Goal: Information Seeking & Learning: Learn about a topic

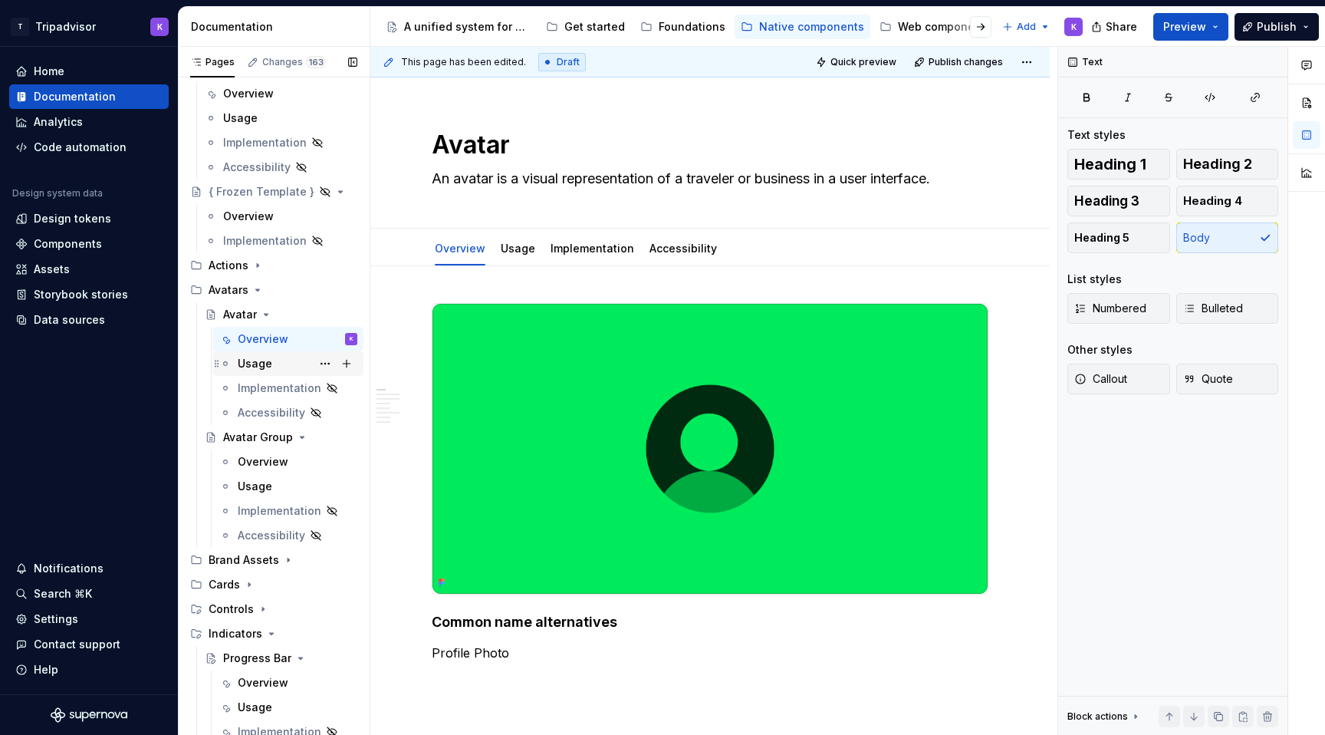
click at [283, 363] on div "Usage" at bounding box center [298, 363] width 120 height 21
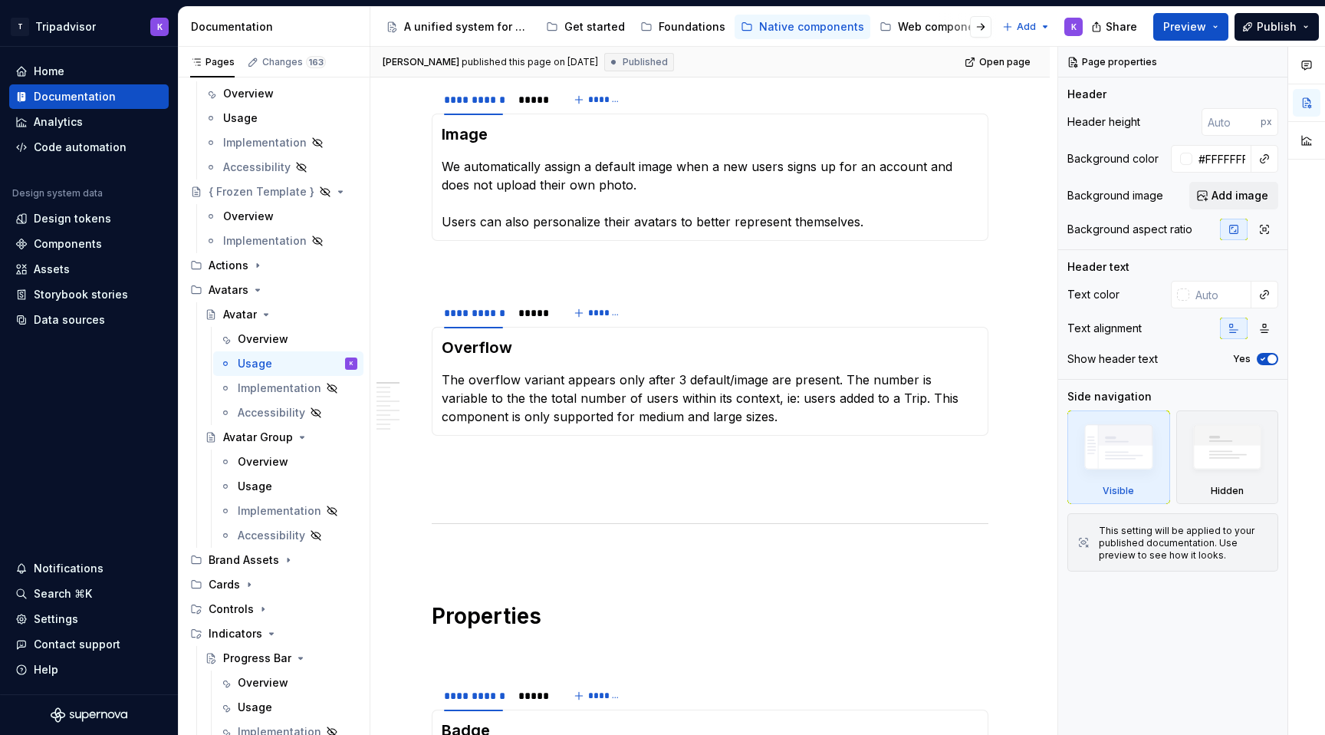
scroll to position [536, 0]
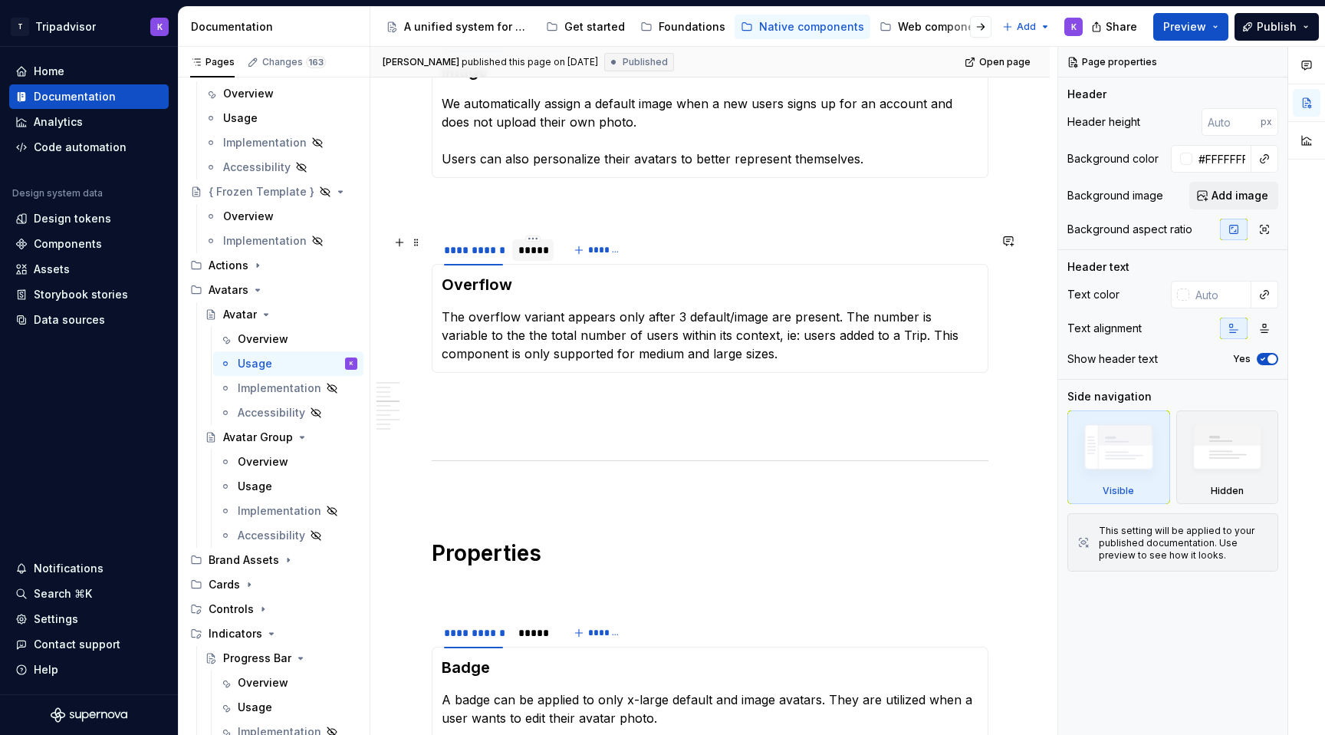
click at [537, 248] on div "*****" at bounding box center [532, 249] width 29 height 15
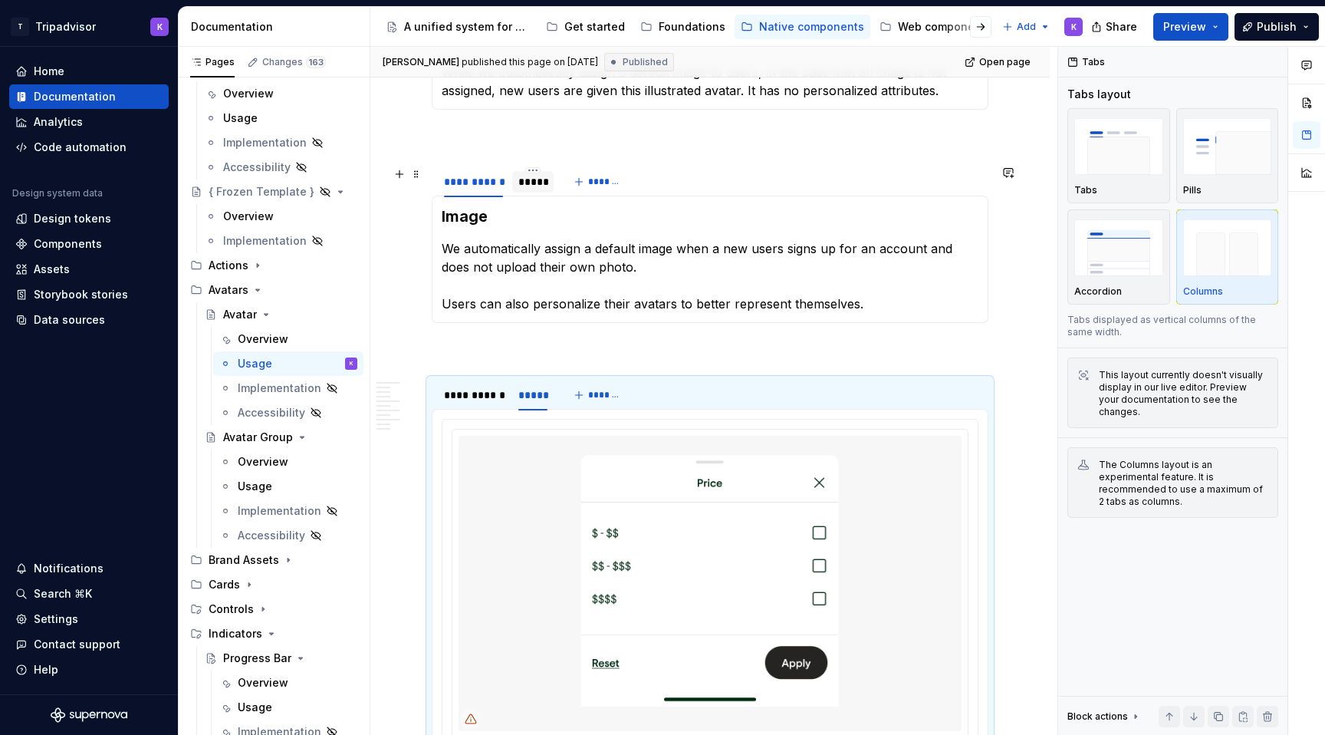
click at [531, 174] on div "*****" at bounding box center [532, 181] width 29 height 15
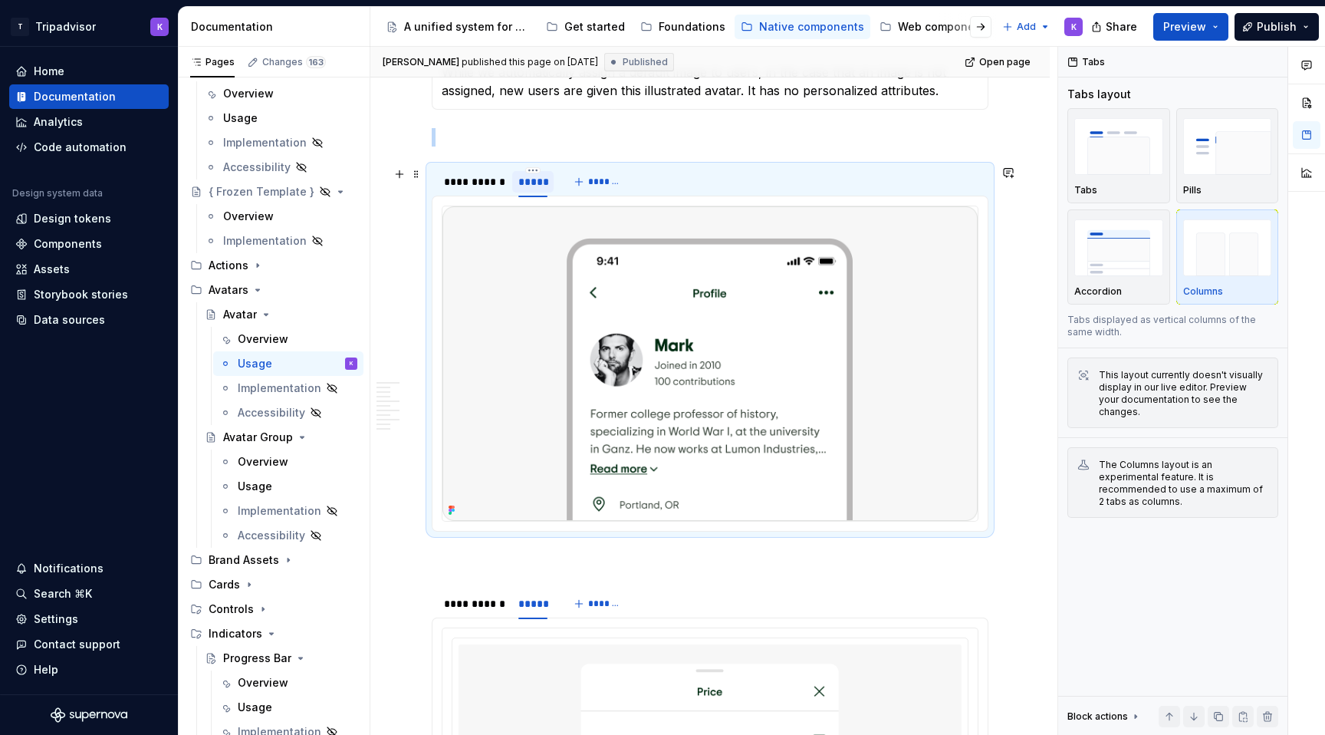
scroll to position [242, 0]
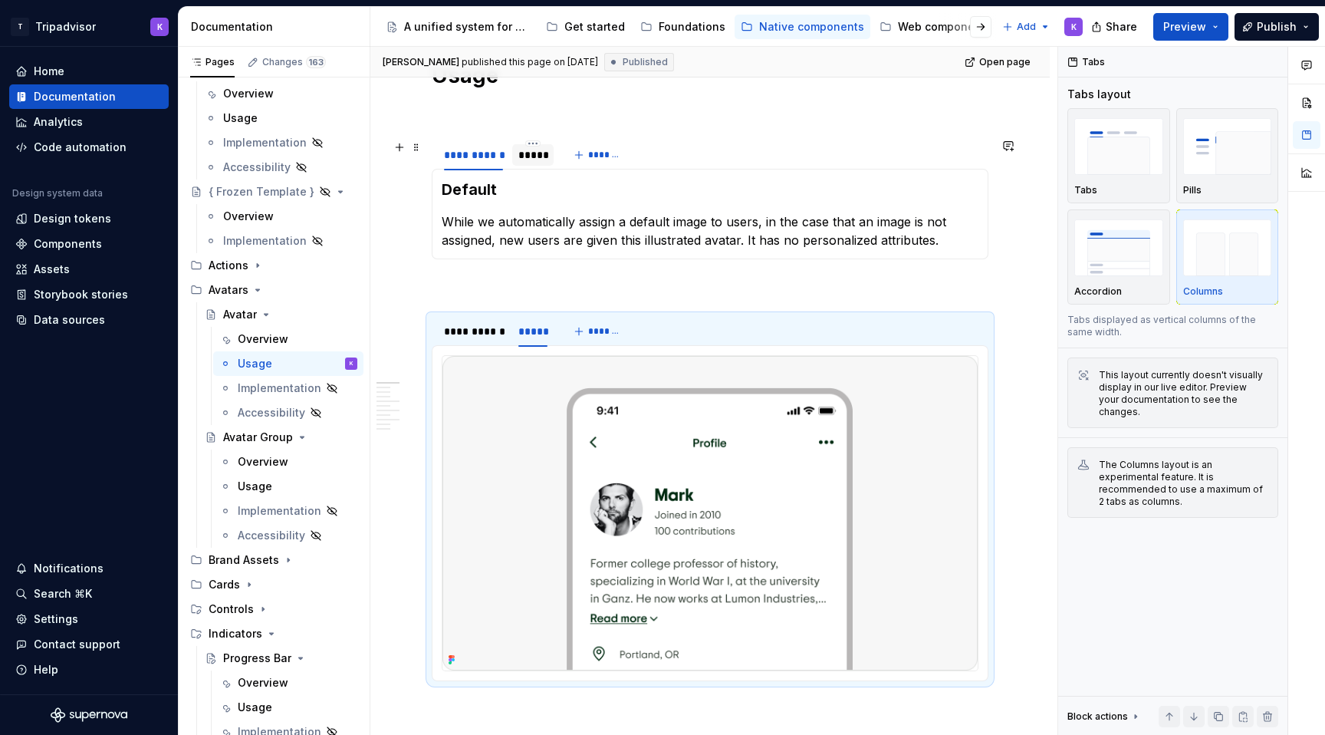
click at [533, 155] on div "*****" at bounding box center [532, 154] width 29 height 15
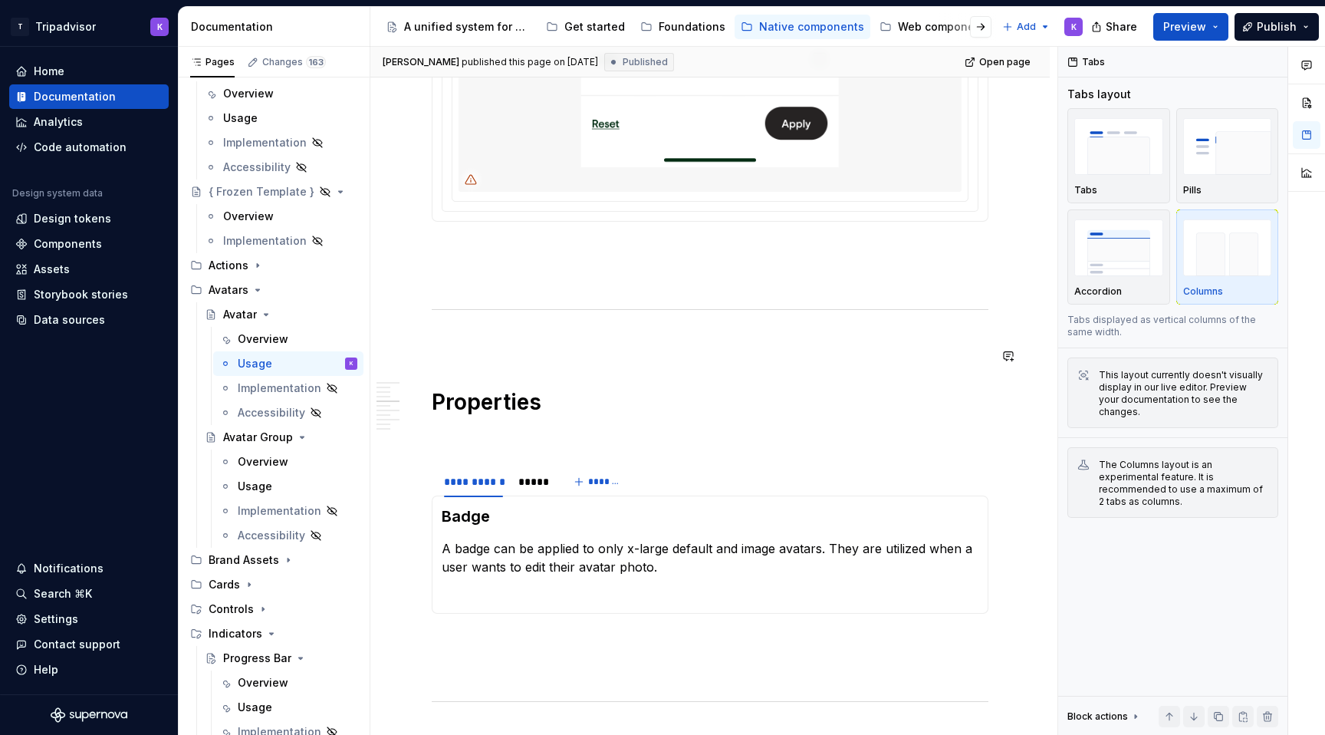
scroll to position [1591, 0]
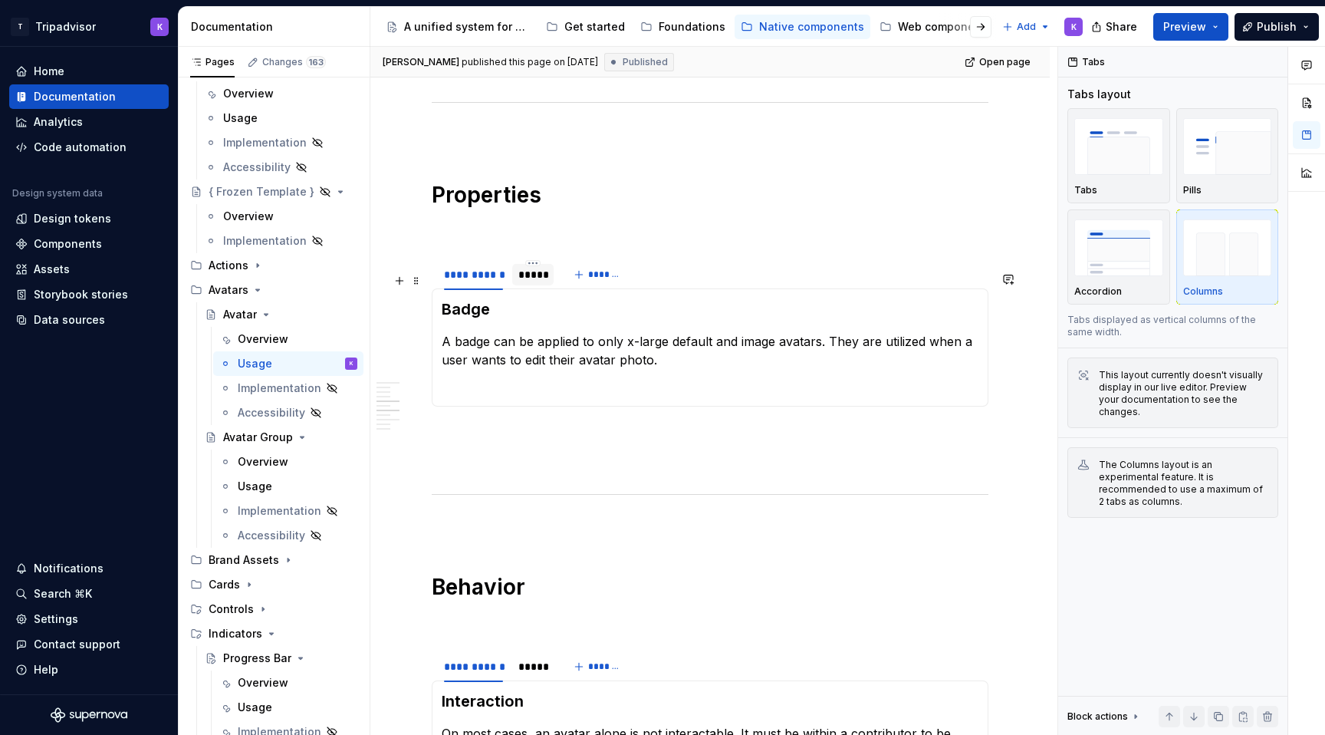
click at [535, 282] on div "*****" at bounding box center [532, 274] width 29 height 15
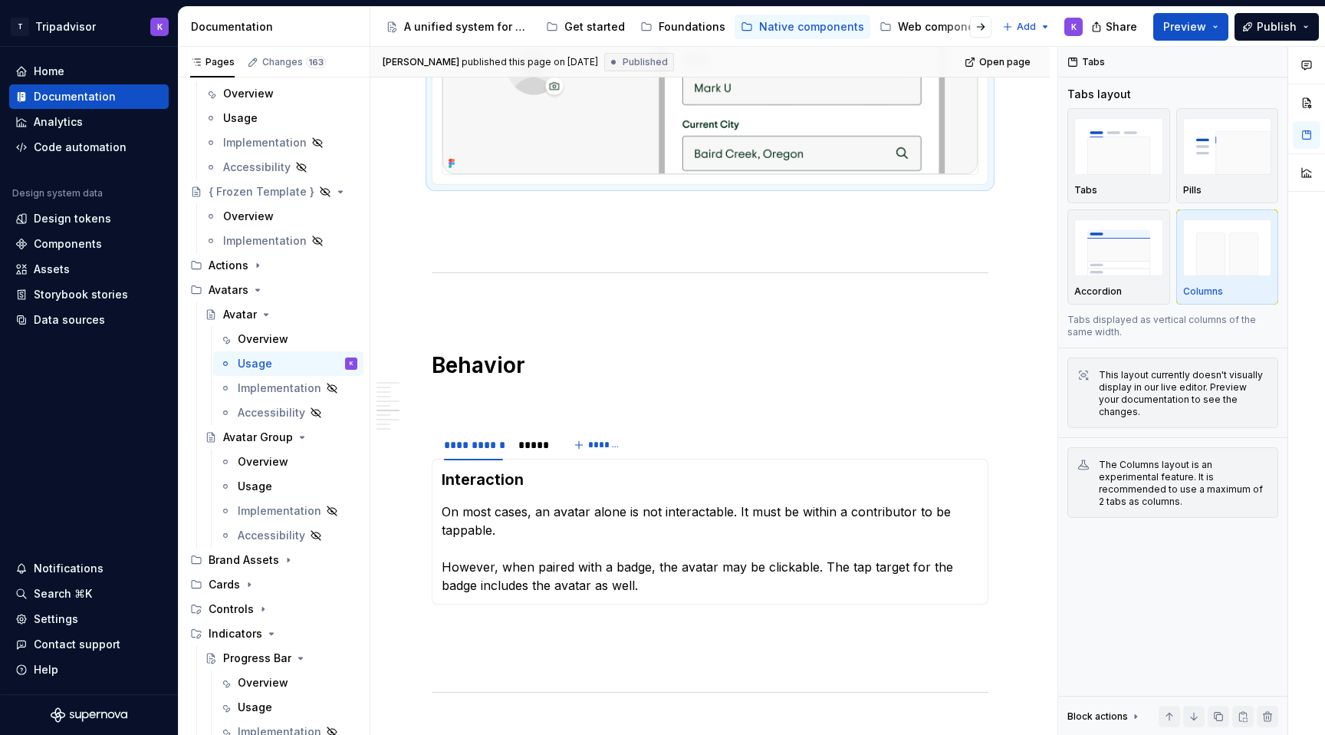
scroll to position [2098, 0]
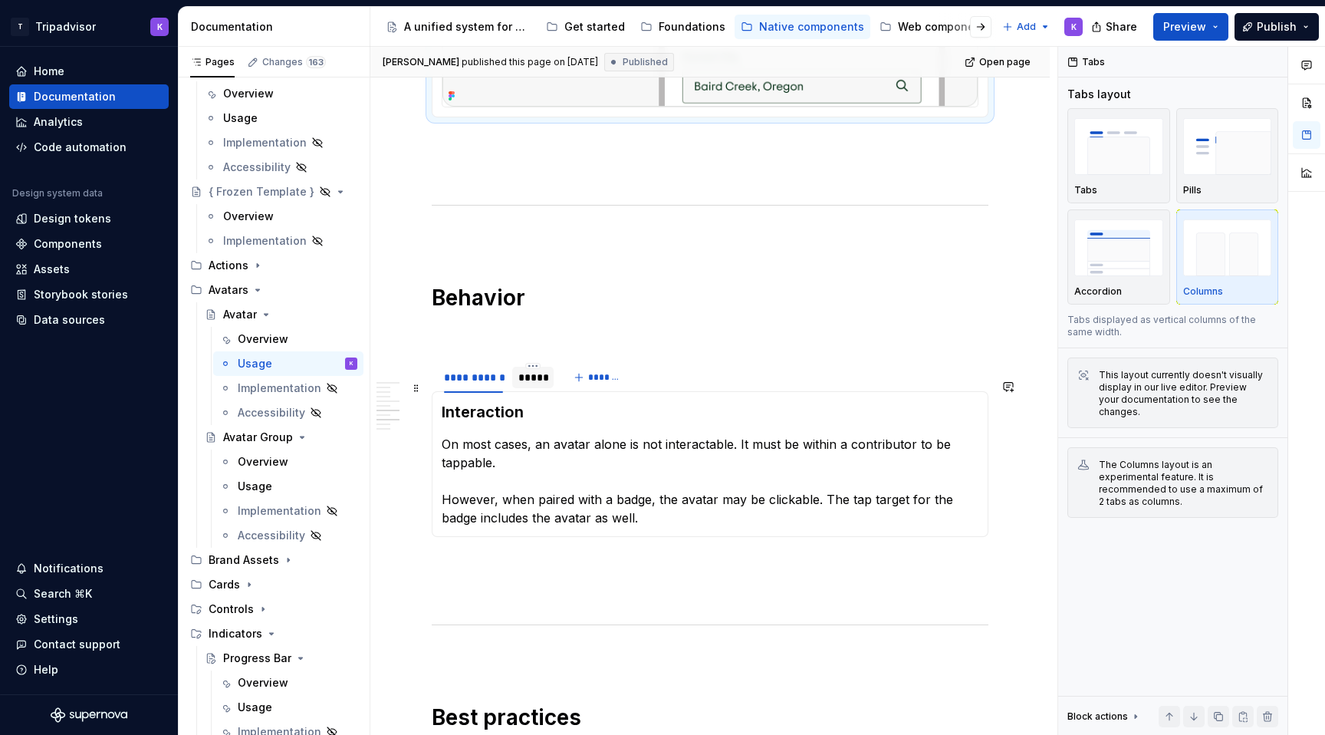
click at [541, 385] on div "*****" at bounding box center [532, 377] width 29 height 15
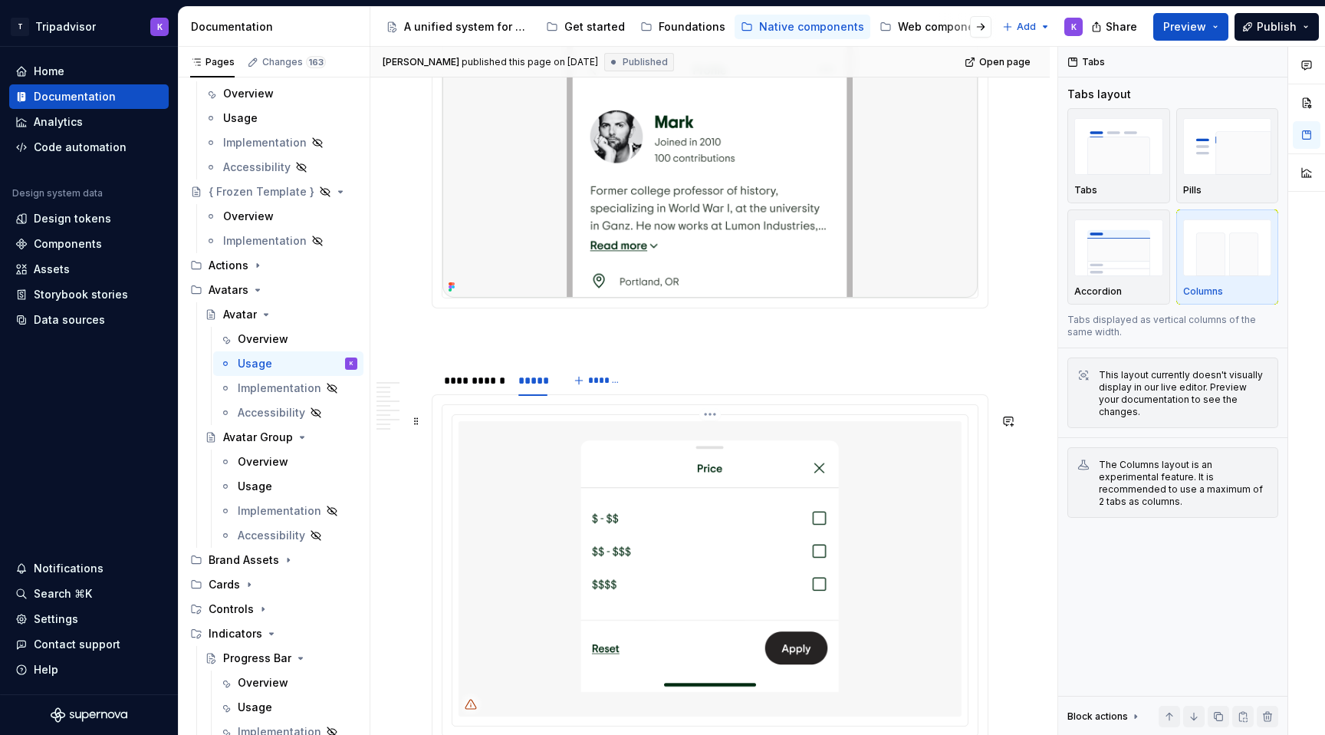
scroll to position [1013, 0]
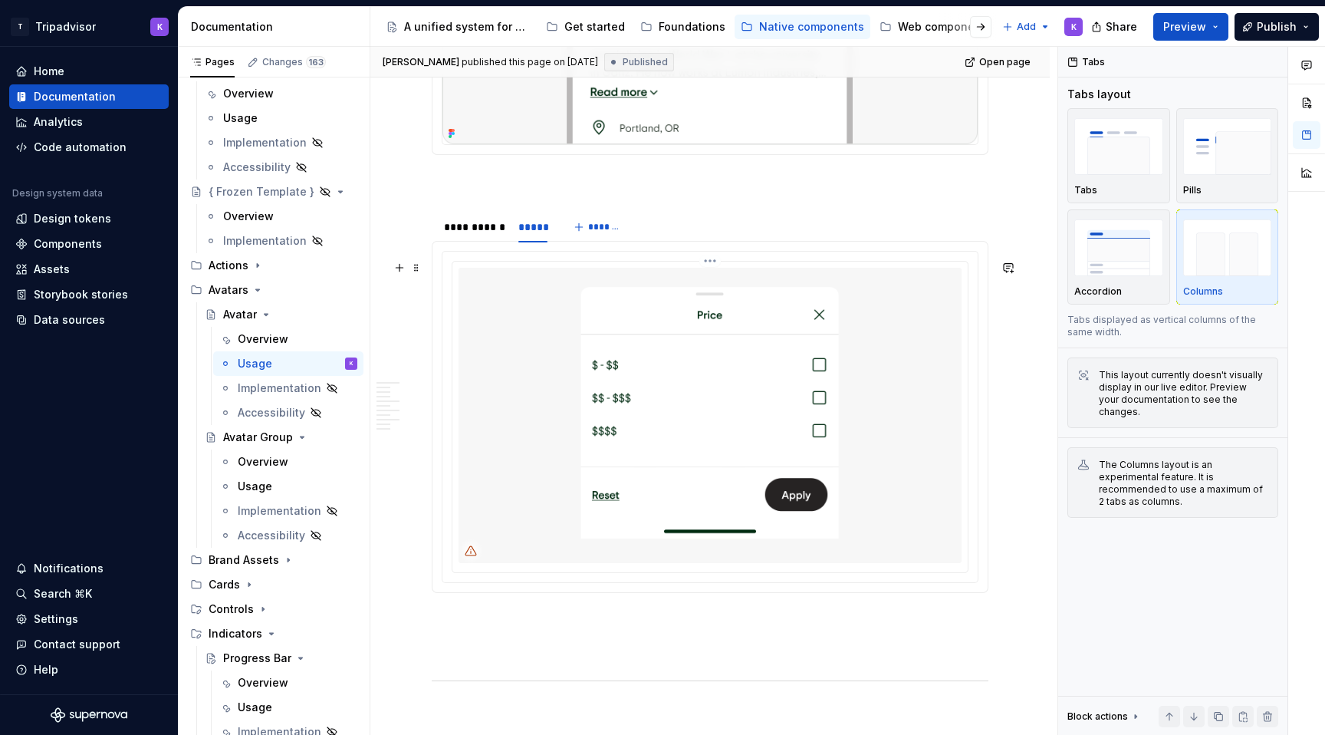
click at [699, 421] on img at bounding box center [709, 415] width 503 height 295
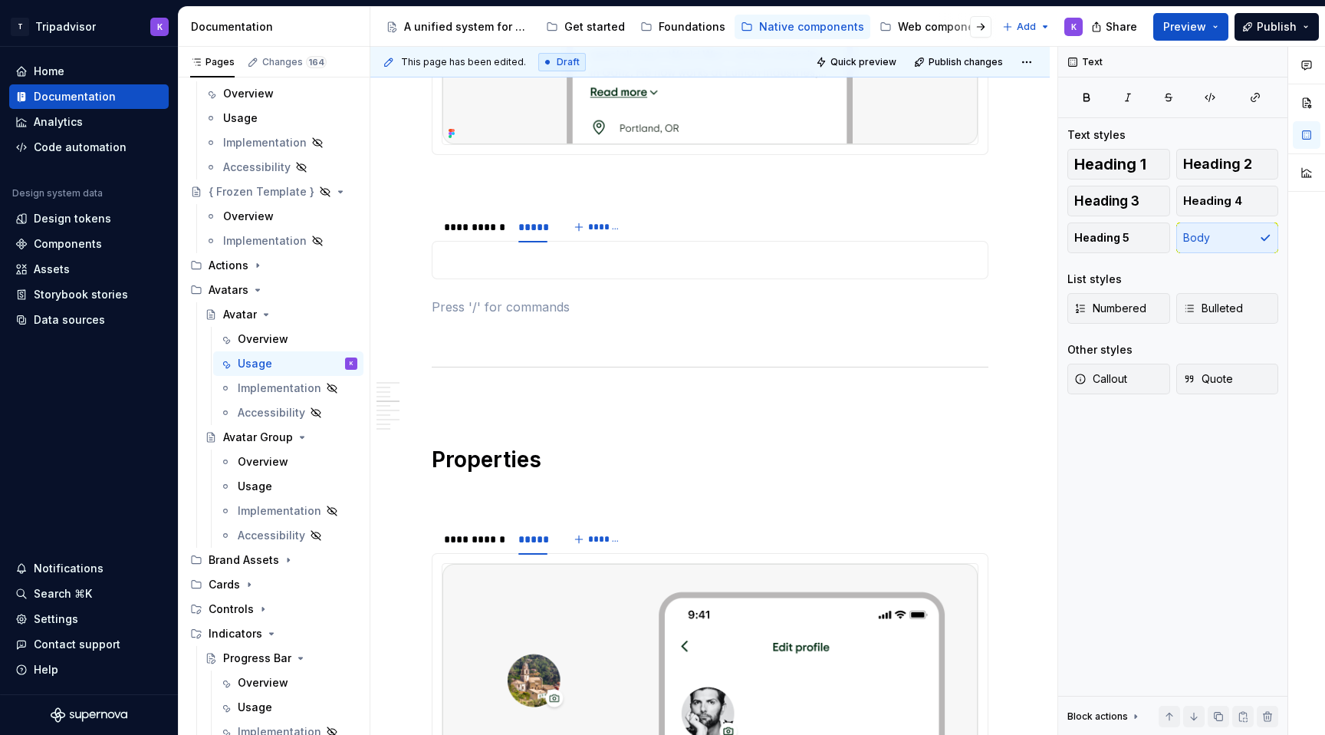
type textarea "*"
click at [626, 279] on div "Overflow The overflow variant appears only after 3 default/image are present. T…" at bounding box center [710, 260] width 557 height 38
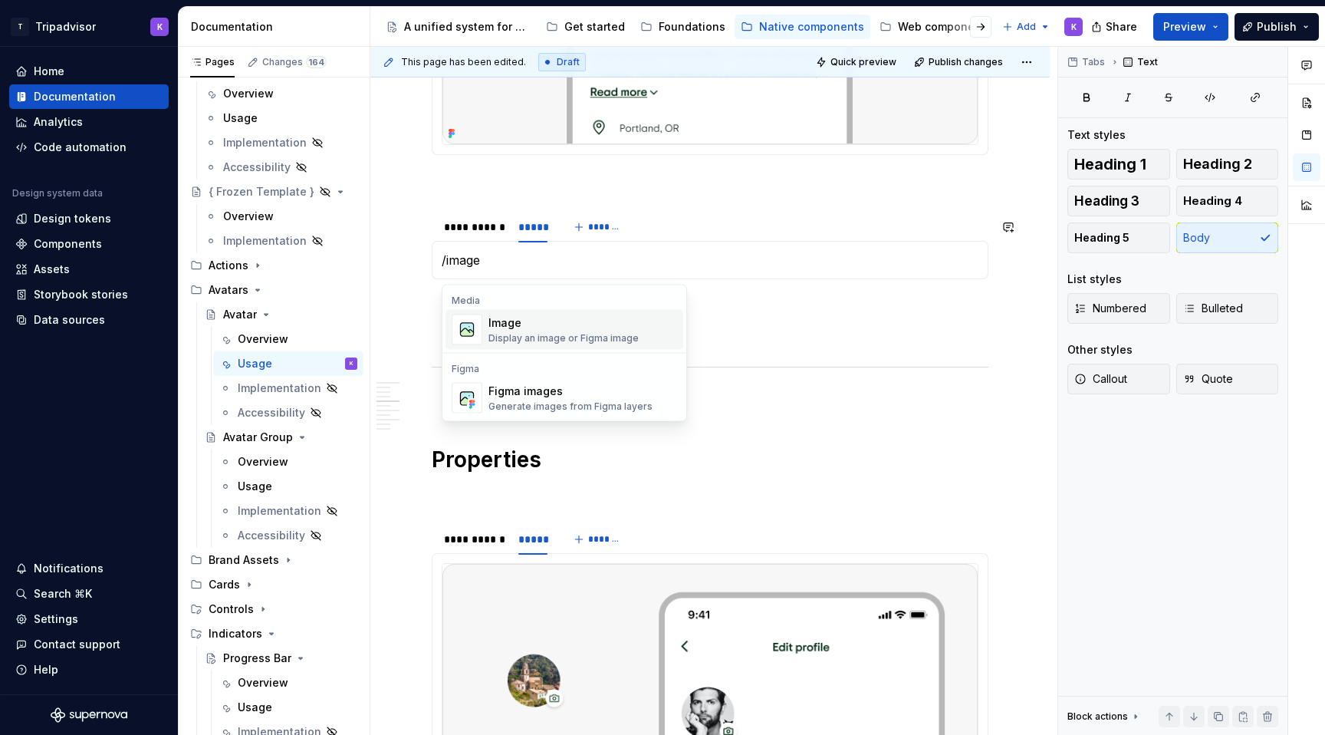
click at [578, 325] on div "Image" at bounding box center [563, 322] width 150 height 15
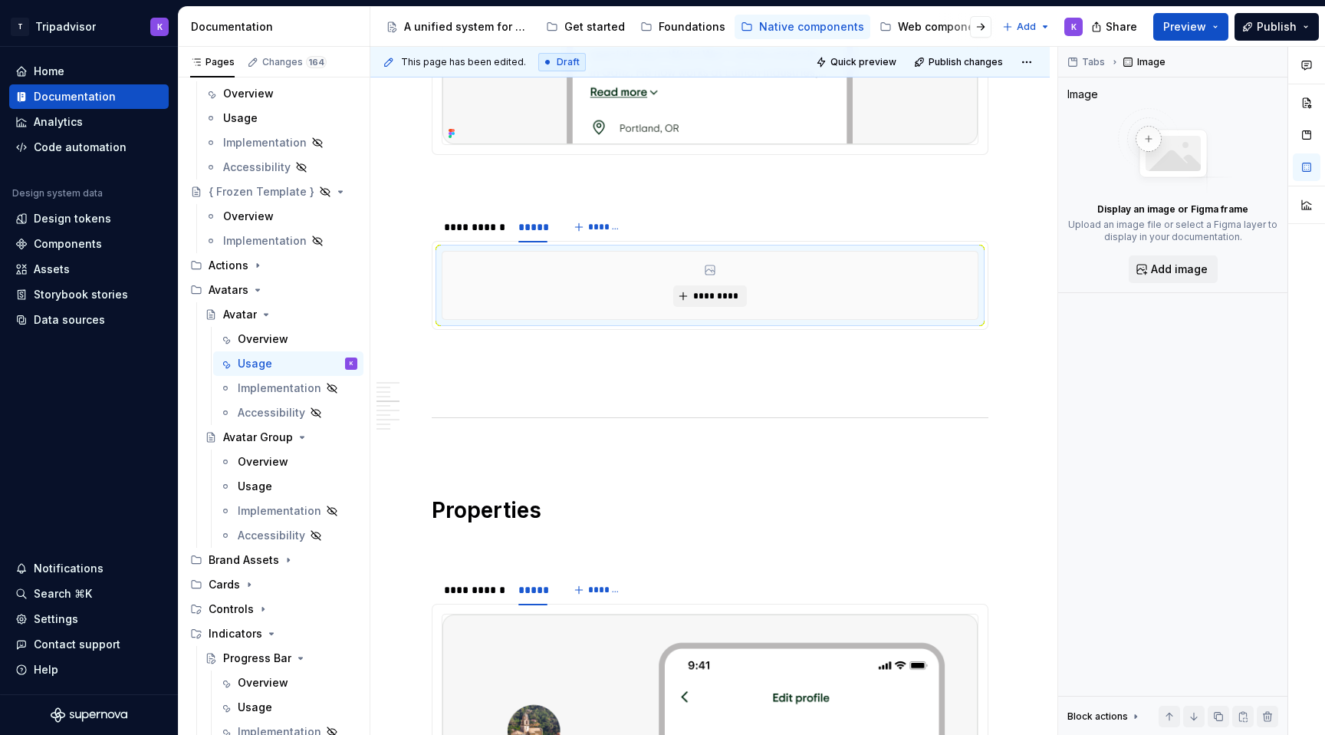
type textarea "*"
click at [705, 301] on span "*********" at bounding box center [715, 296] width 47 height 12
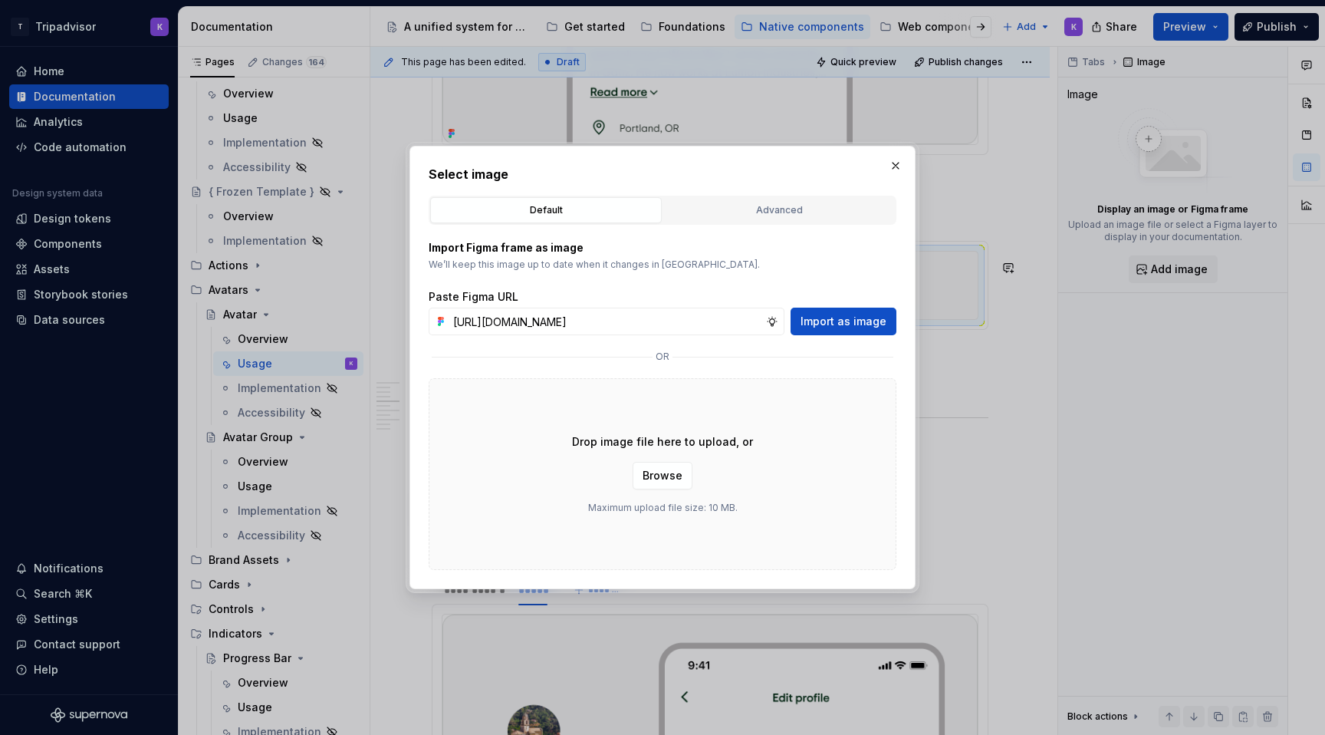
scroll to position [0, 403]
type input "[URL][DOMAIN_NAME]"
click at [883, 324] on span "Import as image" at bounding box center [843, 321] width 86 height 15
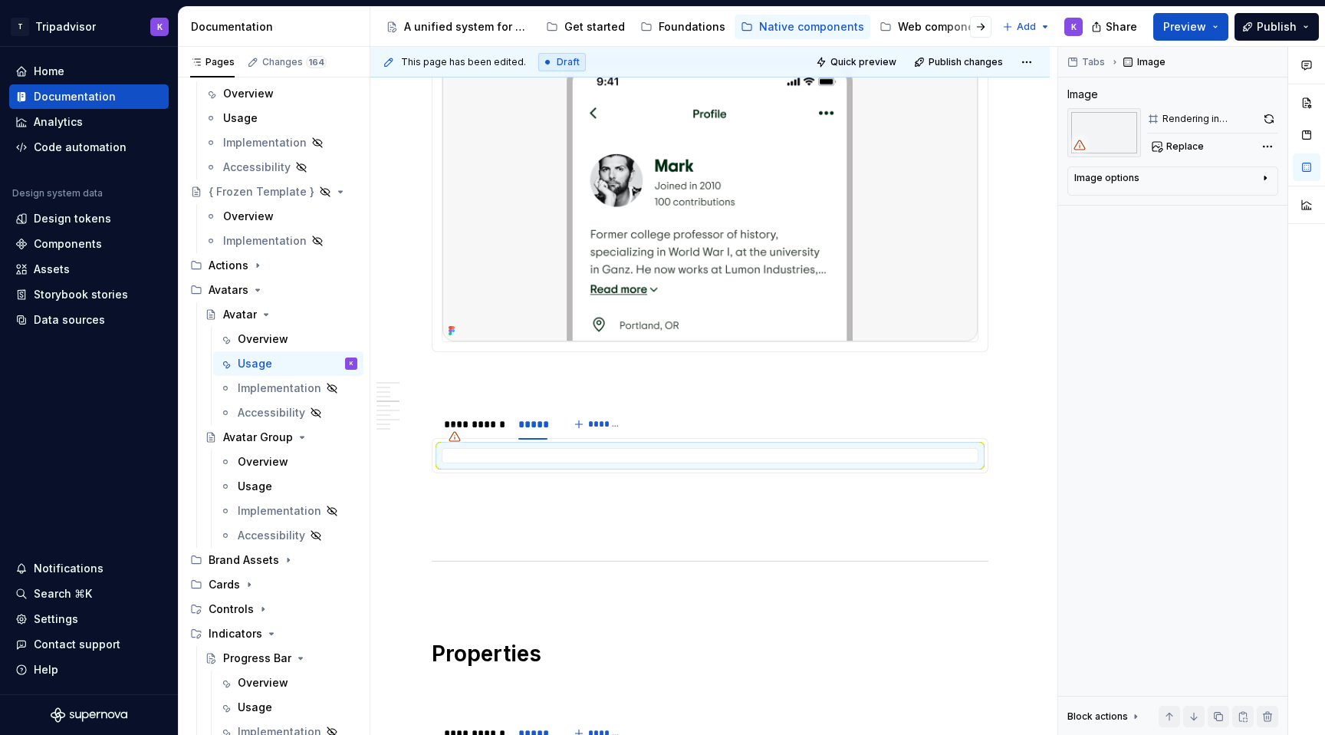
scroll to position [1810, 0]
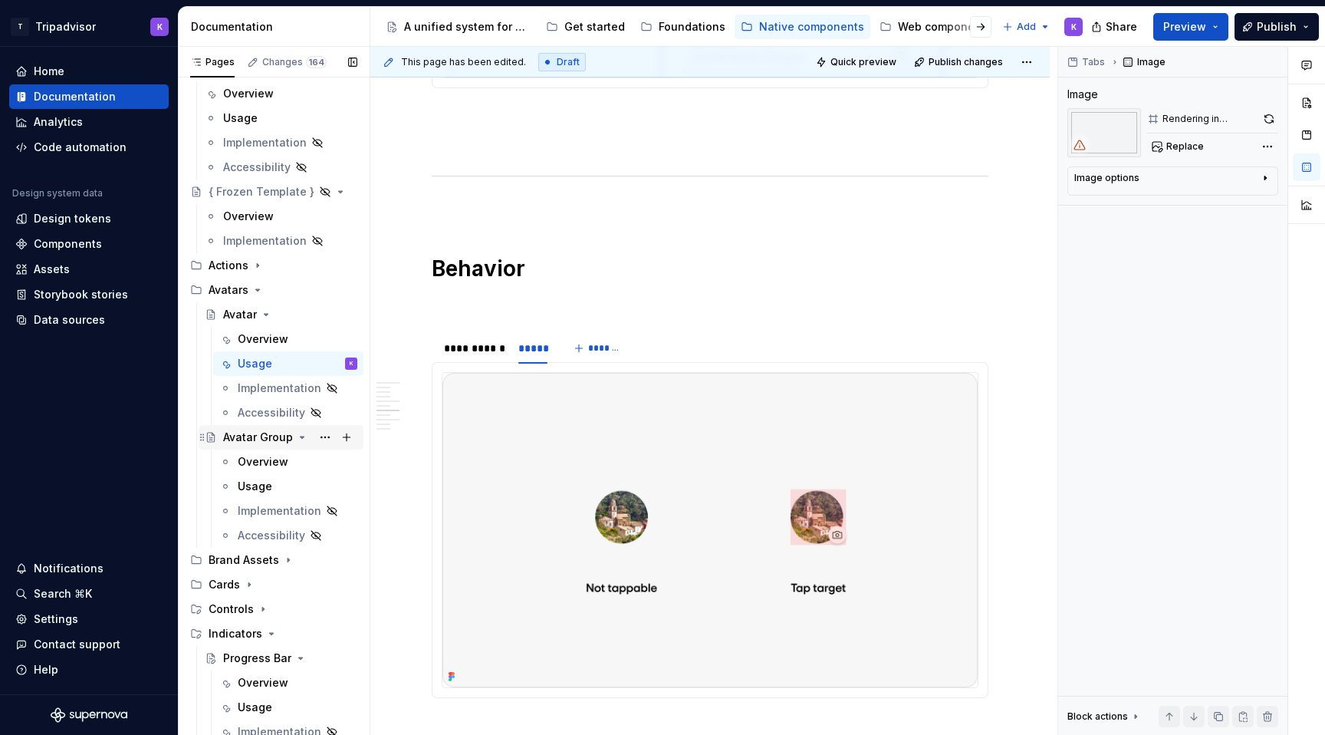
click at [248, 432] on div "Avatar Group" at bounding box center [258, 436] width 70 height 15
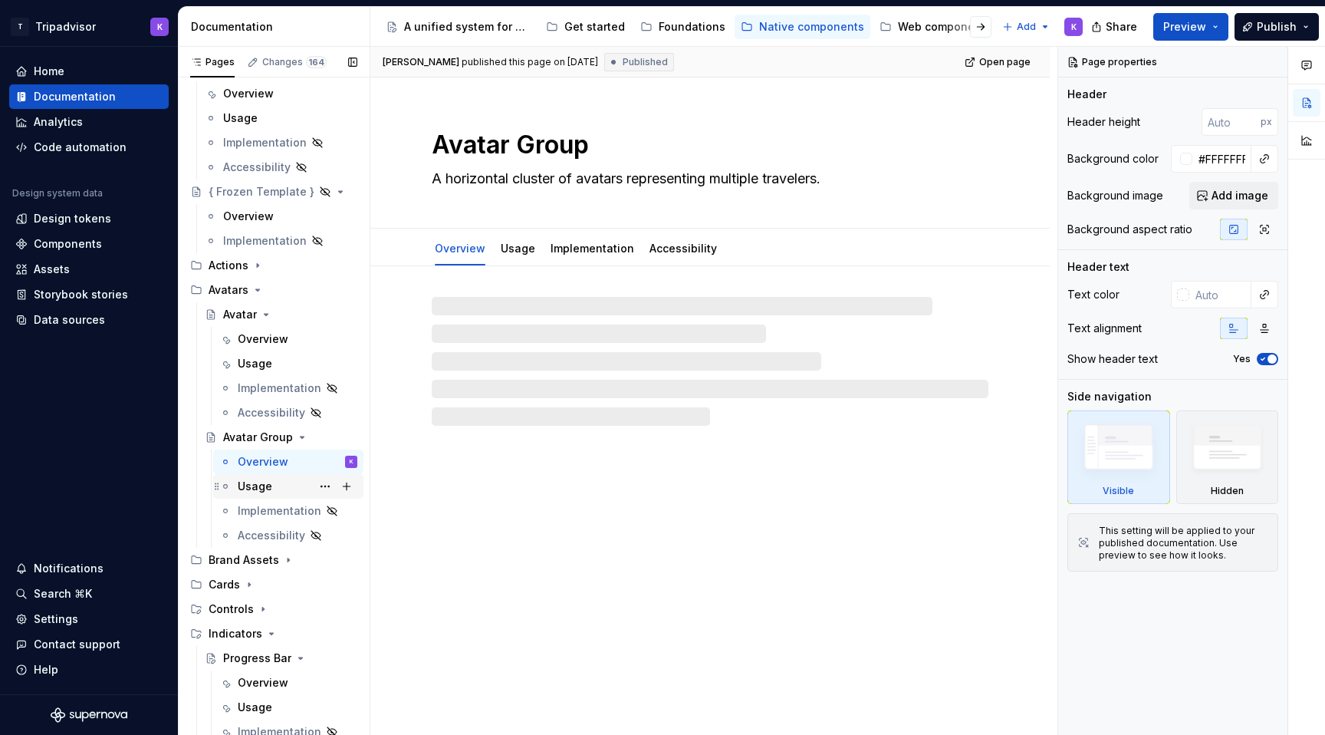
click at [272, 480] on div "Usage" at bounding box center [298, 485] width 120 height 21
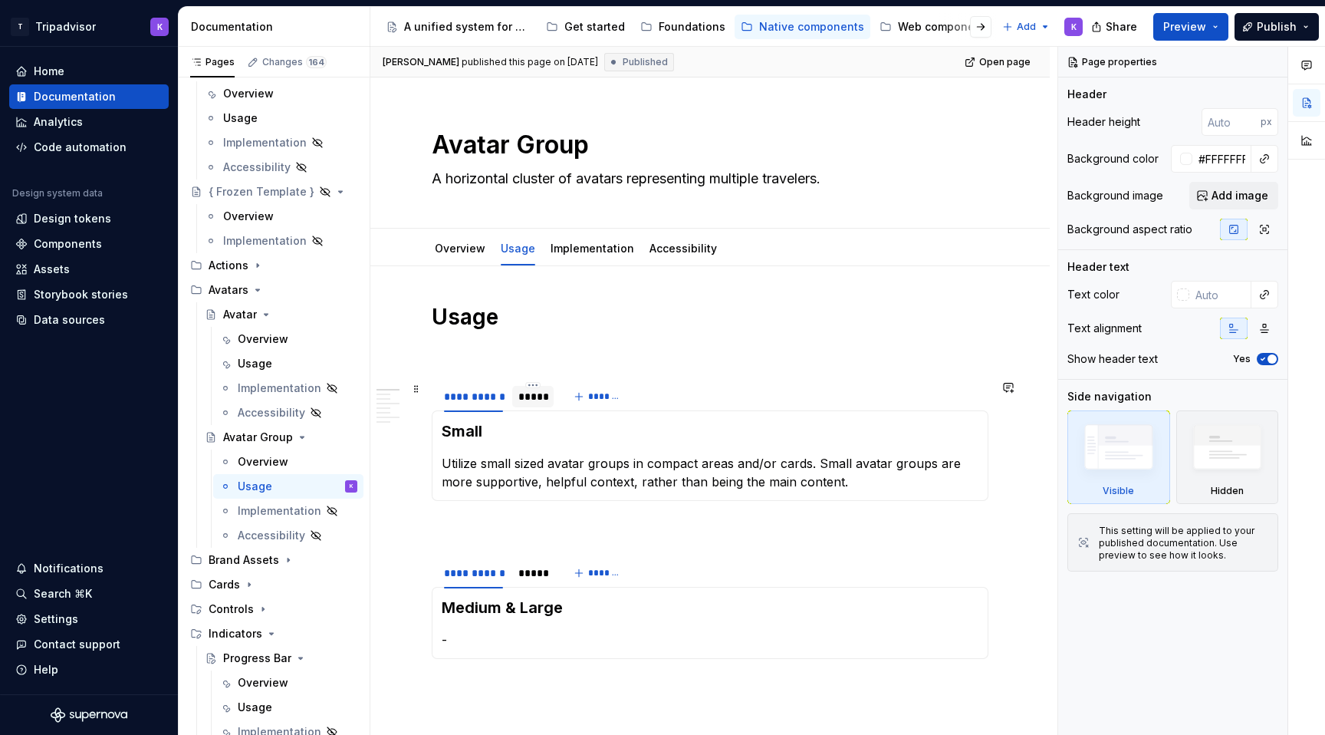
type textarea "*"
click at [536, 401] on div "*****" at bounding box center [532, 396] width 29 height 15
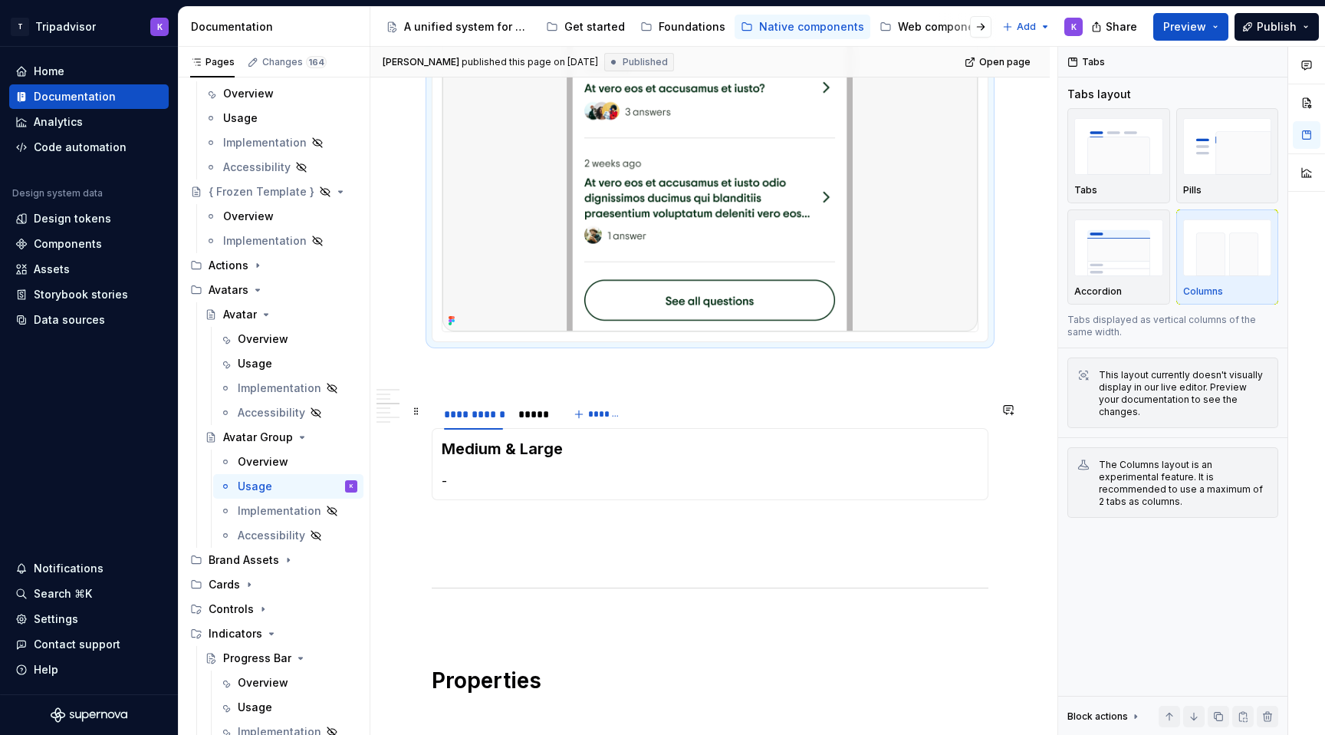
scroll to position [416, 0]
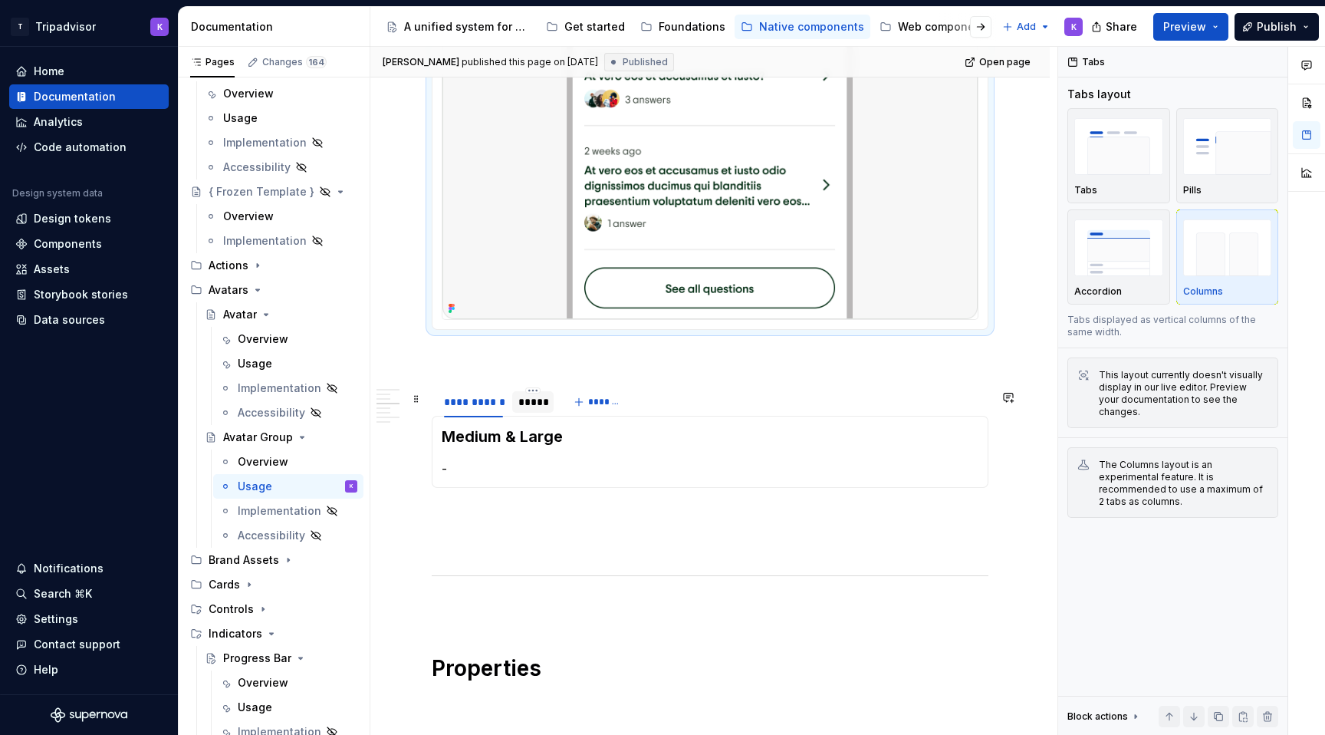
click at [534, 409] on div "*****" at bounding box center [532, 401] width 29 height 15
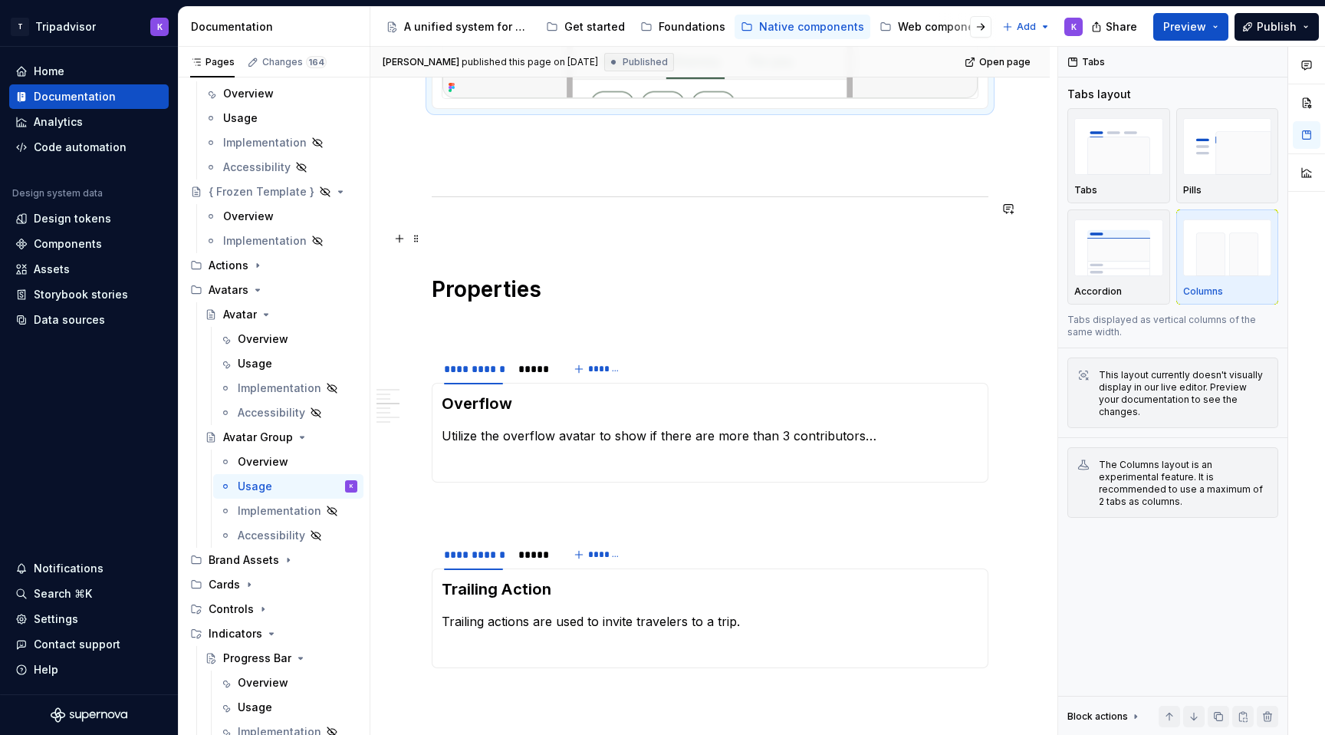
scroll to position [1072, 0]
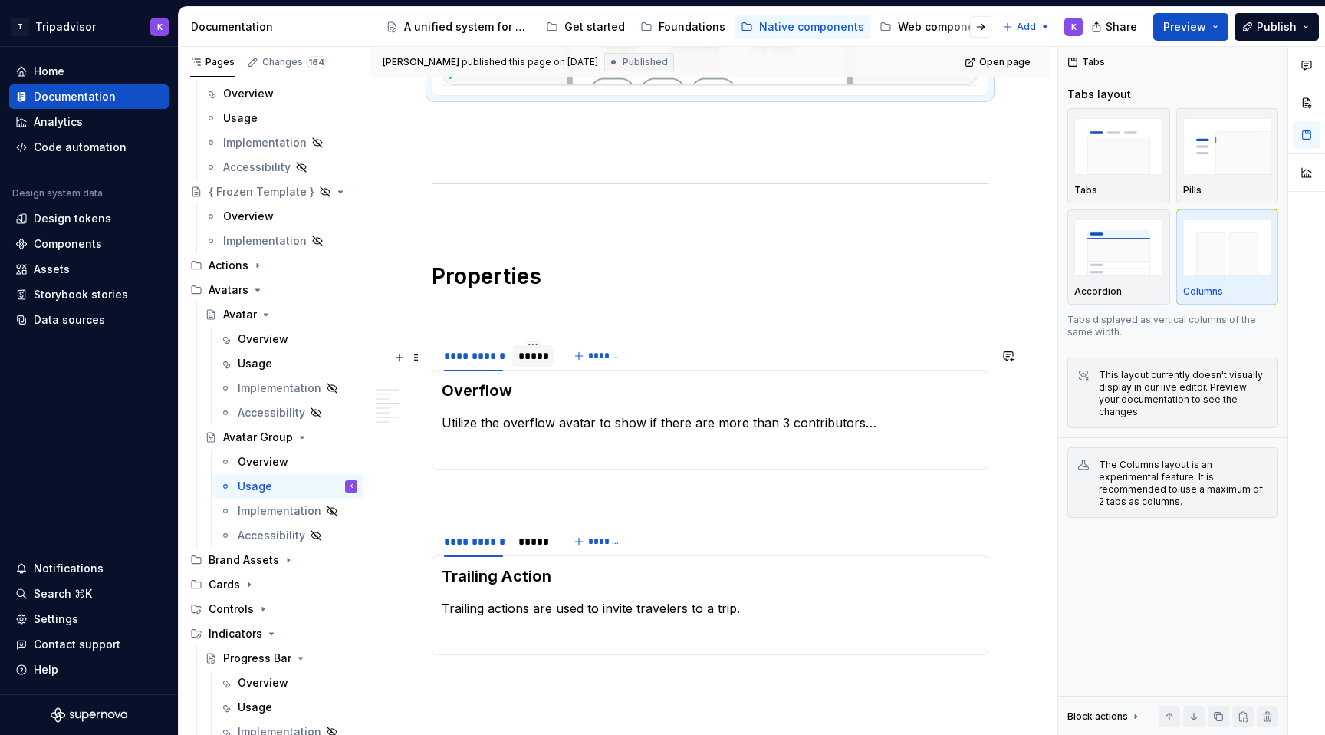
click at [530, 366] on div "*****" at bounding box center [532, 355] width 41 height 21
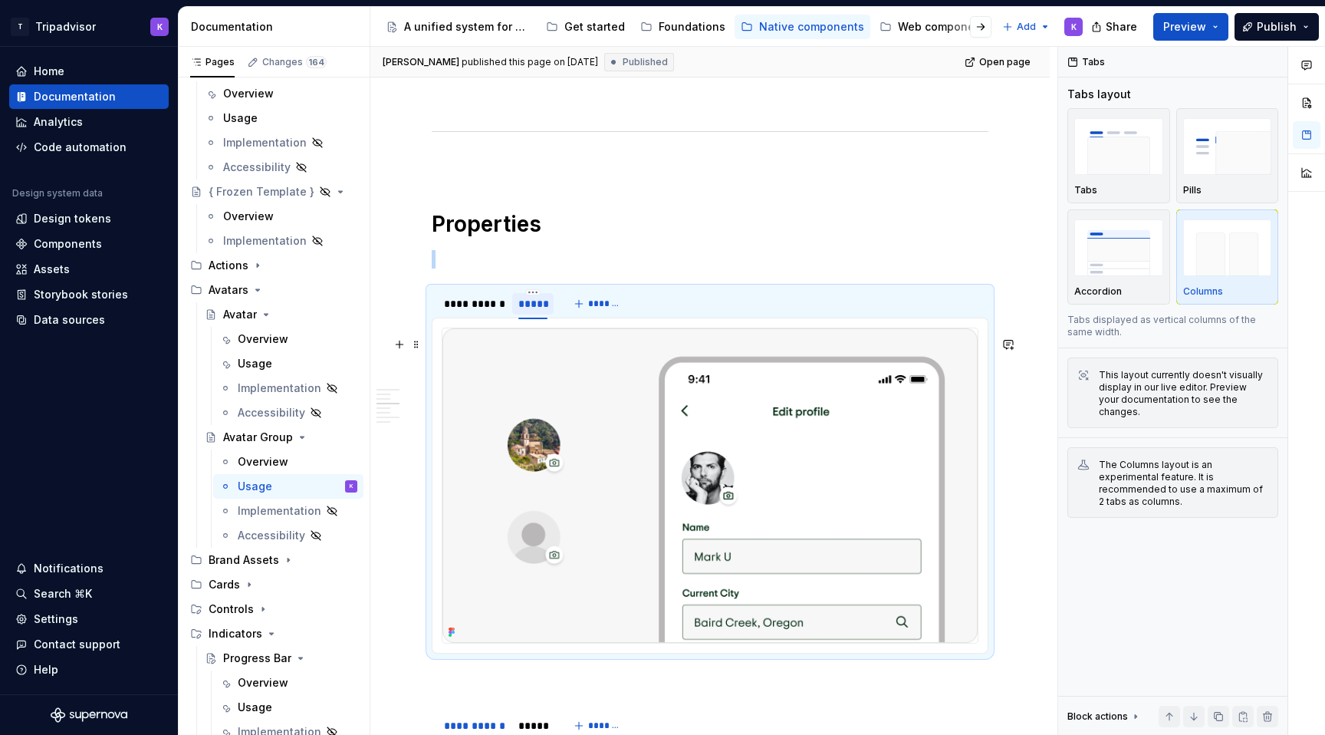
scroll to position [1115, 0]
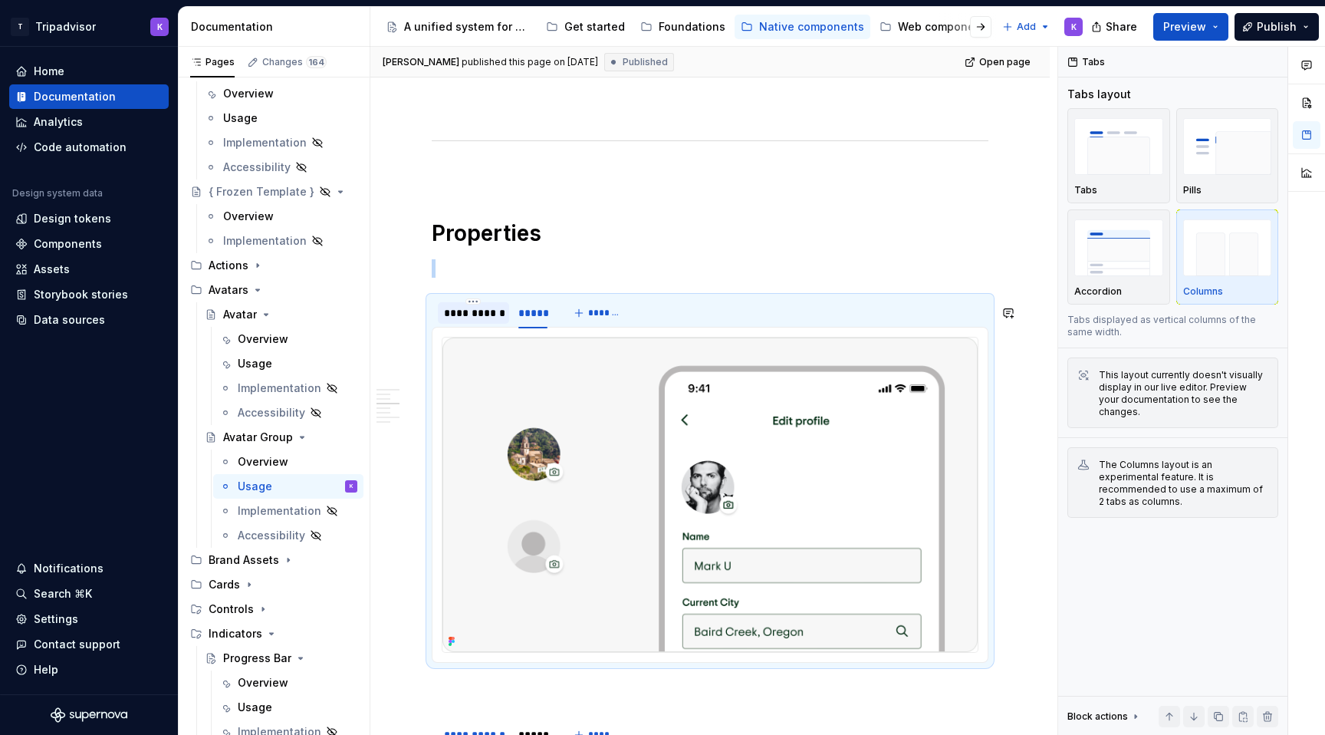
click at [475, 324] on div "**********" at bounding box center [473, 312] width 71 height 21
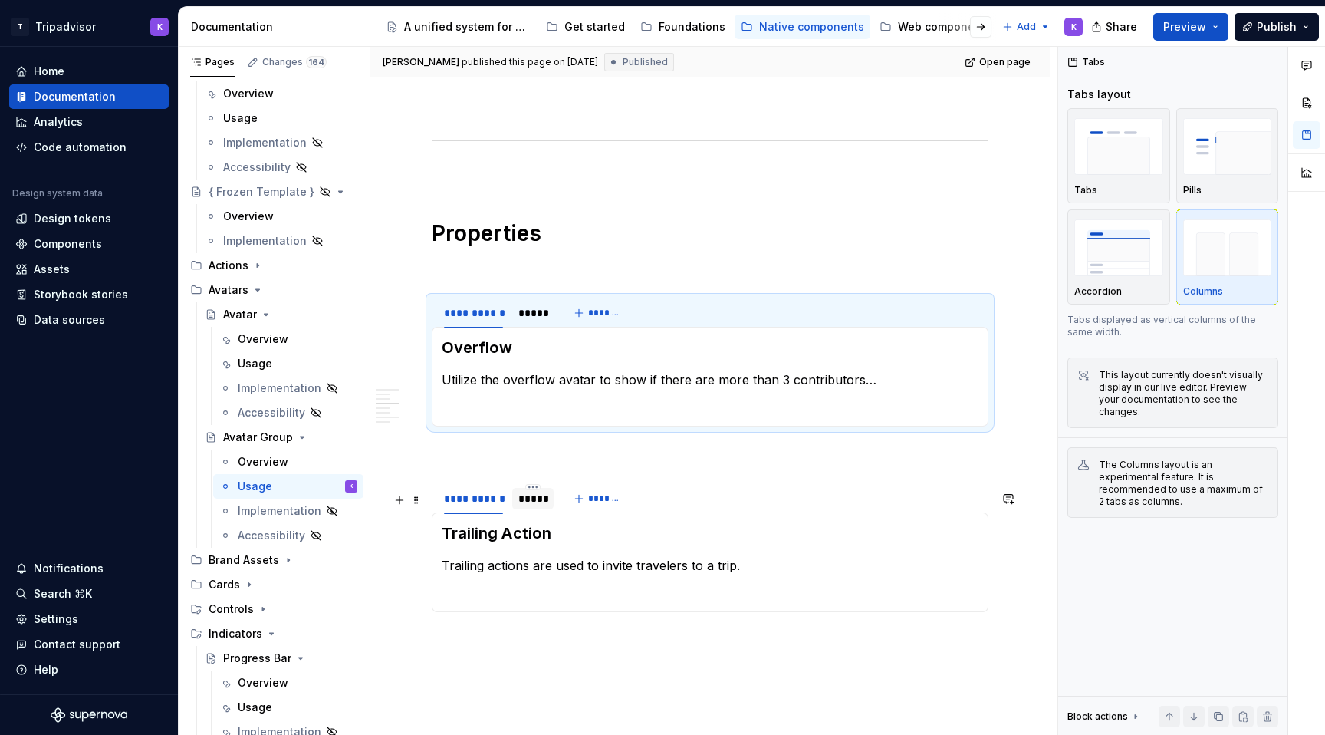
click at [538, 509] on div "*****" at bounding box center [532, 498] width 41 height 21
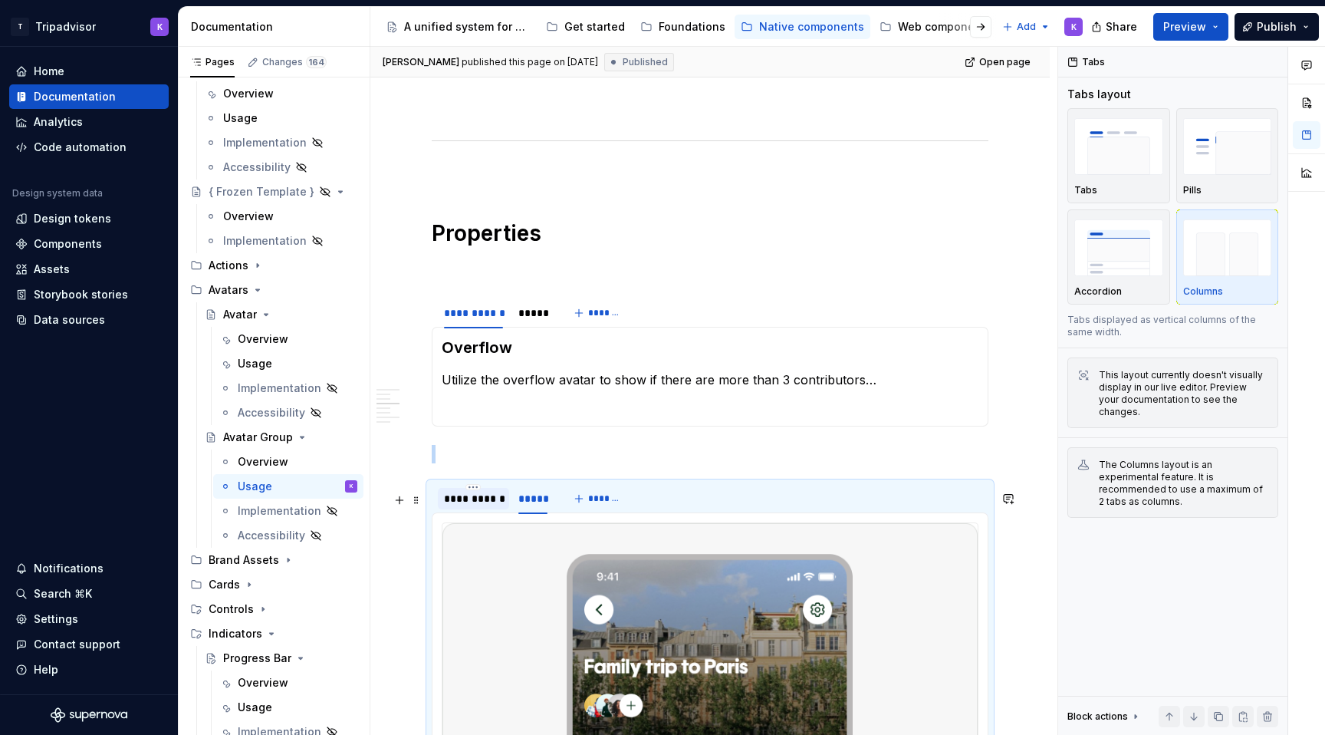
scroll to position [1248, 0]
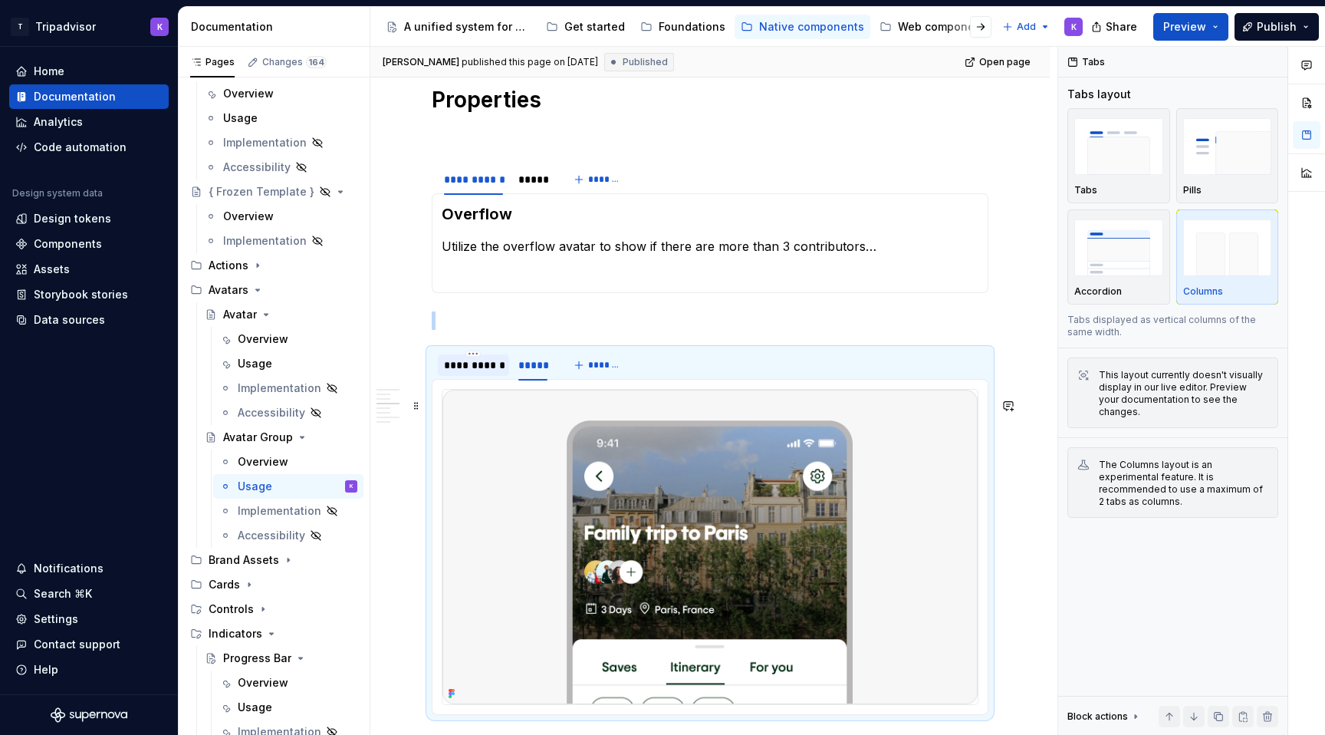
click at [488, 377] on div "**********" at bounding box center [473, 365] width 71 height 25
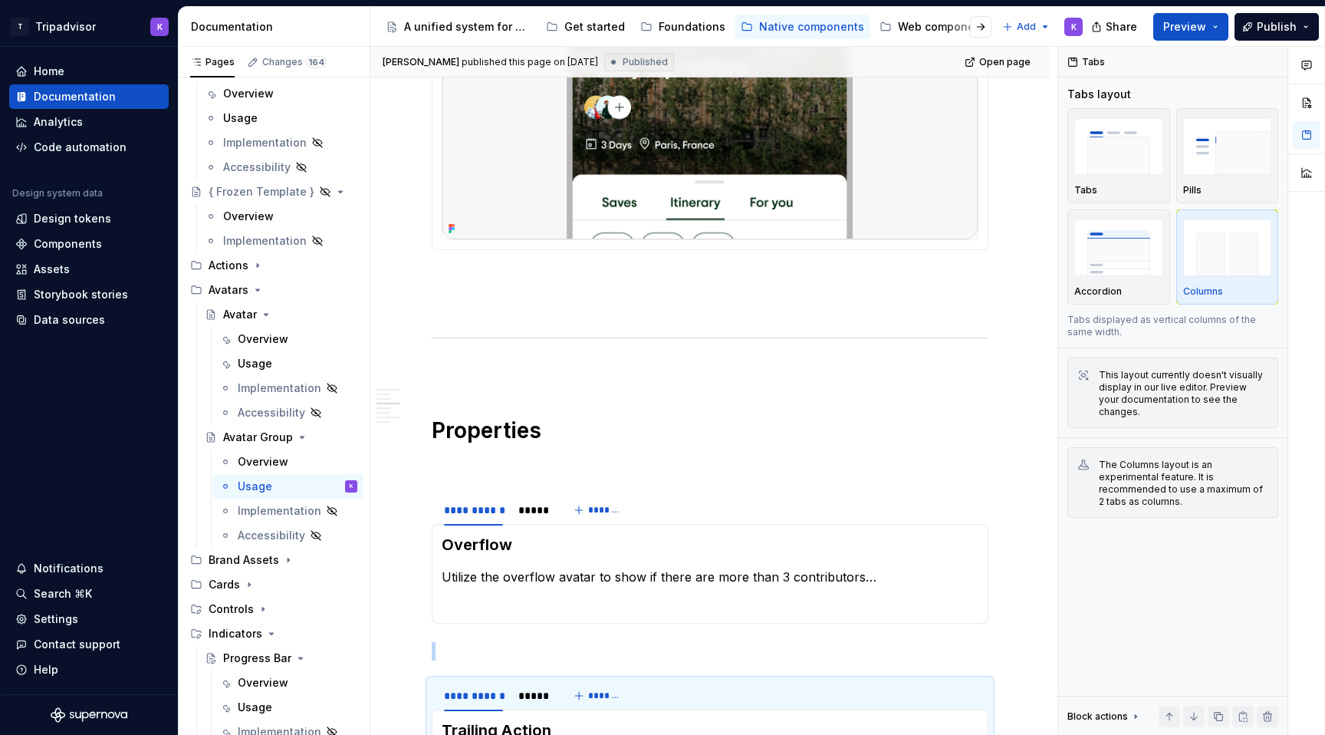
scroll to position [1045, 0]
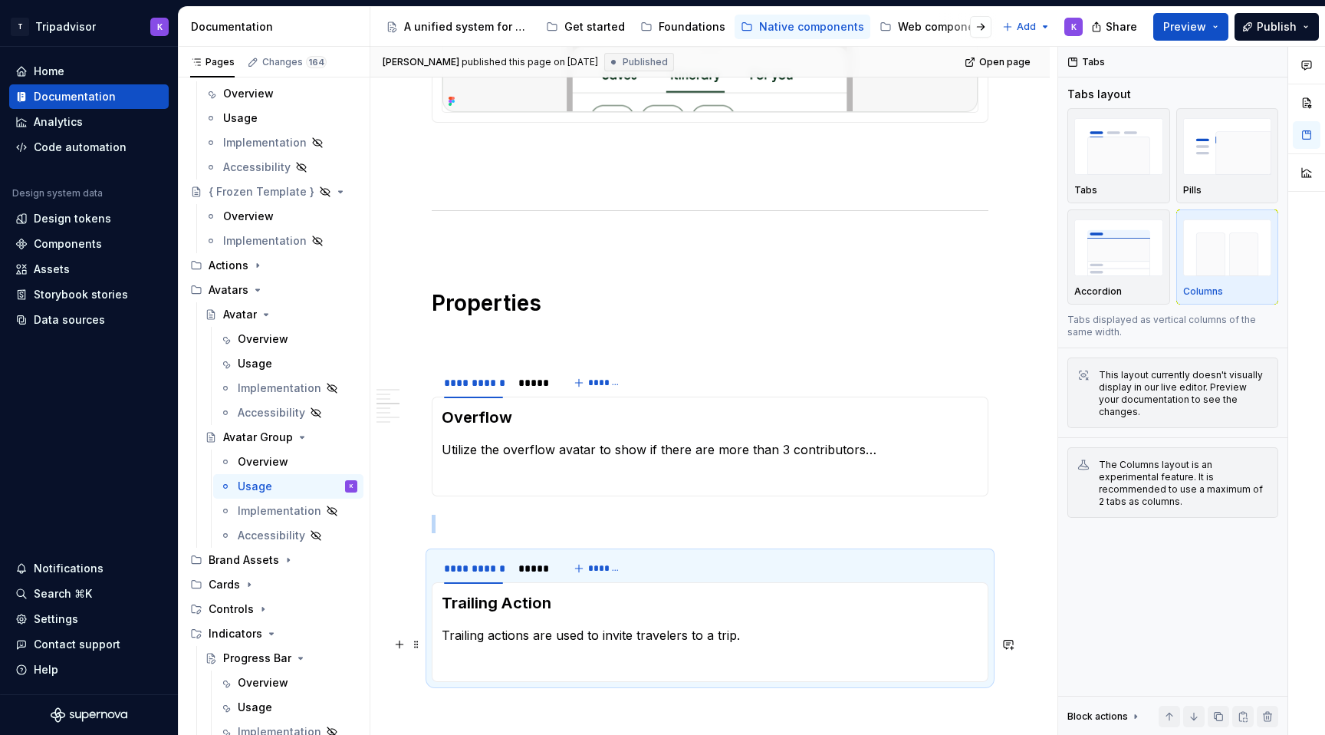
click at [744, 644] on p "Trailing actions are used to invite travelers to a trip." at bounding box center [710, 635] width 537 height 18
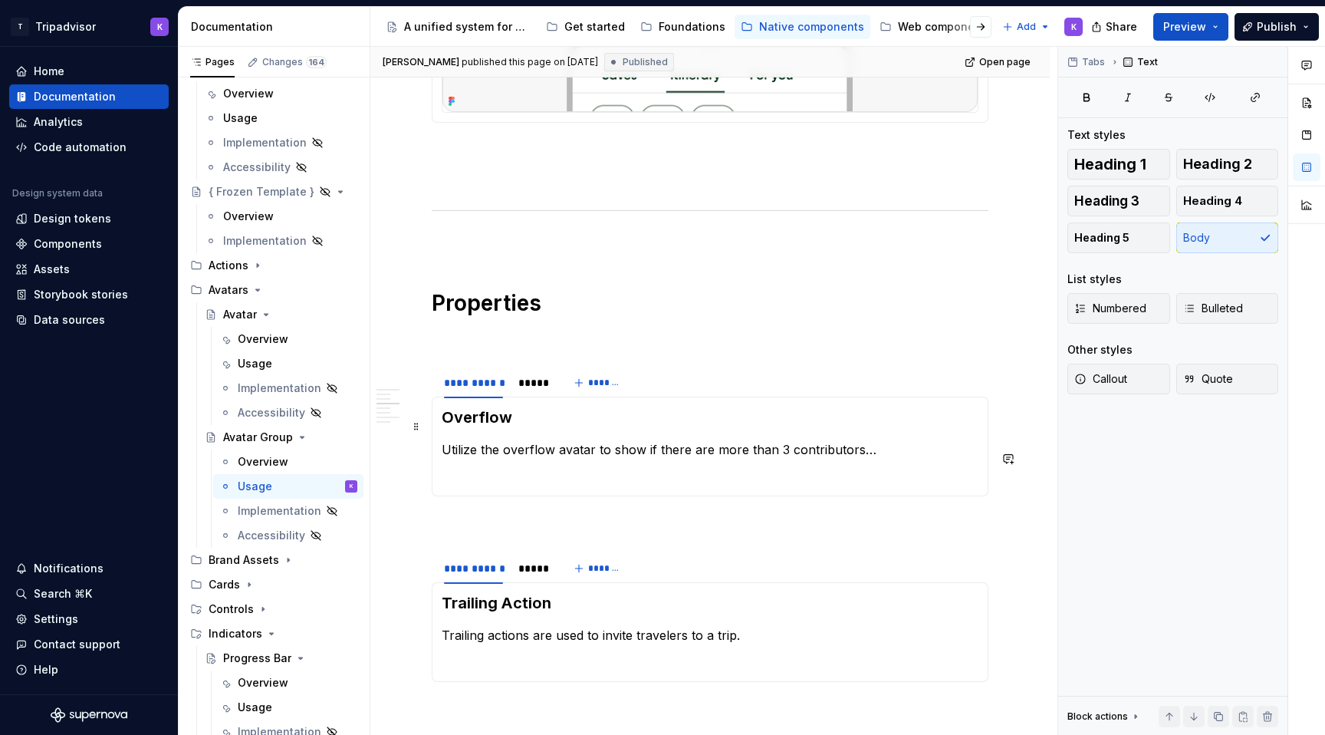
click at [557, 428] on h3 "Overflow" at bounding box center [710, 416] width 537 height 21
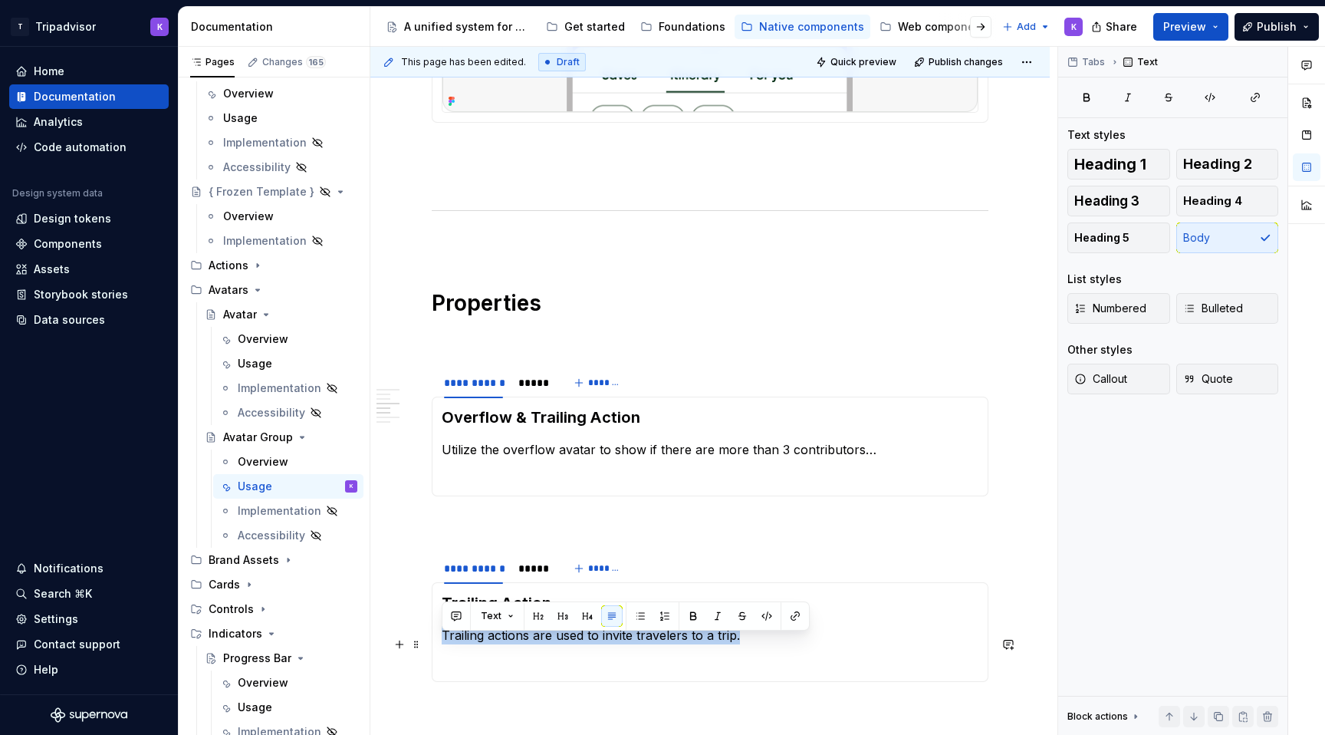
drag, startPoint x: 753, startPoint y: 646, endPoint x: 435, endPoint y: 645, distance: 318.2
click at [435, 645] on div "Trailing Action Trailing actions are used to invite travelers to a trip." at bounding box center [710, 632] width 557 height 100
copy p "Trailing actions are used to invite travelers to a trip."
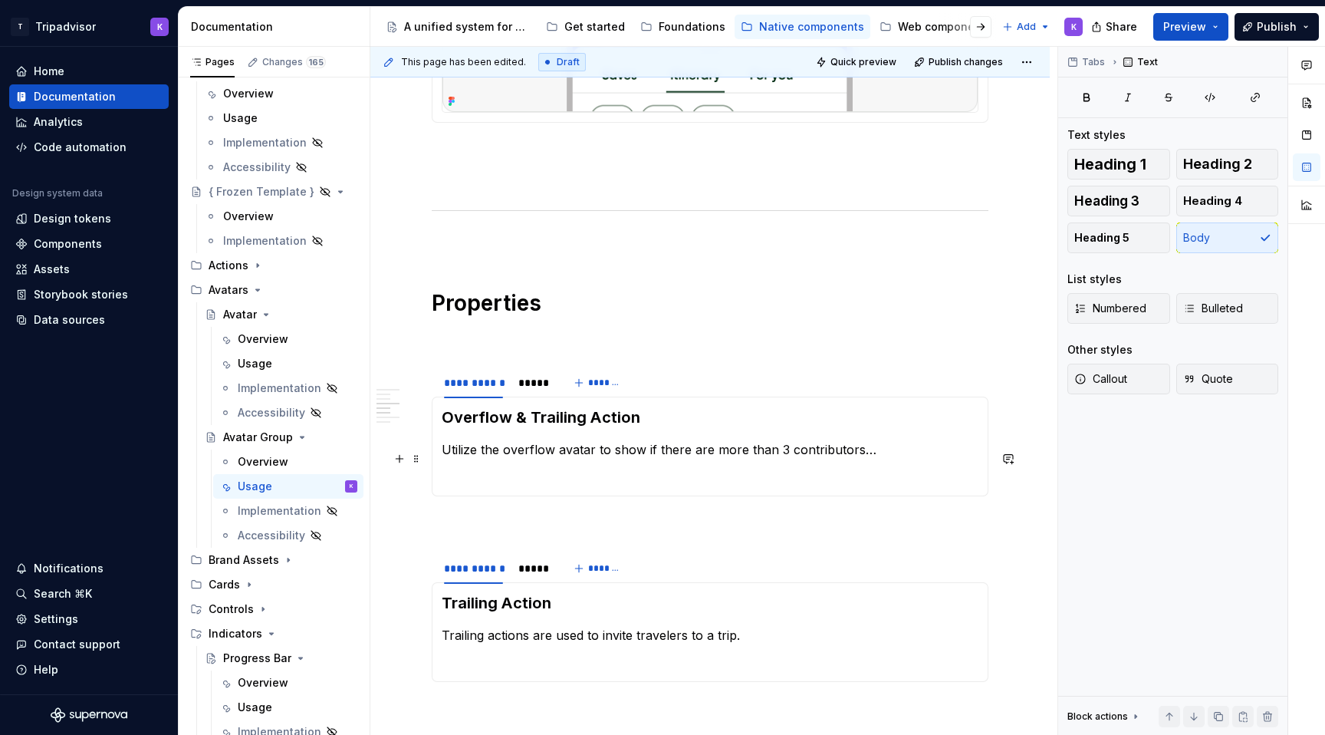
click at [894, 456] on p "Utilize the overflow avatar to show if there are more than 3 contributors…" at bounding box center [710, 449] width 537 height 18
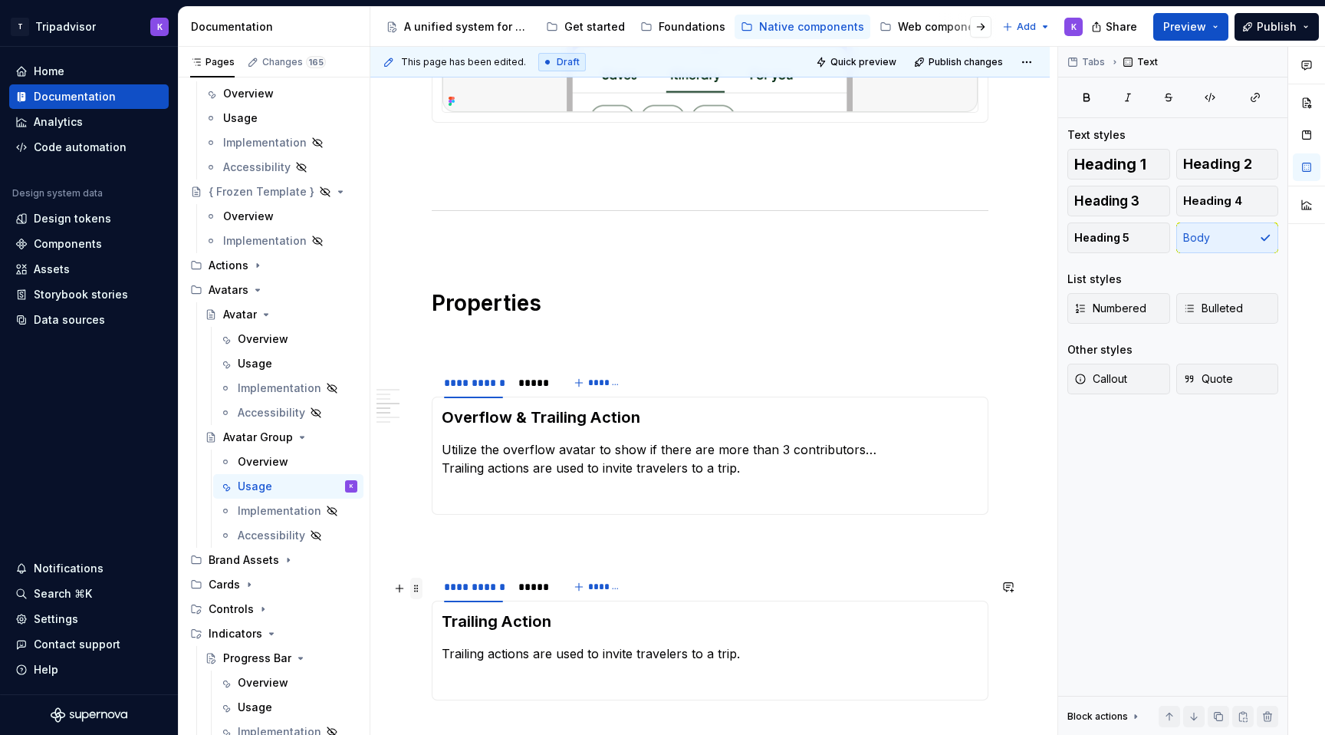
click at [416, 586] on span at bounding box center [416, 587] width 12 height 21
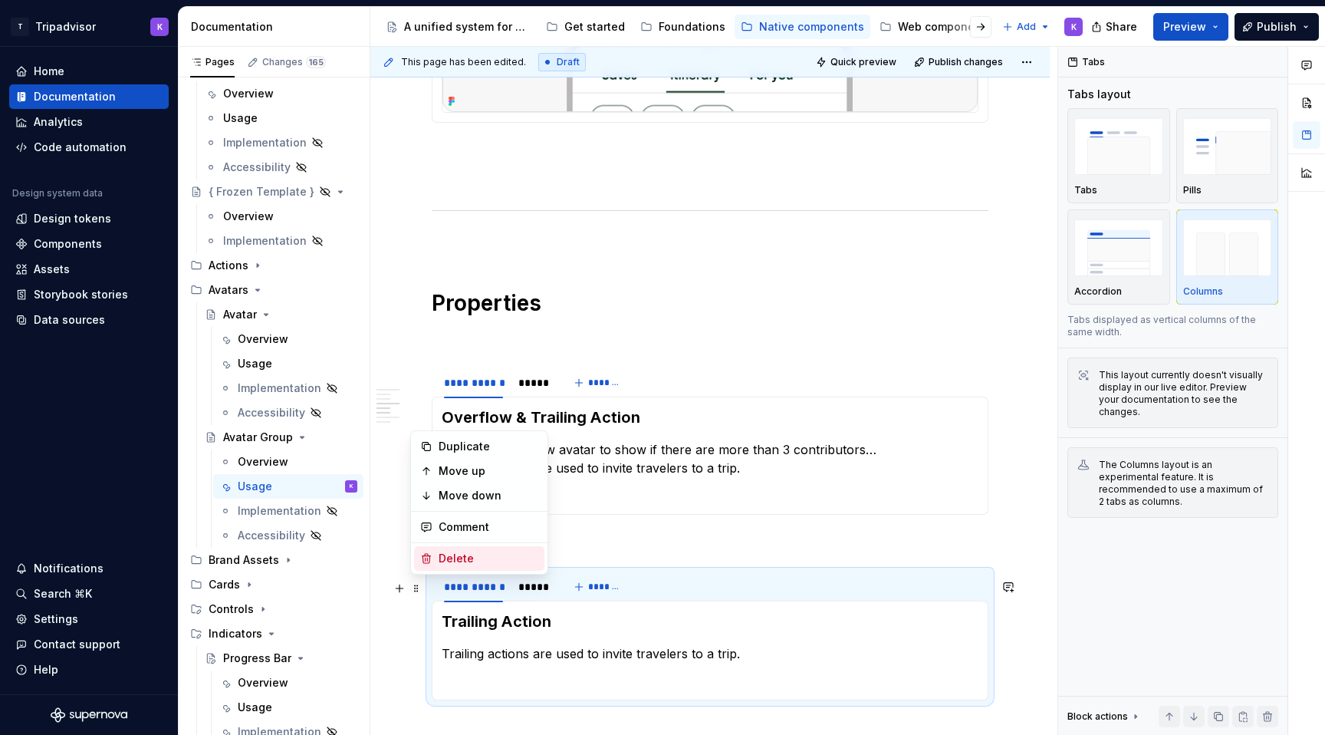
click at [484, 556] on div "Delete" at bounding box center [489, 557] width 100 height 15
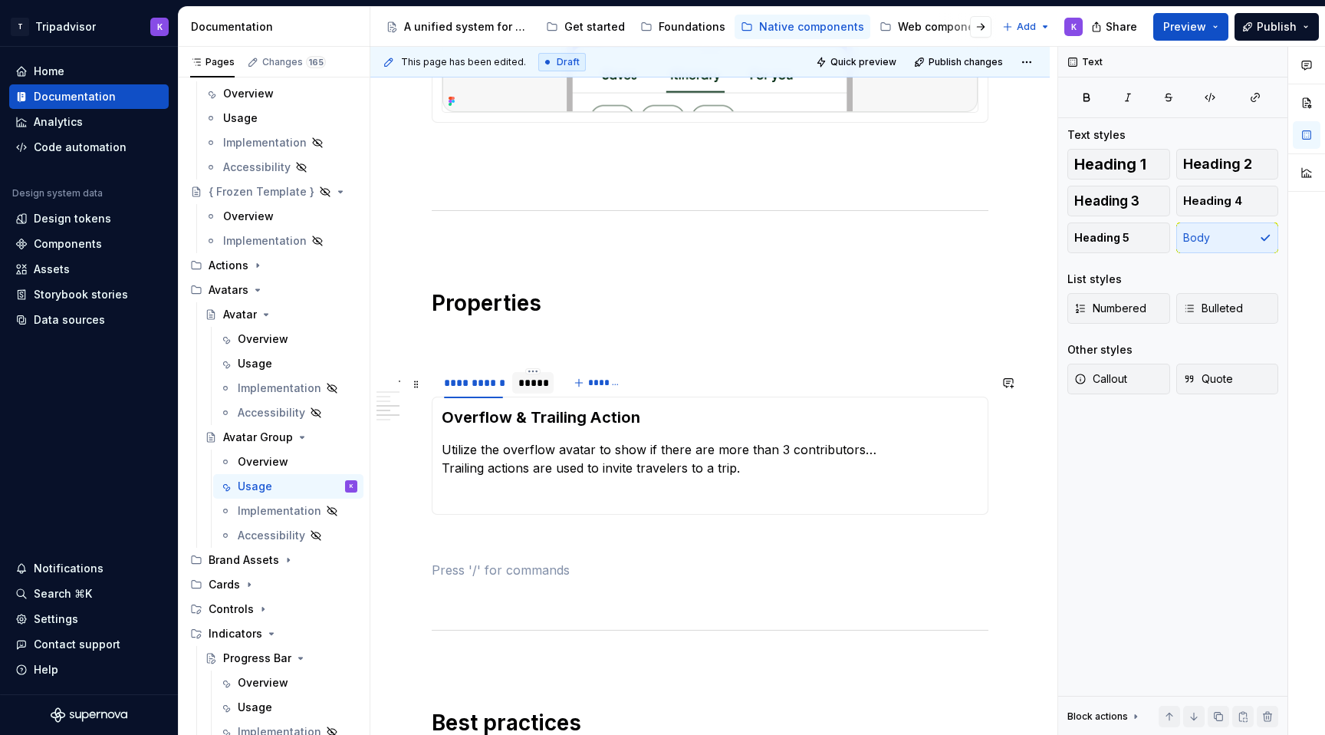
click at [531, 390] on div "*****" at bounding box center [532, 382] width 29 height 15
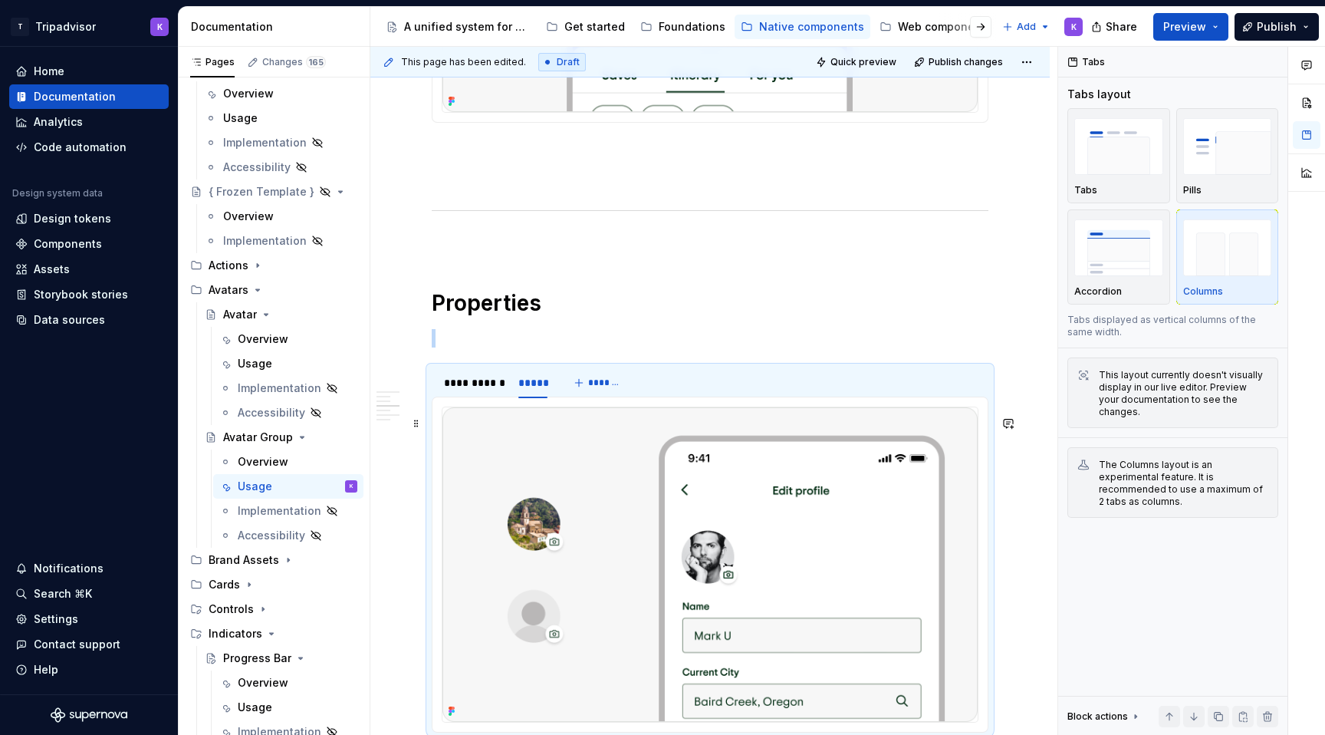
scroll to position [1411, 0]
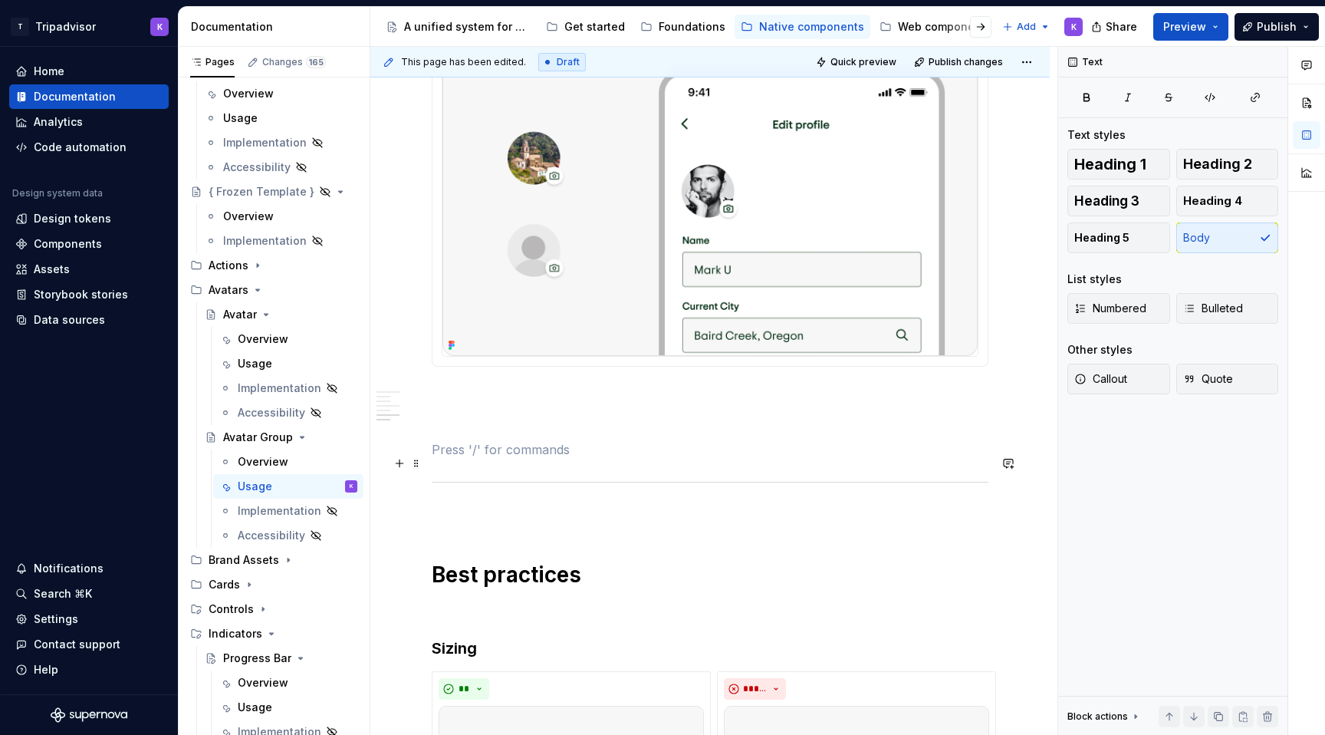
click at [502, 458] on p at bounding box center [710, 449] width 557 height 18
click at [502, 428] on p at bounding box center [710, 421] width 557 height 18
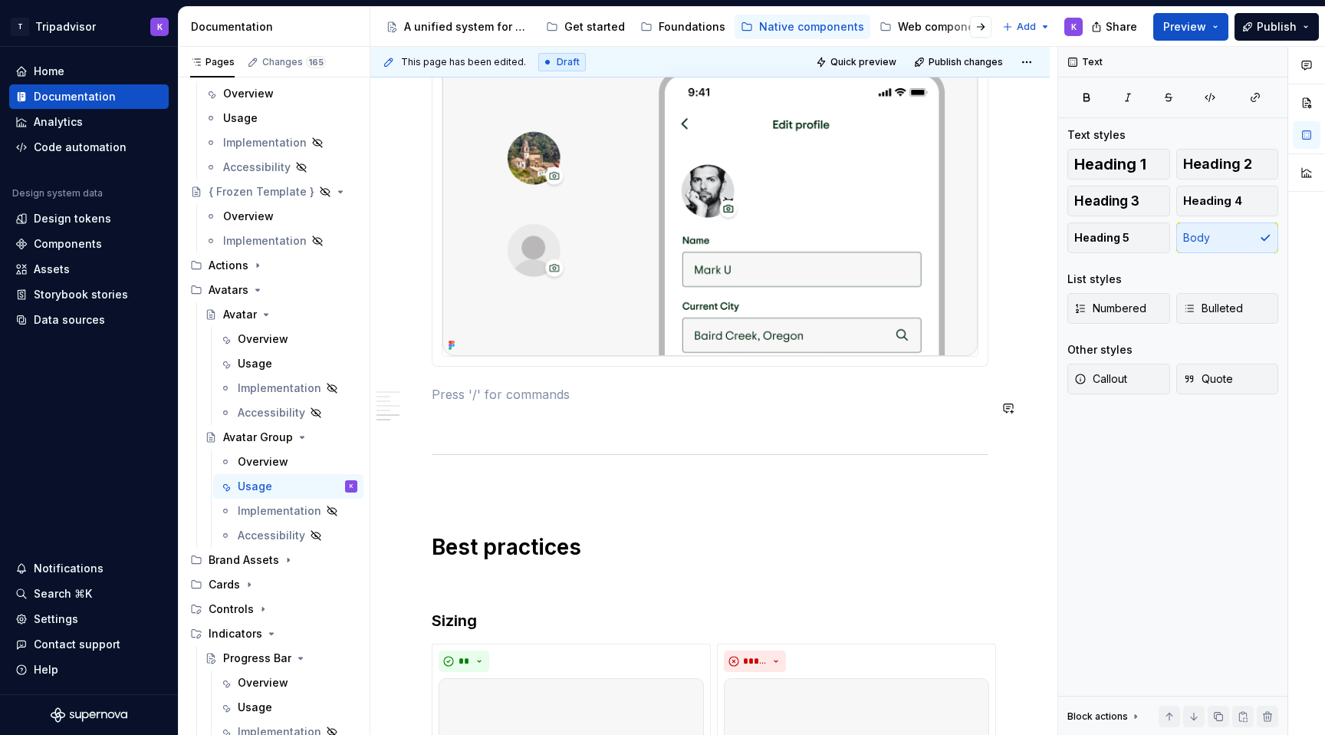
scroll to position [1214, 0]
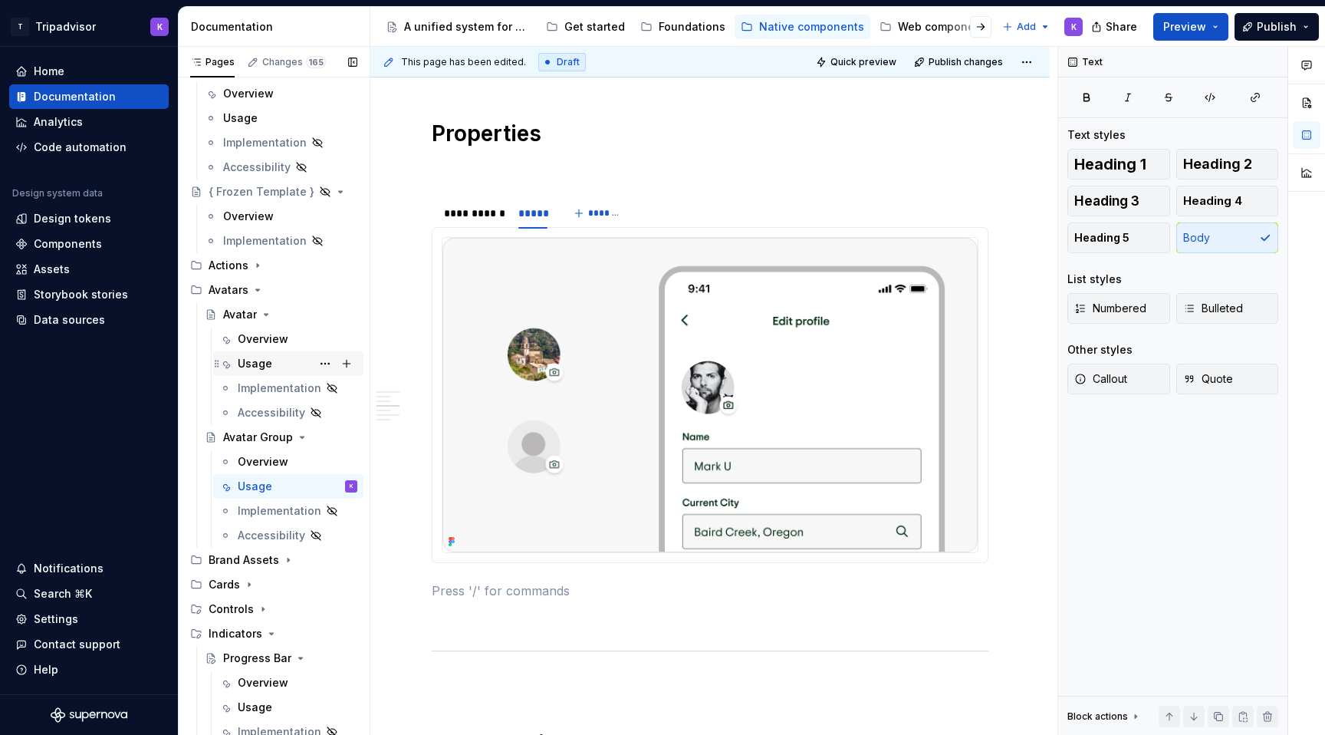
click at [265, 375] on div "Usage" at bounding box center [288, 363] width 150 height 25
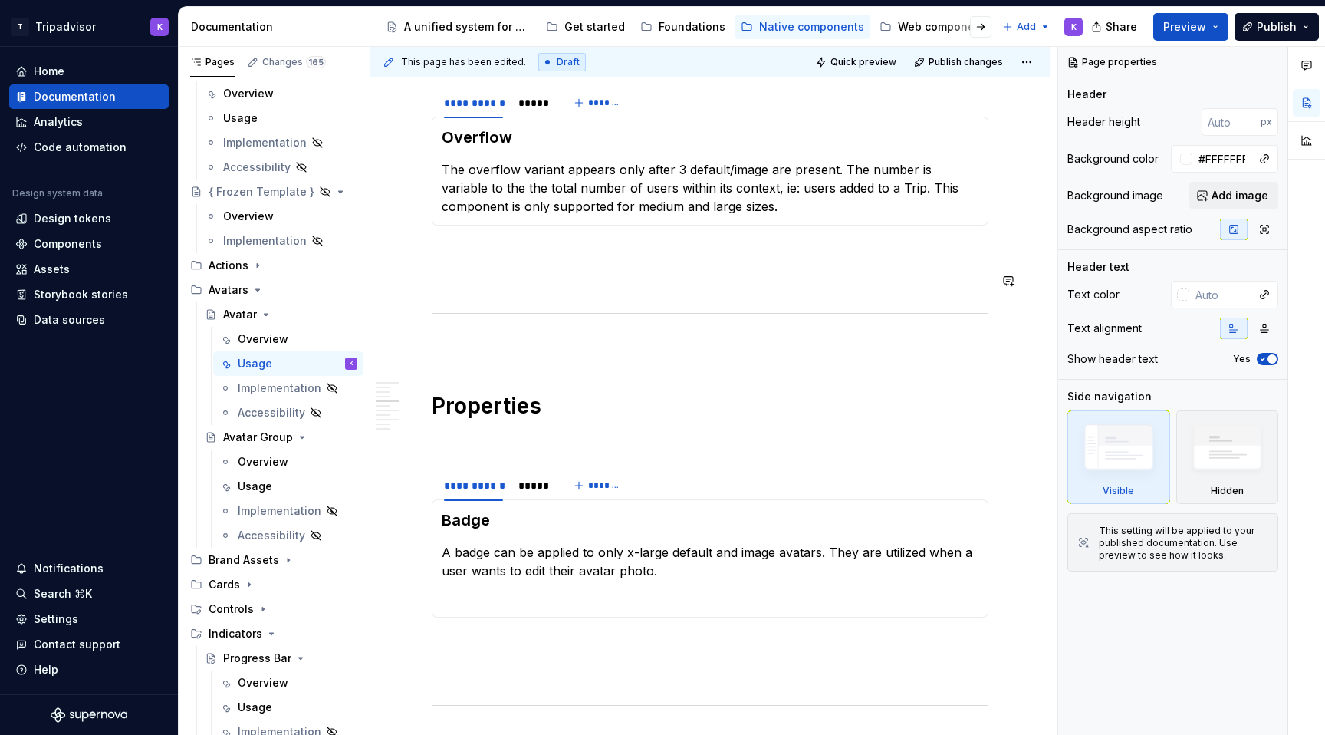
scroll to position [569, 0]
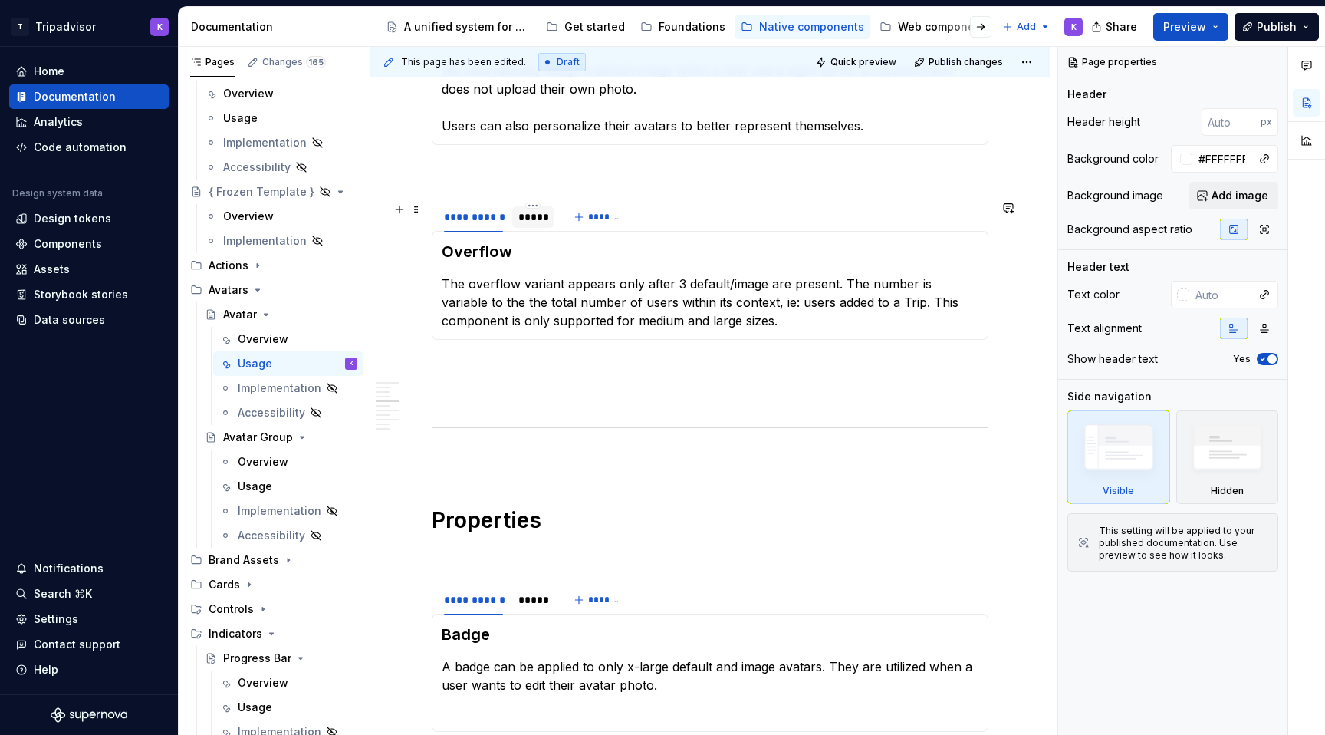
click at [536, 224] on div "*****" at bounding box center [532, 216] width 29 height 15
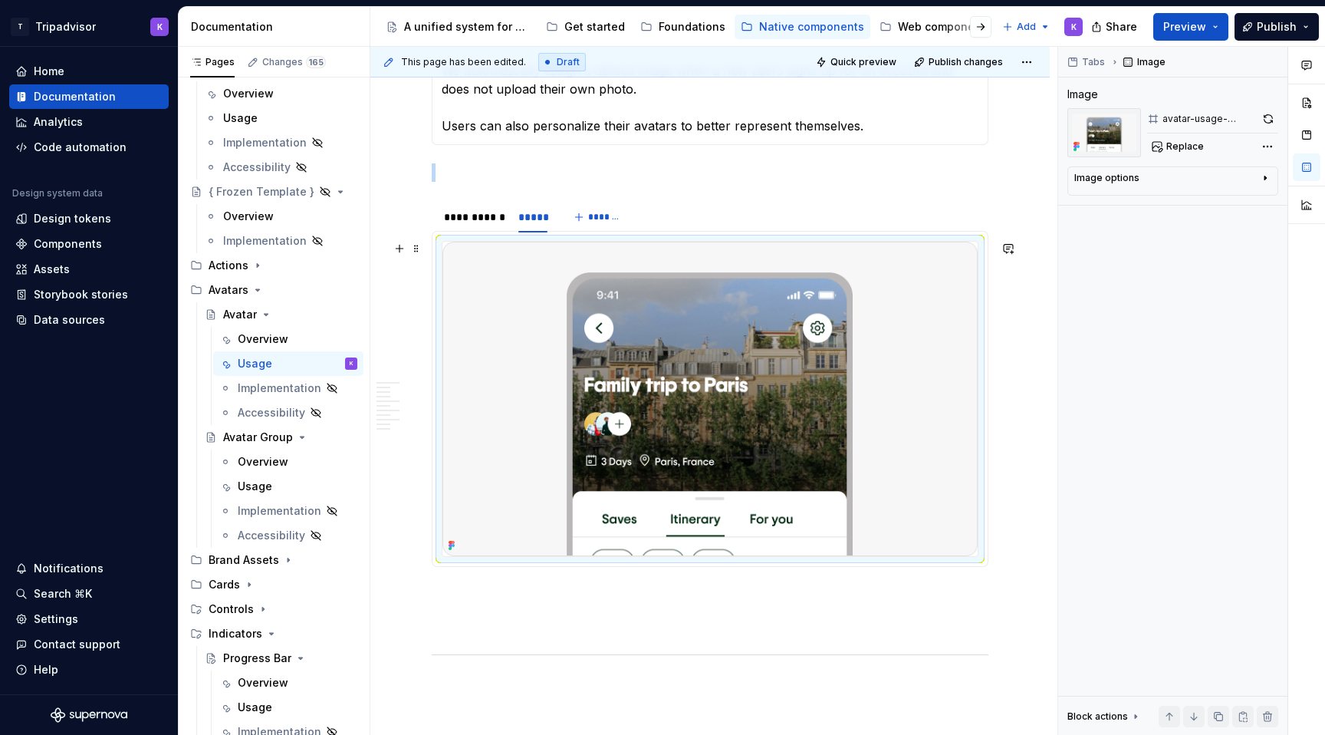
click at [691, 363] on img at bounding box center [709, 399] width 535 height 314
click at [1260, 123] on button "button" at bounding box center [1268, 118] width 19 height 21
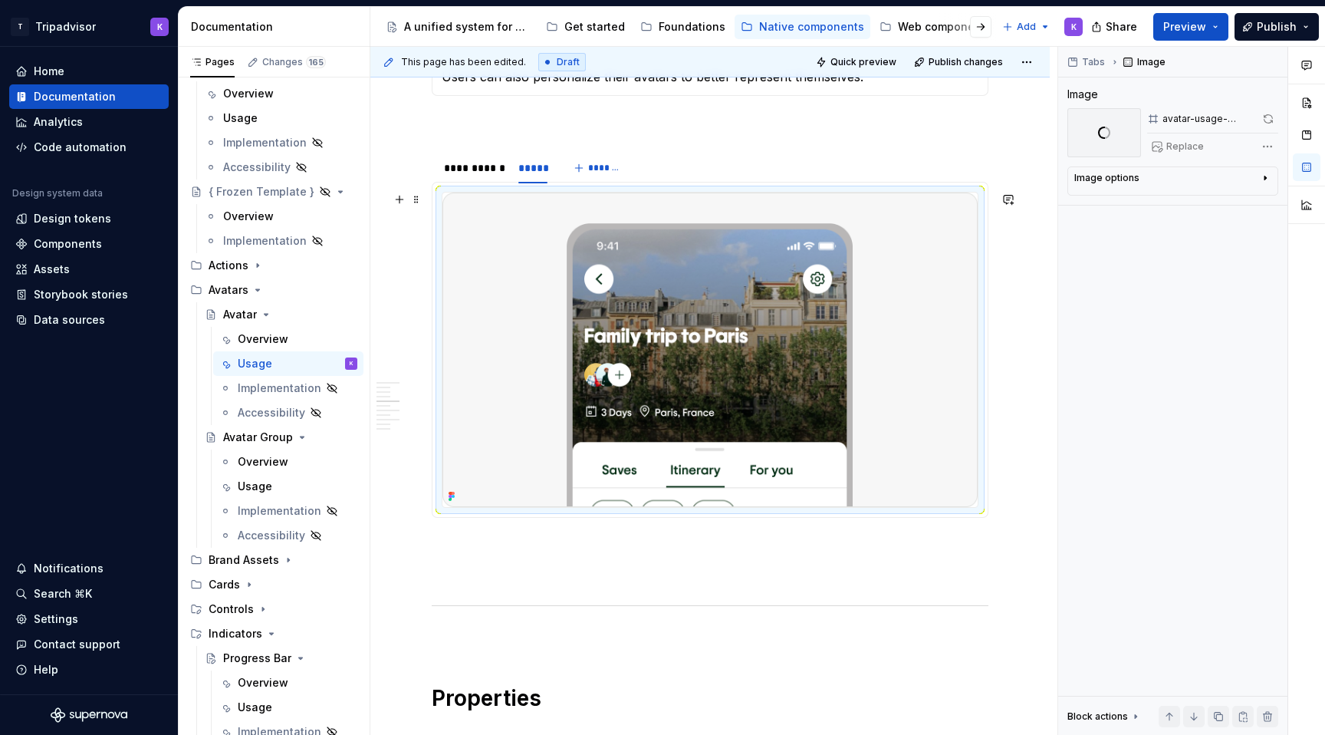
scroll to position [621, 0]
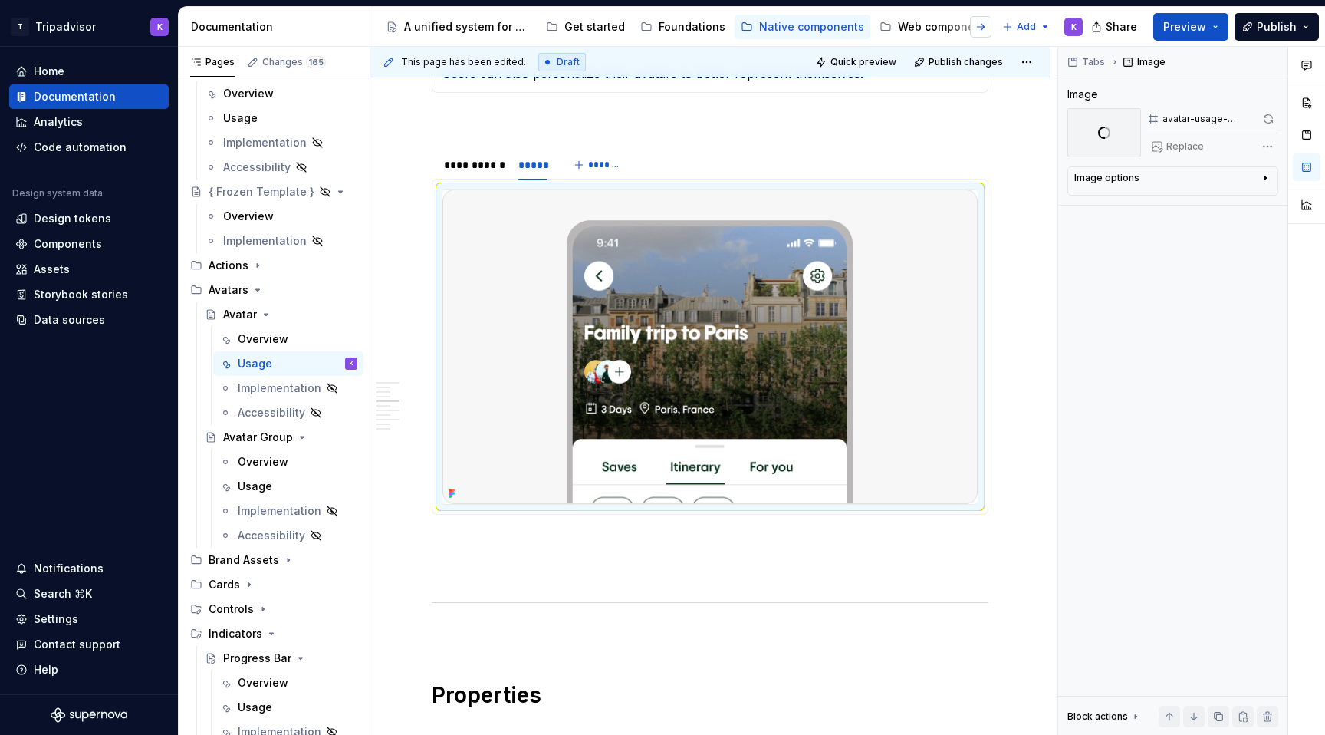
click at [983, 30] on button "button" at bounding box center [980, 26] width 21 height 21
click at [394, 25] on button "button" at bounding box center [393, 26] width 21 height 21
click at [265, 315] on icon "Page tree" at bounding box center [266, 314] width 12 height 12
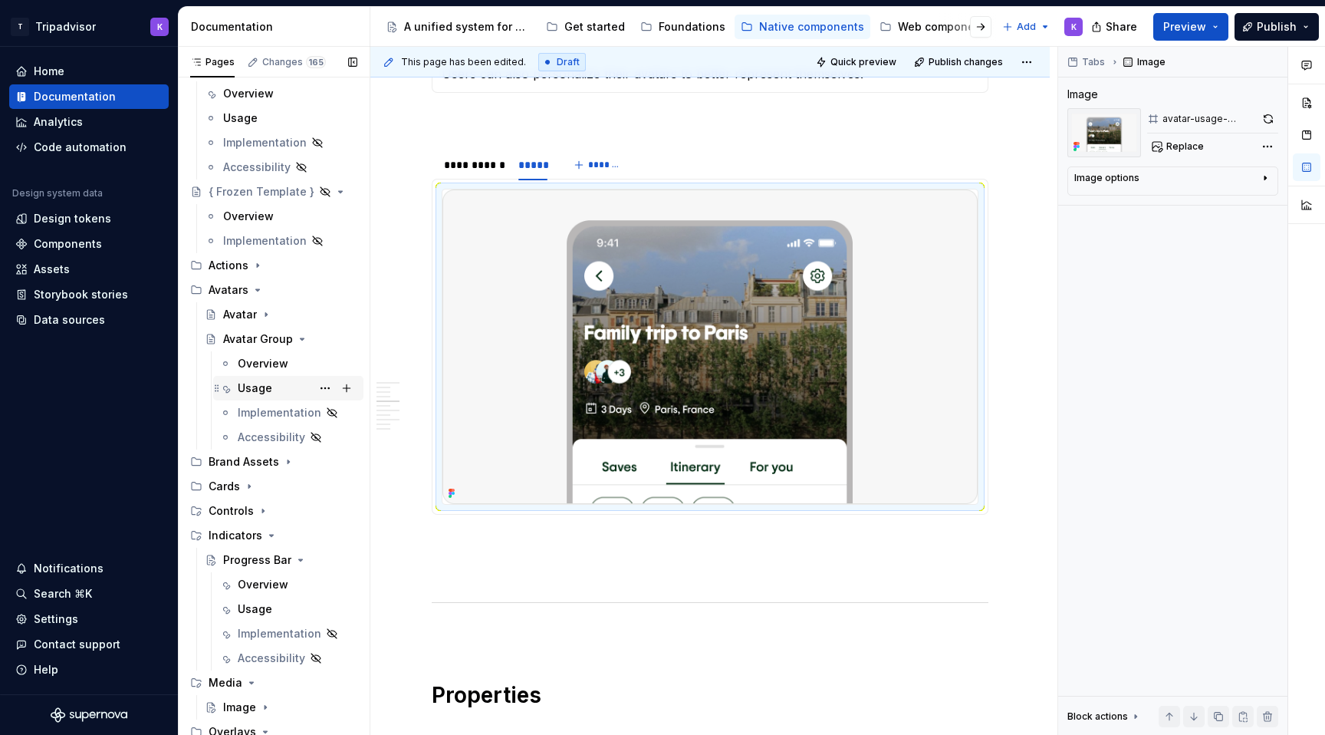
click at [271, 383] on div "Usage" at bounding box center [298, 387] width 120 height 21
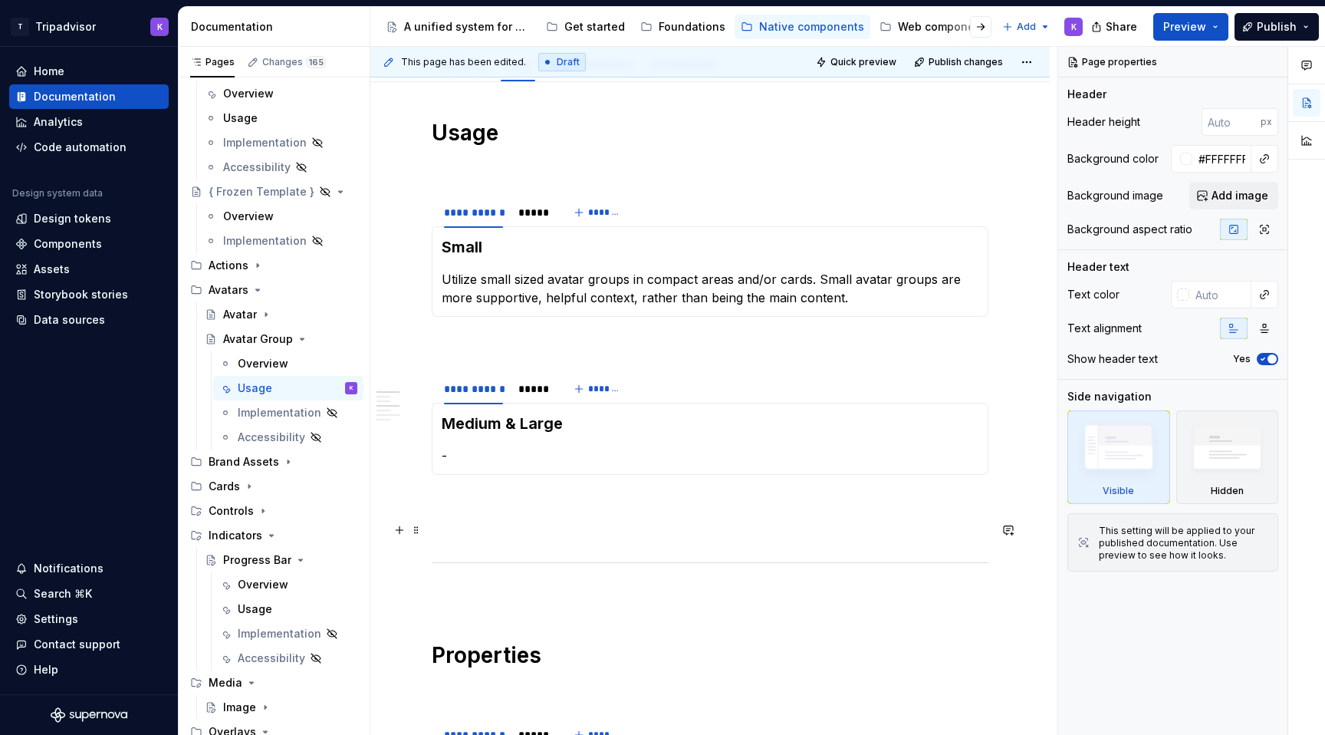
scroll to position [185, 0]
click at [533, 393] on div "*****" at bounding box center [532, 387] width 29 height 15
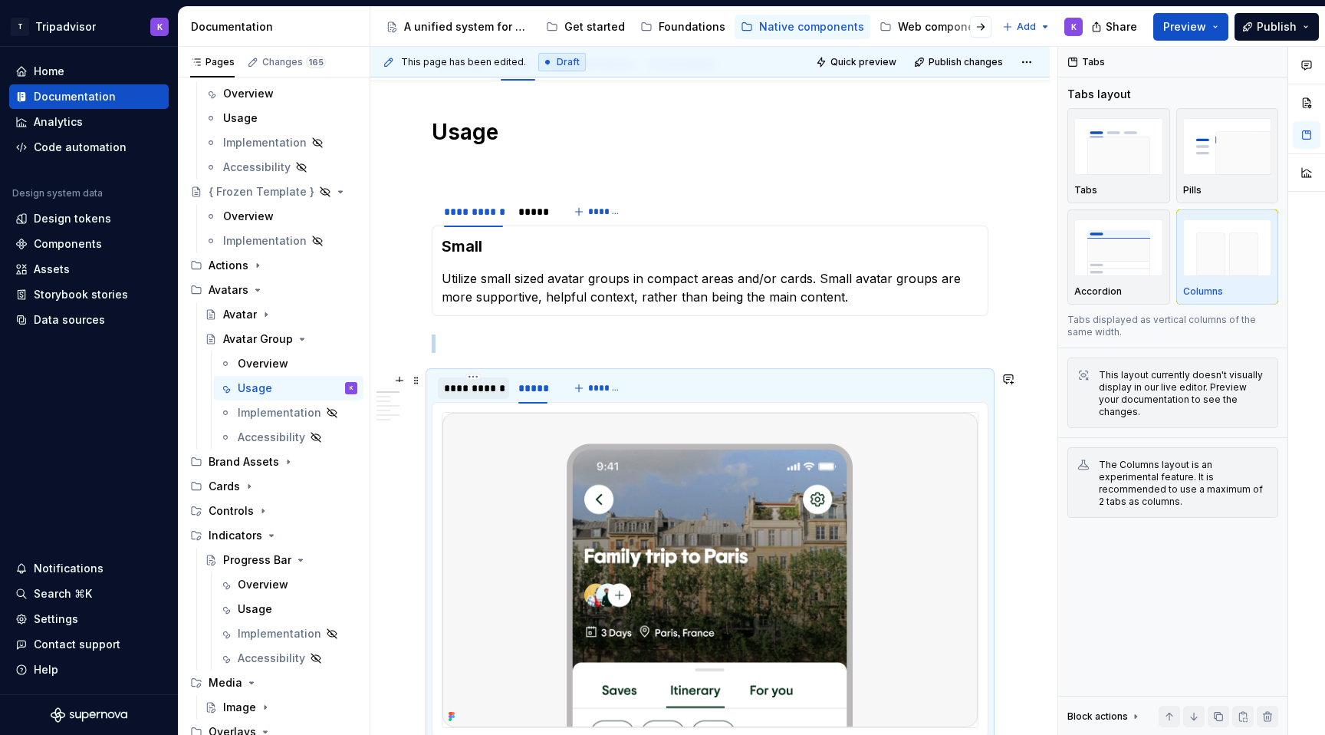
click at [478, 392] on div "**********" at bounding box center [473, 387] width 59 height 15
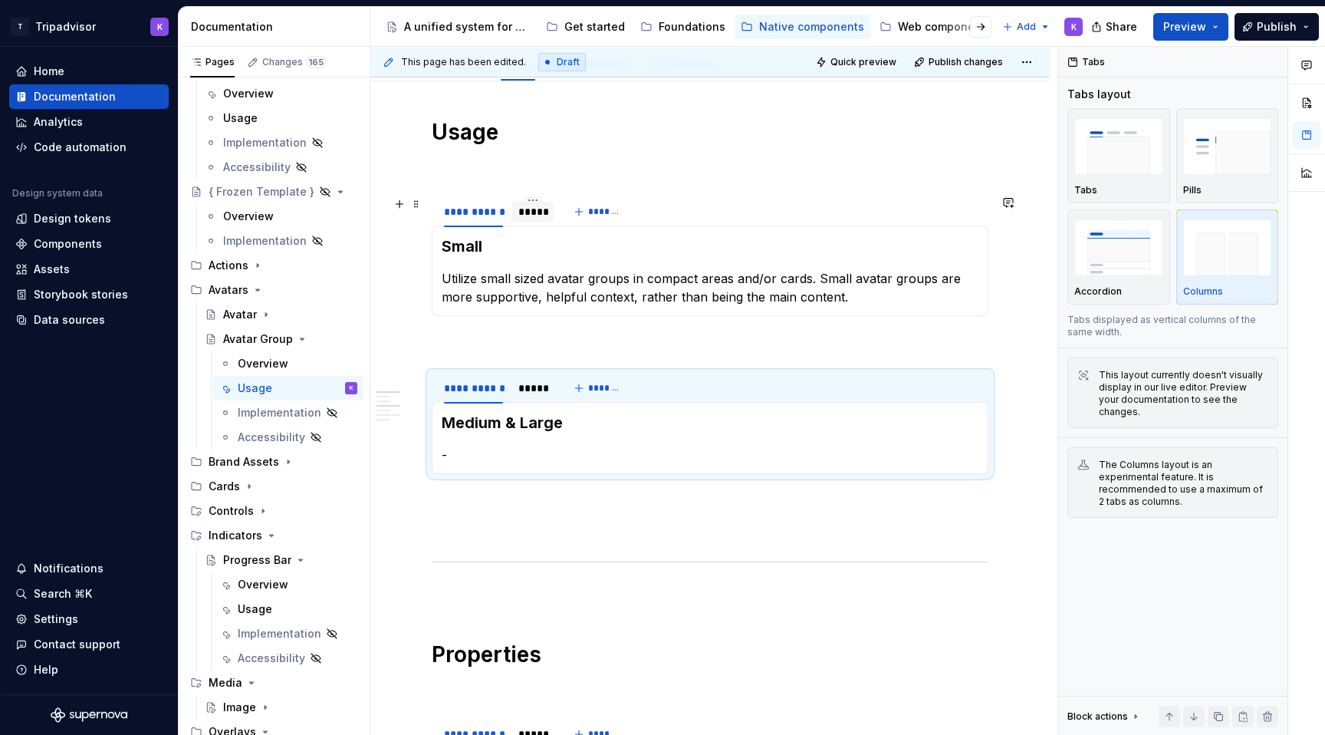
click at [523, 223] on div "*****" at bounding box center [532, 211] width 41 height 25
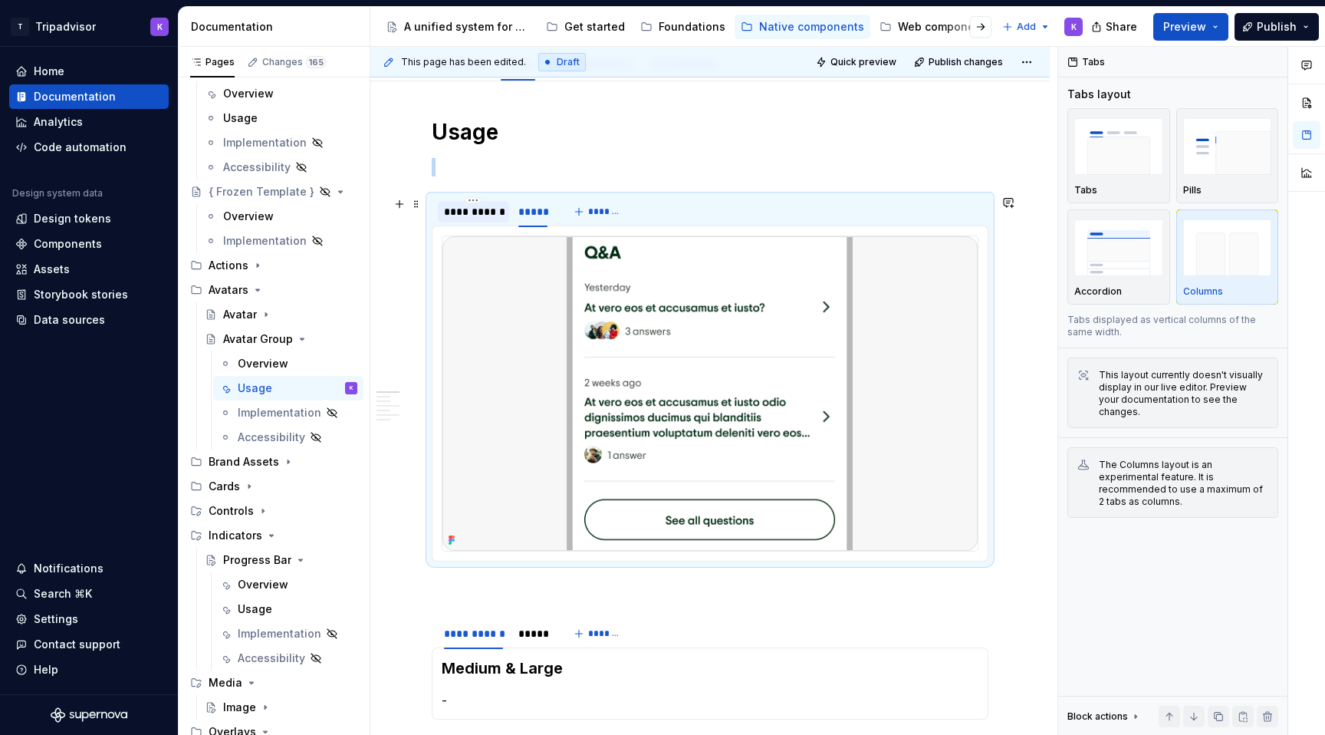
click at [480, 215] on div "**********" at bounding box center [473, 211] width 59 height 15
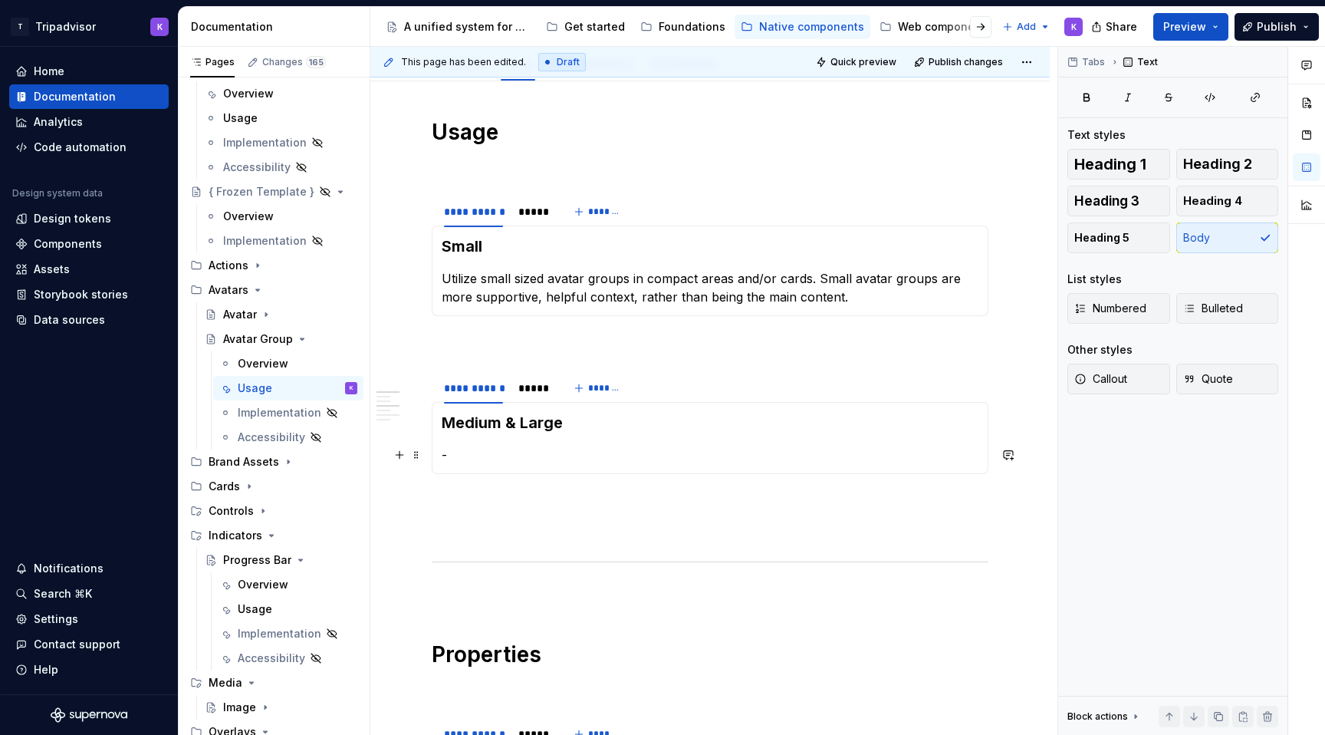
click at [519, 452] on p "-" at bounding box center [710, 454] width 537 height 18
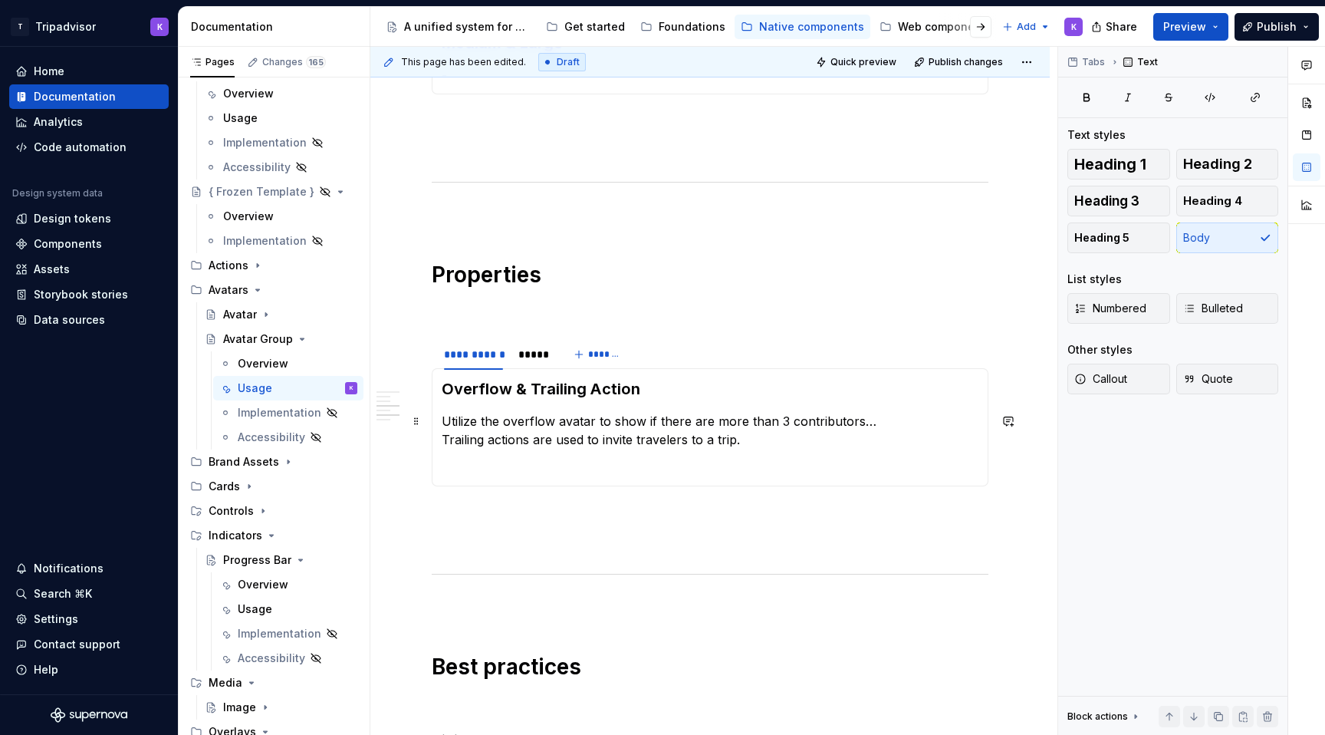
scroll to position [593, 0]
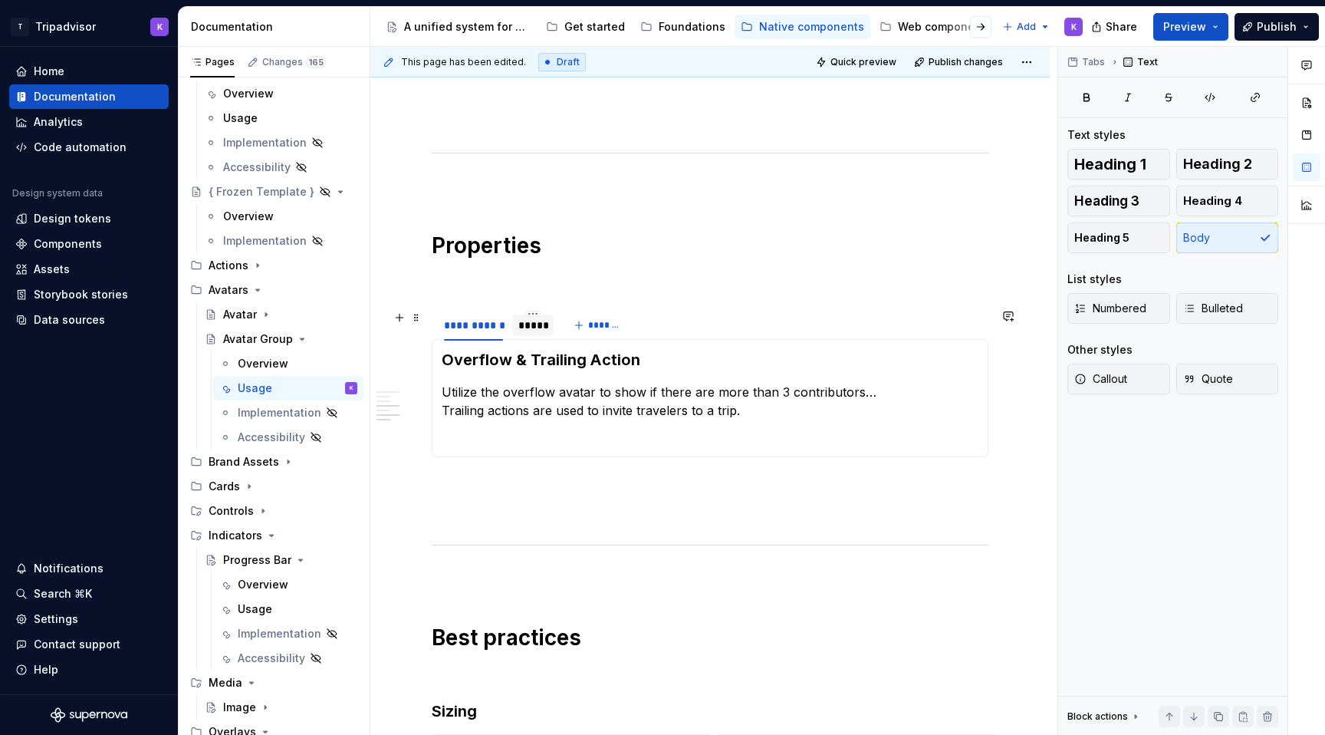
click at [524, 331] on div "*****" at bounding box center [532, 324] width 29 height 15
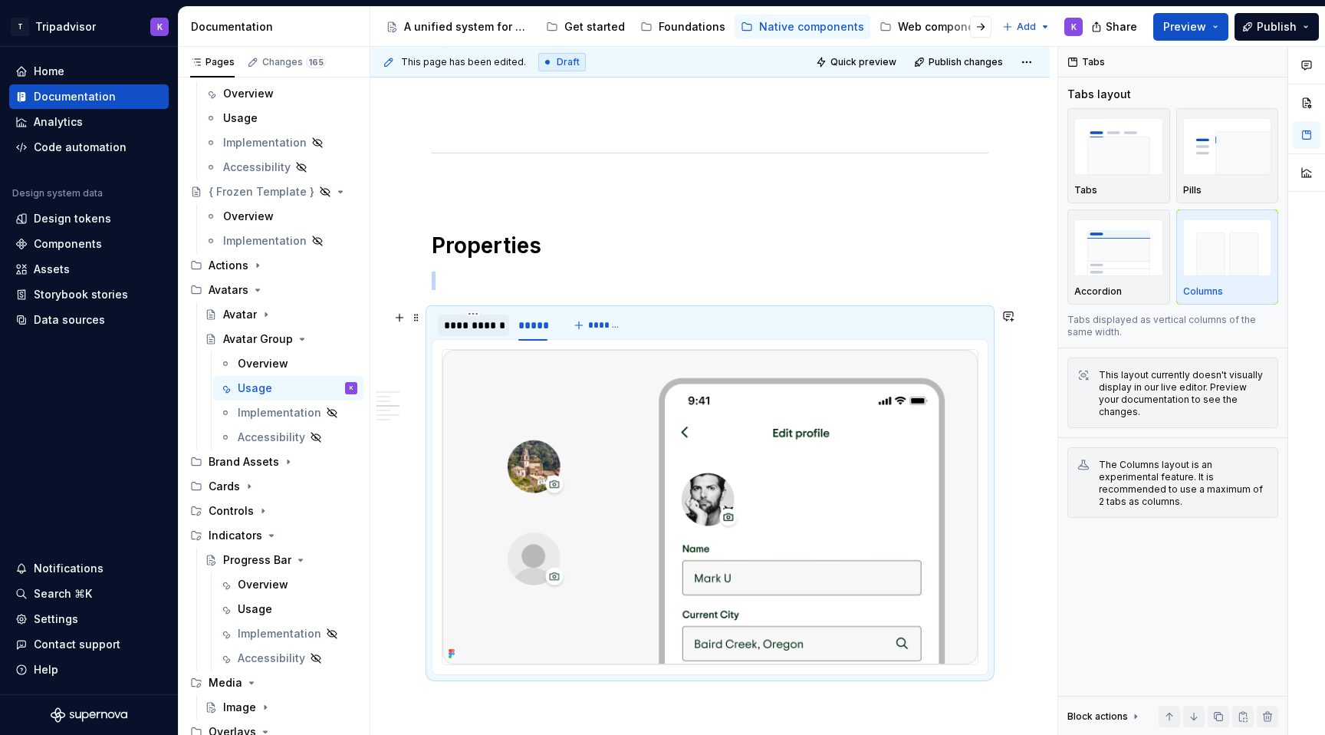
click at [486, 333] on div "**********" at bounding box center [473, 324] width 71 height 21
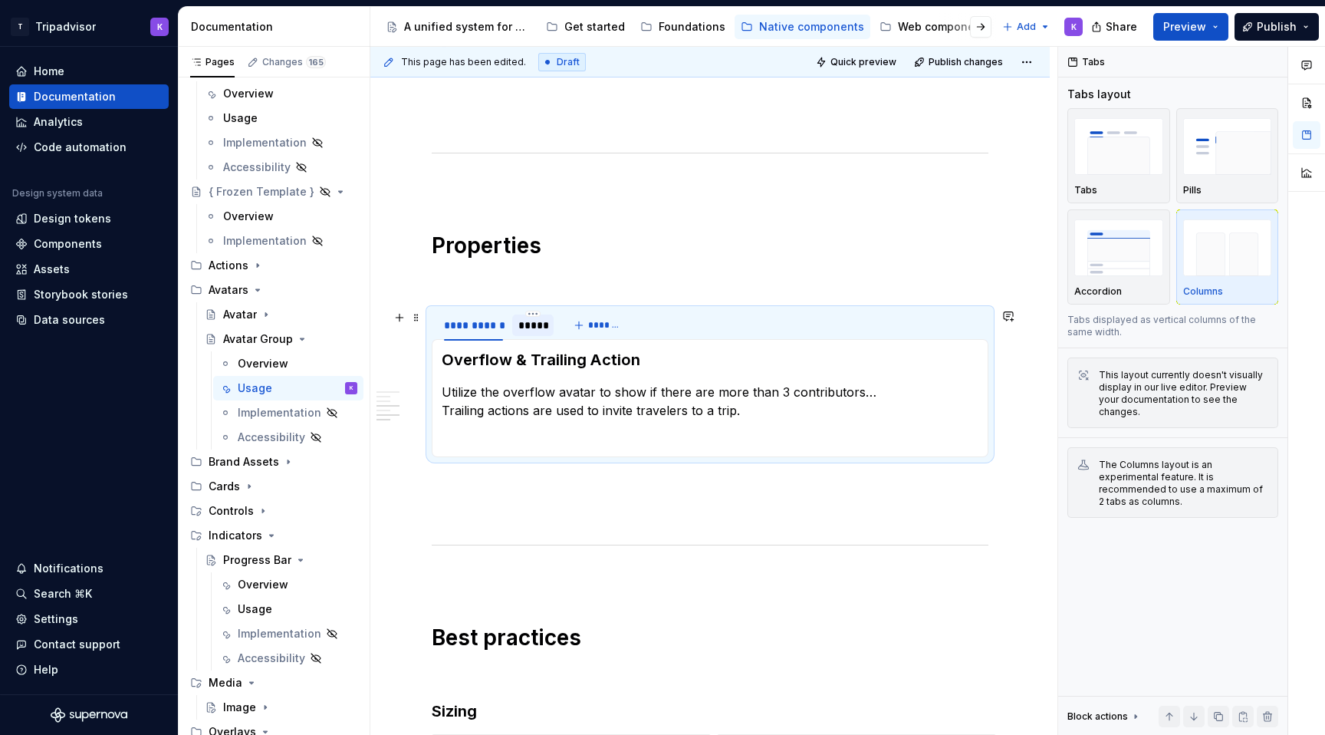
click at [540, 332] on div "*****" at bounding box center [532, 324] width 29 height 15
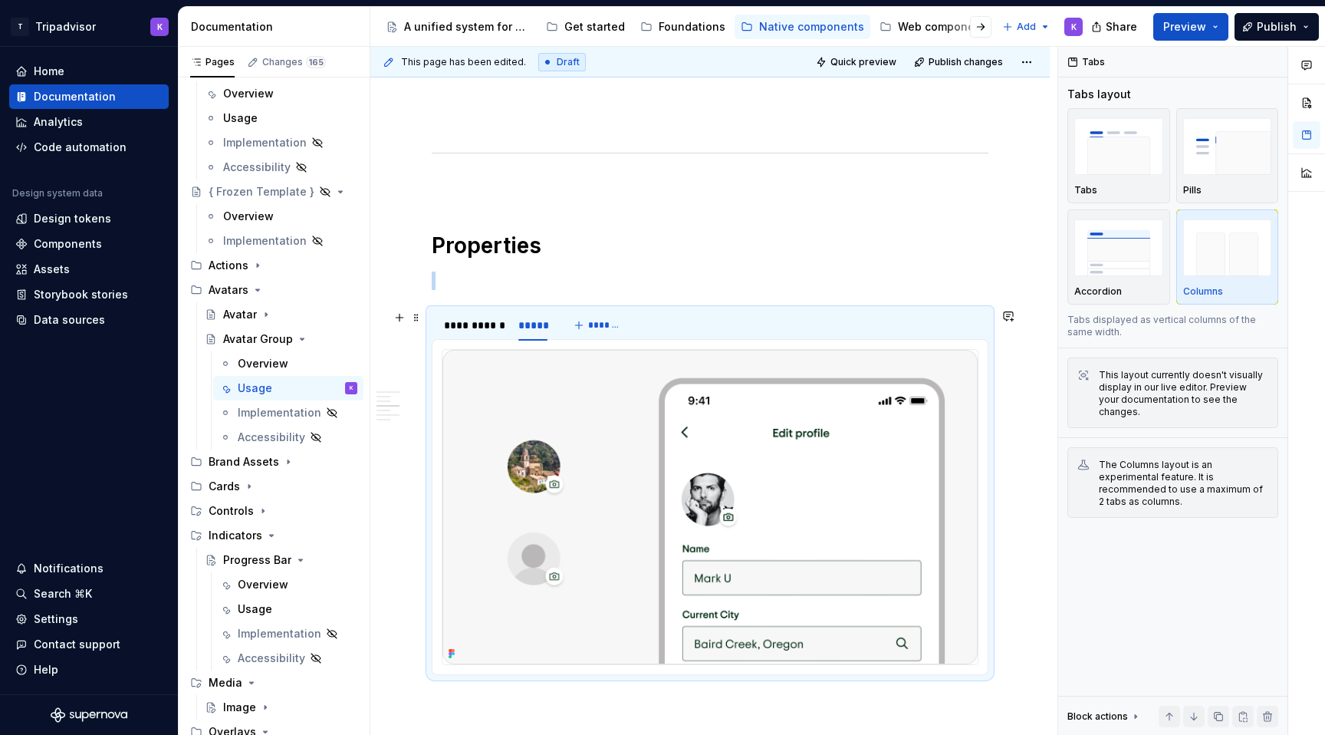
click at [616, 413] on img at bounding box center [709, 507] width 535 height 314
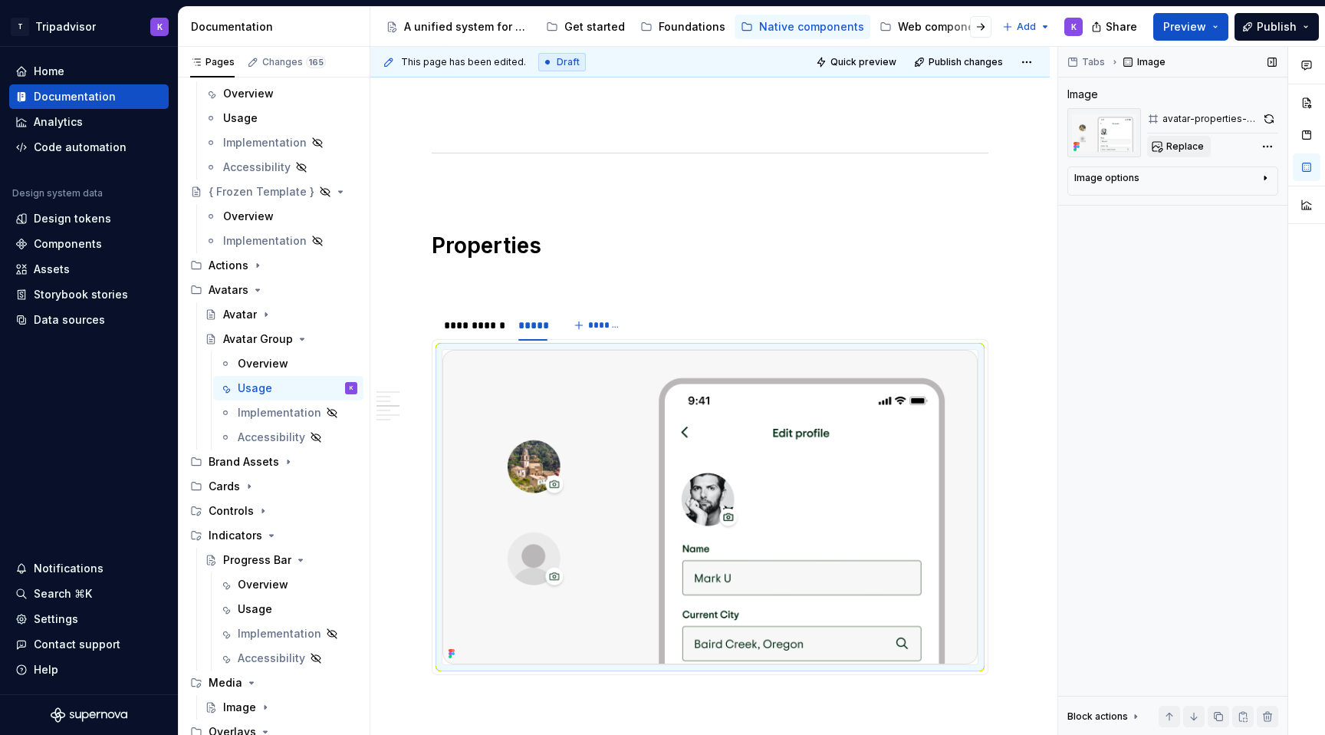
click at [1184, 146] on span "Replace" at bounding box center [1185, 146] width 38 height 12
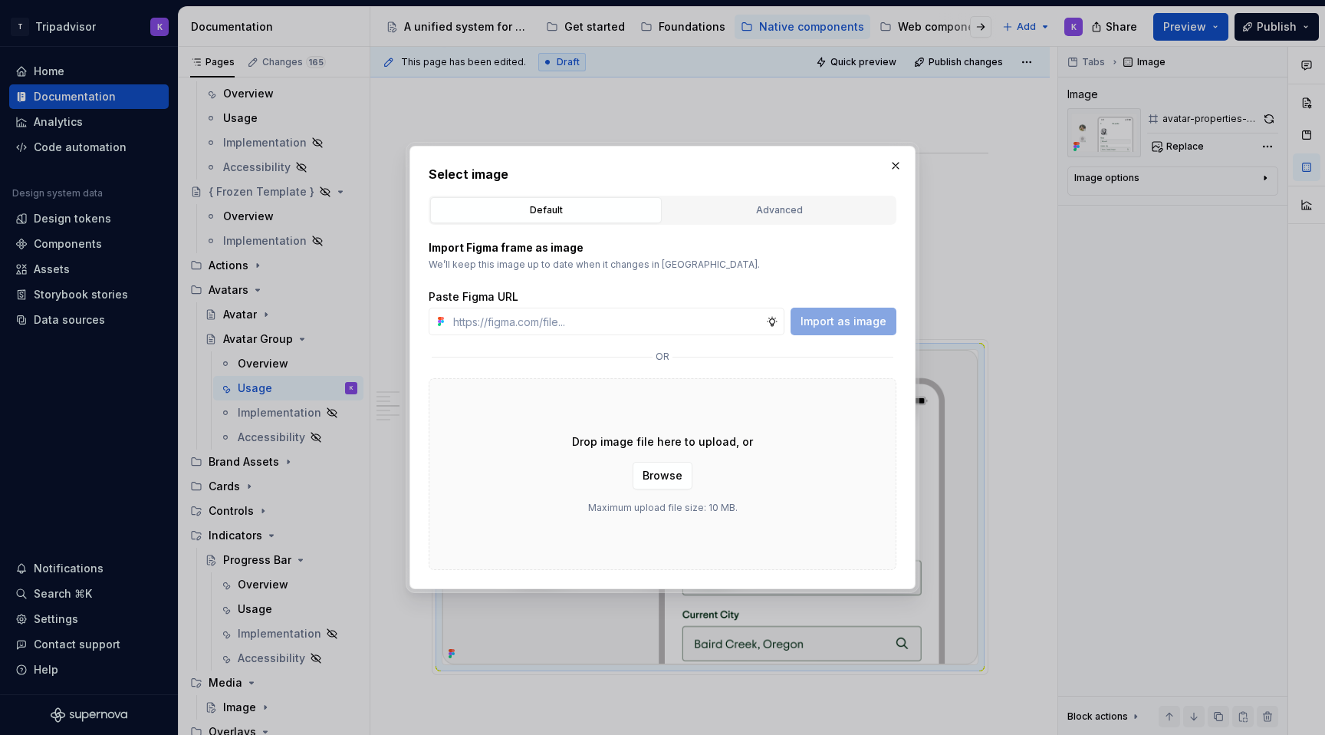
type textarea "*"
type input "[URL][DOMAIN_NAME]"
click at [848, 324] on span "Import as image" at bounding box center [843, 321] width 86 height 15
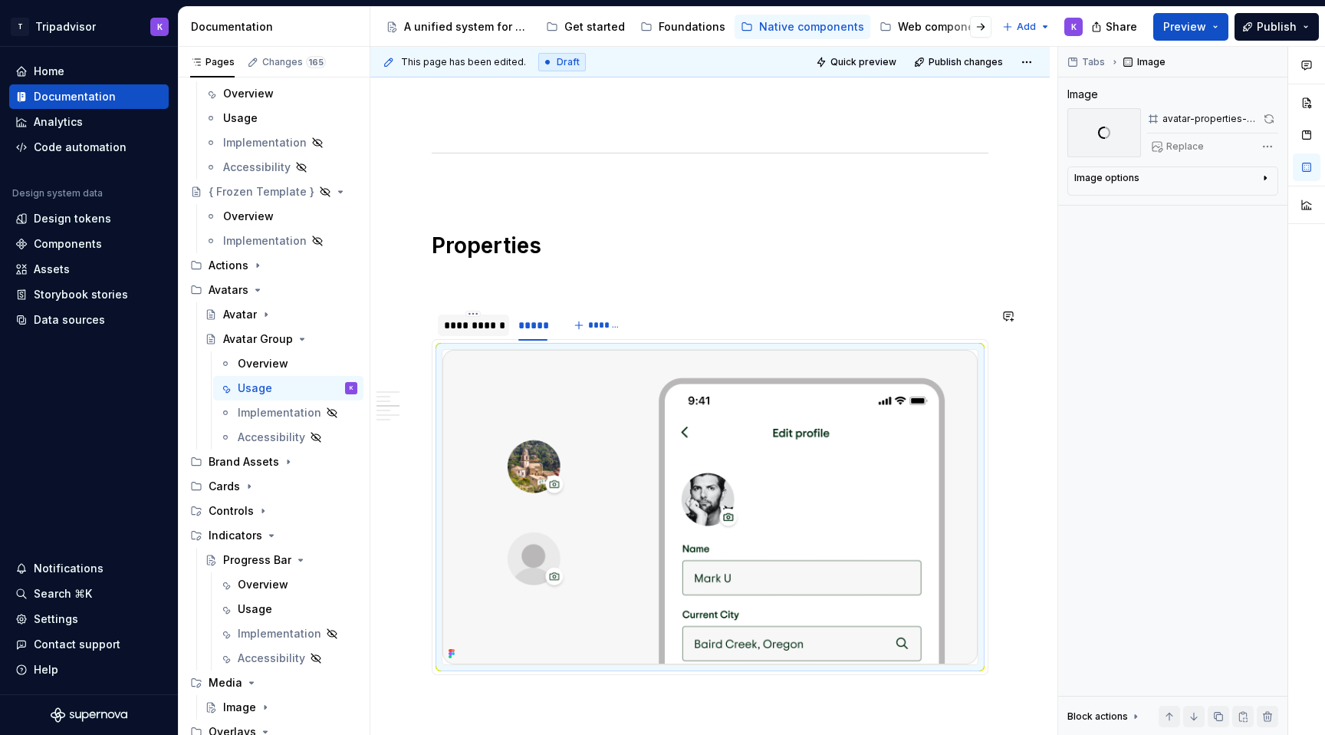
type textarea "*"
click at [468, 334] on div "**********" at bounding box center [473, 324] width 71 height 21
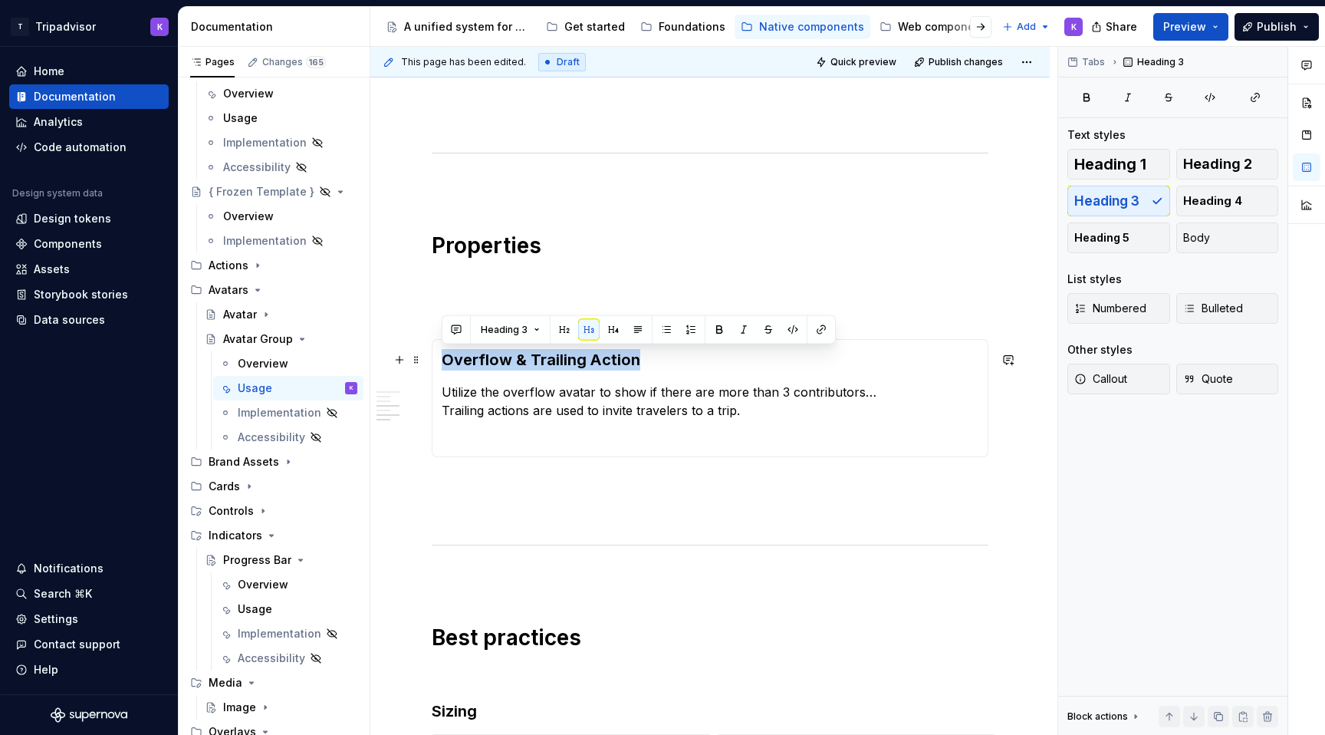
drag, startPoint x: 613, startPoint y: 362, endPoint x: 443, endPoint y: 362, distance: 170.2
click at [443, 362] on h3 "Overflow & Trailing Action" at bounding box center [710, 359] width 537 height 21
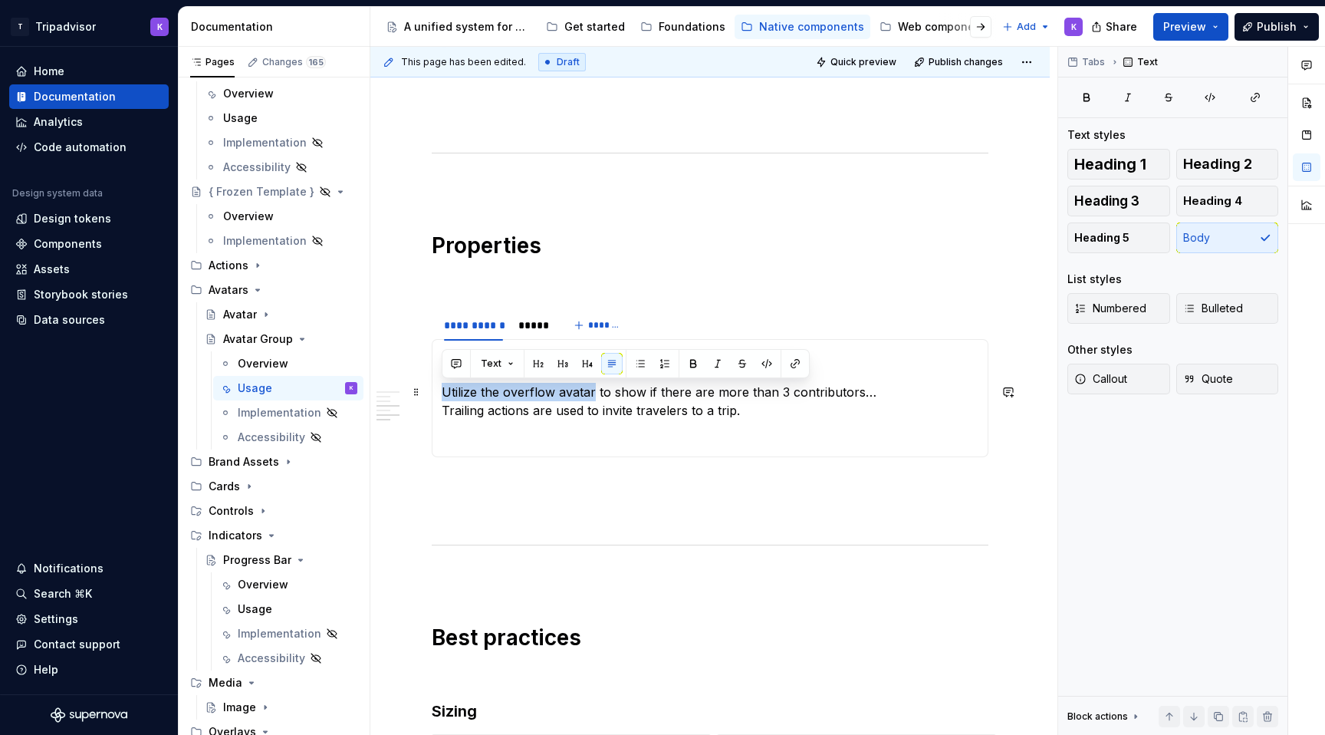
drag, startPoint x: 592, startPoint y: 392, endPoint x: 443, endPoint y: 389, distance: 148.8
click at [442, 389] on p "Utilize the overflow avatar to show if there are more than 3 contributors… Trai…" at bounding box center [710, 401] width 537 height 37
click at [508, 394] on p "Utilize the overflow avatar to show if there are more than 3 contributors… Trai…" at bounding box center [710, 401] width 537 height 37
drag, startPoint x: 501, startPoint y: 393, endPoint x: 454, endPoint y: 393, distance: 47.5
click at [454, 393] on p "Utilize the overflow avatar to show if there are more than 3 contributors… Trai…" at bounding box center [710, 401] width 537 height 37
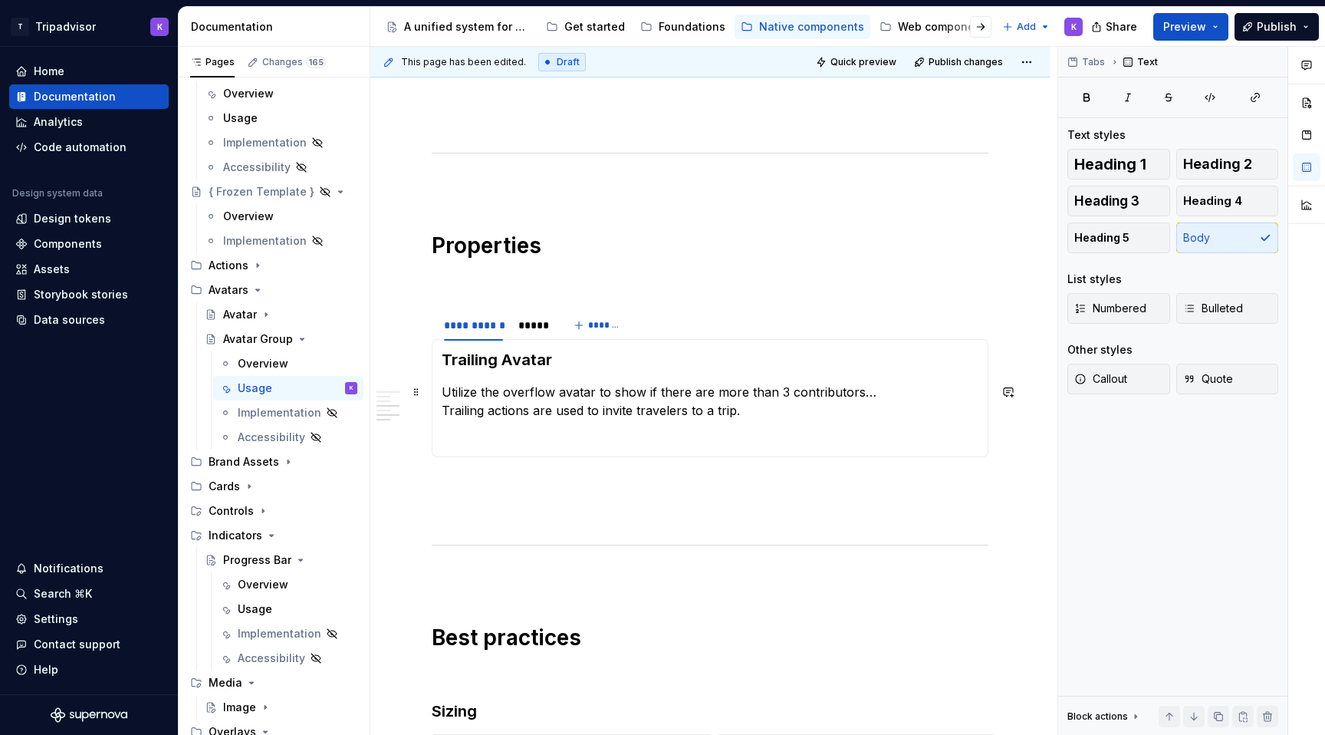
click at [542, 409] on p "Utilize the overflow avatar to show if there are more than 3 contributors… Trai…" at bounding box center [710, 401] width 537 height 37
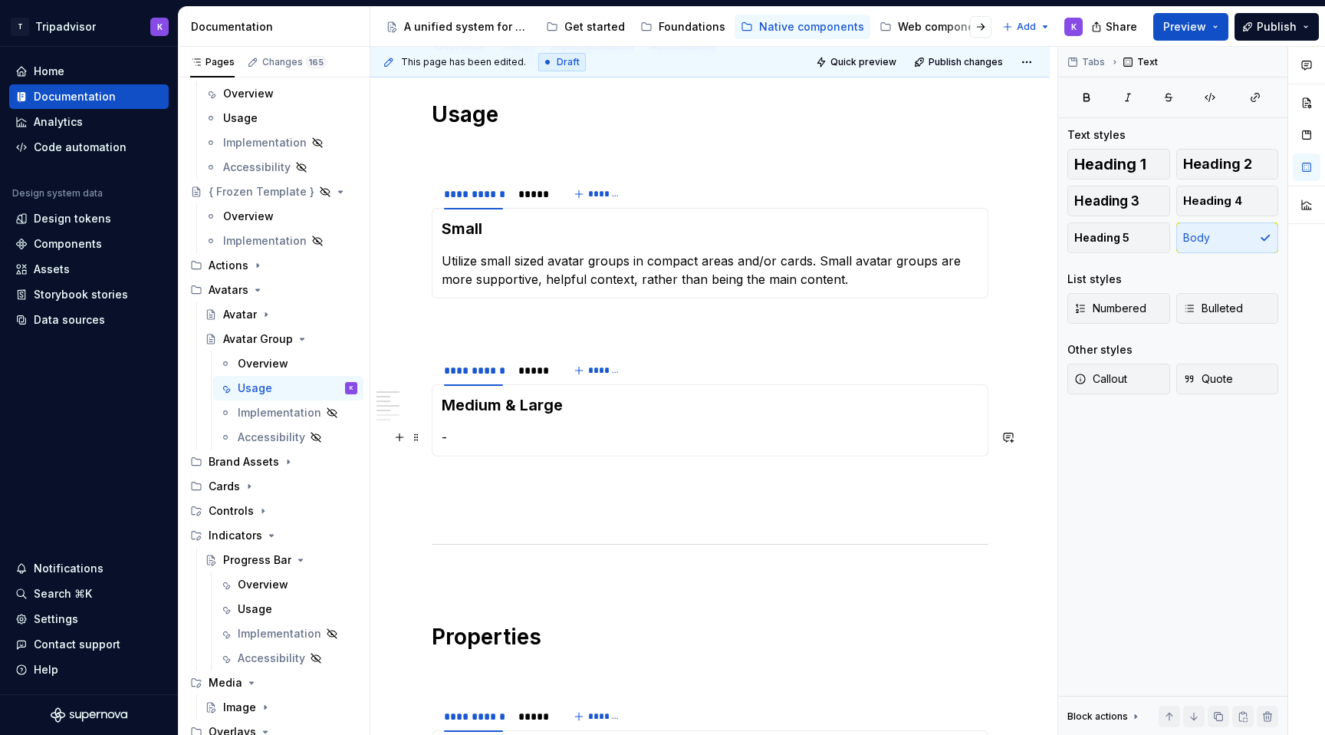
scroll to position [236, 0]
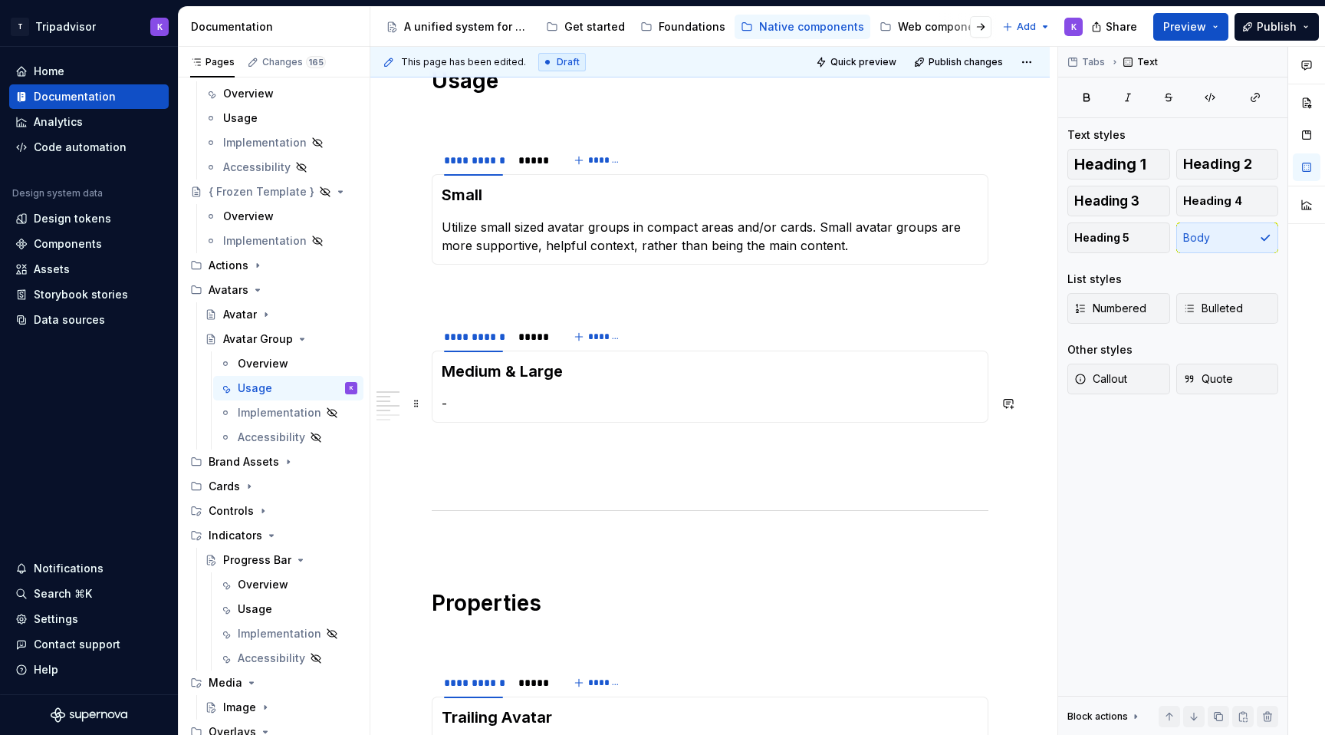
click at [463, 409] on p "-" at bounding box center [710, 403] width 537 height 18
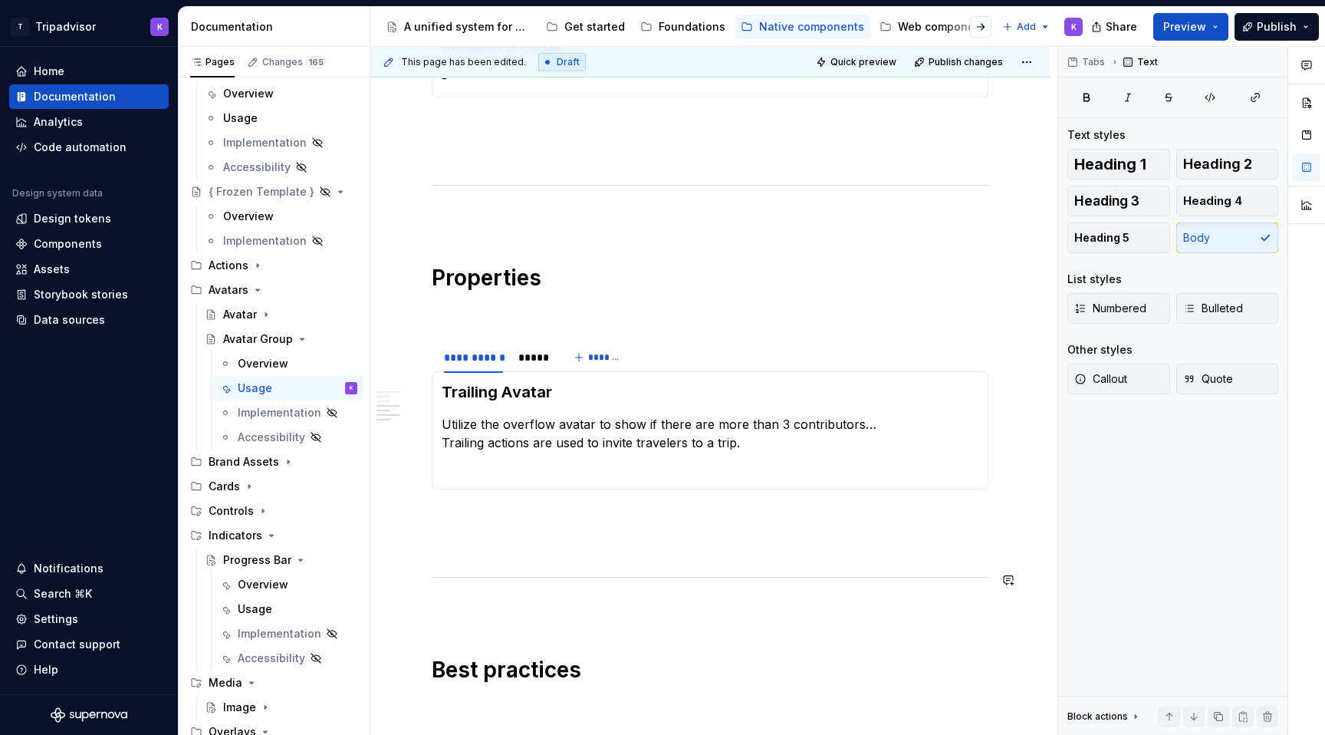
scroll to position [581, 0]
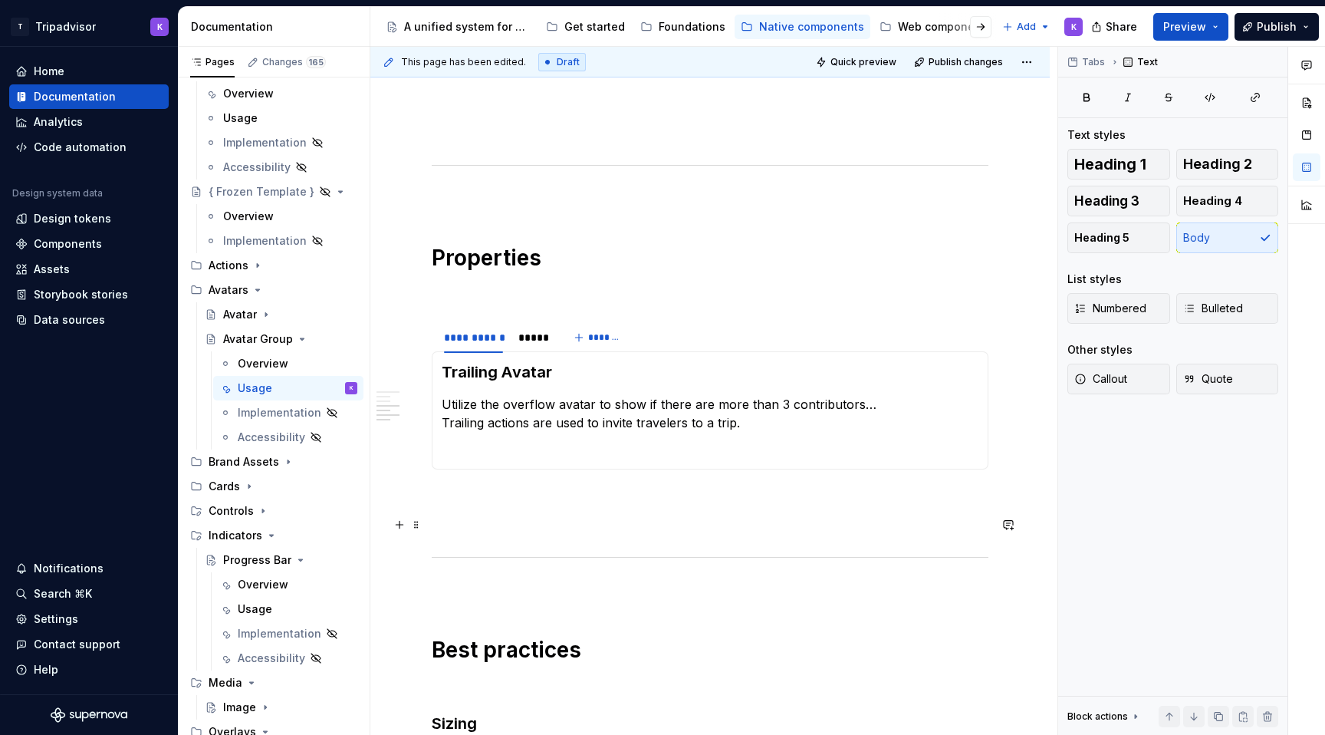
click at [544, 523] on p at bounding box center [710, 524] width 557 height 18
click at [544, 494] on p at bounding box center [710, 497] width 557 height 18
click at [540, 311] on div "**********" at bounding box center [710, 405] width 557 height 1367
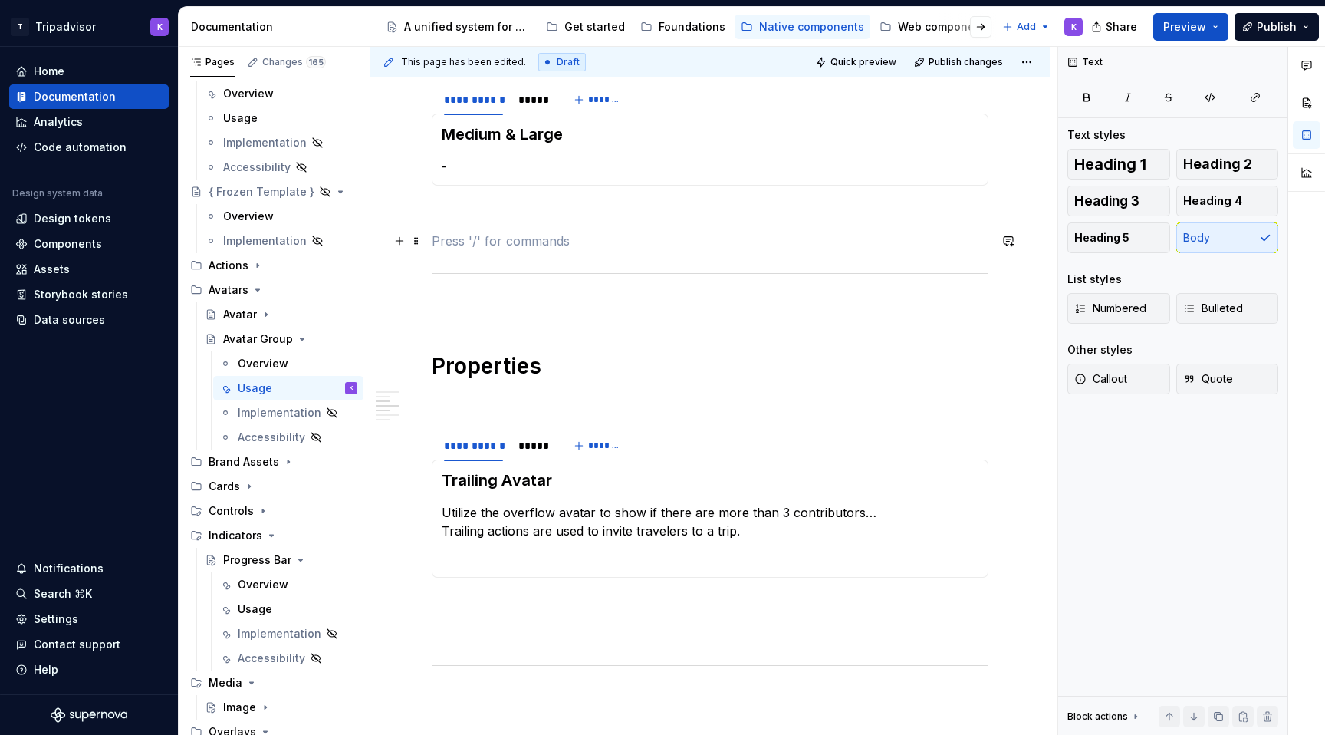
click at [537, 241] on p at bounding box center [710, 241] width 557 height 18
click at [541, 209] on p at bounding box center [710, 213] width 557 height 18
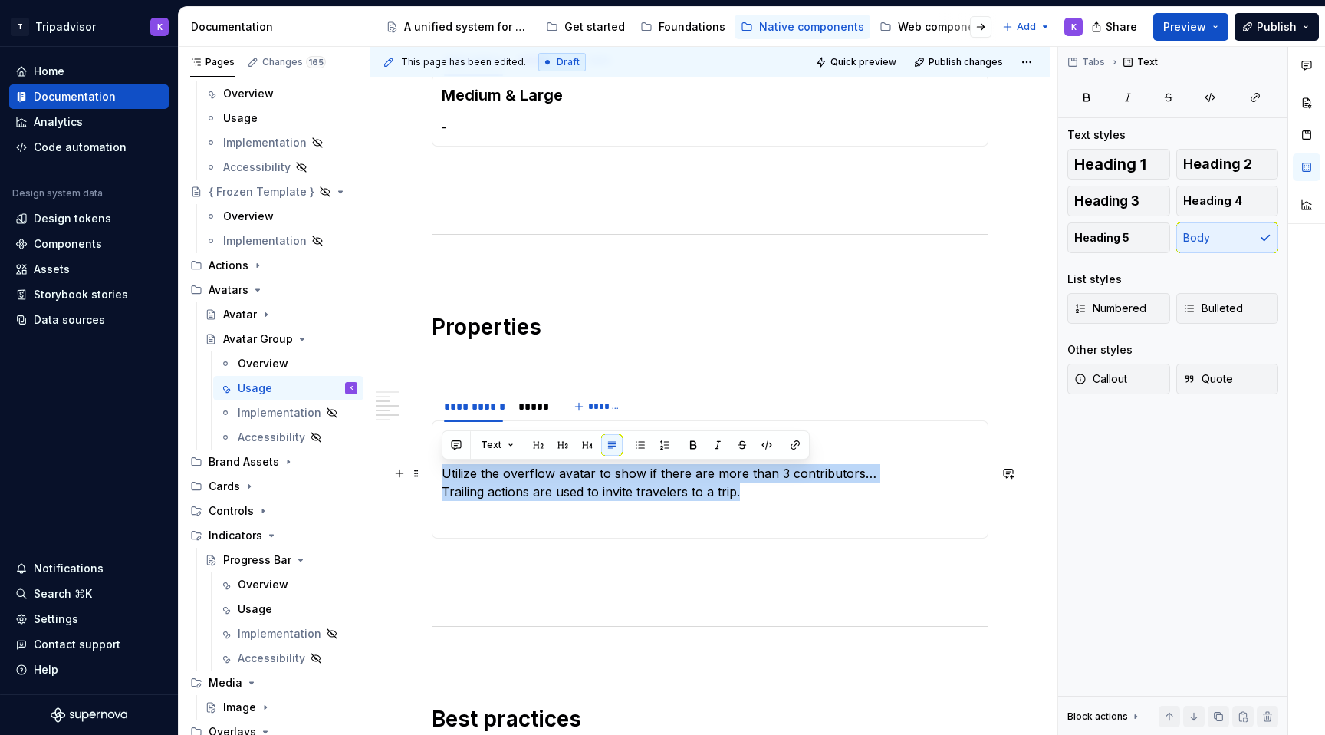
drag, startPoint x: 738, startPoint y: 495, endPoint x: 444, endPoint y: 478, distance: 294.1
click at [444, 478] on p "Utilize the overflow avatar to show if there are more than 3 contributors… Trai…" at bounding box center [710, 482] width 537 height 37
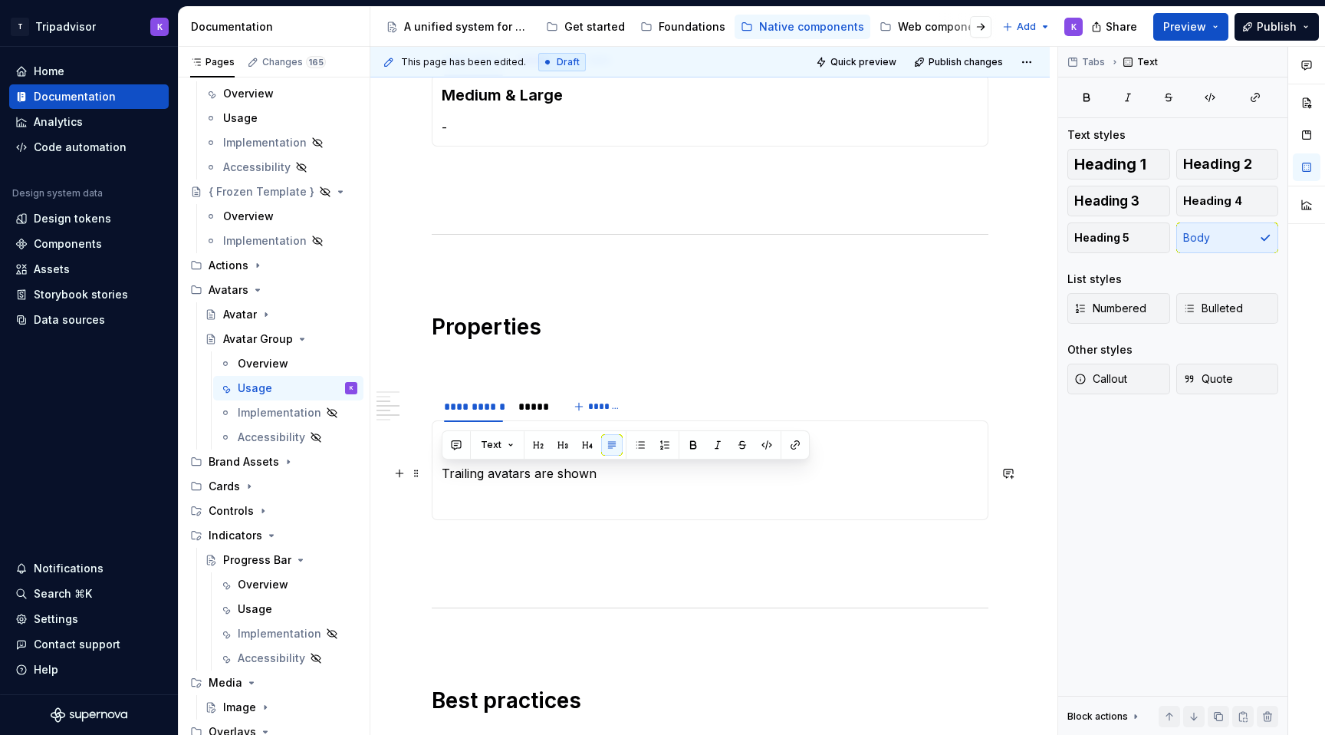
drag, startPoint x: 595, startPoint y: 476, endPoint x: 442, endPoint y: 477, distance: 152.6
click at [442, 477] on p "Trailing avatars are shown" at bounding box center [710, 473] width 537 height 18
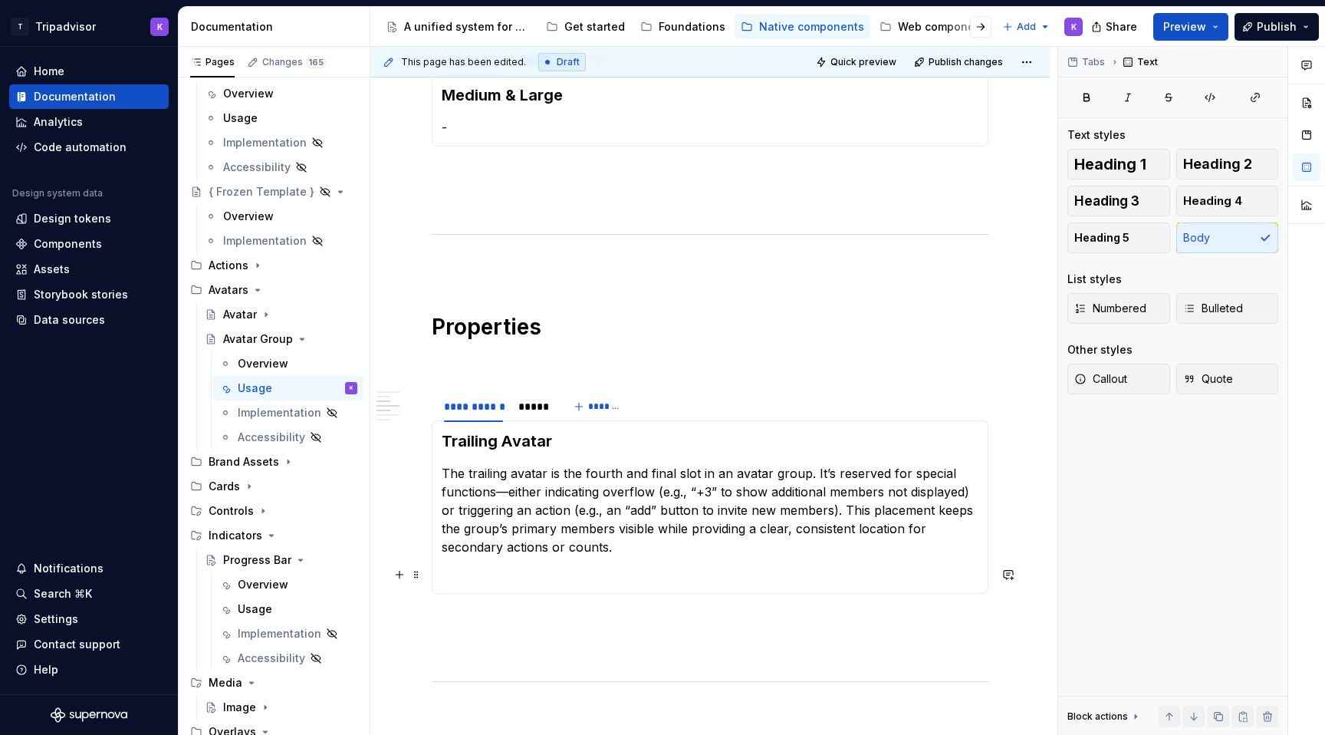
click at [554, 576] on p at bounding box center [710, 574] width 537 height 18
drag, startPoint x: 585, startPoint y: 472, endPoint x: 637, endPoint y: 472, distance: 52.1
click at [637, 472] on p "The trailing avatar is the fourth and final slot in an avatar group. It’s reser…" at bounding box center [710, 510] width 537 height 92
click at [633, 472] on p "The trailing avatar is the fourth and final slot in an avatar group. It’s reser…" at bounding box center [710, 510] width 537 height 92
click at [623, 472] on p "The trailing avatar is the fourth and final slot in an avatar group. It’s reser…" at bounding box center [710, 510] width 537 height 92
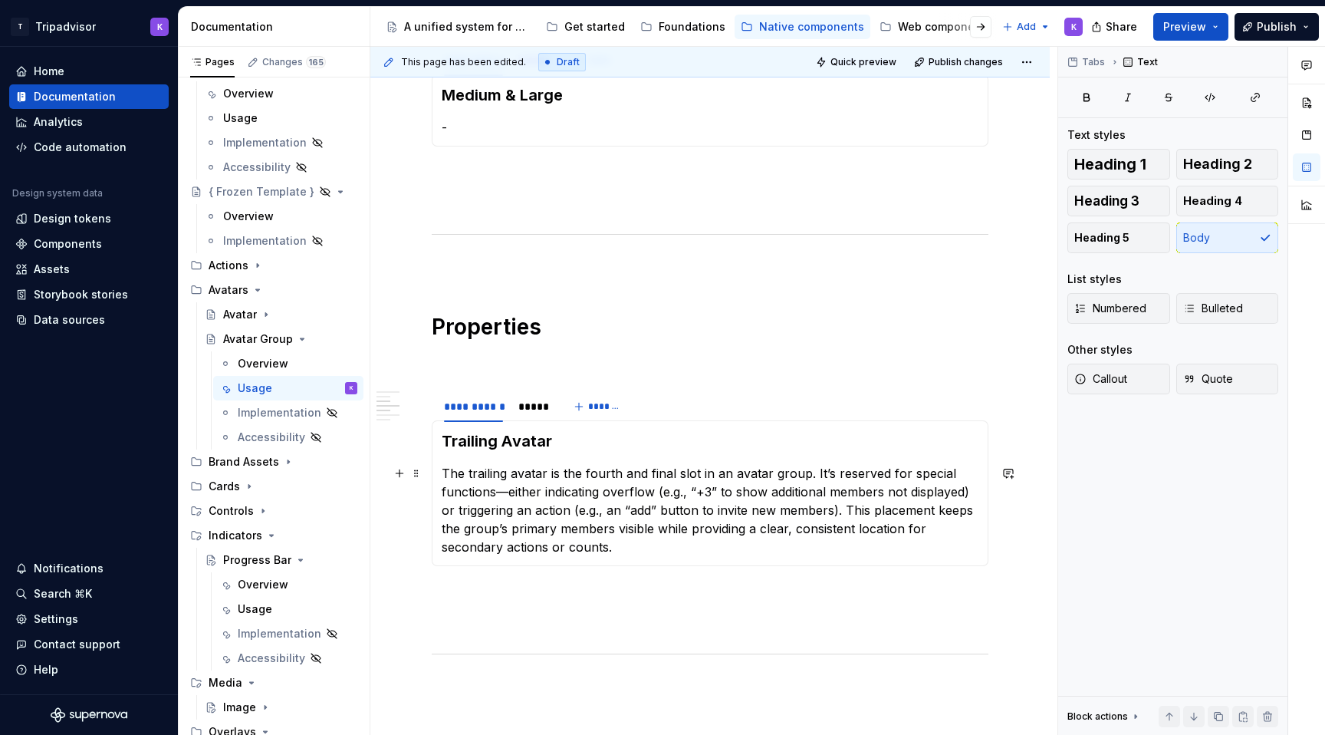
click at [506, 491] on p "The trailing avatar is the fourth and final slot in an avatar group. It’s reser…" at bounding box center [710, 510] width 537 height 92
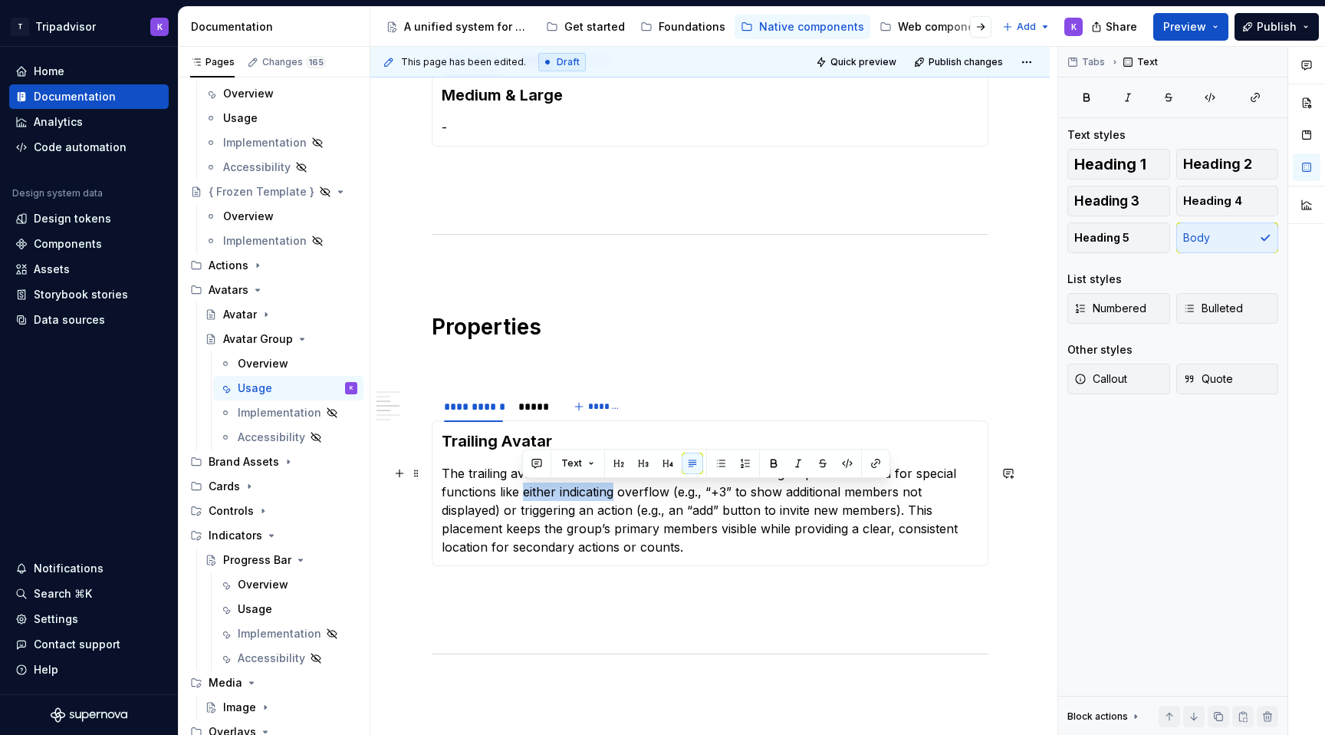
drag, startPoint x: 521, startPoint y: 488, endPoint x: 613, endPoint y: 489, distance: 91.2
click at [613, 489] on p "The trailing avatar is the fourth and final slot in an avatar group. It’s reser…" at bounding box center [710, 510] width 537 height 92
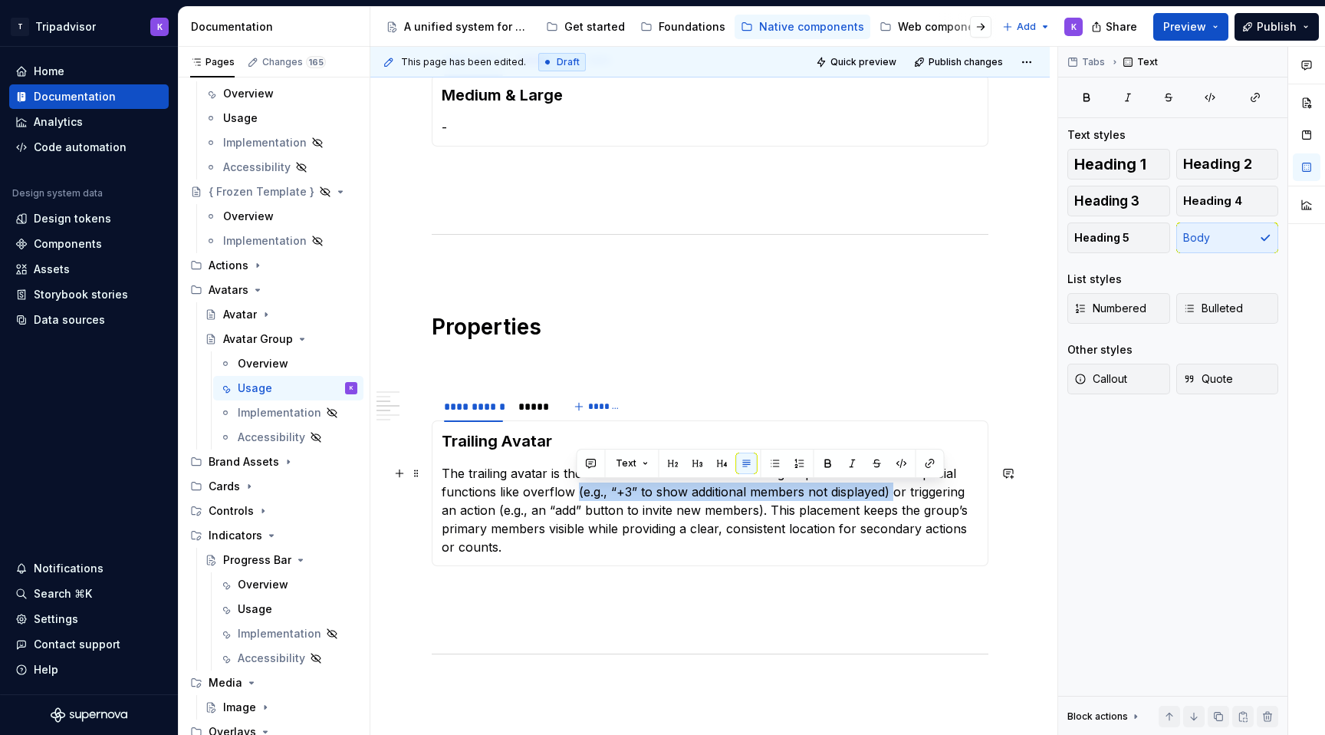
drag, startPoint x: 575, startPoint y: 491, endPoint x: 890, endPoint y: 489, distance: 315.1
click at [890, 489] on p "The trailing avatar is the fourth and final slot in an avatar group. It’s reser…" at bounding box center [710, 510] width 537 height 92
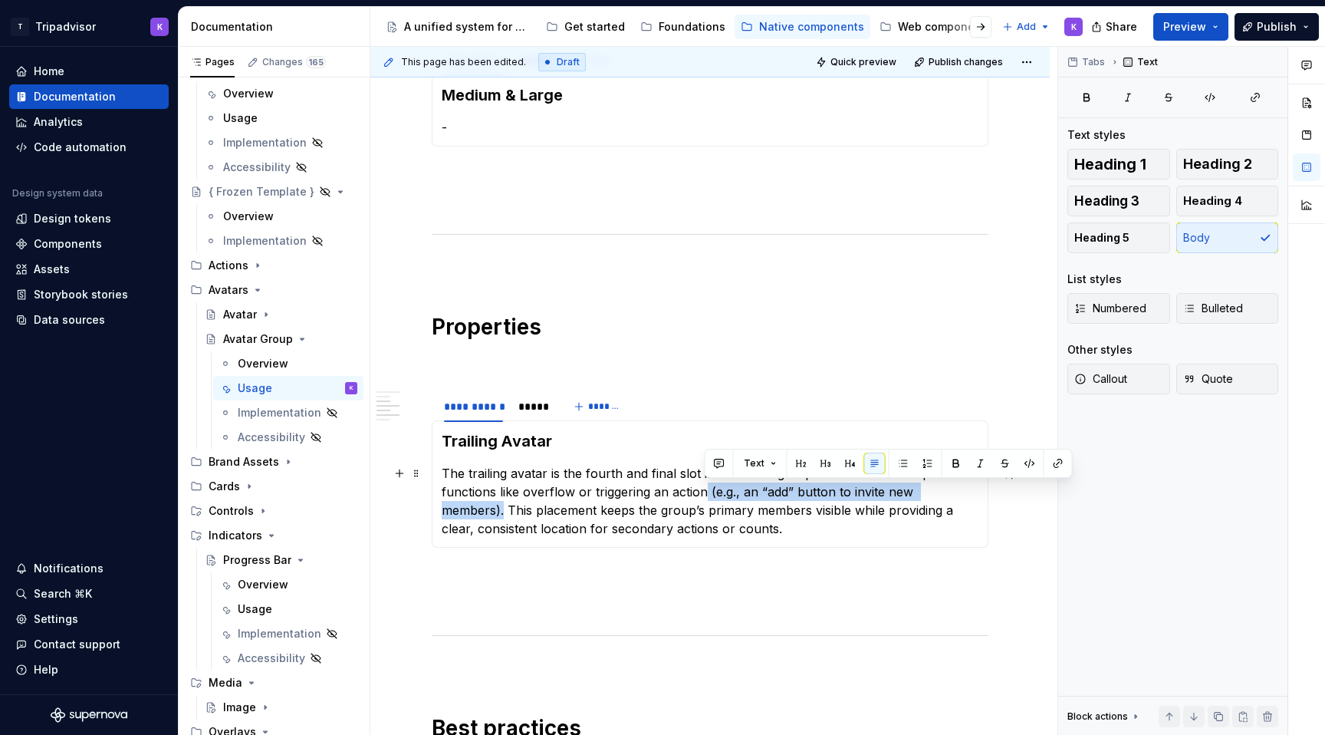
drag, startPoint x: 705, startPoint y: 489, endPoint x: 974, endPoint y: 498, distance: 268.5
click at [974, 498] on p "The trailing avatar is the fourth and final slot in an avatar group. It’s reser…" at bounding box center [710, 501] width 537 height 74
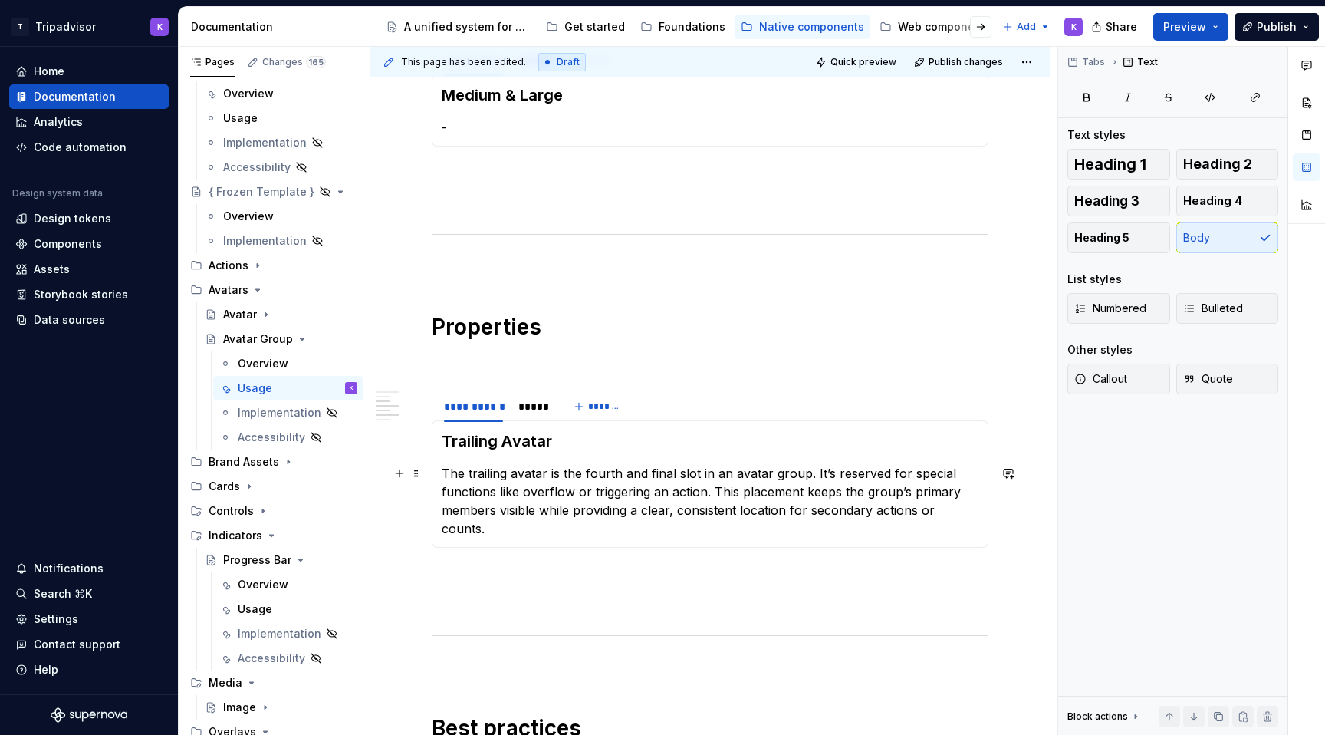
click at [572, 499] on p "The trailing avatar is the fourth and final slot in an avatar group. It’s reser…" at bounding box center [710, 501] width 537 height 74
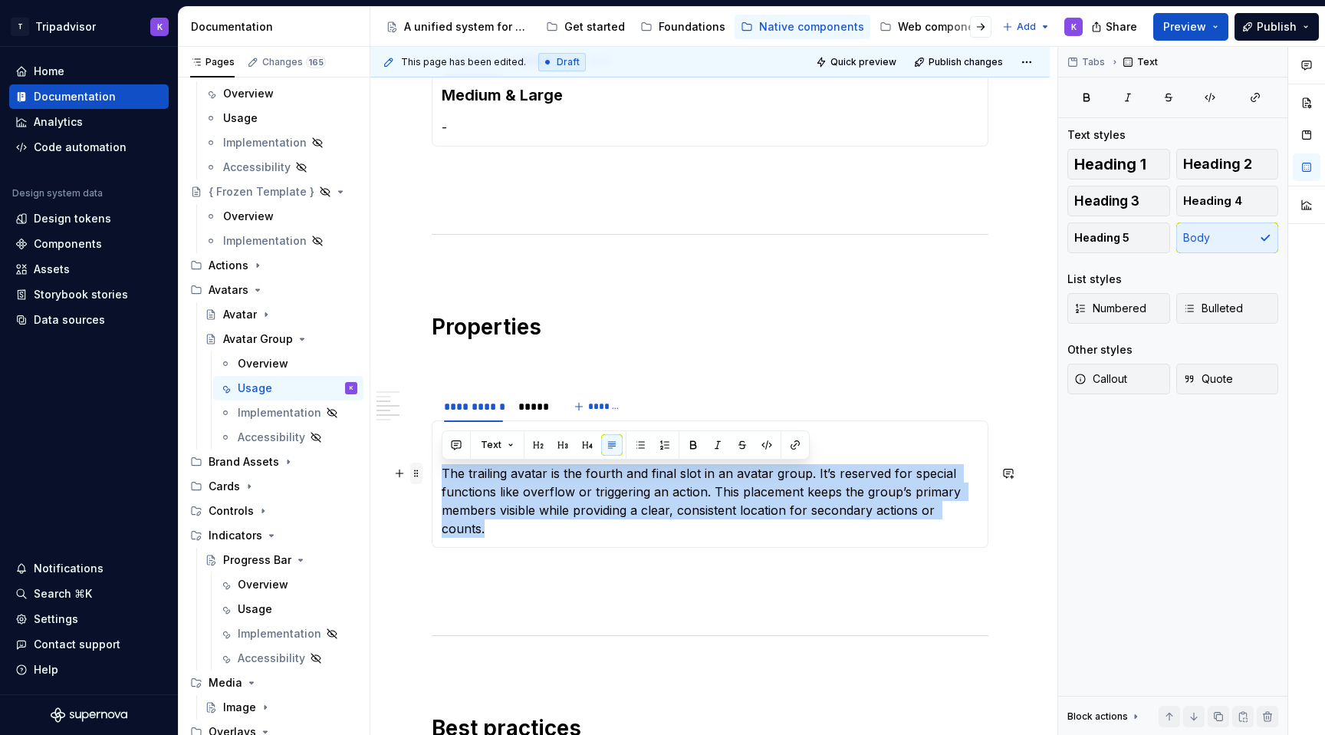
drag, startPoint x: 980, startPoint y: 513, endPoint x: 412, endPoint y: 472, distance: 569.6
click at [432, 472] on div "**********" at bounding box center [710, 488] width 557 height 1395
copy p "he trailing avatar is the fourth and final slot in an avatar group. It’s reserv…"
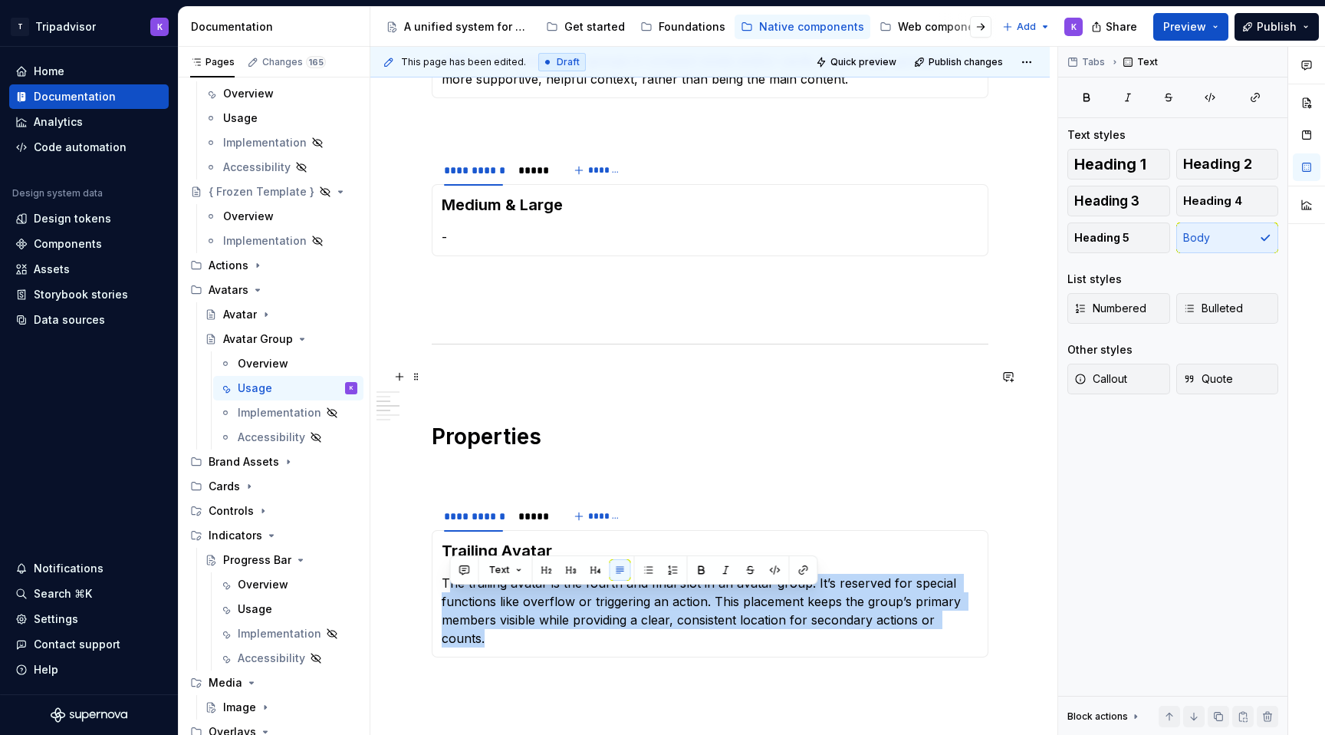
scroll to position [293, 0]
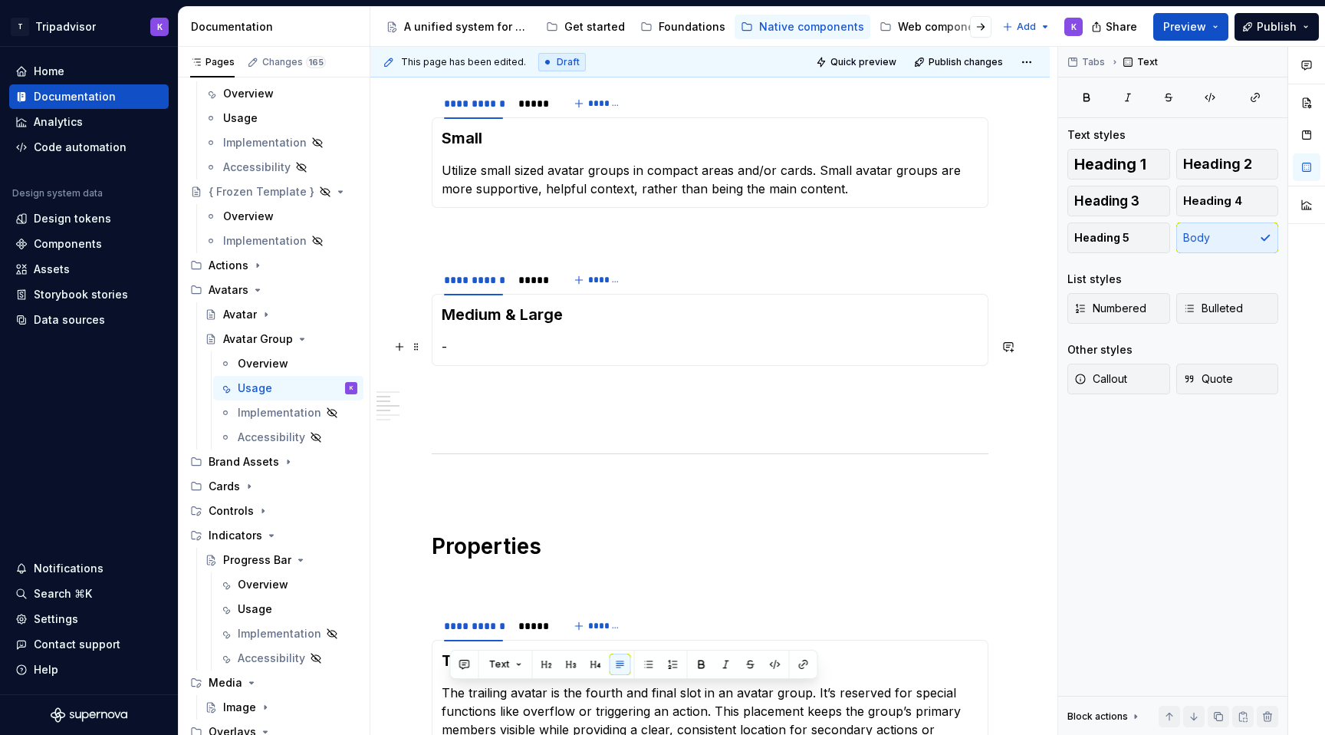
click at [542, 347] on p "-" at bounding box center [710, 346] width 537 height 18
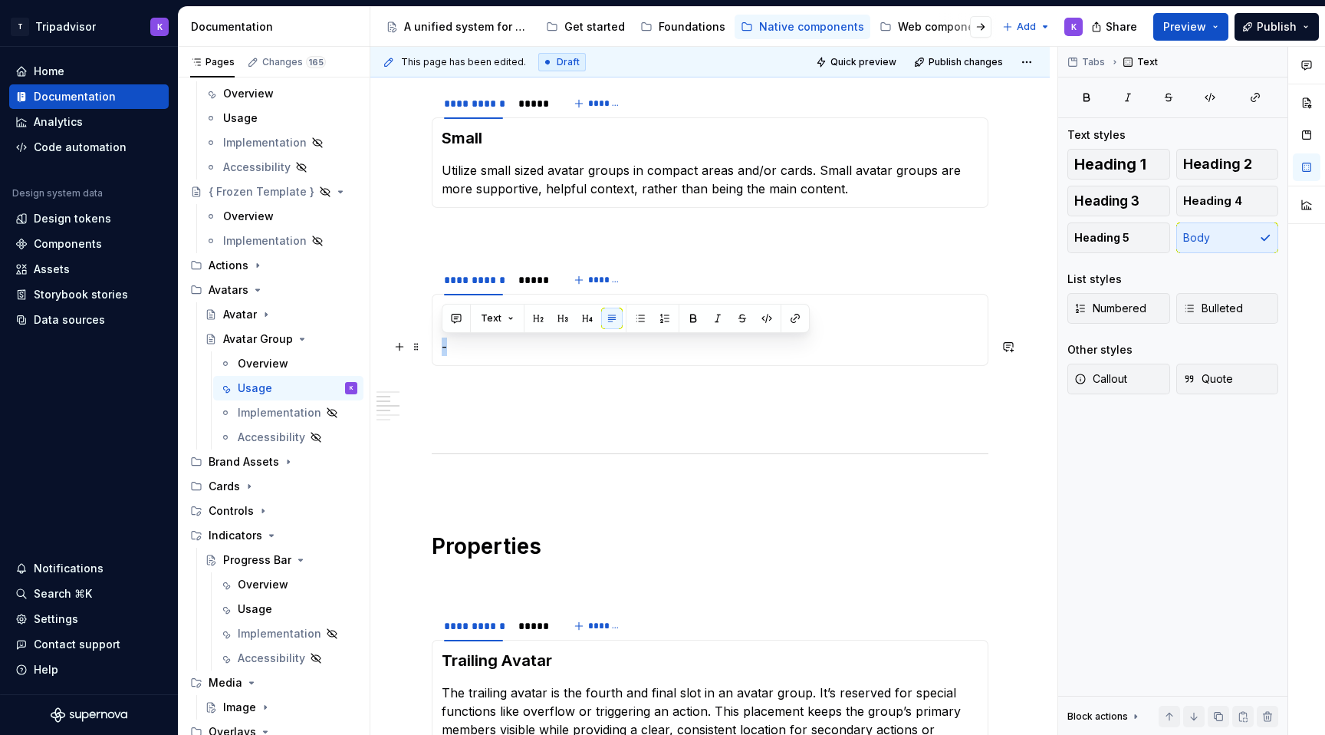
drag, startPoint x: 451, startPoint y: 347, endPoint x: 442, endPoint y: 347, distance: 8.4
click at [442, 347] on p "-" at bounding box center [710, 346] width 537 height 18
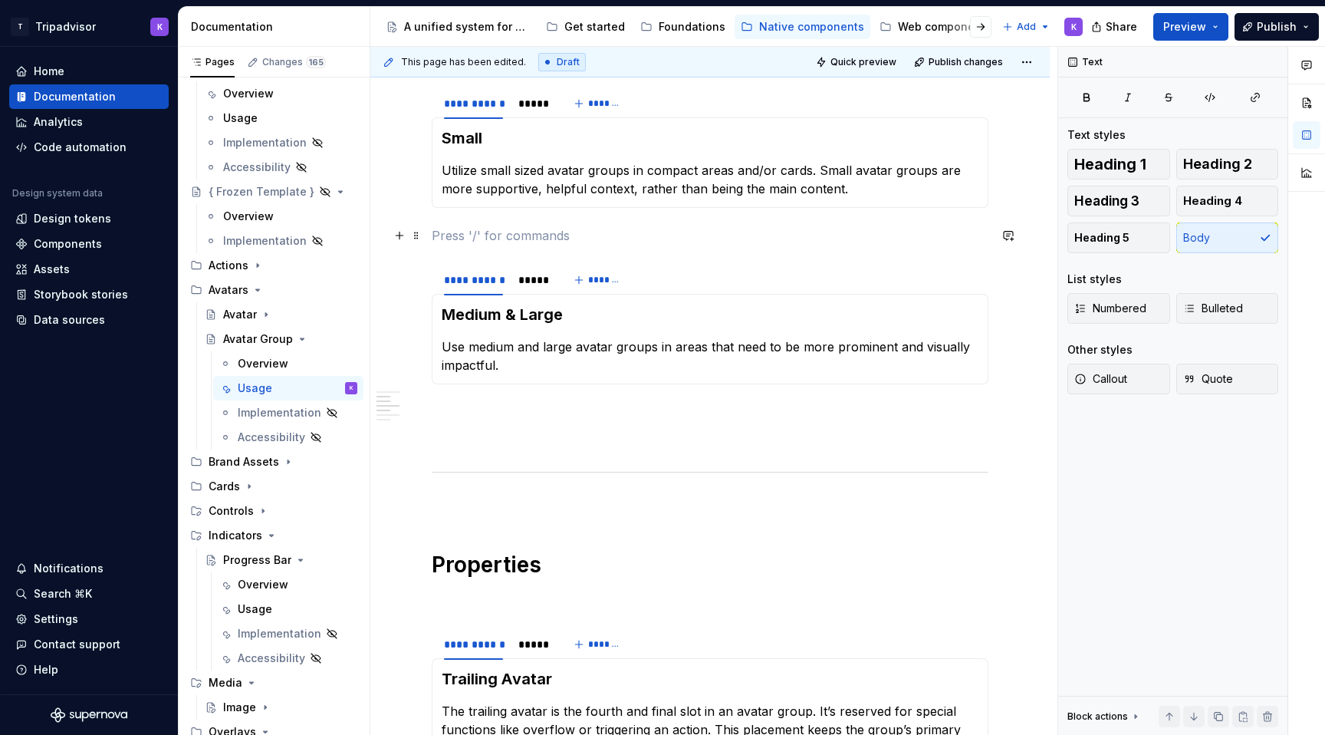
click at [596, 241] on p at bounding box center [710, 235] width 557 height 18
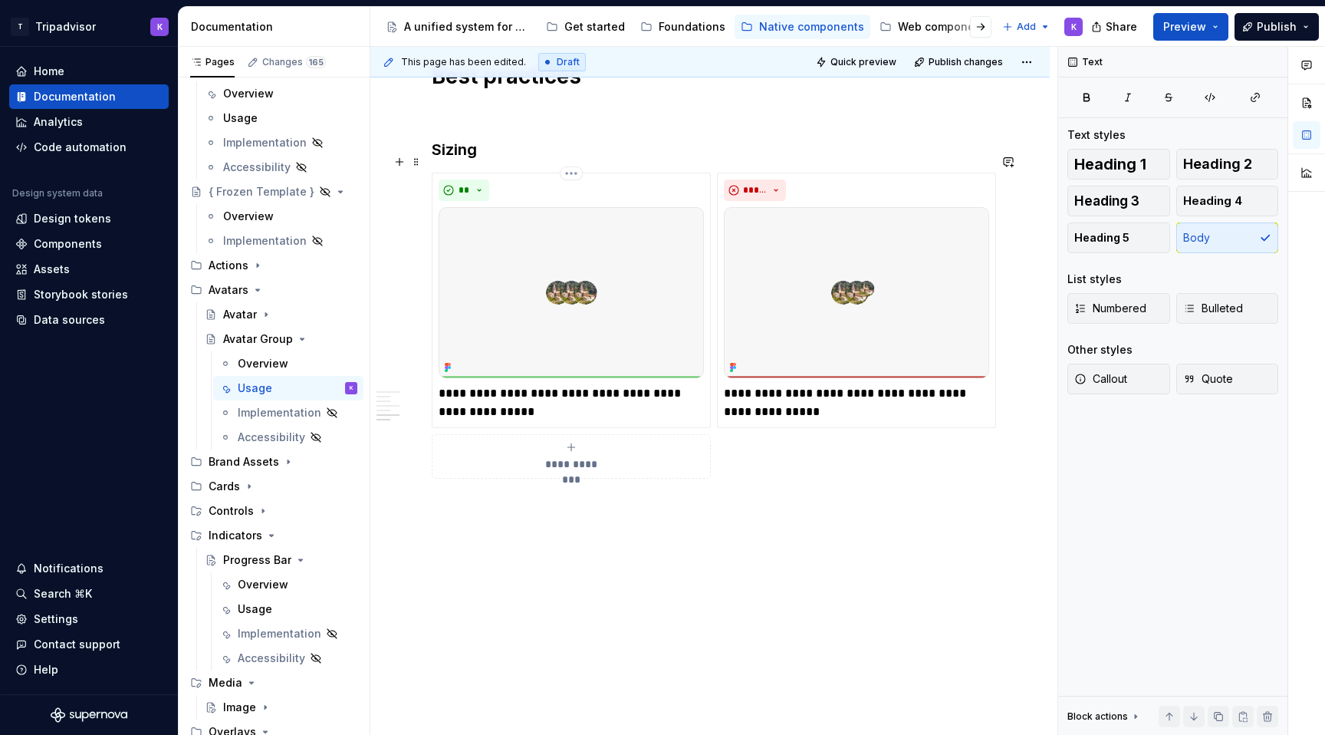
scroll to position [0, 0]
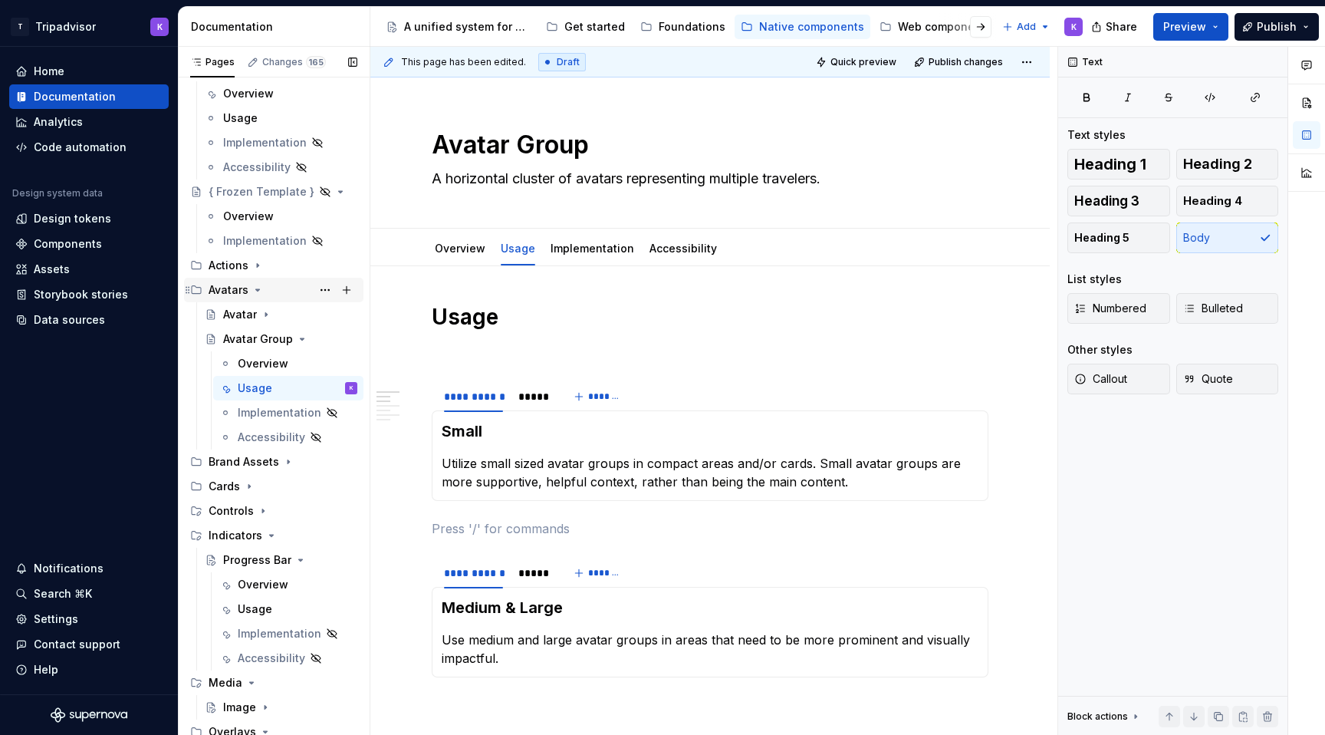
click at [255, 287] on icon "Page tree" at bounding box center [257, 290] width 12 height 12
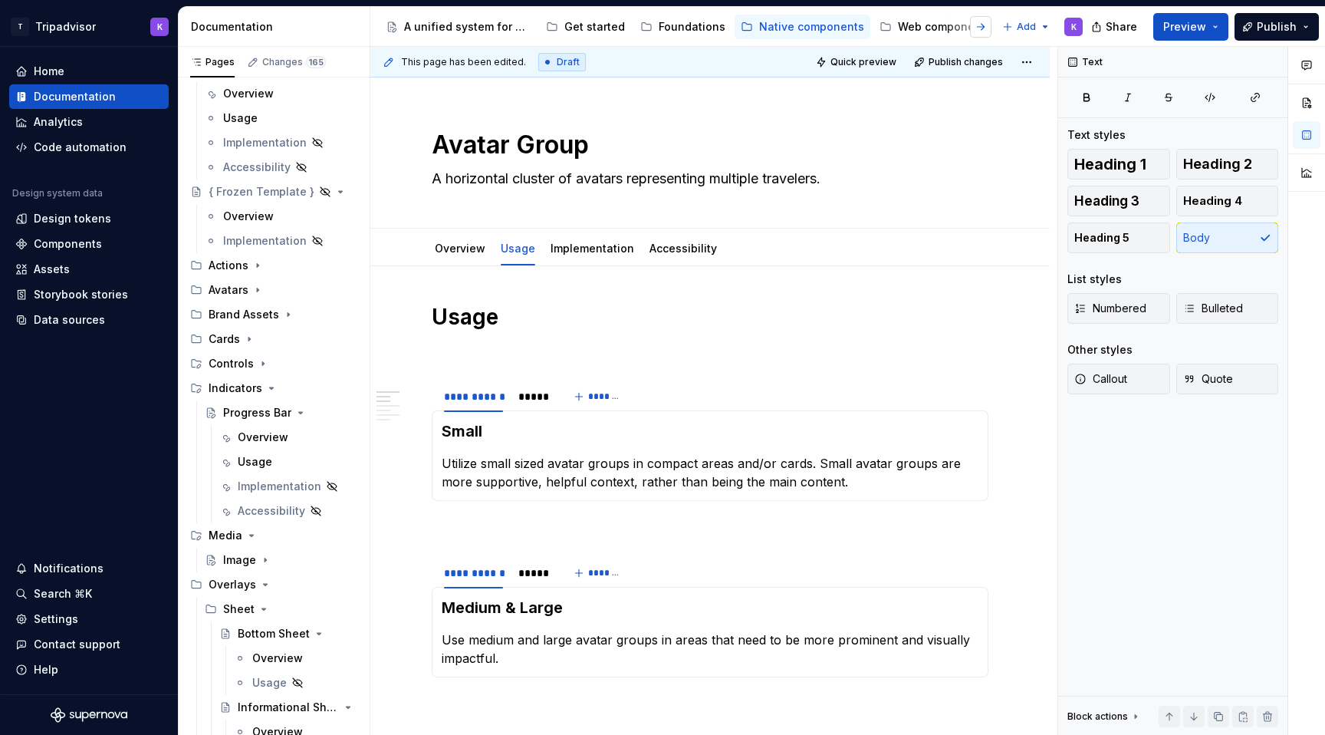
click at [983, 25] on button "button" at bounding box center [980, 26] width 21 height 21
click at [391, 22] on button "button" at bounding box center [393, 26] width 21 height 21
click at [82, 78] on div "Home" at bounding box center [88, 71] width 147 height 15
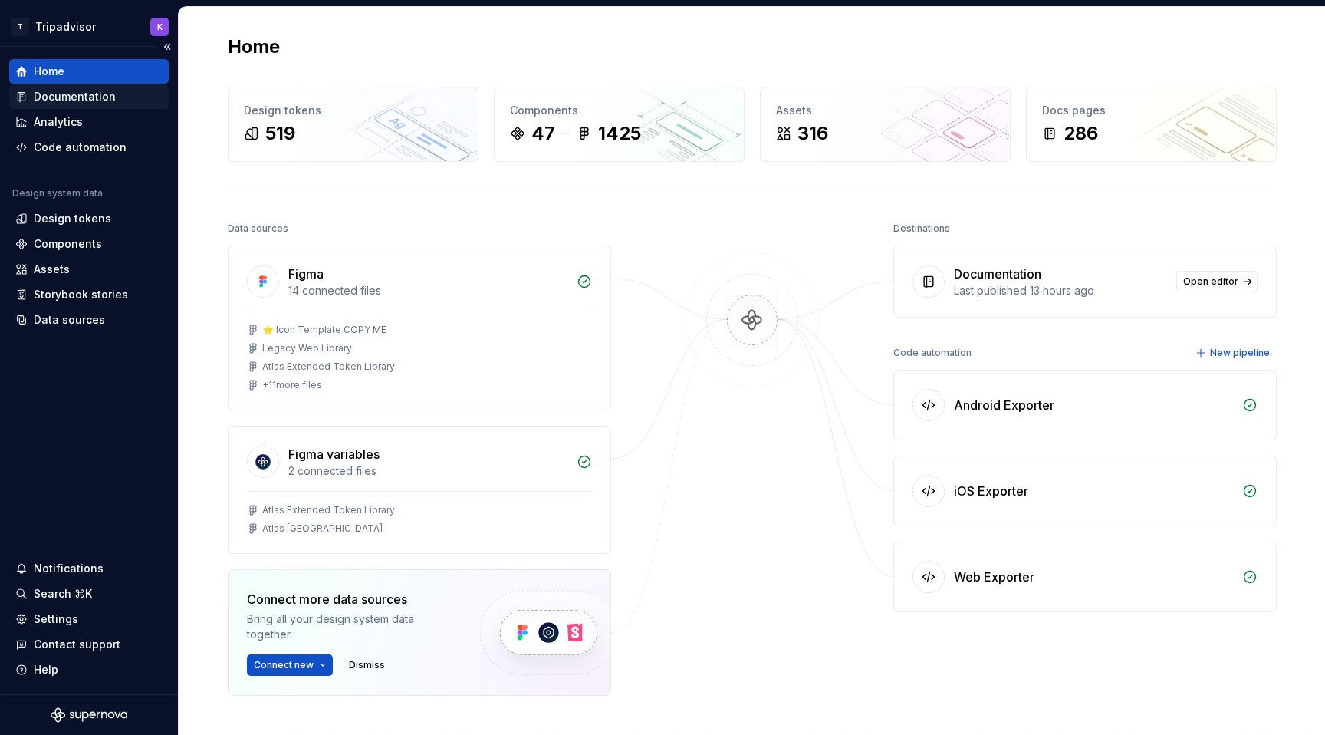
click at [112, 99] on div "Documentation" at bounding box center [88, 96] width 147 height 15
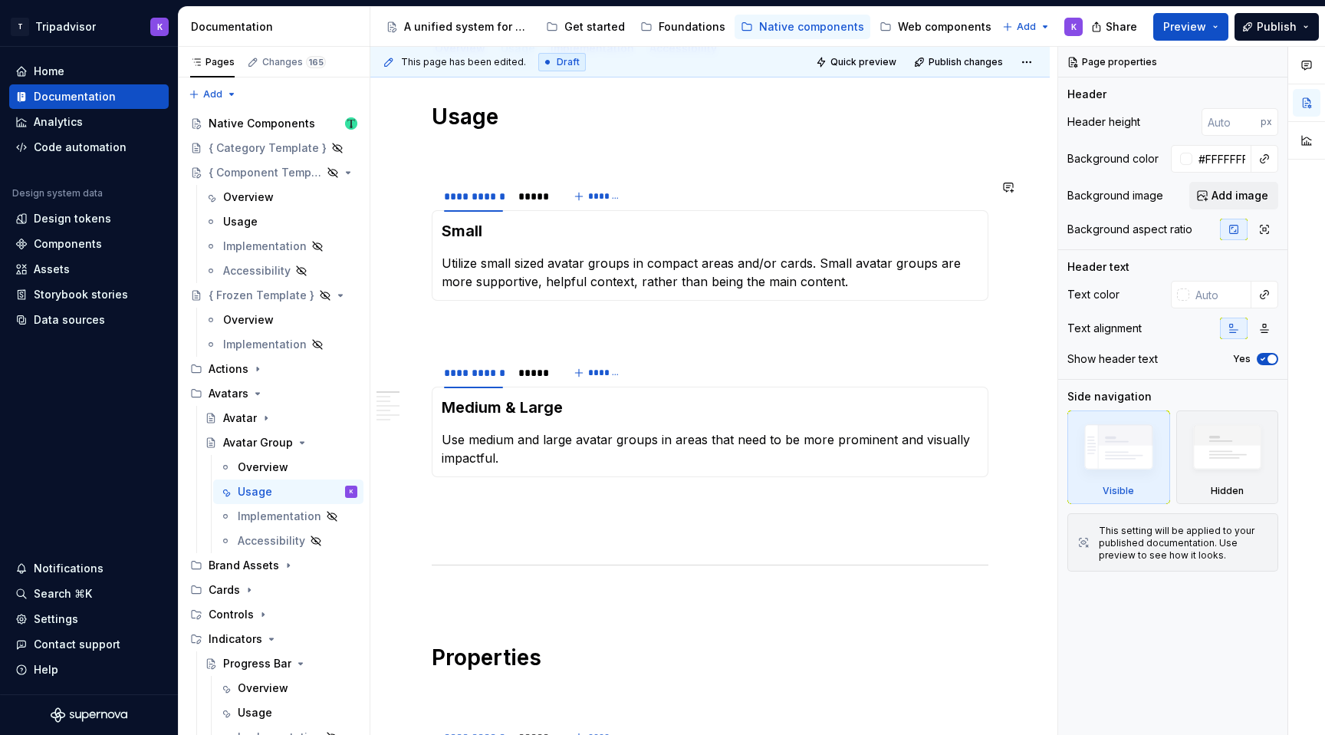
scroll to position [499, 0]
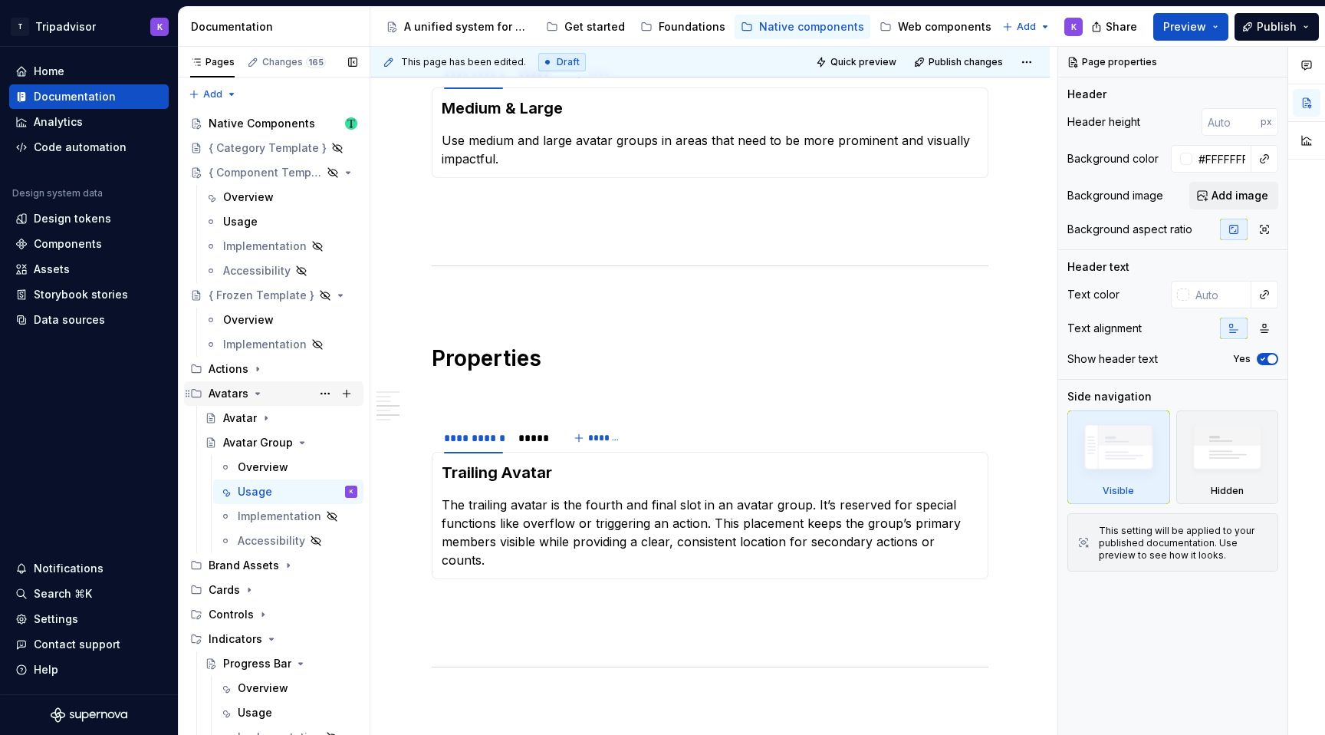
click at [252, 393] on icon "Page tree" at bounding box center [257, 393] width 12 height 12
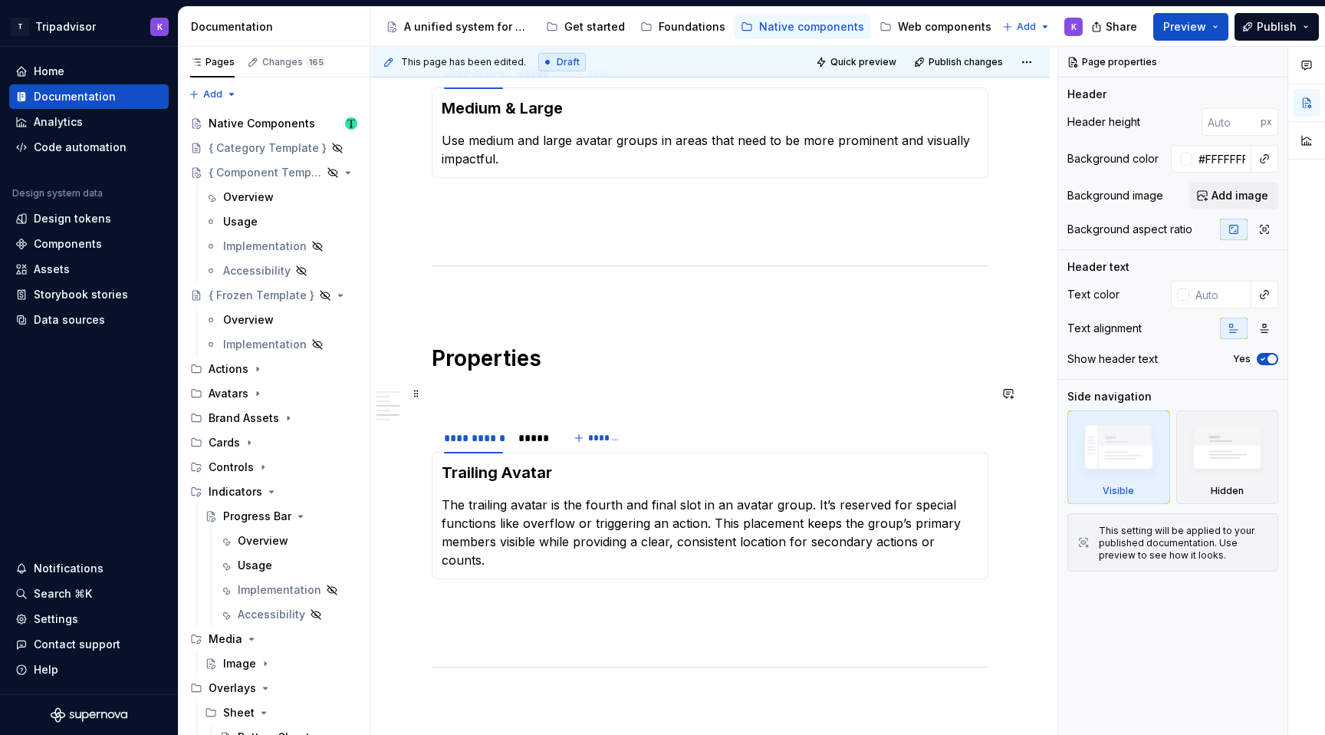
click at [554, 399] on p at bounding box center [710, 393] width 557 height 18
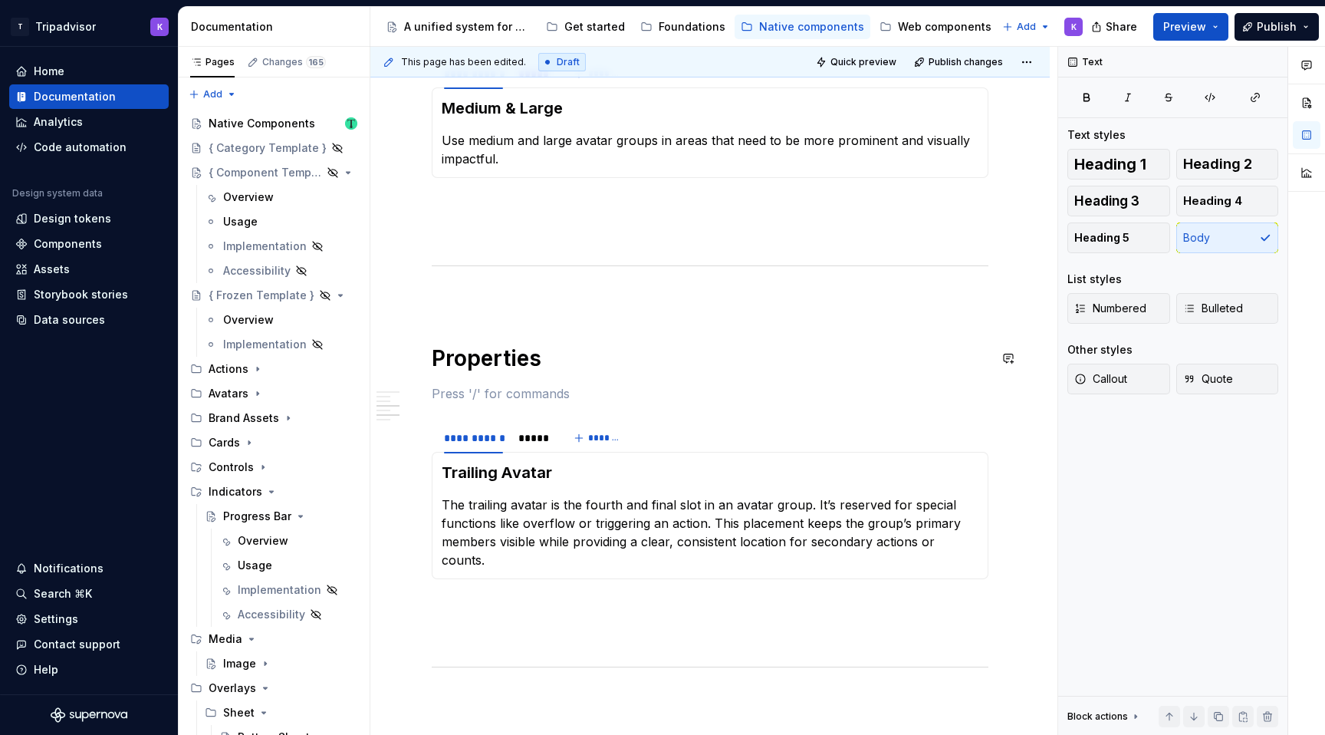
click at [548, 311] on div "**********" at bounding box center [710, 501] width 557 height 1395
click at [544, 294] on p at bounding box center [710, 298] width 557 height 18
click at [498, 634] on div "**********" at bounding box center [710, 501] width 557 height 1395
click at [498, 597] on p at bounding box center [710, 606] width 557 height 18
click at [257, 469] on icon "Page tree" at bounding box center [263, 467] width 12 height 12
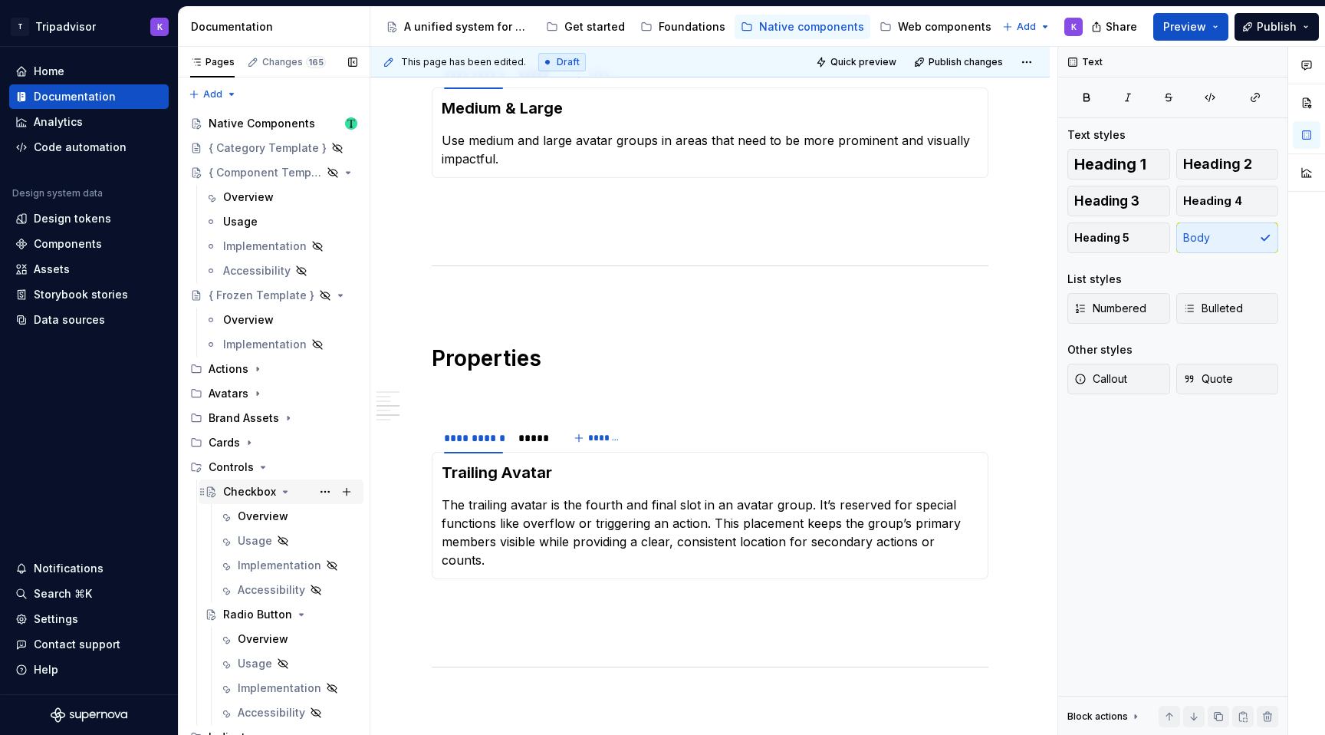
click at [285, 491] on icon "Page tree" at bounding box center [285, 491] width 12 height 12
click at [281, 492] on icon "Page tree" at bounding box center [285, 491] width 12 height 12
click at [281, 516] on div "Overview" at bounding box center [263, 515] width 51 height 15
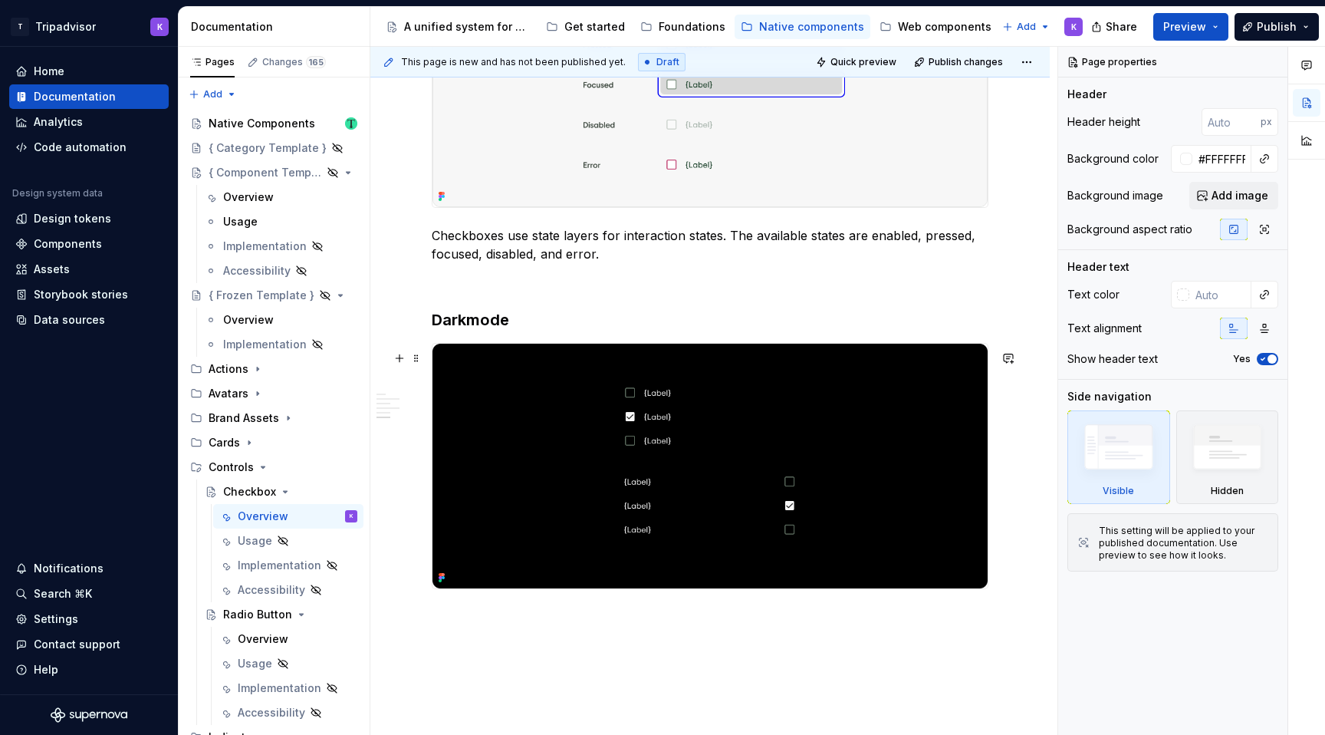
scroll to position [1500, 0]
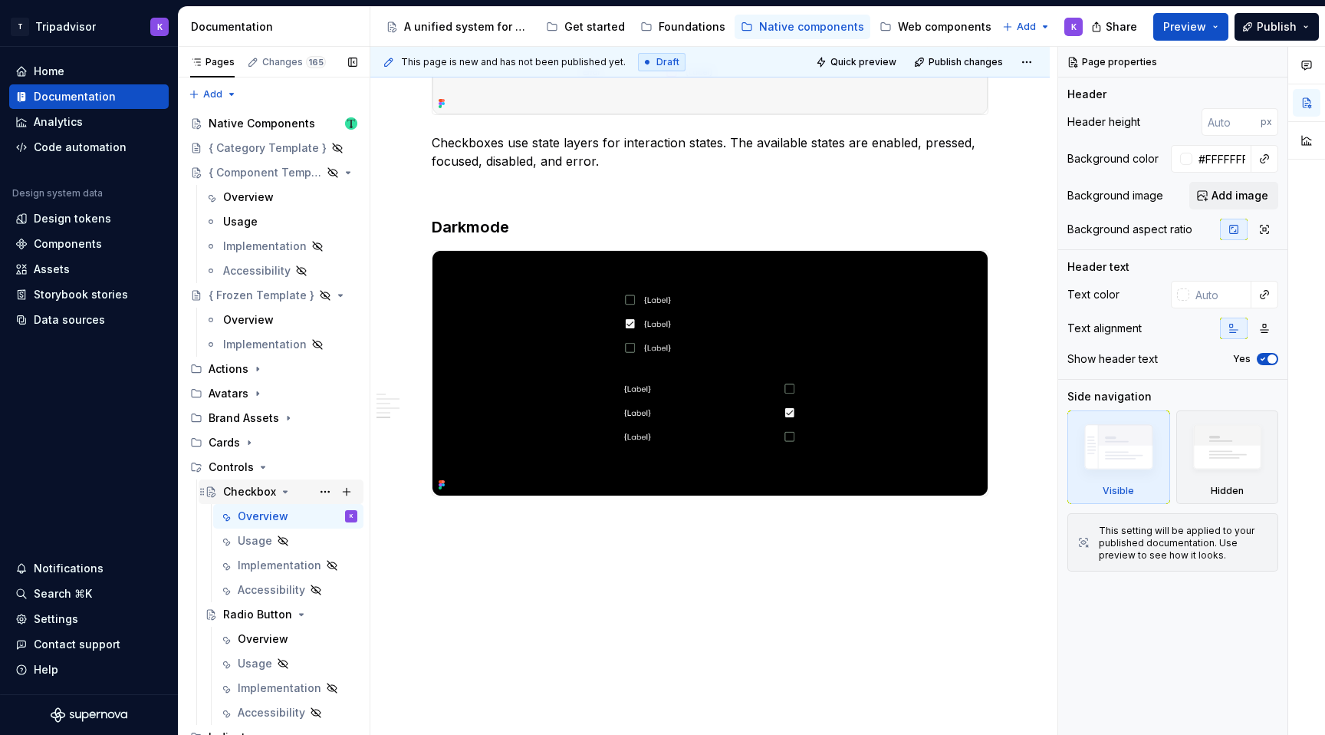
click at [283, 496] on icon "Page tree" at bounding box center [285, 491] width 12 height 12
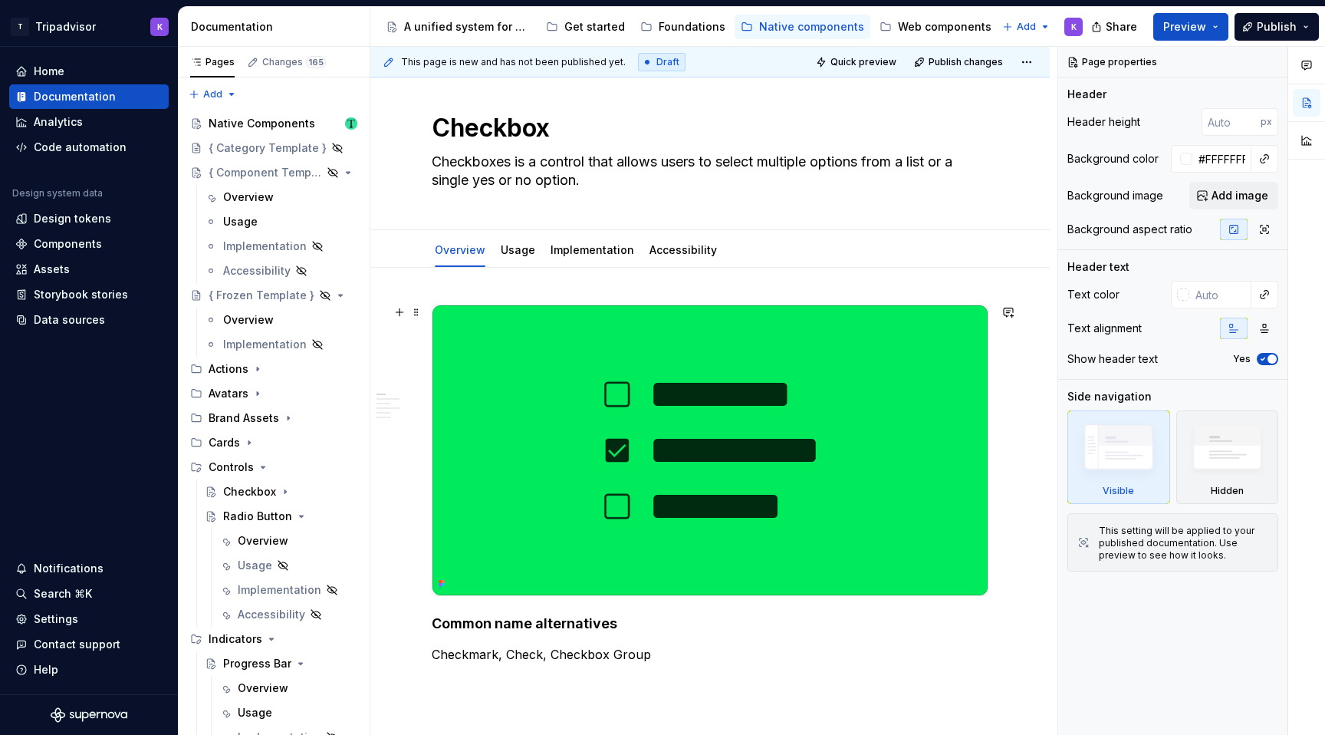
scroll to position [18, 0]
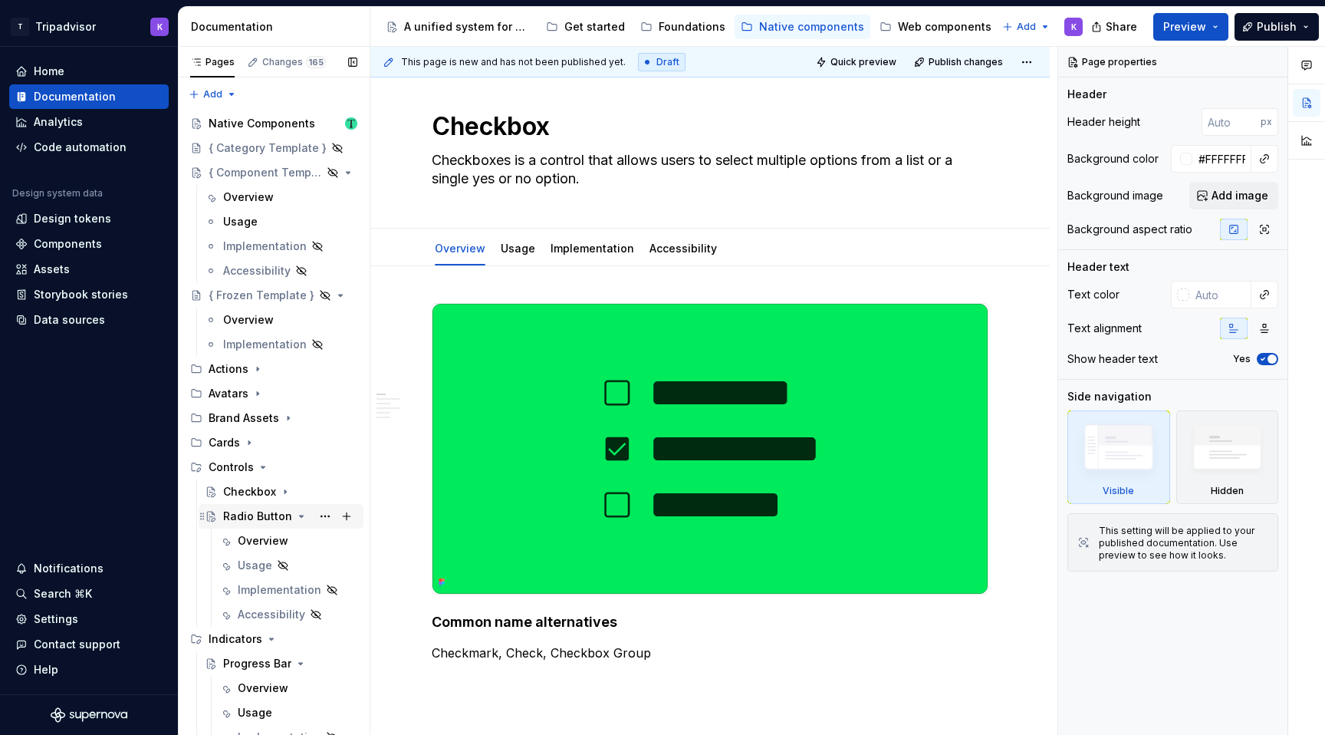
click at [300, 517] on icon "Page tree" at bounding box center [302, 516] width 4 height 2
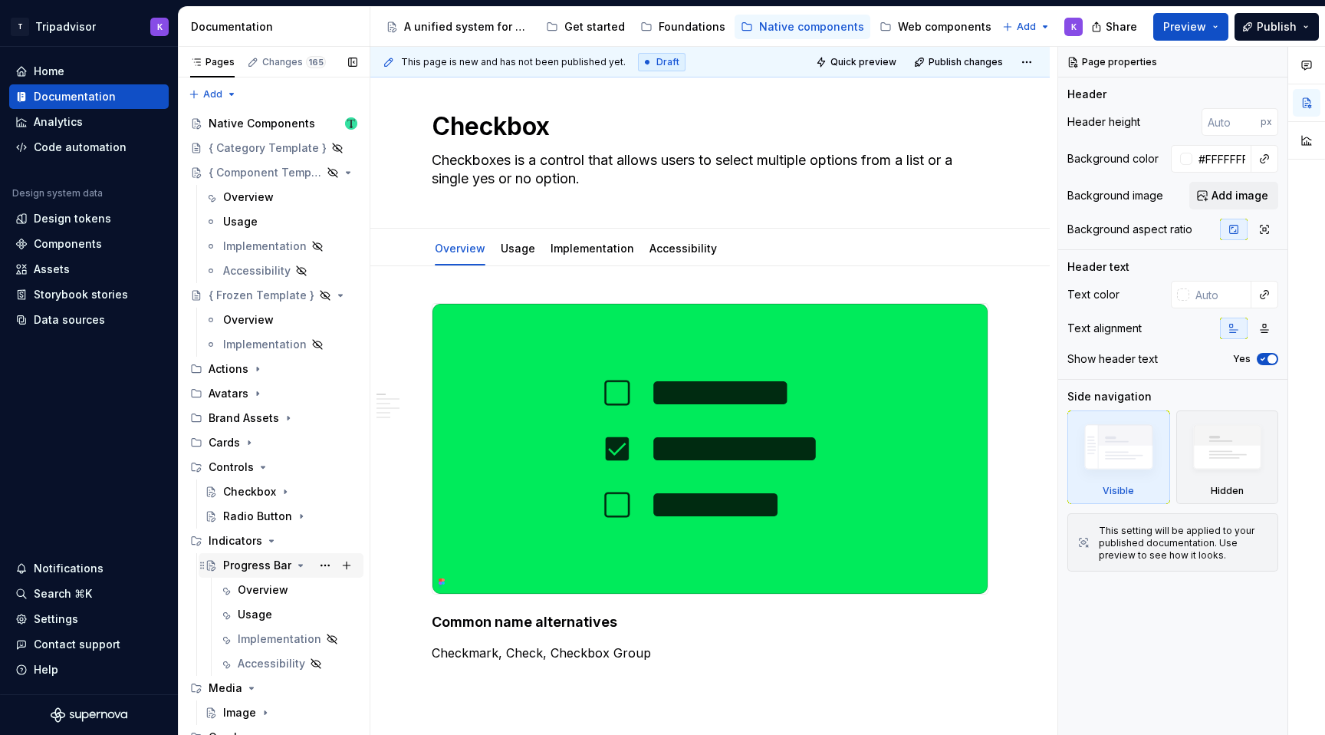
click at [274, 572] on div "Progress Bar" at bounding box center [257, 564] width 68 height 15
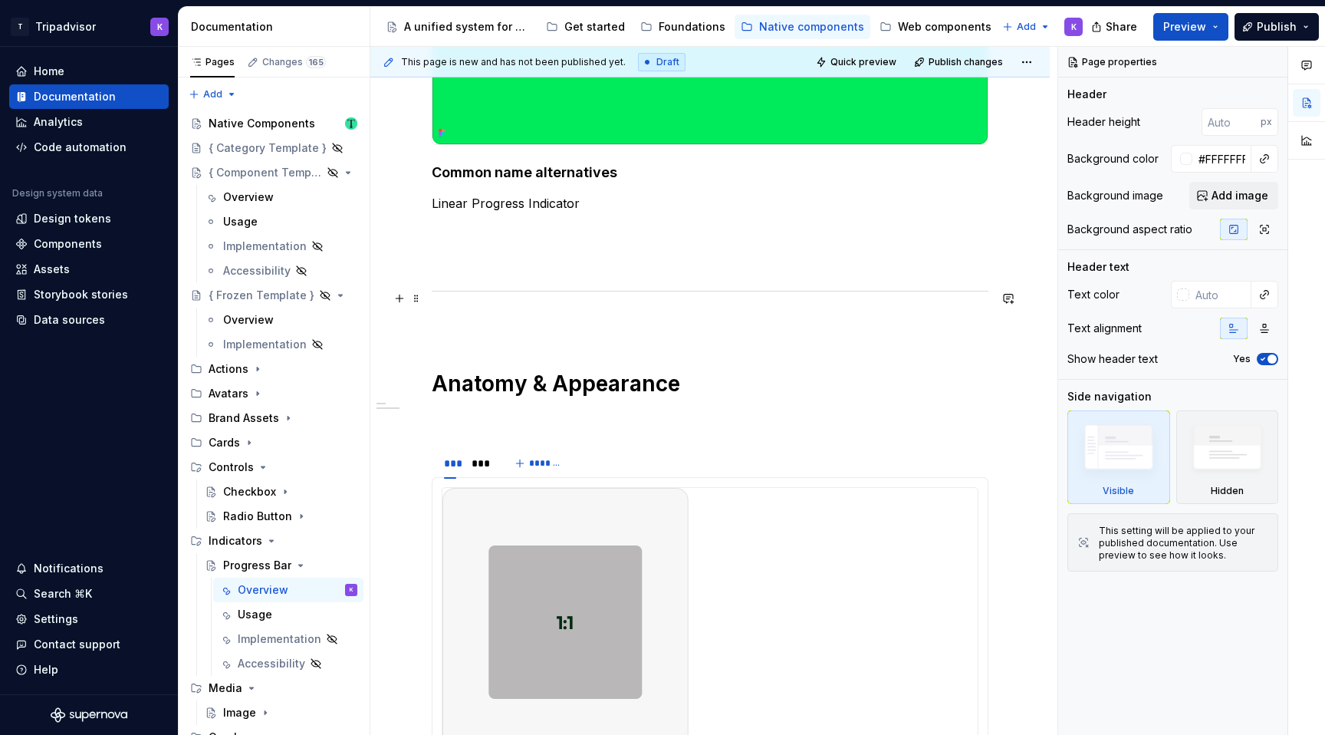
scroll to position [502, 0]
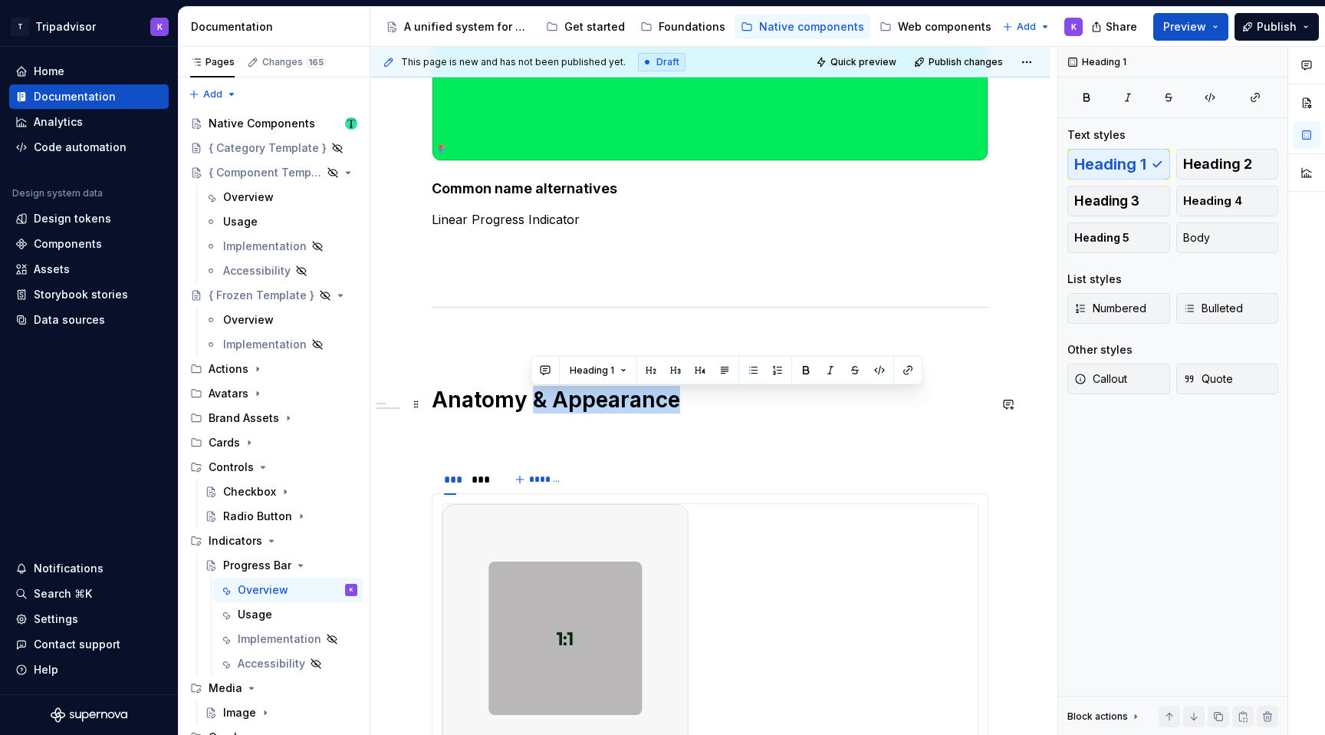
drag, startPoint x: 528, startPoint y: 402, endPoint x: 710, endPoint y: 405, distance: 181.7
click at [710, 405] on h1 "Anatomy & Appearance" at bounding box center [710, 400] width 557 height 28
click at [707, 441] on p at bounding box center [710, 435] width 557 height 18
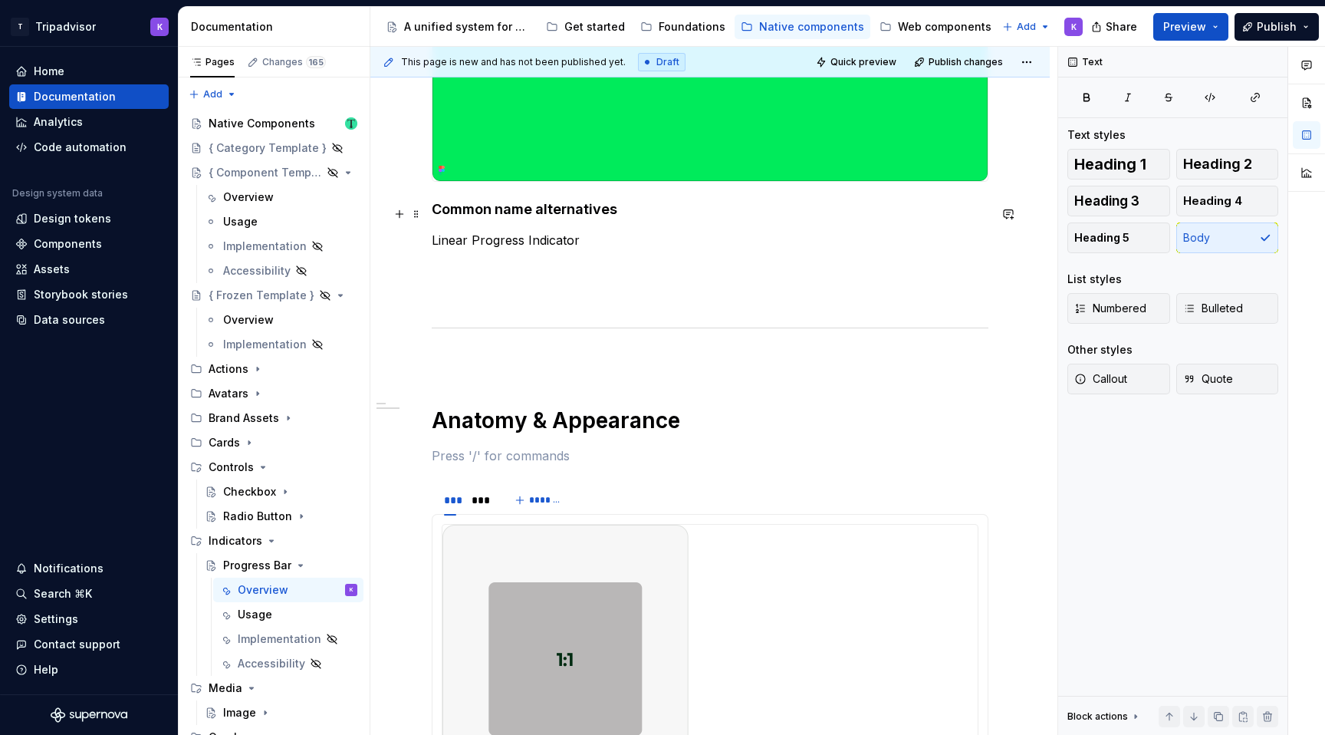
scroll to position [477, 0]
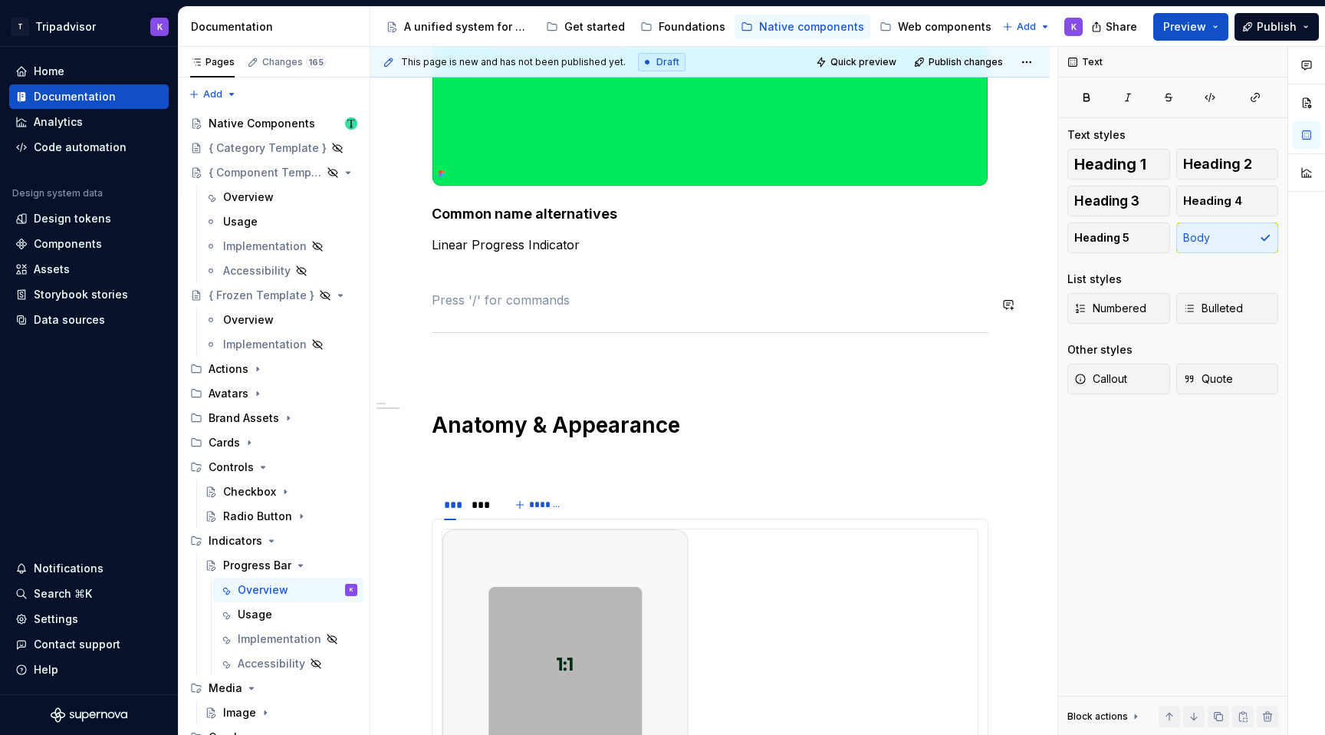
click at [559, 293] on div "Status: The Figma design and production code are not yet fully aligned. Visuals…" at bounding box center [710, 349] width 557 height 1047
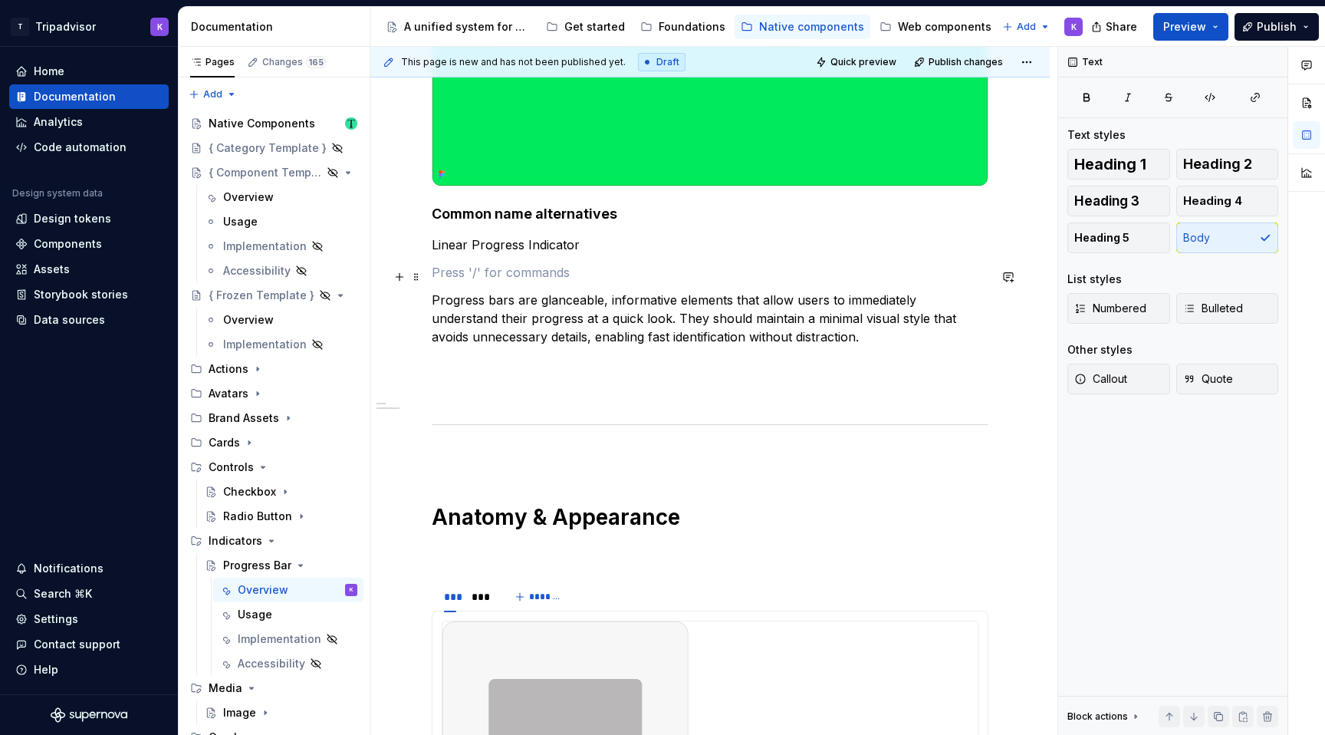
click at [635, 279] on p at bounding box center [710, 272] width 557 height 18
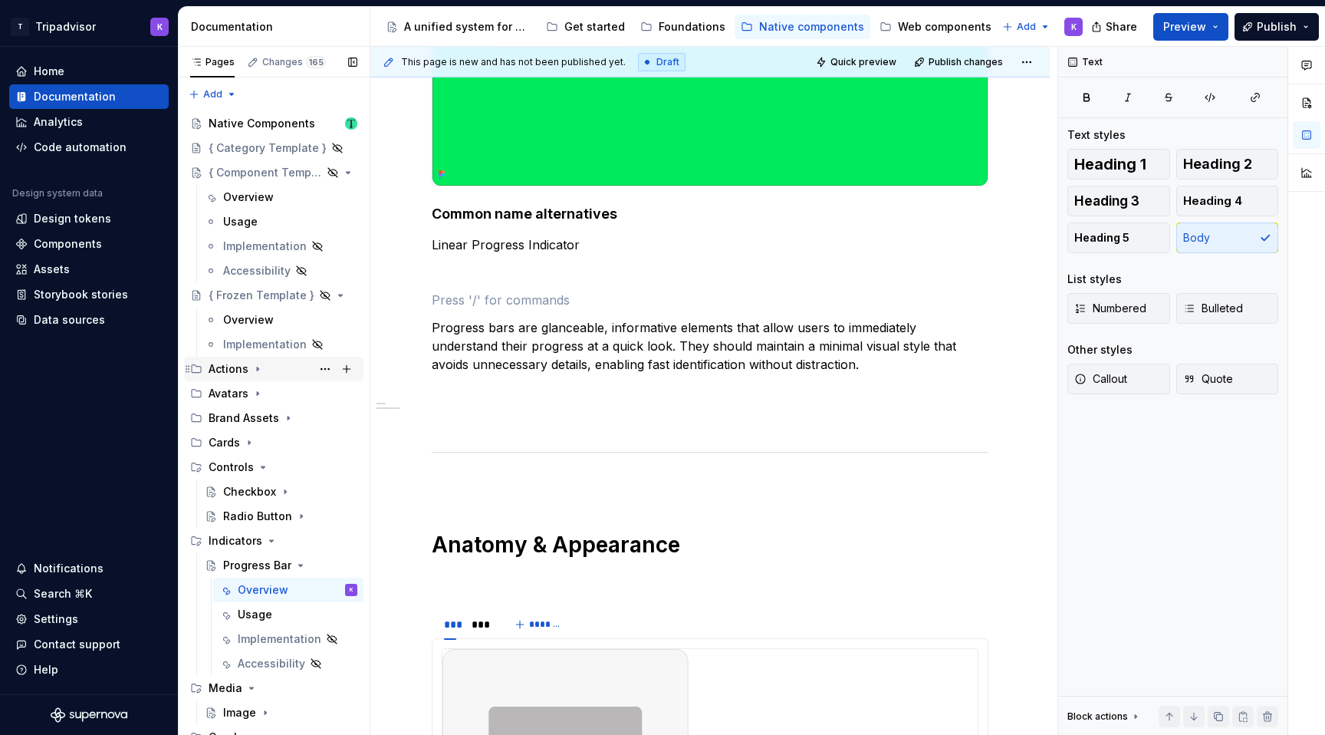
click at [248, 371] on div "Actions" at bounding box center [283, 368] width 149 height 21
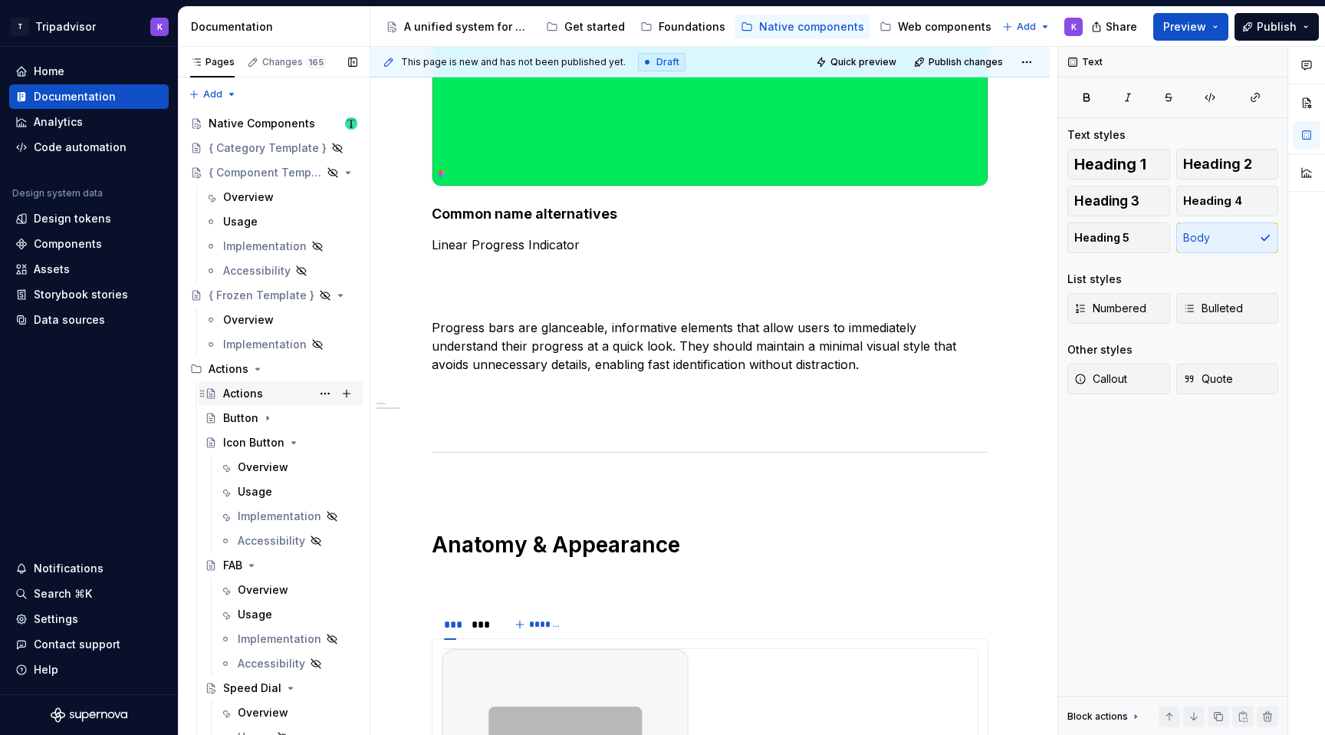
click at [248, 393] on div "Actions" at bounding box center [243, 393] width 40 height 15
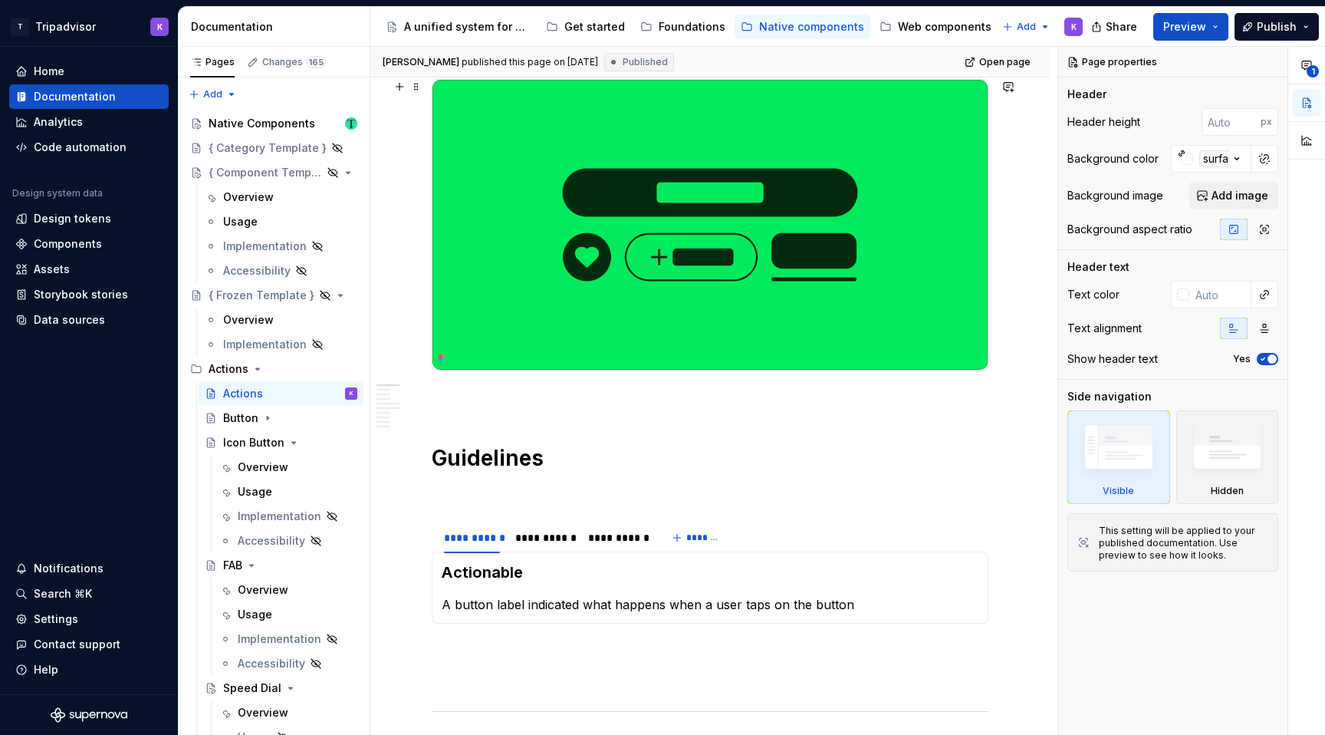
scroll to position [318, 0]
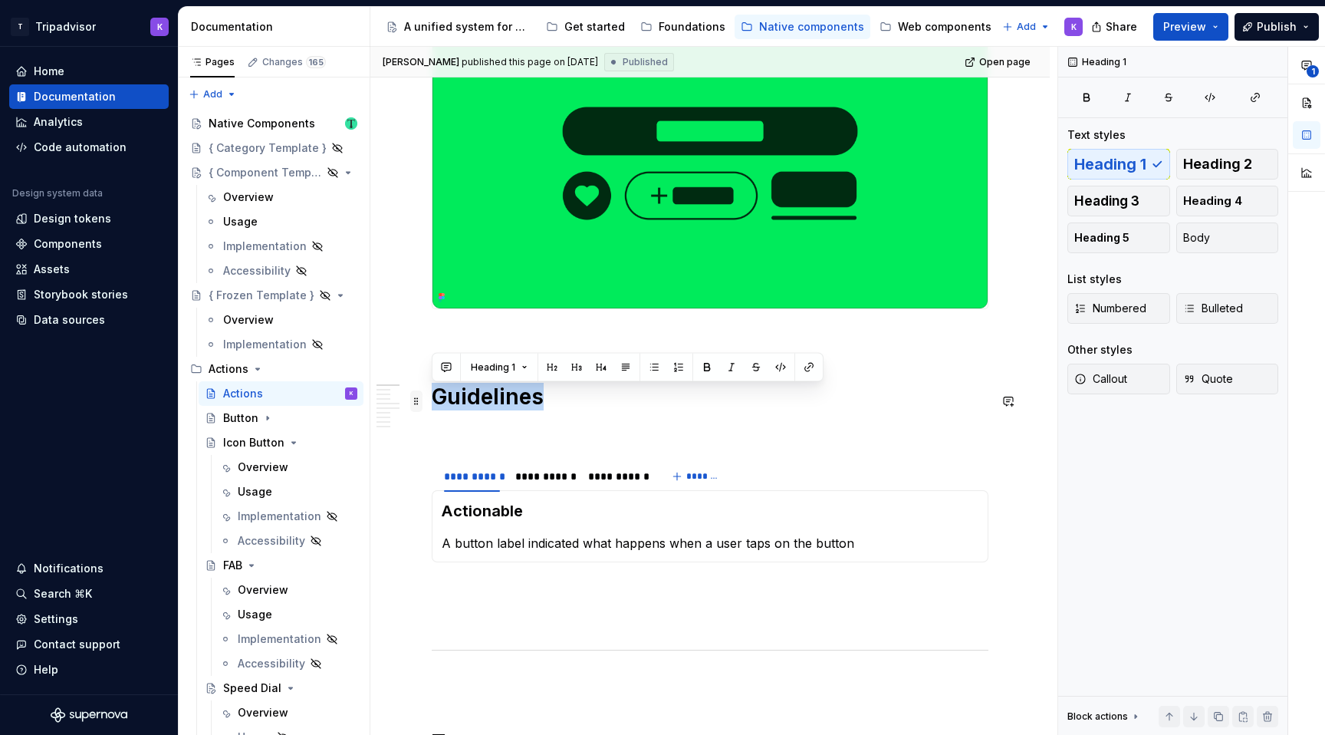
drag, startPoint x: 559, startPoint y: 397, endPoint x: 419, endPoint y: 397, distance: 140.3
copy h1 "Guidelines"
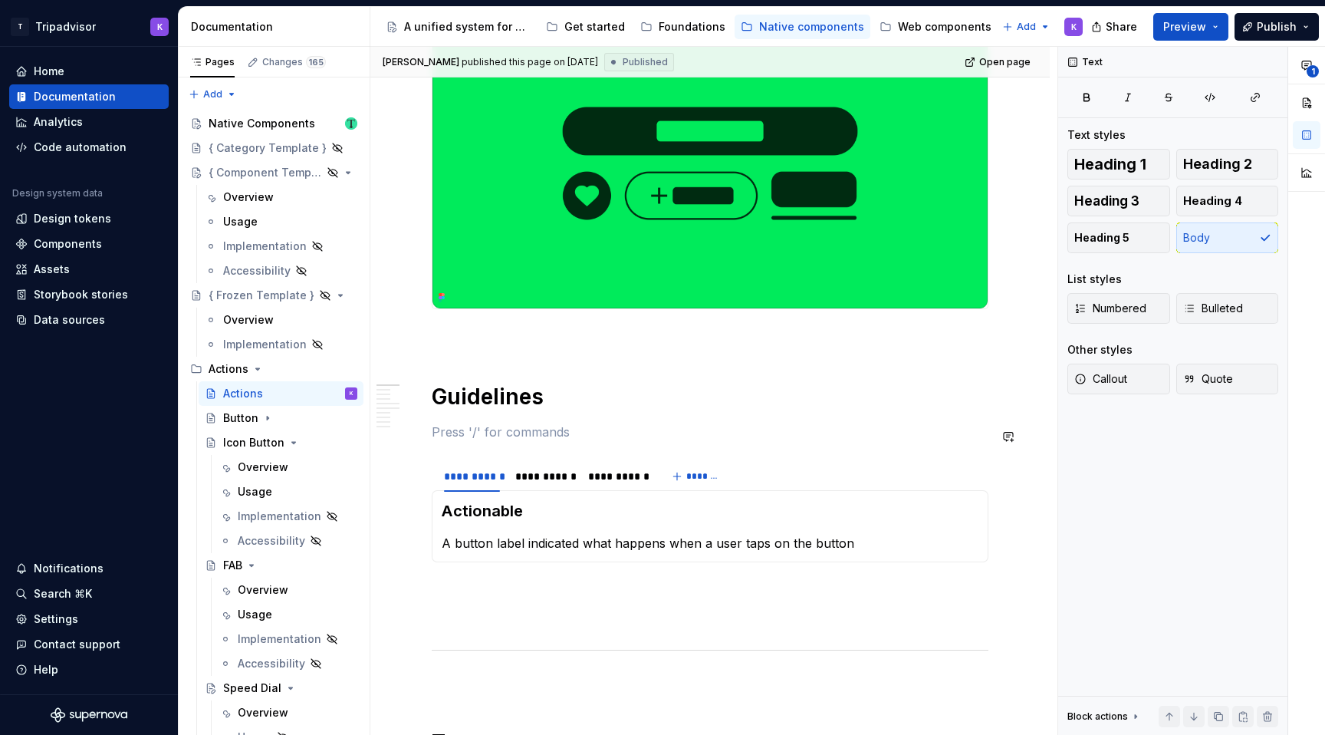
click at [464, 462] on section "**********" at bounding box center [710, 510] width 557 height 103
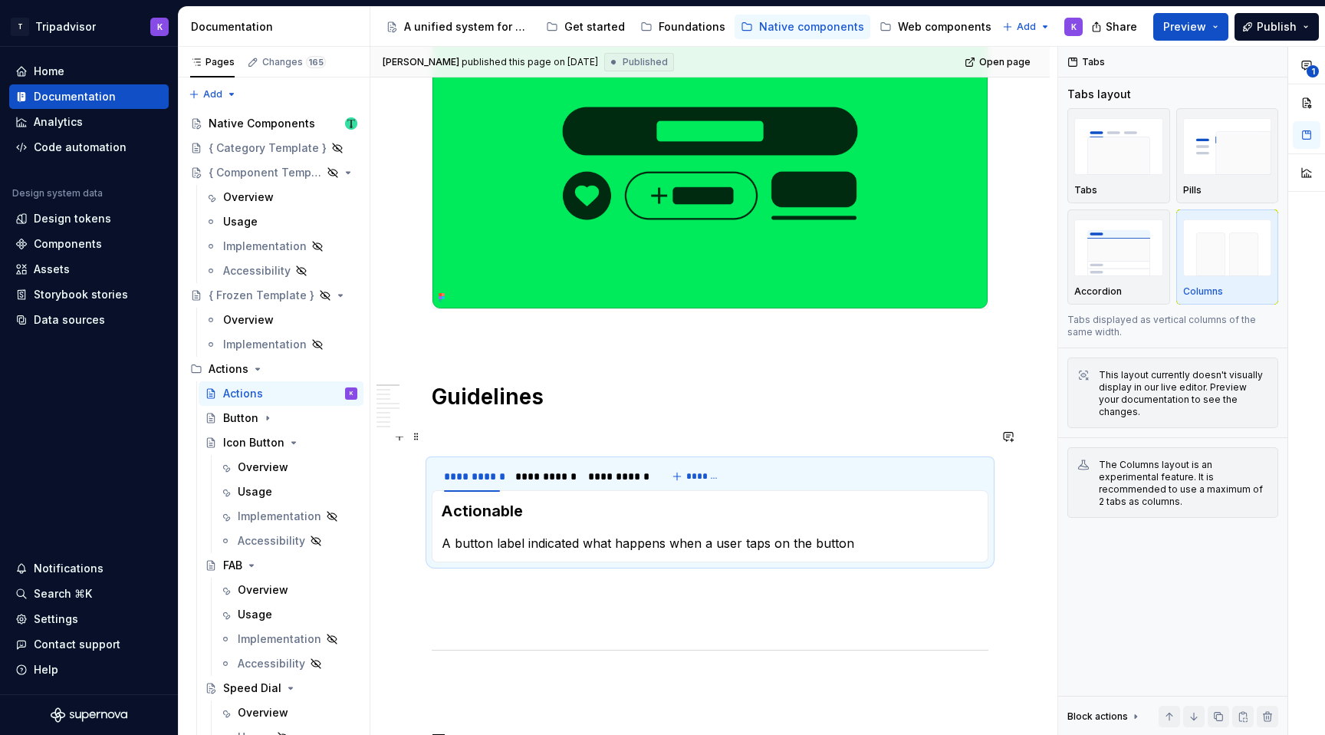
click at [474, 436] on p at bounding box center [710, 431] width 557 height 18
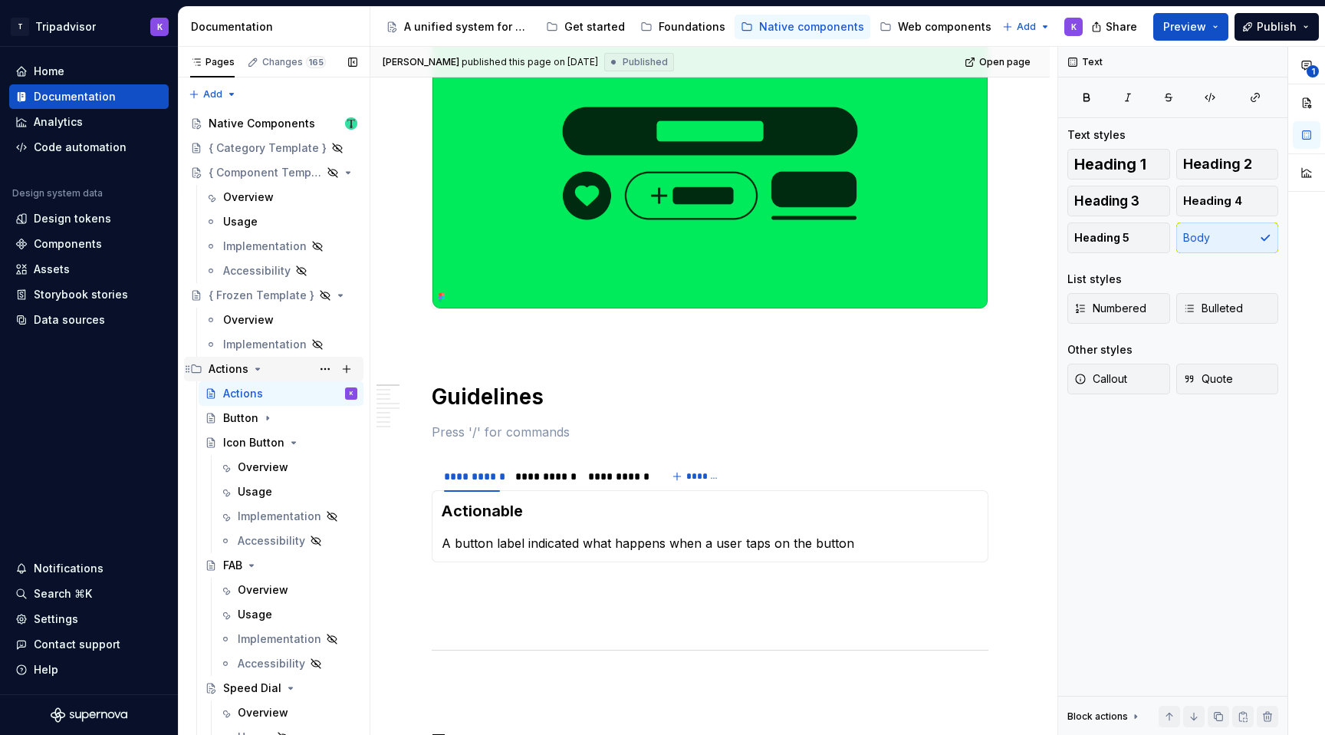
click at [258, 372] on icon "Page tree" at bounding box center [257, 369] width 12 height 12
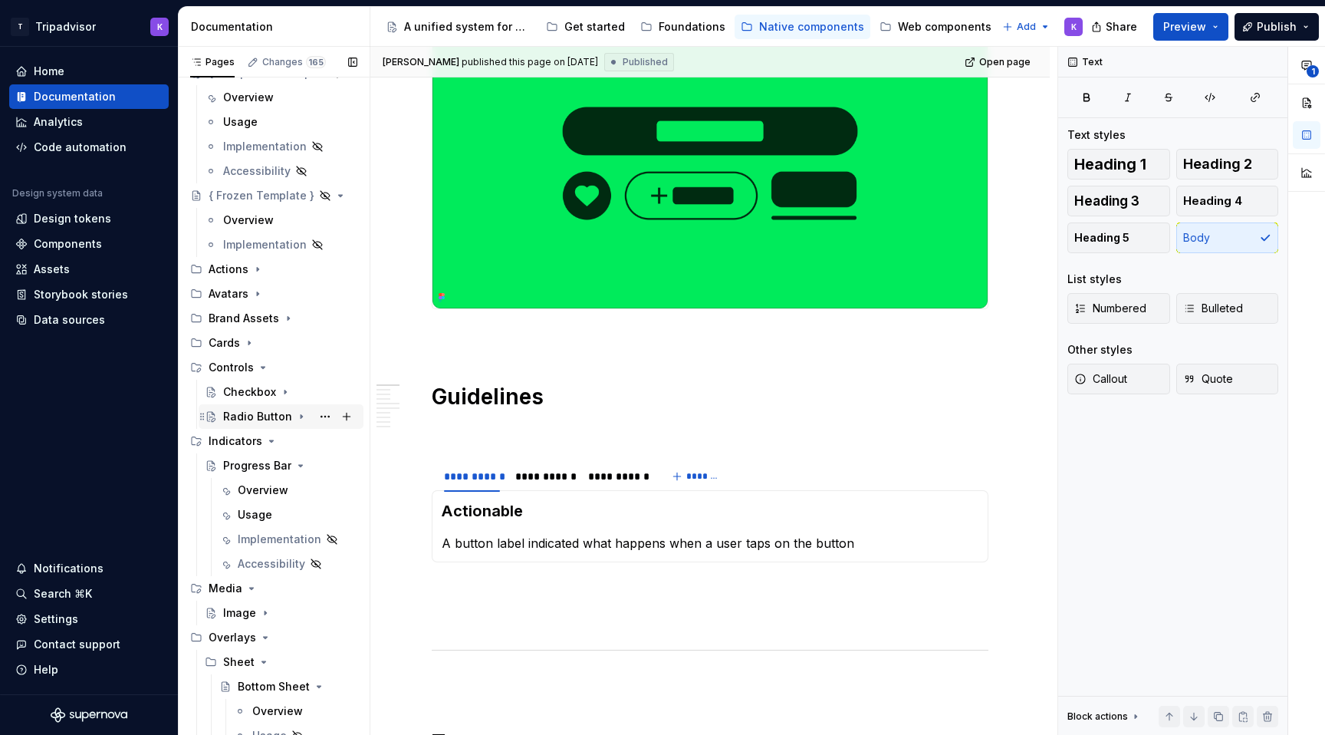
scroll to position [102, 0]
click at [264, 386] on div "Checkbox" at bounding box center [249, 389] width 53 height 15
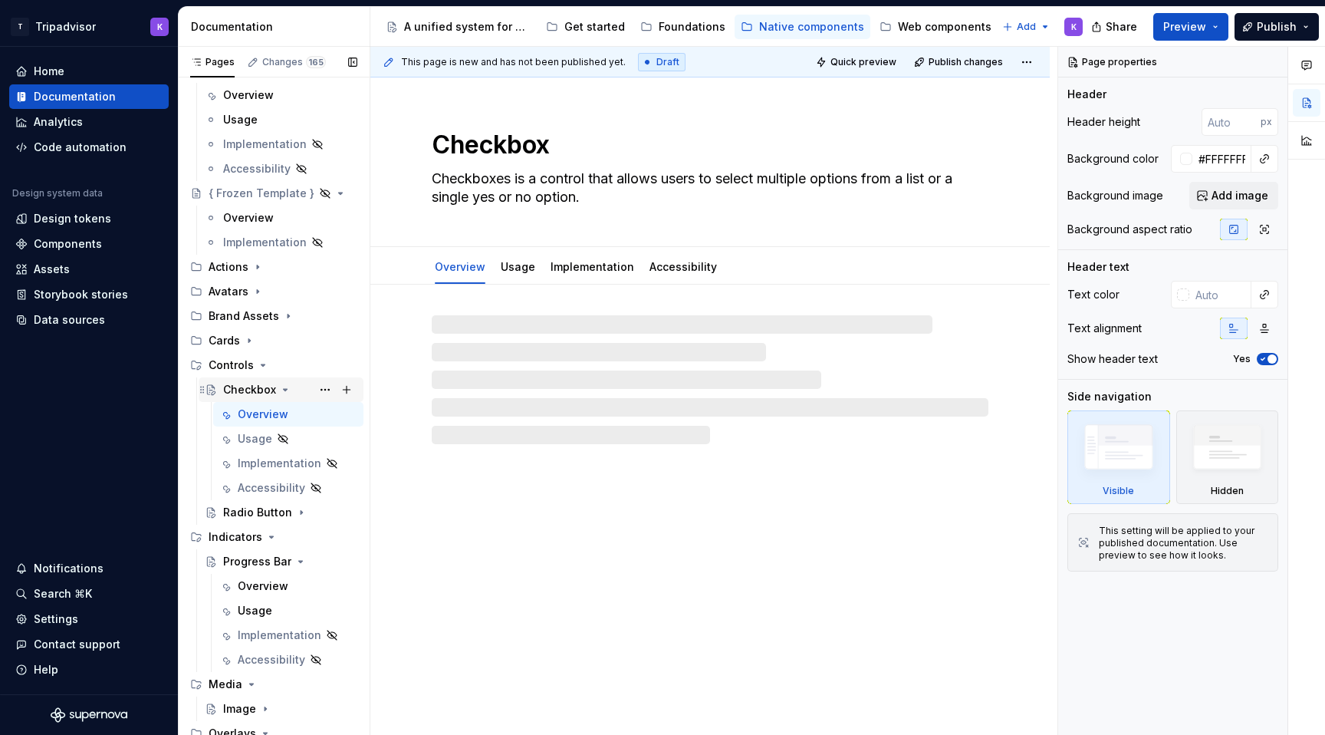
click at [264, 386] on div "Checkbox" at bounding box center [249, 389] width 53 height 15
click at [261, 360] on icon "Page tree" at bounding box center [263, 365] width 12 height 12
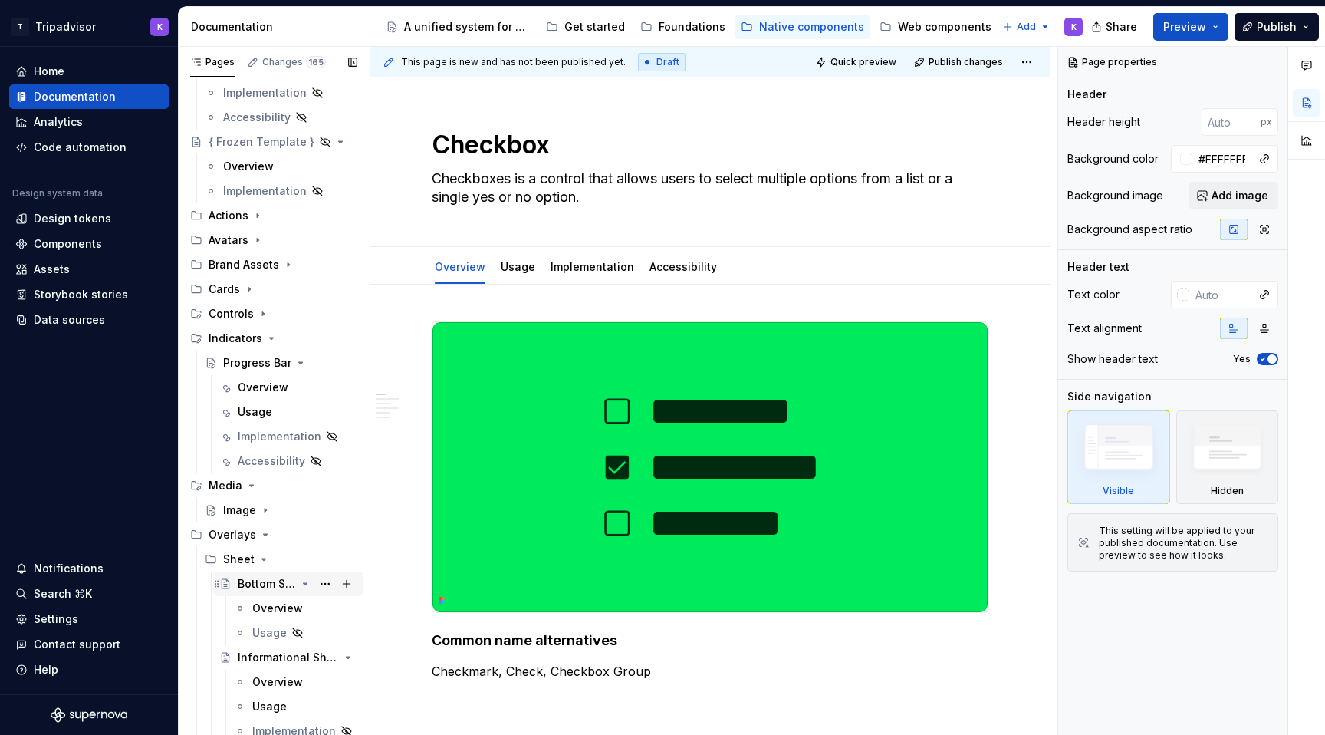
scroll to position [173, 0]
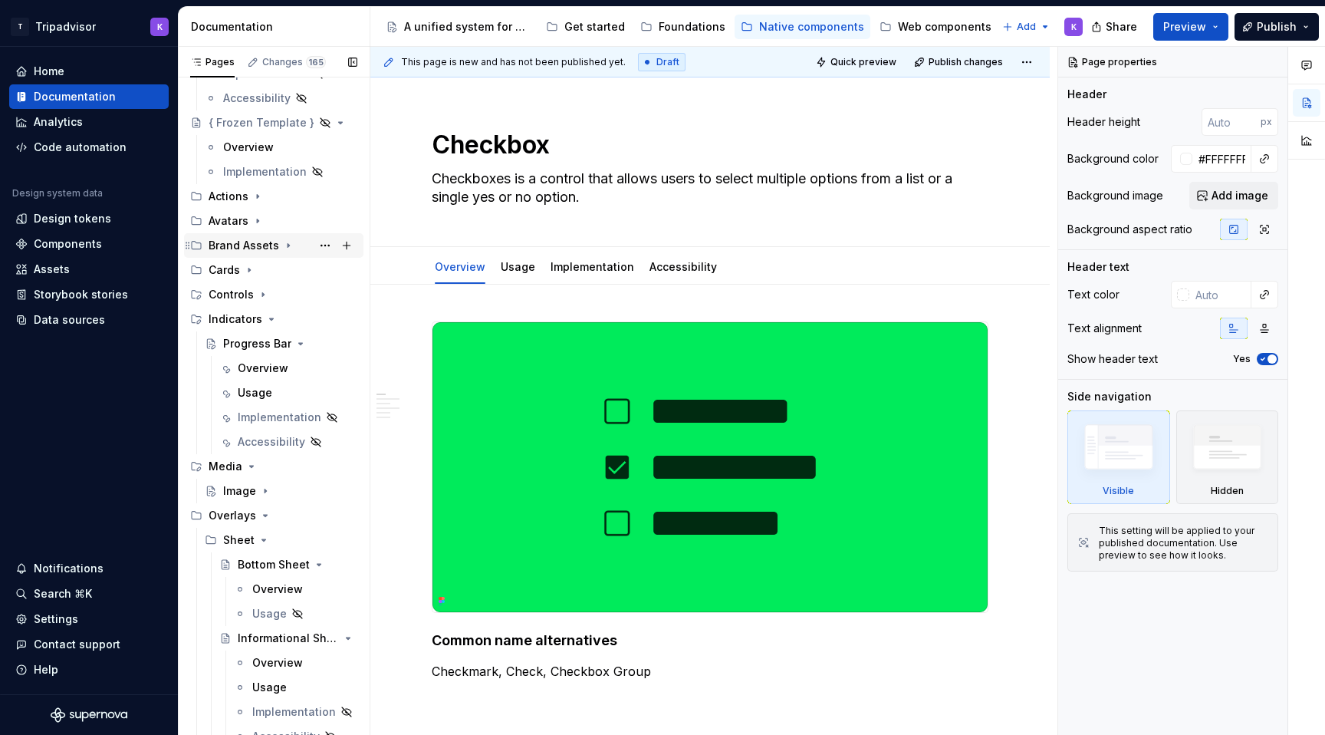
click at [288, 248] on icon "Page tree" at bounding box center [288, 245] width 12 height 12
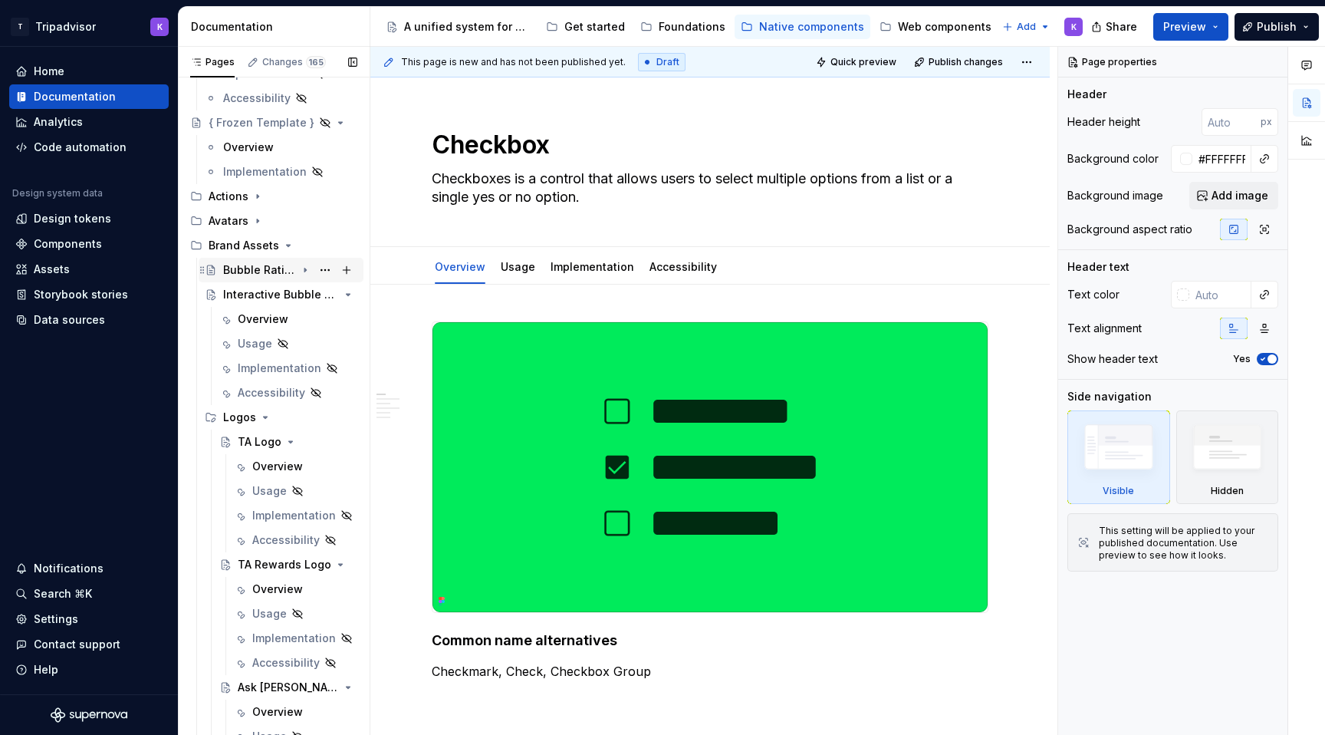
click at [259, 271] on div "Bubble Rating" at bounding box center [259, 269] width 73 height 15
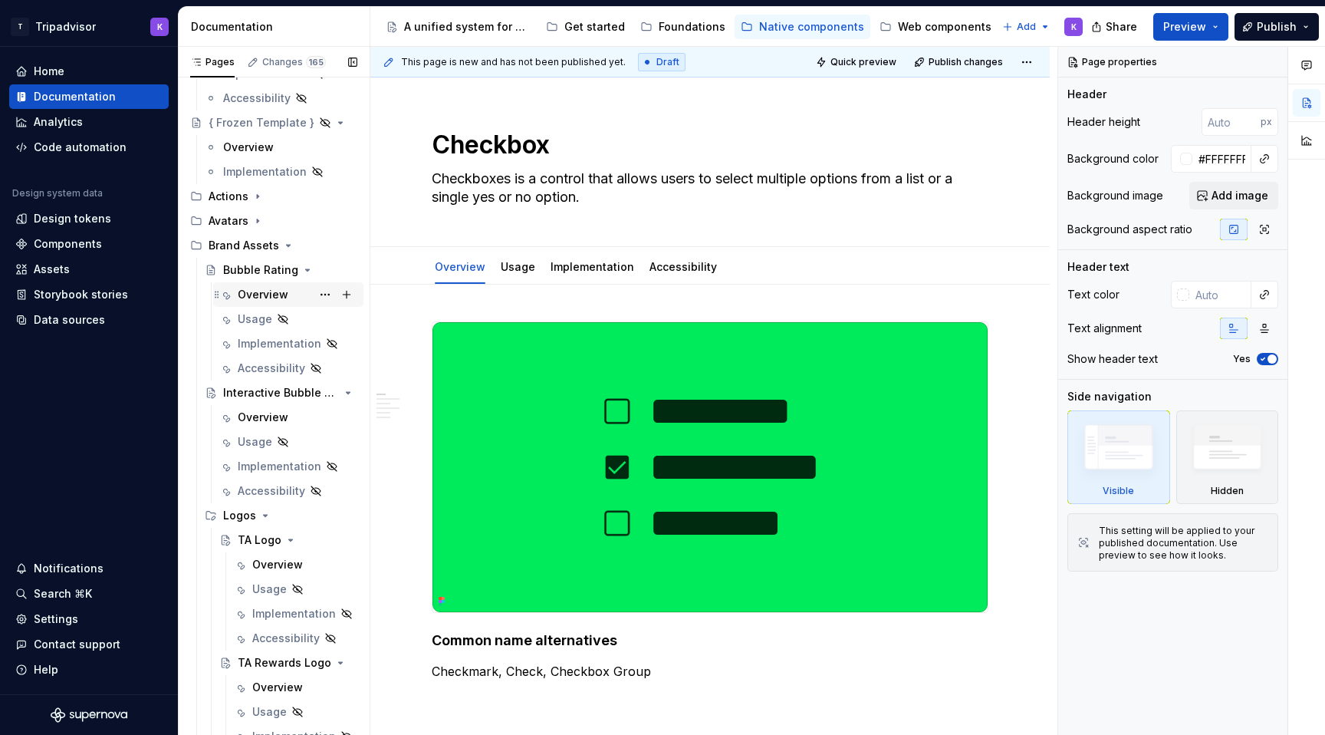
click at [267, 297] on div "Overview" at bounding box center [263, 294] width 51 height 15
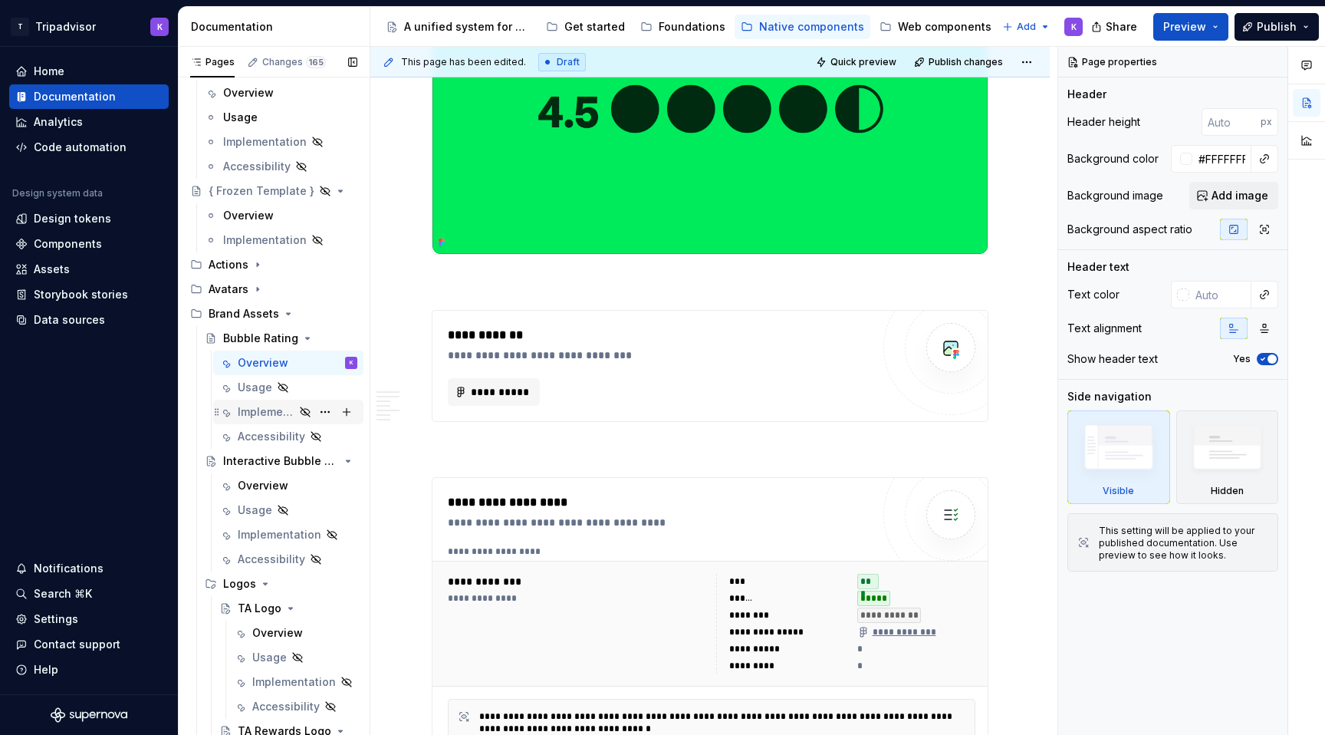
scroll to position [115, 0]
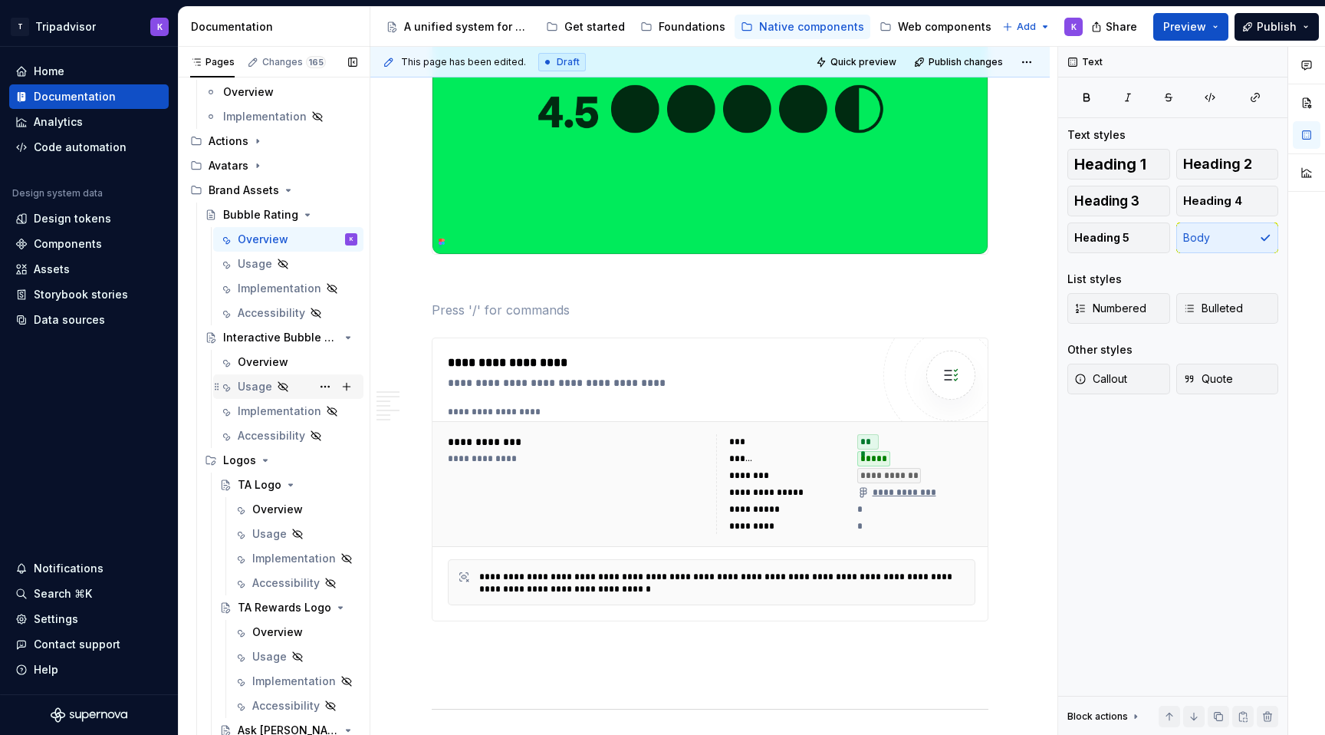
scroll to position [233, 0]
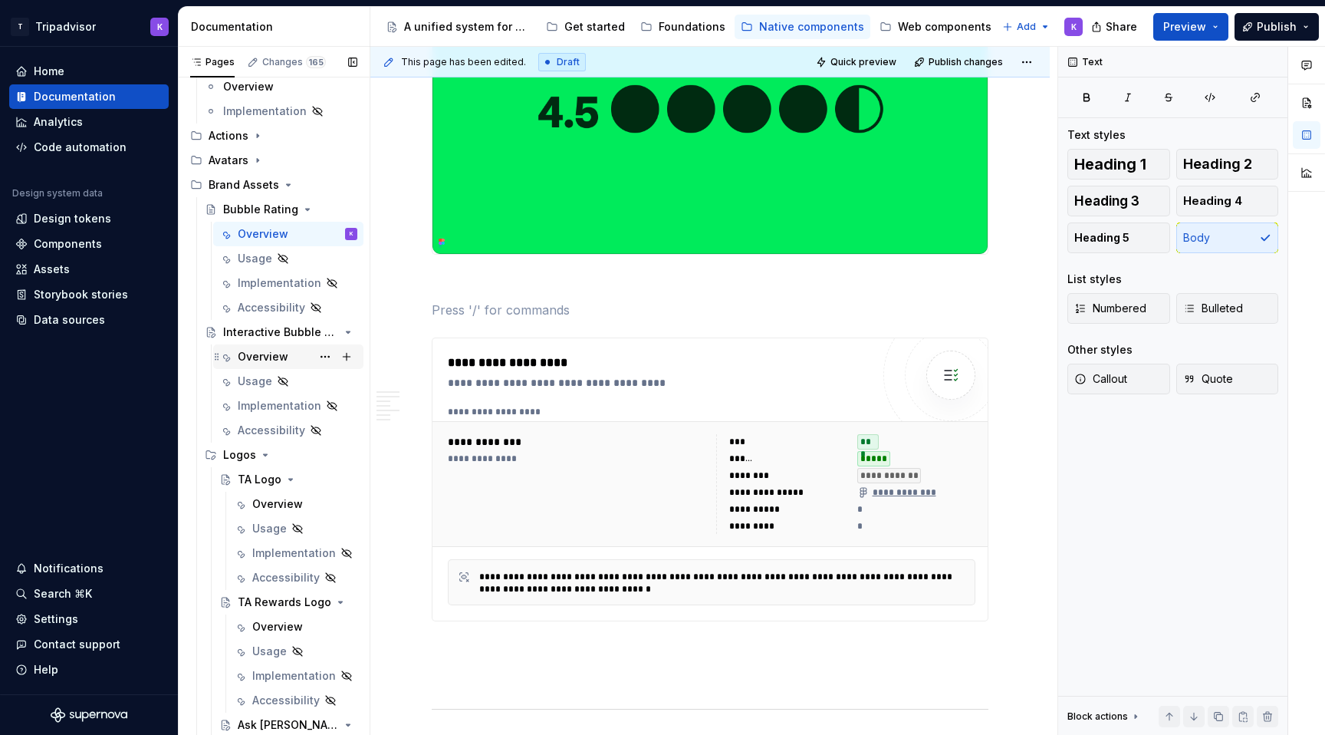
click at [268, 364] on div "Overview" at bounding box center [298, 356] width 120 height 21
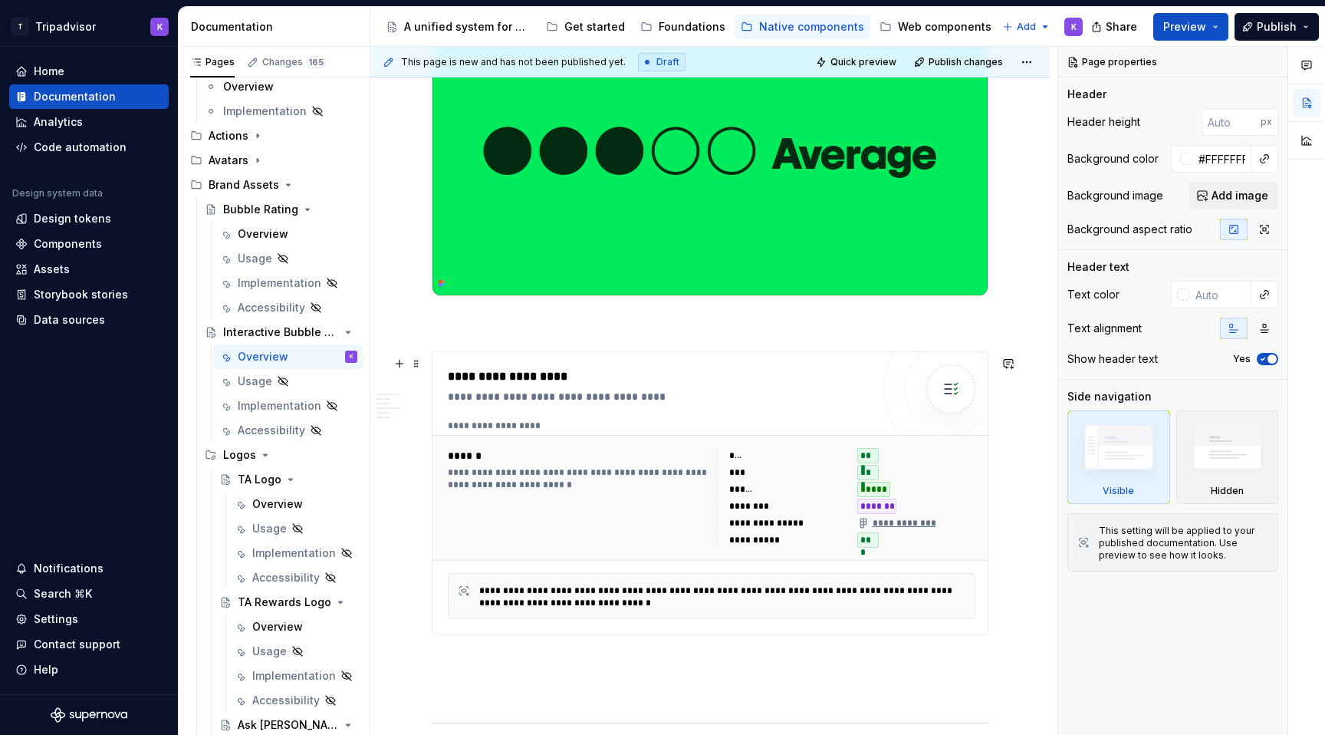
scroll to position [338, 0]
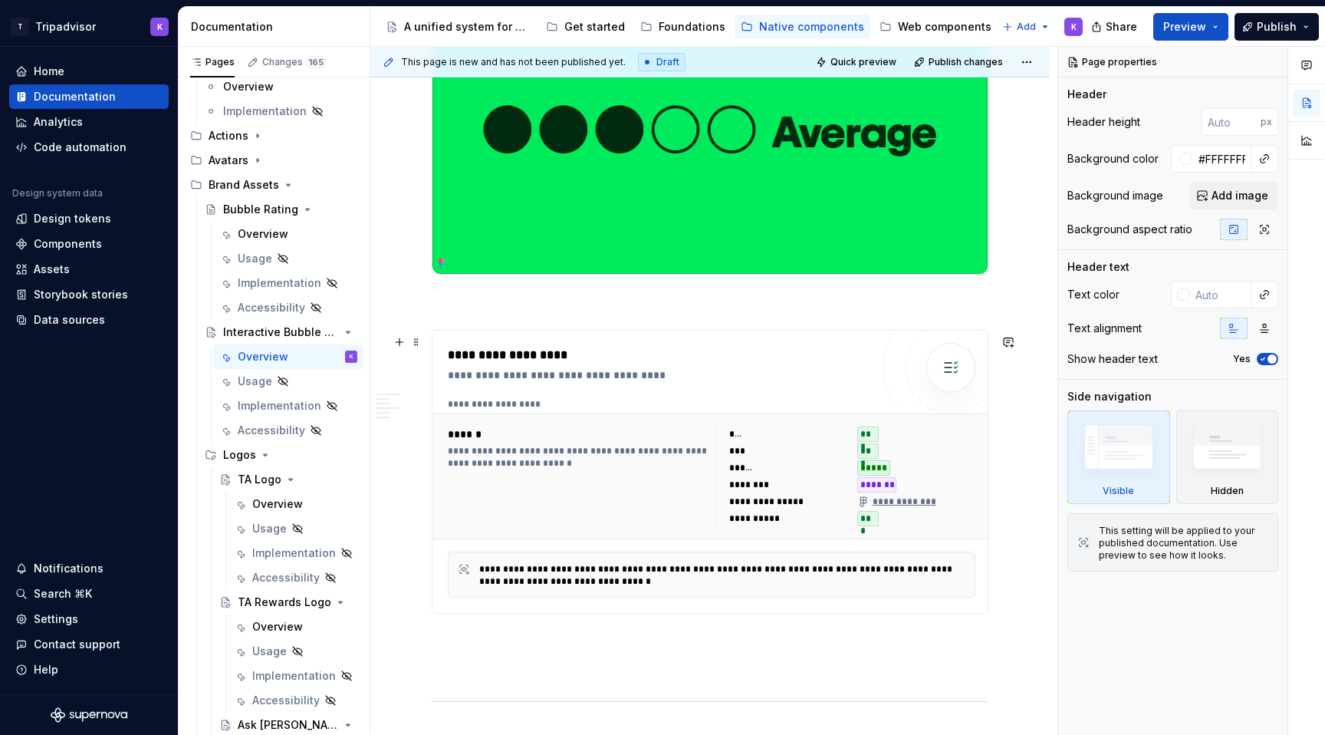
click at [662, 481] on div "**********" at bounding box center [577, 476] width 259 height 100
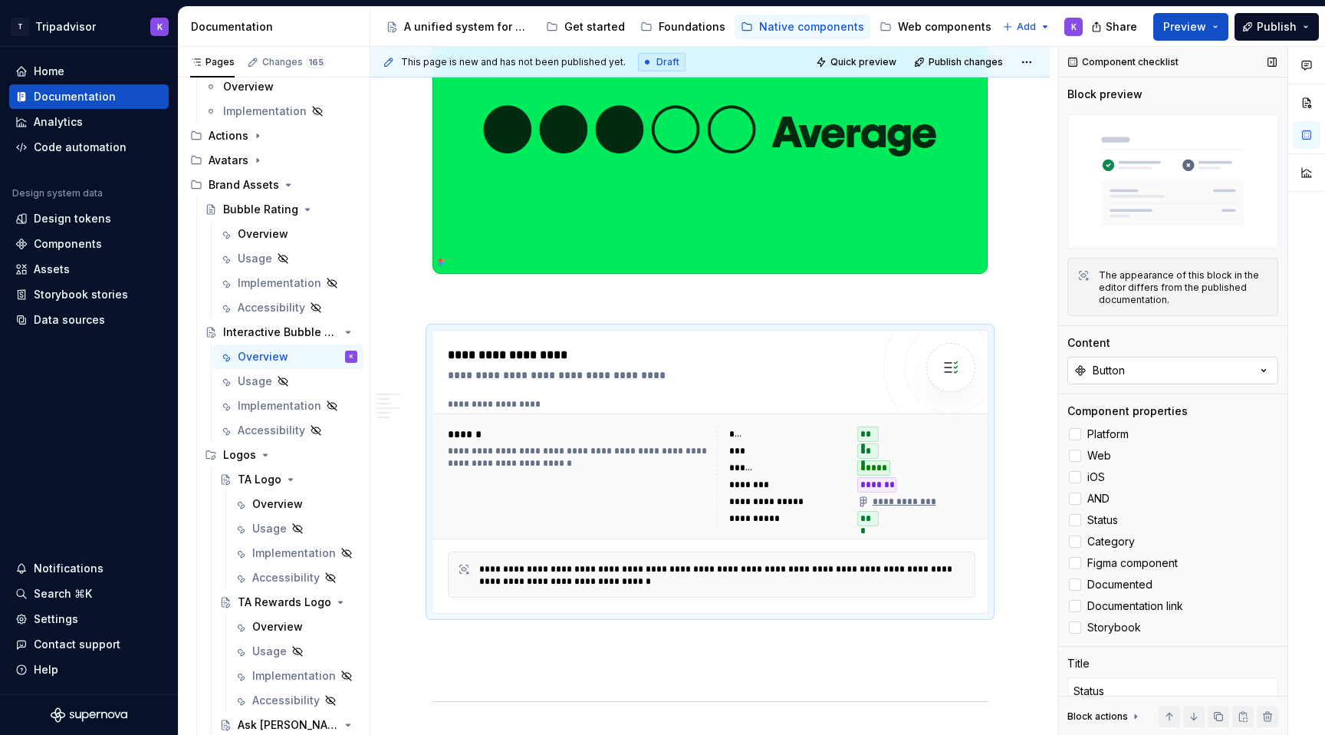
click at [1171, 378] on button "Button" at bounding box center [1172, 371] width 211 height 28
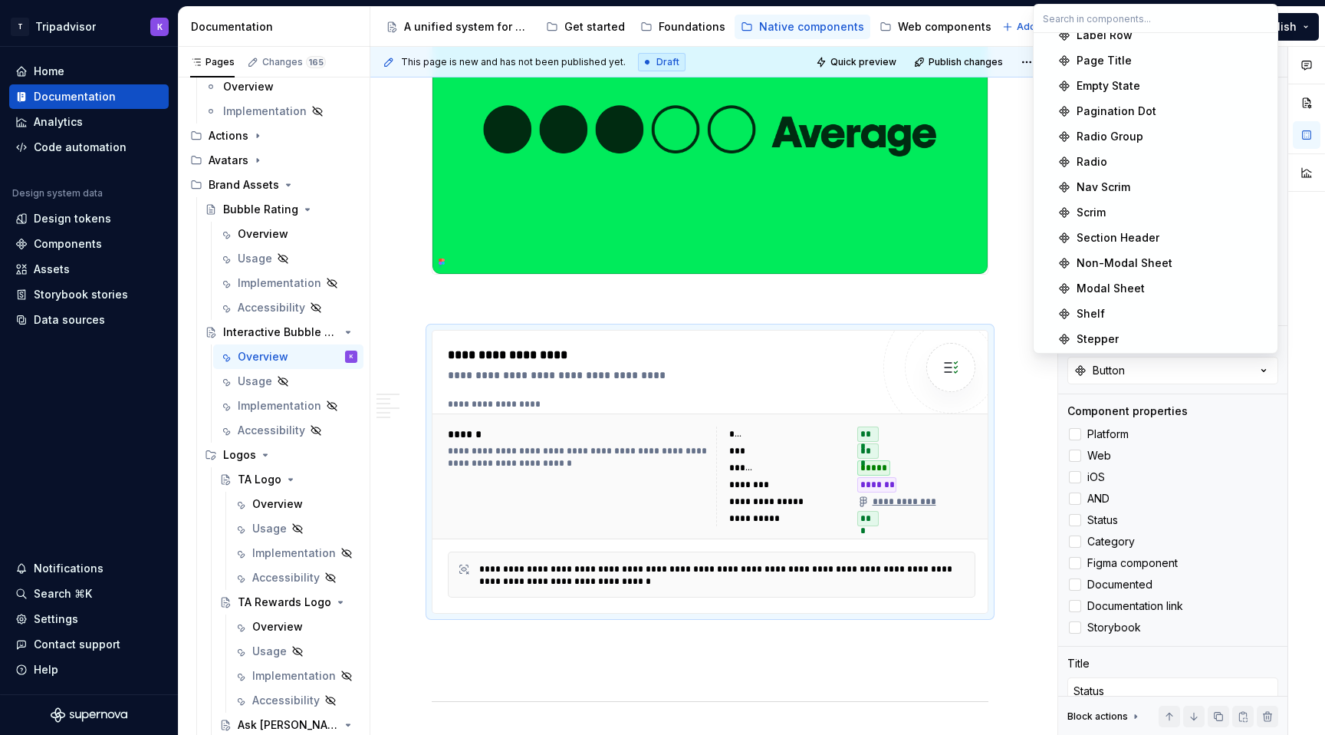
scroll to position [874, 0]
click at [271, 235] on div "Overview" at bounding box center [263, 233] width 51 height 15
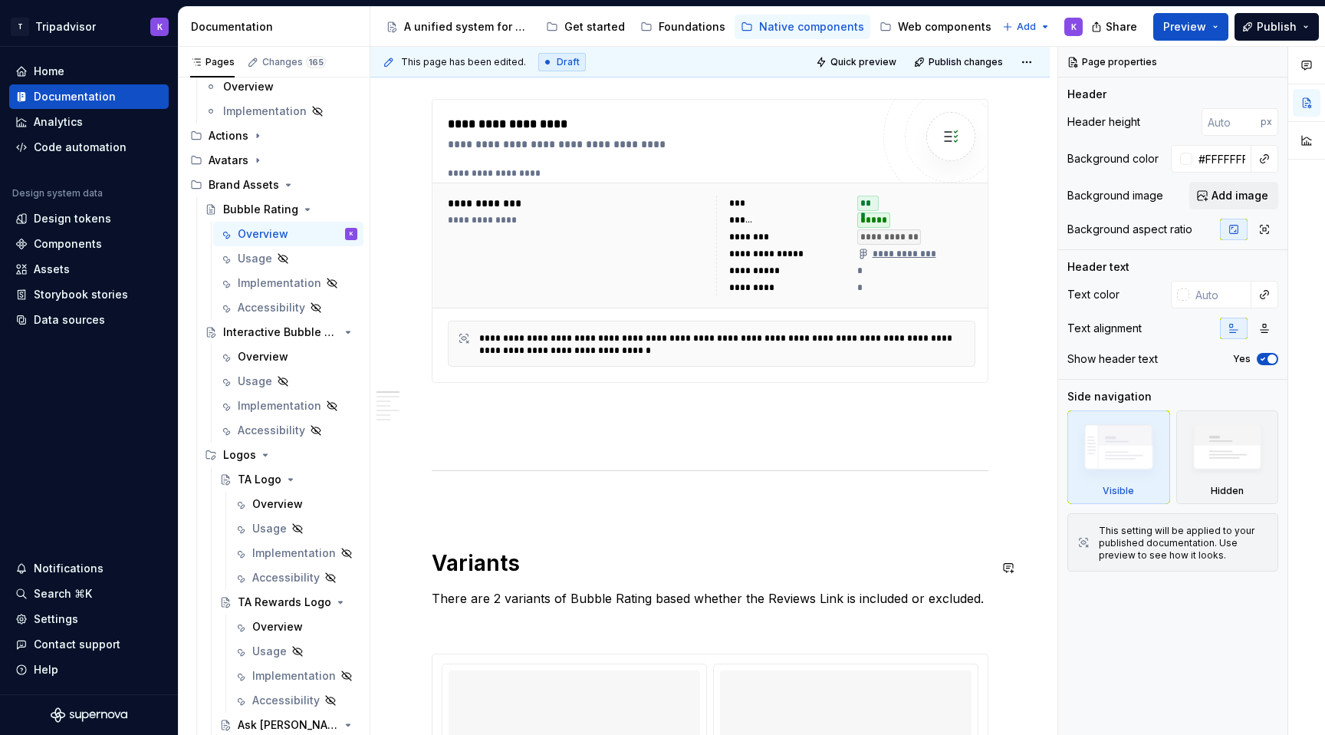
scroll to position [592, 0]
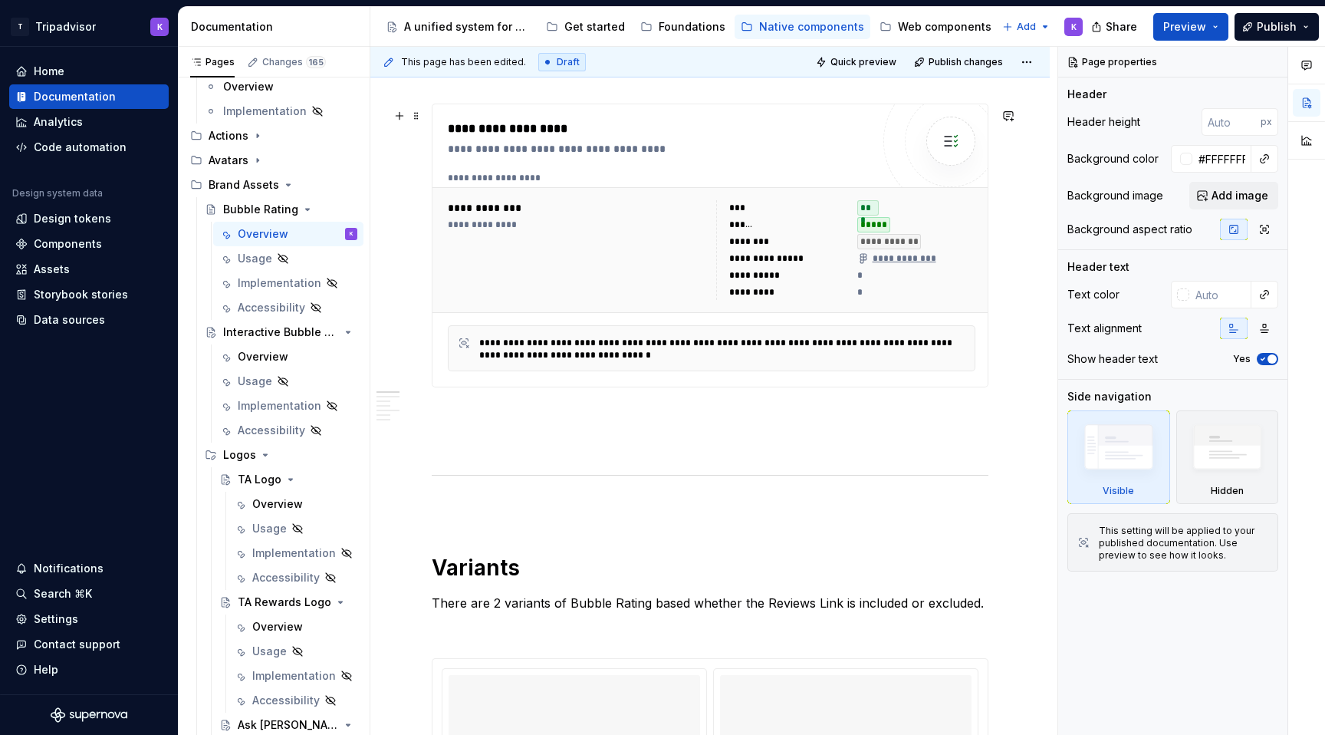
click at [784, 306] on div "**********" at bounding box center [712, 250] width 540 height 112
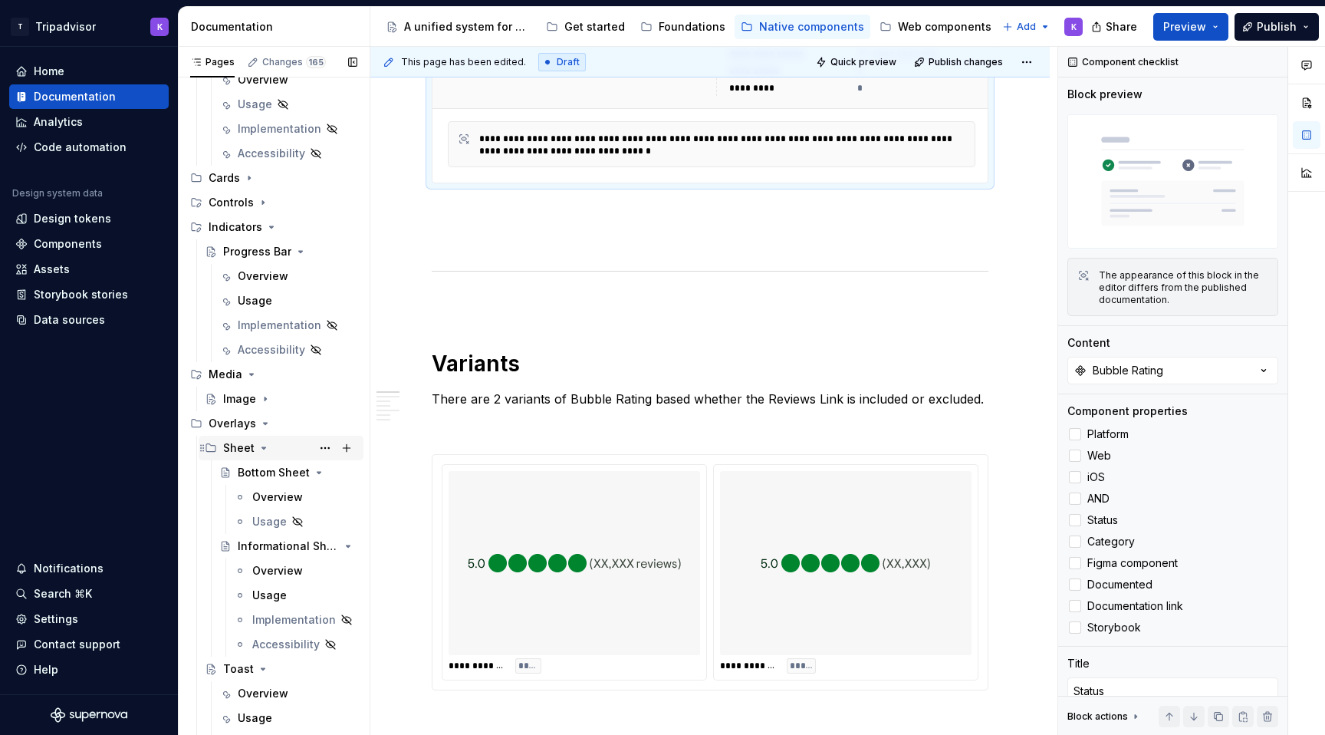
scroll to position [1166, 0]
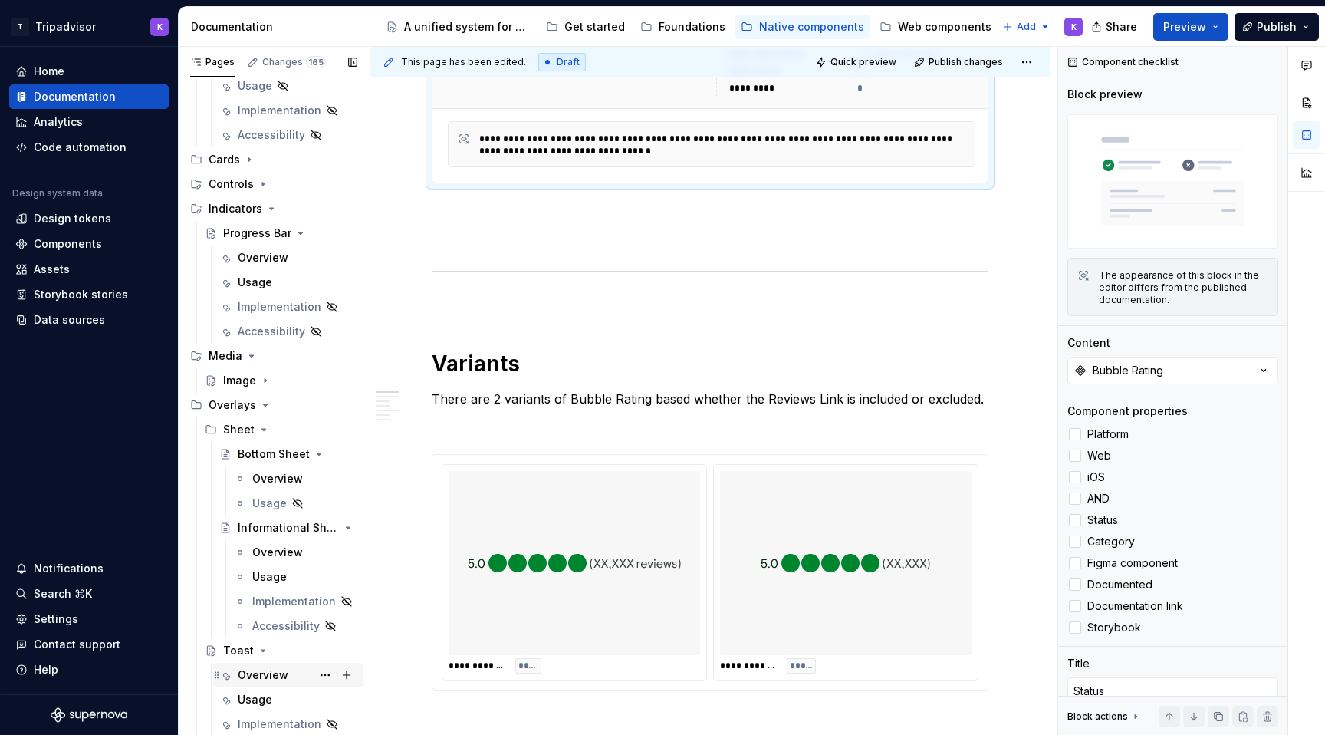
click at [260, 675] on div "Overview" at bounding box center [263, 674] width 51 height 15
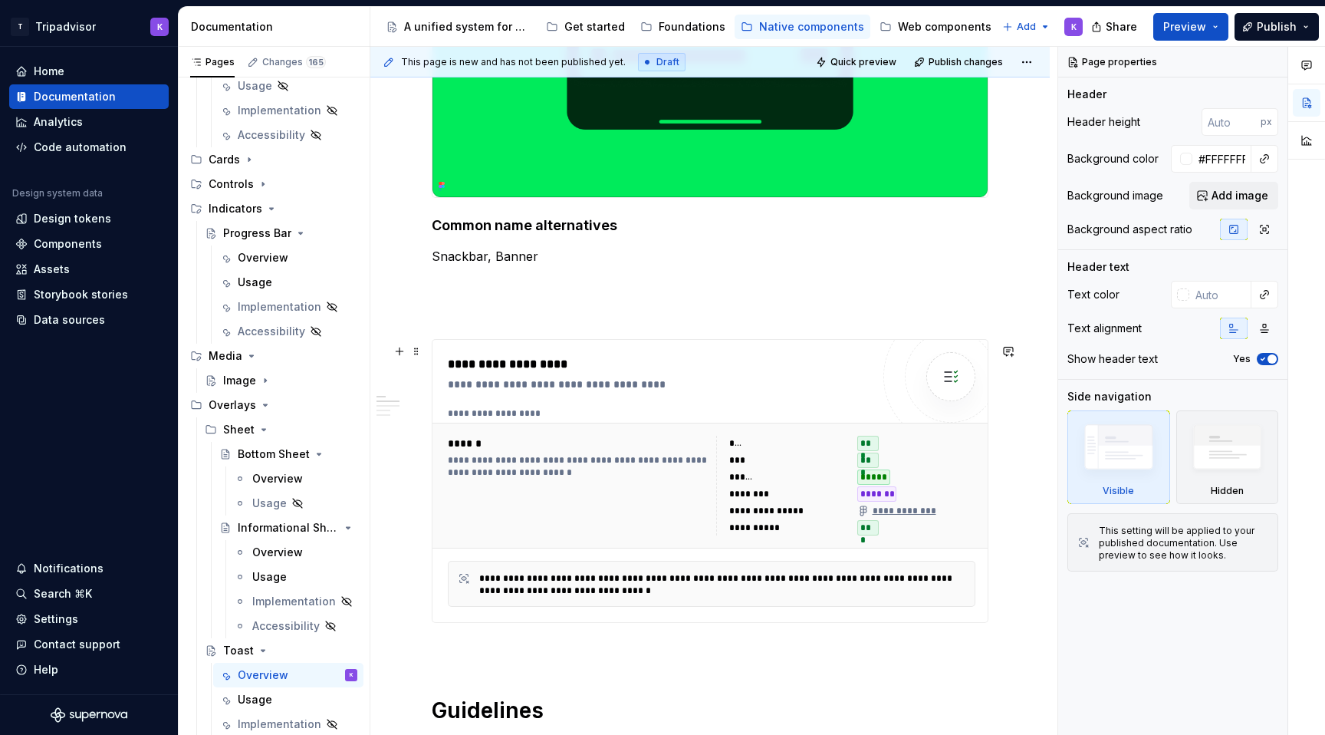
scroll to position [534, 0]
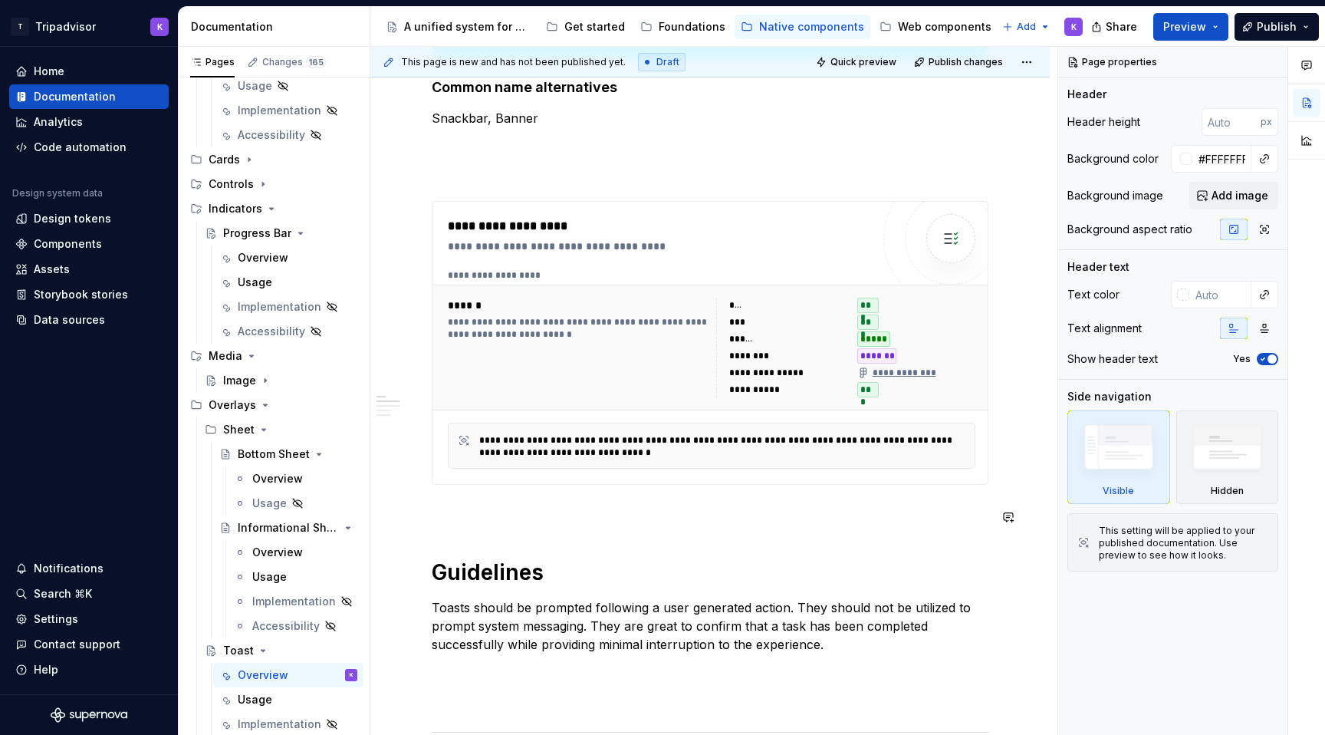
click at [628, 531] on div "**********" at bounding box center [710, 460] width 557 height 1385
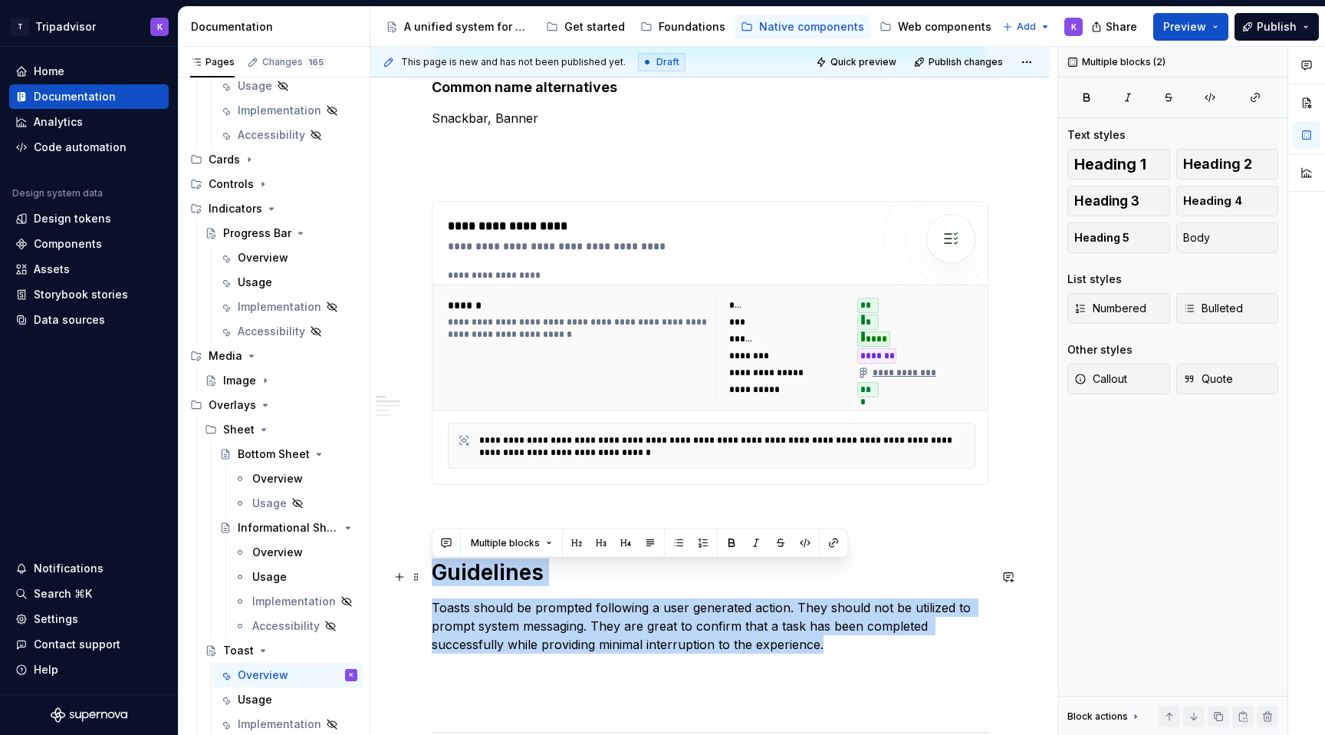
drag, startPoint x: 839, startPoint y: 652, endPoint x: 429, endPoint y: 573, distance: 417.0
click at [429, 573] on div "**********" at bounding box center [709, 562] width 679 height 1661
copy div "Guidelines Toasts should be prompted following a user generated action. They sh…"
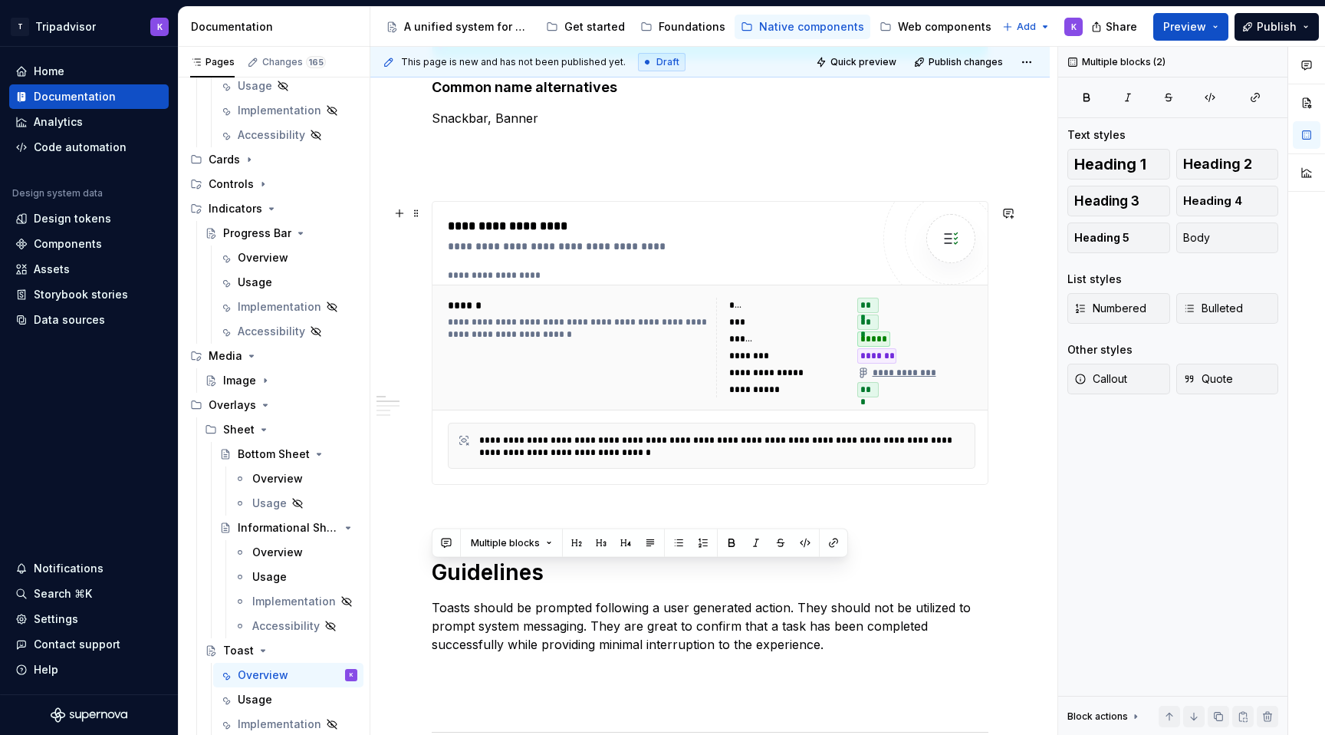
click at [631, 357] on div "**********" at bounding box center [577, 347] width 259 height 100
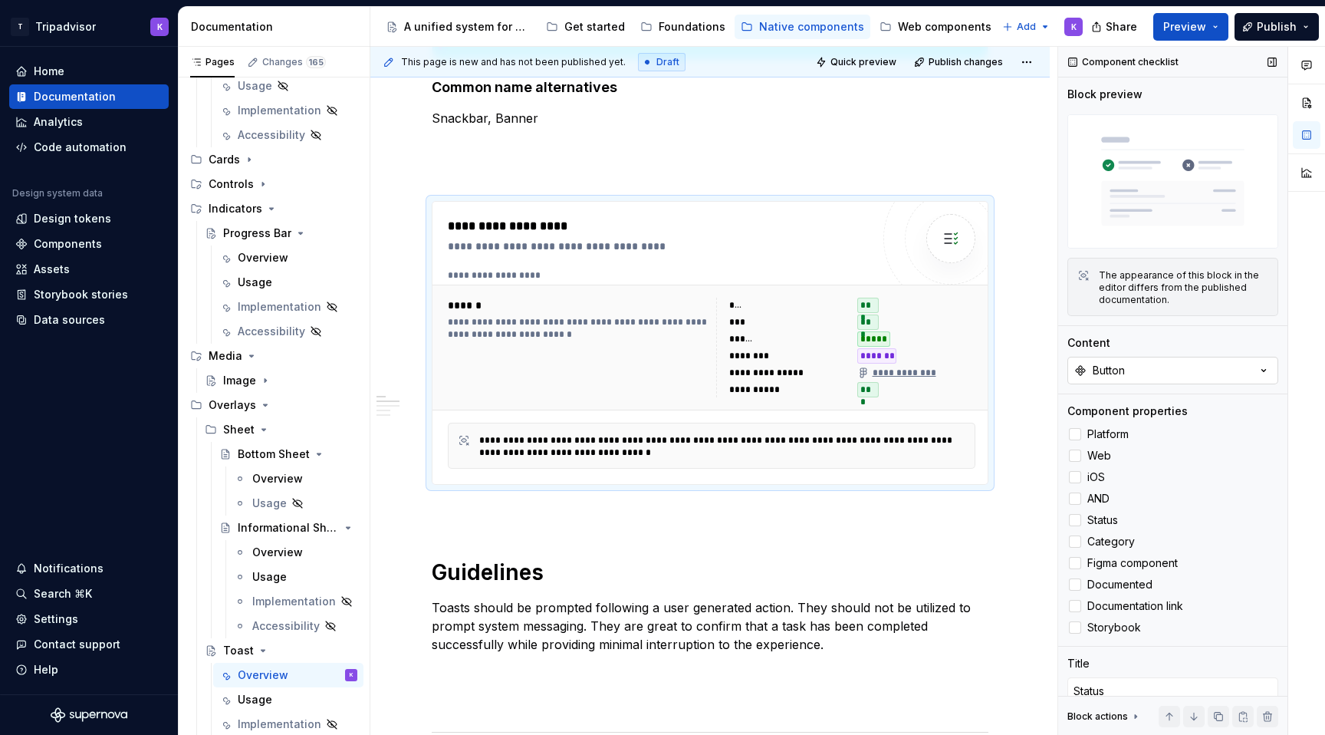
type textarea "*"
click at [1228, 362] on button "Button" at bounding box center [1172, 371] width 211 height 28
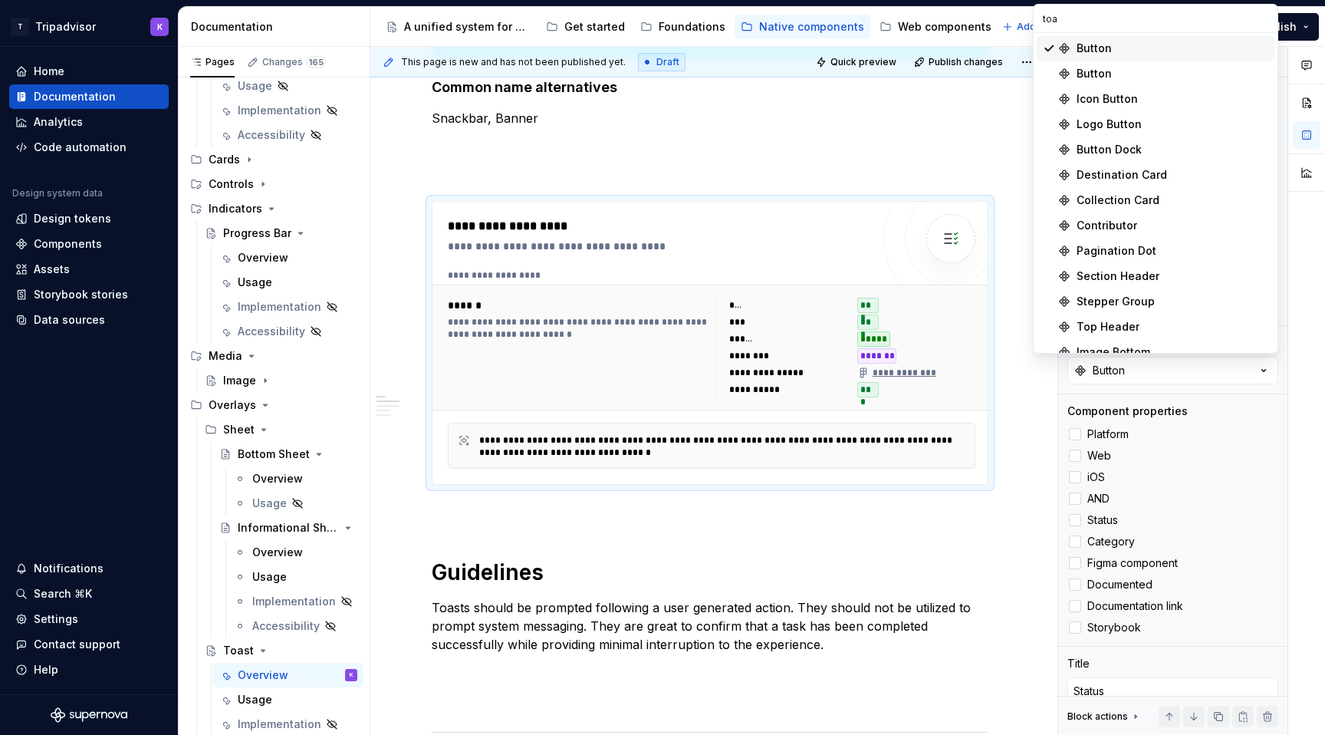
type input "toas"
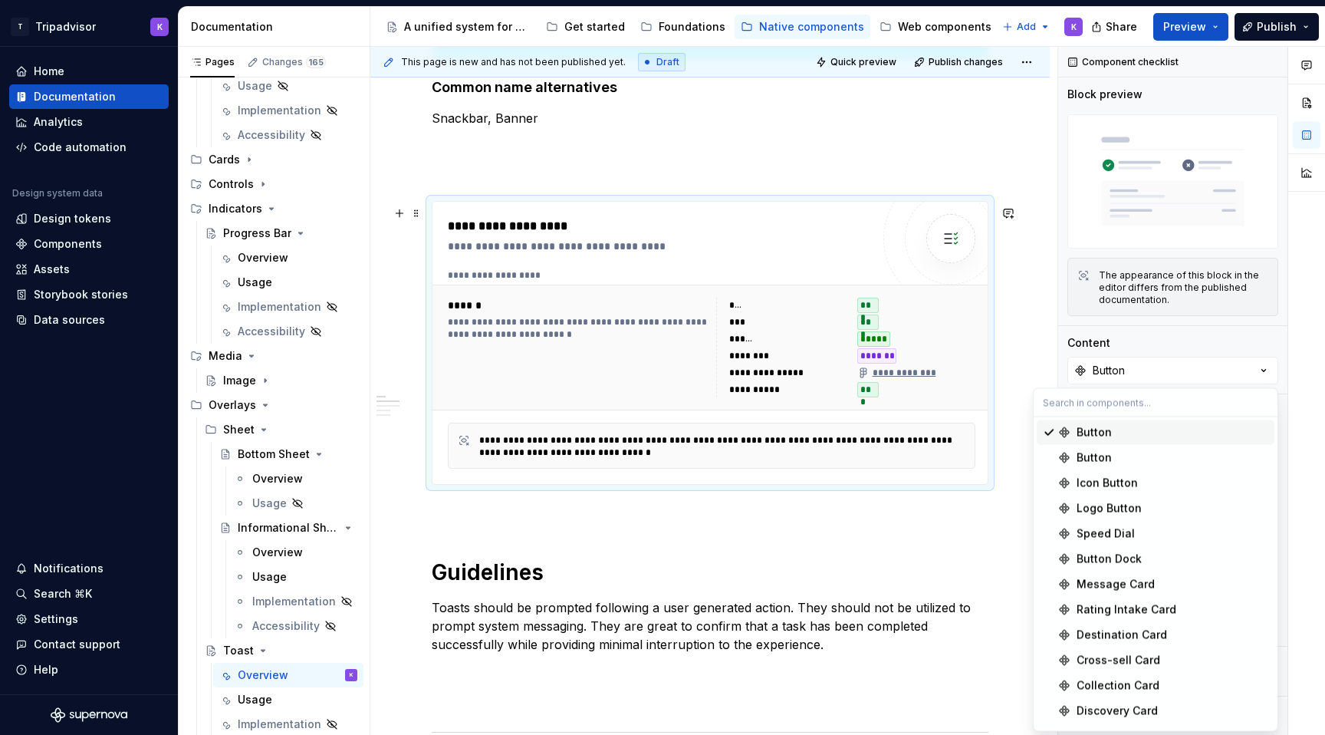
click at [889, 484] on div "**********" at bounding box center [709, 343] width 555 height 282
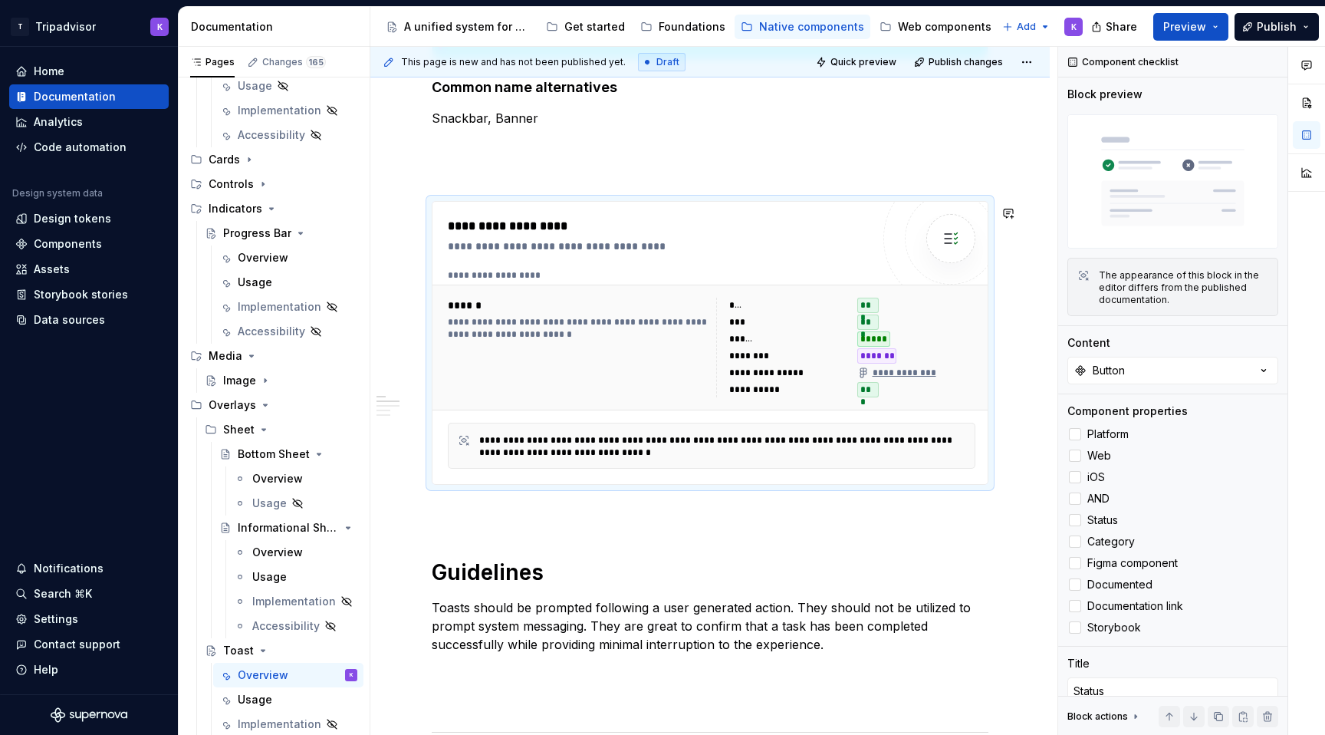
click at [847, 518] on p at bounding box center [710, 512] width 557 height 18
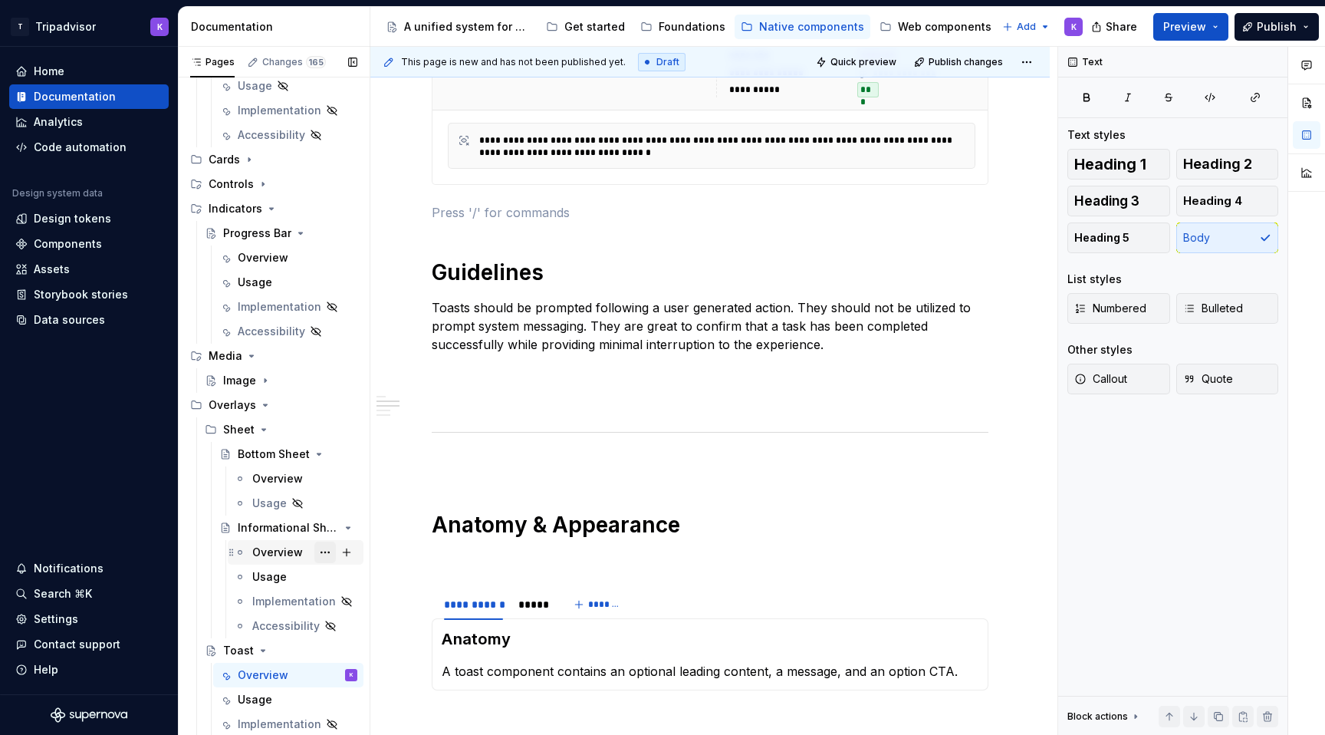
scroll to position [1165, 0]
click at [260, 406] on icon "Page tree" at bounding box center [265, 405] width 12 height 12
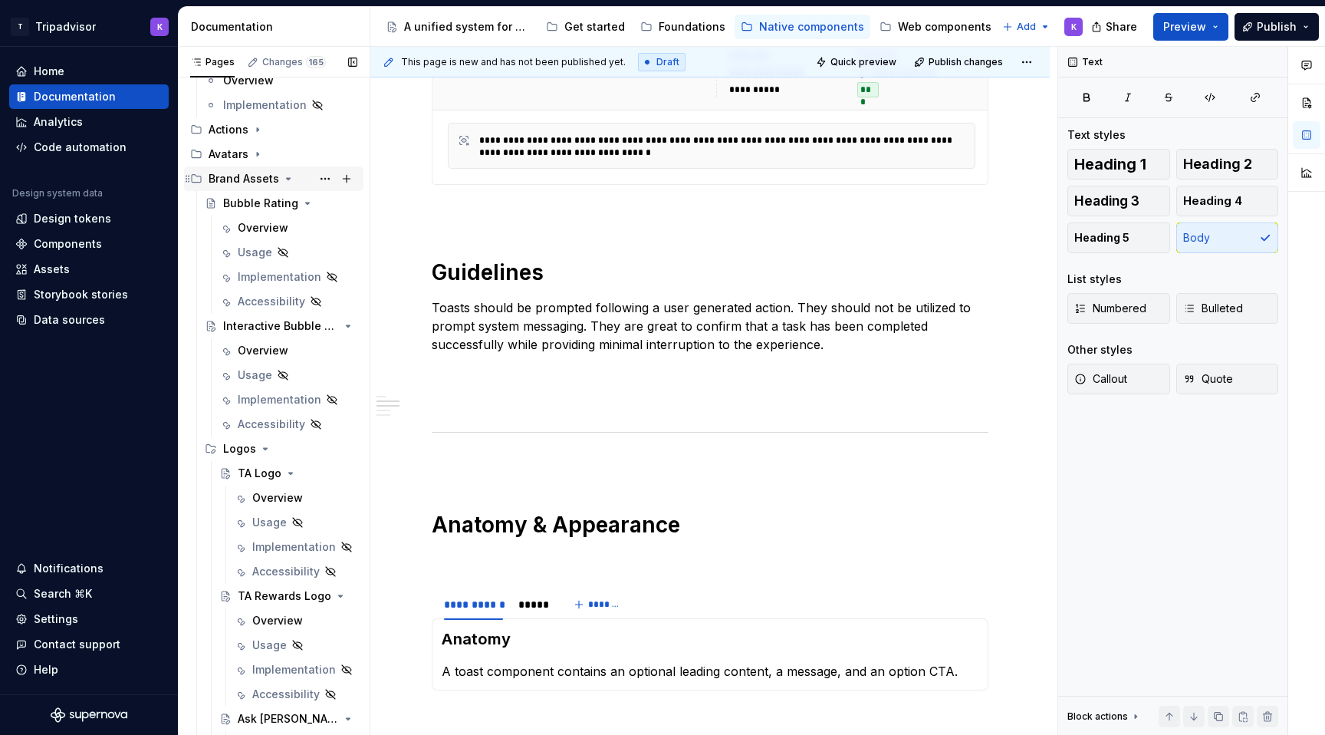
click at [287, 179] on icon "Page tree" at bounding box center [289, 179] width 4 height 2
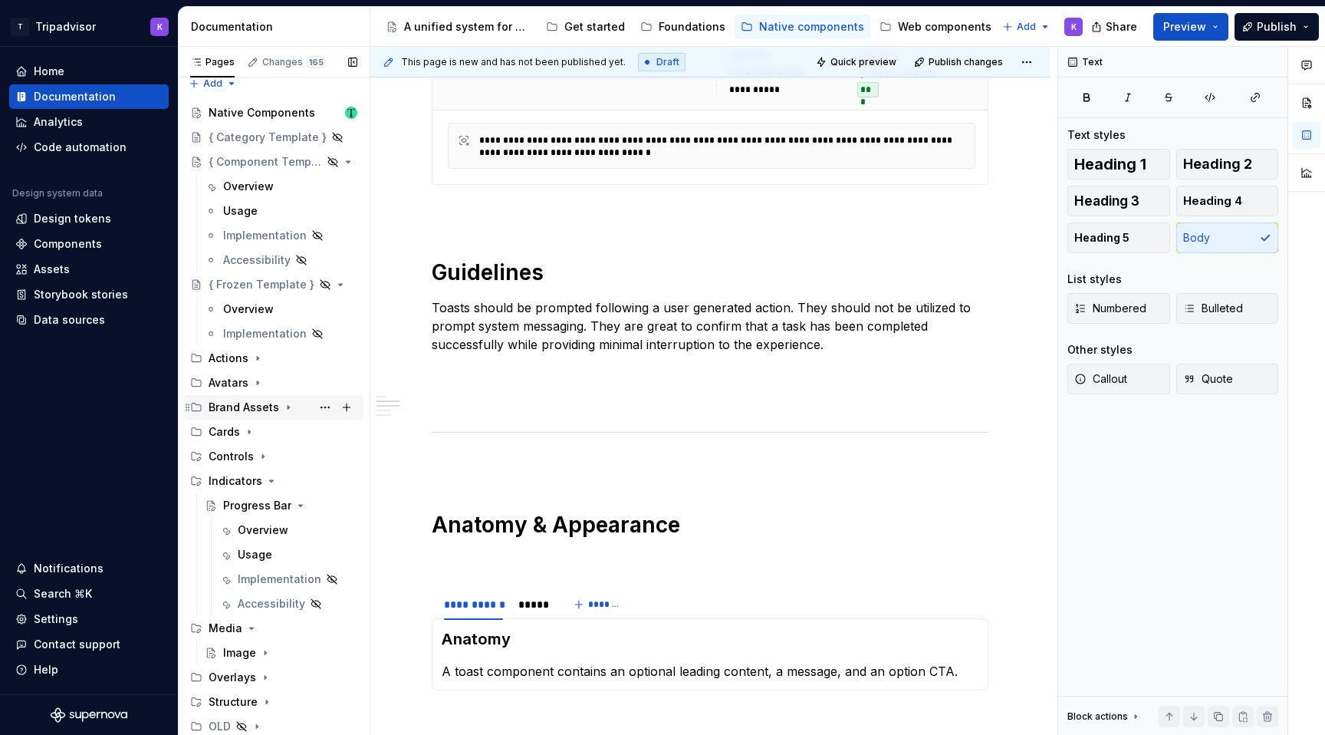
scroll to position [11, 0]
click at [254, 510] on div "Progress Bar" at bounding box center [257, 505] width 68 height 15
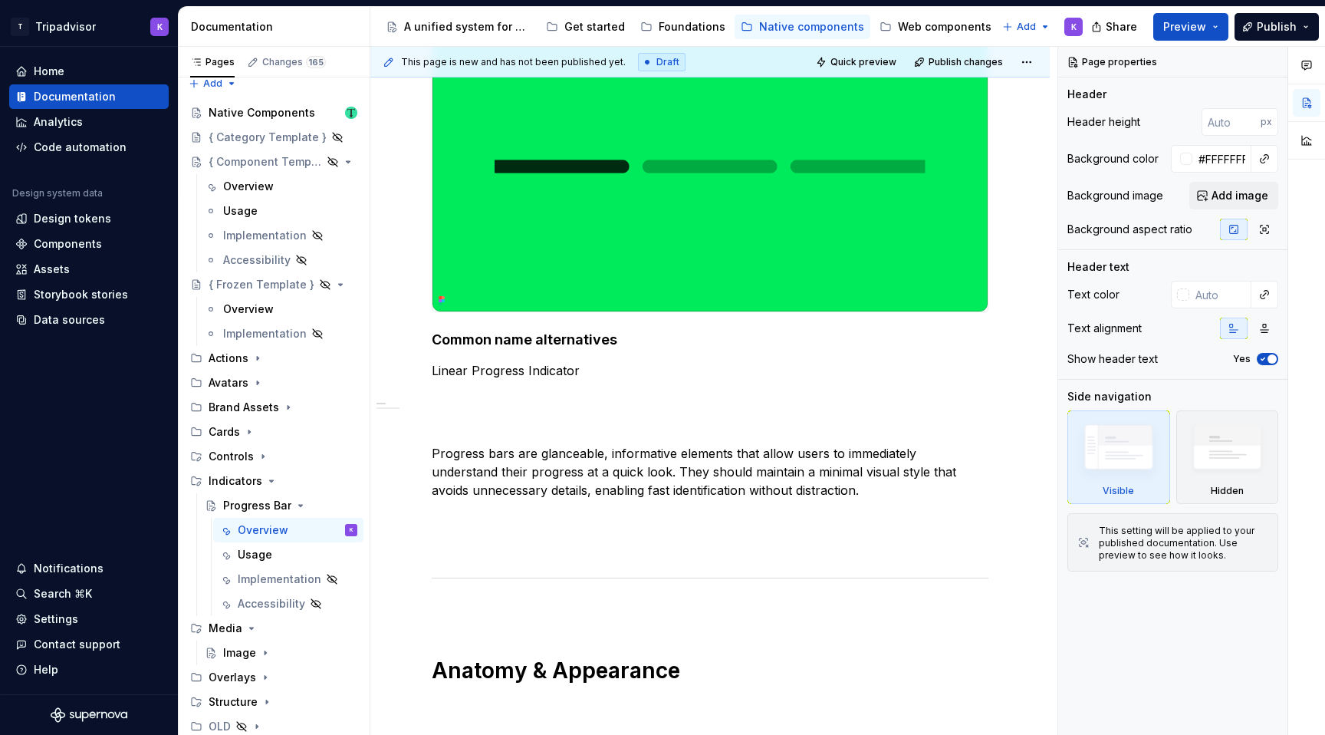
scroll to position [535, 0]
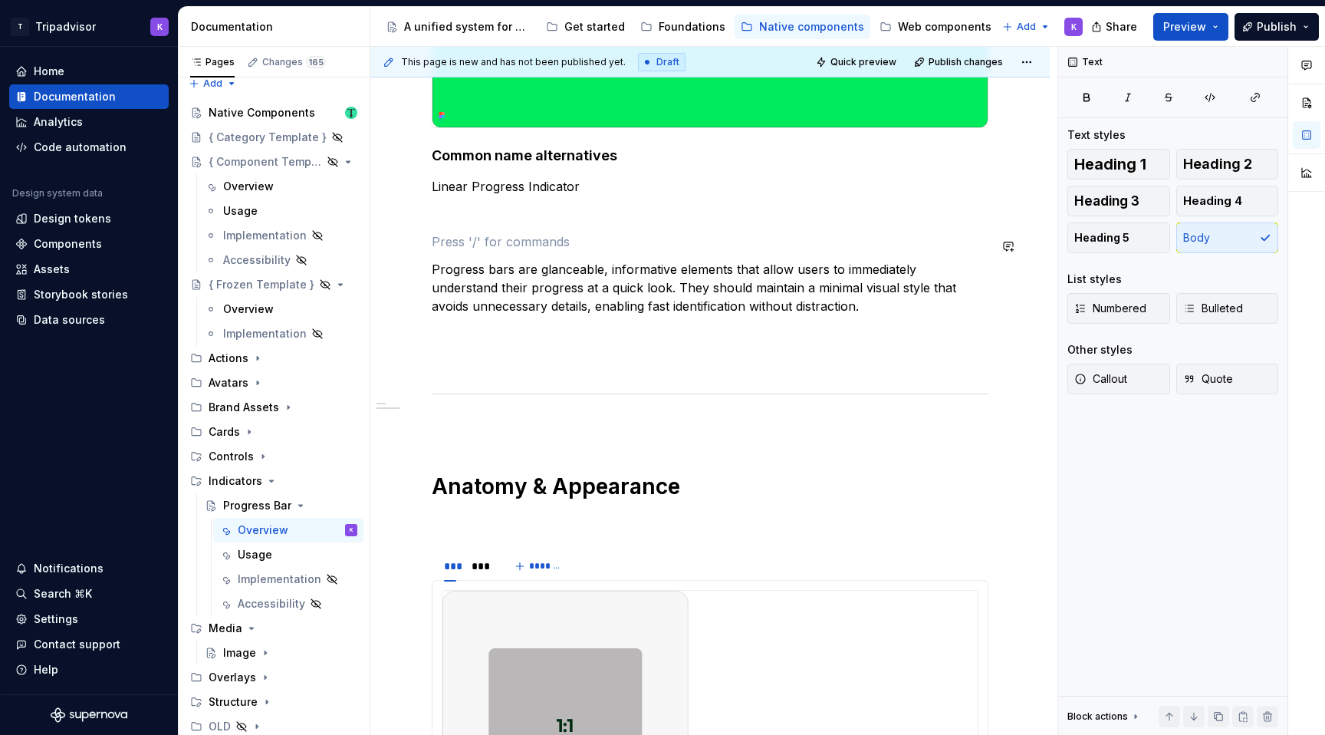
click at [714, 235] on div "Status: The Figma design and production code are not yet fully aligned. Visuals…" at bounding box center [710, 351] width 557 height 1166
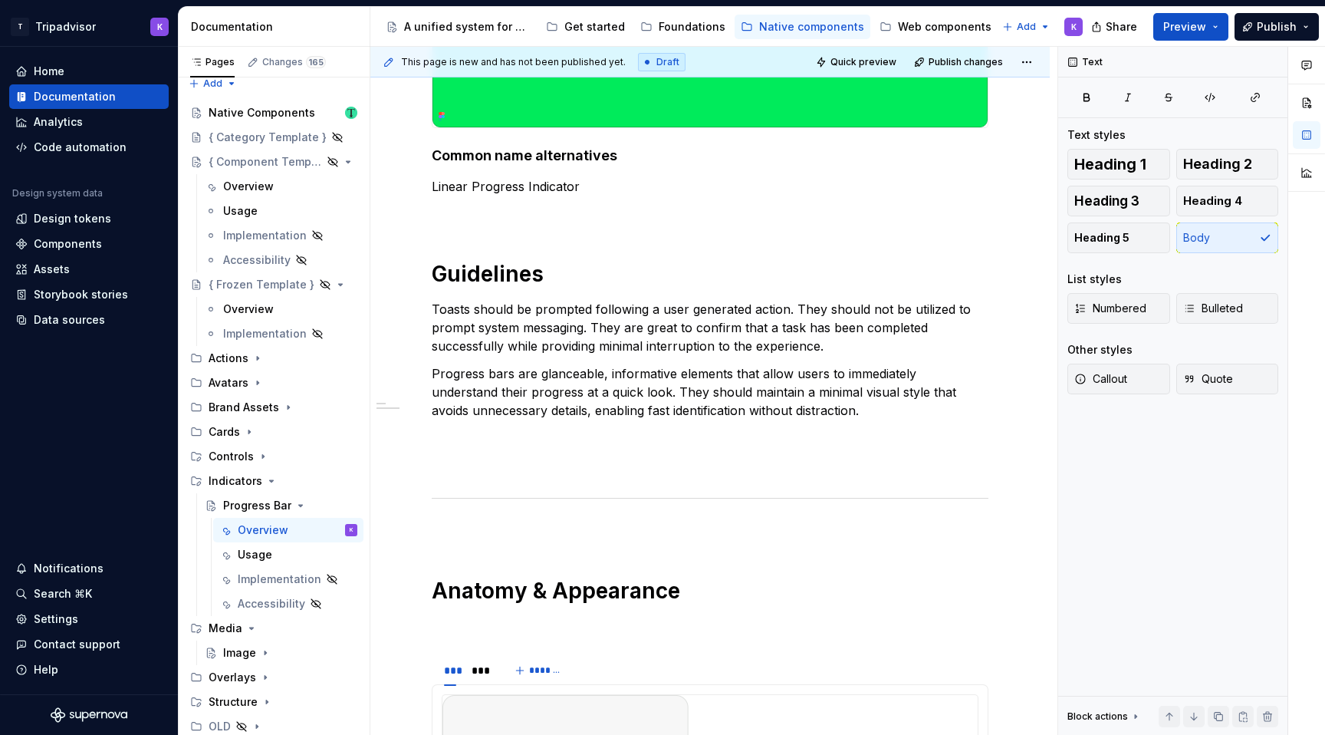
click at [619, 232] on div "Status: The Figma design and production code are not yet fully aligned. Visuals…" at bounding box center [710, 403] width 557 height 1270
click at [611, 218] on p at bounding box center [710, 214] width 557 height 18
click at [606, 239] on div "Status: The Figma design and production code are not yet fully aligned. Visuals…" at bounding box center [710, 403] width 557 height 1270
click at [606, 235] on div "Status: The Figma design and production code are not yet fully aligned. Visuals…" at bounding box center [710, 403] width 557 height 1270
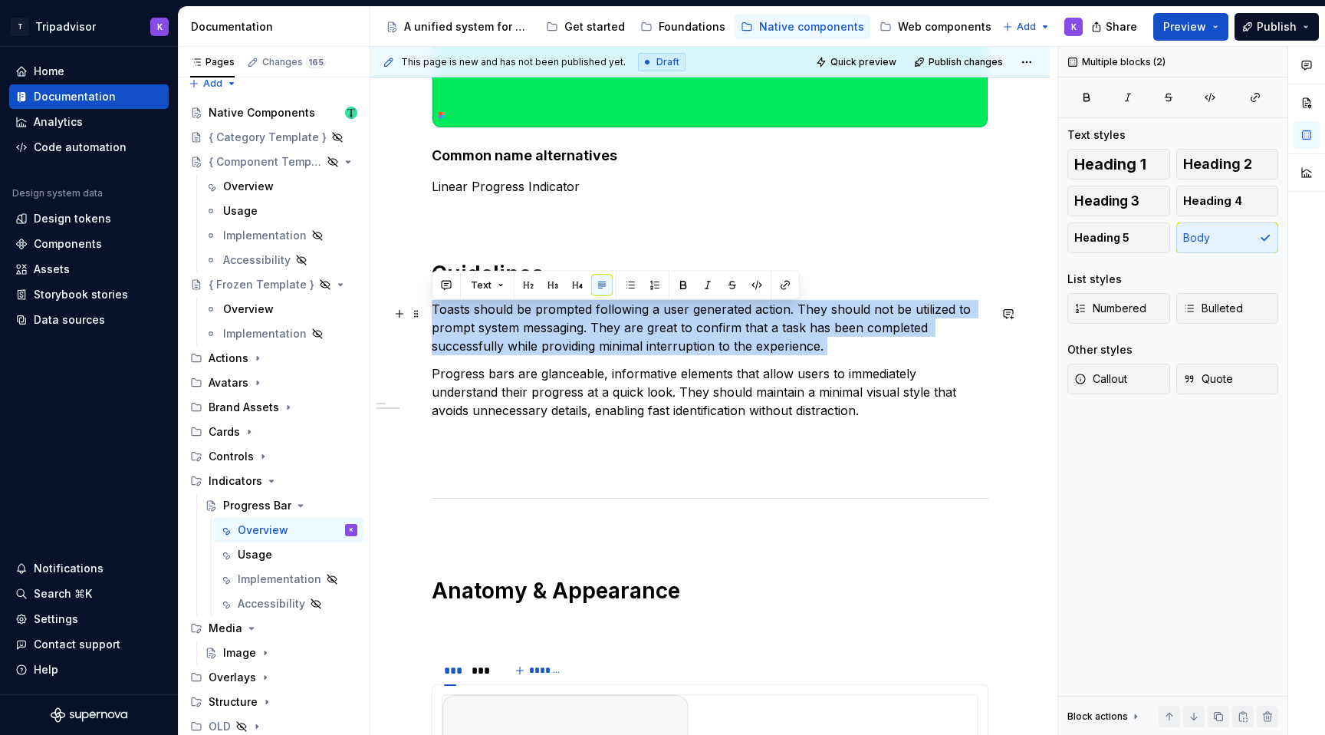
drag, startPoint x: 833, startPoint y: 360, endPoint x: 431, endPoint y: 314, distance: 404.3
click at [431, 314] on div "Status: The Figma design and production code are not yet fully aligned. Visuals…" at bounding box center [709, 504] width 679 height 1546
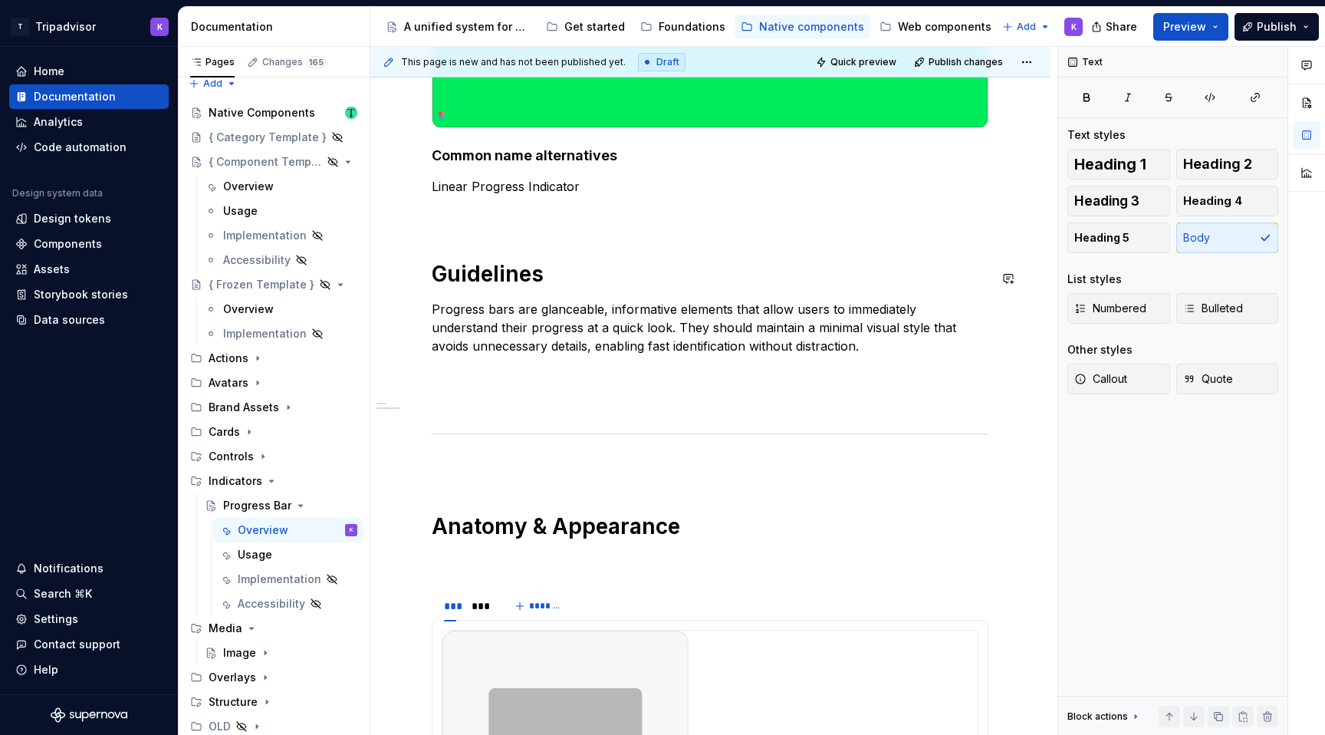
click at [458, 232] on div "Status: The Figma design and production code are not yet fully aligned. Visuals…" at bounding box center [710, 371] width 557 height 1206
click at [260, 679] on icon "Page tree" at bounding box center [265, 677] width 12 height 12
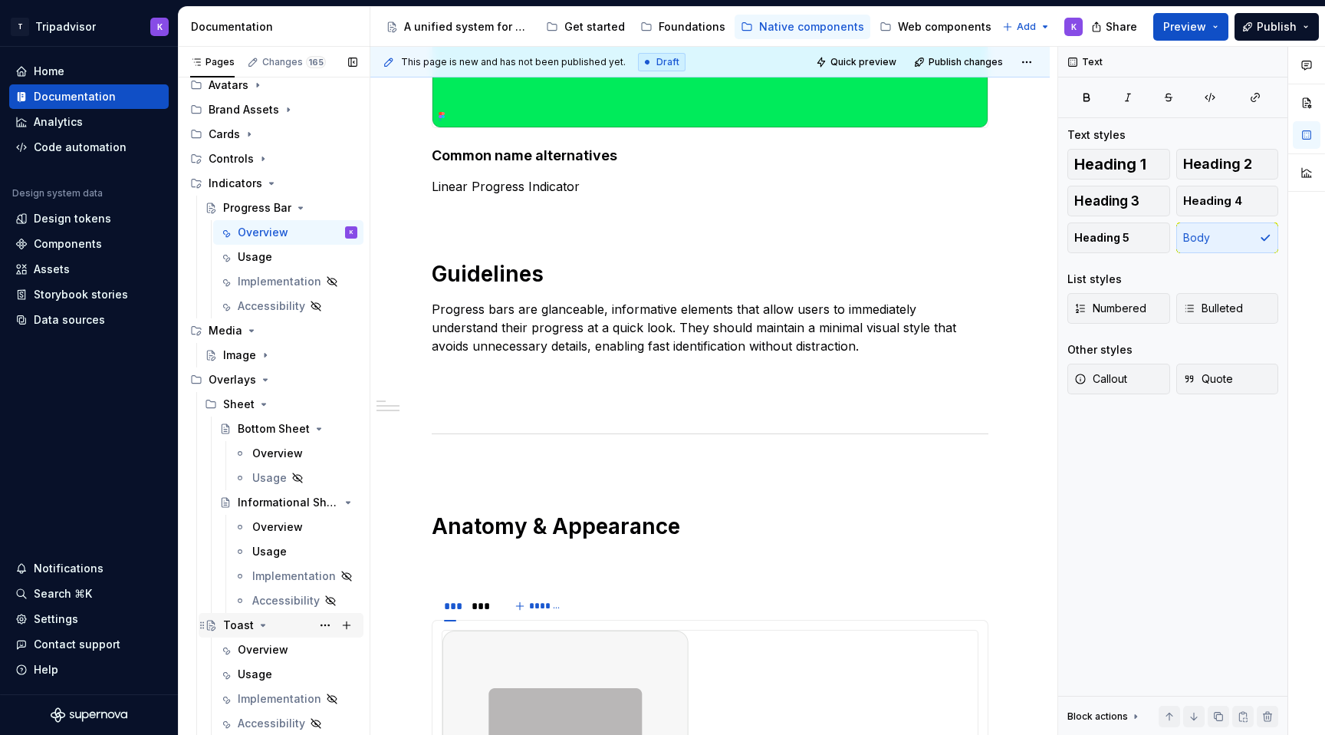
click at [251, 633] on div "Toast" at bounding box center [290, 624] width 134 height 21
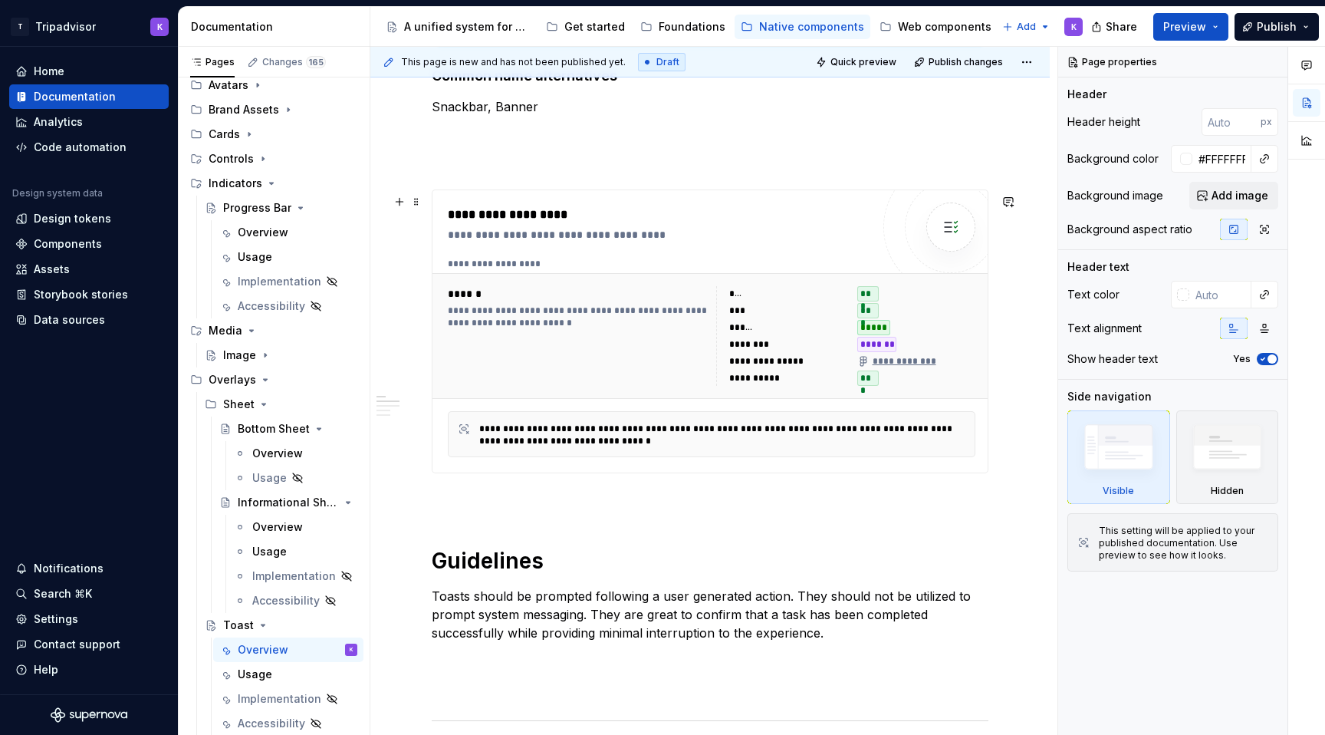
scroll to position [569, 0]
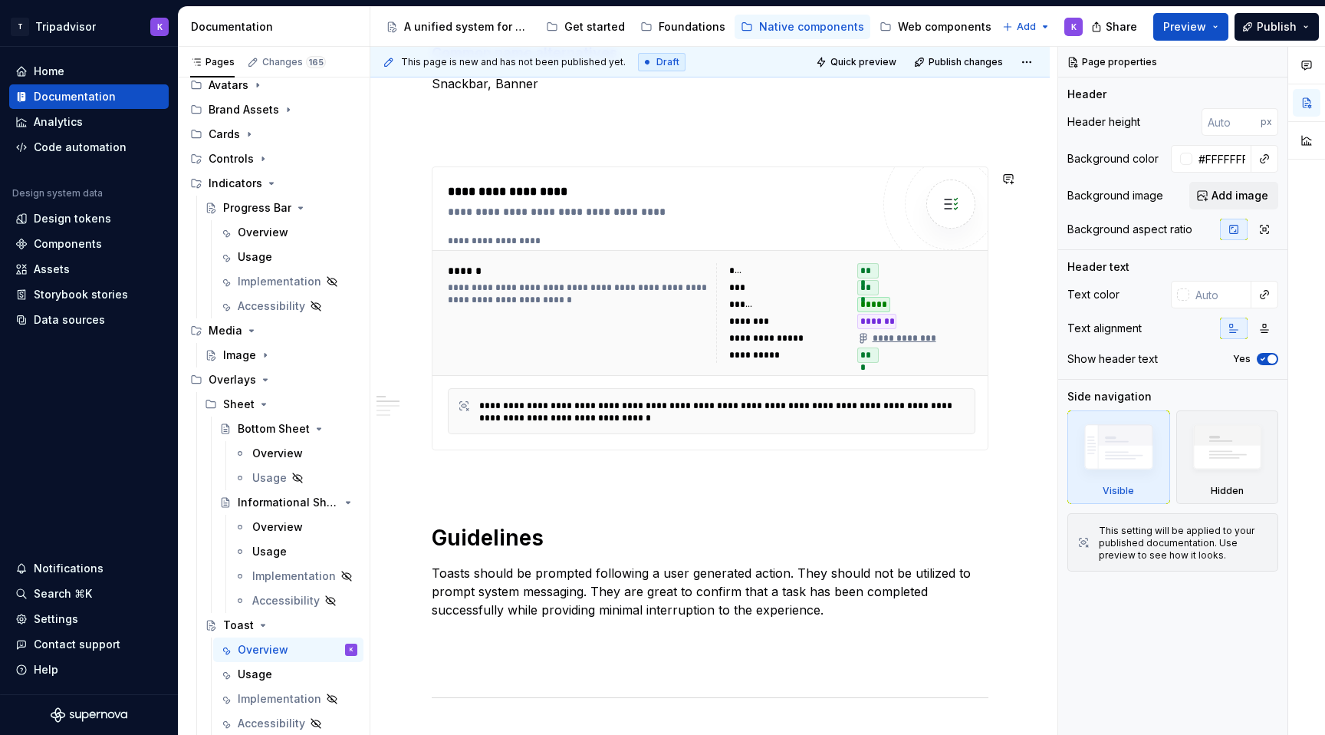
click at [511, 469] on div "**********" at bounding box center [710, 426] width 557 height 1385
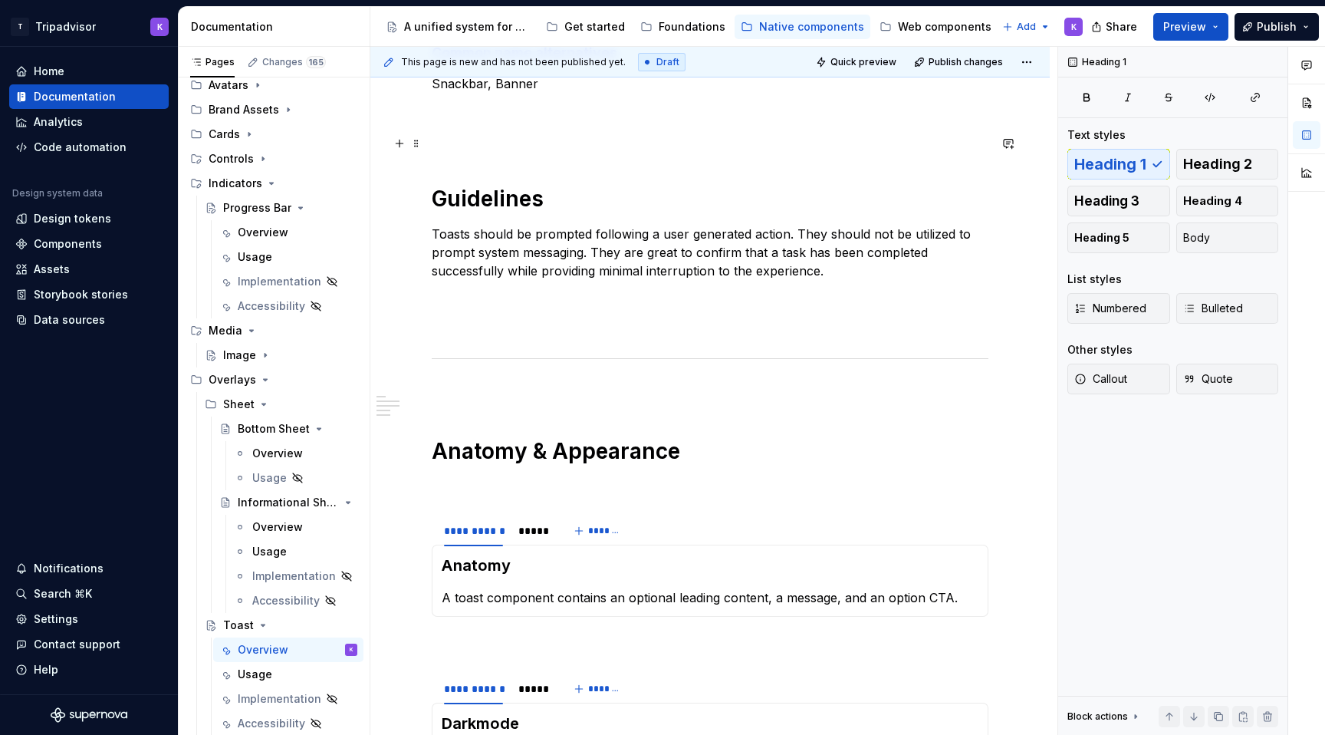
click at [536, 144] on p at bounding box center [710, 139] width 557 height 18
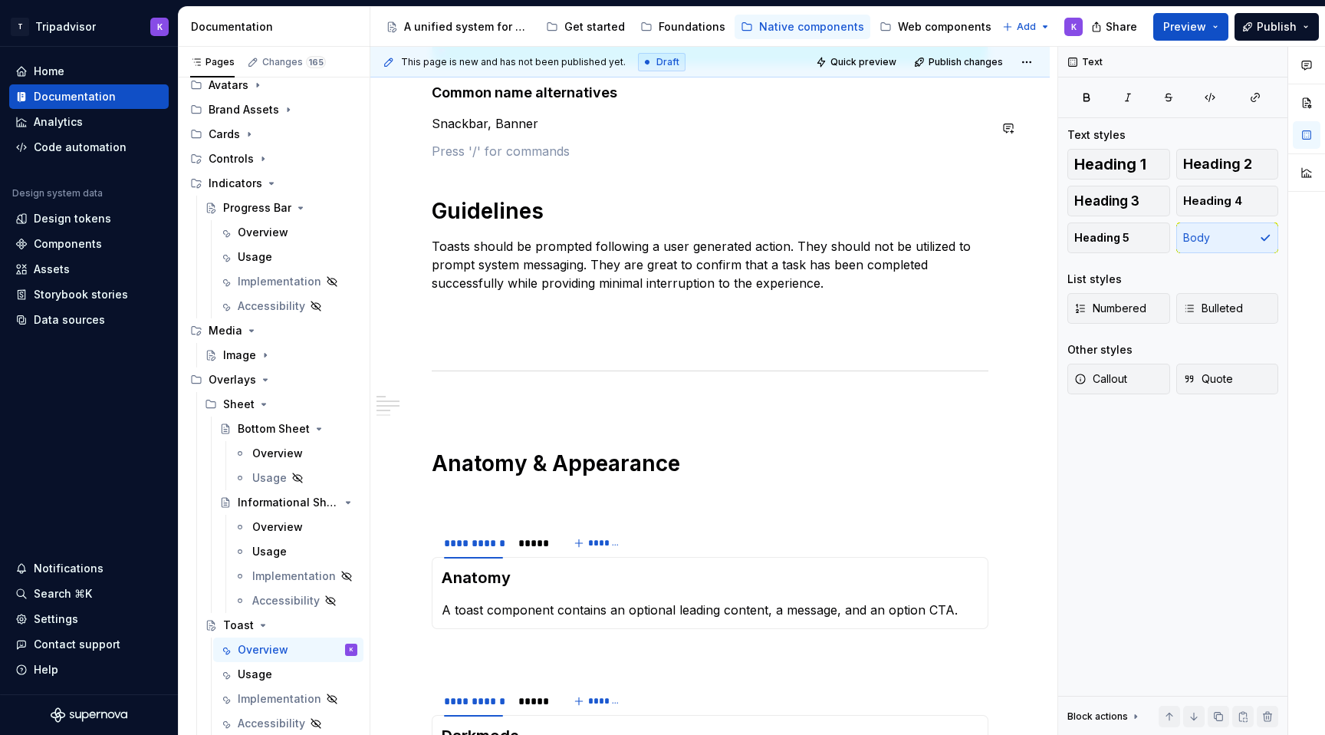
scroll to position [463, 0]
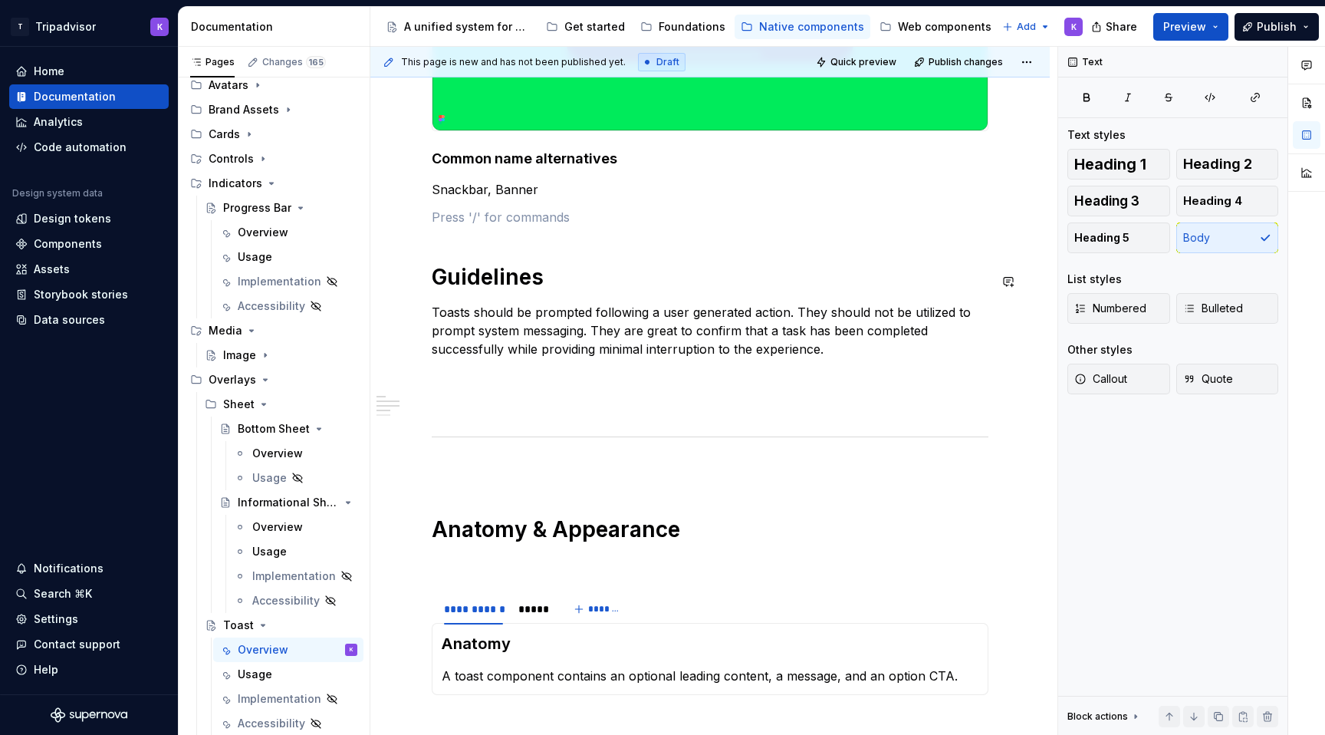
click at [501, 245] on div "**********" at bounding box center [710, 349] width 557 height 1019
click at [883, 63] on span "Quick preview" at bounding box center [863, 62] width 66 height 12
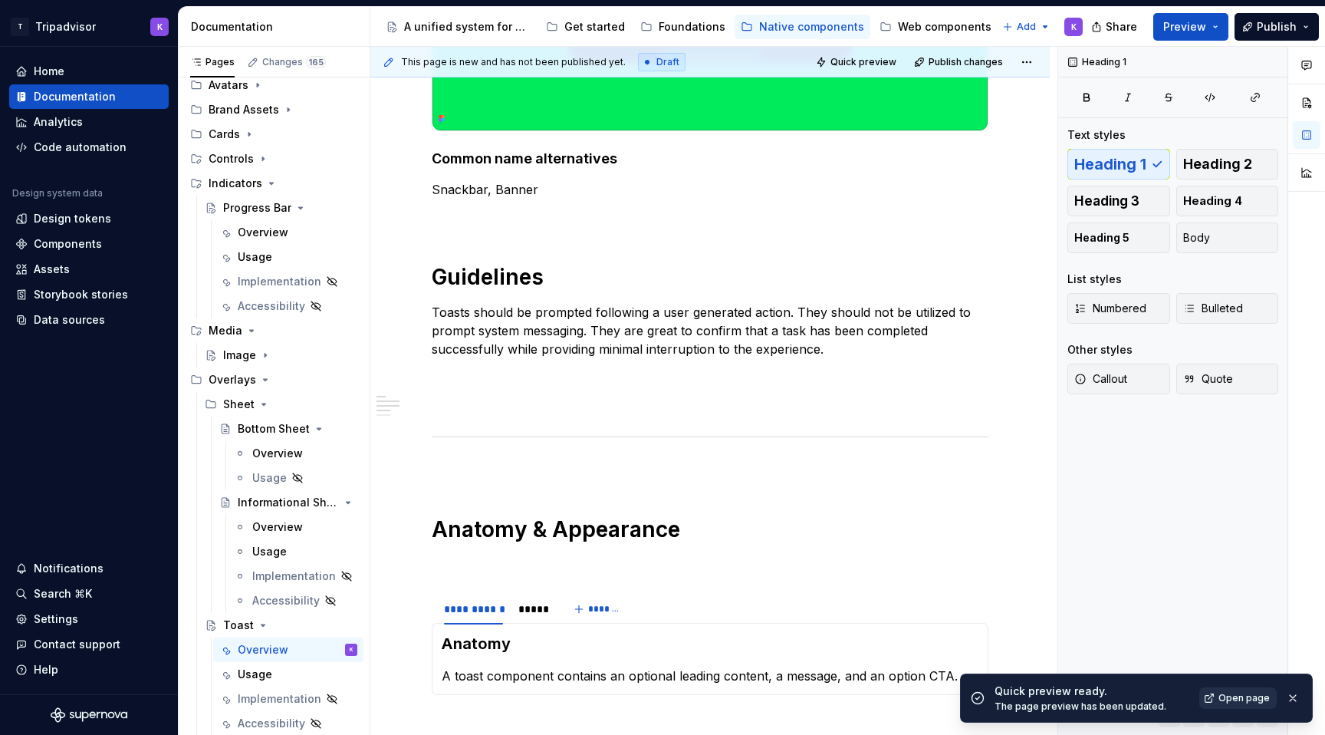
click at [1267, 692] on span "Open page" at bounding box center [1243, 698] width 51 height 12
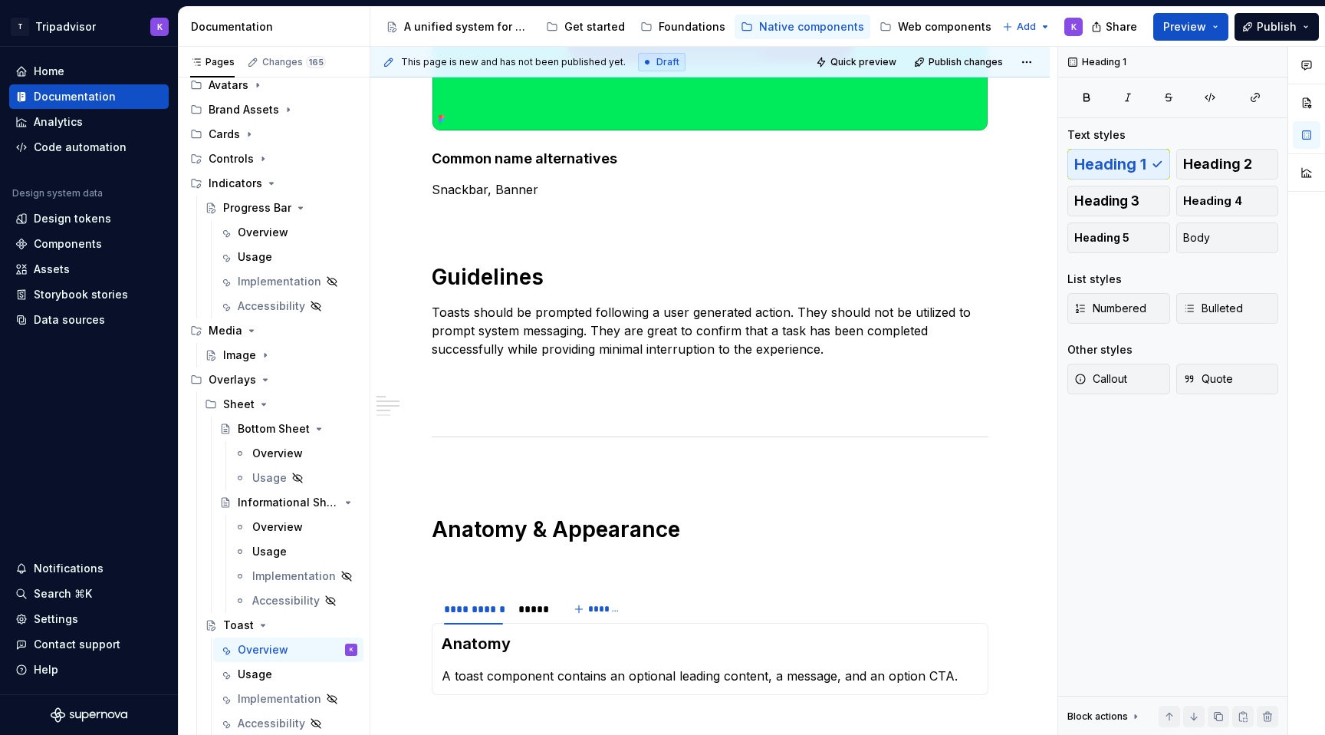
type textarea "*"
click at [590, 437] on div at bounding box center [710, 437] width 557 height 10
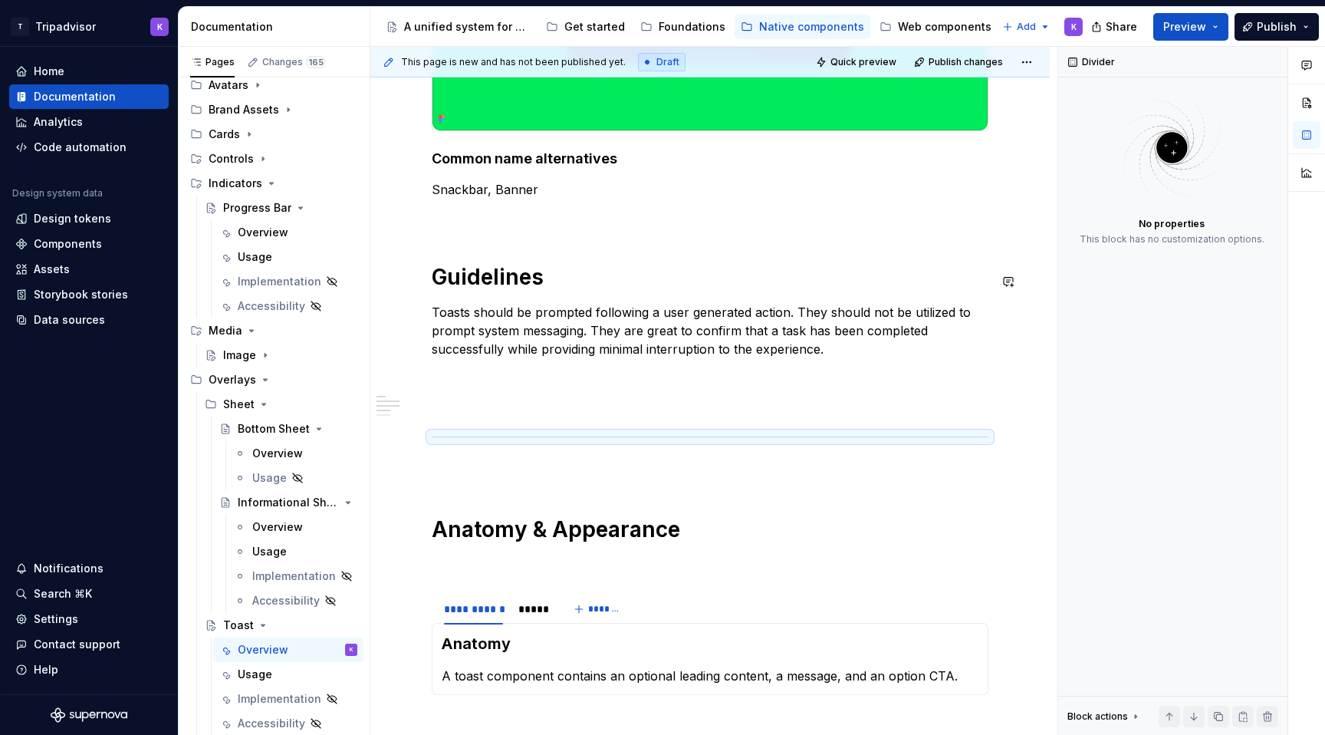
click at [481, 243] on div "**********" at bounding box center [710, 349] width 557 height 1019
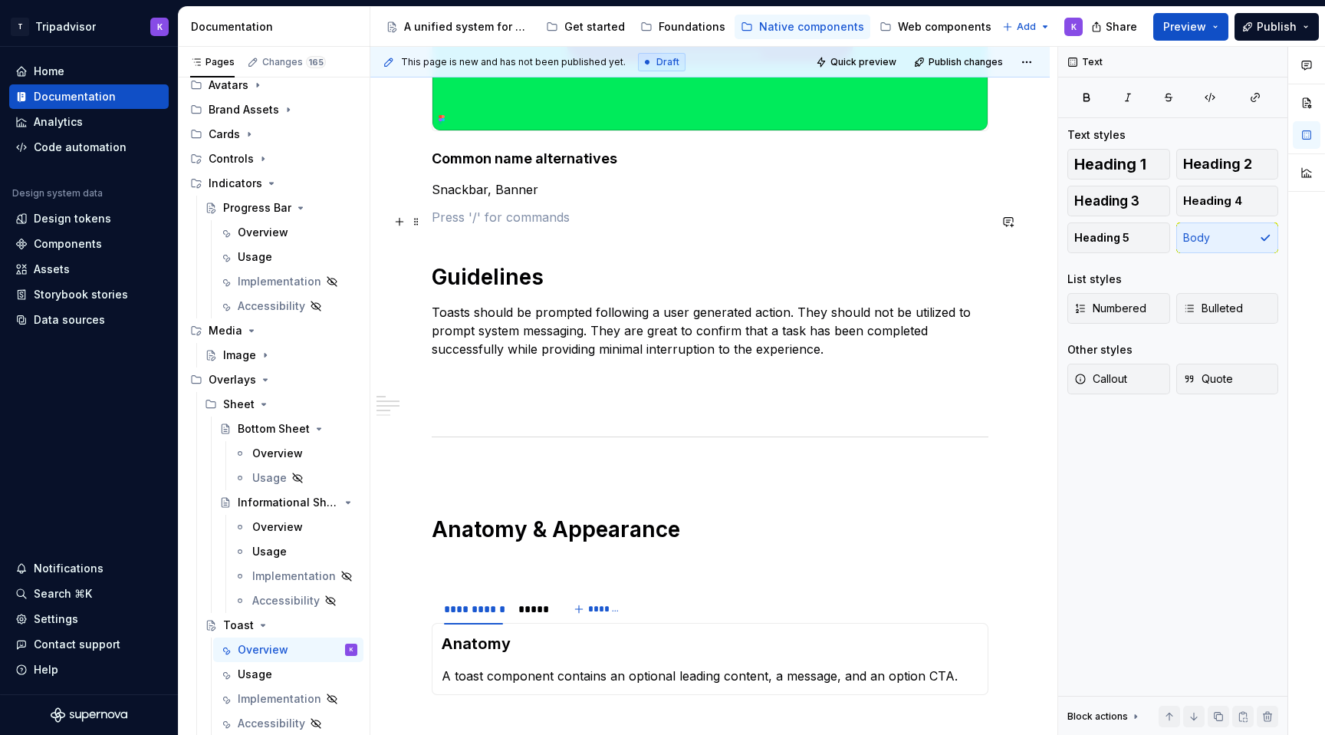
click at [462, 220] on p at bounding box center [710, 217] width 557 height 18
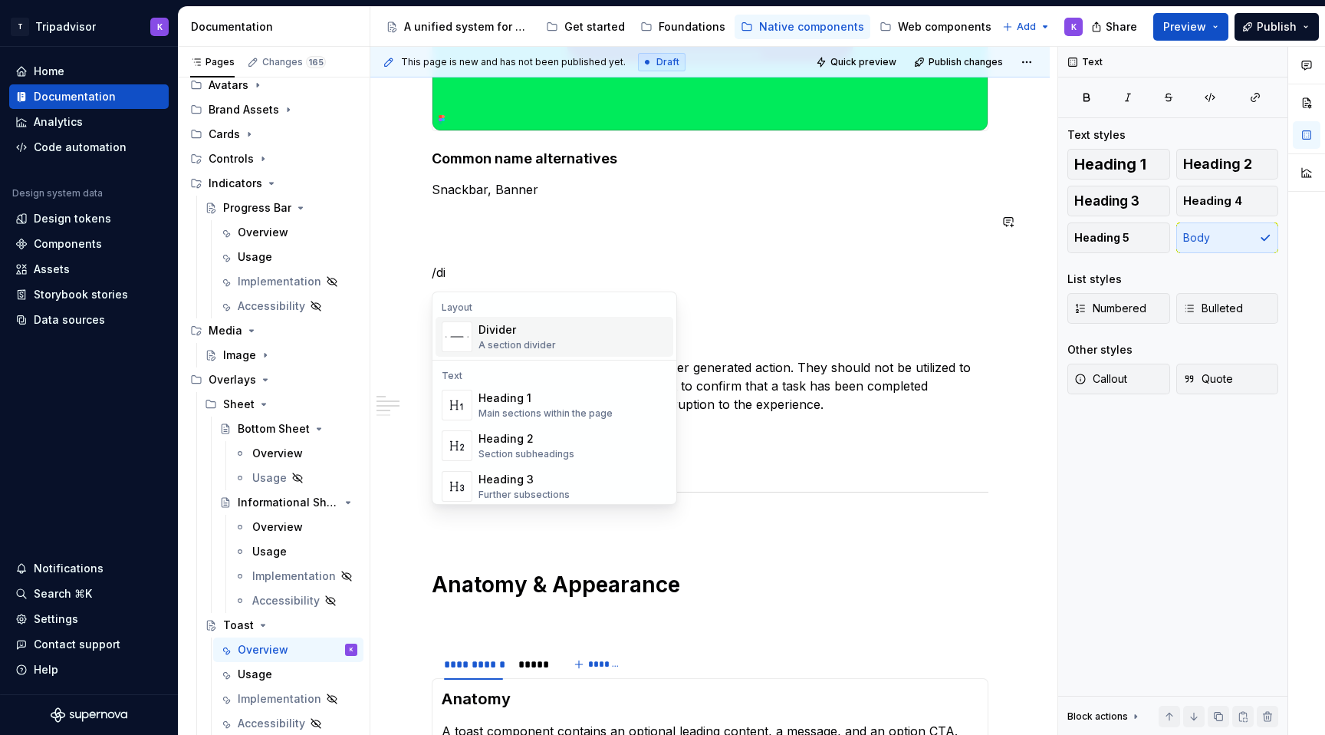
click at [487, 348] on div "A section divider" at bounding box center [516, 345] width 77 height 12
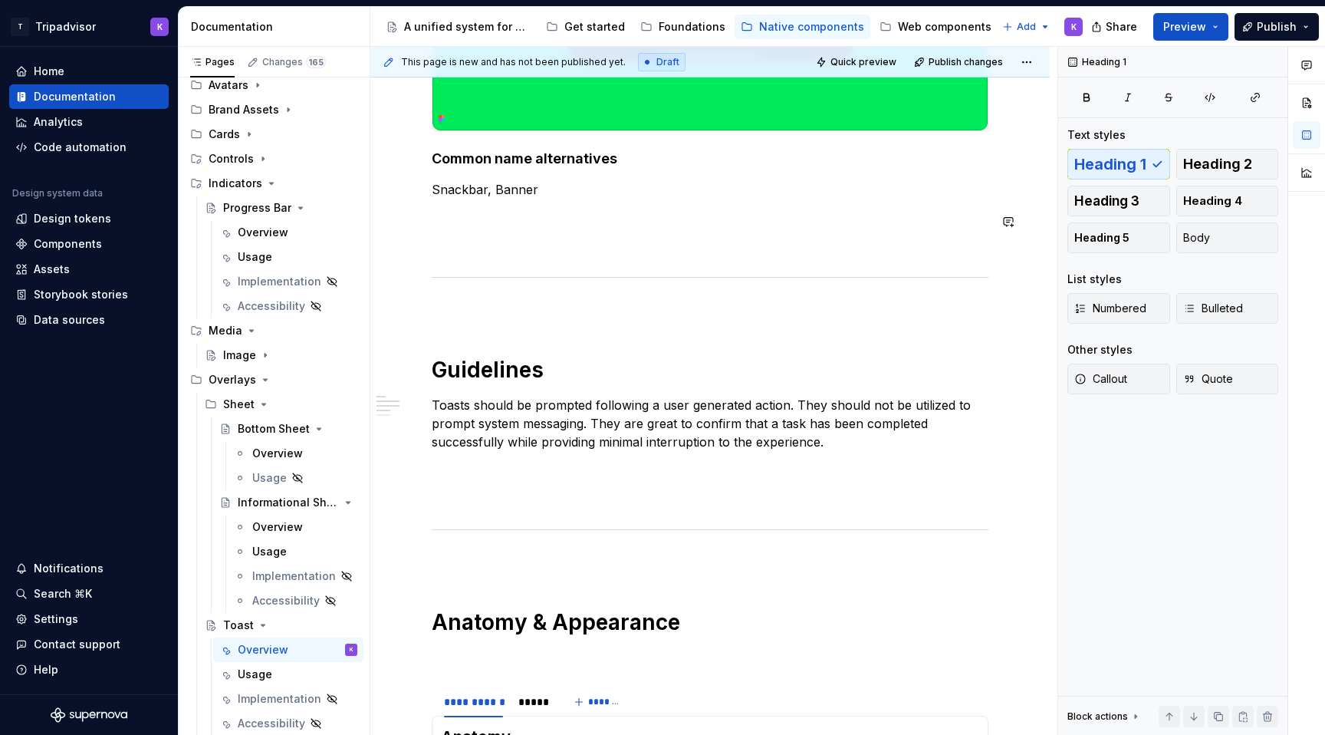
click at [482, 341] on div "**********" at bounding box center [710, 396] width 557 height 1112
click at [479, 331] on div "**********" at bounding box center [710, 396] width 557 height 1112
click at [498, 595] on div "**********" at bounding box center [710, 396] width 557 height 1112
click at [498, 551] on div "**********" at bounding box center [710, 396] width 557 height 1112
click at [498, 491] on p at bounding box center [710, 497] width 557 height 18
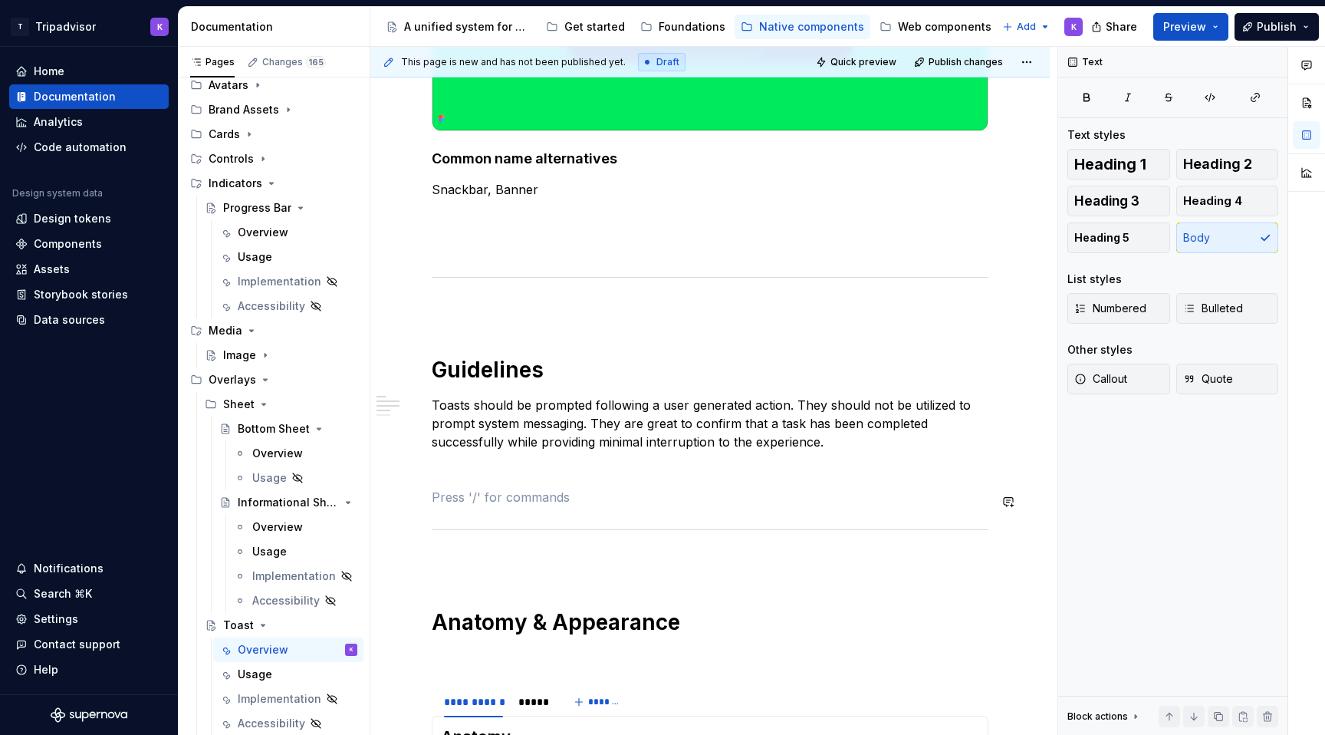
click at [498, 472] on p at bounding box center [710, 469] width 557 height 18
click at [491, 332] on div "**********" at bounding box center [710, 396] width 557 height 1112
click at [490, 302] on div "**********" at bounding box center [710, 396] width 557 height 1112
click at [520, 237] on div "**********" at bounding box center [710, 396] width 557 height 1112
click at [262, 624] on icon "Page tree" at bounding box center [263, 625] width 4 height 2
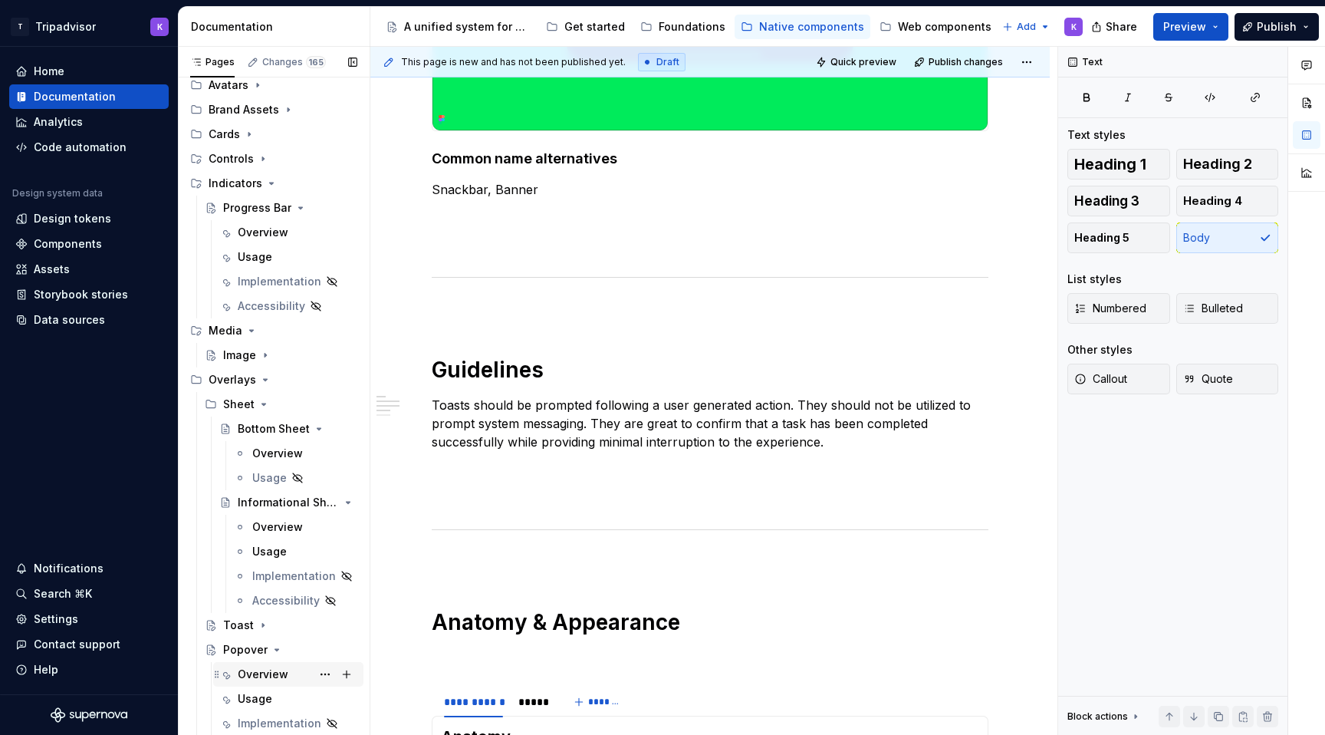
click at [266, 673] on div "Overview" at bounding box center [263, 673] width 51 height 15
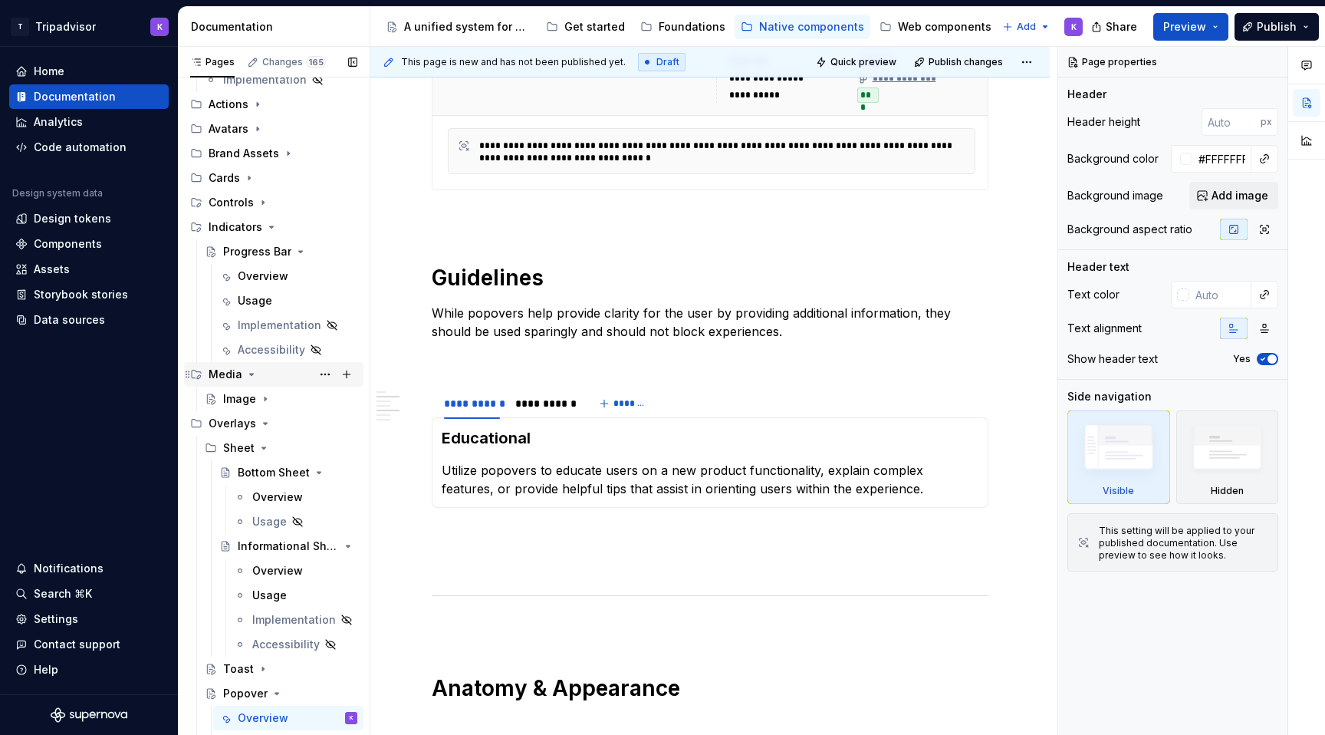
scroll to position [260, 0]
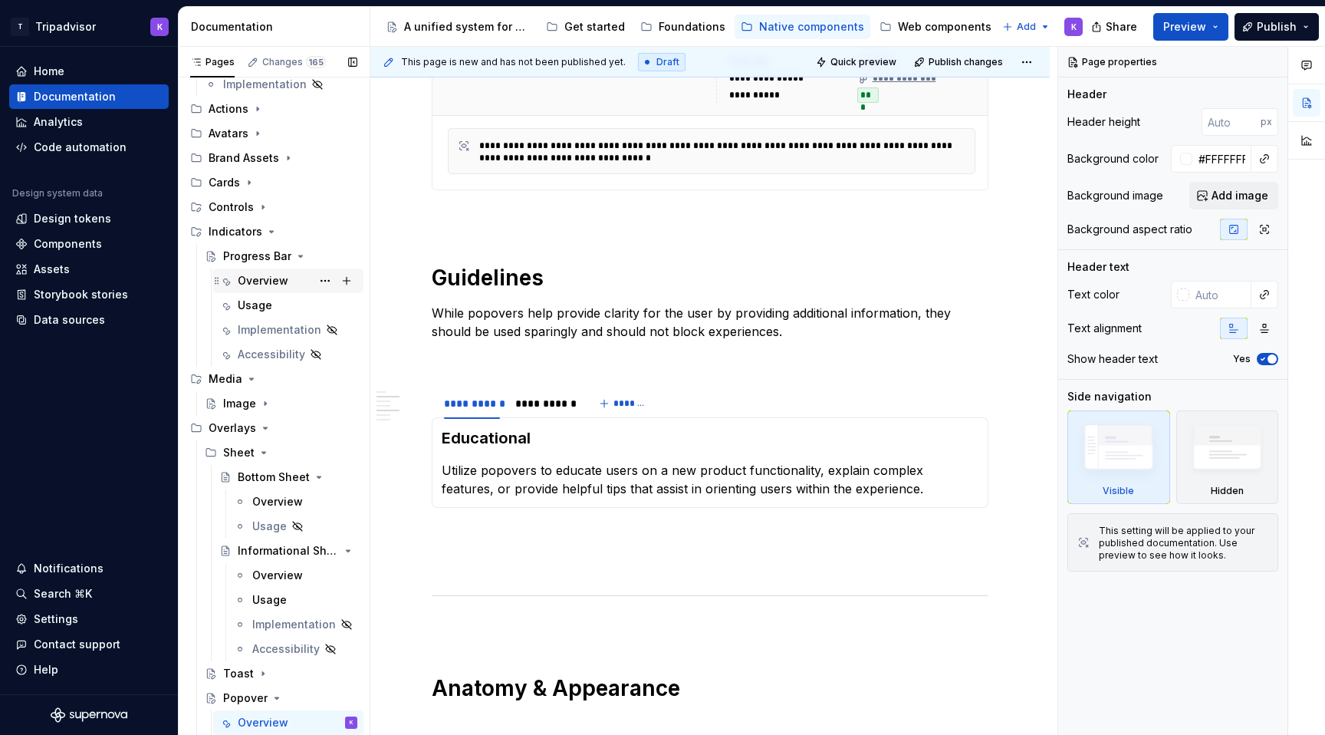
click at [269, 281] on div "Overview" at bounding box center [263, 280] width 51 height 15
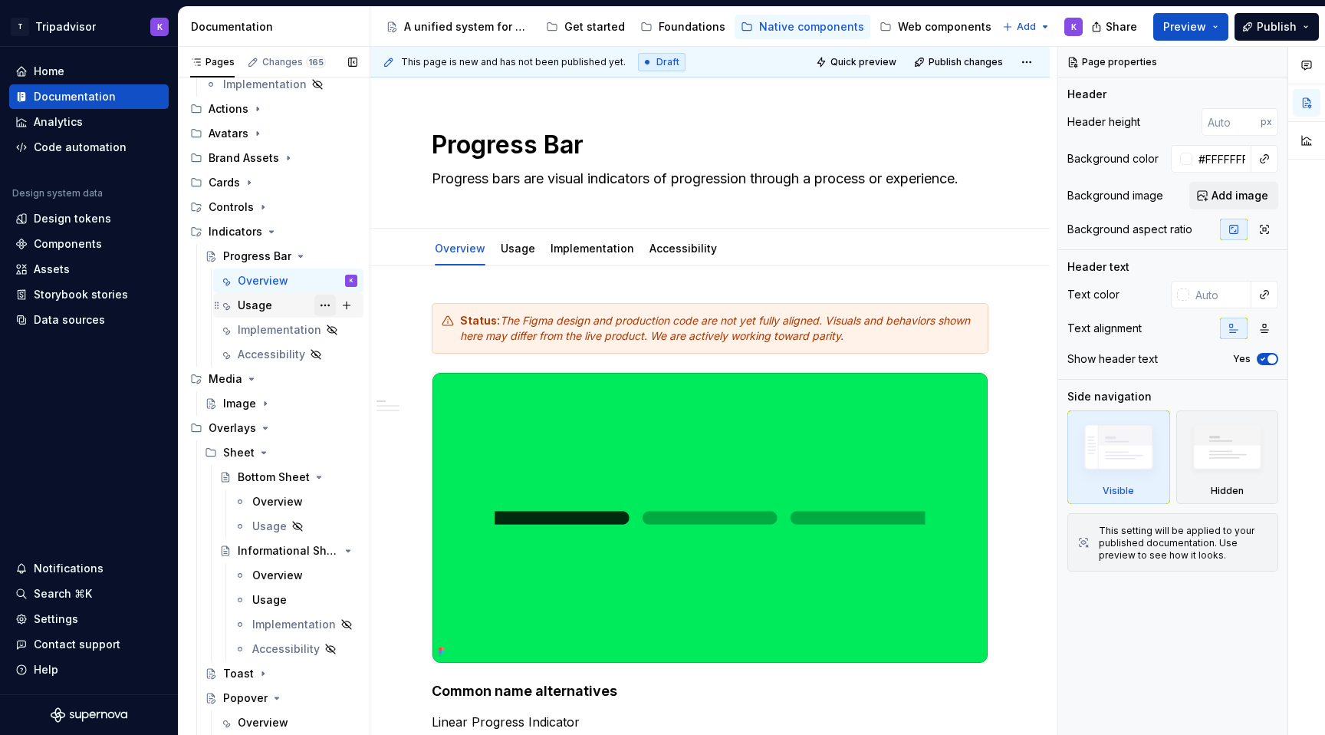
click at [328, 301] on button "Page tree" at bounding box center [324, 304] width 21 height 21
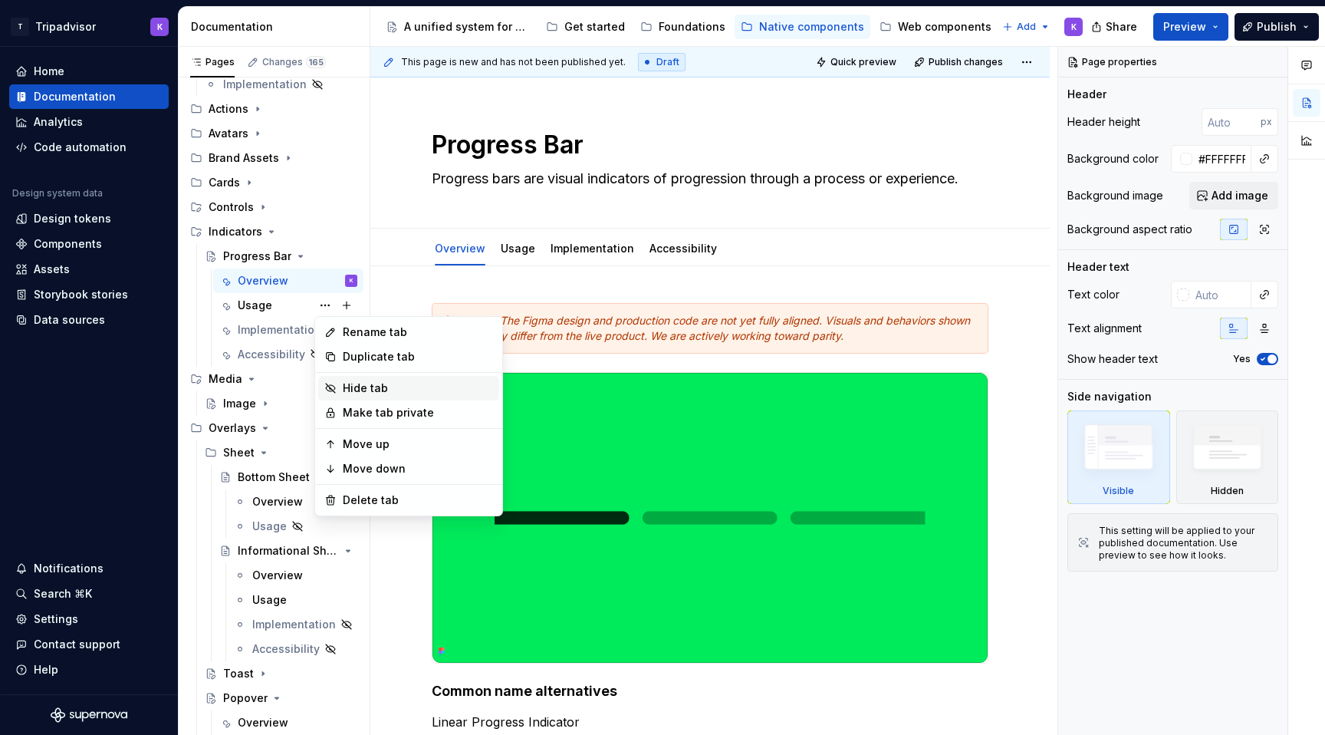
click at [380, 384] on div "Hide tab" at bounding box center [418, 387] width 150 height 15
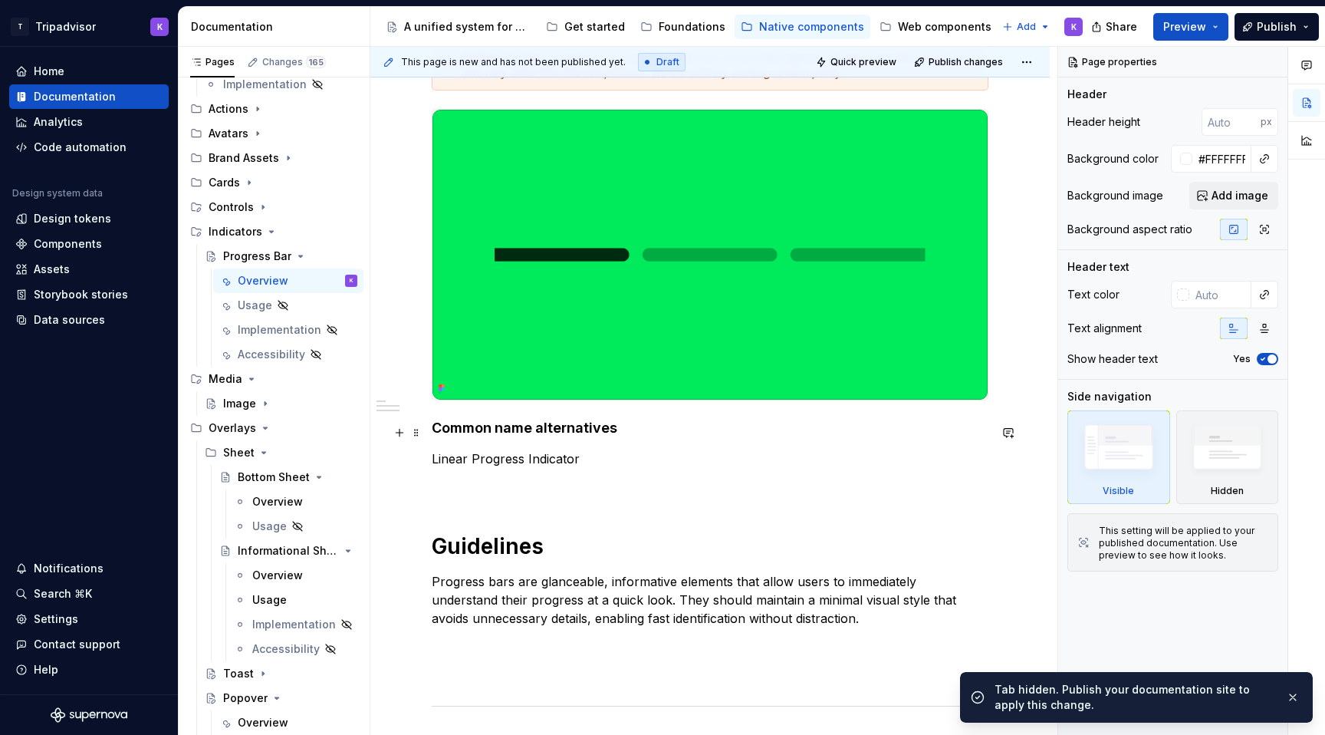
scroll to position [326, 0]
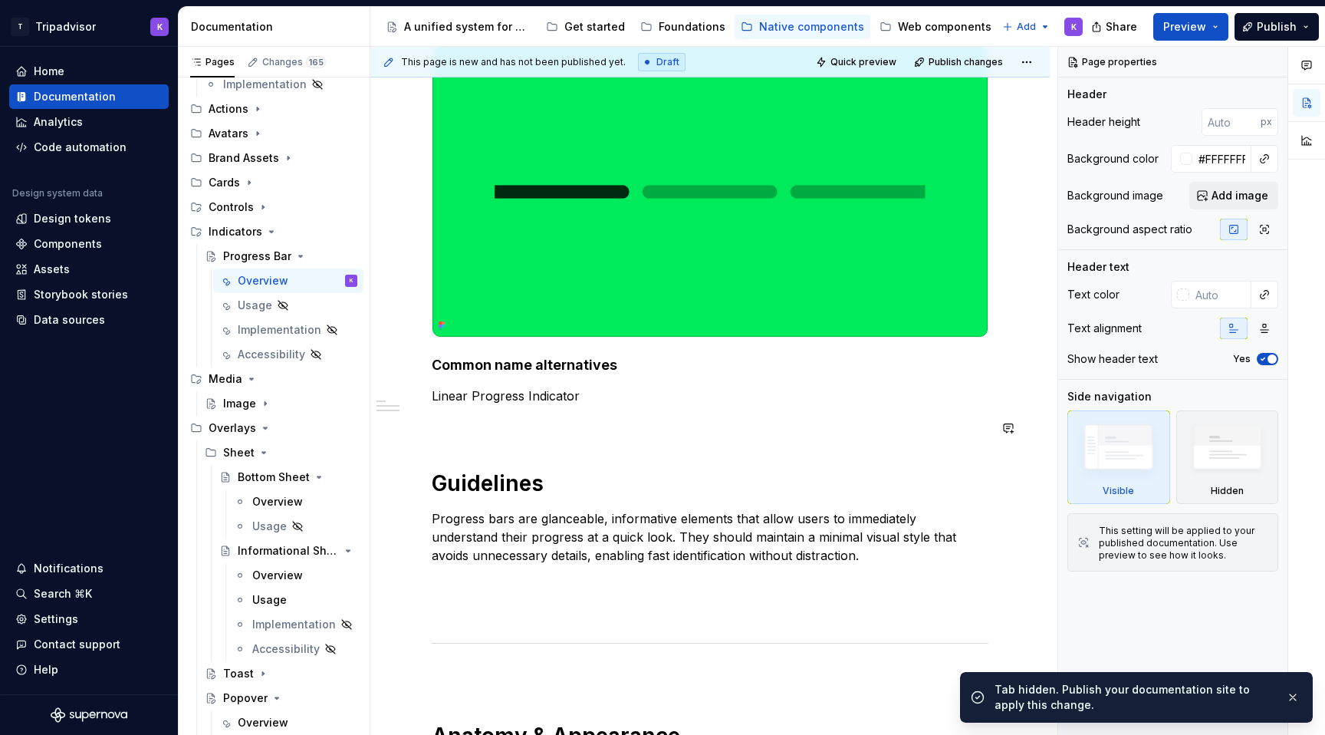
click at [546, 439] on div "Status: The Figma design and production code are not yet fully aligned. Visuals…" at bounding box center [710, 580] width 557 height 1206
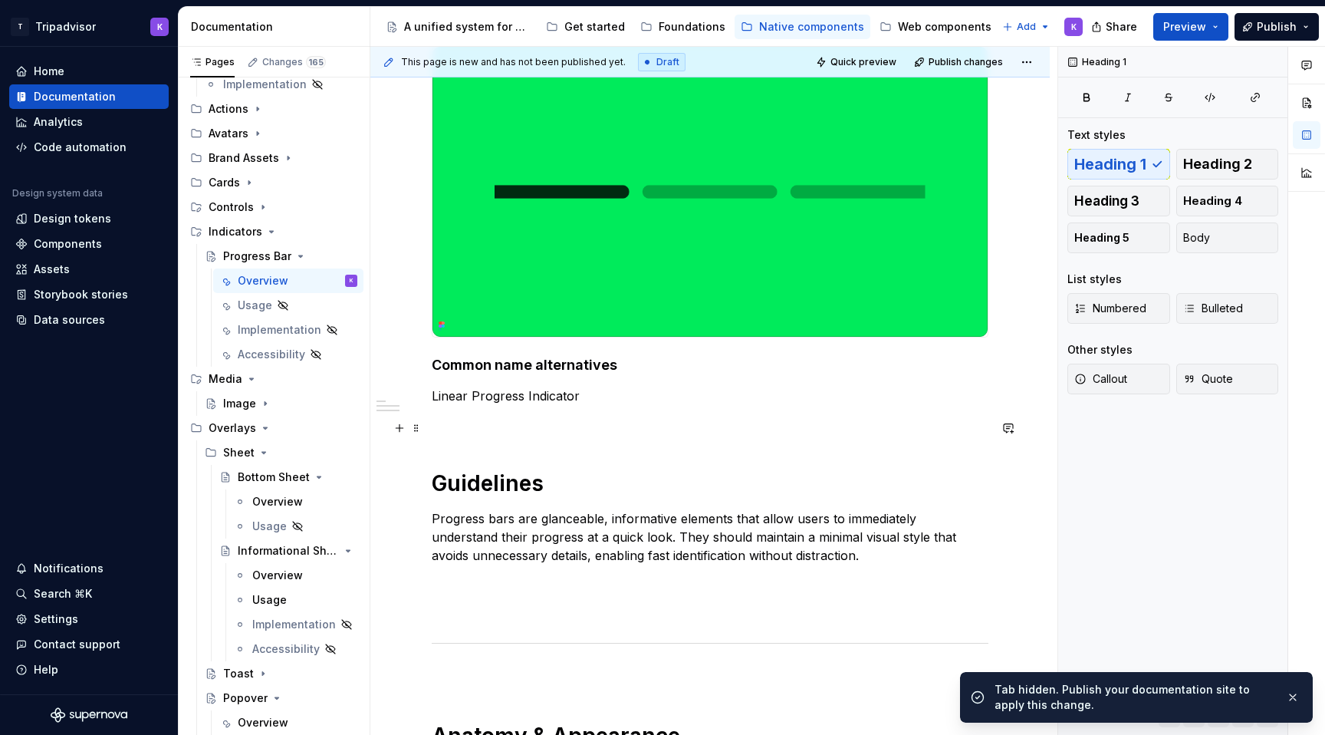
click at [543, 431] on p at bounding box center [710, 423] width 557 height 18
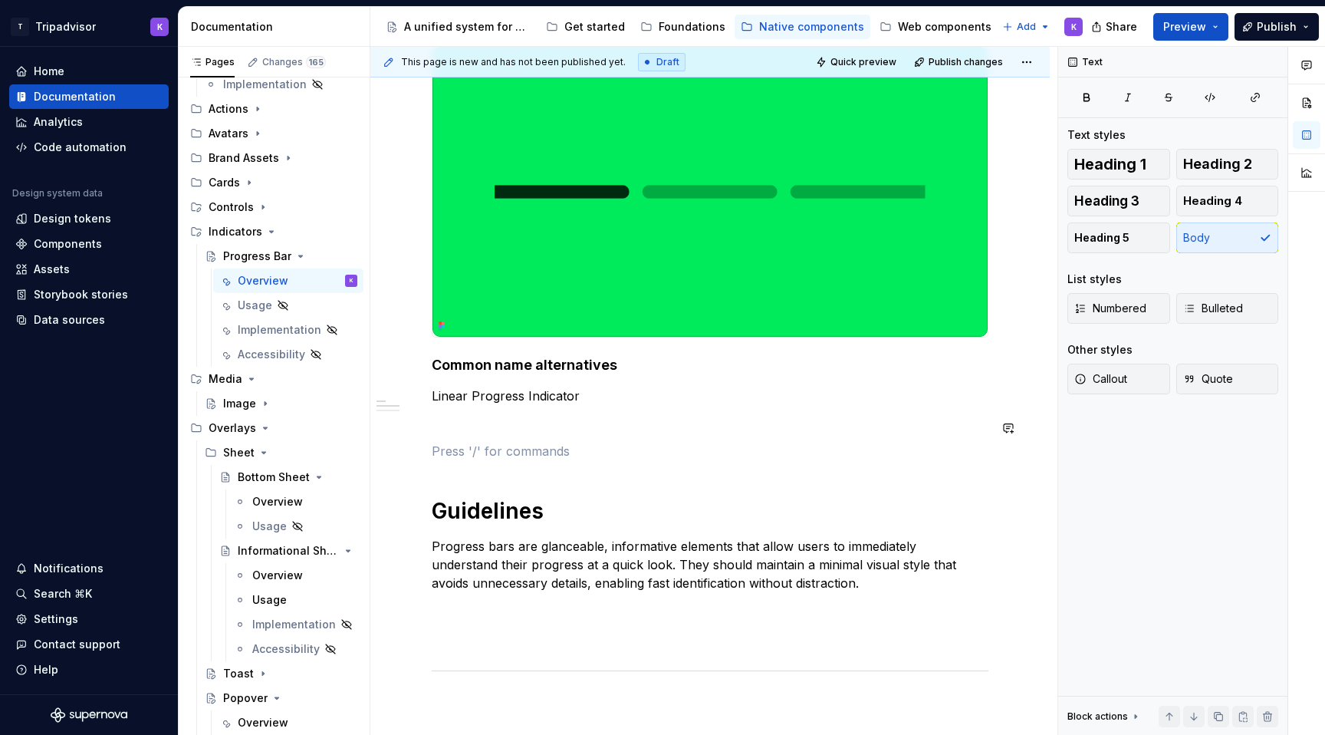
type textarea "*"
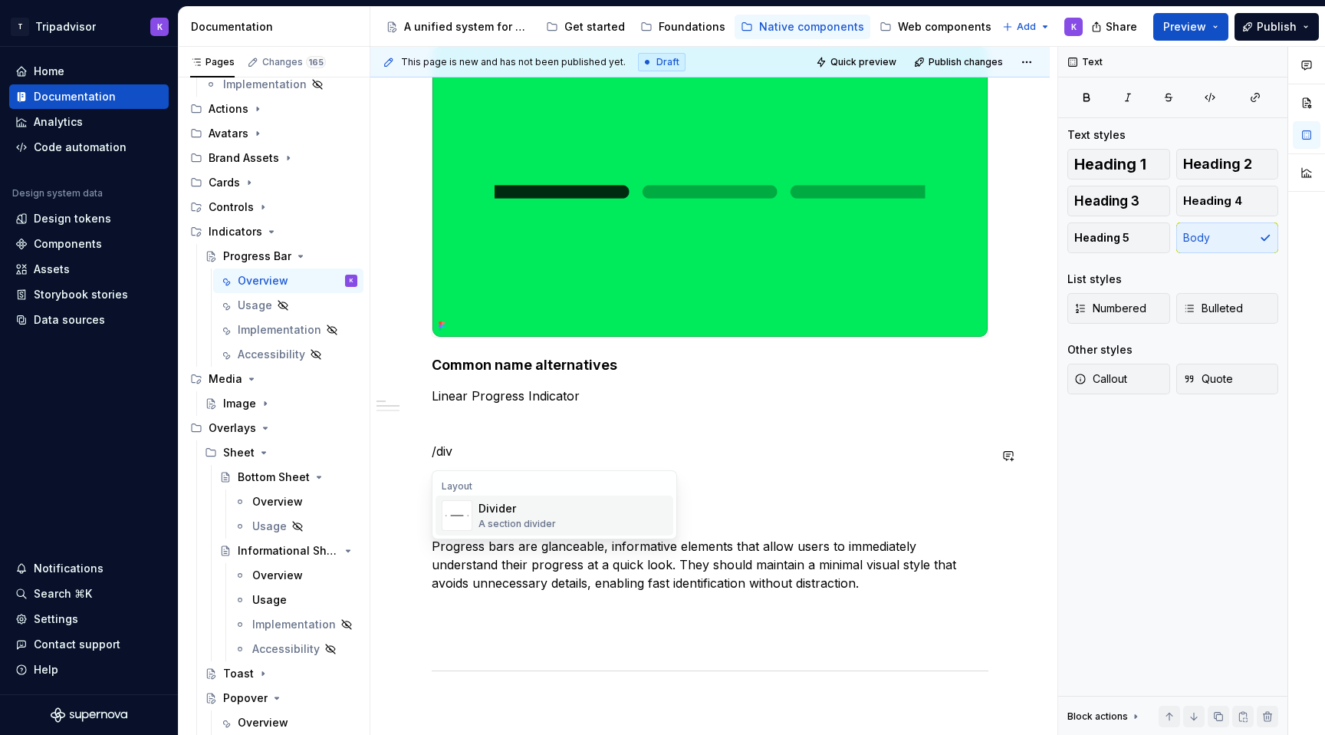
click at [518, 518] on div "A section divider" at bounding box center [516, 524] width 77 height 12
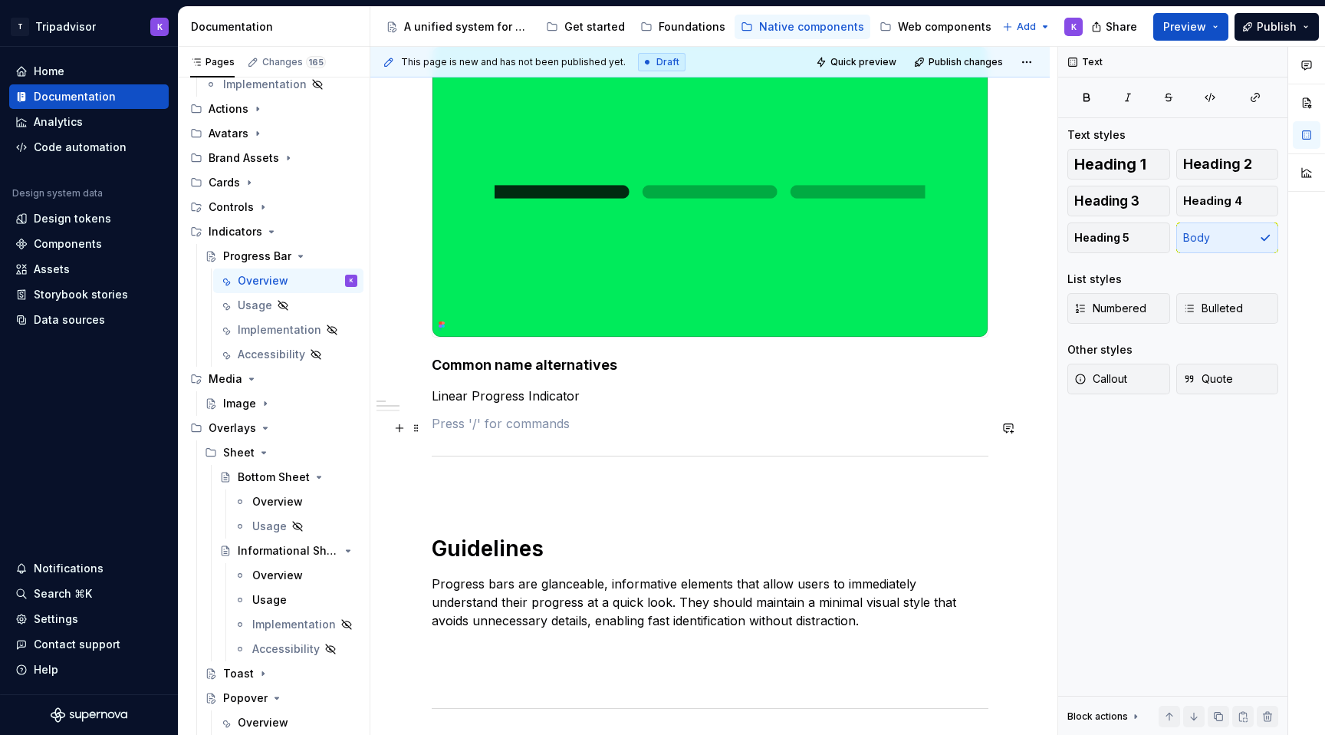
click at [515, 432] on p at bounding box center [710, 423] width 557 height 18
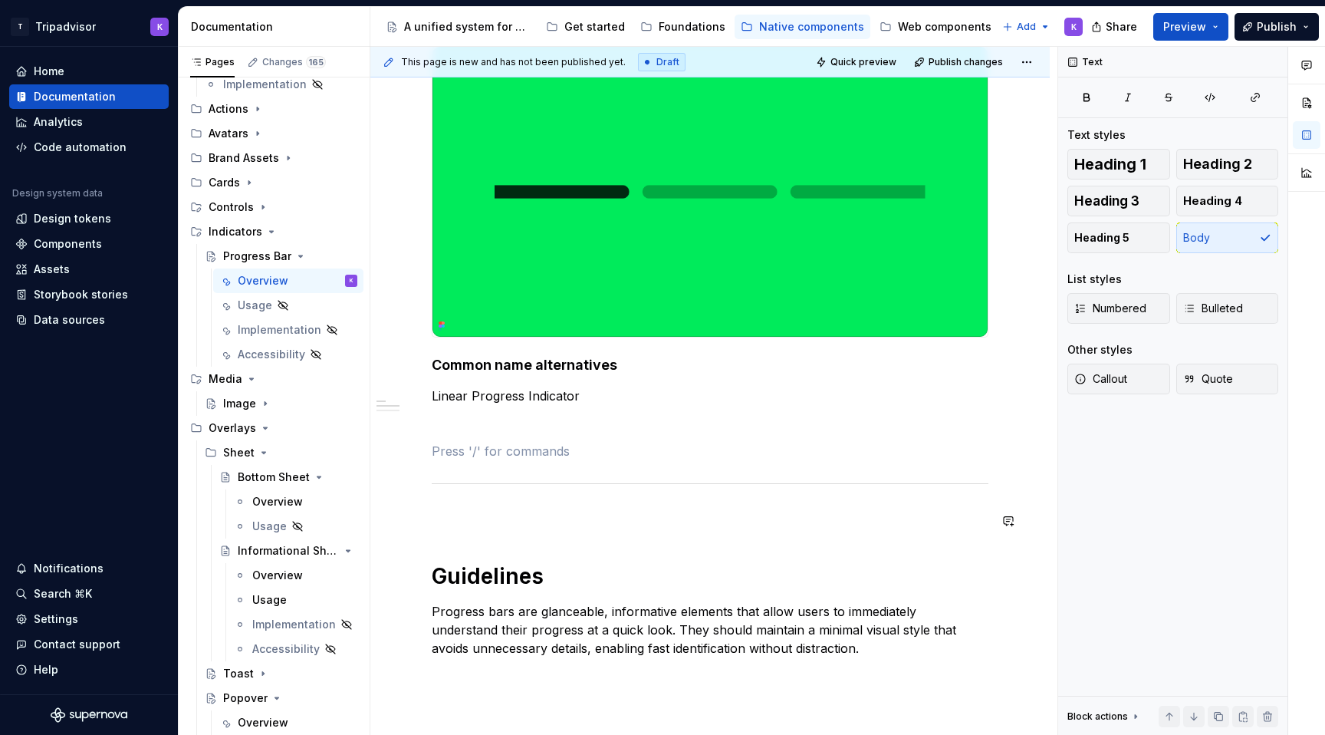
click at [503, 564] on div "Status: The Figma design and production code are not yet fully aligned. Visuals…" at bounding box center [710, 626] width 557 height 1299
click at [503, 531] on div "Status: The Figma design and production code are not yet fully aligned. Visuals…" at bounding box center [710, 626] width 557 height 1299
click at [501, 523] on p at bounding box center [710, 516] width 557 height 18
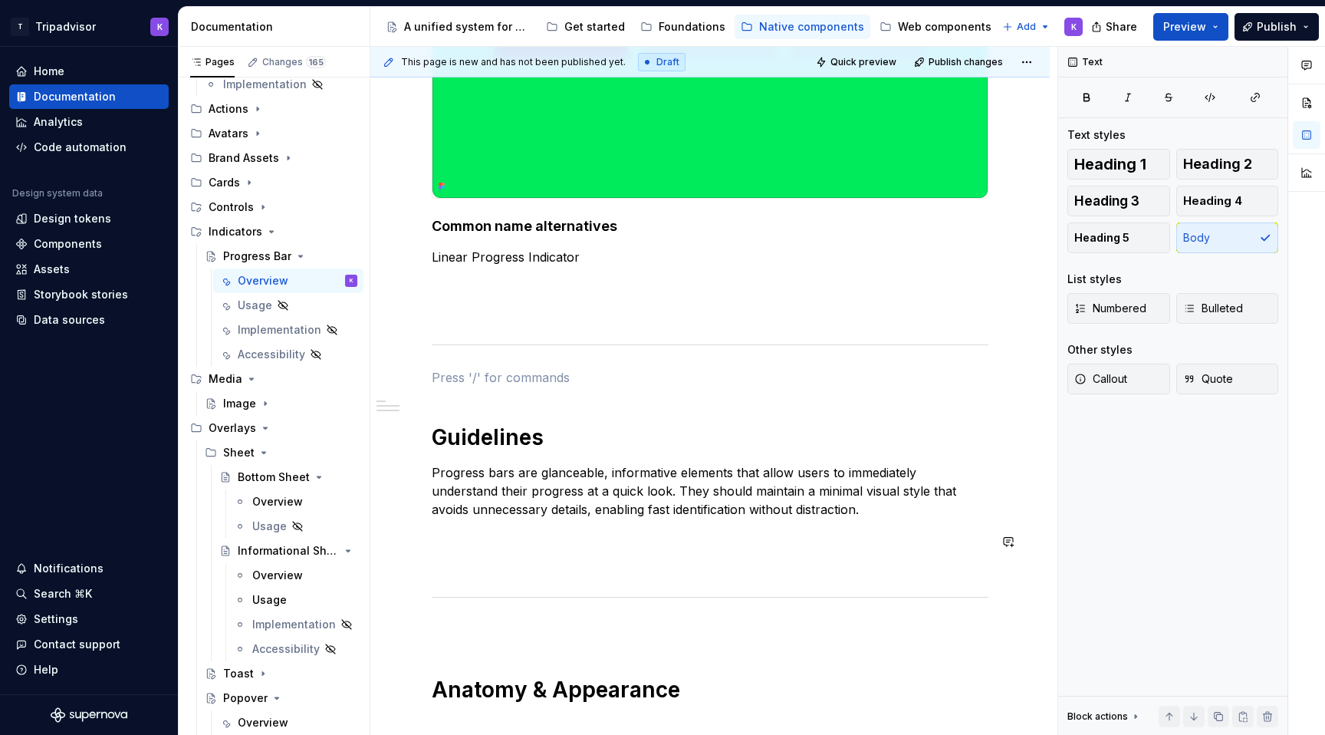
click at [491, 554] on div "Status: The Figma design and production code are not yet fully aligned. Visuals…" at bounding box center [710, 487] width 557 height 1299
click at [533, 567] on p at bounding box center [710, 564] width 557 height 18
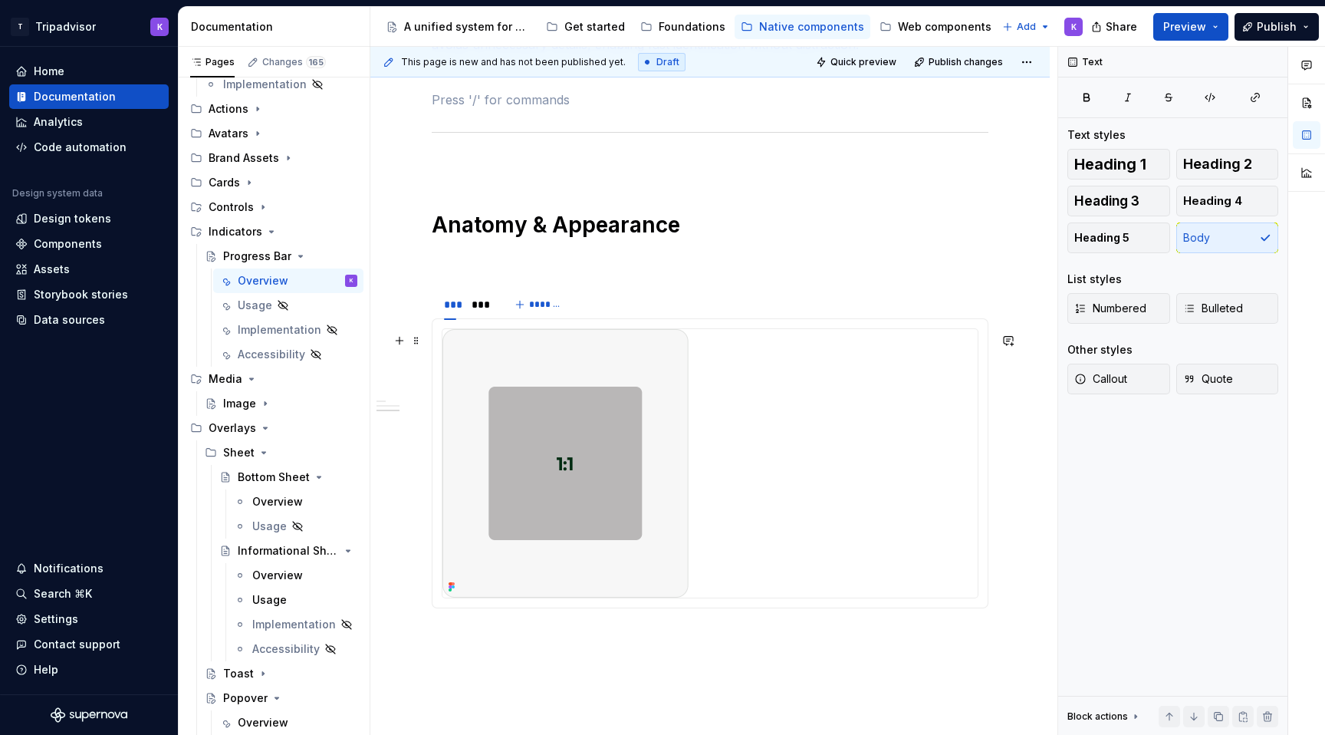
scroll to position [941, 0]
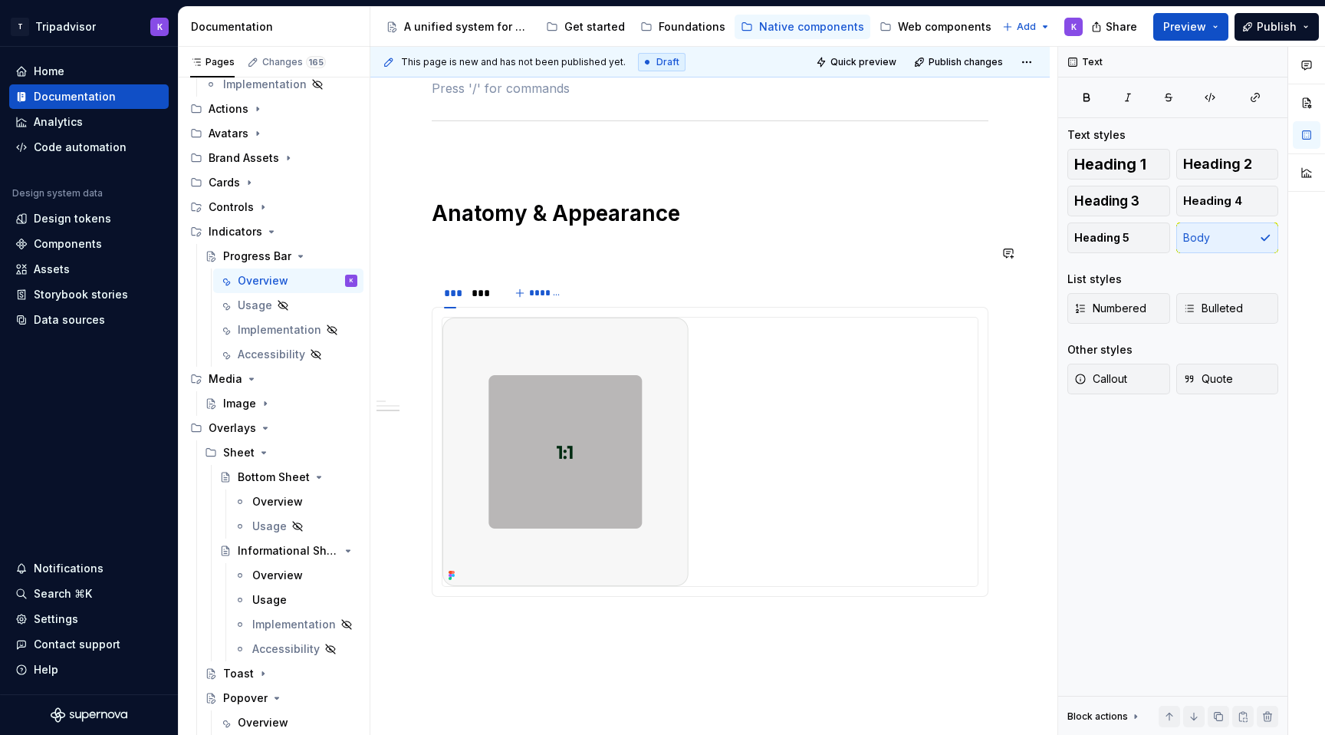
type textarea "*"
click at [448, 290] on div "***" at bounding box center [450, 292] width 12 height 15
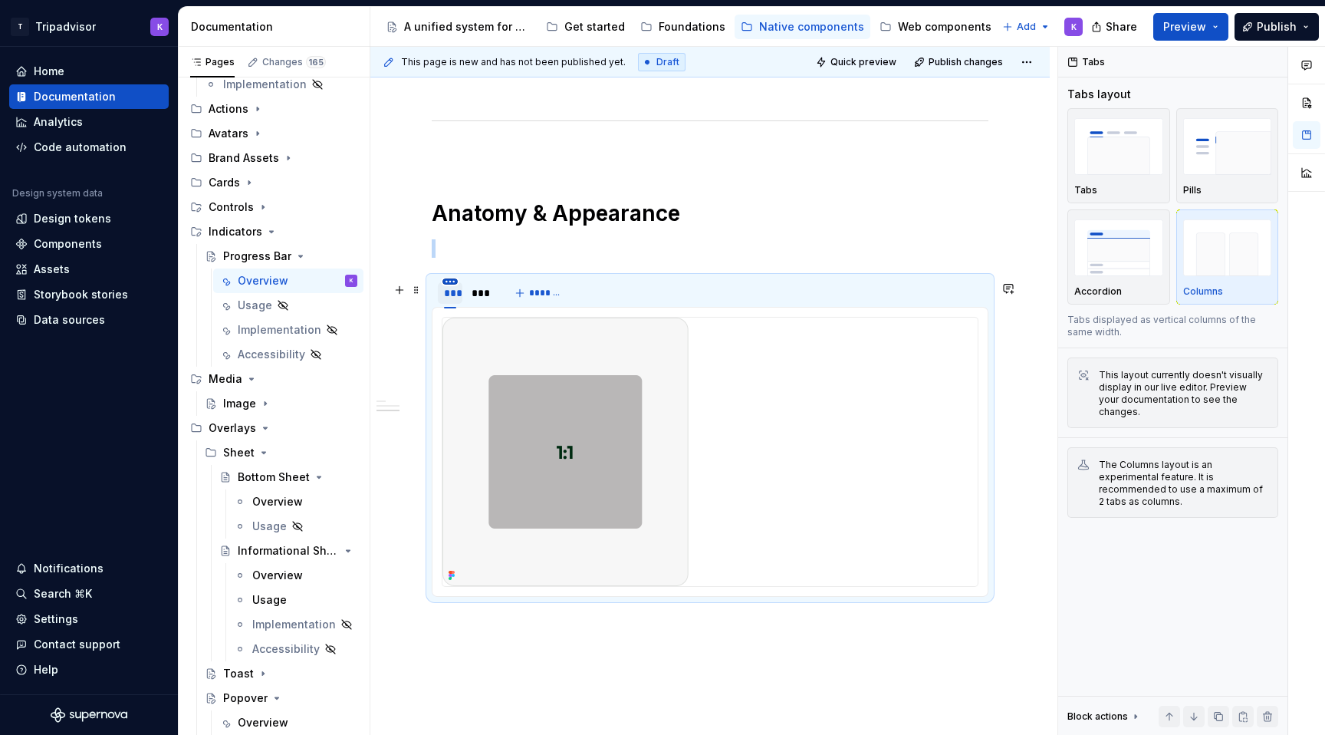
click at [451, 286] on html "T Tripadvisor K Home Documentation Analytics Code automation Design system data…" at bounding box center [662, 367] width 1325 height 735
click at [468, 307] on div "Edit name" at bounding box center [511, 308] width 130 height 25
type input "**********"
click at [531, 281] on div "***" at bounding box center [526, 292] width 29 height 29
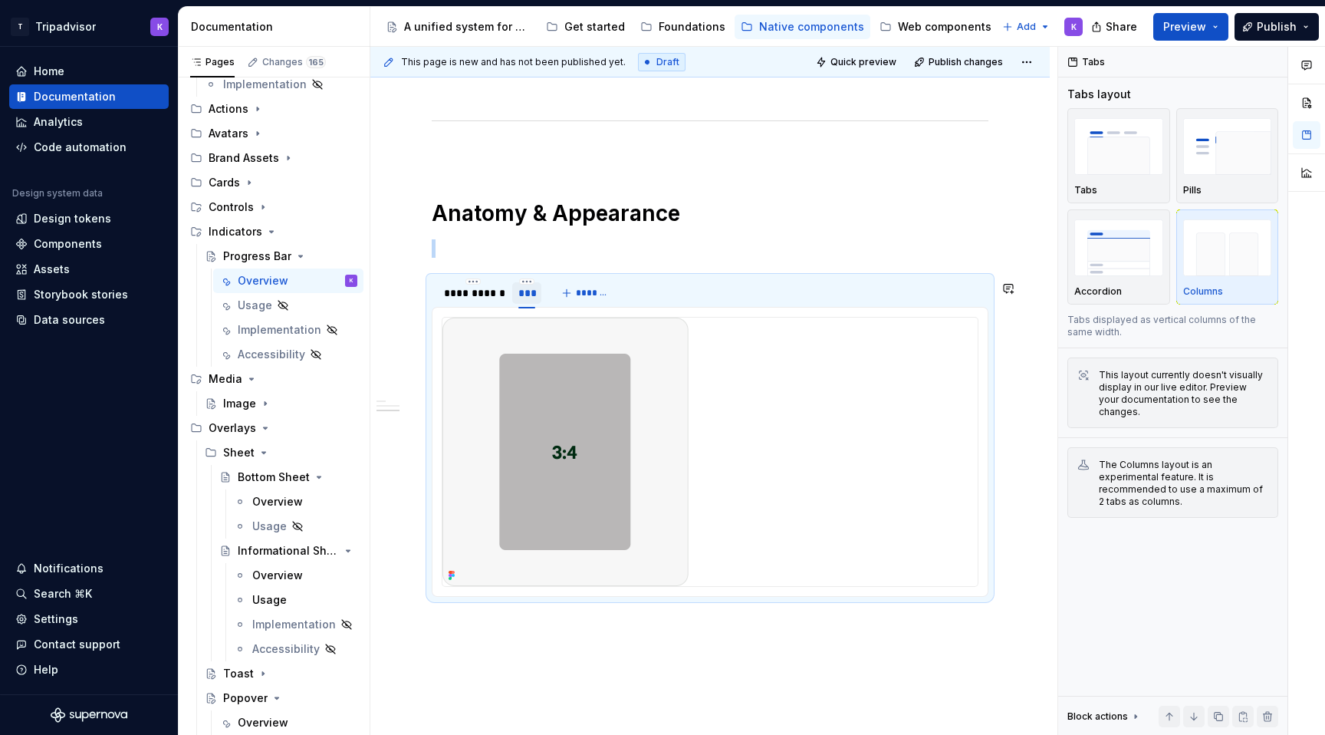
type textarea "*"
click at [527, 290] on div "***" at bounding box center [526, 292] width 17 height 15
click at [527, 284] on html "T Tripadvisor K Home Documentation Analytics Code automation Design system data…" at bounding box center [662, 367] width 1325 height 735
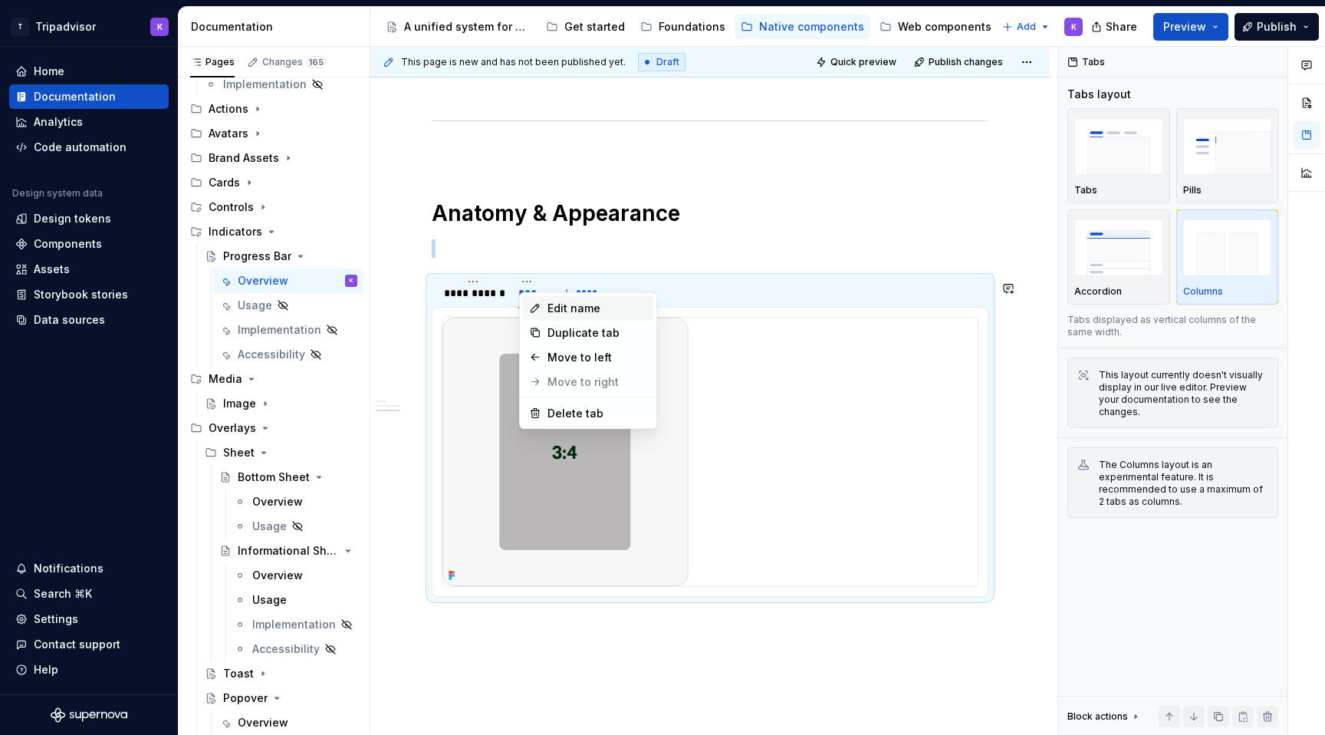
click at [551, 308] on div "Edit name" at bounding box center [597, 308] width 100 height 15
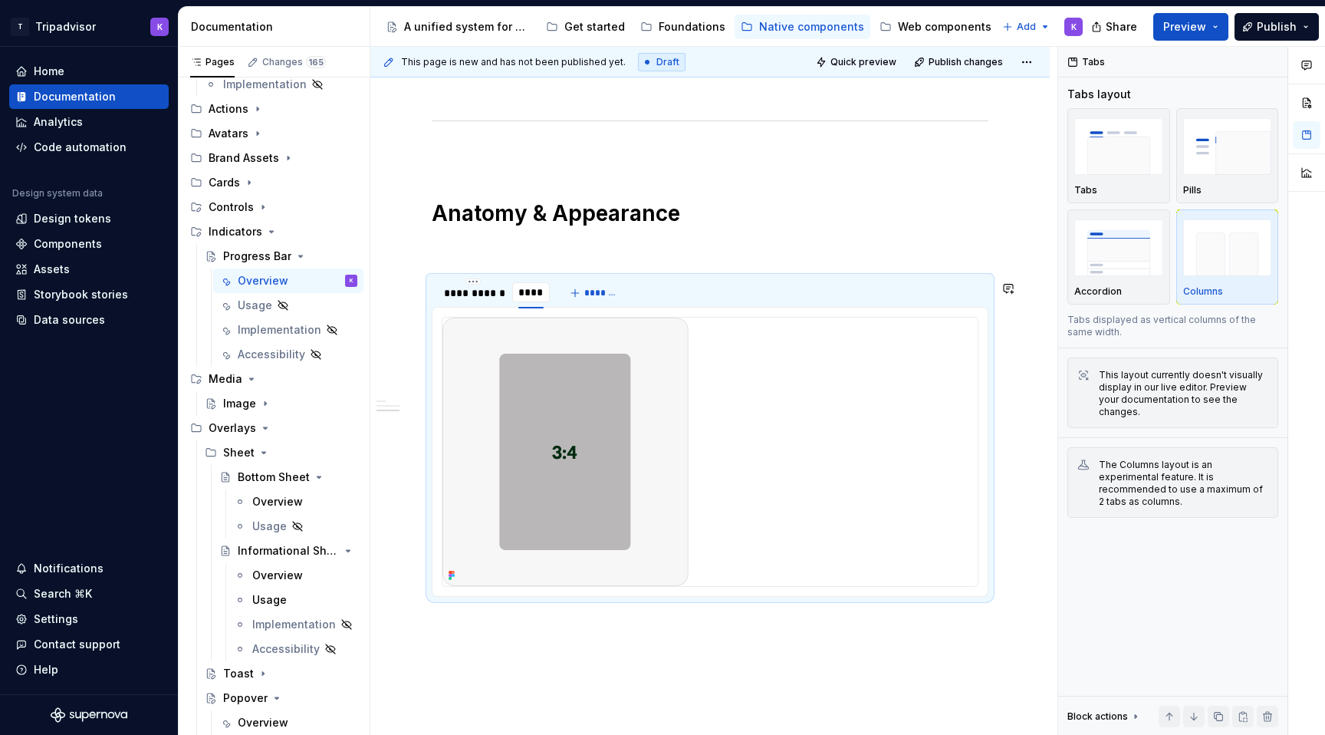
type input "*****"
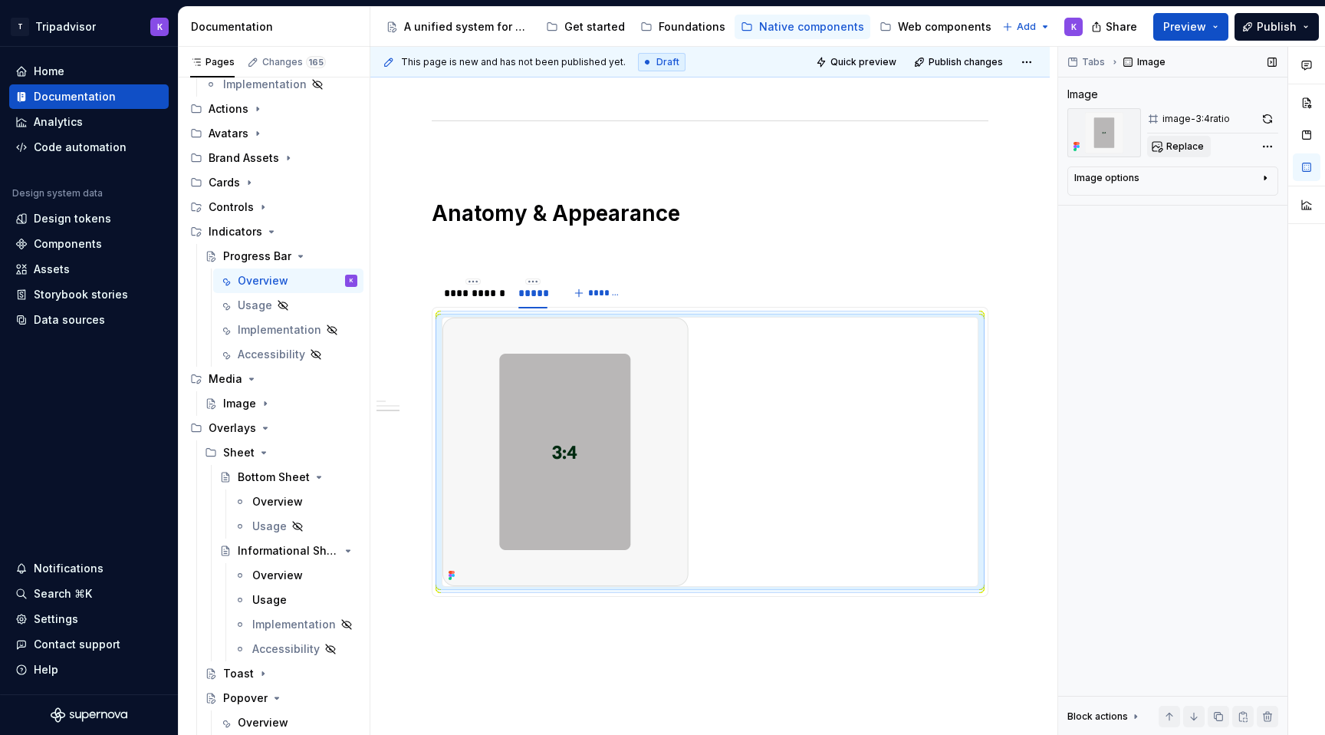
click at [1193, 151] on span "Replace" at bounding box center [1185, 146] width 38 height 12
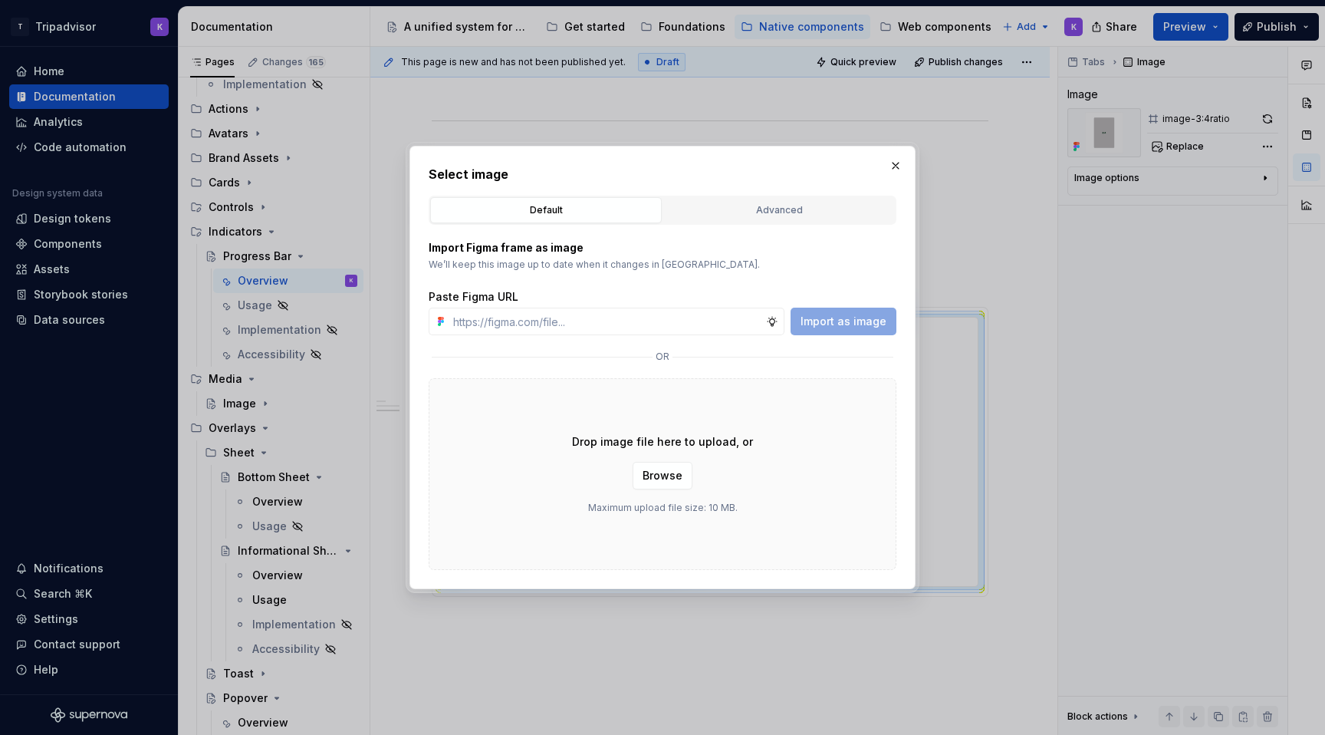
type textarea "*"
type input "[URL][DOMAIN_NAME]"
click at [833, 328] on span "Import as image" at bounding box center [843, 321] width 86 height 15
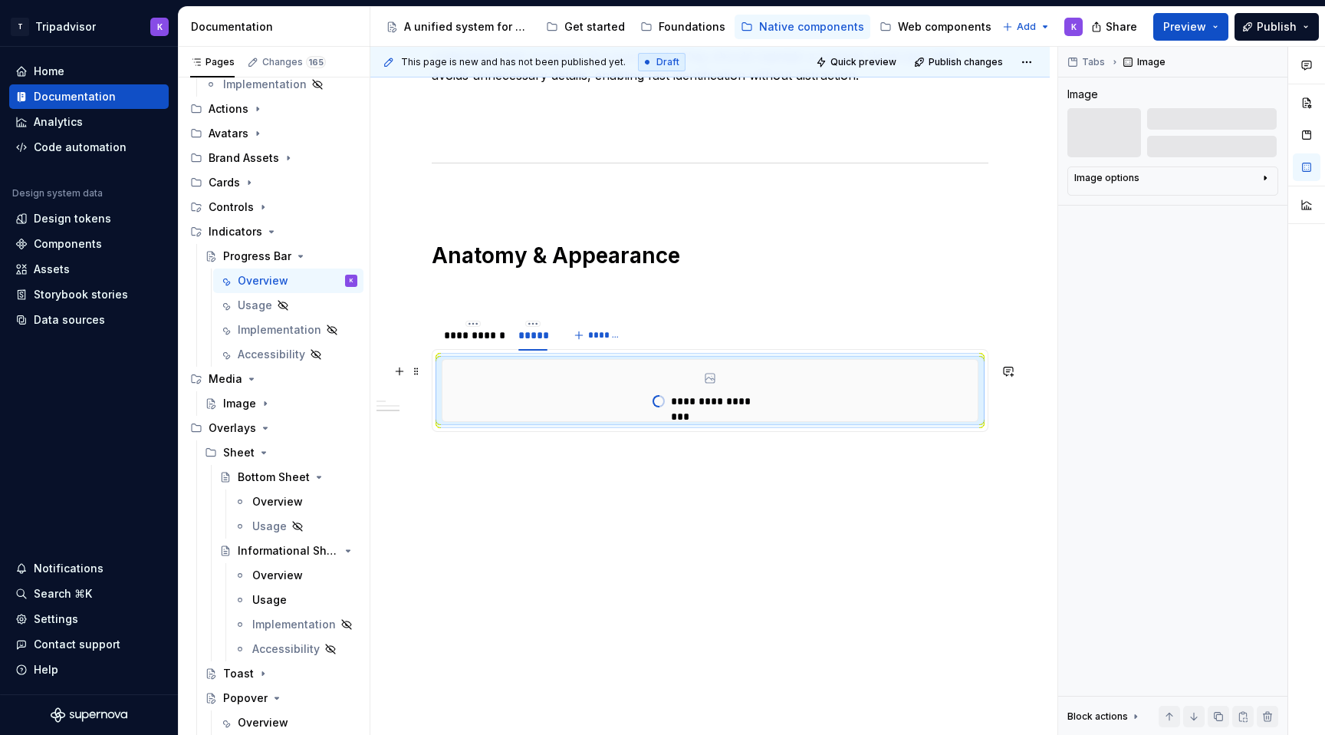
scroll to position [855, 0]
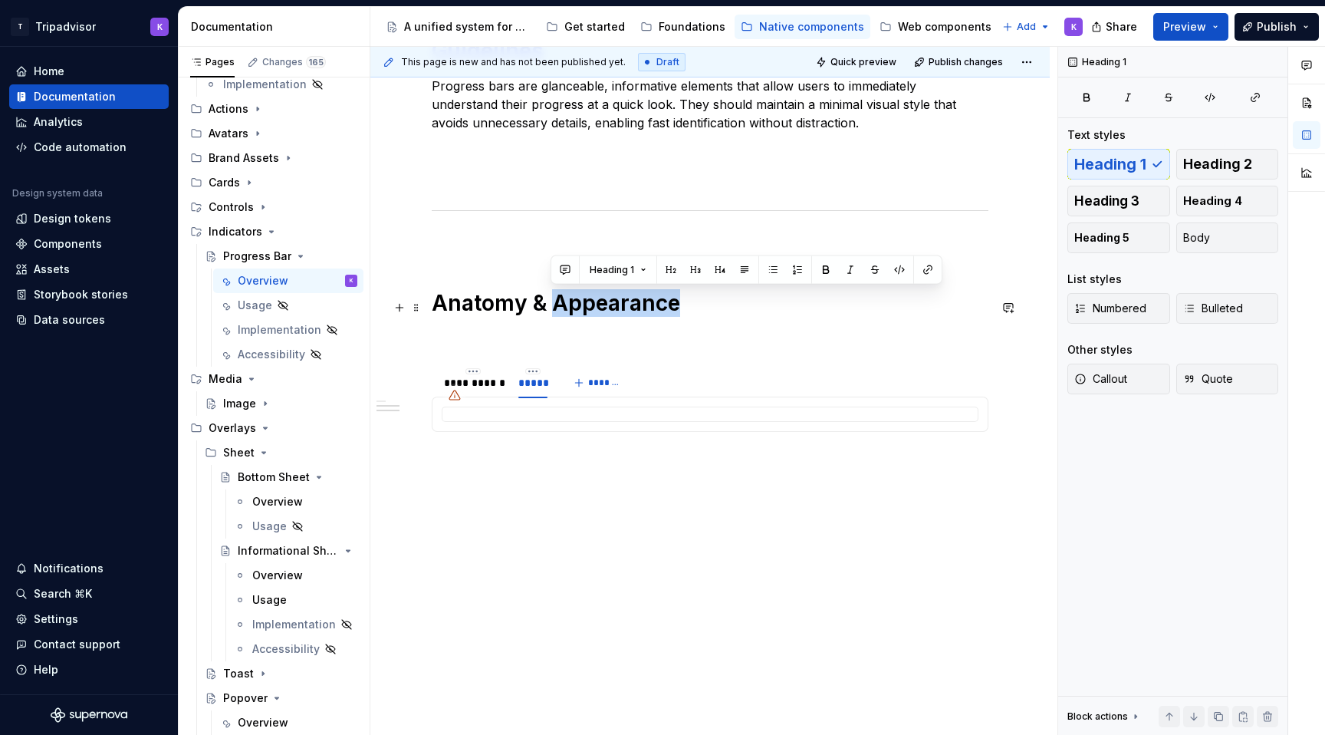
drag, startPoint x: 554, startPoint y: 302, endPoint x: 682, endPoint y: 304, distance: 127.3
click at [682, 304] on h1 "Anatomy & Appearance" at bounding box center [710, 303] width 557 height 28
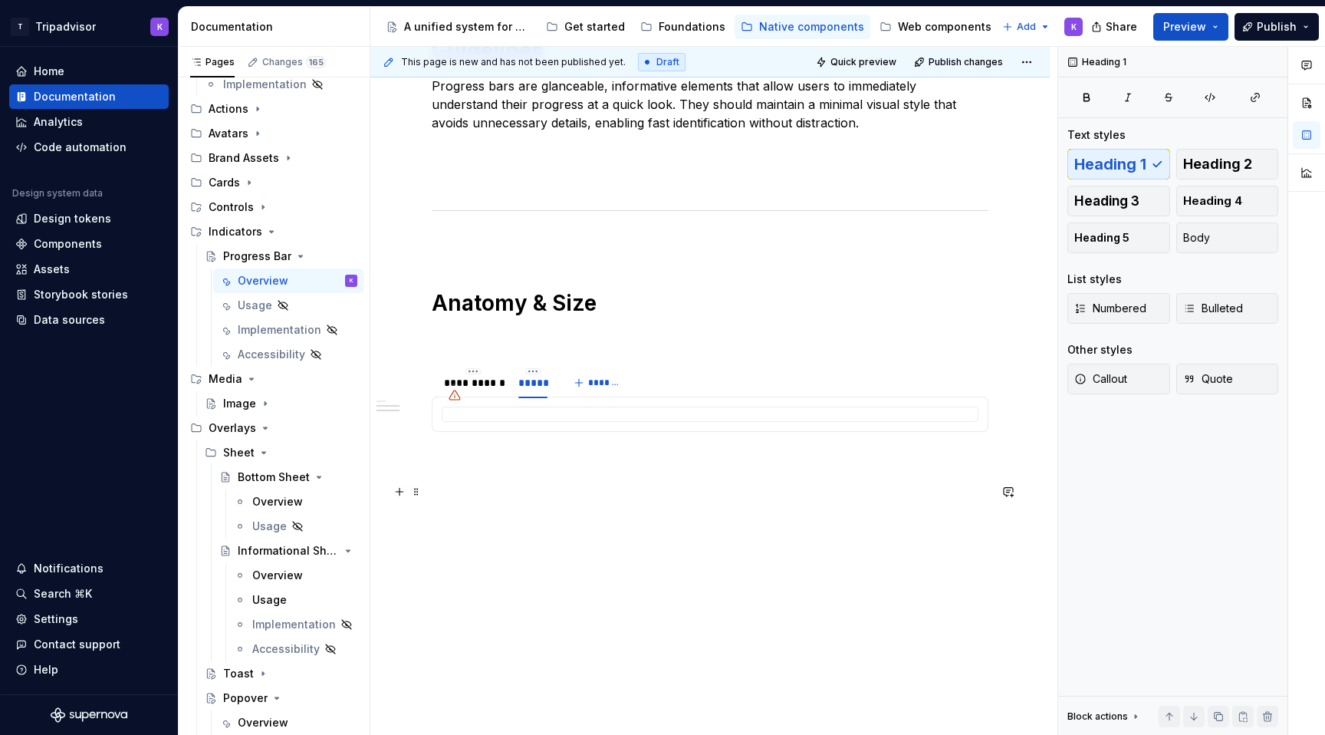
click at [514, 487] on p at bounding box center [710, 487] width 557 height 18
click at [421, 379] on span at bounding box center [416, 379] width 12 height 21
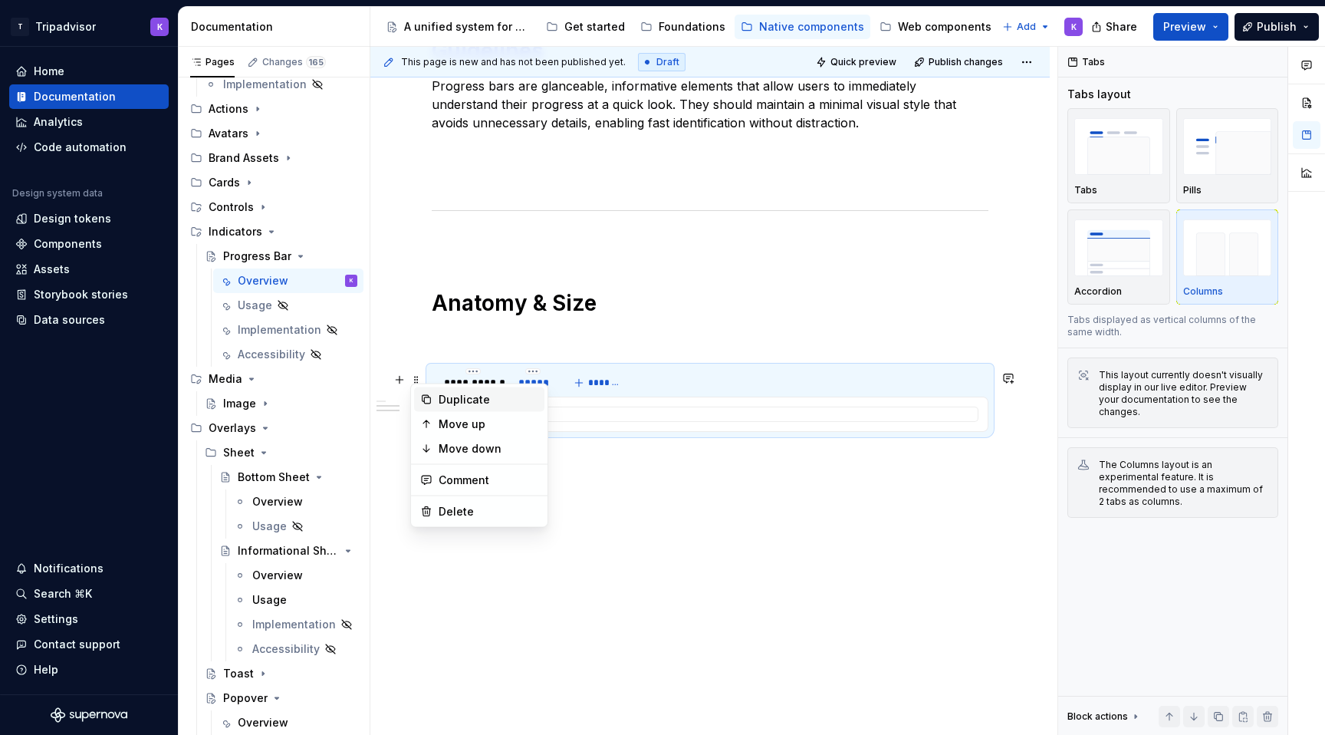
click at [439, 396] on div "Duplicate" at bounding box center [489, 399] width 100 height 15
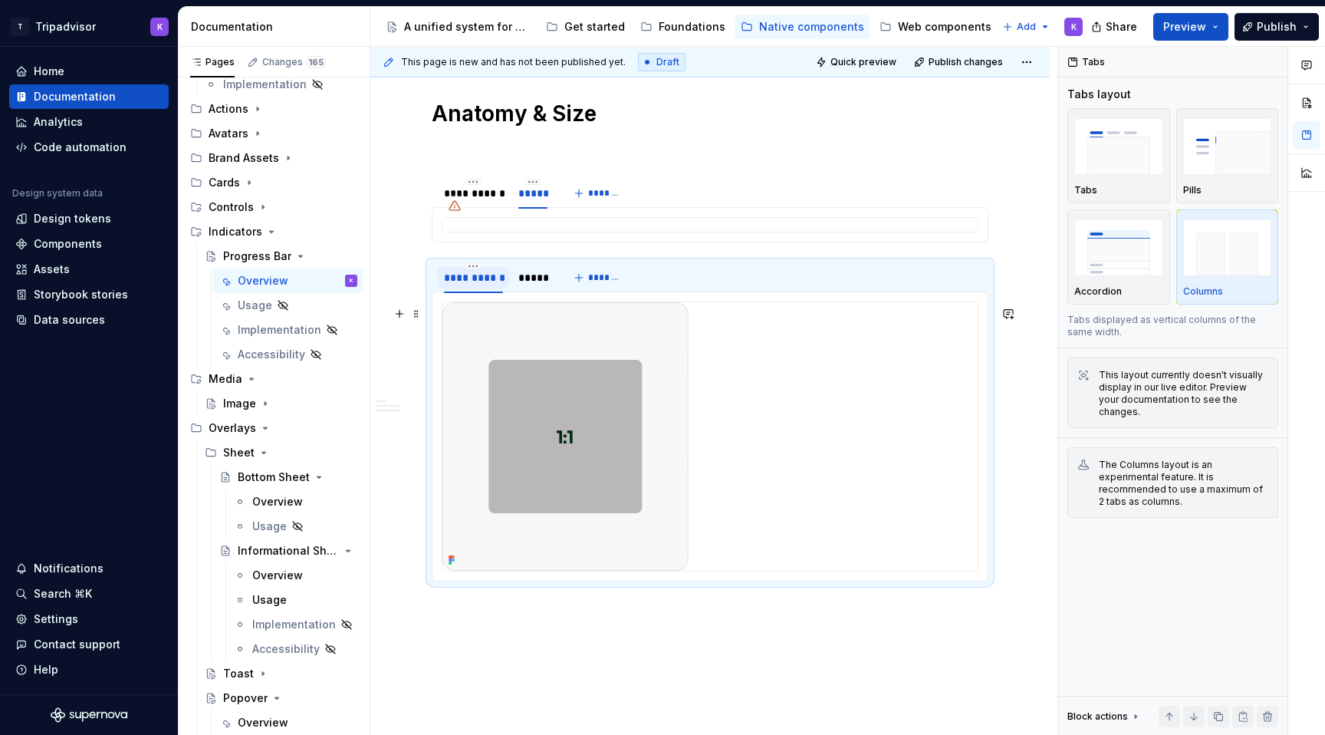
scroll to position [1193, 0]
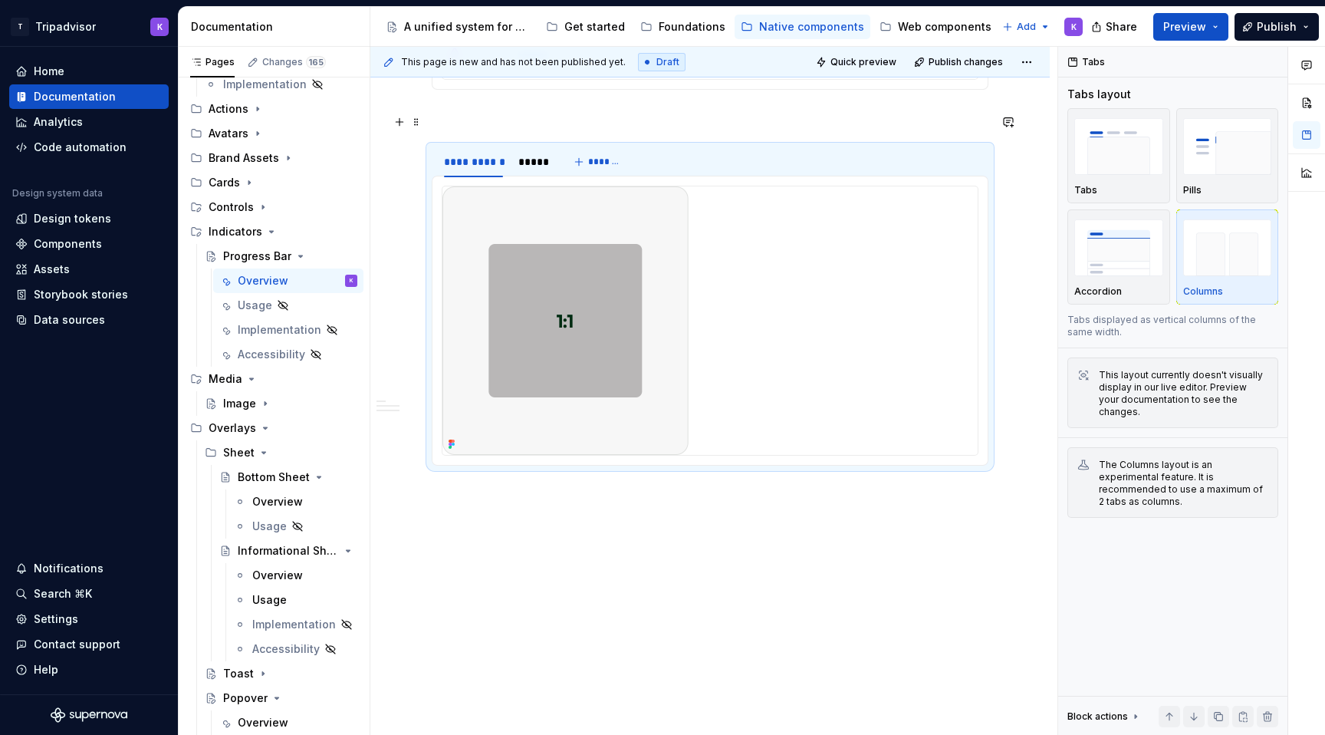
click at [487, 112] on p at bounding box center [710, 117] width 557 height 18
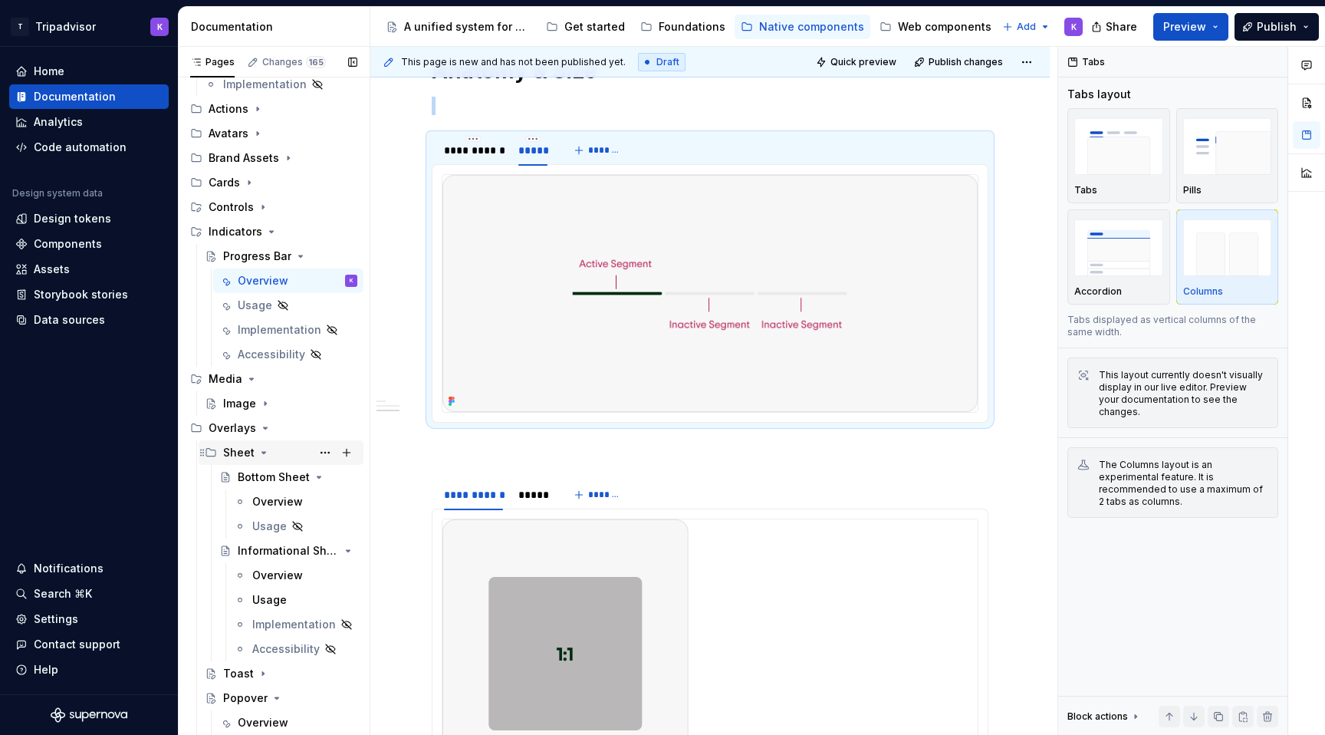
scroll to position [297, 0]
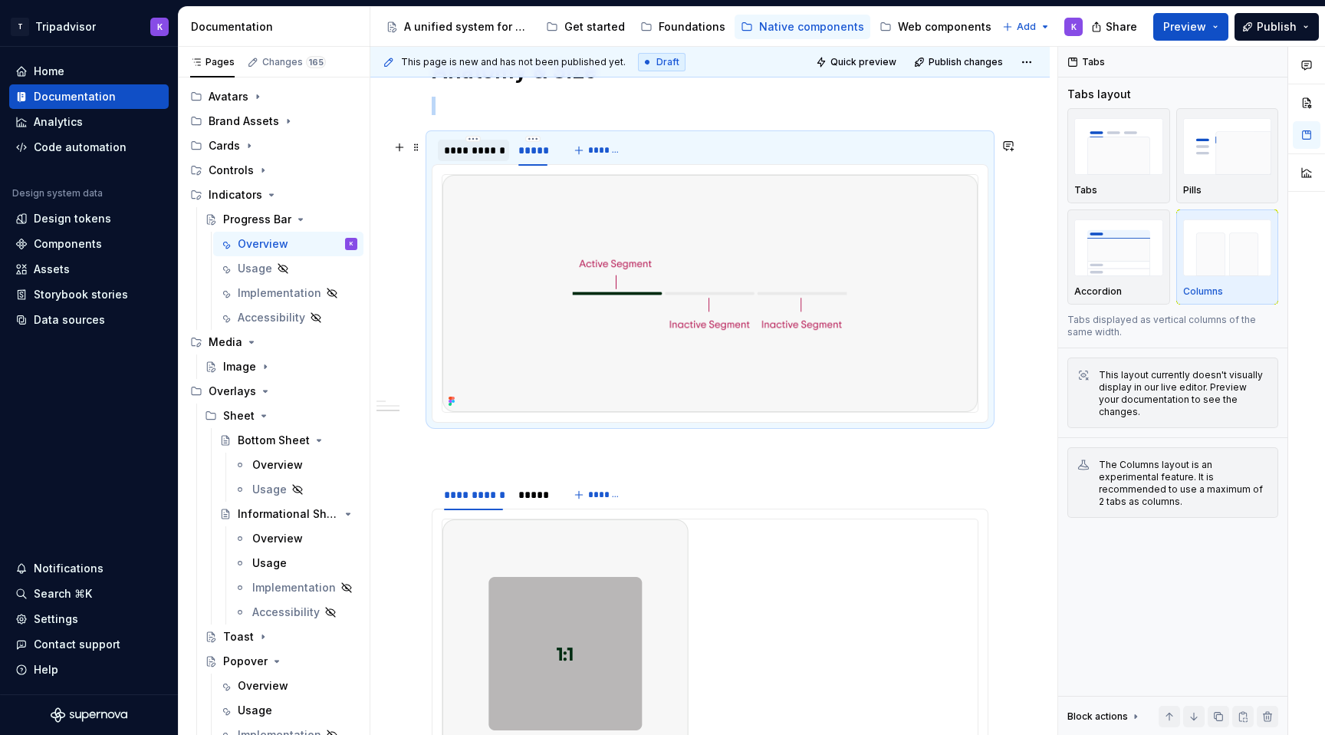
click at [482, 161] on div "**********" at bounding box center [473, 150] width 71 height 21
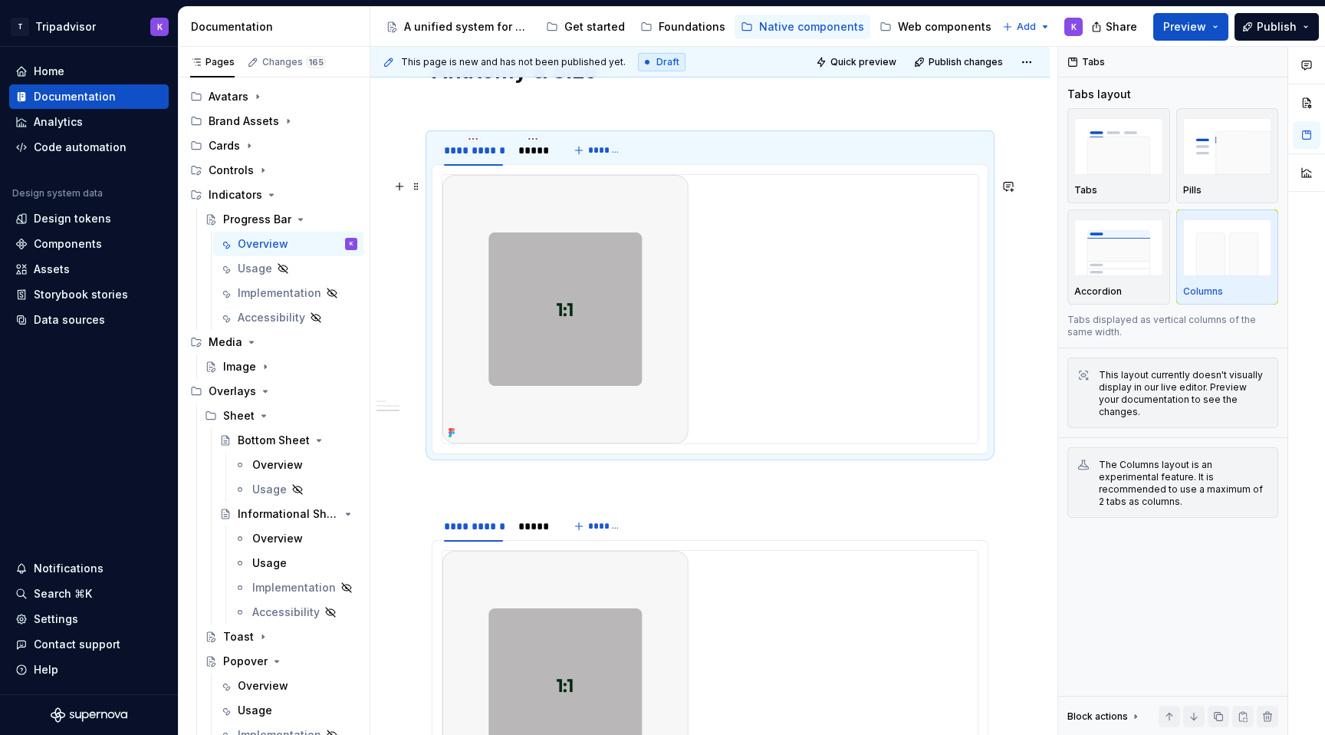
click at [527, 244] on img at bounding box center [565, 309] width 246 height 268
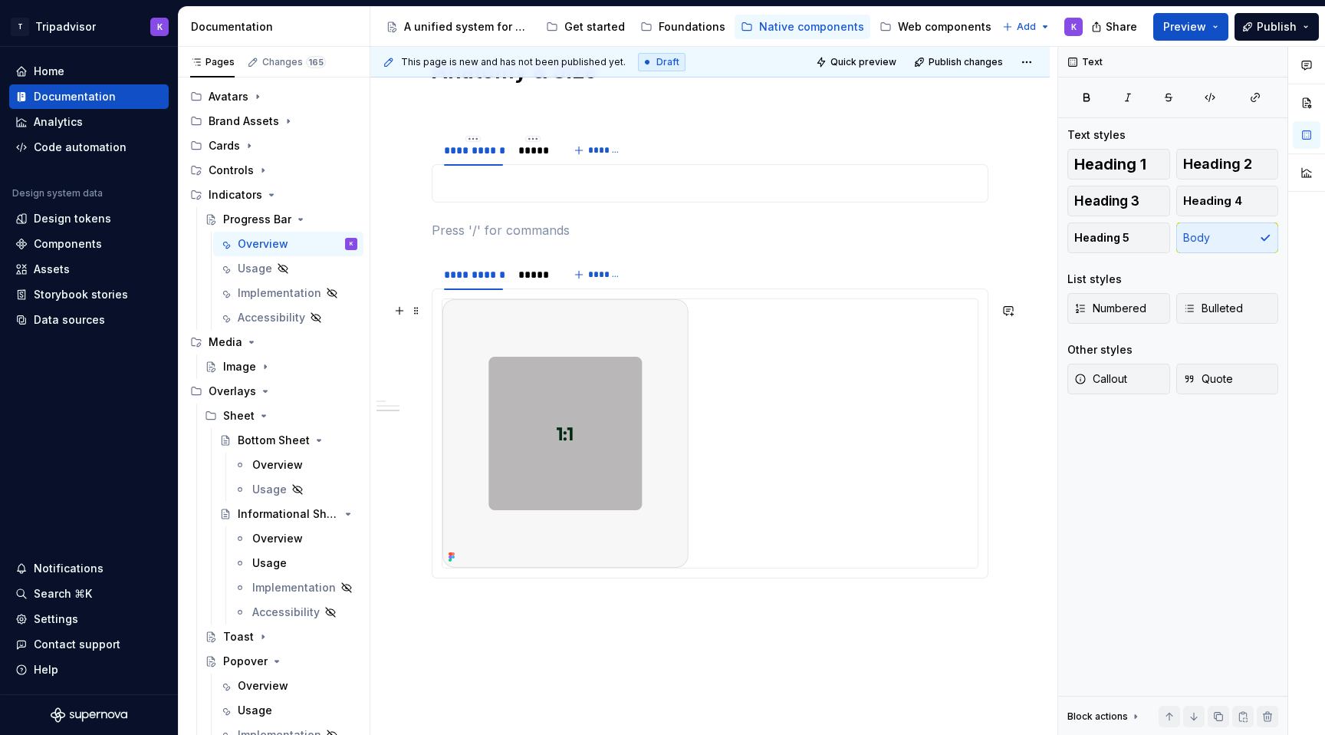
click at [564, 386] on img at bounding box center [565, 433] width 246 height 268
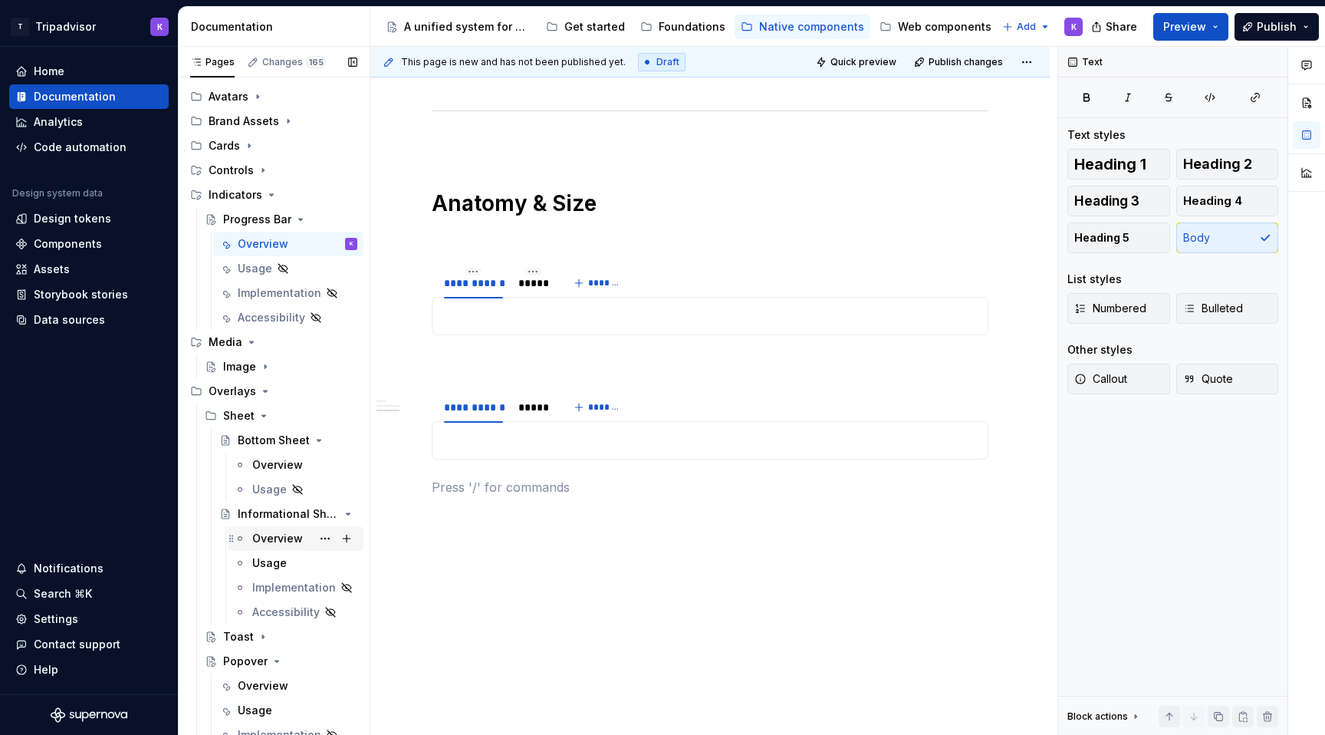
scroll to position [333, 0]
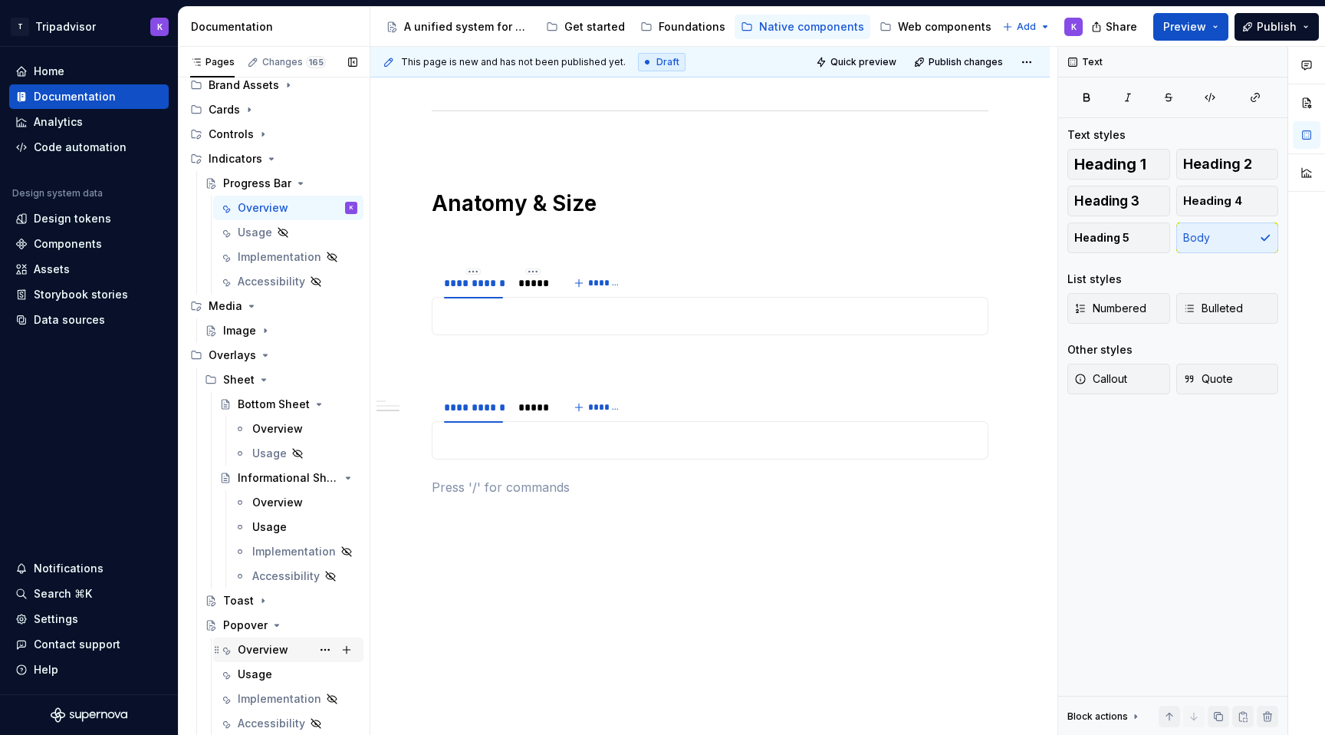
click at [266, 643] on div "Overview" at bounding box center [263, 649] width 51 height 15
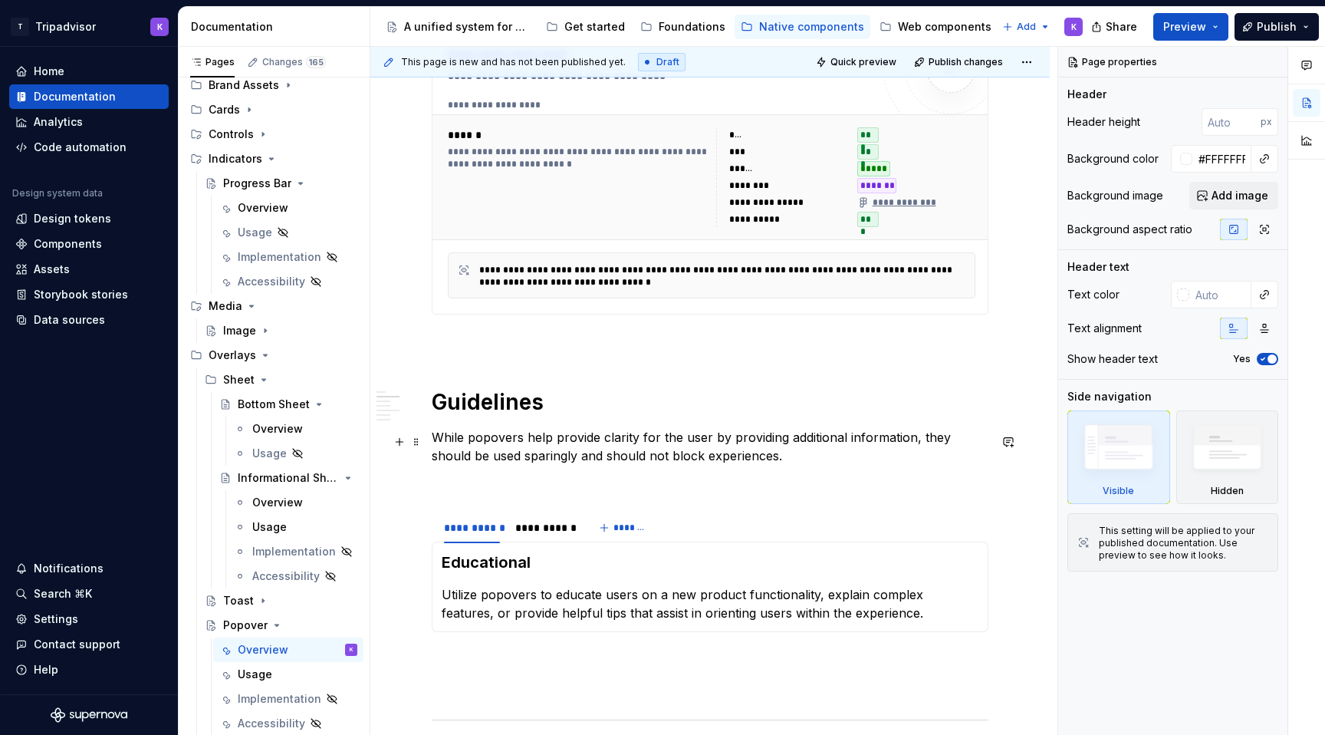
scroll to position [919, 0]
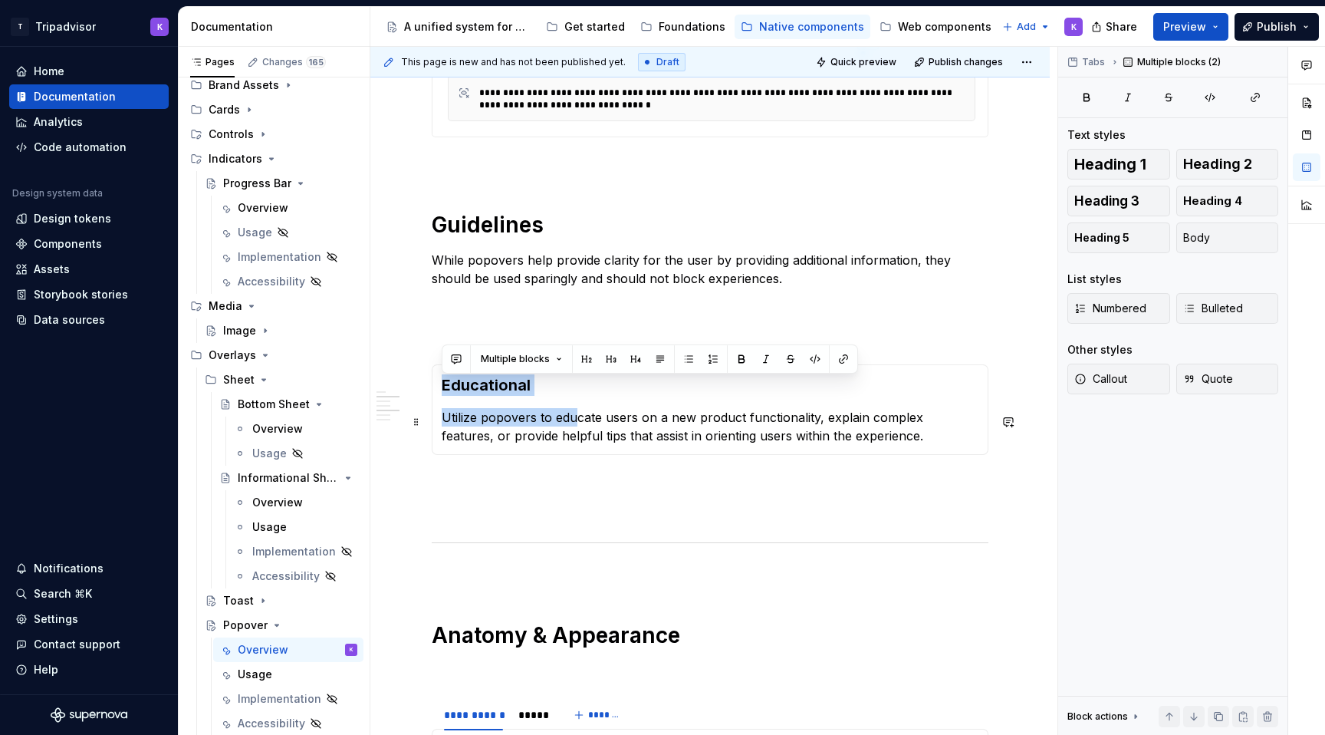
drag, startPoint x: 444, startPoint y: 388, endPoint x: 574, endPoint y: 418, distance: 133.7
click at [574, 418] on section-item-column "Educational Utilize popovers to educate users on a new product functionality, e…" at bounding box center [710, 409] width 537 height 71
copy section-item-column "Educational Utilize popovers to edu"
click at [256, 368] on div "Sheet" at bounding box center [281, 379] width 165 height 25
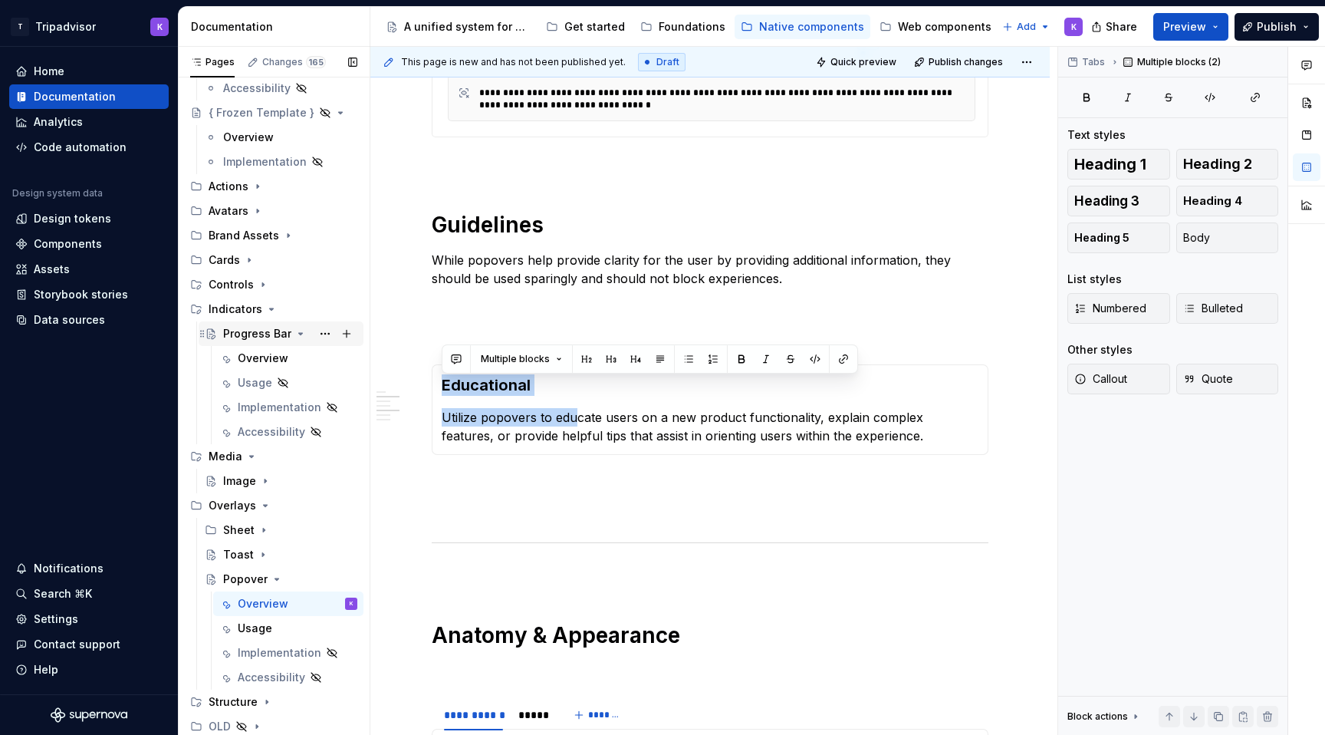
click at [262, 331] on div "Progress Bar" at bounding box center [257, 333] width 68 height 15
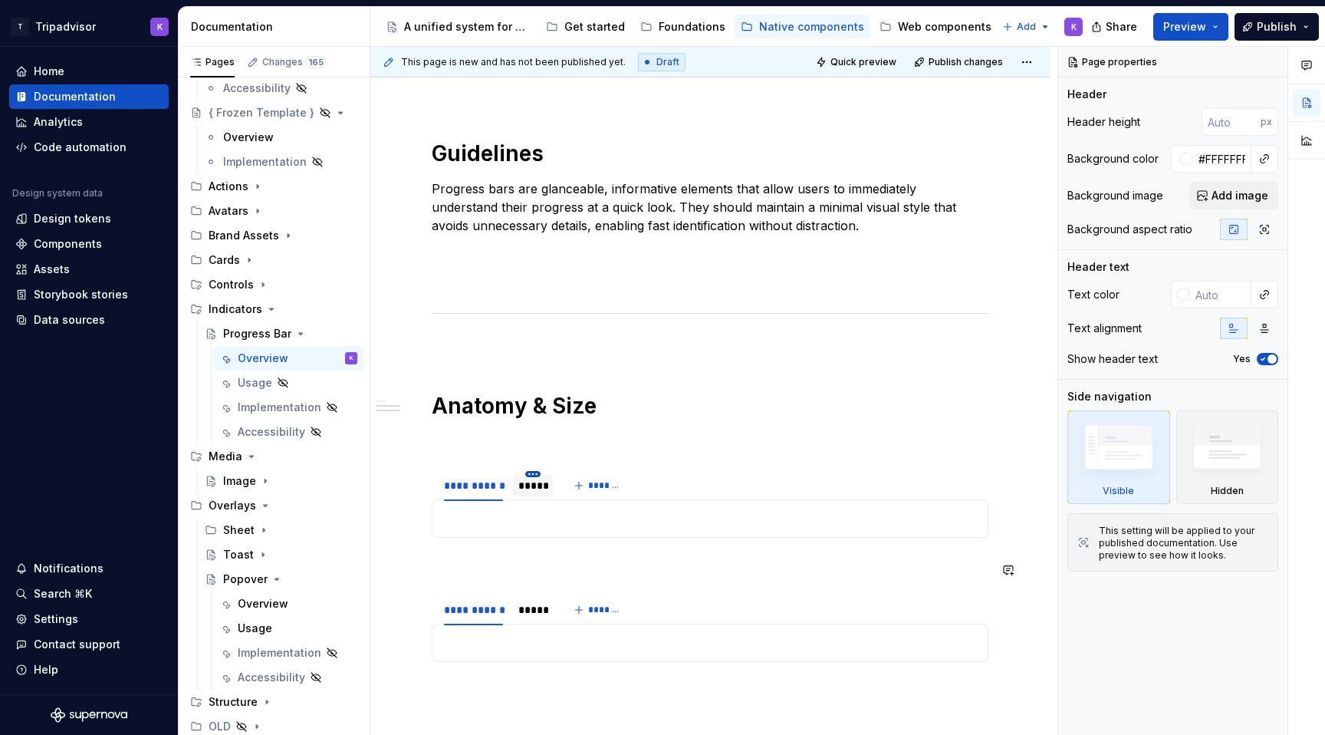
scroll to position [810, 0]
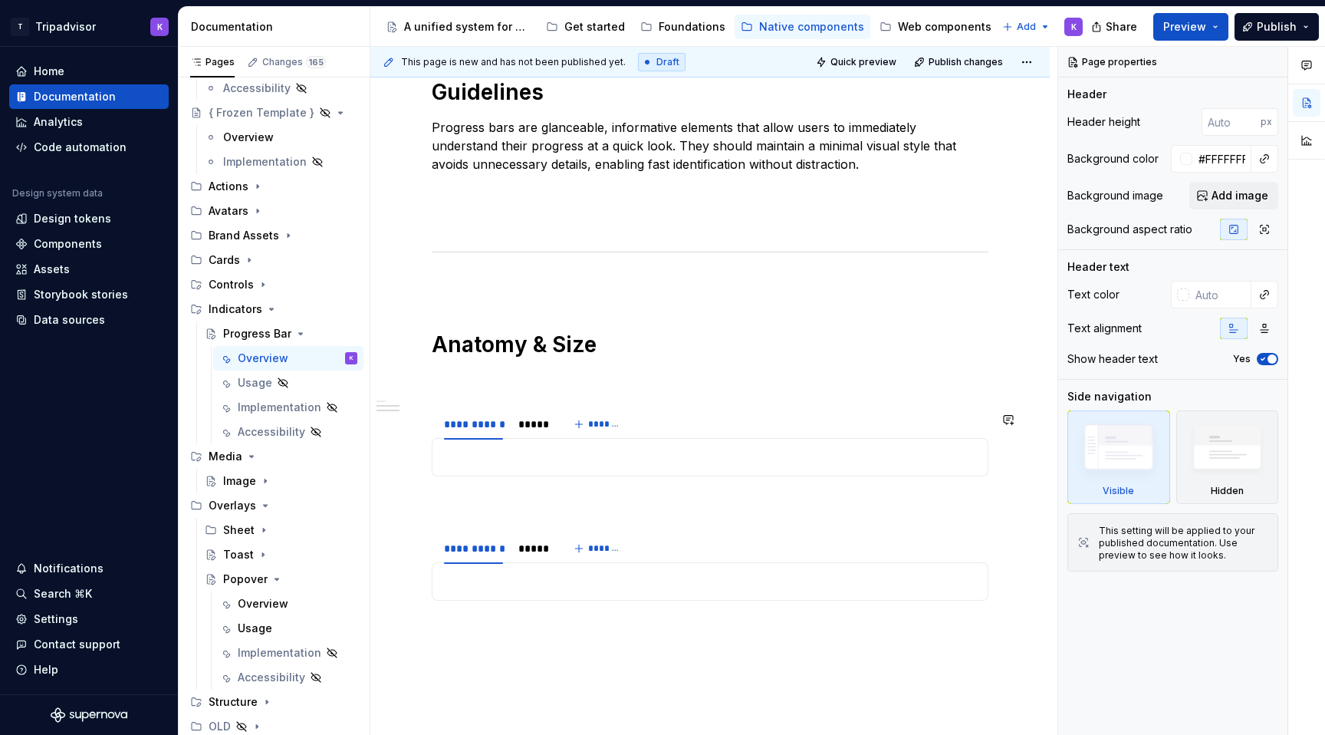
type textarea "*"
click at [532, 476] on div at bounding box center [710, 457] width 557 height 38
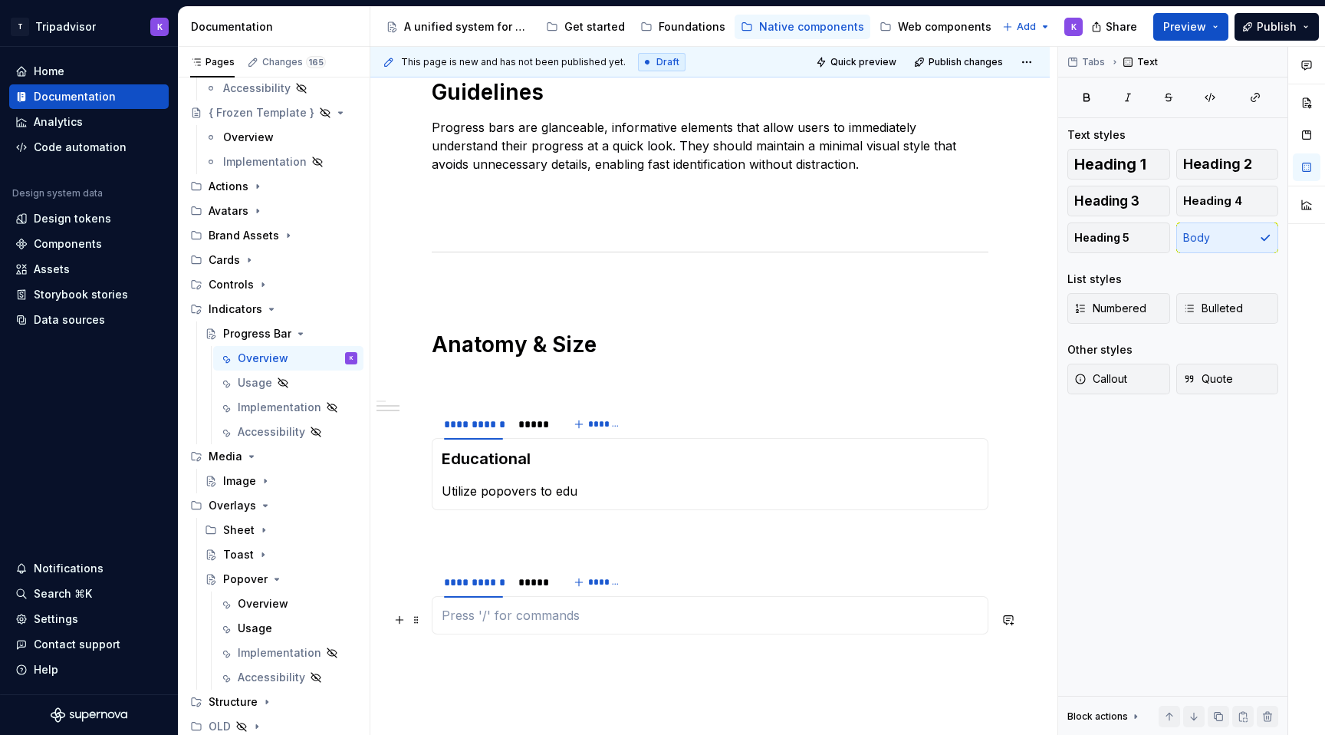
click at [503, 624] on p at bounding box center [710, 615] width 537 height 18
paste div
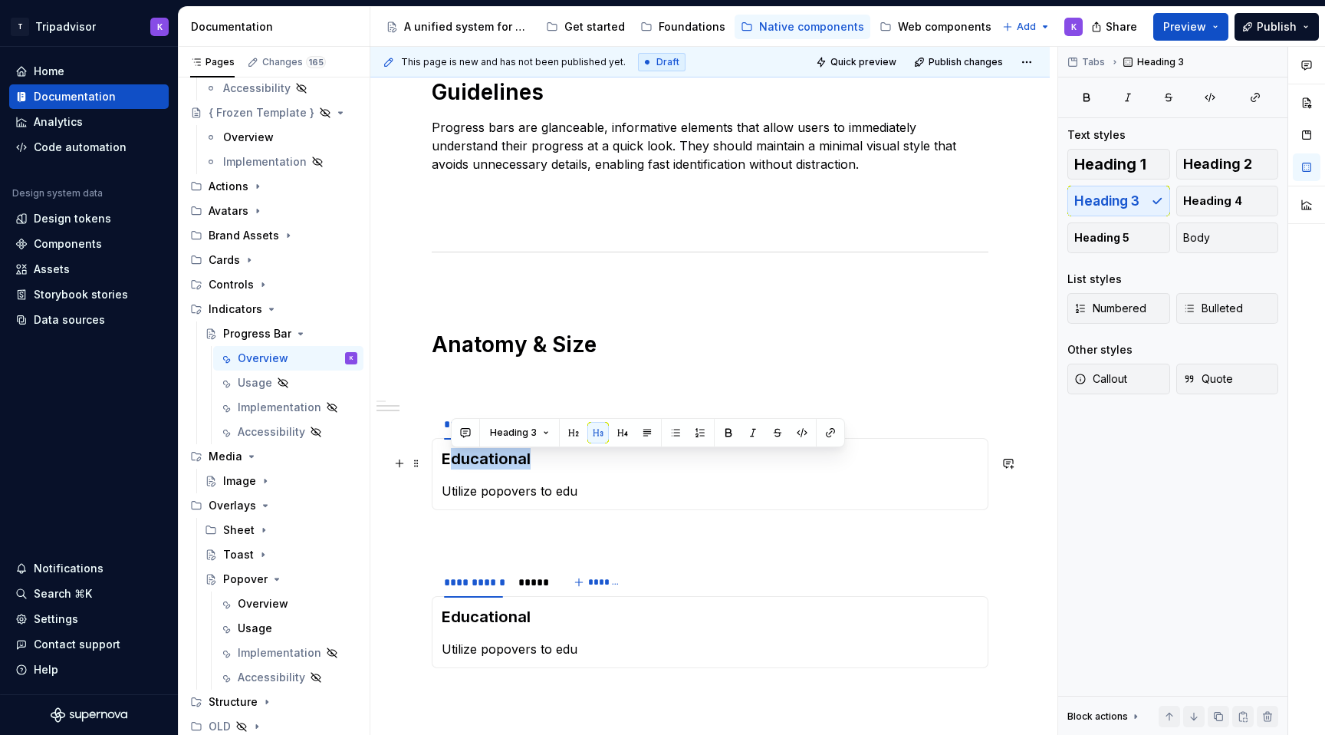
drag, startPoint x: 539, startPoint y: 463, endPoint x: 446, endPoint y: 462, distance: 92.8
click at [446, 463] on h3 "Educational" at bounding box center [710, 458] width 537 height 21
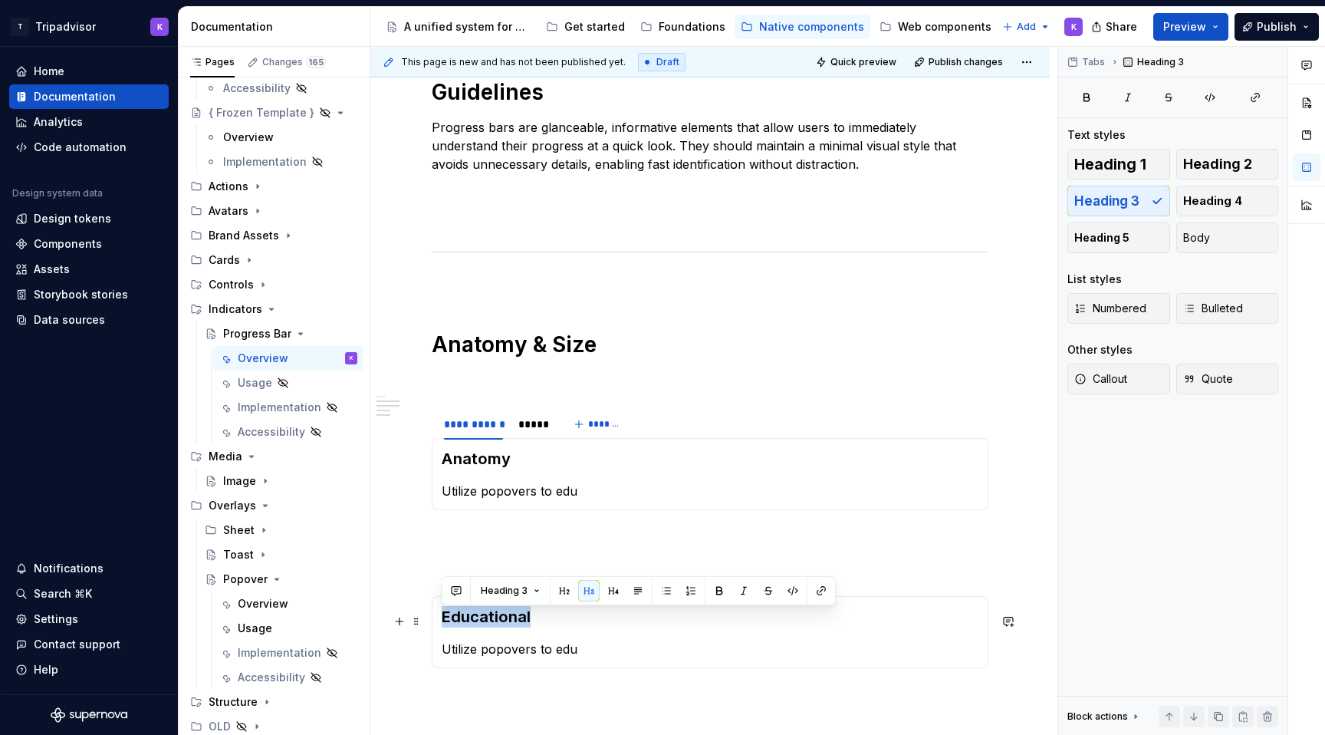
drag, startPoint x: 534, startPoint y: 620, endPoint x: 438, endPoint y: 620, distance: 95.8
click at [438, 620] on div "Educational Utilize popovers to edu" at bounding box center [710, 632] width 557 height 72
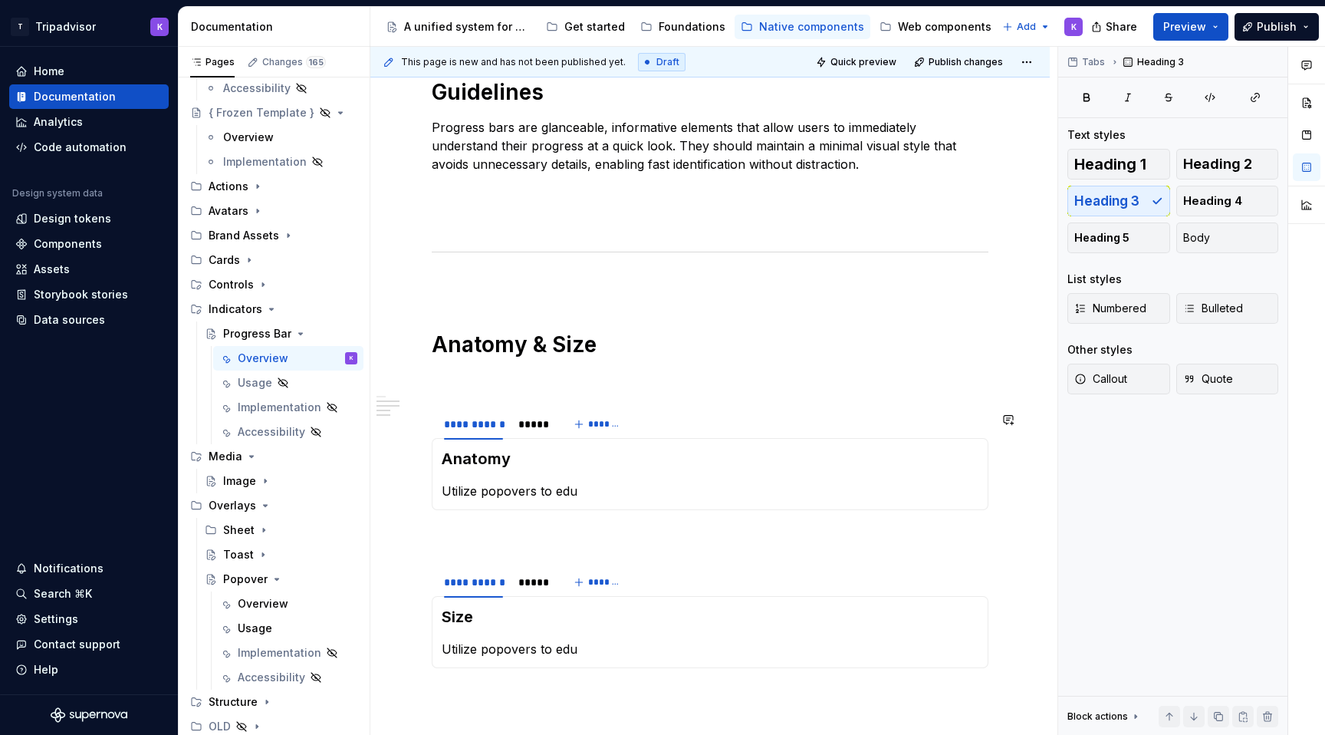
click at [523, 550] on div "**********" at bounding box center [710, 98] width 557 height 1211
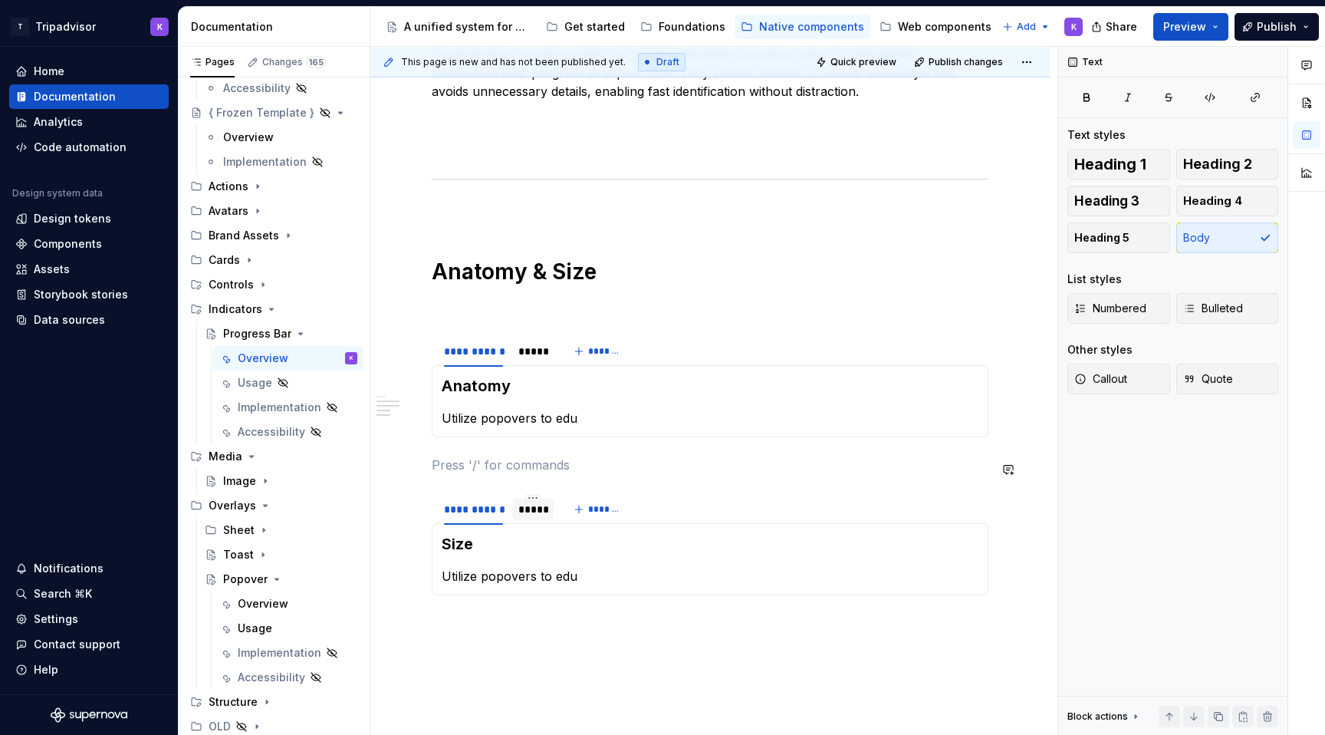
scroll to position [893, 0]
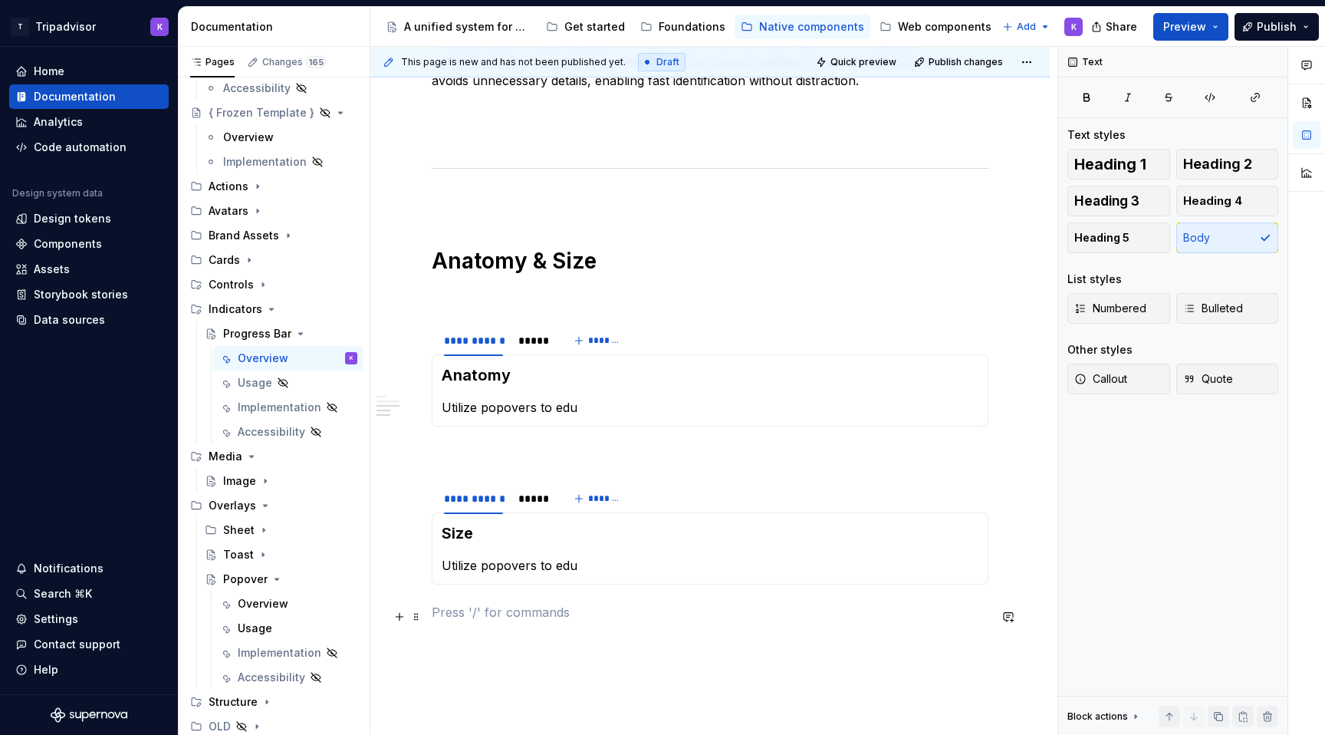
click at [524, 613] on p at bounding box center [710, 612] width 557 height 18
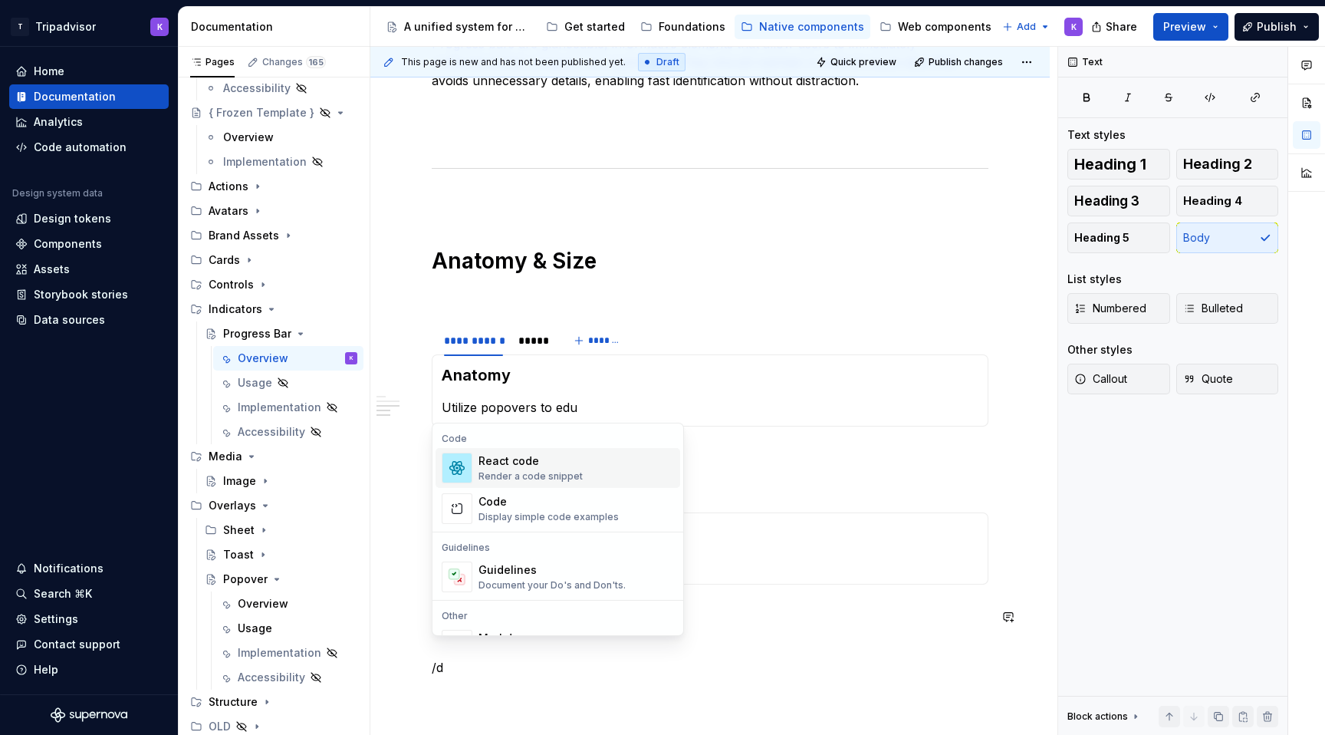
scroll to position [913, 0]
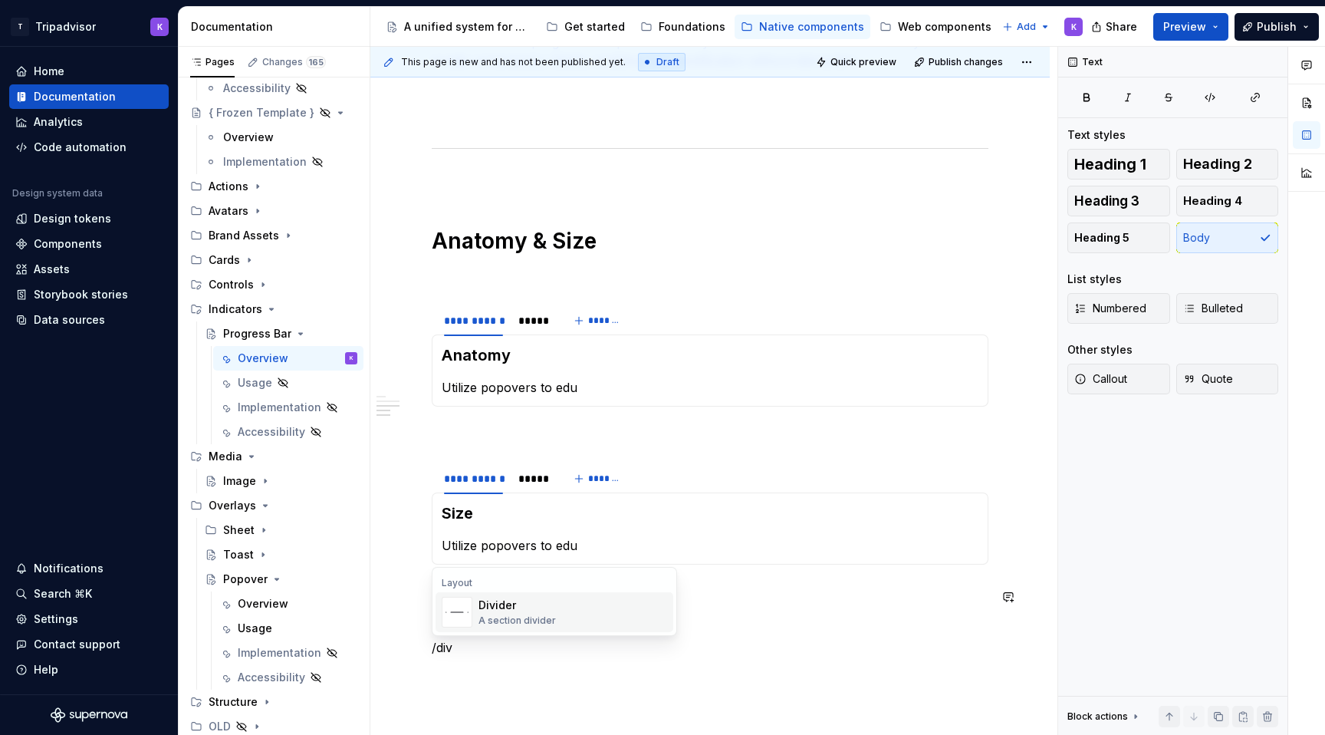
click at [521, 614] on div "A section divider" at bounding box center [516, 620] width 77 height 12
click at [516, 610] on div "**********" at bounding box center [710, 42] width 557 height 1304
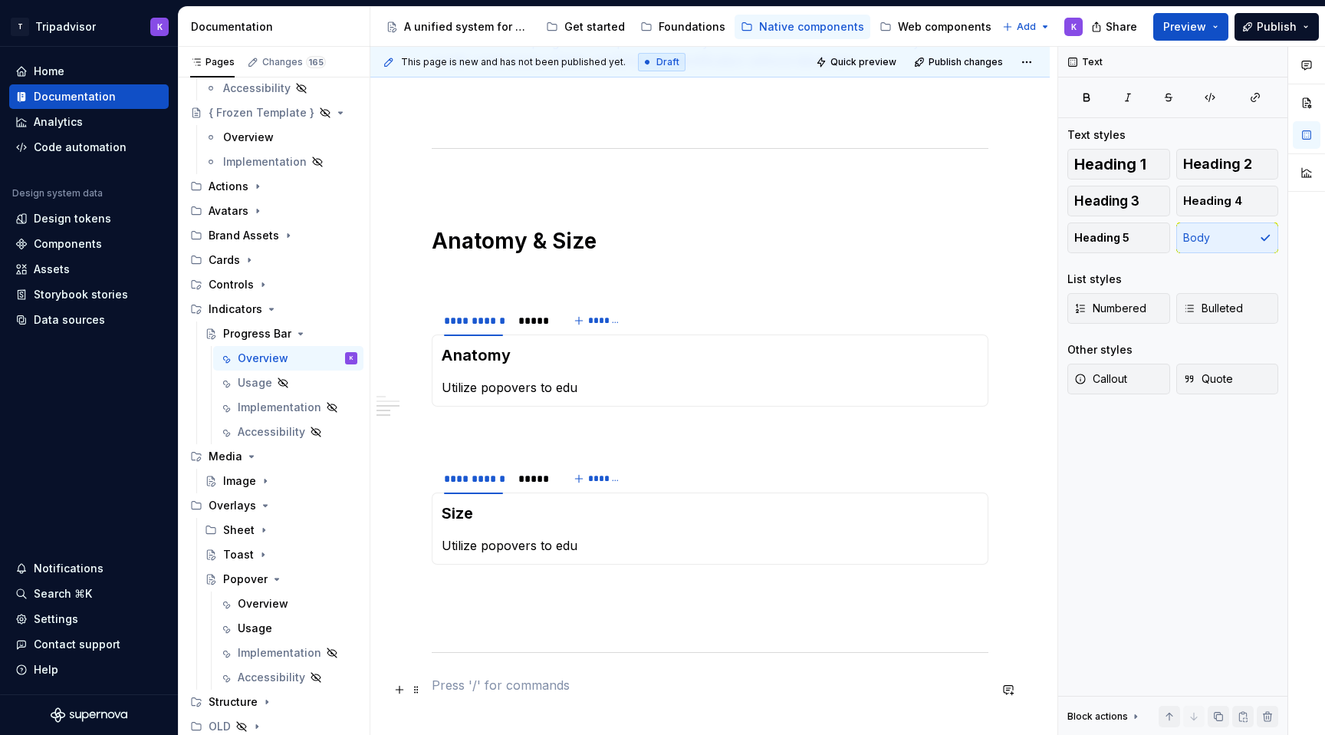
click at [506, 698] on div "**********" at bounding box center [710, 51] width 557 height 1323
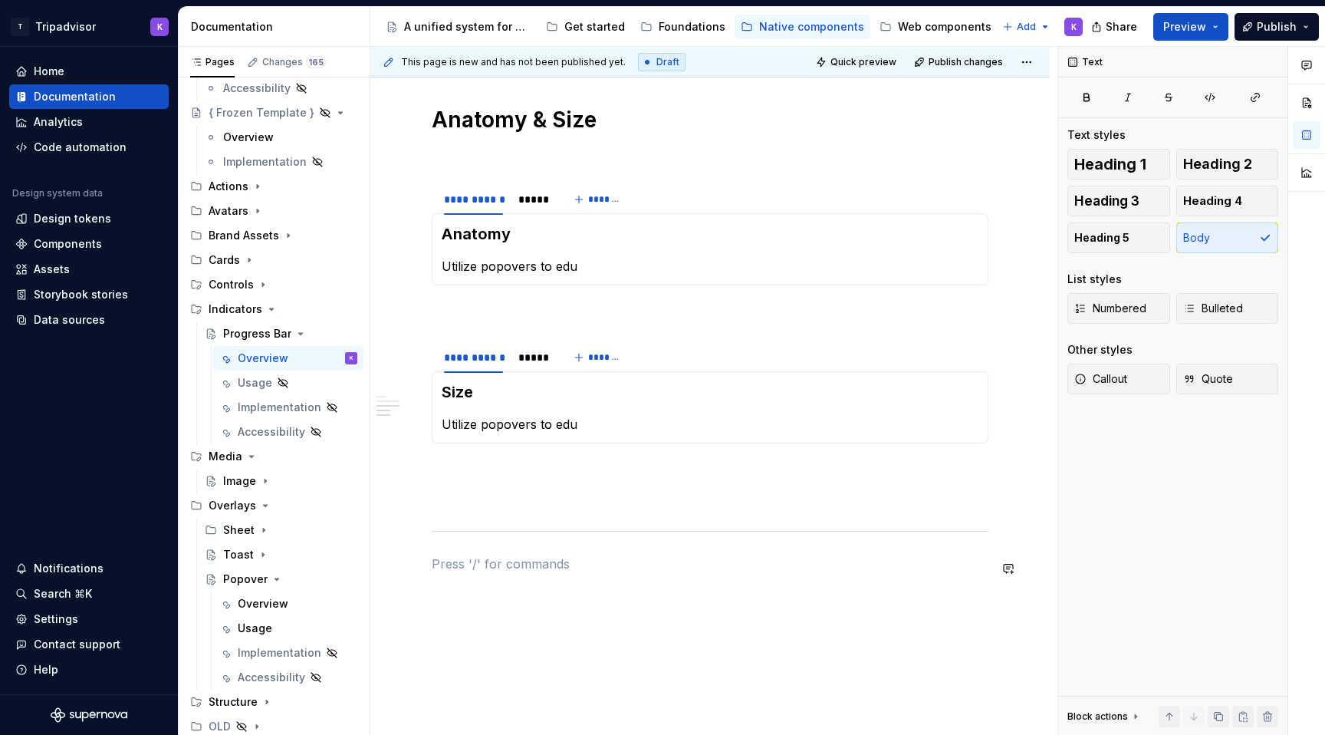
scroll to position [1035, 0]
click at [540, 124] on h1 "Anatomy & Size" at bounding box center [710, 119] width 557 height 28
click at [476, 598] on p at bounding box center [710, 590] width 557 height 18
click at [1109, 156] on span "Heading 1" at bounding box center [1110, 163] width 72 height 15
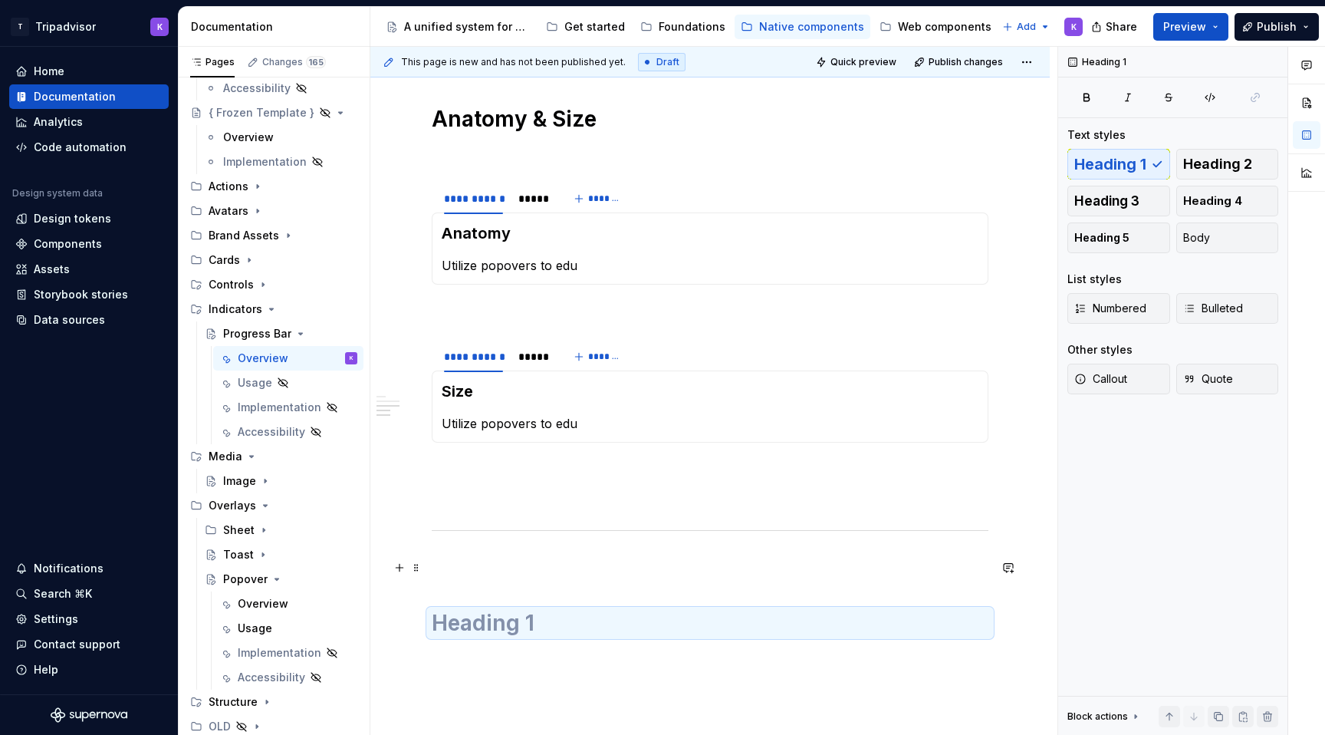
click at [520, 570] on p at bounding box center [710, 563] width 557 height 18
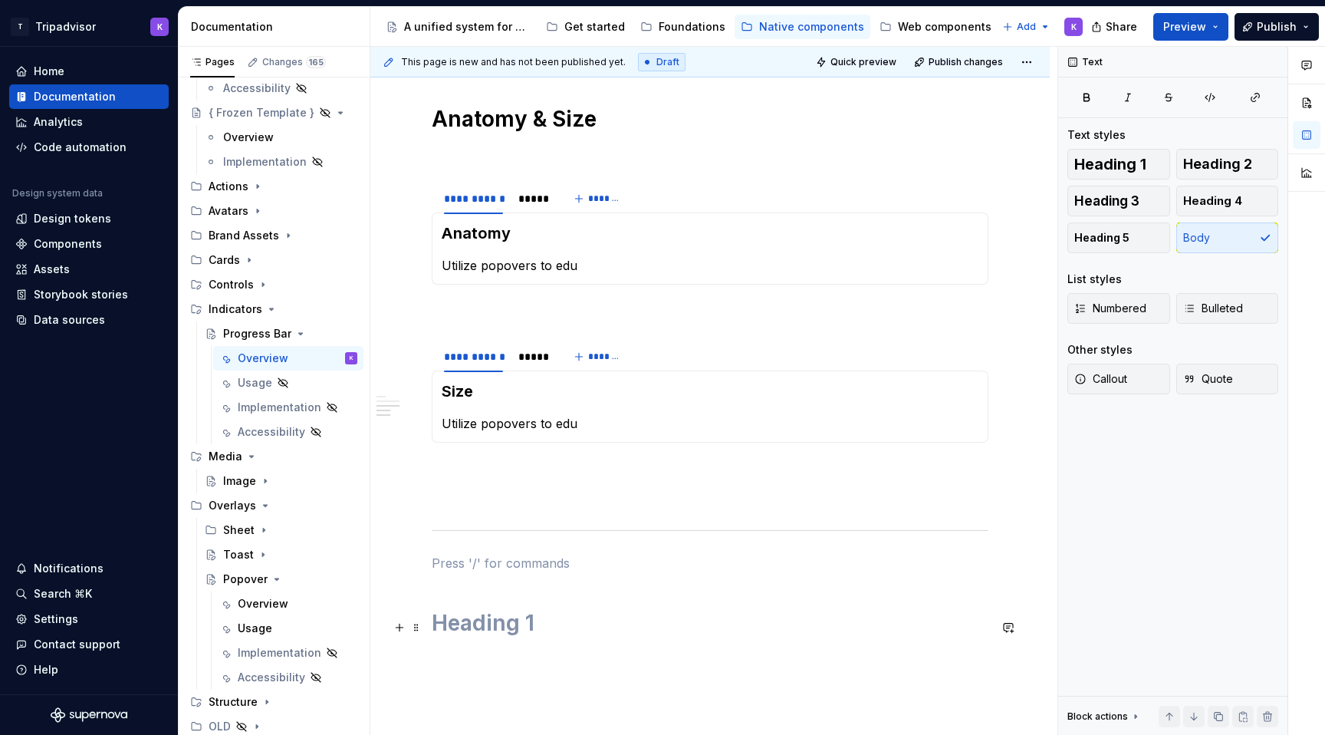
click at [515, 618] on h1 at bounding box center [710, 623] width 557 height 28
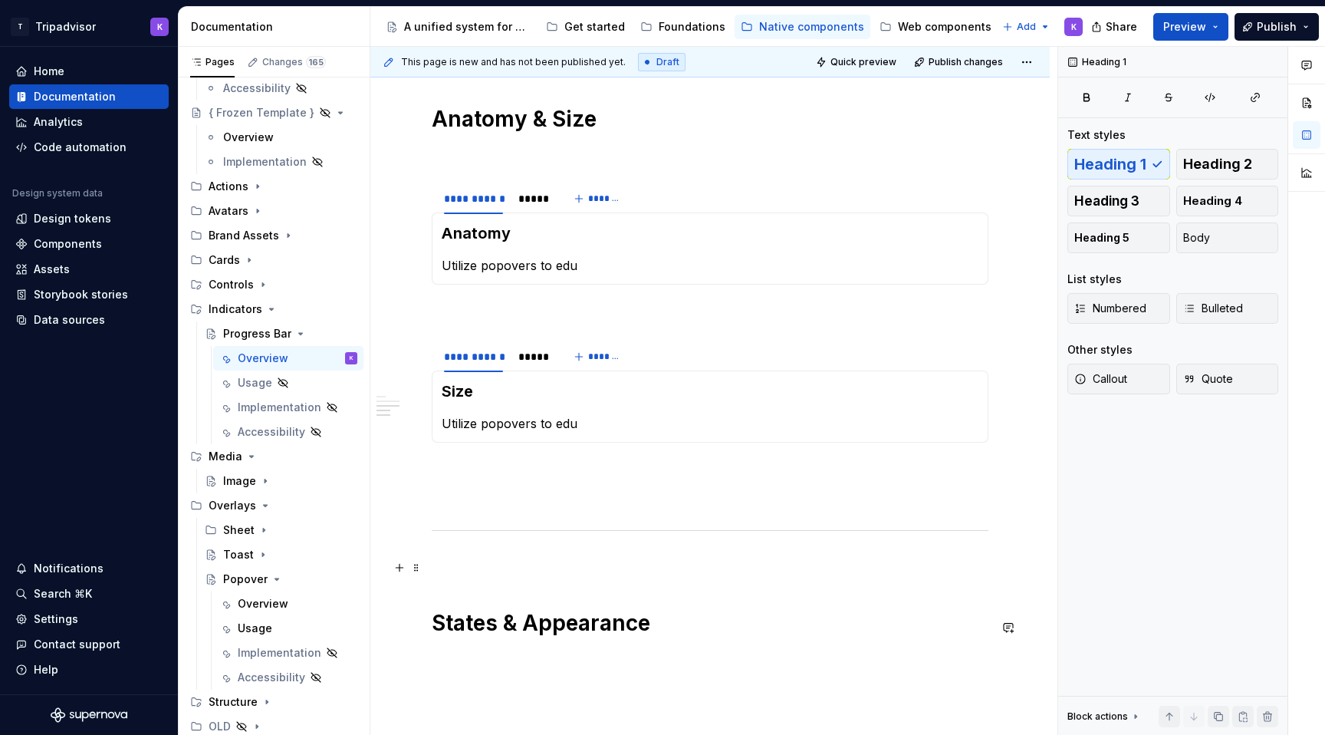
click at [549, 563] on p at bounding box center [710, 563] width 557 height 18
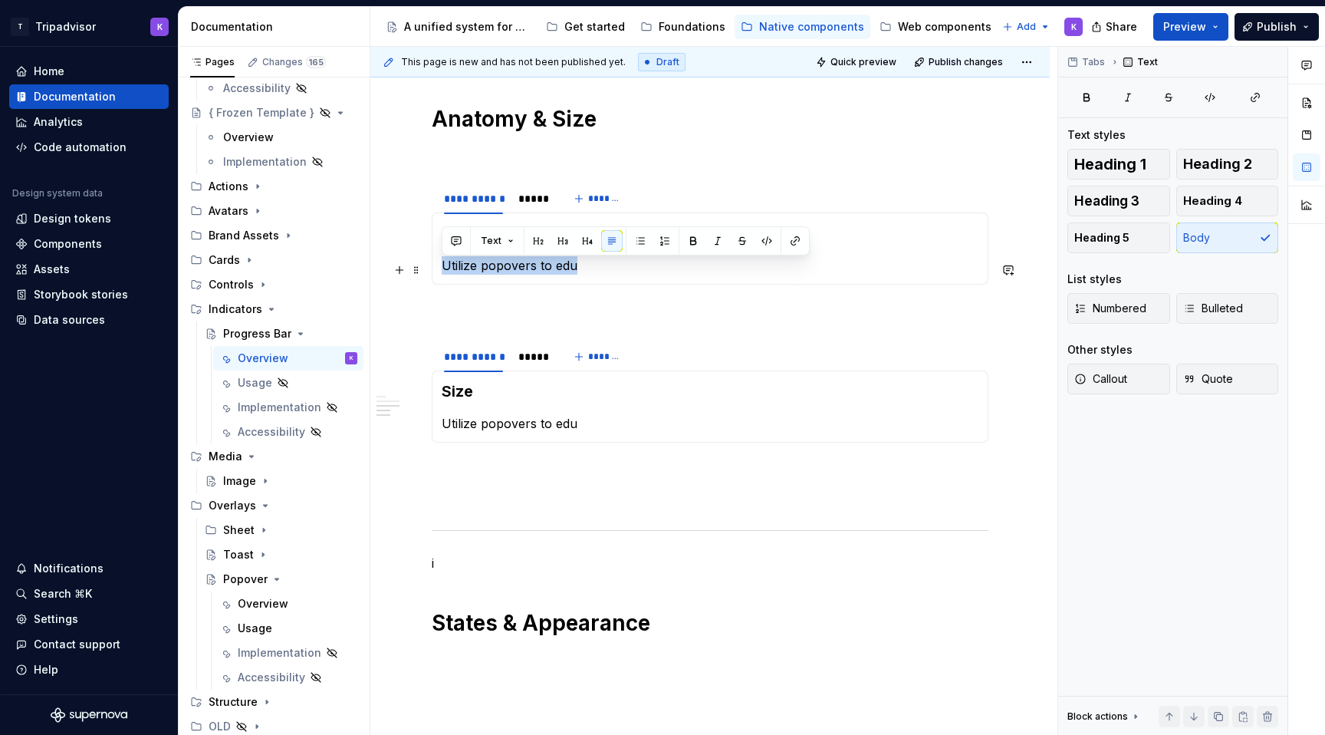
drag, startPoint x: 574, startPoint y: 273, endPoint x: 445, endPoint y: 269, distance: 129.6
click at [445, 269] on p "Utilize popovers to edu" at bounding box center [710, 265] width 537 height 18
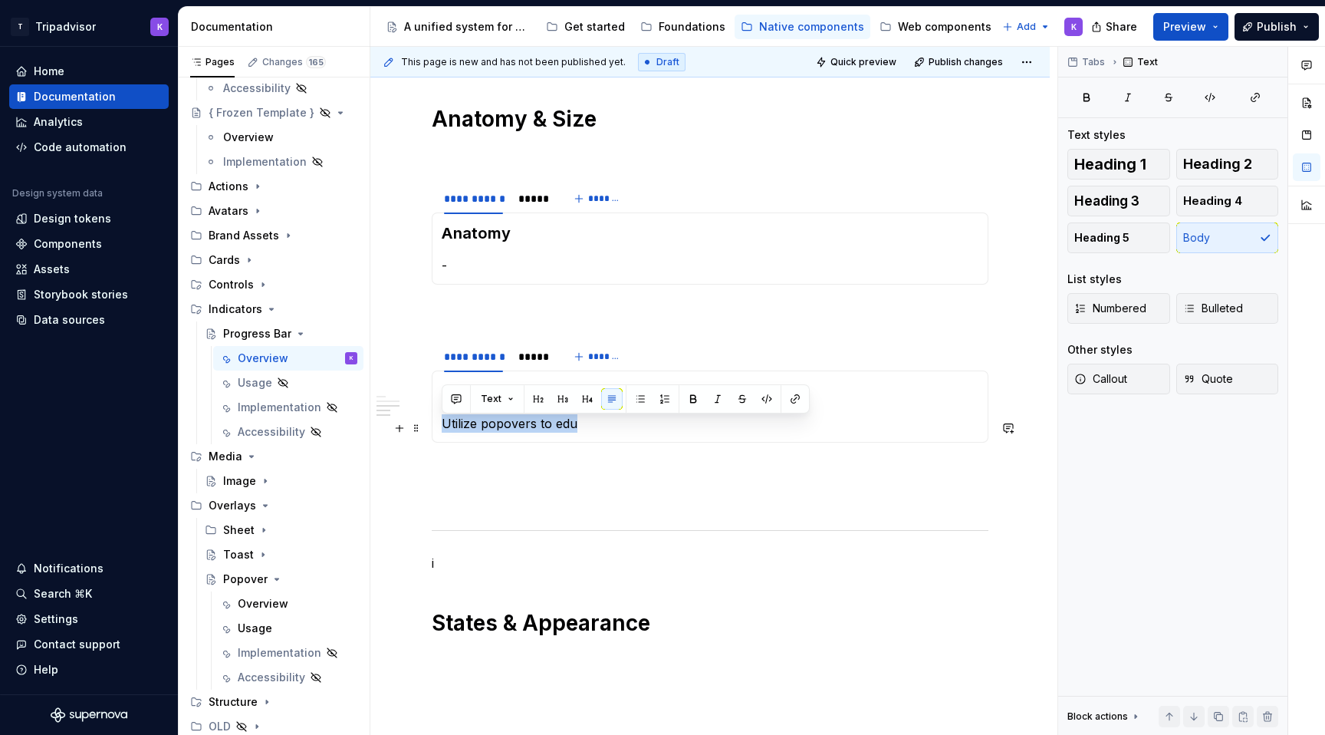
drag, startPoint x: 581, startPoint y: 425, endPoint x: 445, endPoint y: 424, distance: 136.5
click at [445, 424] on p "Utilize popovers to edu" at bounding box center [710, 423] width 537 height 18
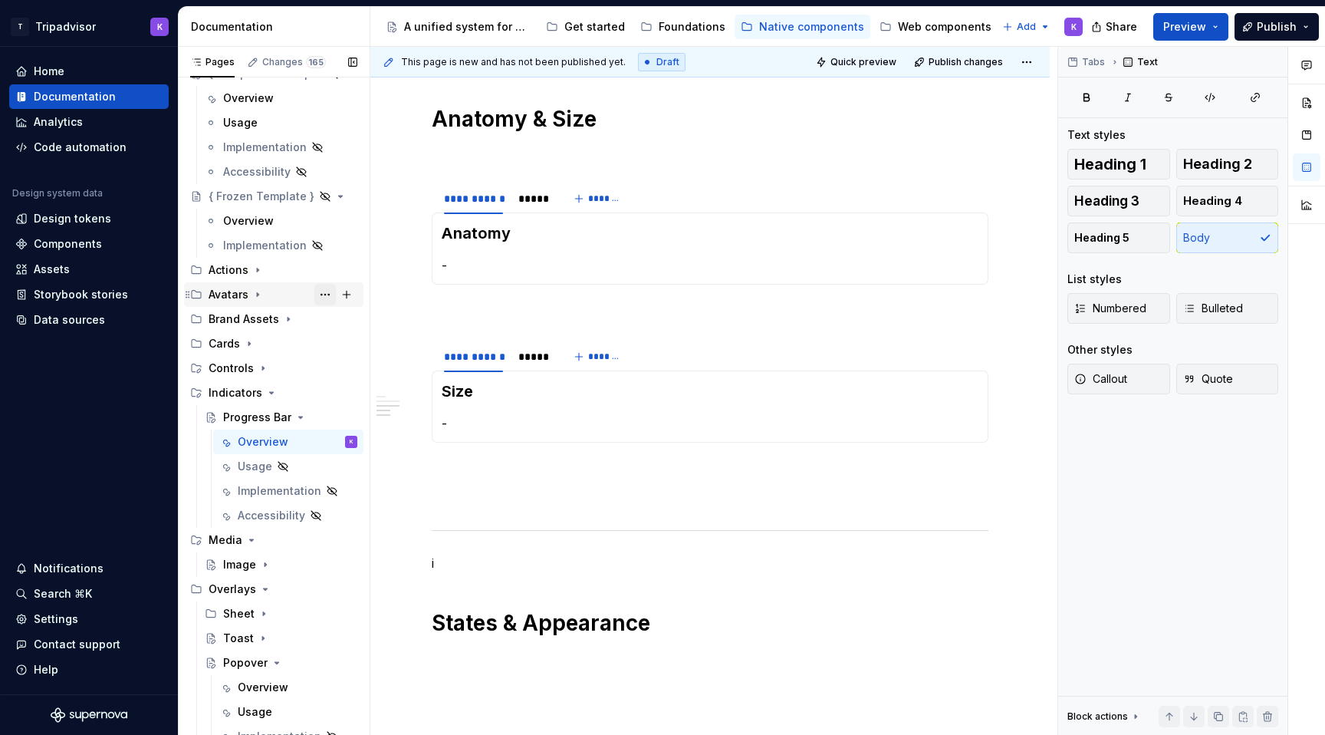
scroll to position [94, 0]
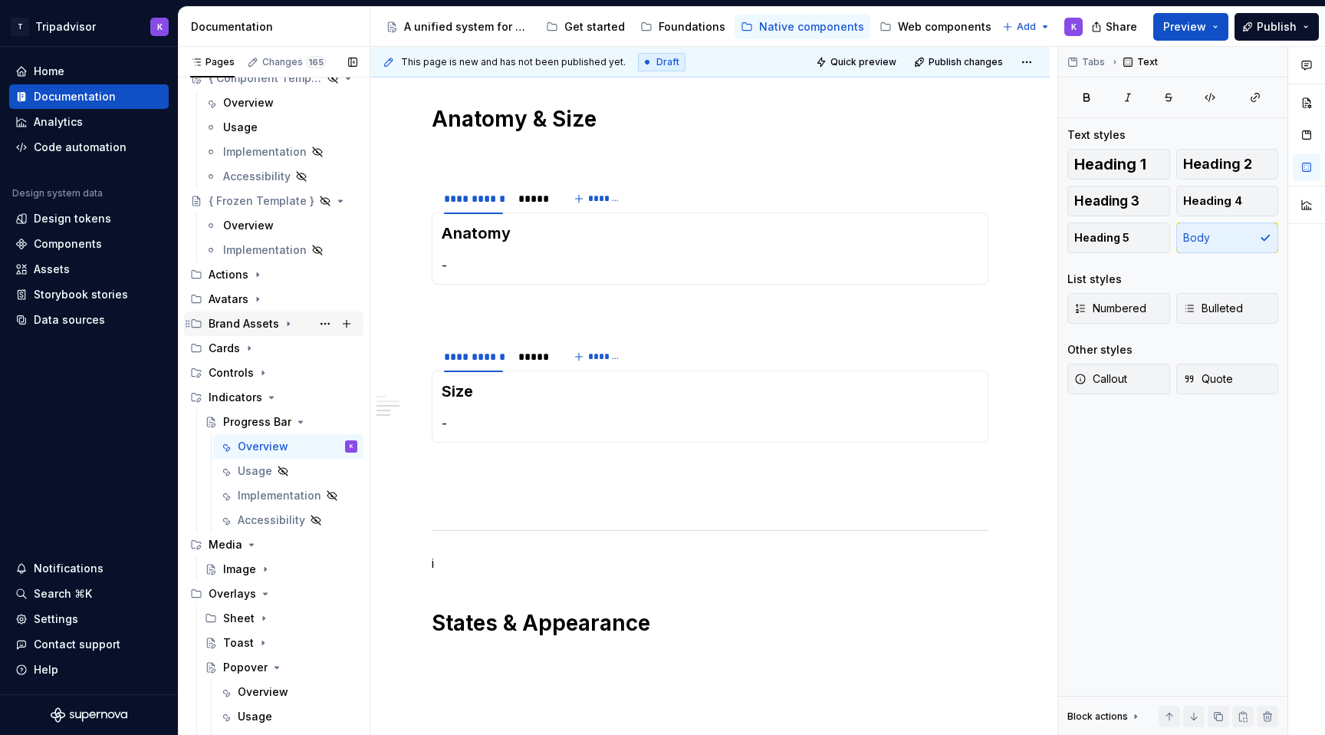
click at [291, 320] on icon "Page tree" at bounding box center [288, 323] width 12 height 12
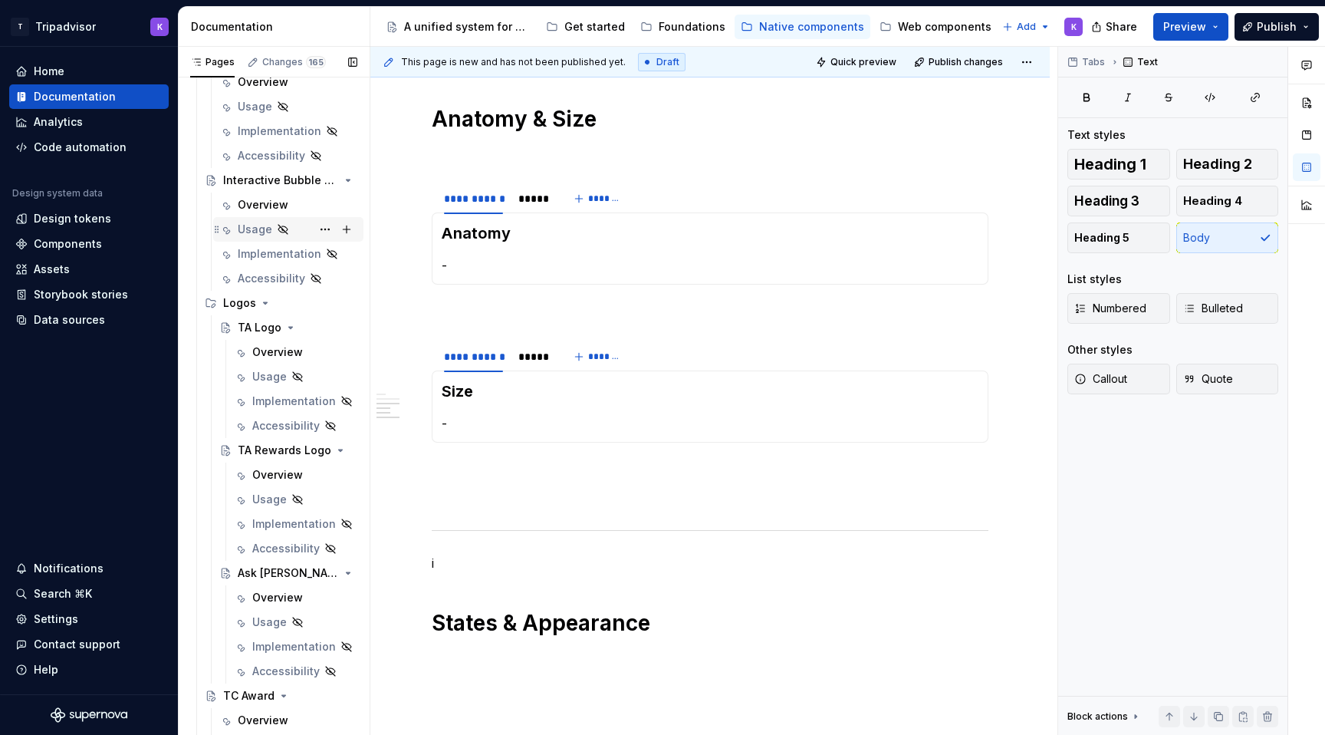
scroll to position [301, 0]
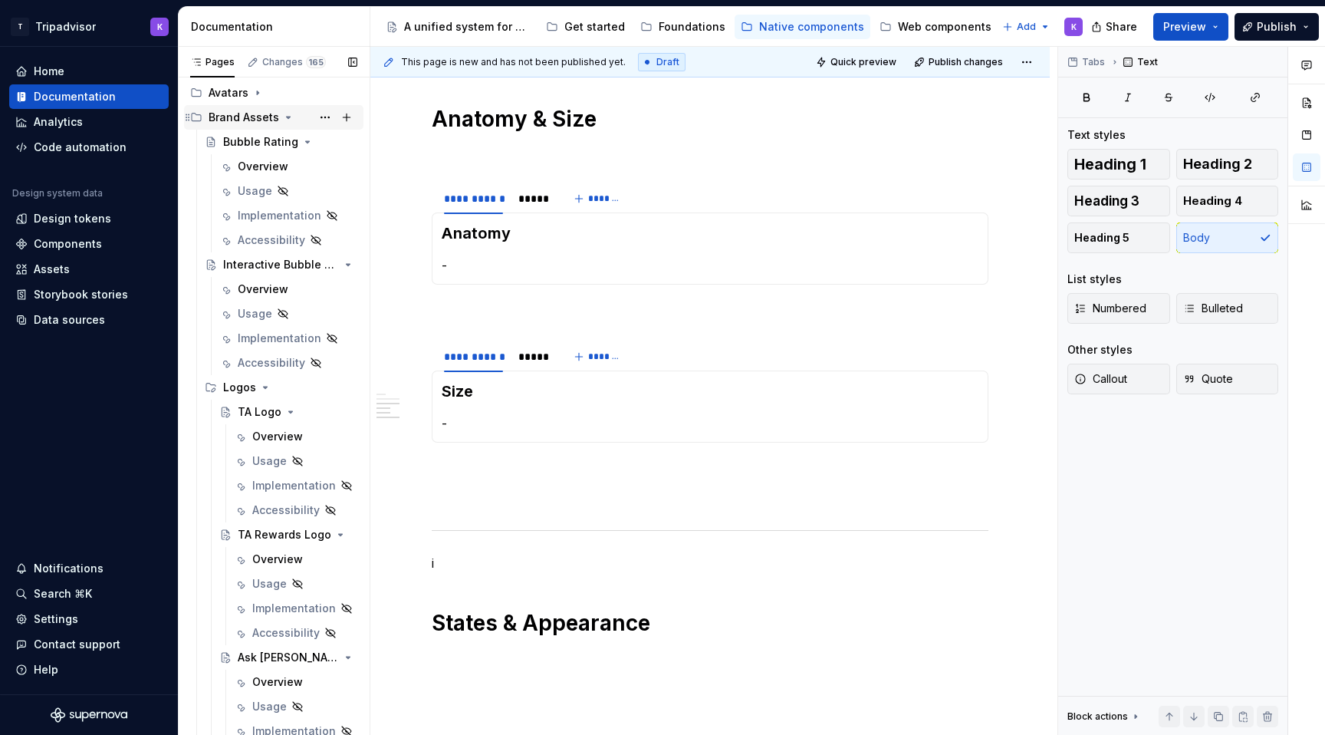
click at [284, 121] on icon "Page tree" at bounding box center [288, 117] width 12 height 12
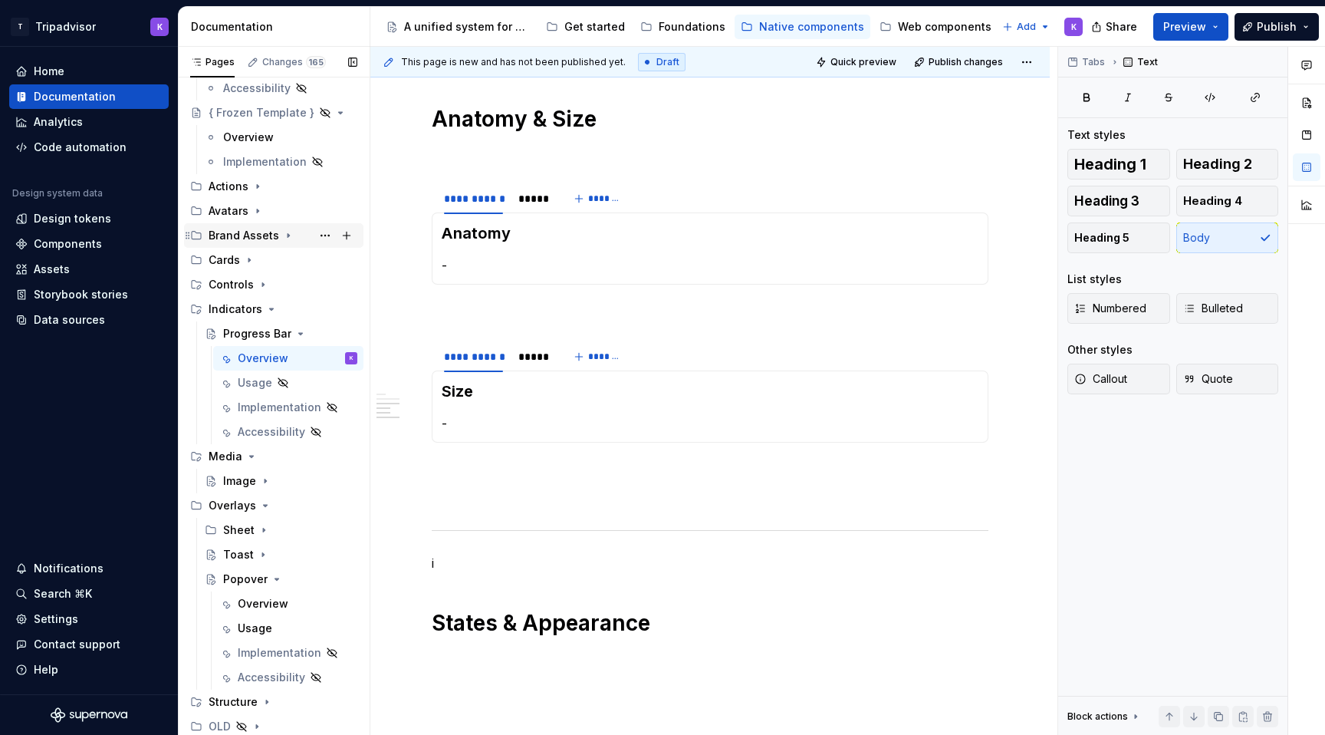
scroll to position [182, 0]
click at [265, 695] on icon "Page tree" at bounding box center [267, 701] width 12 height 12
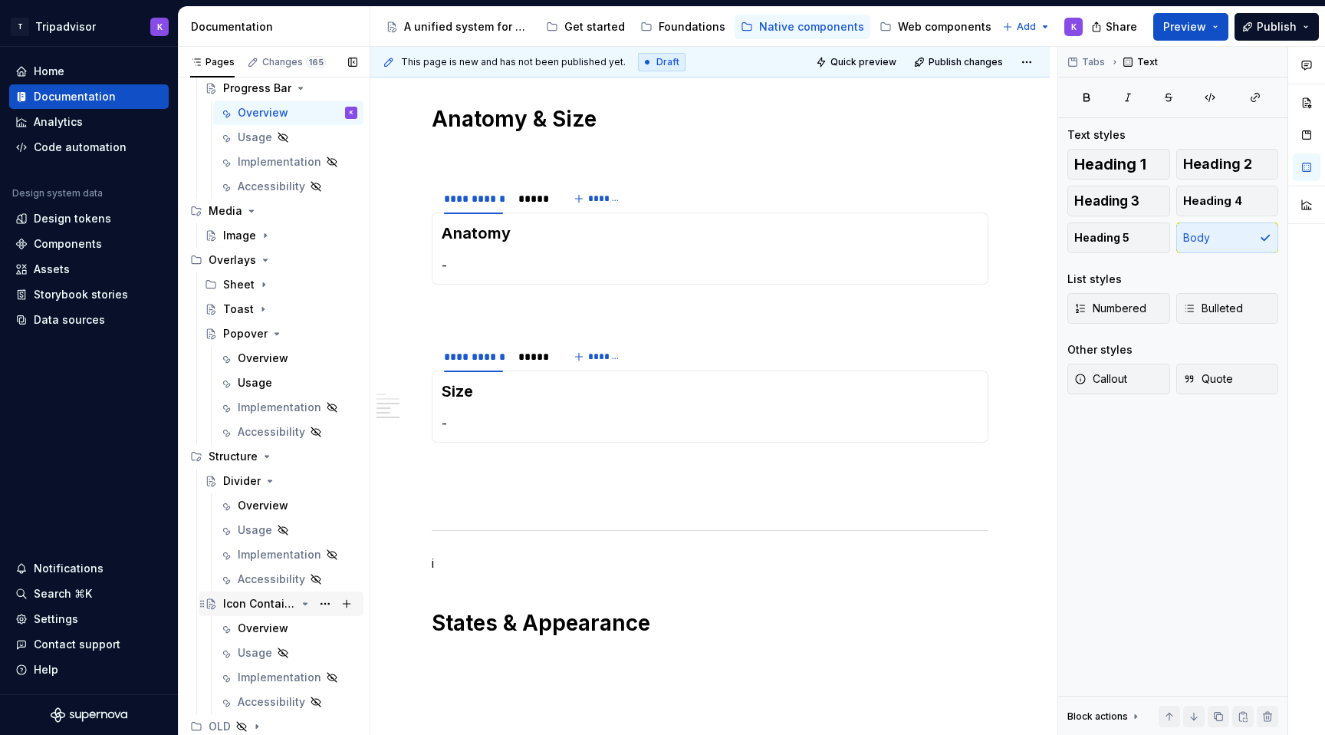
click at [267, 607] on div "Icon Container" at bounding box center [259, 603] width 73 height 15
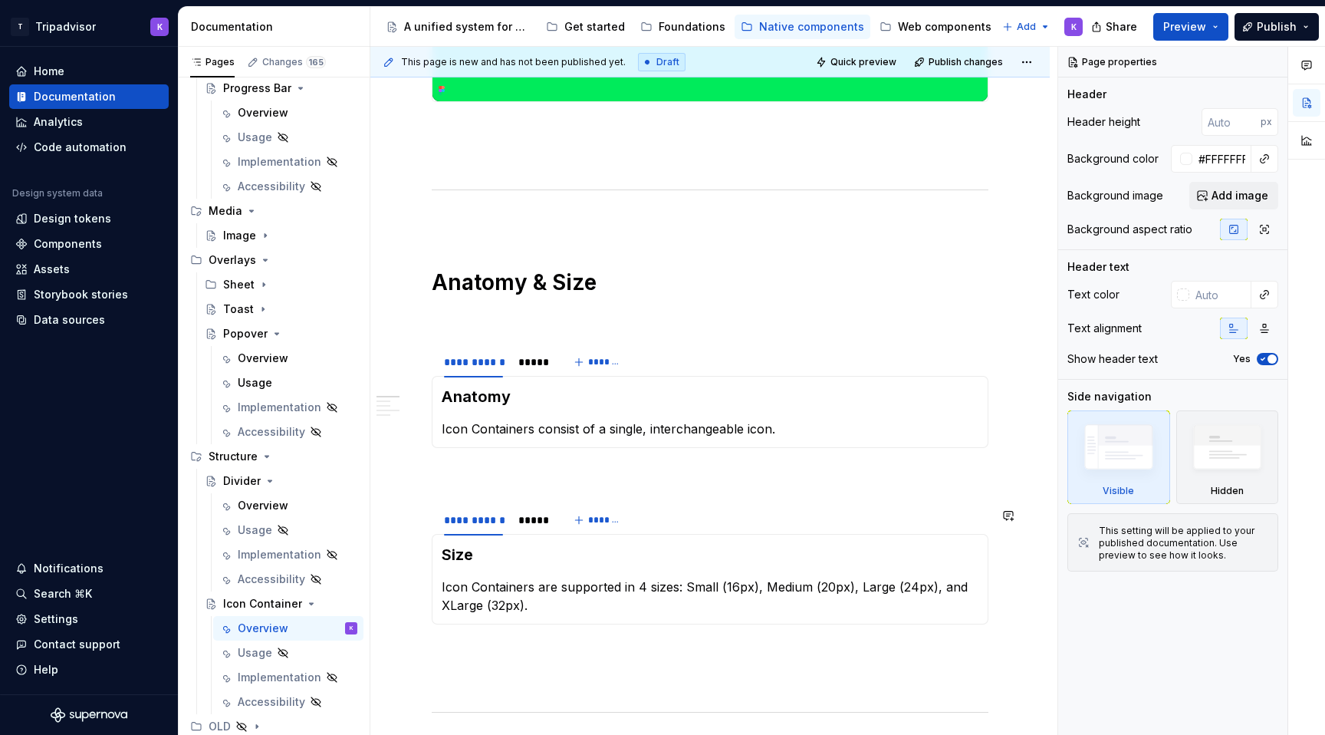
scroll to position [545, 0]
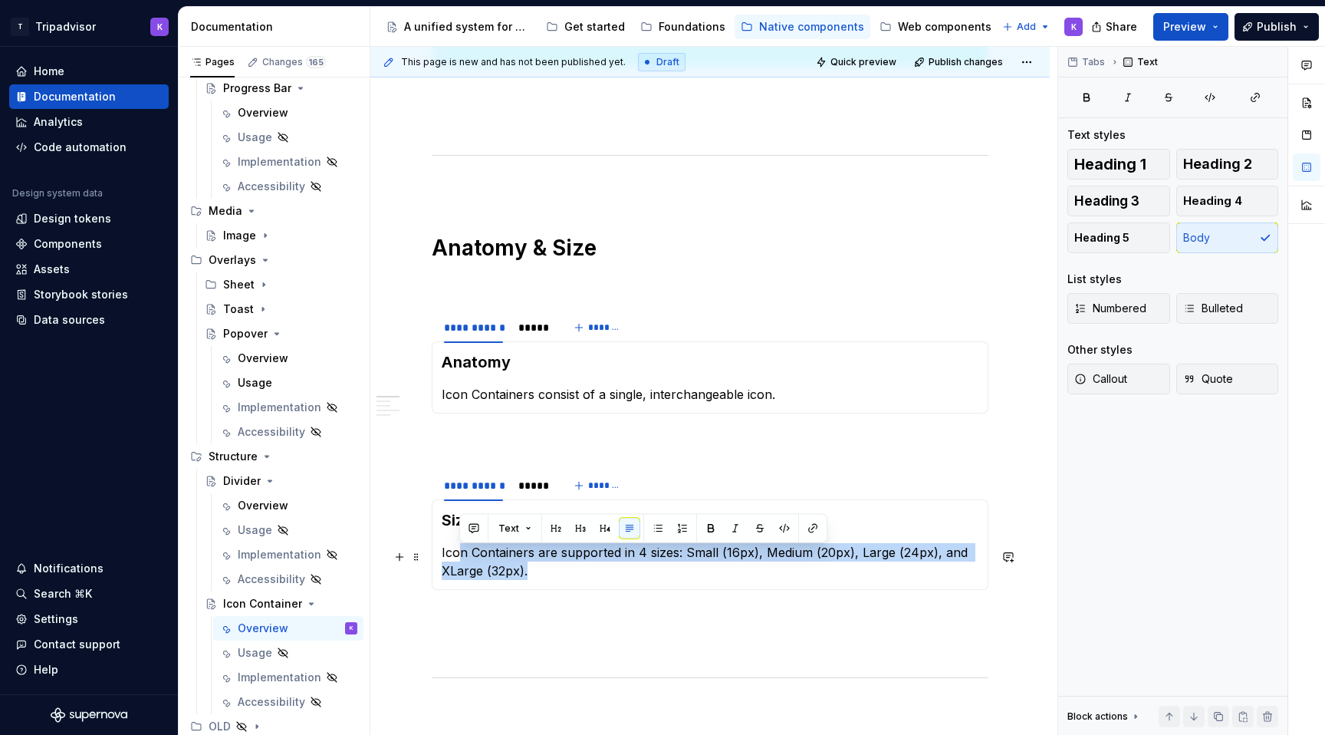
drag, startPoint x: 554, startPoint y: 574, endPoint x: 460, endPoint y: 560, distance: 95.3
click at [460, 560] on p "Icon Containers are supported in 4 sizes: Small (16px), Medium (20px), Large (2…" at bounding box center [710, 561] width 537 height 37
click at [301, 604] on icon "Page tree" at bounding box center [305, 603] width 12 height 12
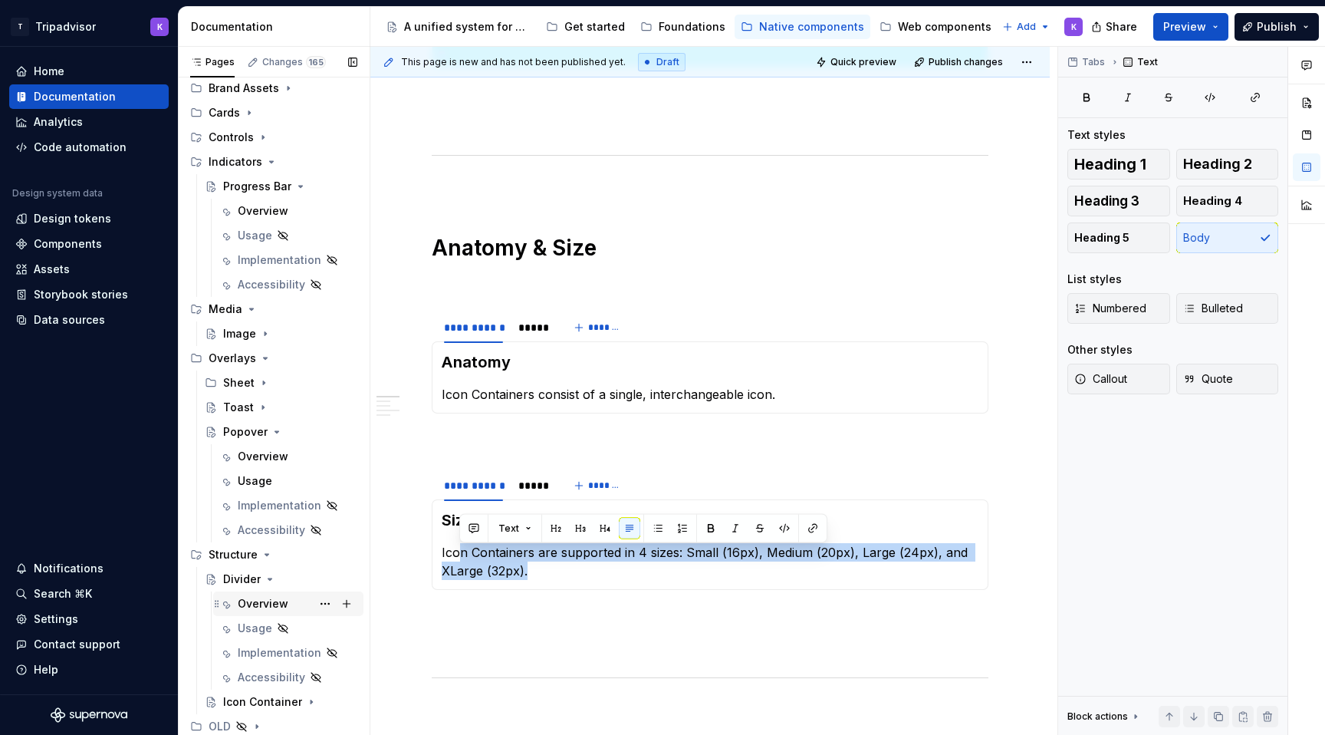
click at [278, 599] on div "Overview" at bounding box center [263, 603] width 51 height 15
type textarea "*"
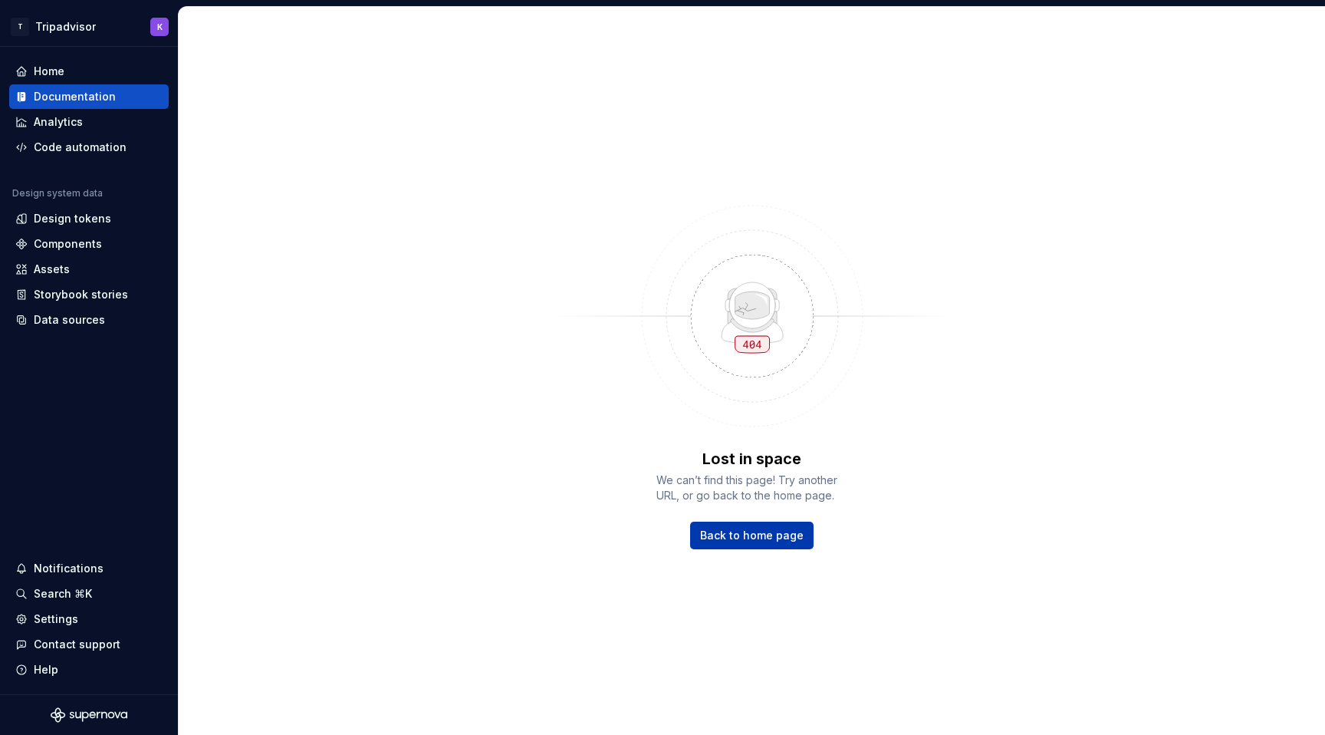
click at [790, 541] on span "Back to home page" at bounding box center [752, 534] width 104 height 15
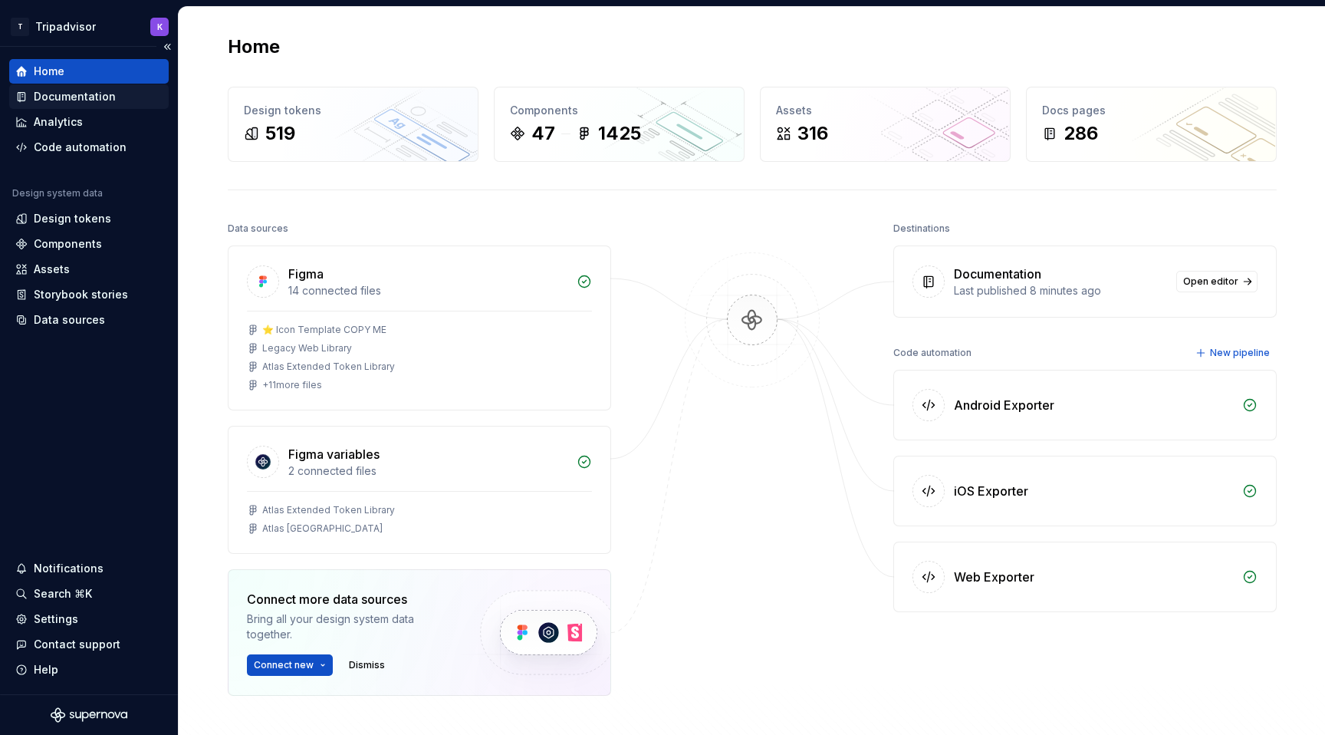
click at [47, 94] on div "Documentation" at bounding box center [75, 96] width 82 height 15
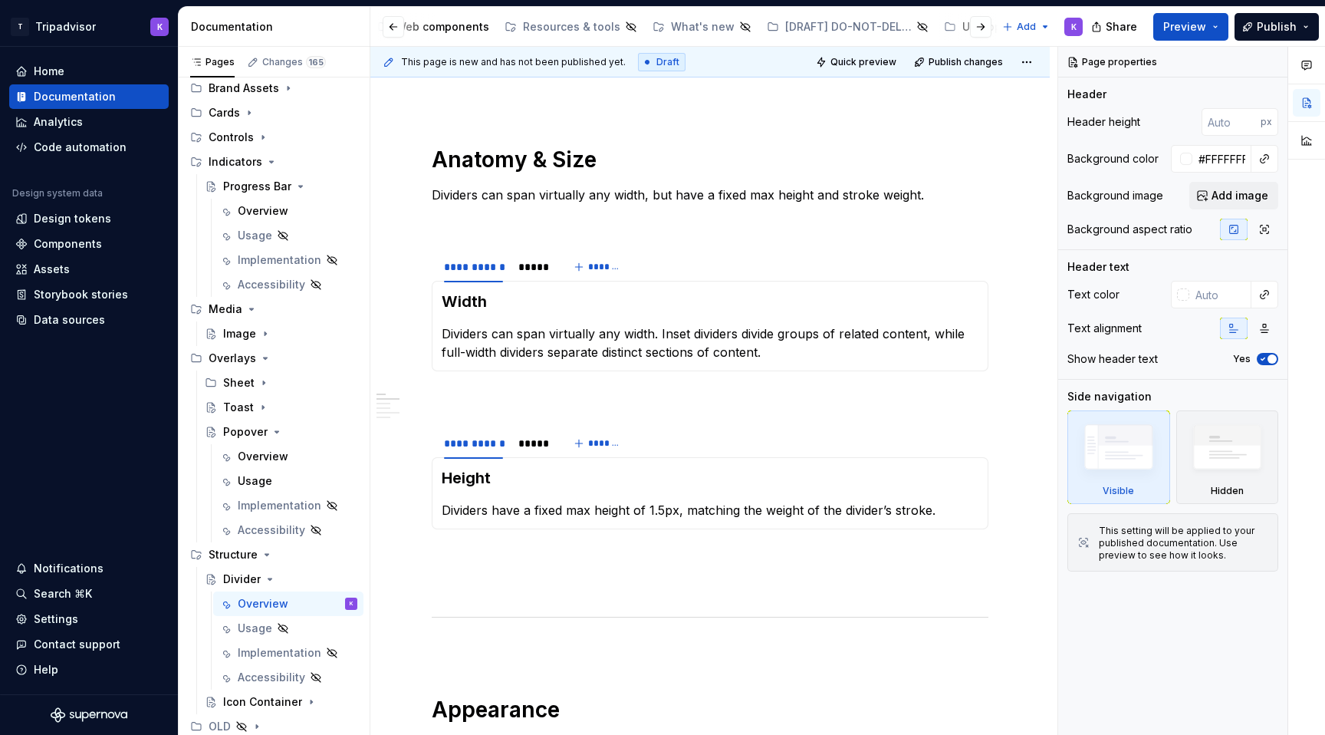
scroll to position [873, 0]
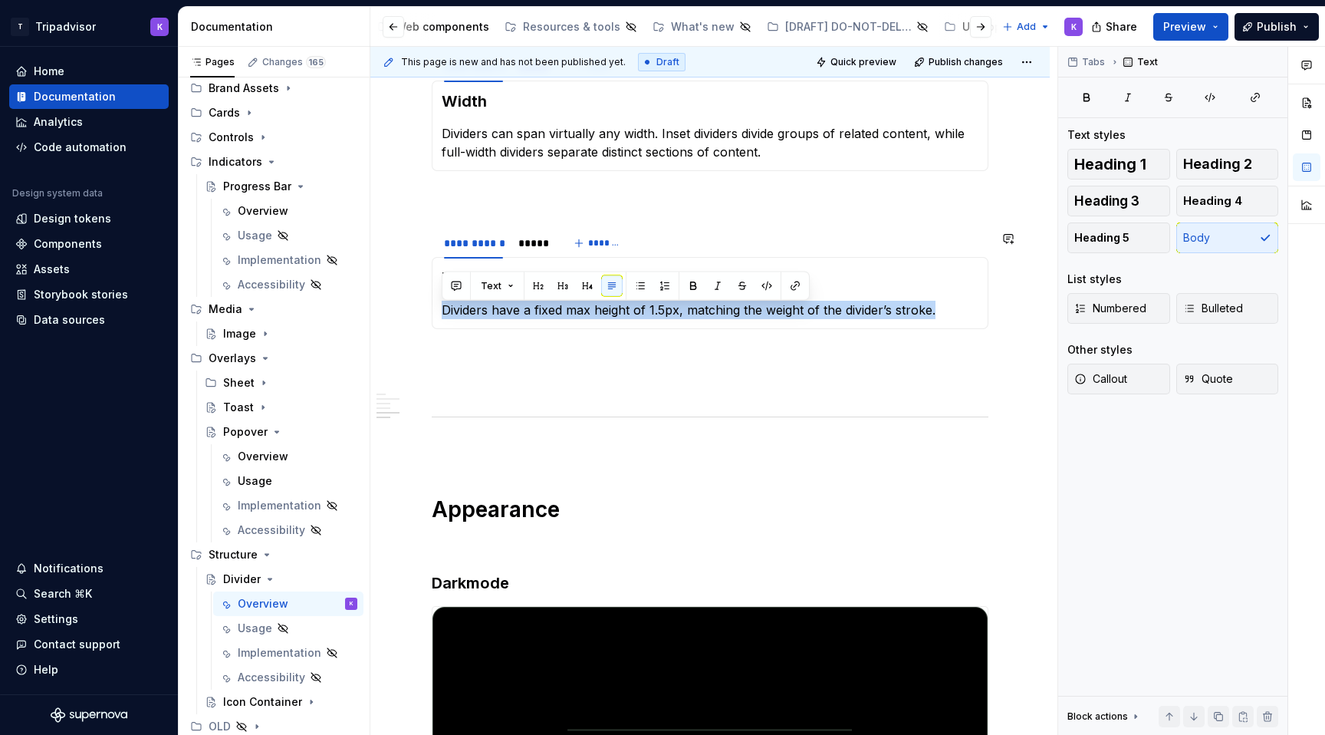
drag, startPoint x: 441, startPoint y: 311, endPoint x: 935, endPoint y: 324, distance: 494.0
click at [935, 324] on div "Height Dividers have a fixed max height of 1.5px, matching the weight of the di…" at bounding box center [710, 293] width 557 height 72
copy p "Dividers have a fixed max height of 1.5px, matching the weight of the divider’s…"
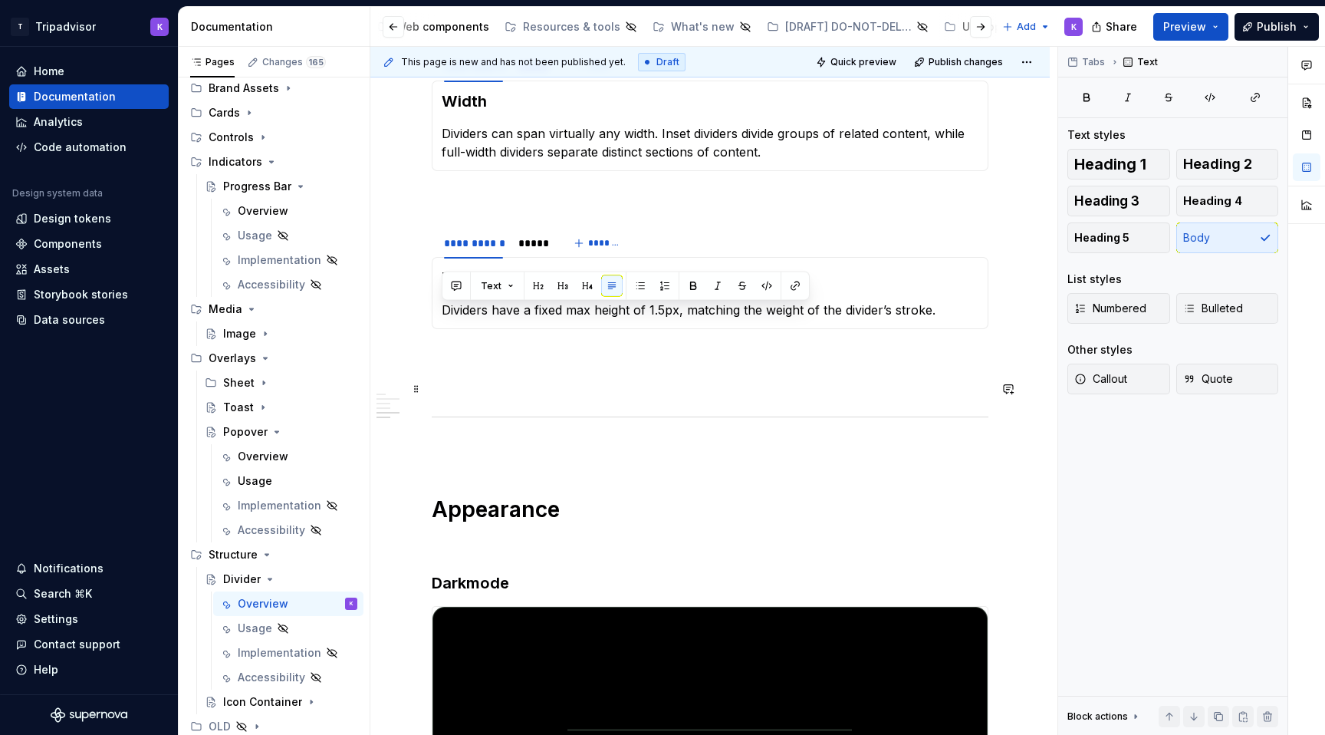
click at [882, 385] on p at bounding box center [710, 384] width 557 height 18
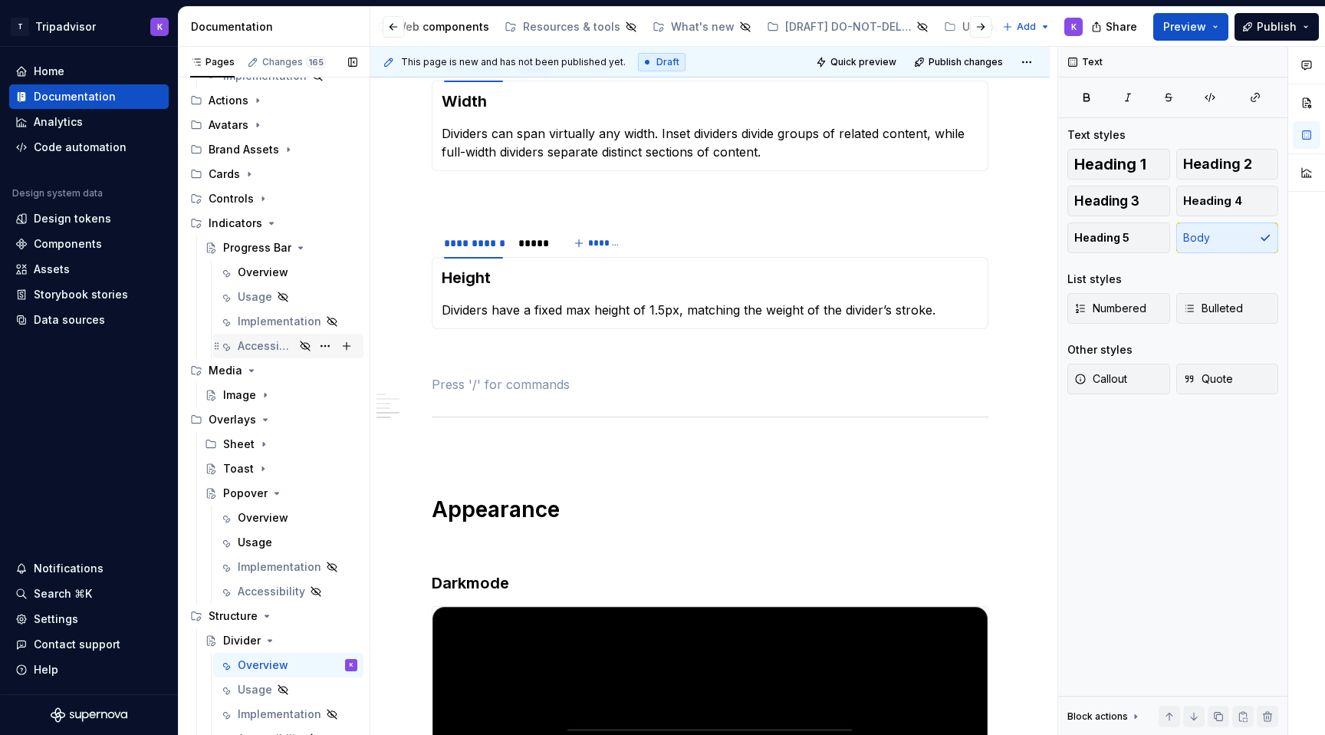
scroll to position [222, 0]
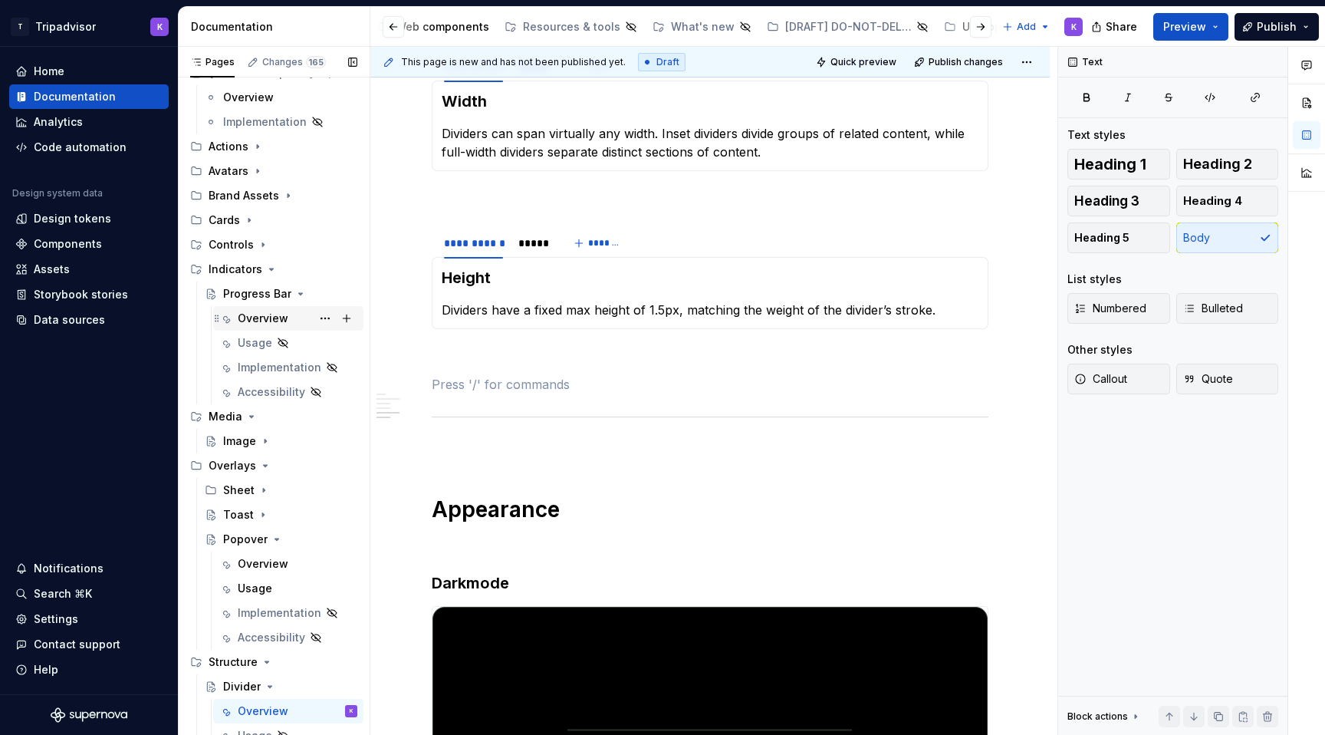
click at [277, 320] on div "Overview" at bounding box center [263, 318] width 51 height 15
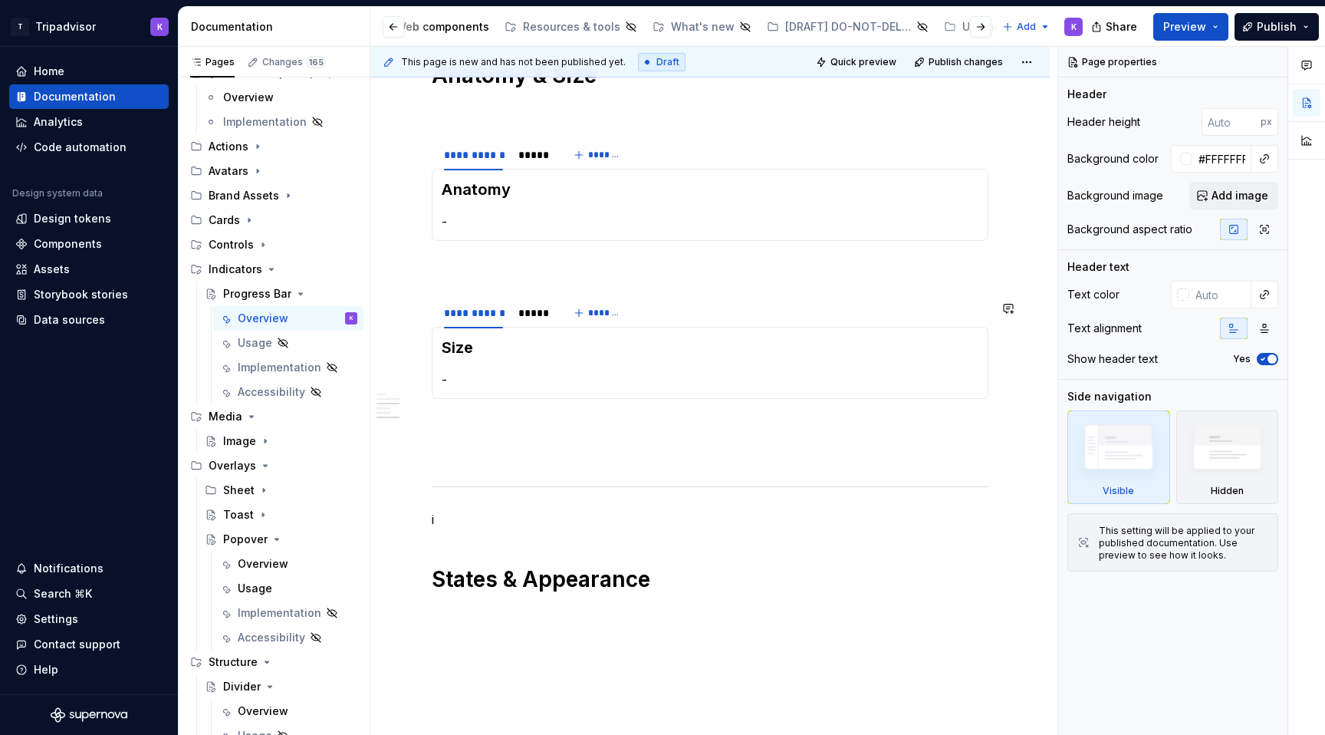
scroll to position [1045, 0]
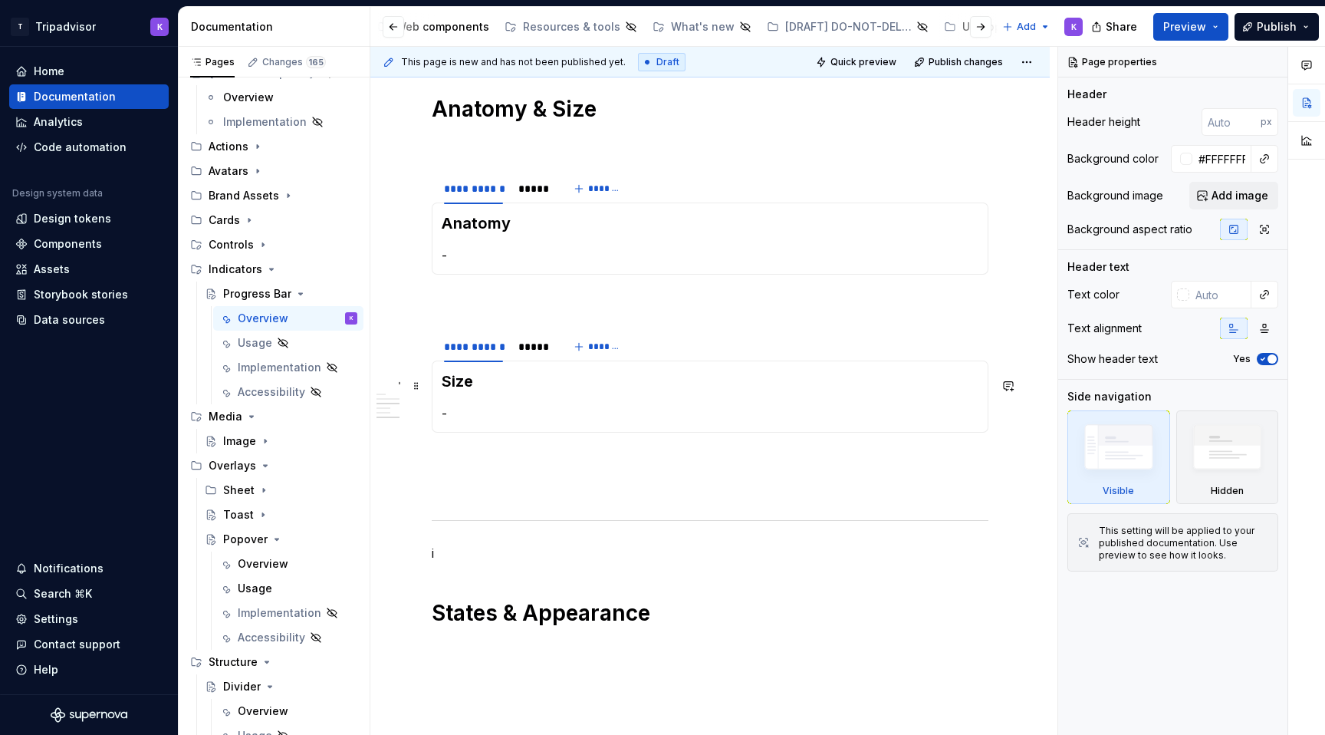
type textarea "*"
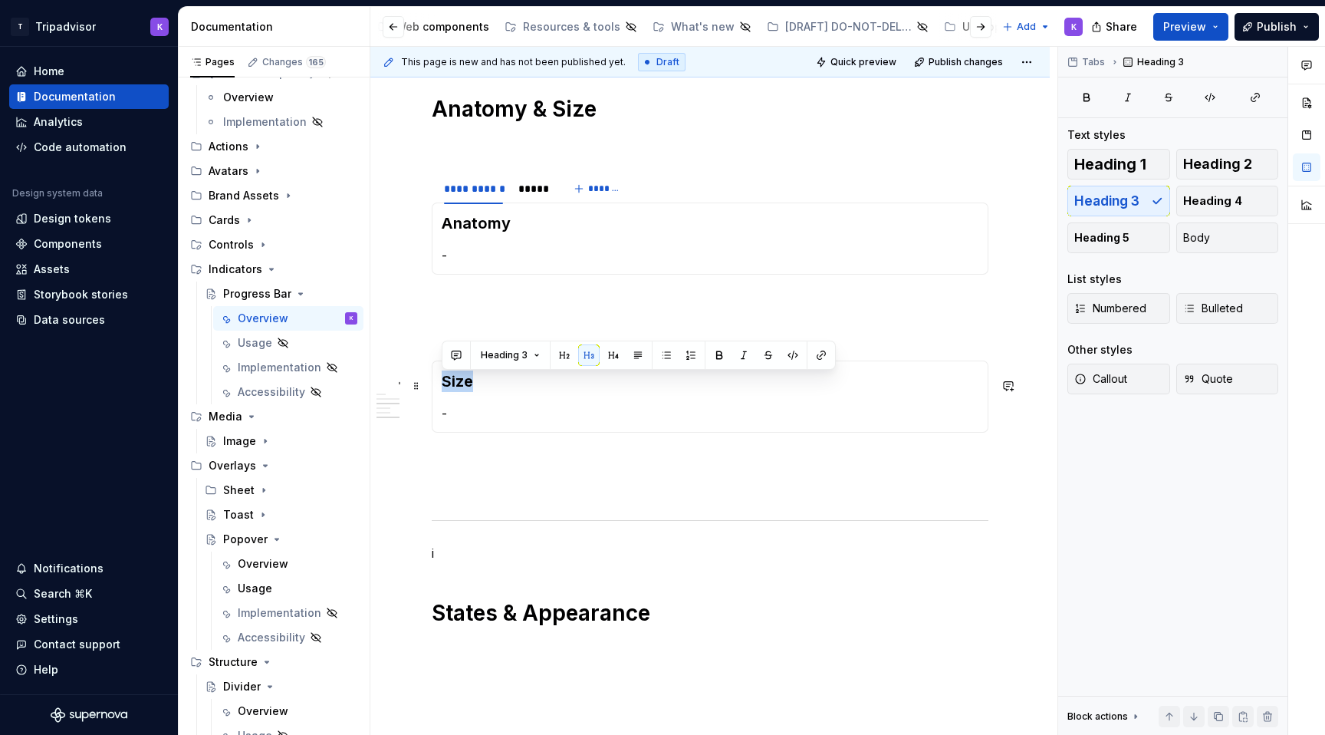
drag, startPoint x: 476, startPoint y: 388, endPoint x: 444, endPoint y: 387, distance: 32.2
click at [444, 387] on h3 "Size" at bounding box center [710, 380] width 537 height 21
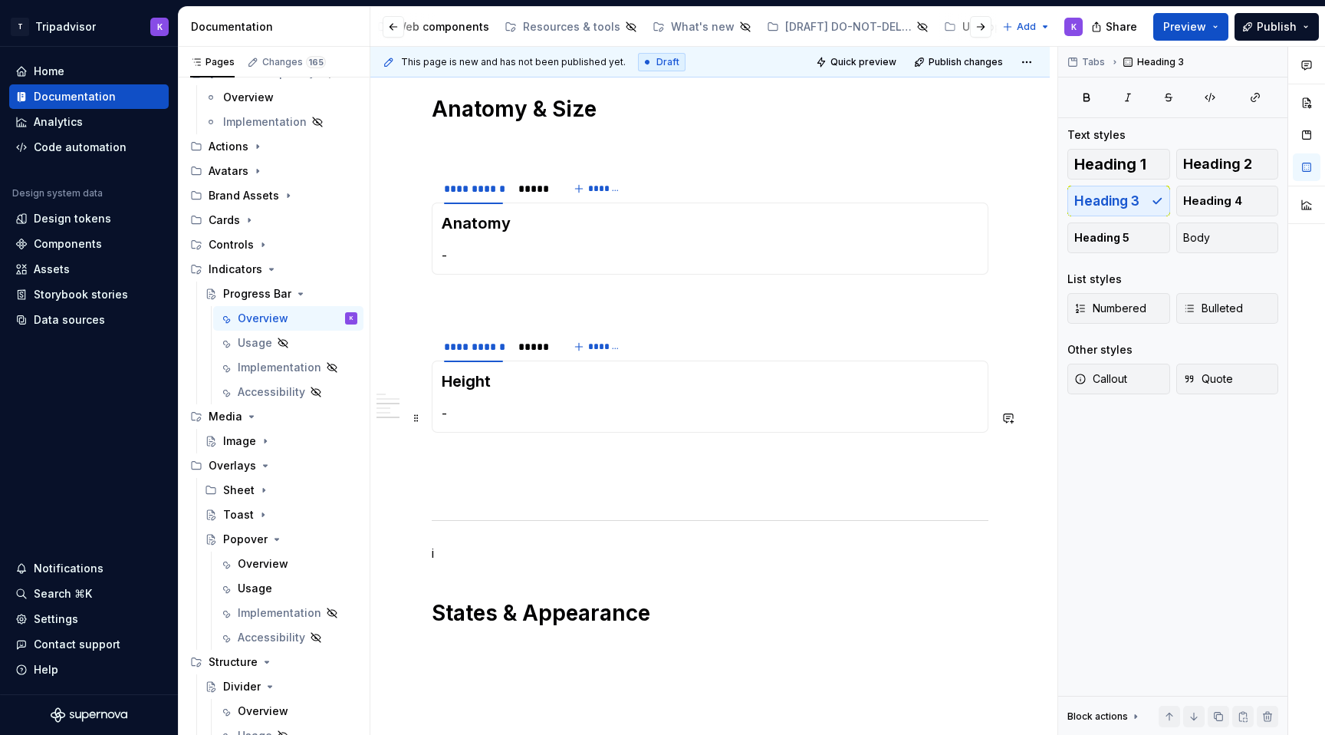
click at [468, 422] on p "-" at bounding box center [710, 413] width 537 height 18
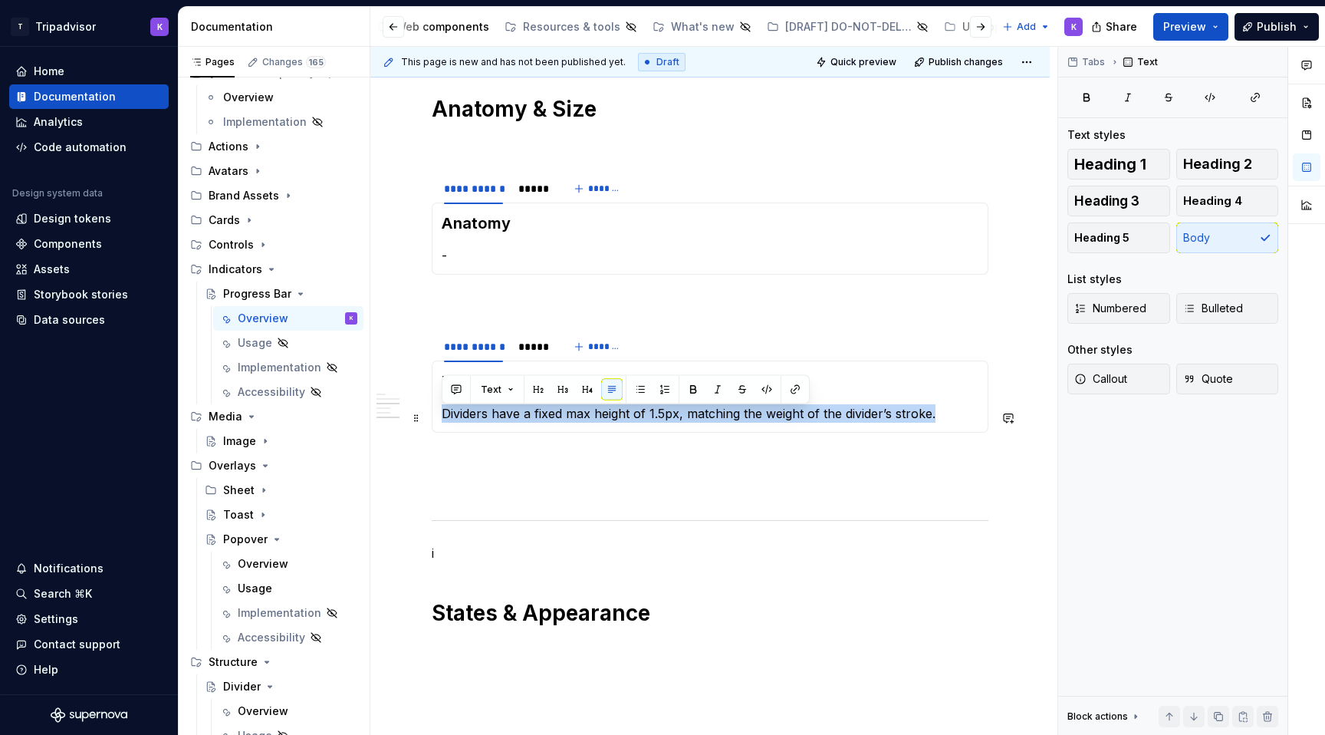
drag, startPoint x: 442, startPoint y: 415, endPoint x: 946, endPoint y: 424, distance: 503.8
click at [946, 422] on p "Dividers have a fixed max height of 1.5px, matching the weight of the divider’s…" at bounding box center [710, 413] width 537 height 18
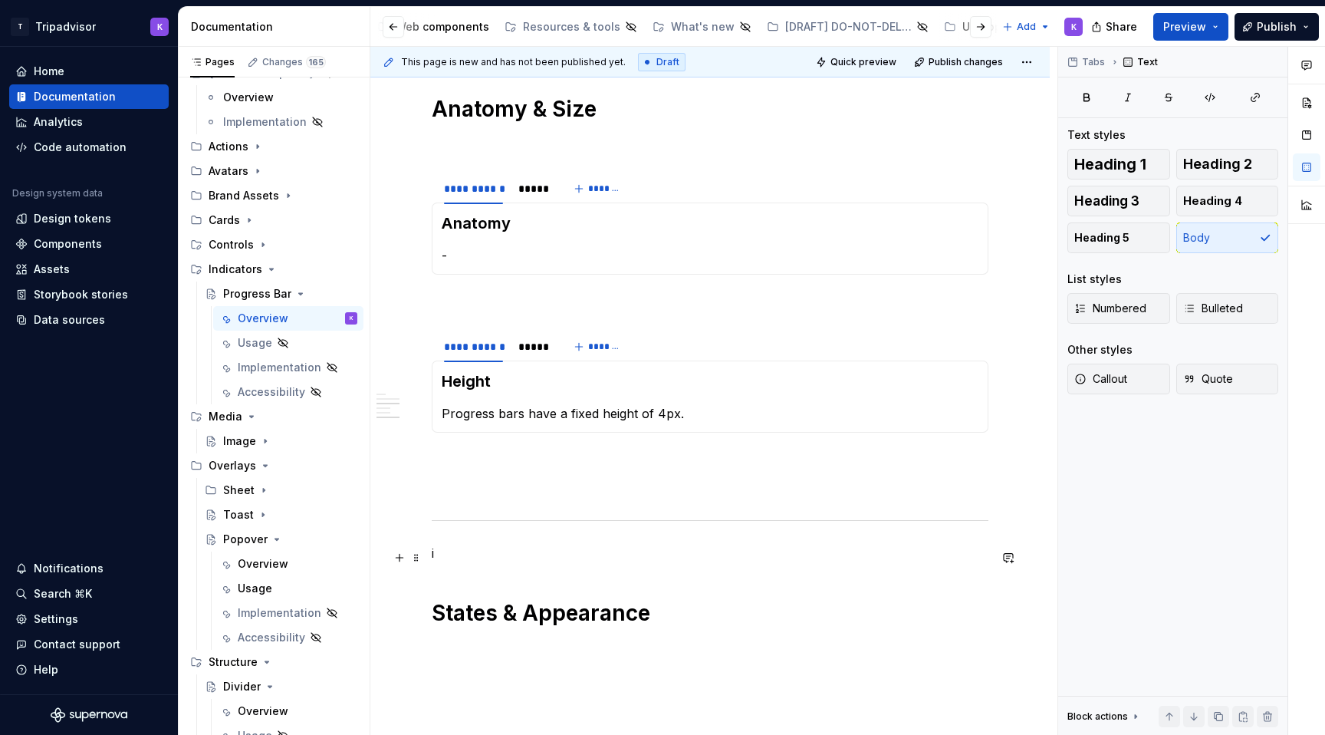
click at [573, 555] on p "i" at bounding box center [710, 553] width 557 height 18
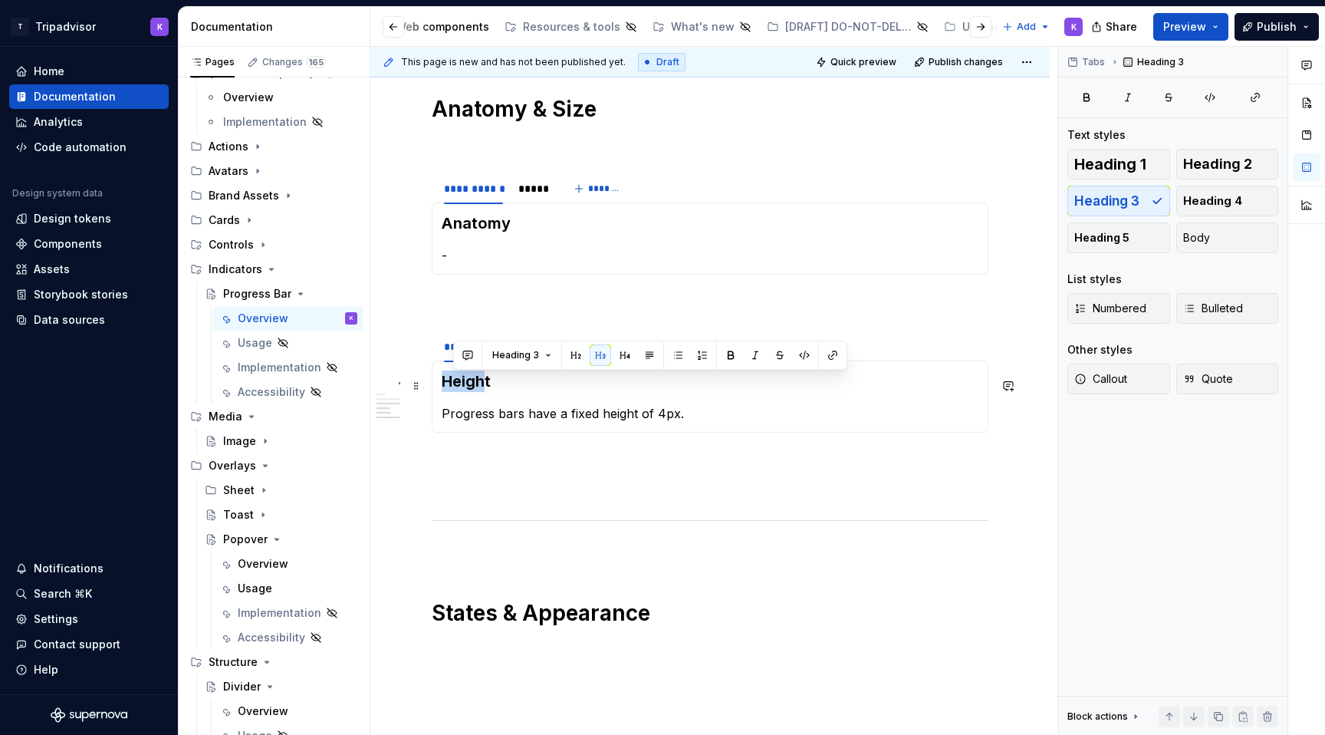
drag, startPoint x: 483, startPoint y: 386, endPoint x: 441, endPoint y: 386, distance: 42.2
click at [441, 386] on div "Height Progress bars have a fixed height of 4px." at bounding box center [710, 396] width 557 height 72
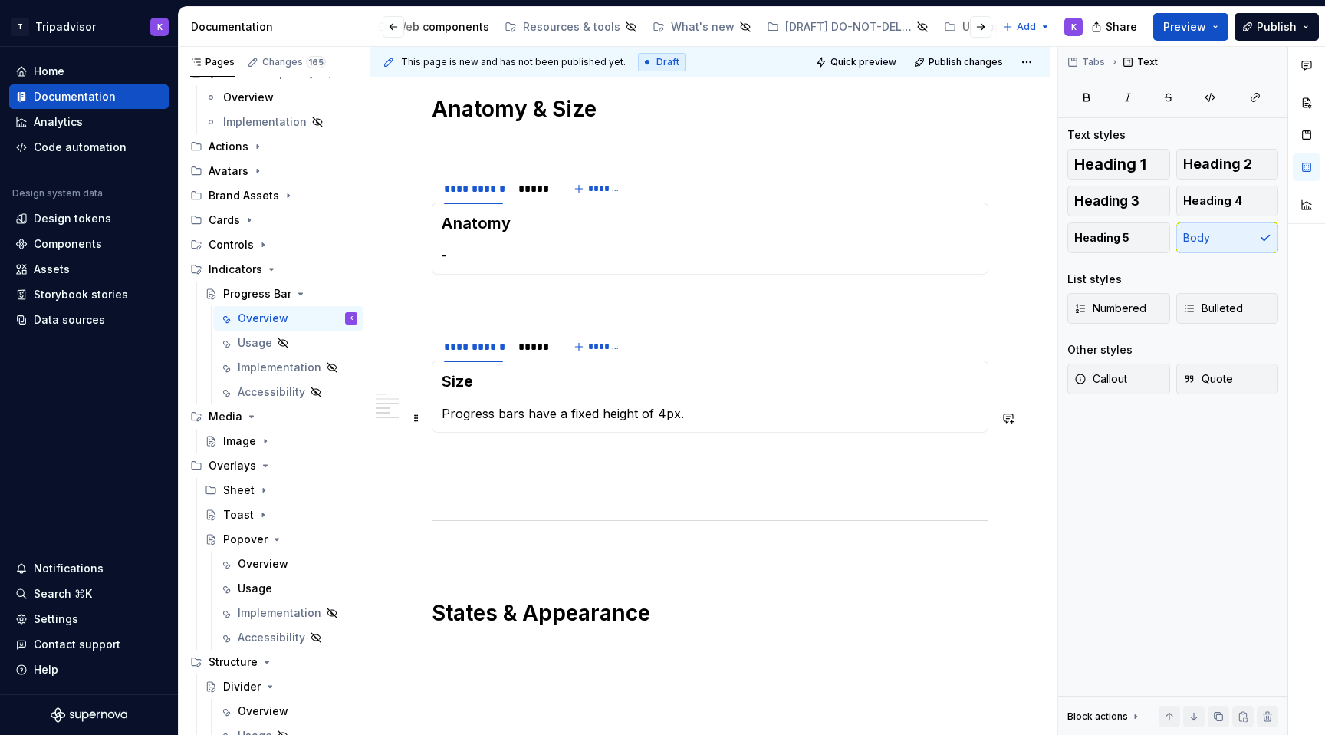
click at [692, 416] on p "Progress bars have a fixed height of 4px." at bounding box center [710, 413] width 537 height 18
click at [542, 354] on div "*****" at bounding box center [532, 346] width 29 height 15
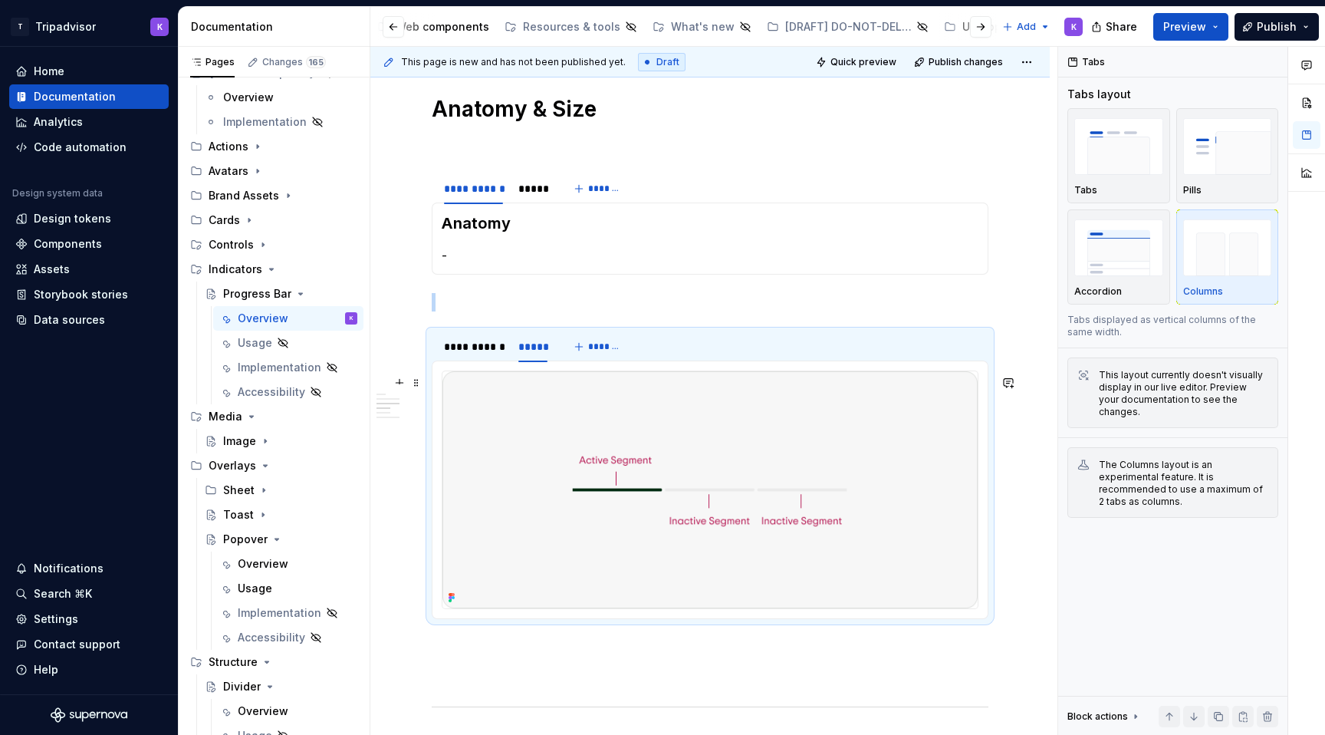
click at [617, 444] on img at bounding box center [709, 489] width 535 height 237
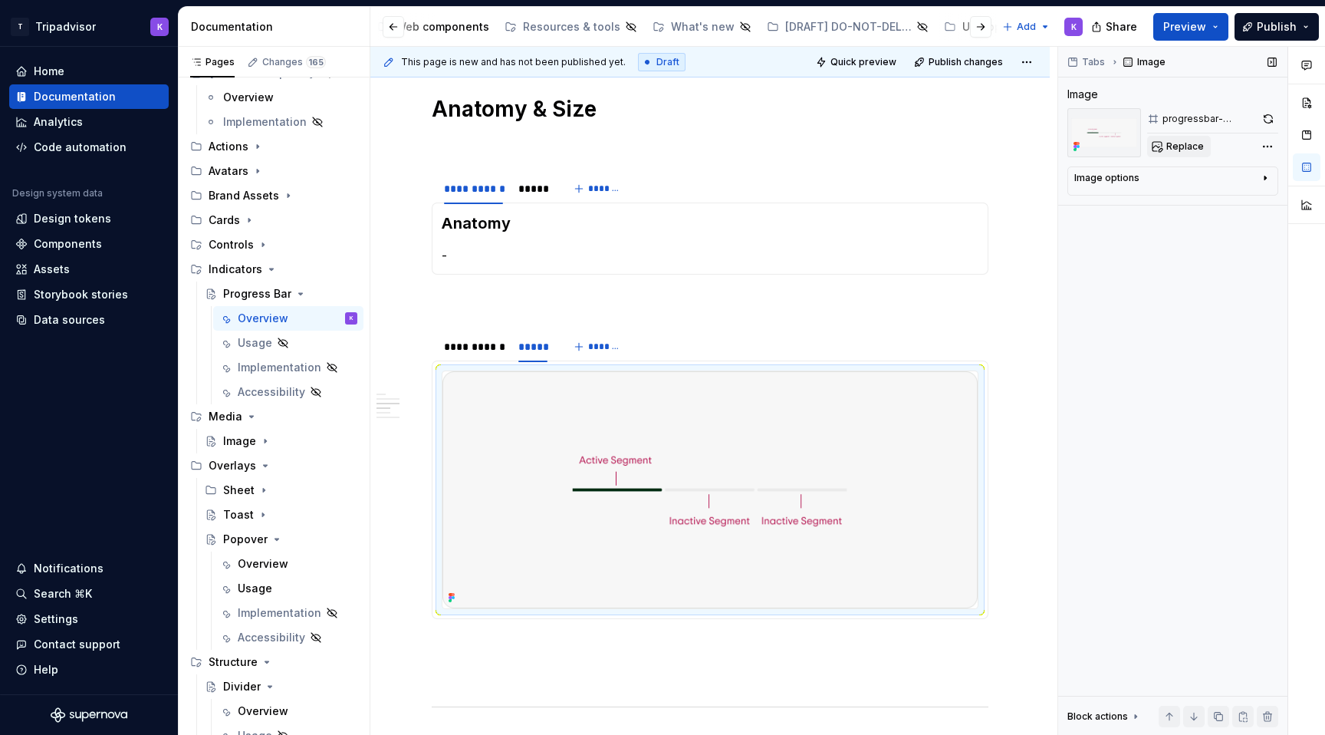
click at [1191, 146] on span "Replace" at bounding box center [1185, 146] width 38 height 12
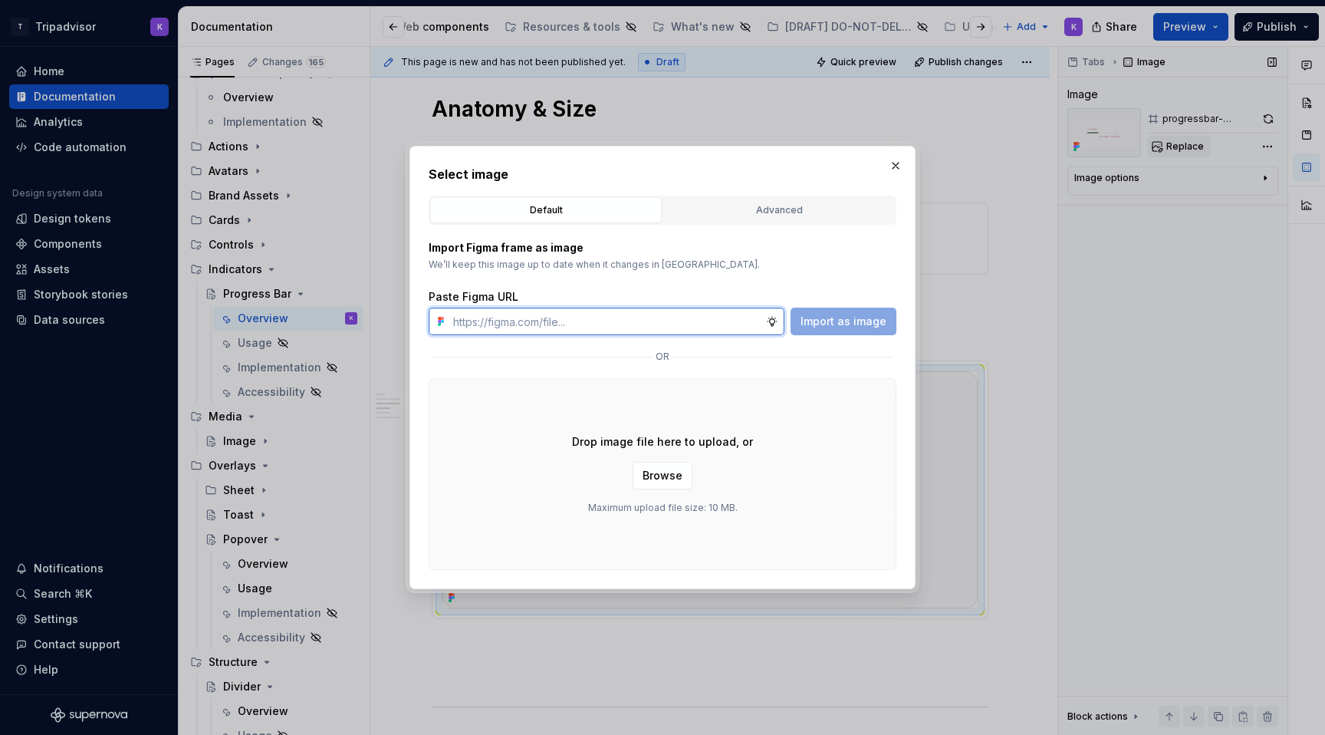
type textarea "*"
click at [721, 313] on input "text" at bounding box center [606, 321] width 319 height 28
paste input "https://www.figma.com/design/eWzZGbXTCMsZ0gwC1u1MU0/Altas-Native-Documentation?…"
type input "https://www.figma.com/design/eWzZGbXTCMsZ0gwC1u1MU0/Altas-Native-Documentation?…"
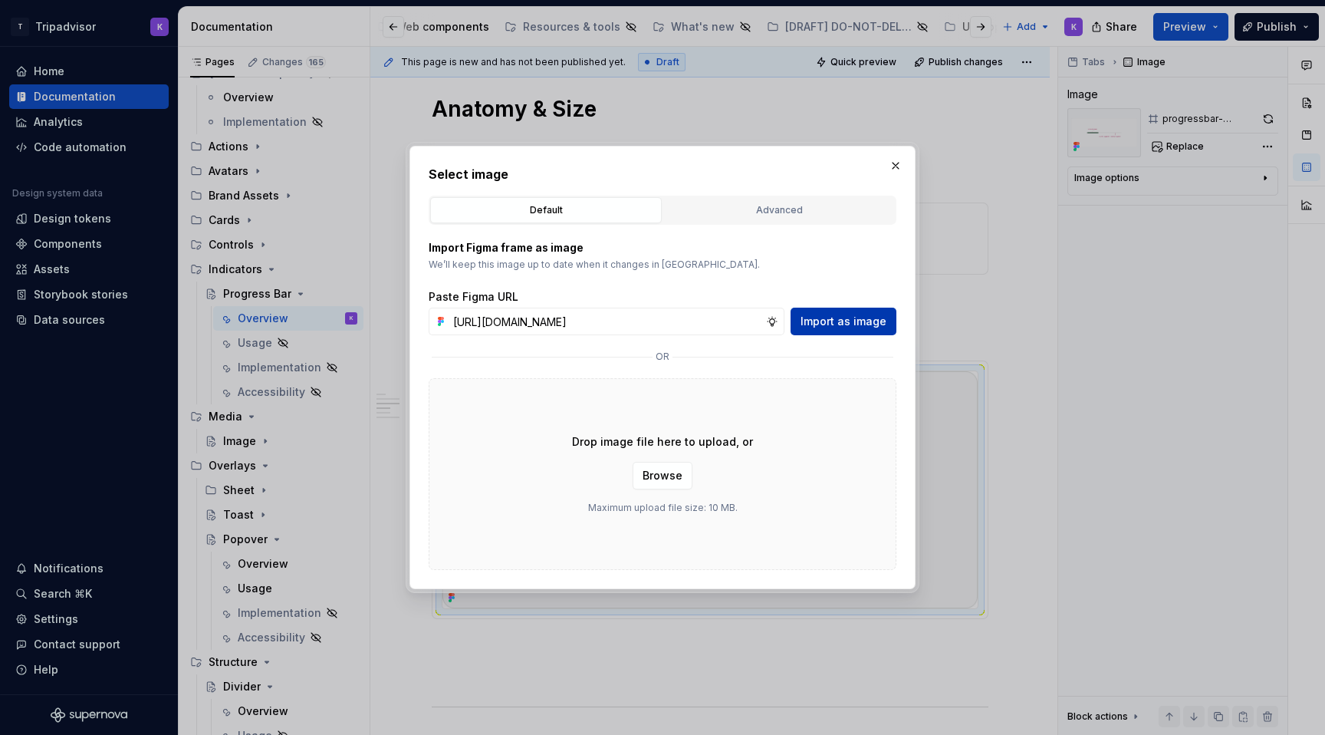
click at [834, 316] on span "Import as image" at bounding box center [843, 321] width 86 height 15
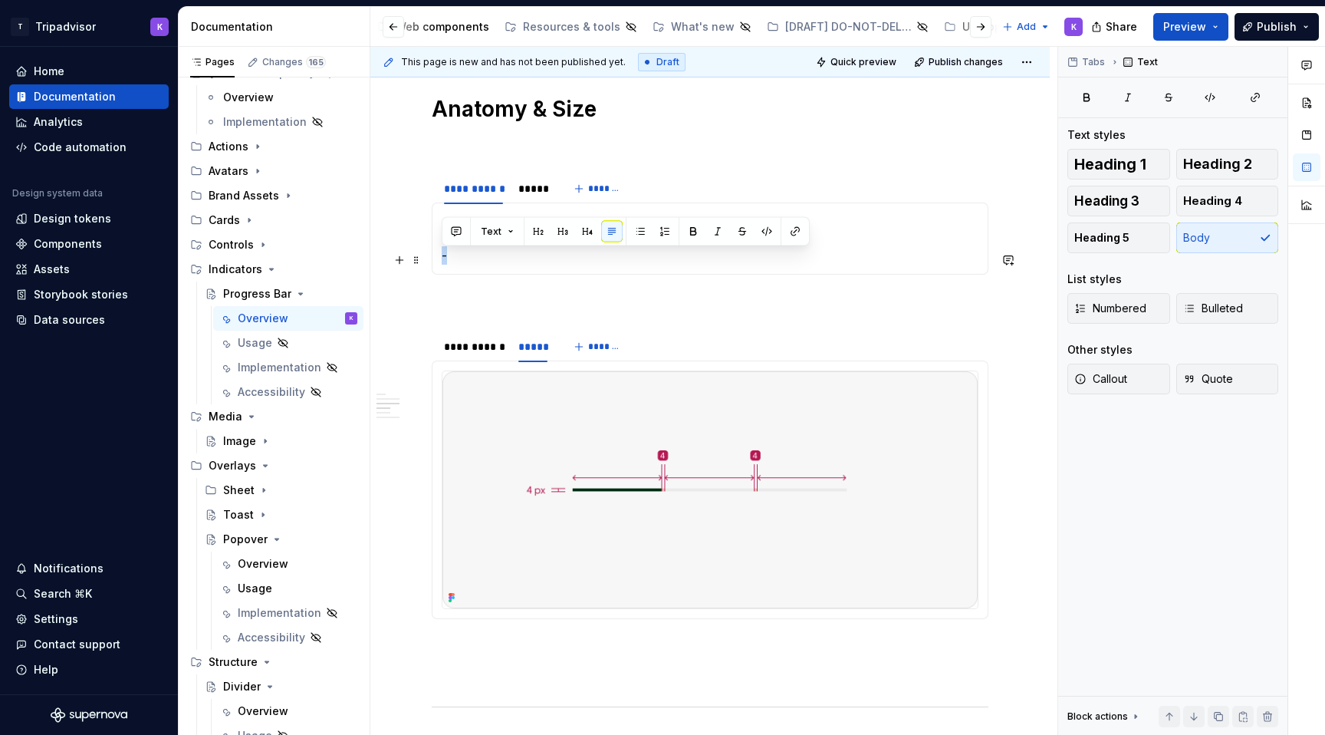
drag, startPoint x: 461, startPoint y: 262, endPoint x: 440, endPoint y: 261, distance: 20.7
click at [440, 261] on div "Anatomy -" at bounding box center [710, 238] width 557 height 72
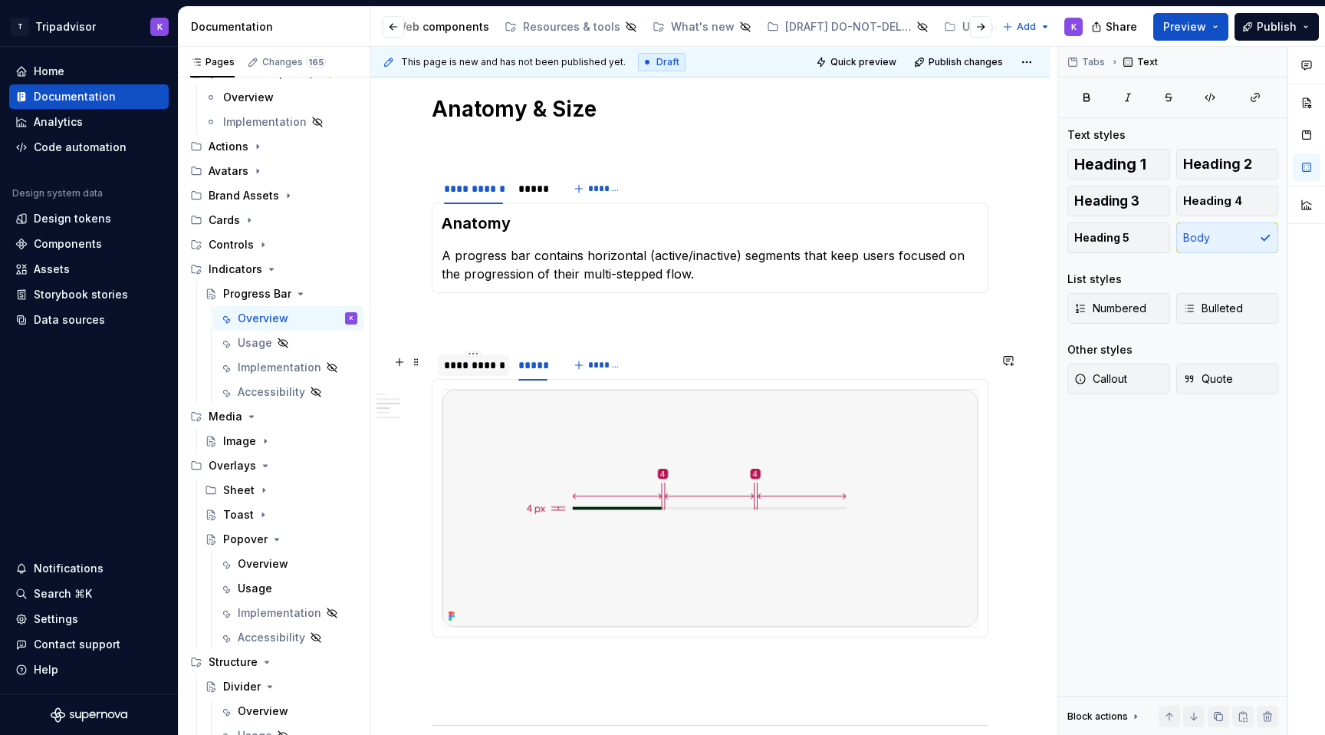
click at [464, 376] on div "**********" at bounding box center [473, 364] width 71 height 21
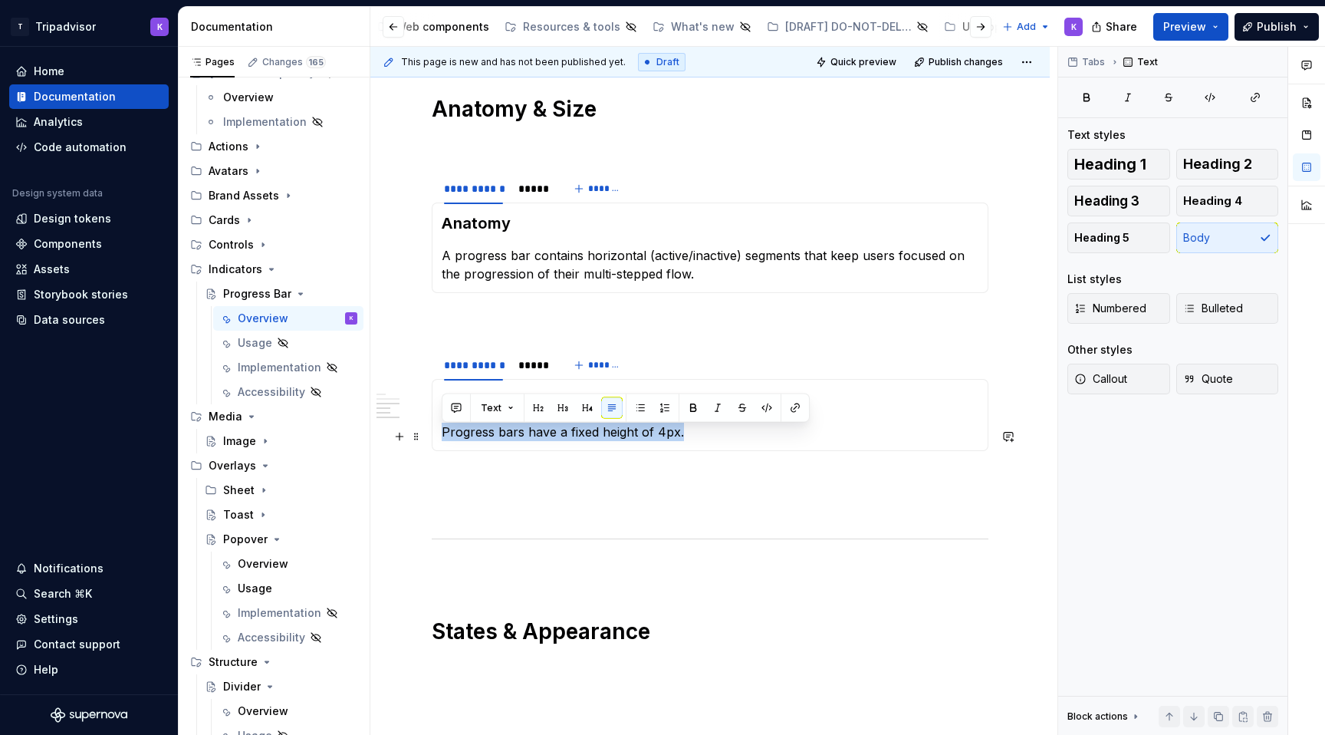
drag, startPoint x: 704, startPoint y: 442, endPoint x: 439, endPoint y: 435, distance: 264.6
click at [439, 435] on div "Size Progress bars have a fixed height of 4px." at bounding box center [710, 415] width 557 height 72
copy p "Progress bars have a fixed height of 4px."
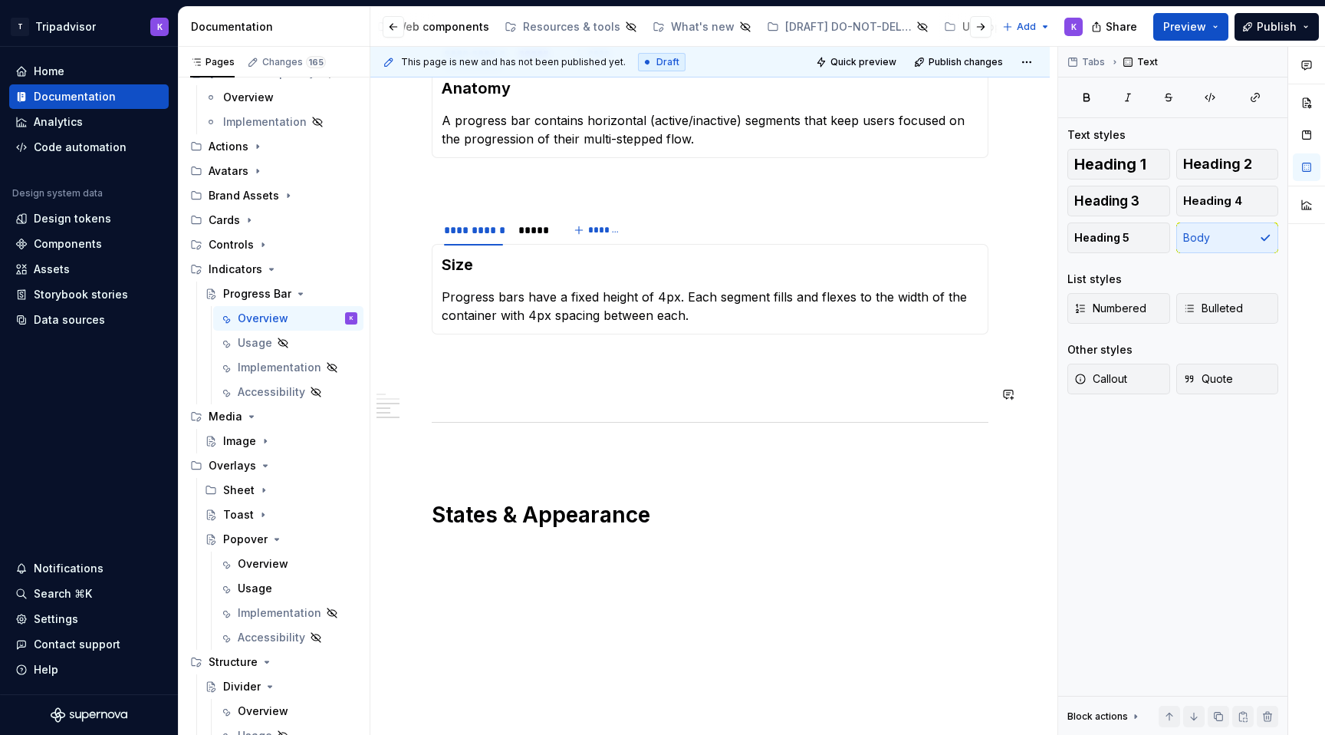
scroll to position [1216, 0]
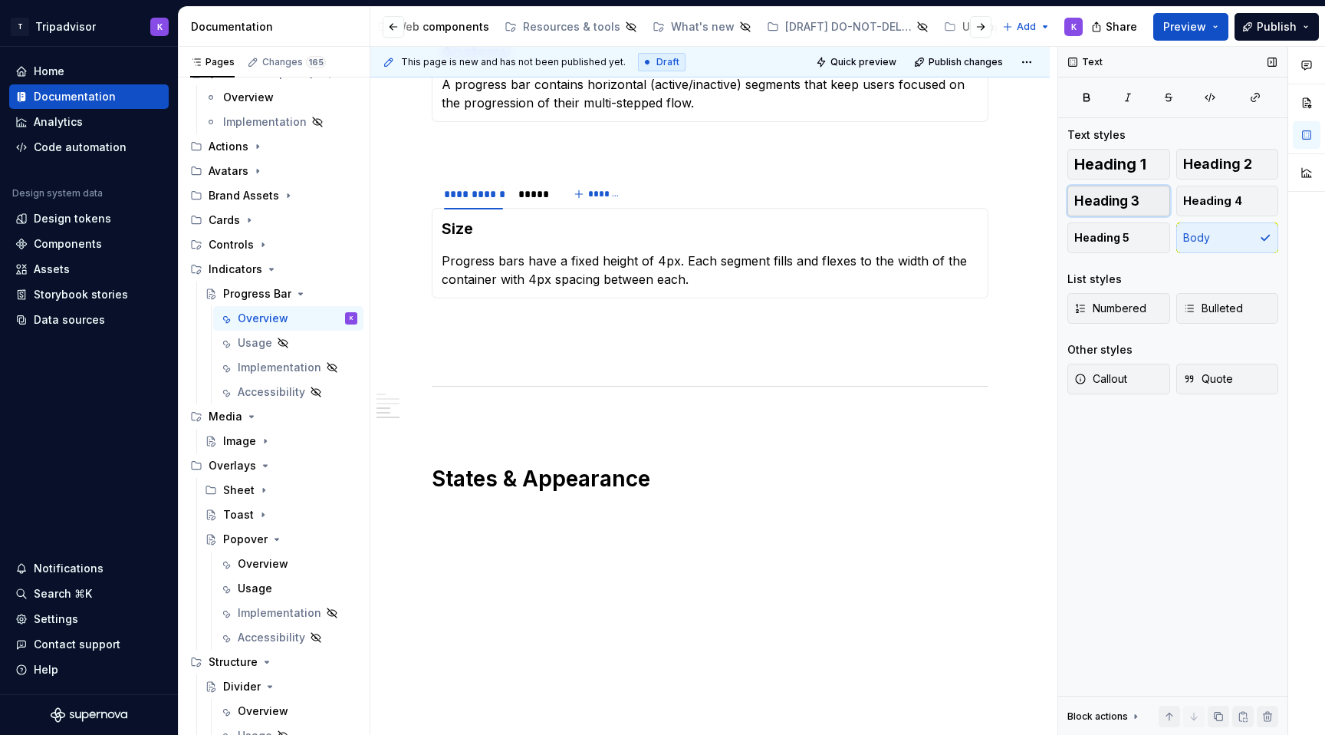
click at [1120, 199] on span "Heading 3" at bounding box center [1106, 200] width 65 height 15
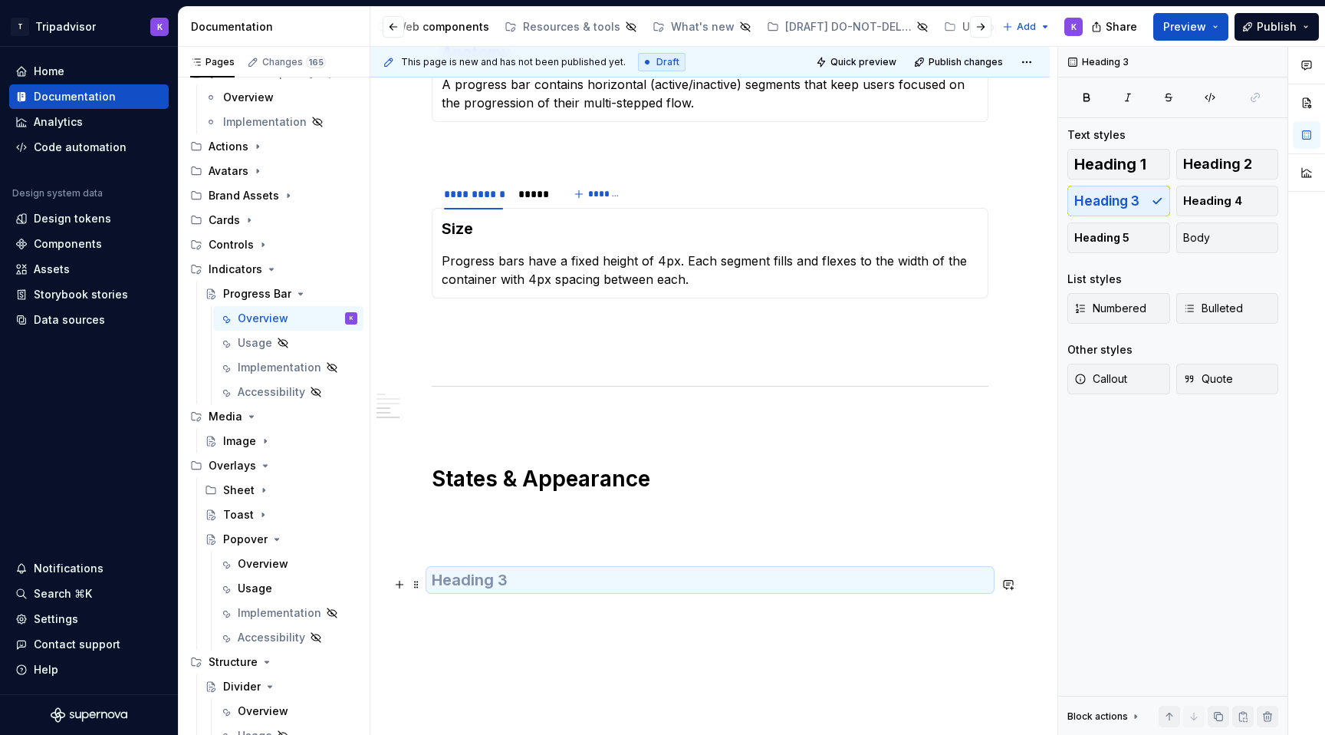
click at [539, 590] on h3 at bounding box center [710, 579] width 557 height 21
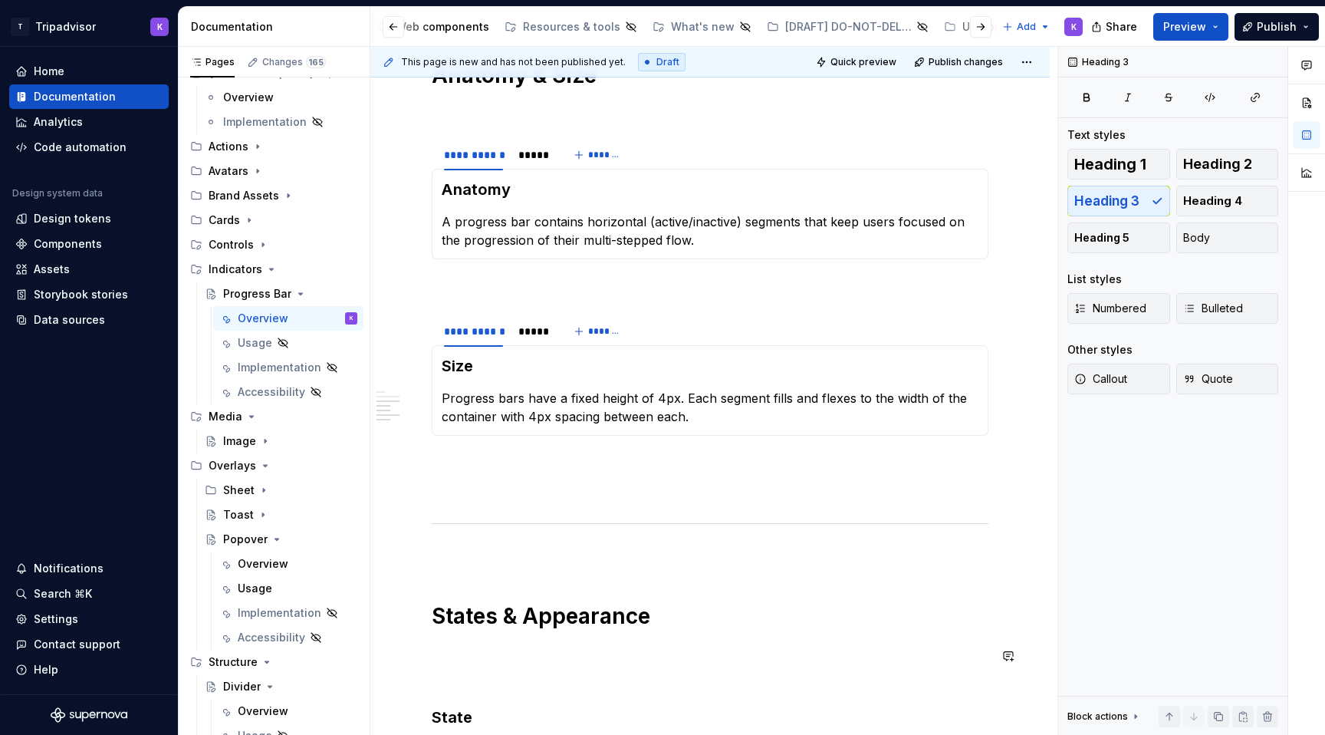
scroll to position [1173, 0]
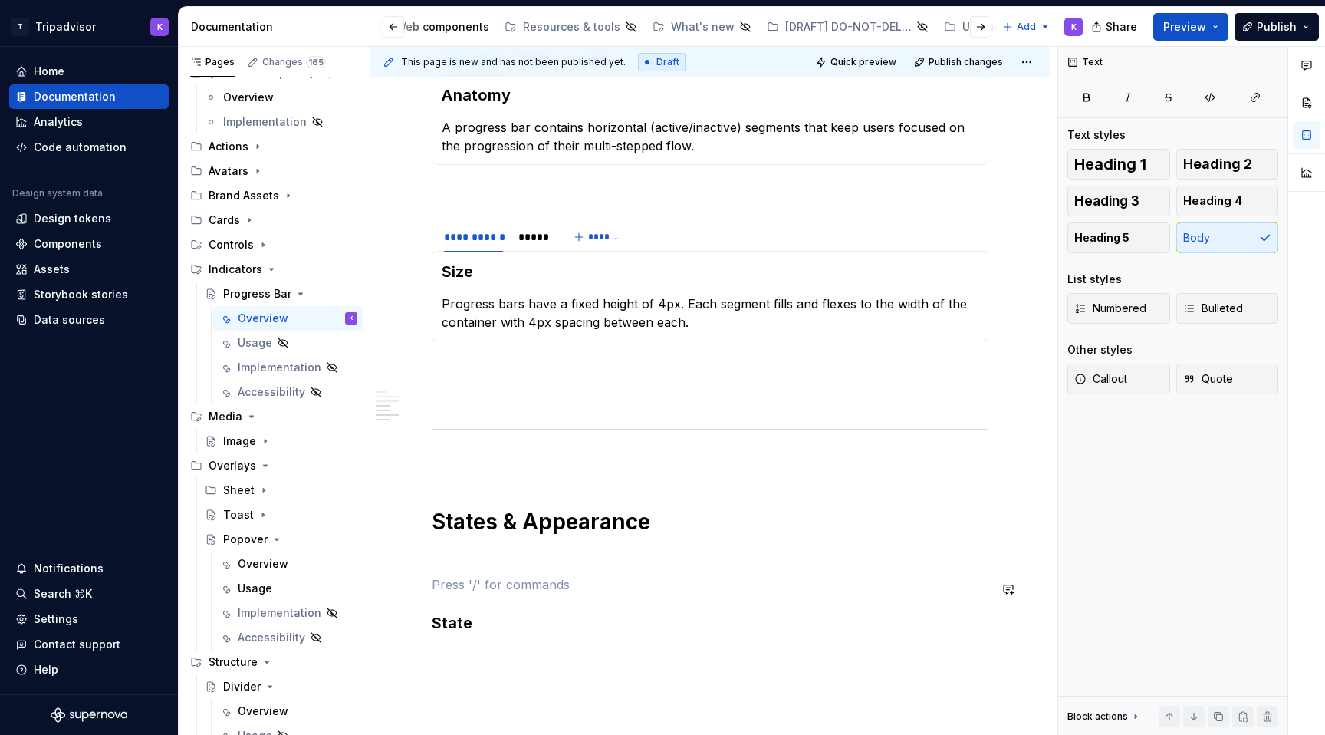
click at [274, 566] on div "Overview" at bounding box center [263, 563] width 51 height 15
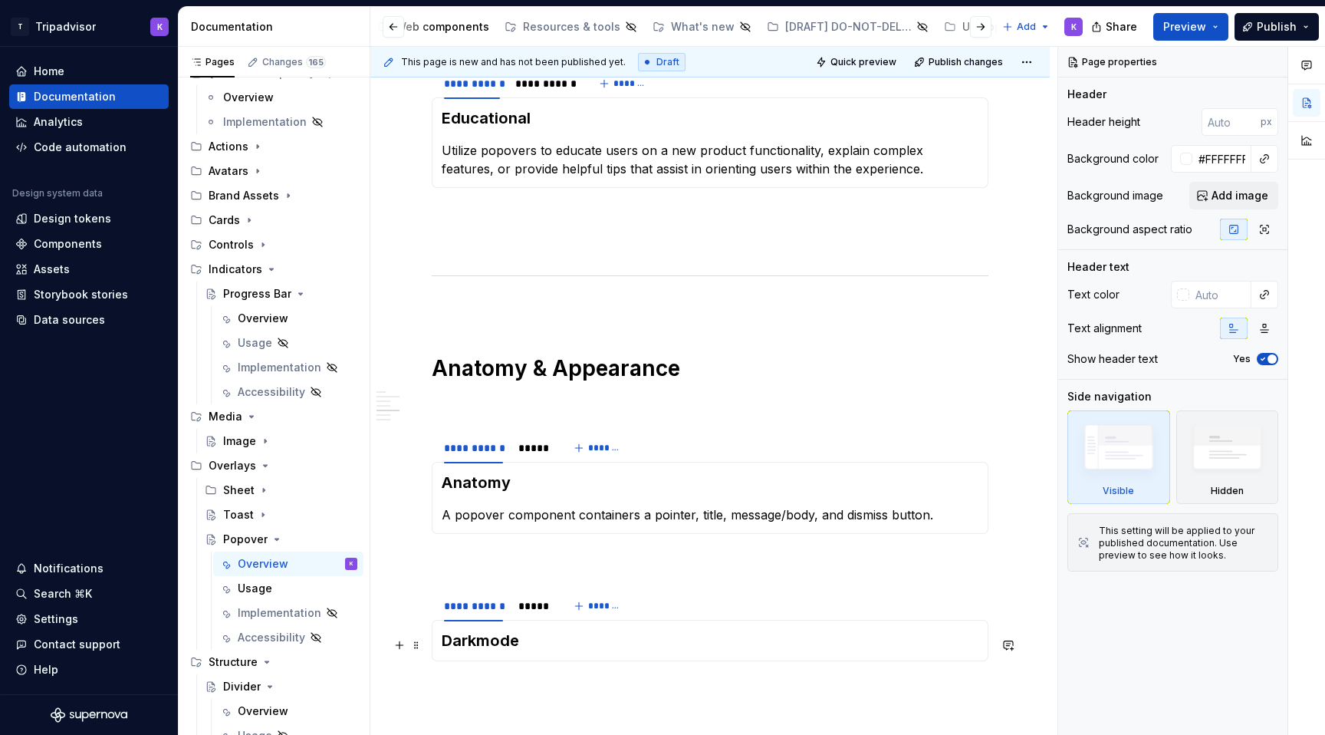
scroll to position [1174, 0]
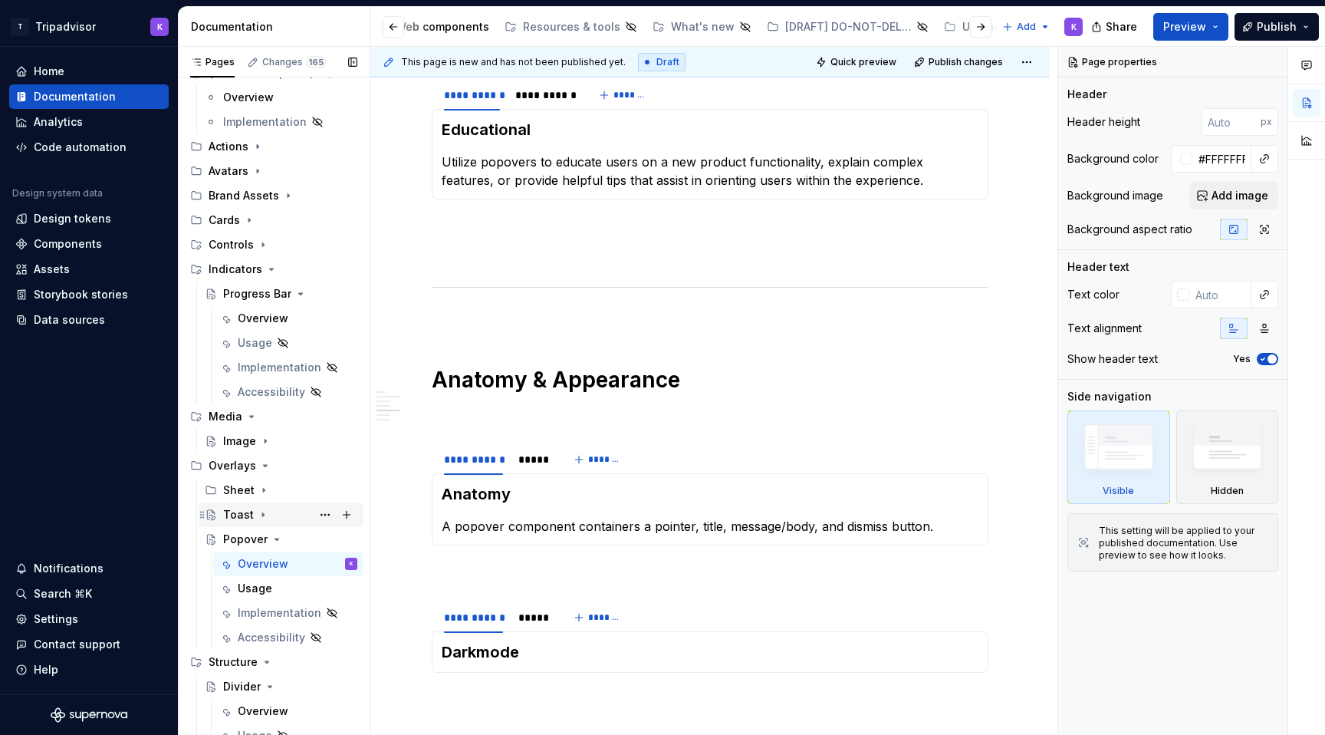
click at [262, 513] on icon "Page tree" at bounding box center [263, 515] width 2 height 4
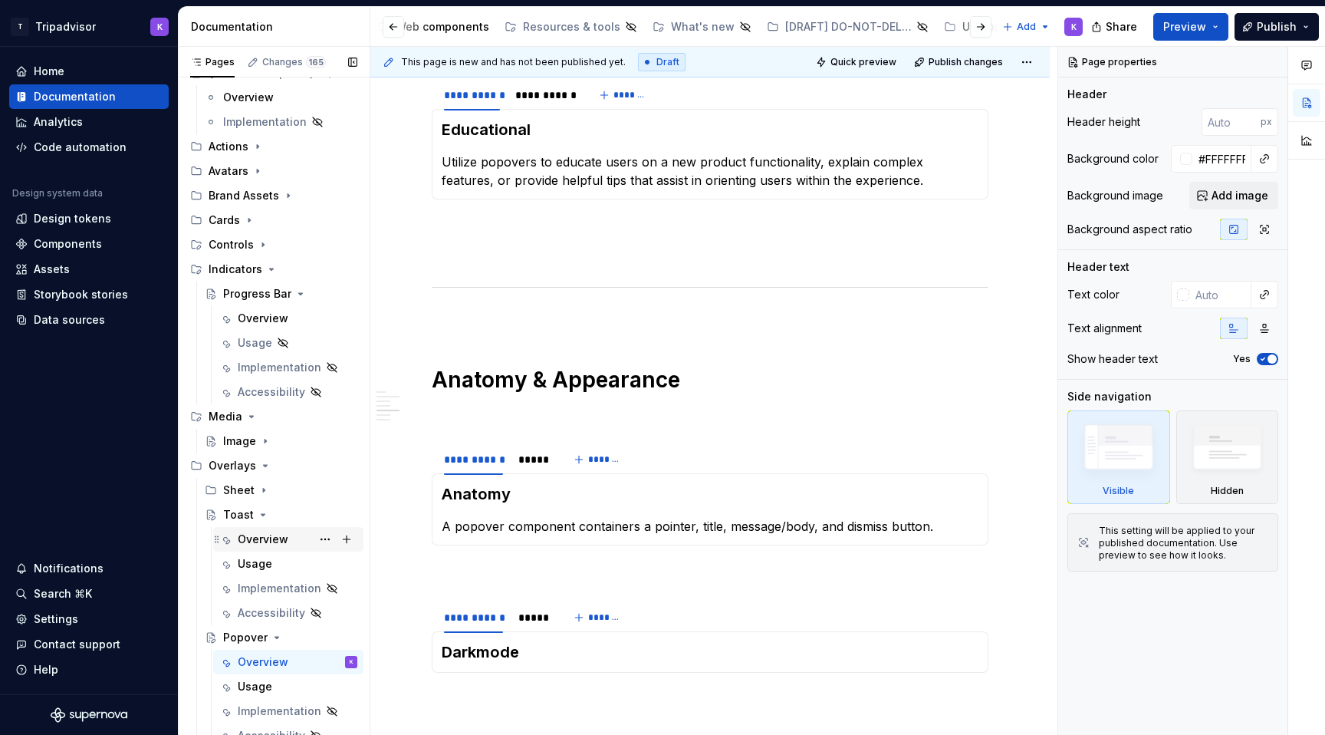
click at [266, 544] on div "Overview" at bounding box center [263, 538] width 51 height 15
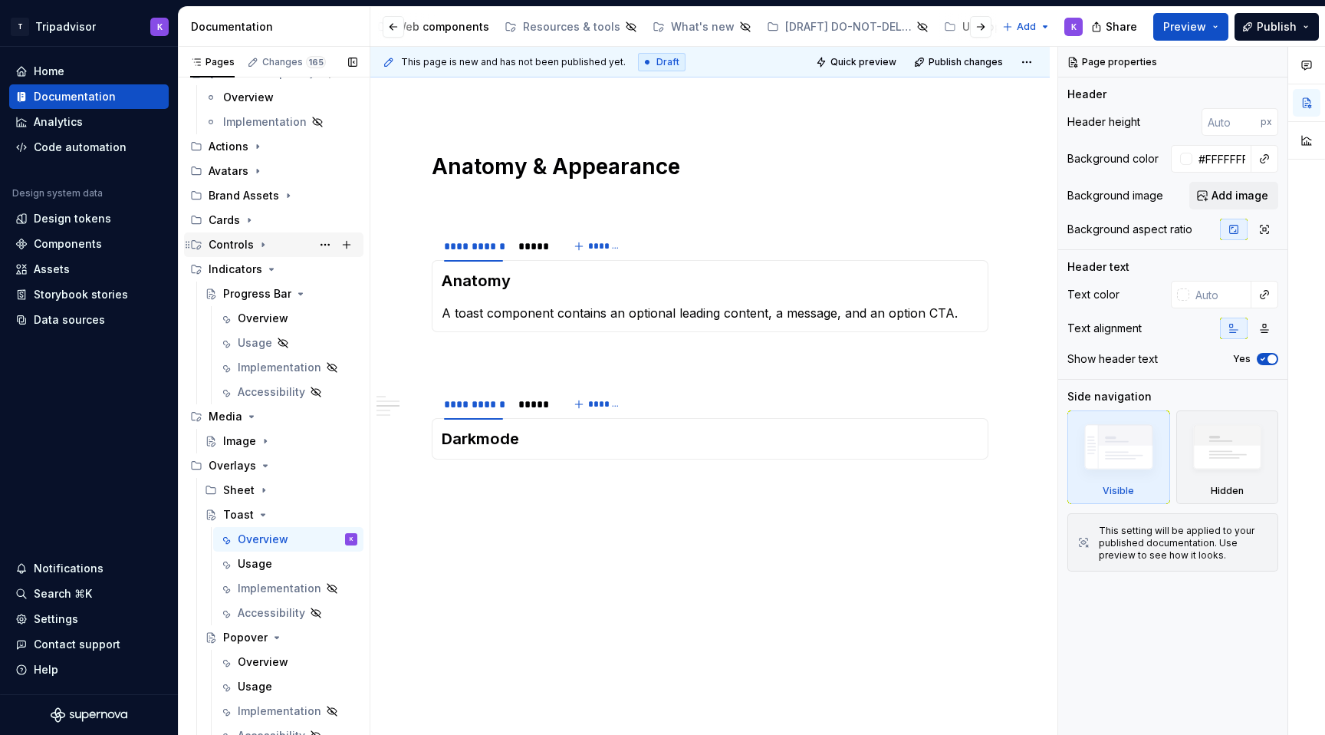
scroll to position [228, 0]
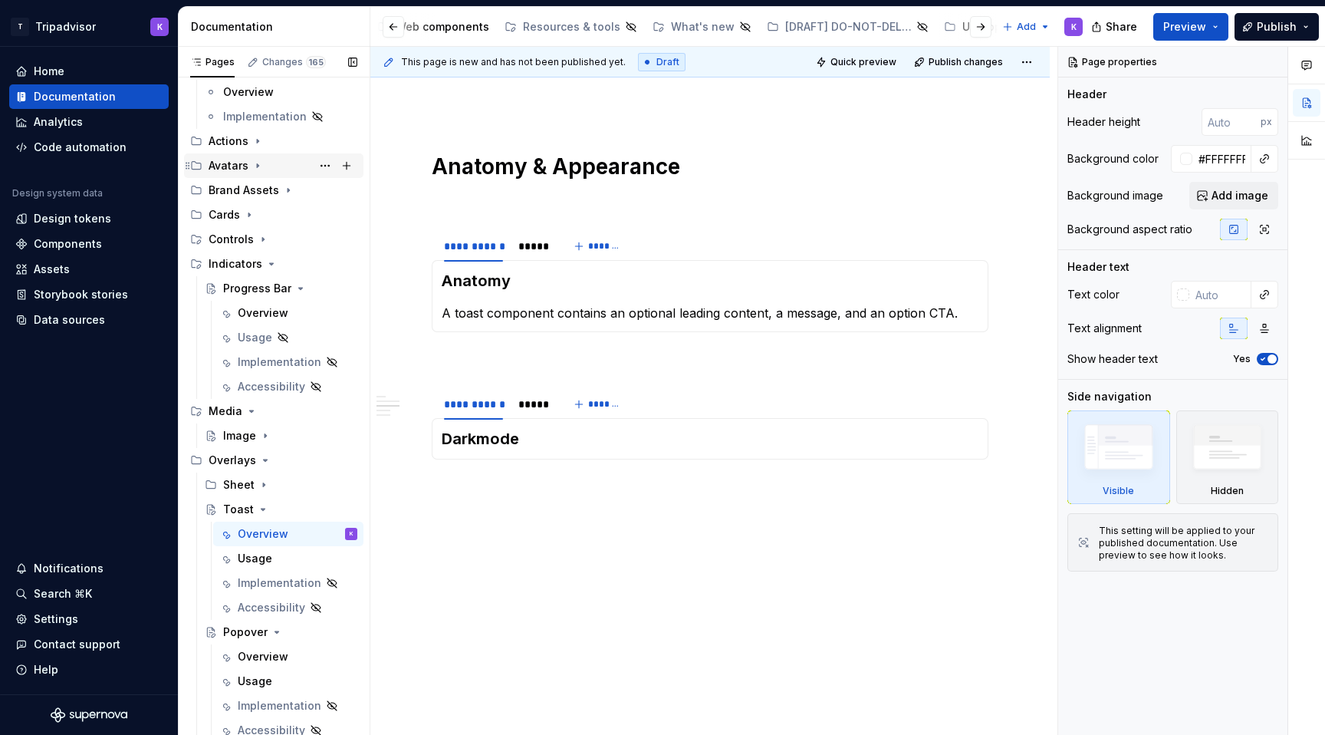
click at [247, 169] on div "Avatars" at bounding box center [229, 165] width 40 height 15
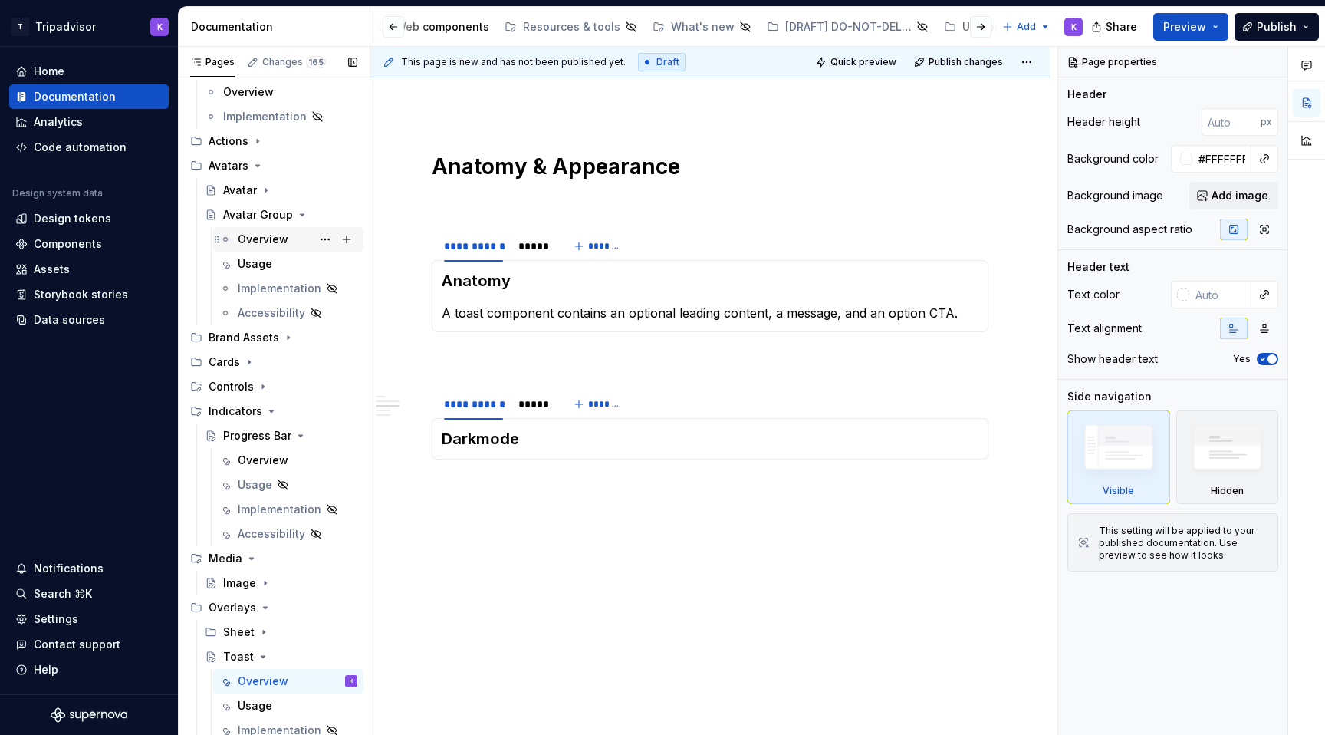
click at [255, 236] on div "Overview" at bounding box center [263, 239] width 51 height 15
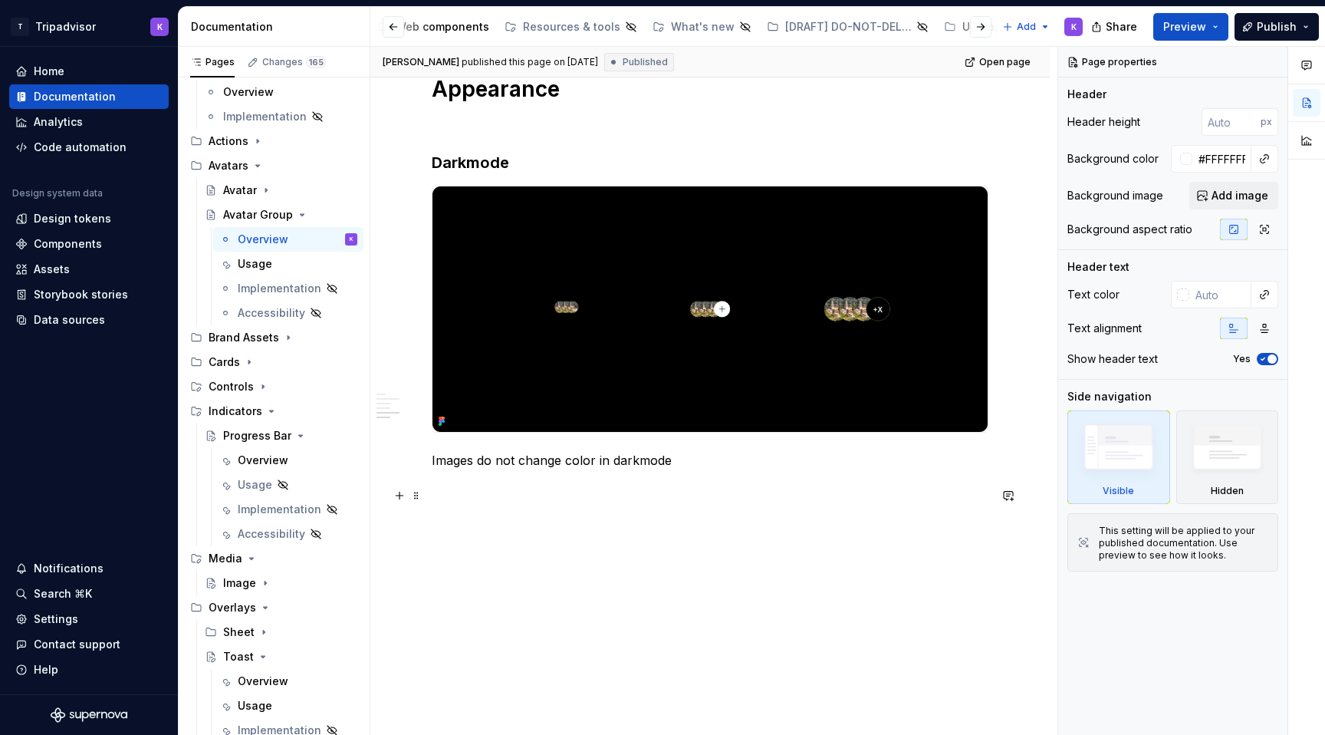
scroll to position [1625, 0]
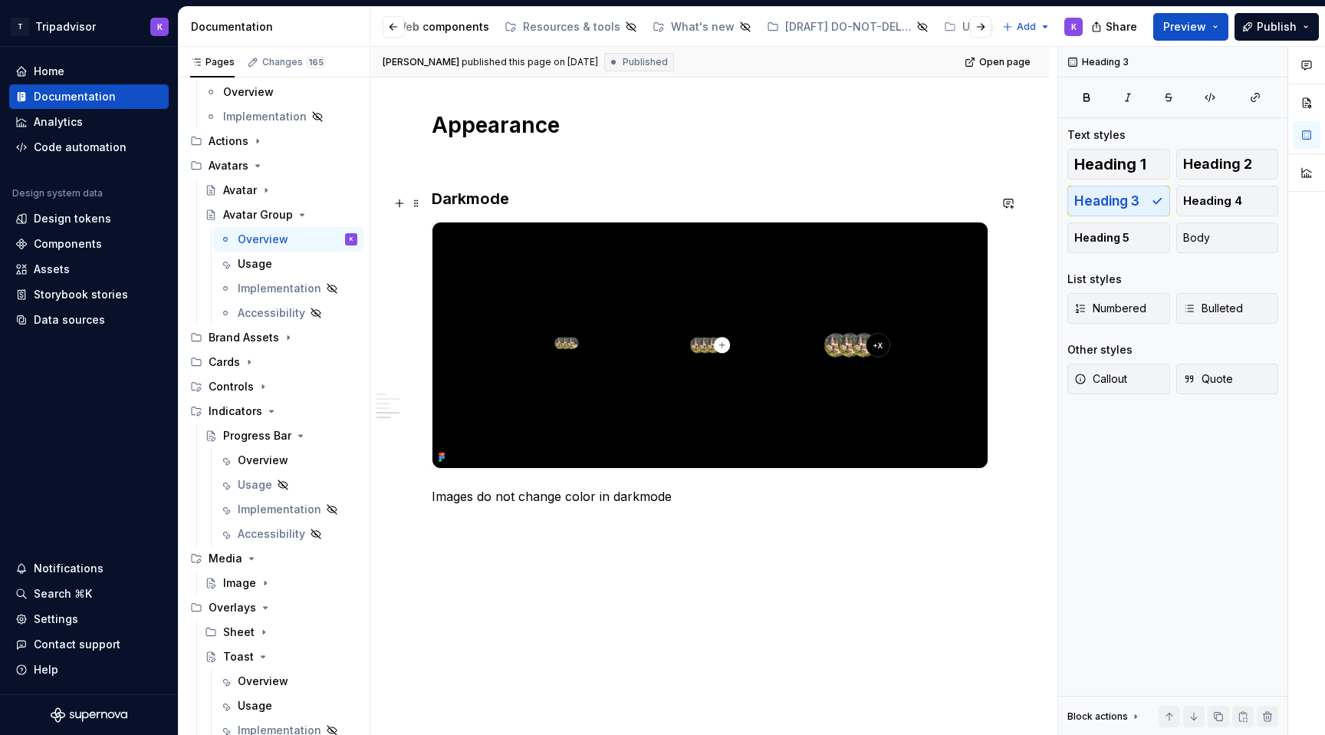
click at [468, 199] on h3 "Darkmode" at bounding box center [710, 198] width 557 height 21
click at [635, 500] on p "Images do not change color in darkmode" at bounding box center [710, 496] width 557 height 18
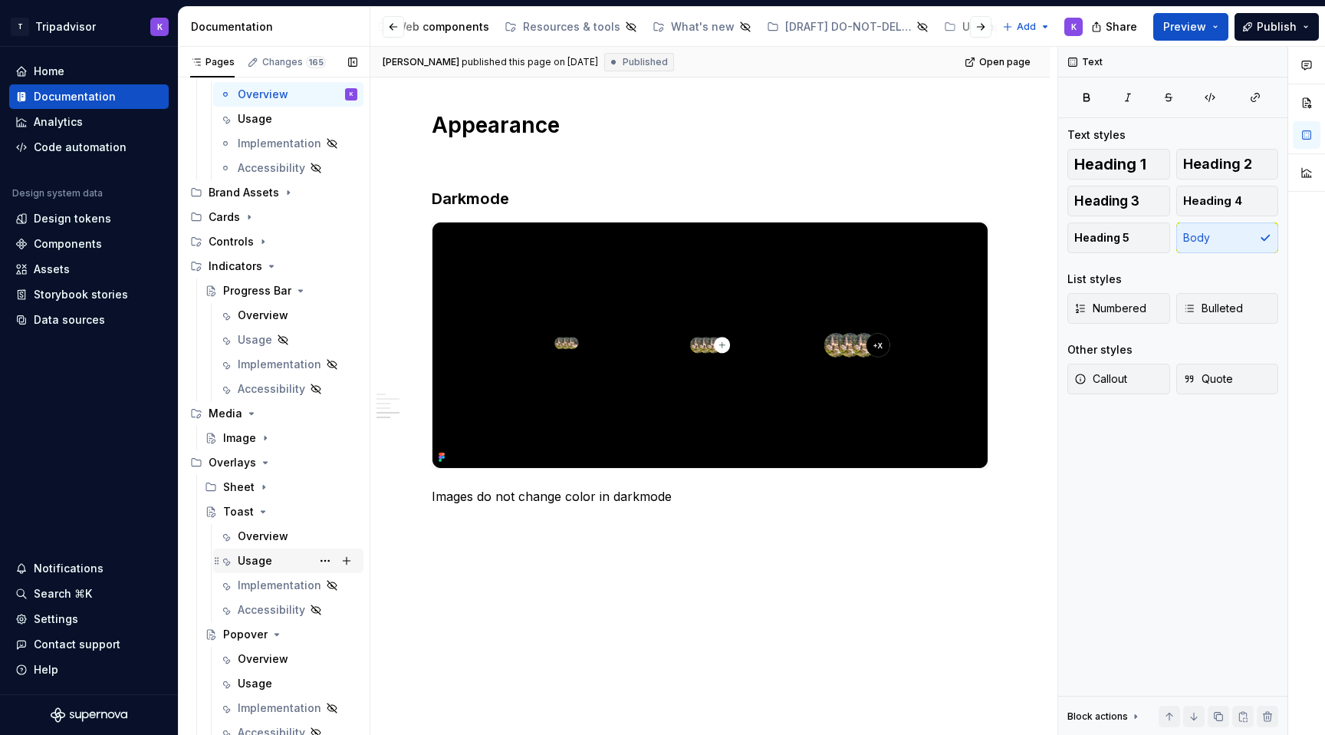
scroll to position [386, 0]
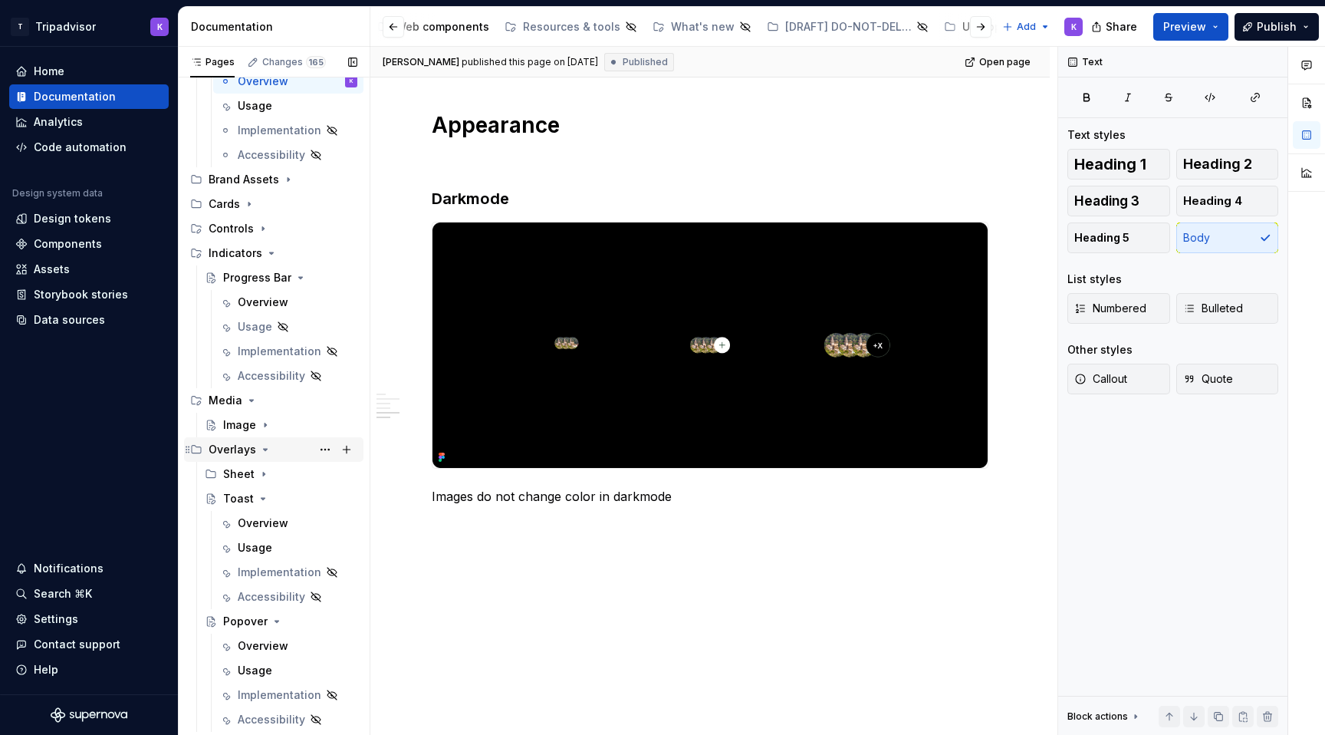
click at [262, 443] on icon "Page tree" at bounding box center [265, 449] width 12 height 12
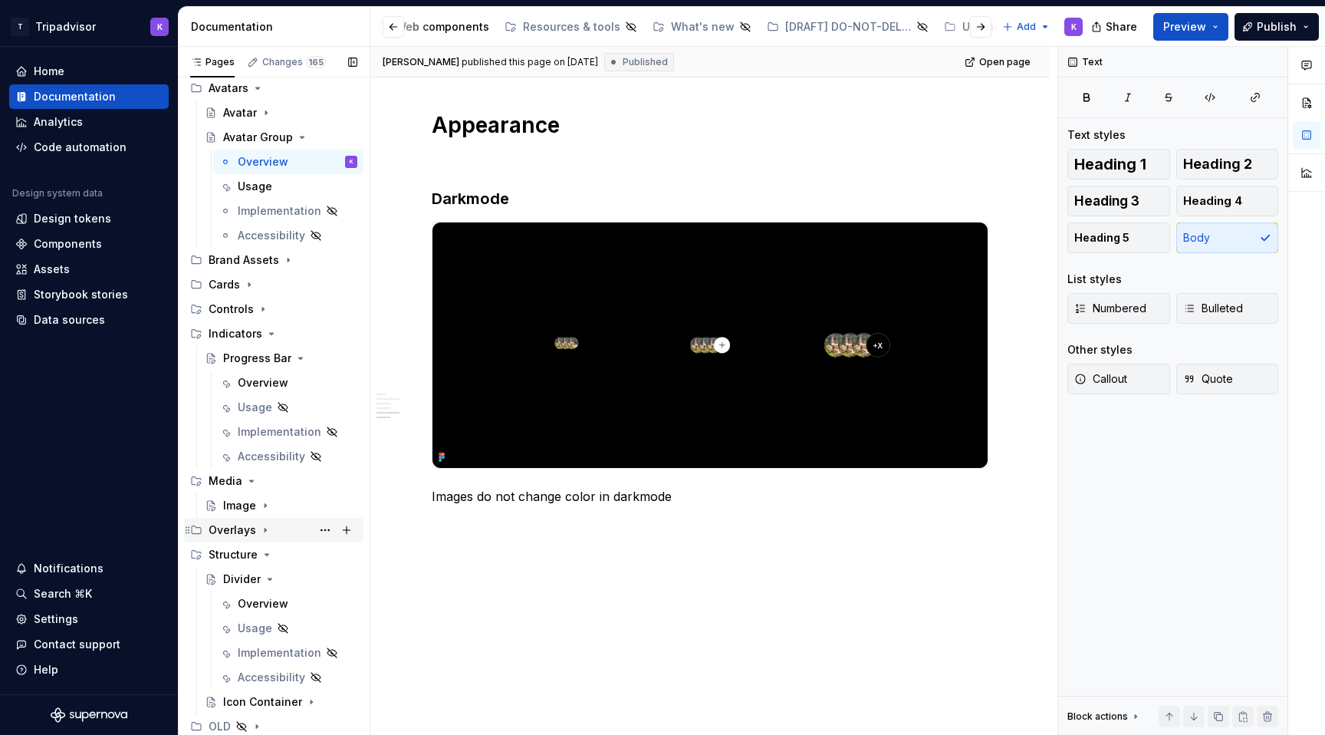
scroll to position [305, 0]
click at [255, 362] on div "Progress Bar" at bounding box center [257, 357] width 68 height 15
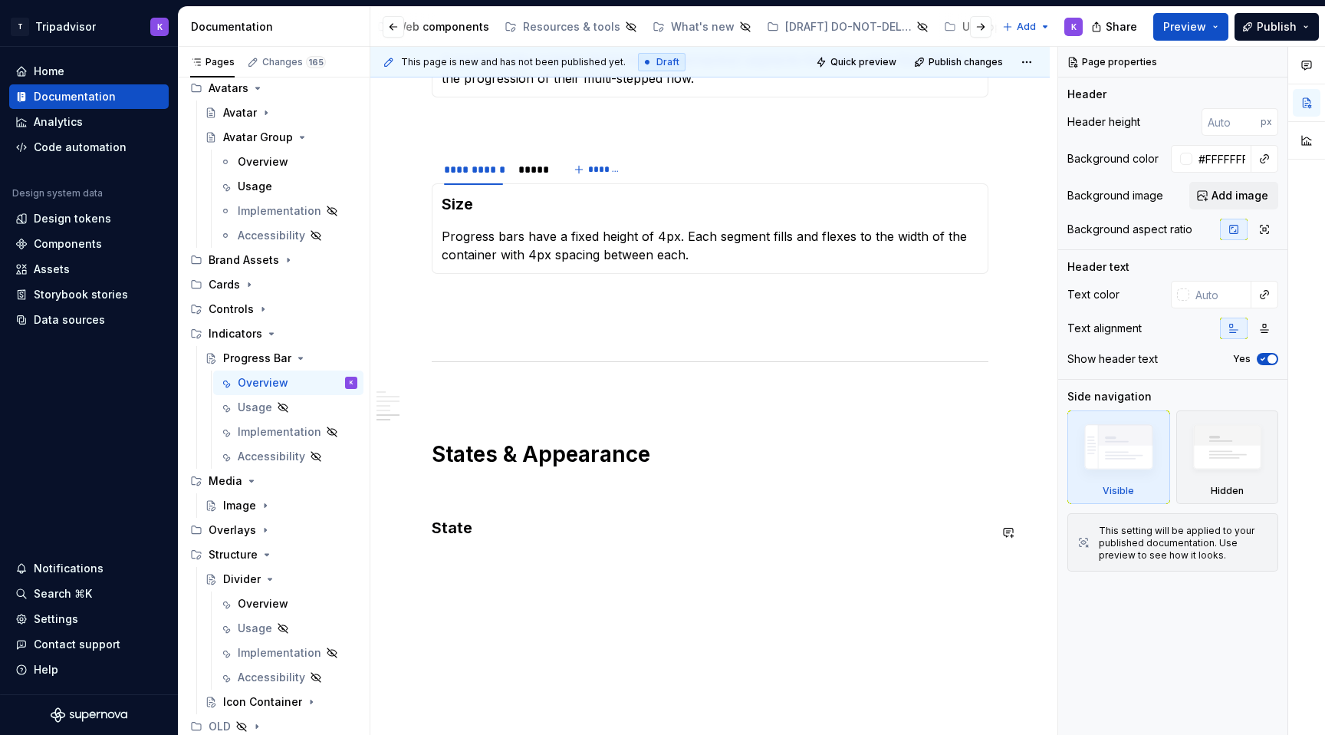
scroll to position [1252, 0]
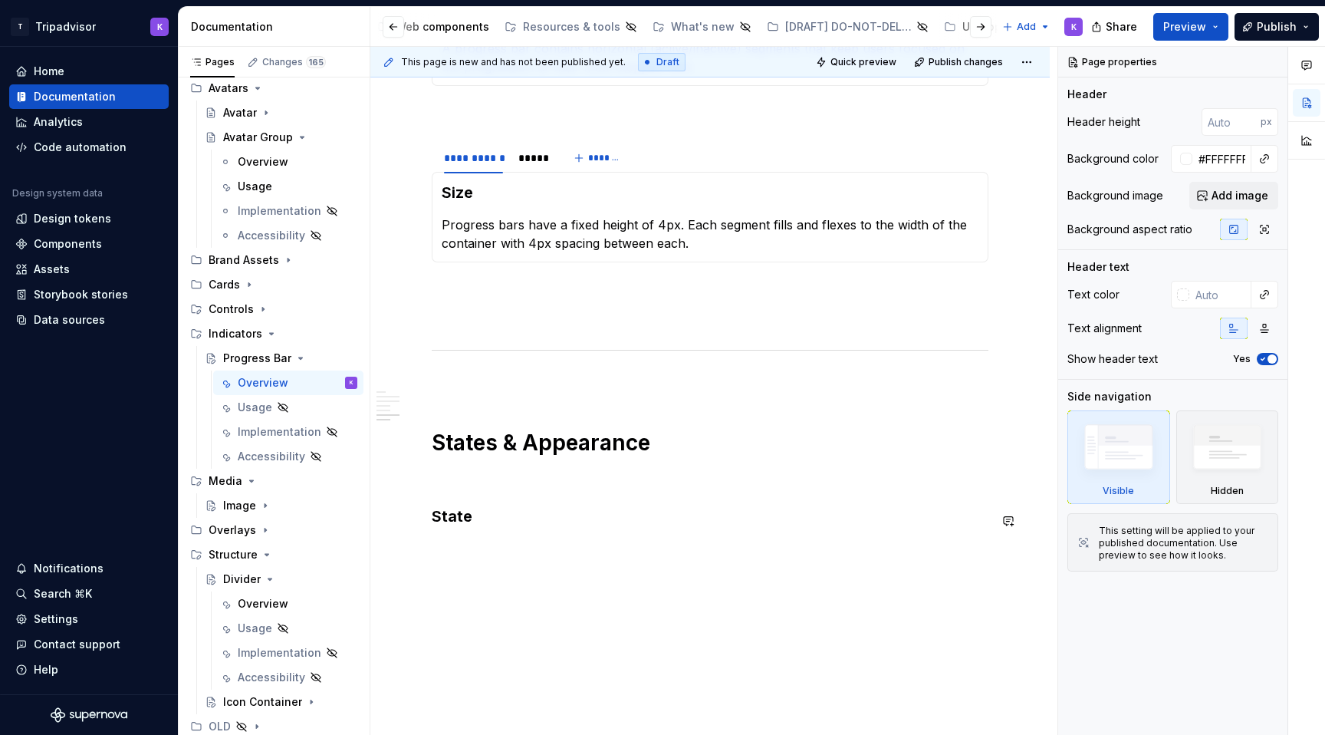
type textarea "*"
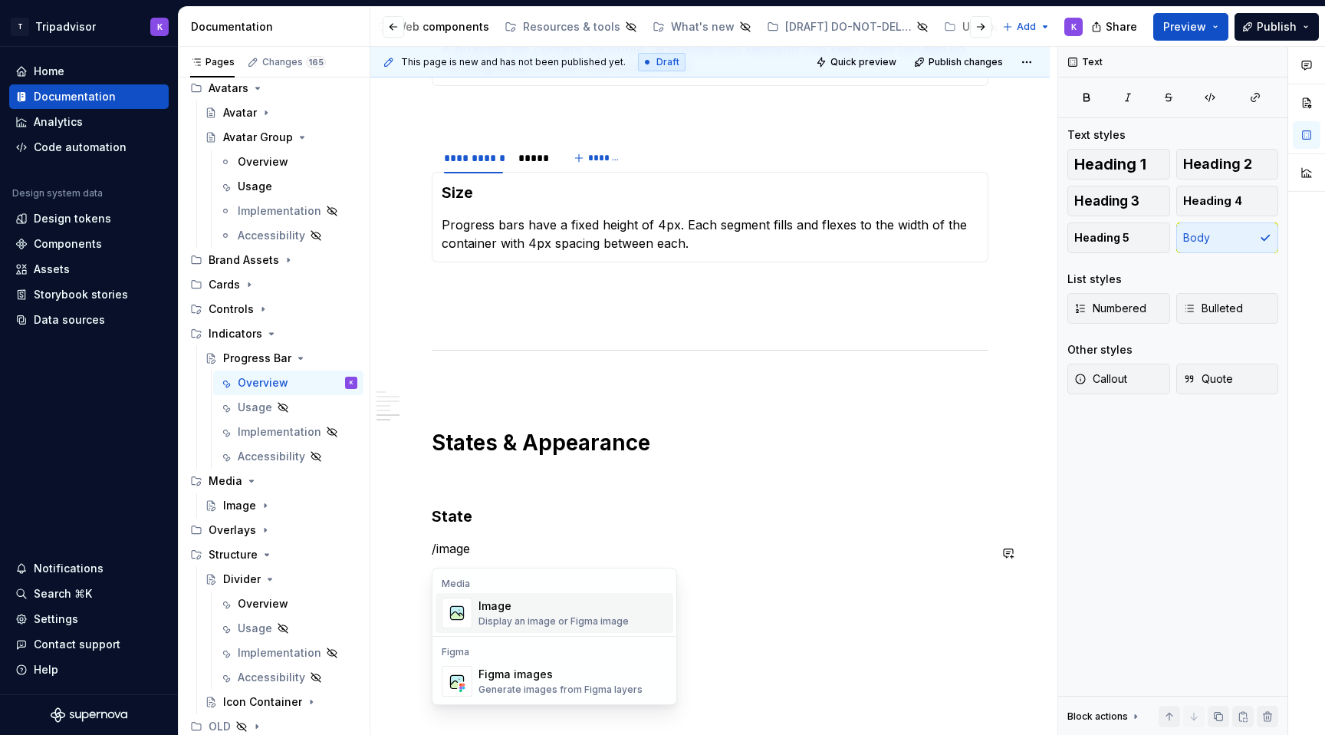
click at [531, 605] on div "Image" at bounding box center [553, 605] width 150 height 15
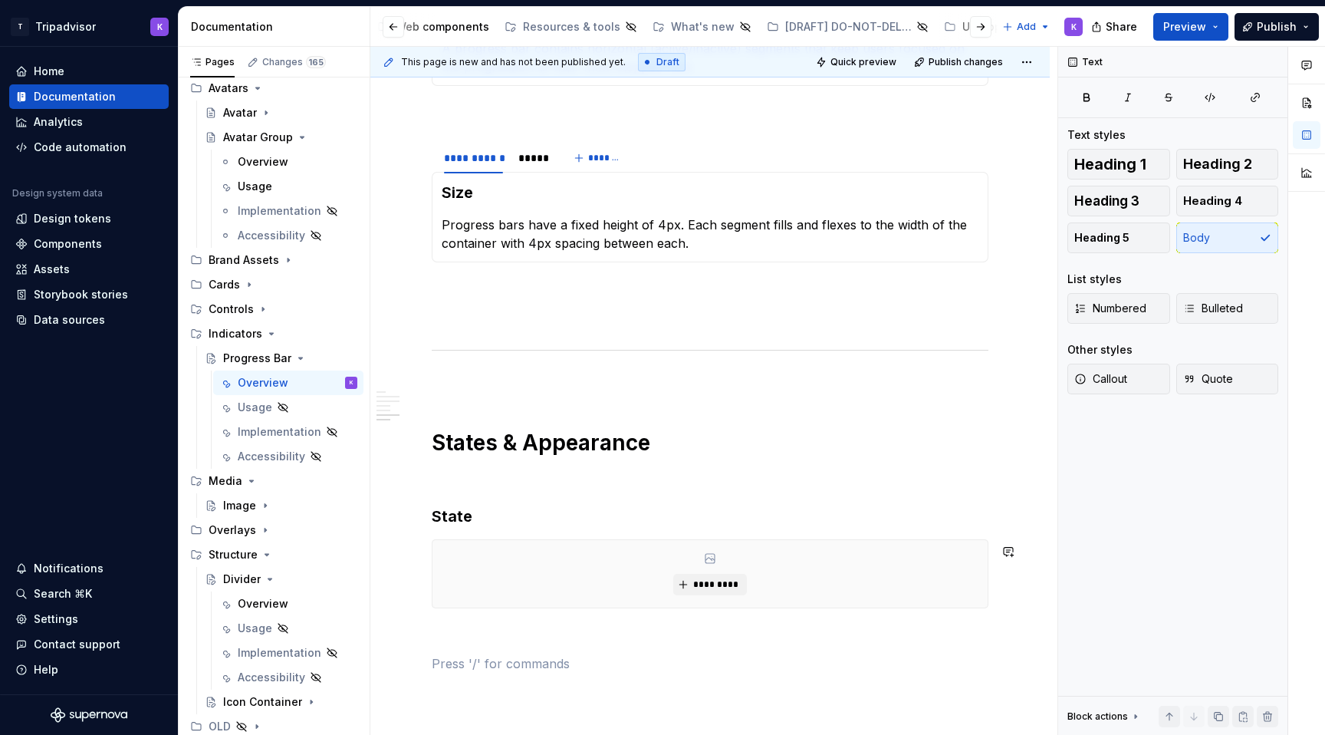
scroll to position [1268, 0]
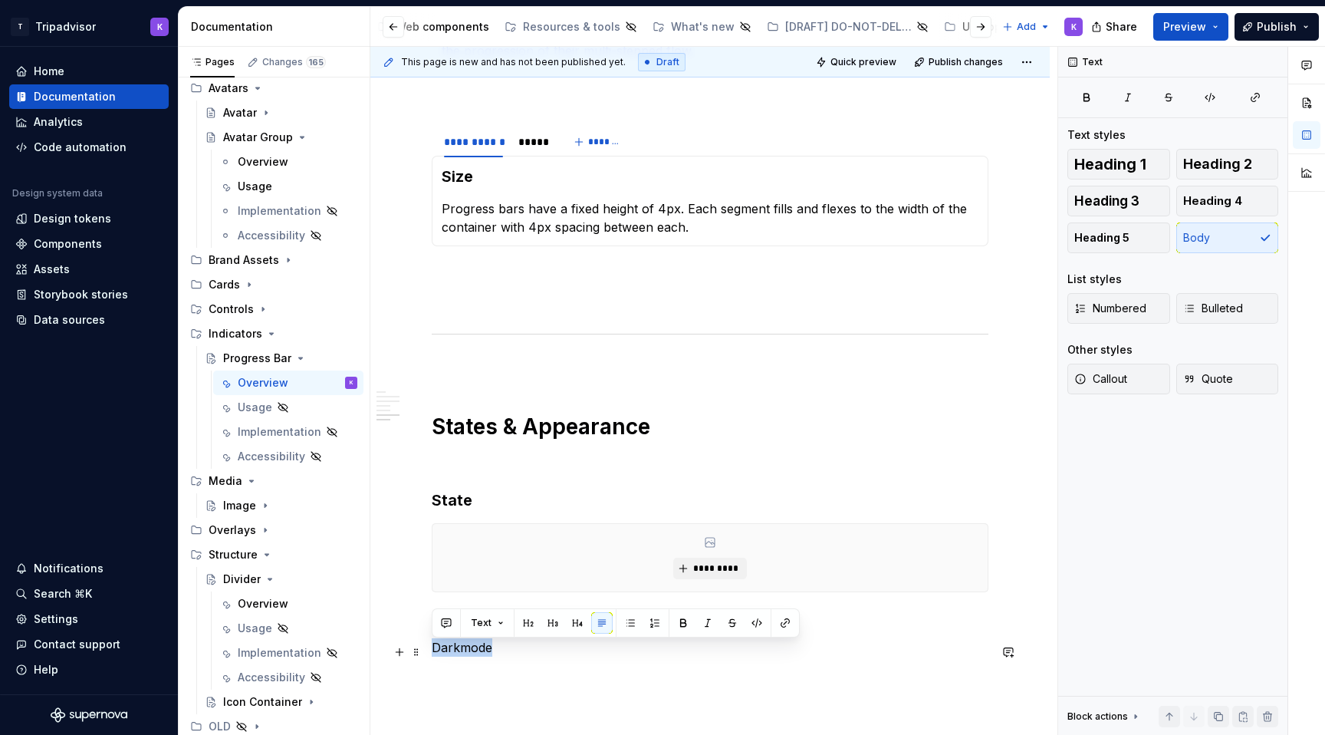
drag, startPoint x: 518, startPoint y: 656, endPoint x: 435, endPoint y: 652, distance: 83.7
click at [435, 652] on p "Darkmode" at bounding box center [710, 647] width 557 height 18
click at [1128, 196] on span "Heading 3" at bounding box center [1106, 200] width 65 height 15
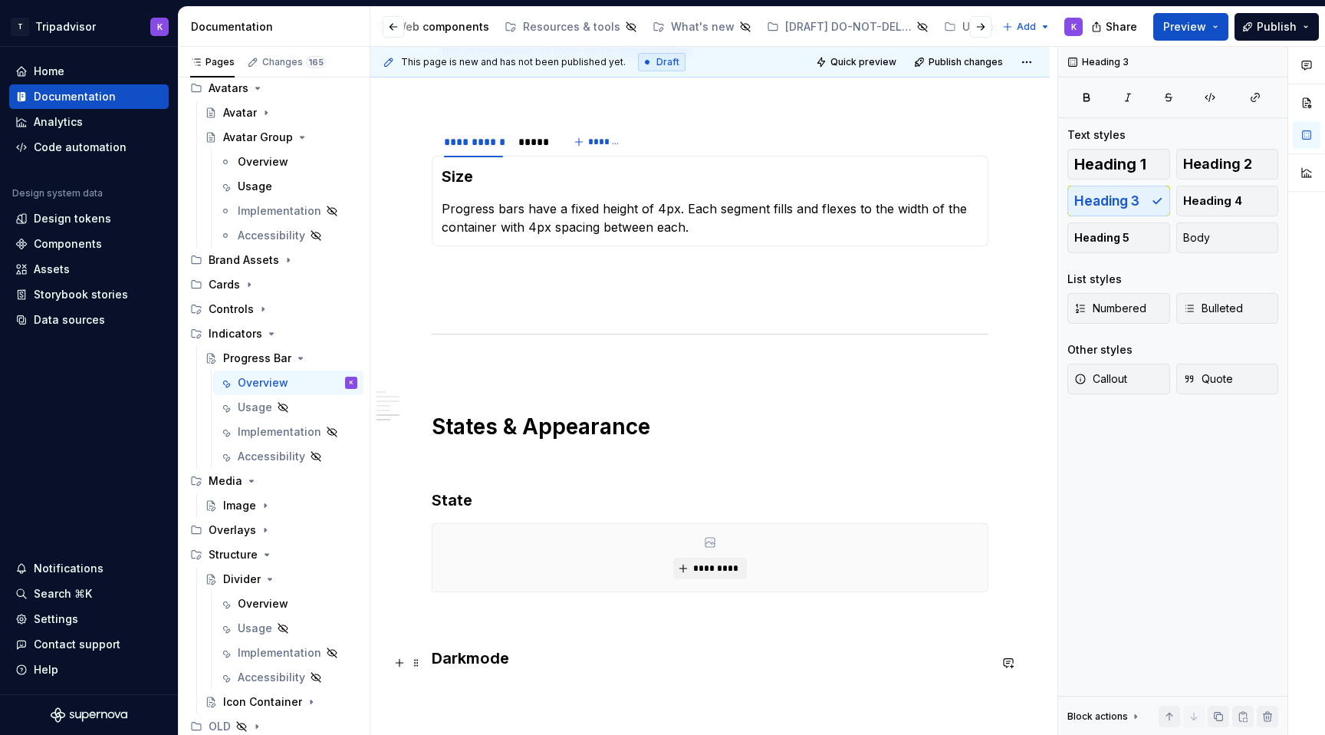
click at [556, 659] on h3 "Darkmode" at bounding box center [710, 657] width 557 height 21
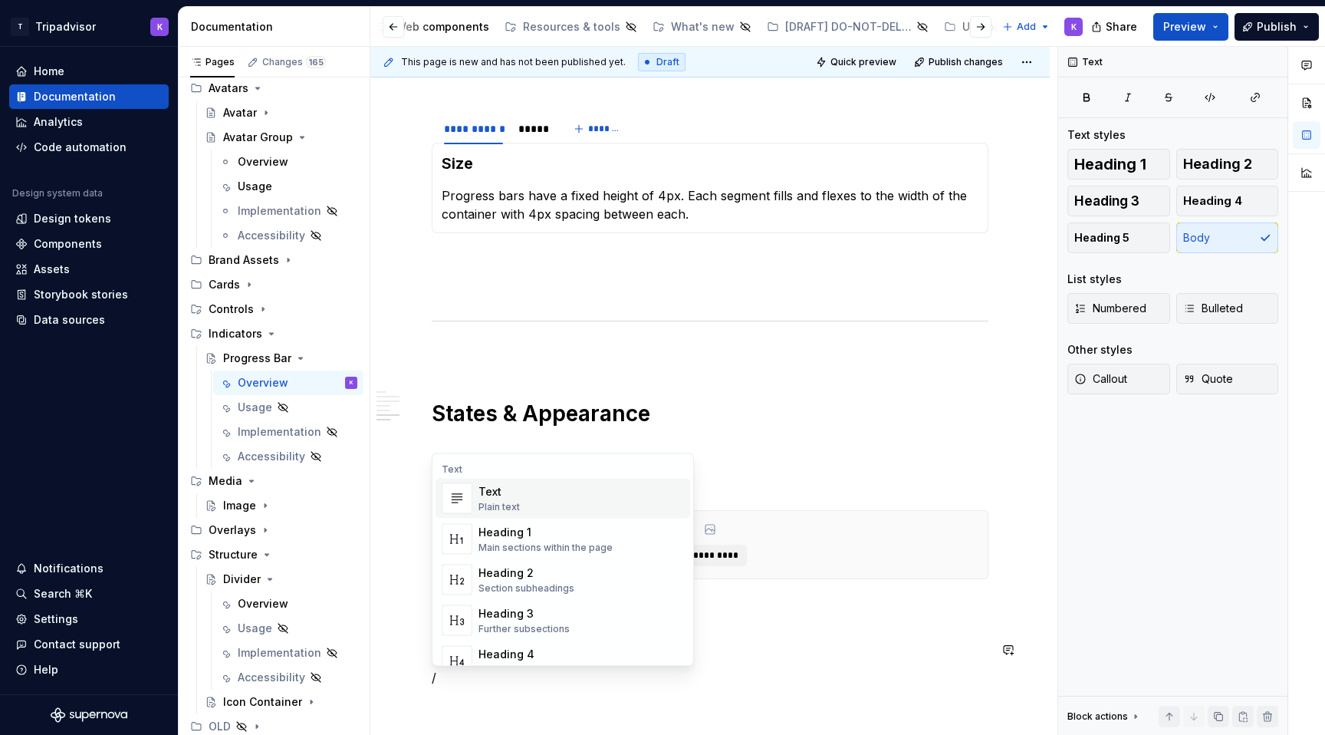
scroll to position [1311, 0]
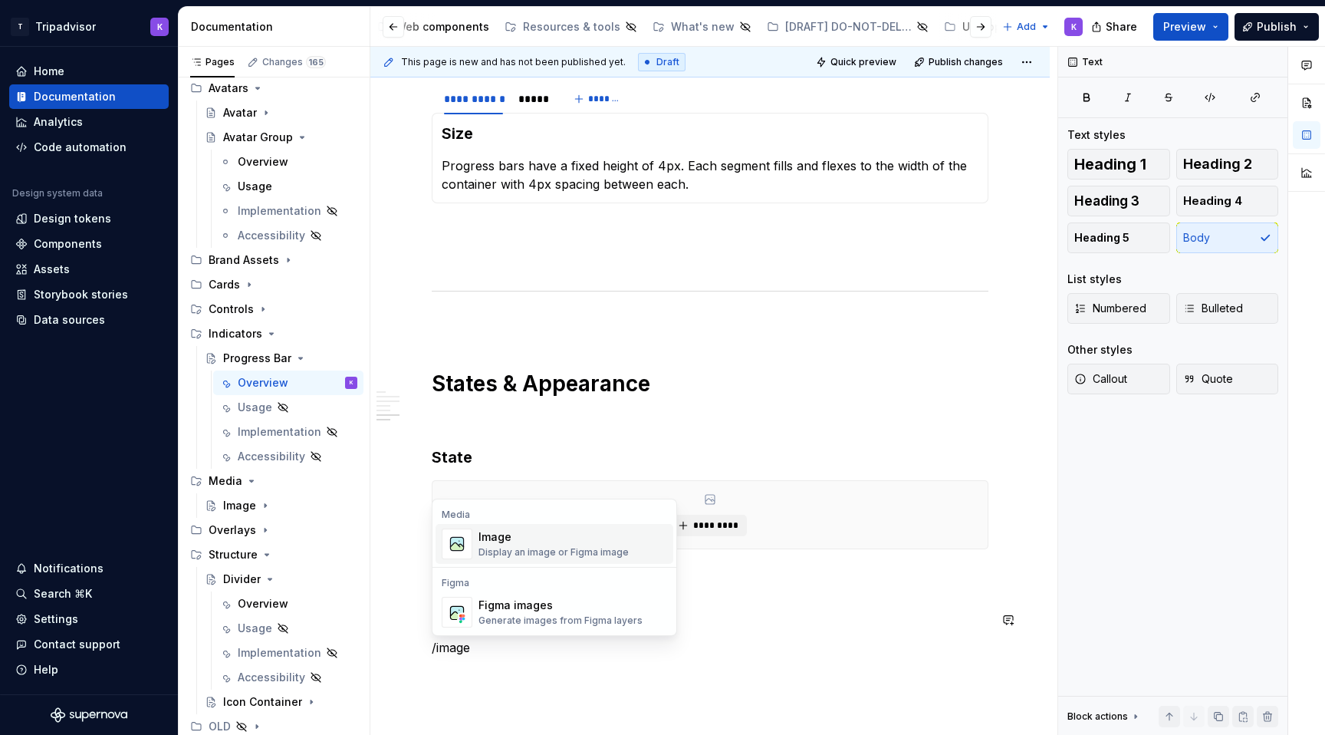
click at [584, 546] on div "Display an image or Figma image" at bounding box center [553, 552] width 150 height 12
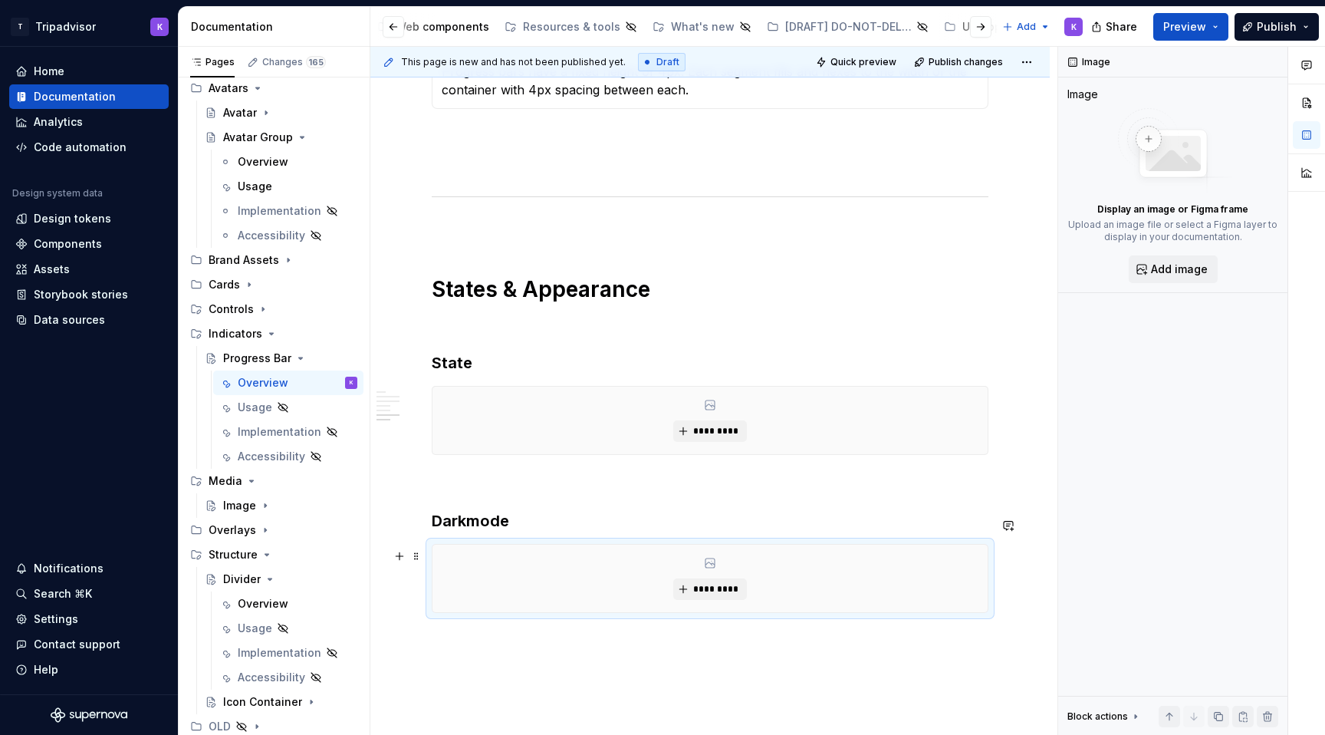
scroll to position [1526, 0]
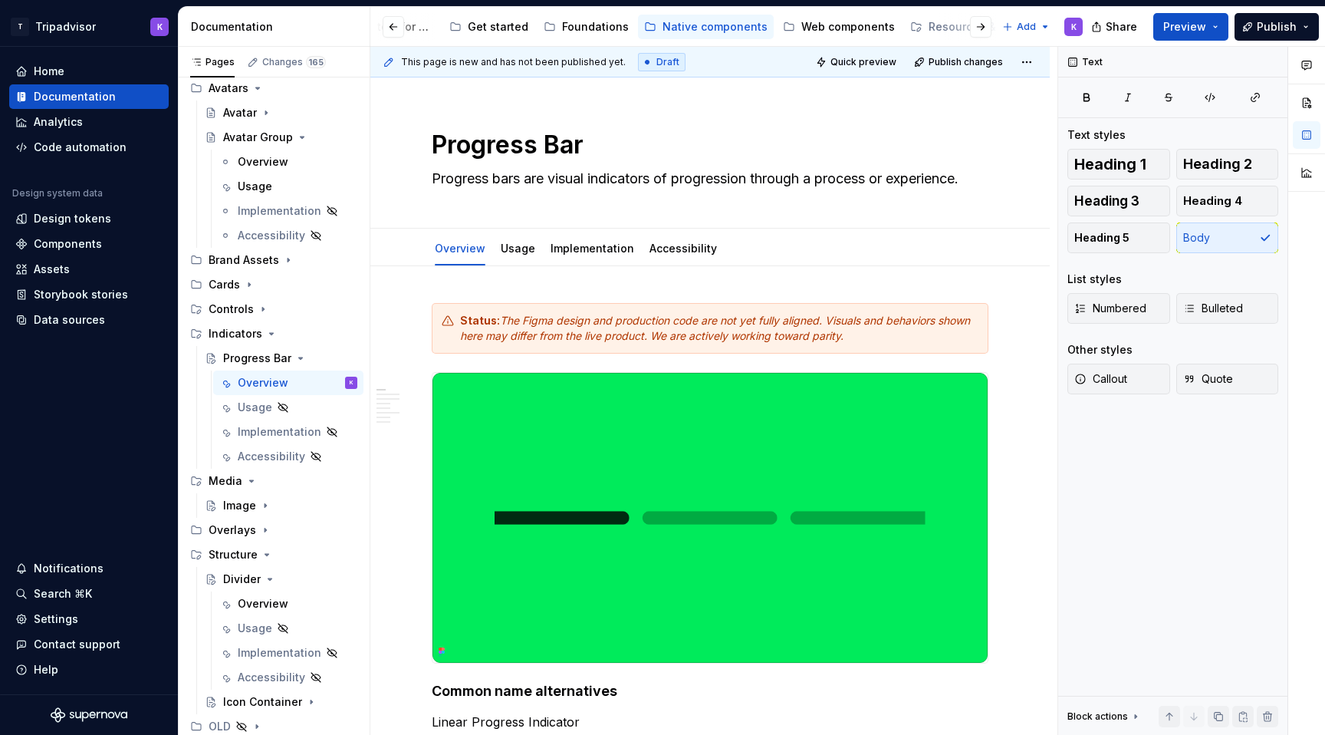
scroll to position [0, 0]
click at [935, 28] on div "Web components" at bounding box center [945, 26] width 94 height 15
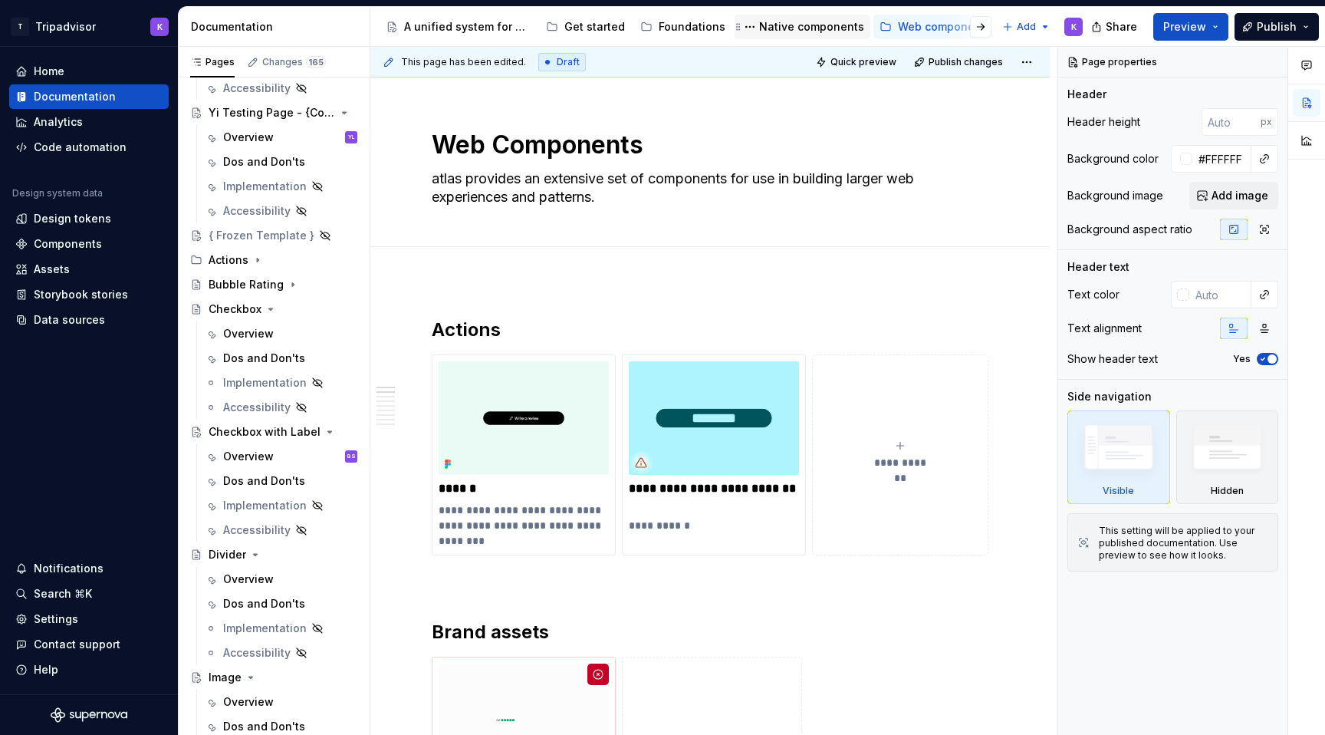
click at [804, 28] on div "Native components" at bounding box center [811, 26] width 105 height 15
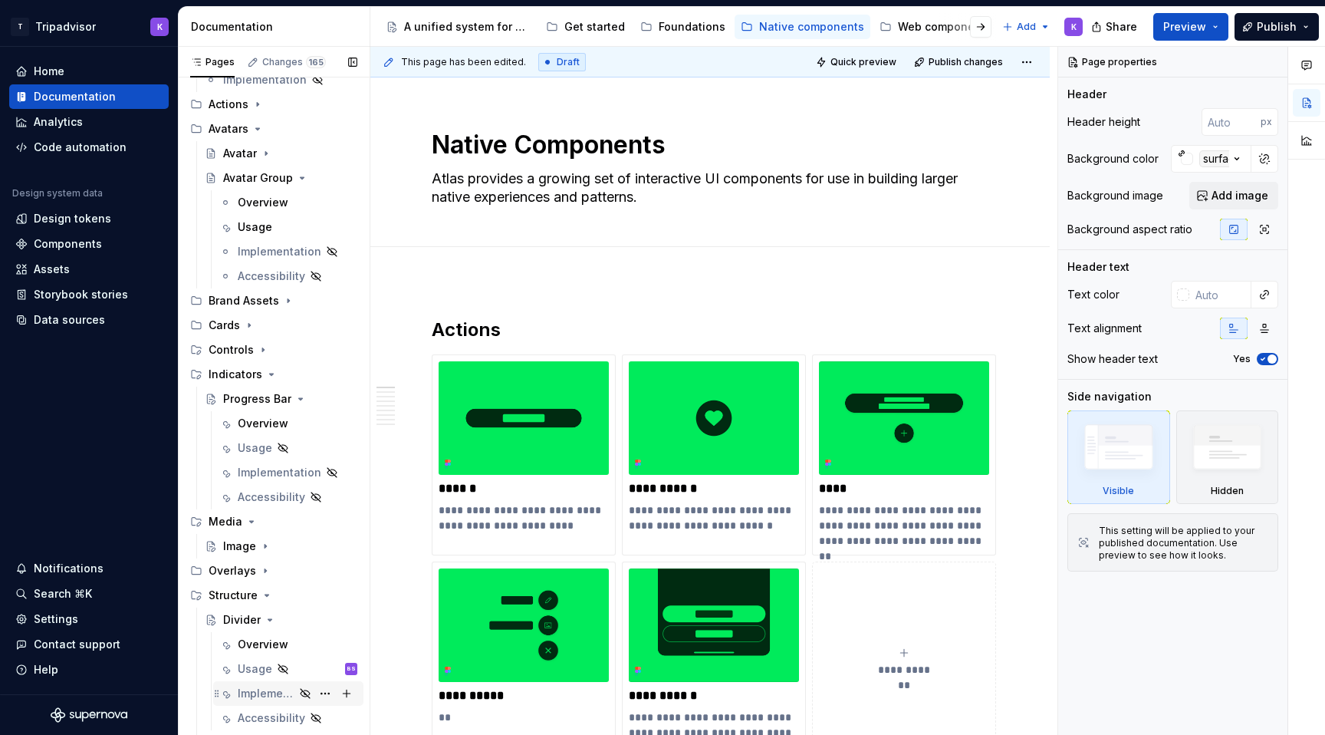
scroll to position [264, 0]
click at [266, 418] on div "Overview" at bounding box center [263, 423] width 51 height 15
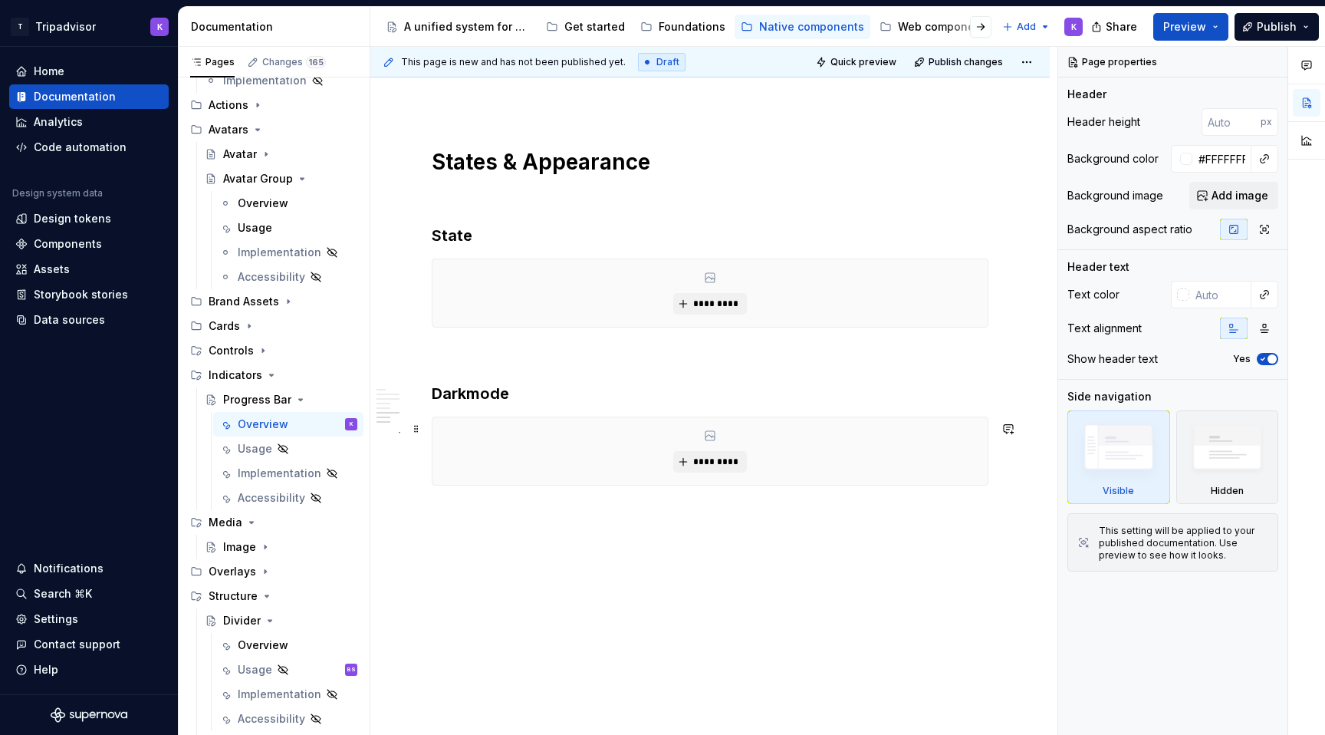
scroll to position [1500, 0]
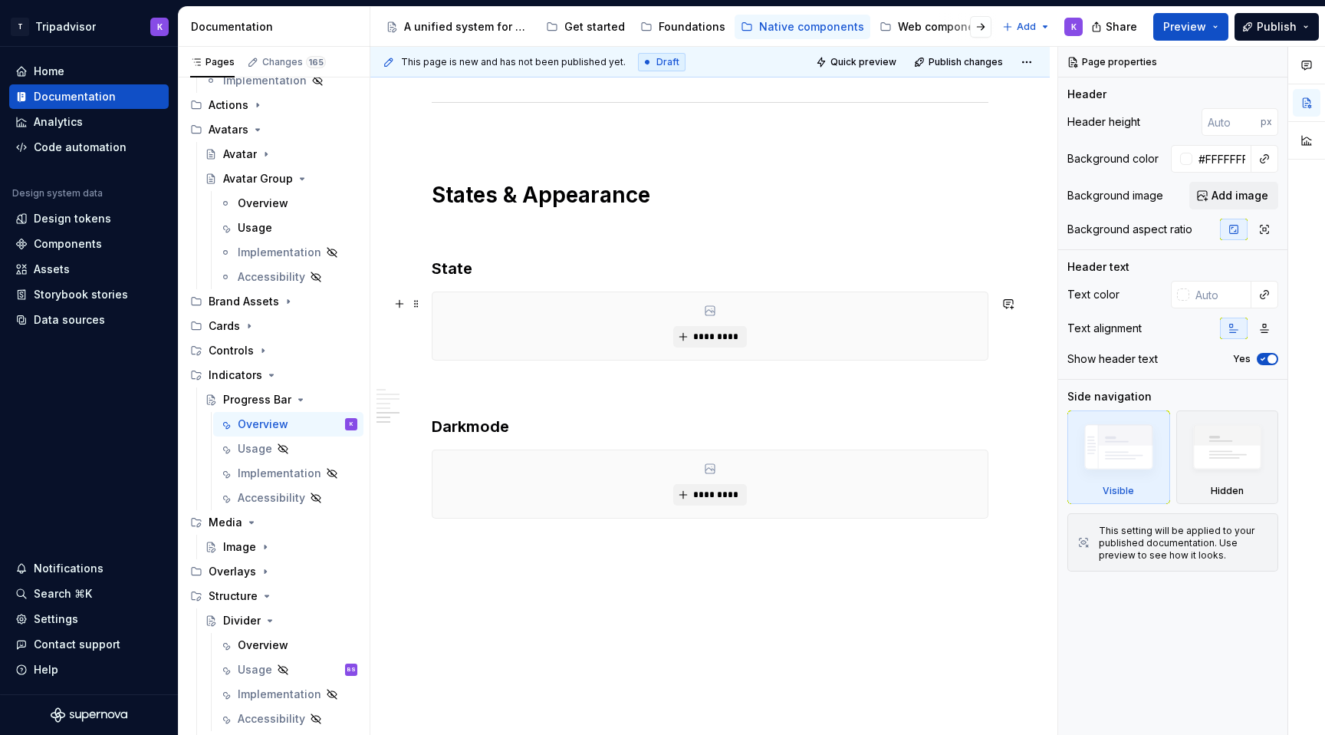
type textarea "*"
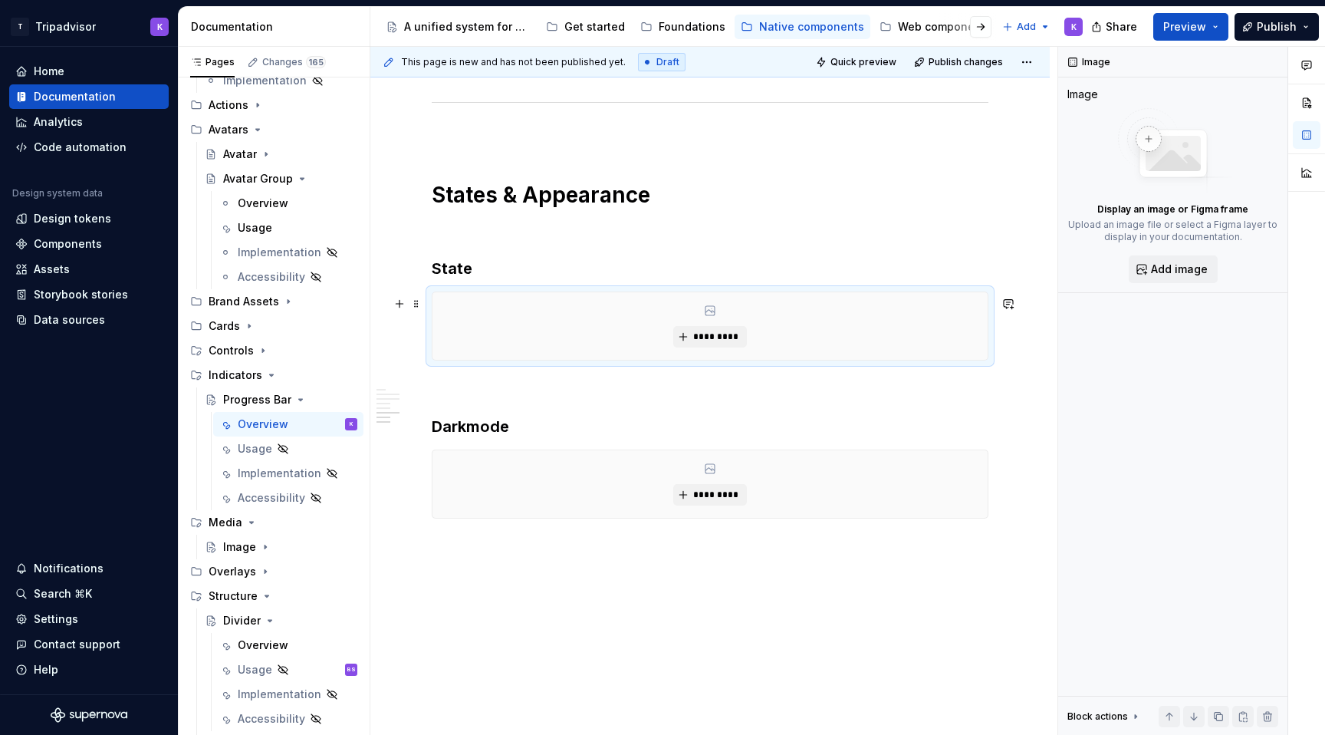
click at [725, 352] on div "*********" at bounding box center [709, 325] width 555 height 67
click at [725, 343] on span "*********" at bounding box center [715, 336] width 47 height 12
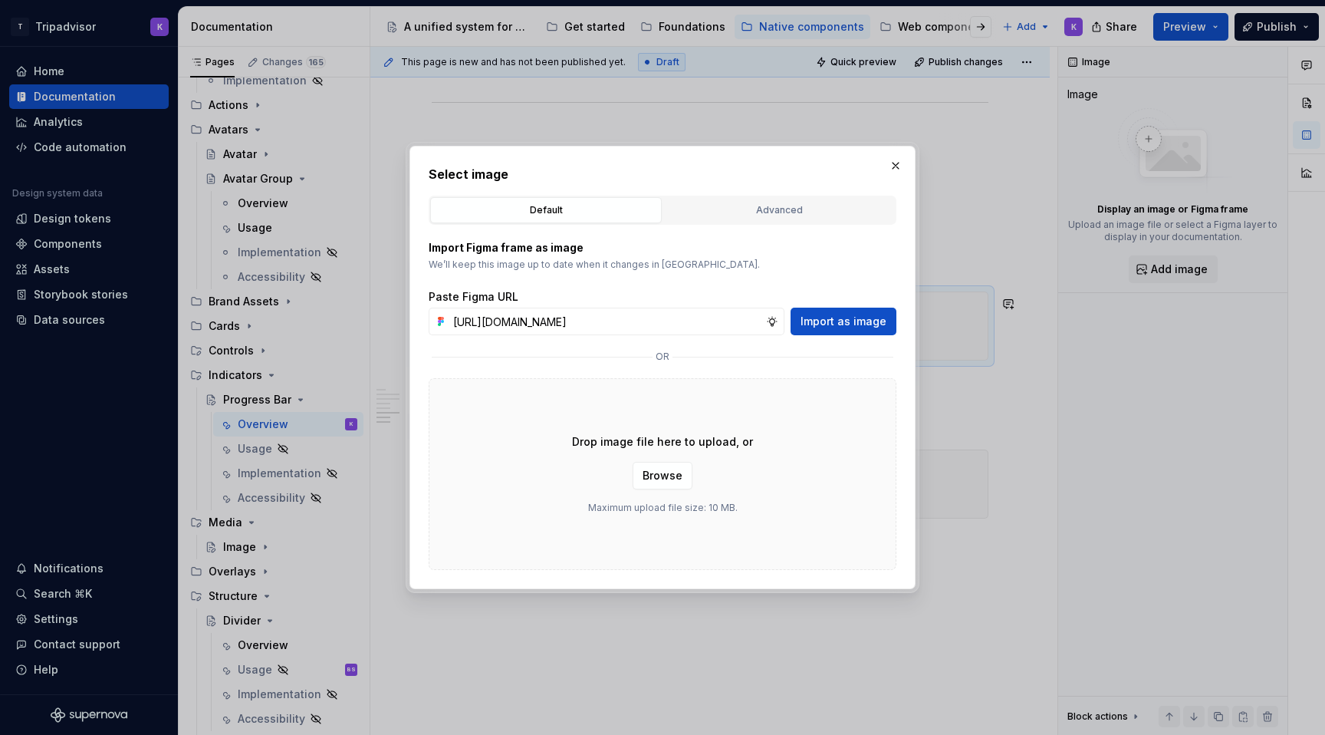
scroll to position [0, 408]
type input "https://www.figma.com/design/eWzZGbXTCMsZ0gwC1u1MU0/Altas-Native-Documentation?…"
click at [854, 322] on span "Import as image" at bounding box center [843, 321] width 86 height 15
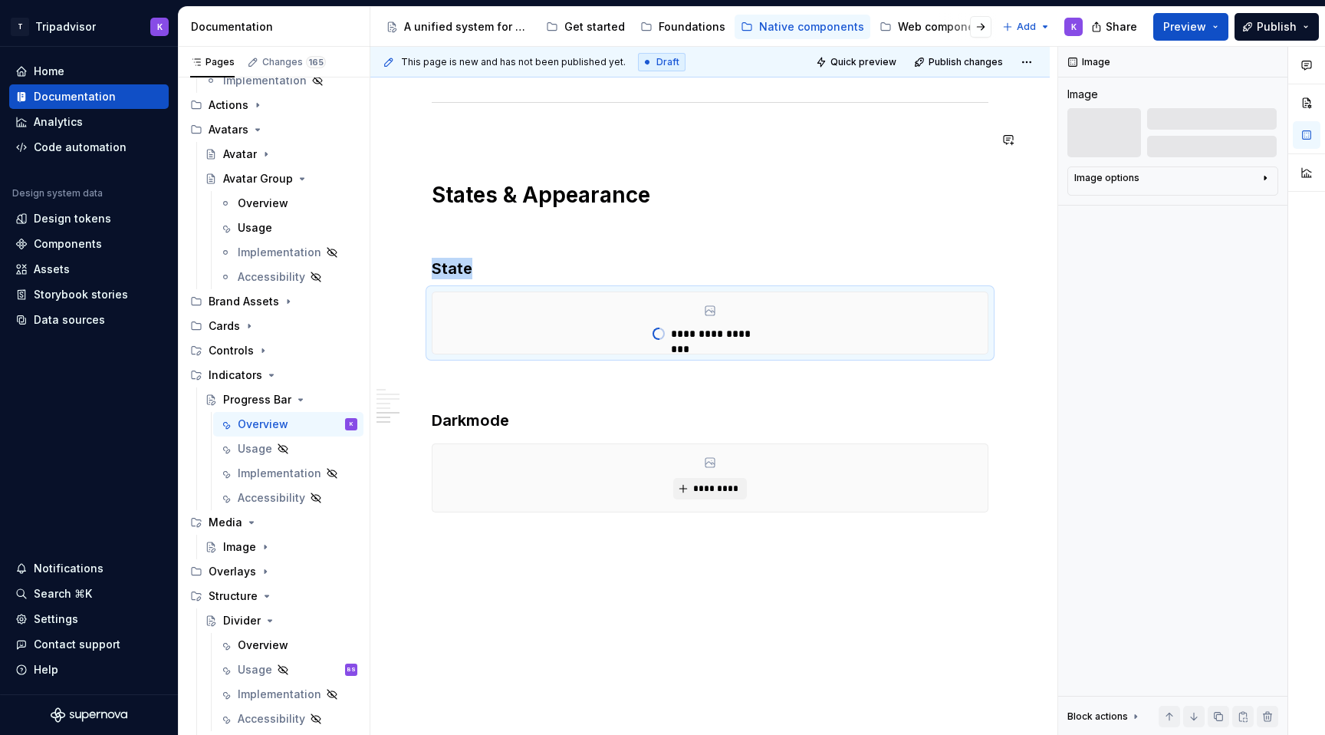
type textarea "*"
click at [694, 499] on button "*********" at bounding box center [709, 488] width 73 height 21
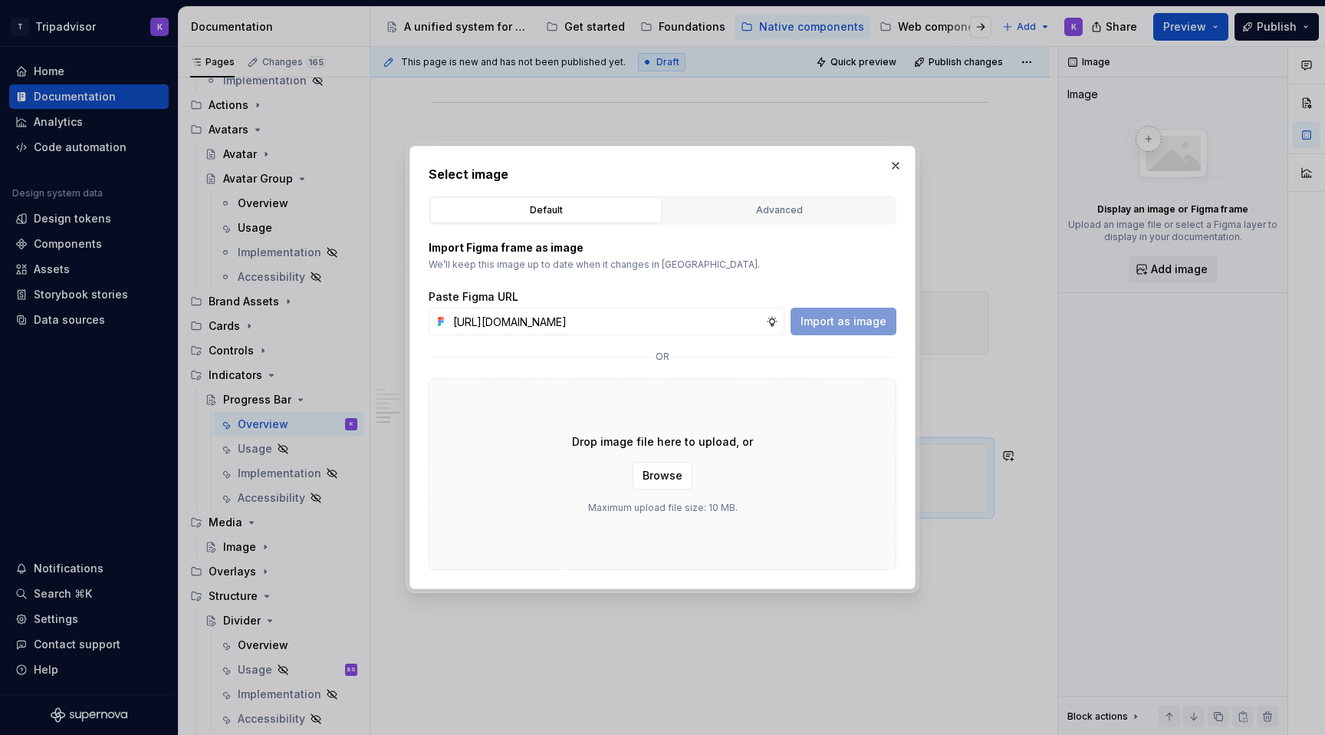
scroll to position [0, 409]
type input "https://www.figma.com/design/eWzZGbXTCMsZ0gwC1u1MU0/Altas-Native-Documentation?…"
click at [838, 314] on span "Import as image" at bounding box center [843, 321] width 86 height 15
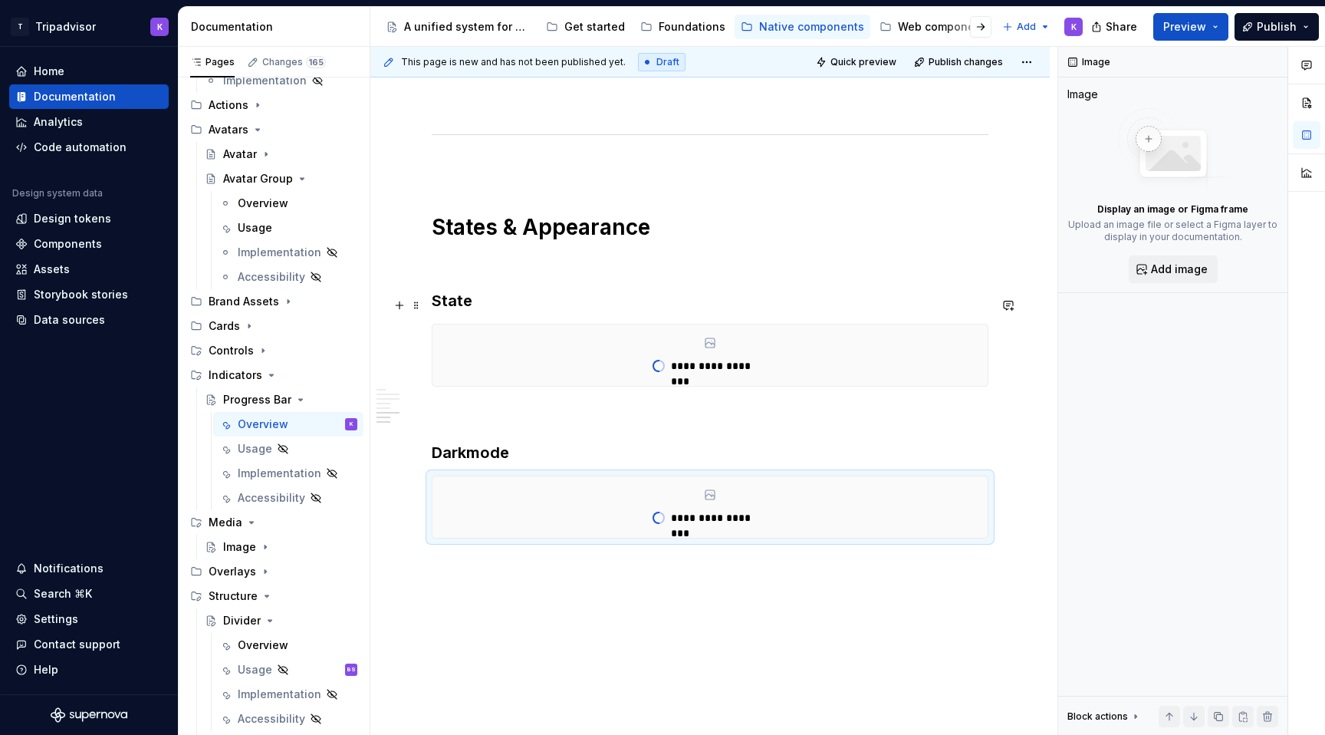
type textarea "*"
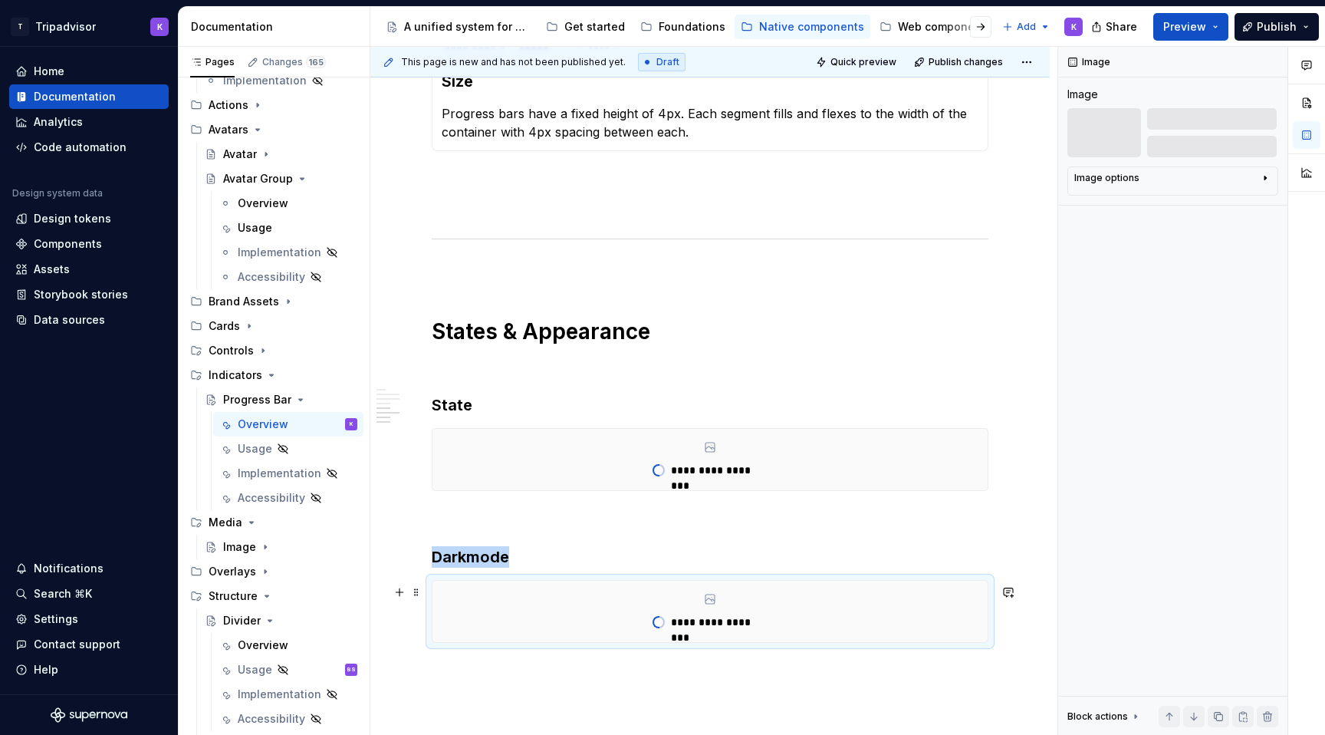
scroll to position [1365, 0]
click at [481, 407] on h3 "State" at bounding box center [710, 403] width 557 height 21
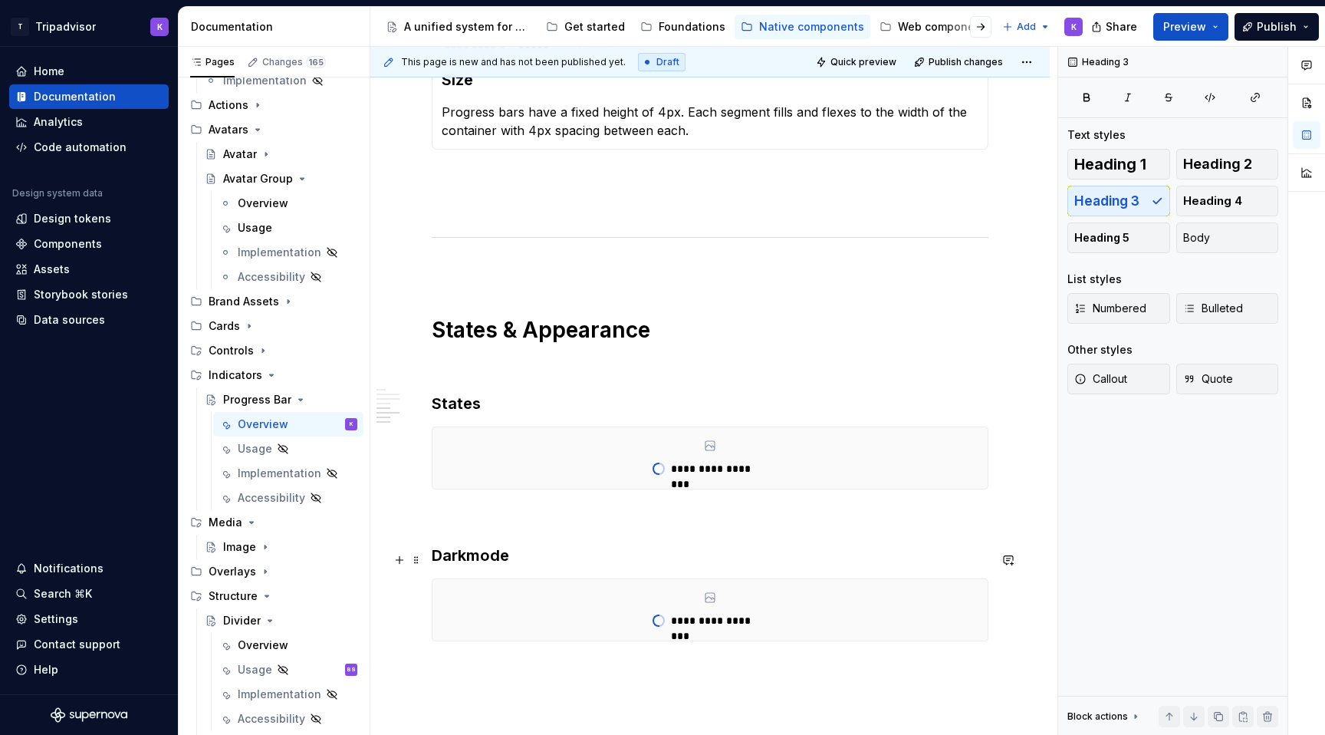
click at [557, 565] on h3 "Darkmode" at bounding box center [710, 554] width 557 height 21
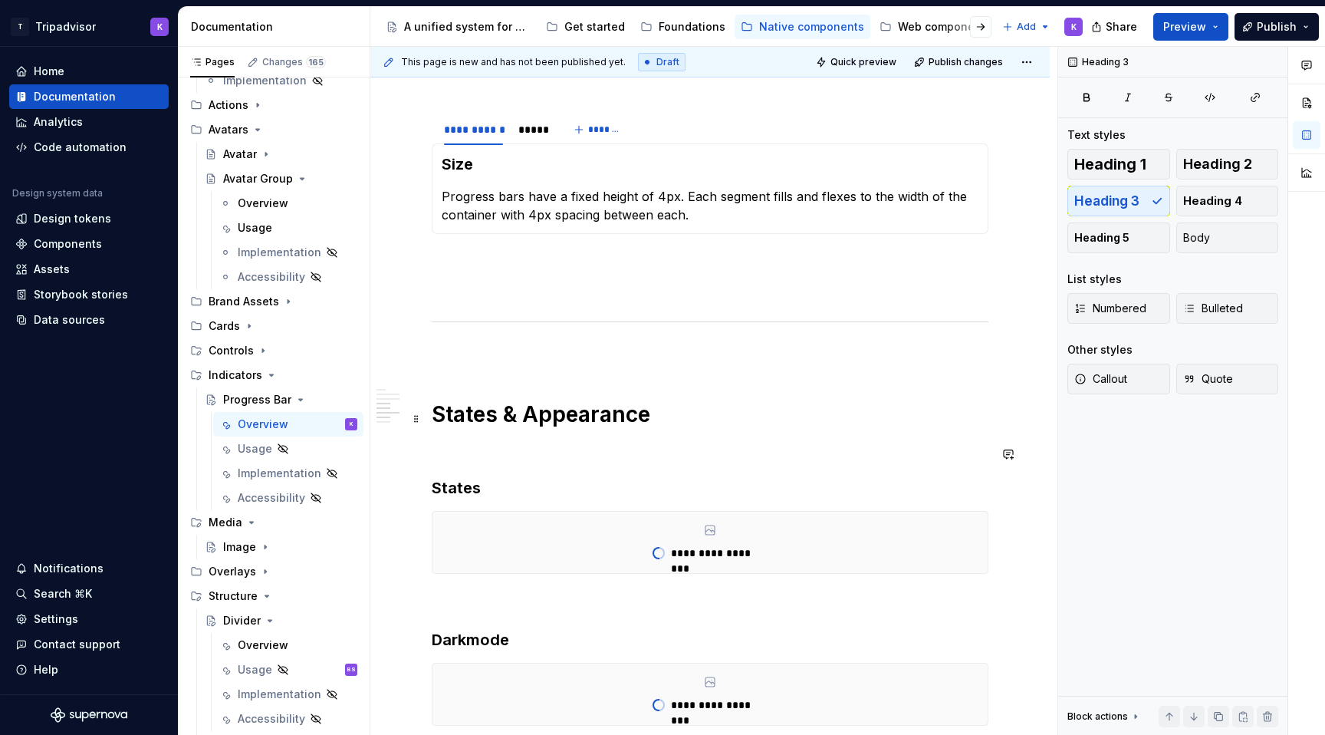
scroll to position [940, 0]
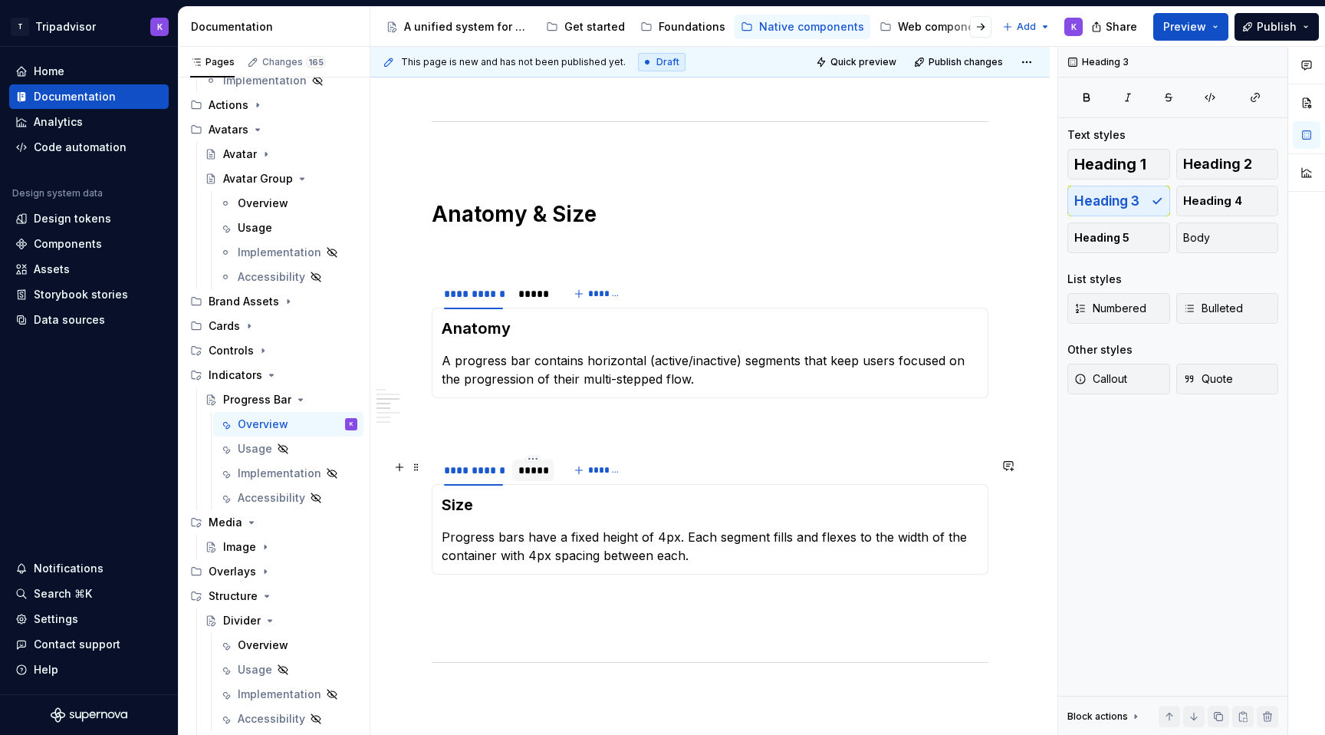
click at [529, 481] on div "*****" at bounding box center [532, 469] width 41 height 21
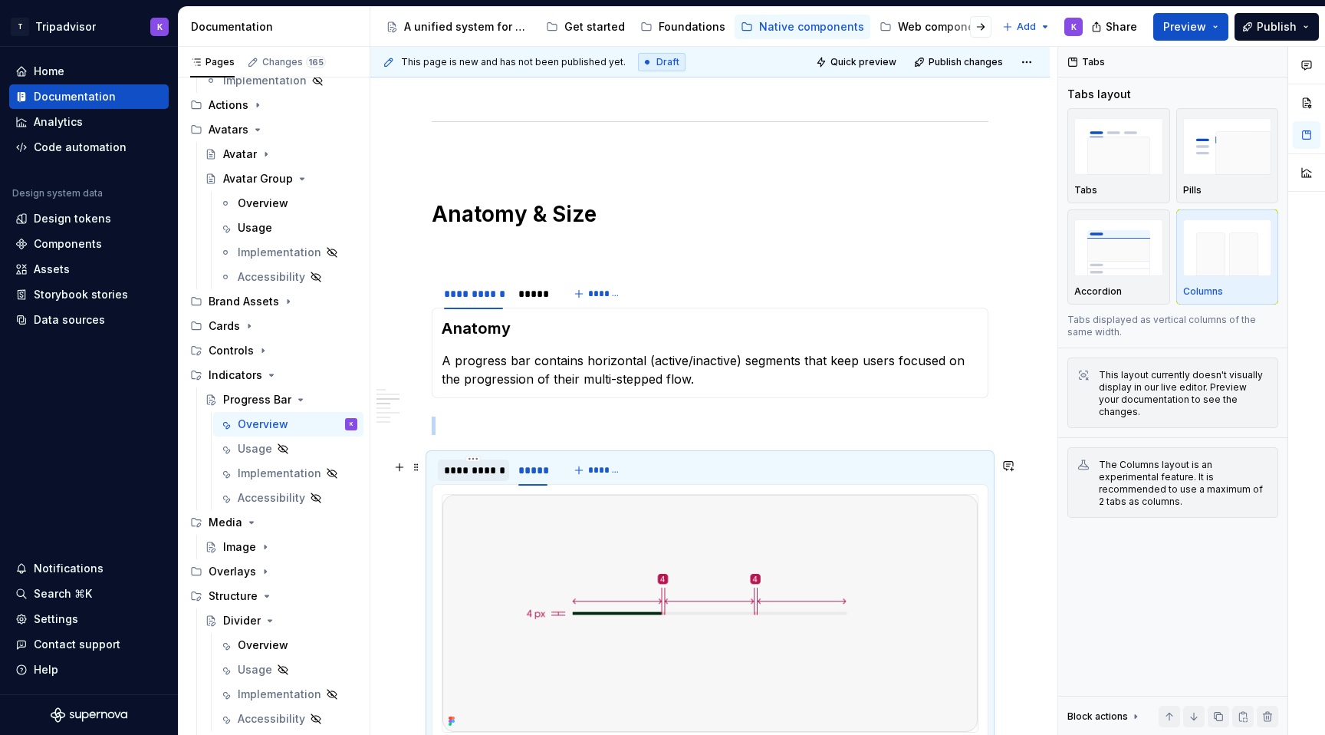
click at [467, 478] on div "**********" at bounding box center [473, 469] width 59 height 15
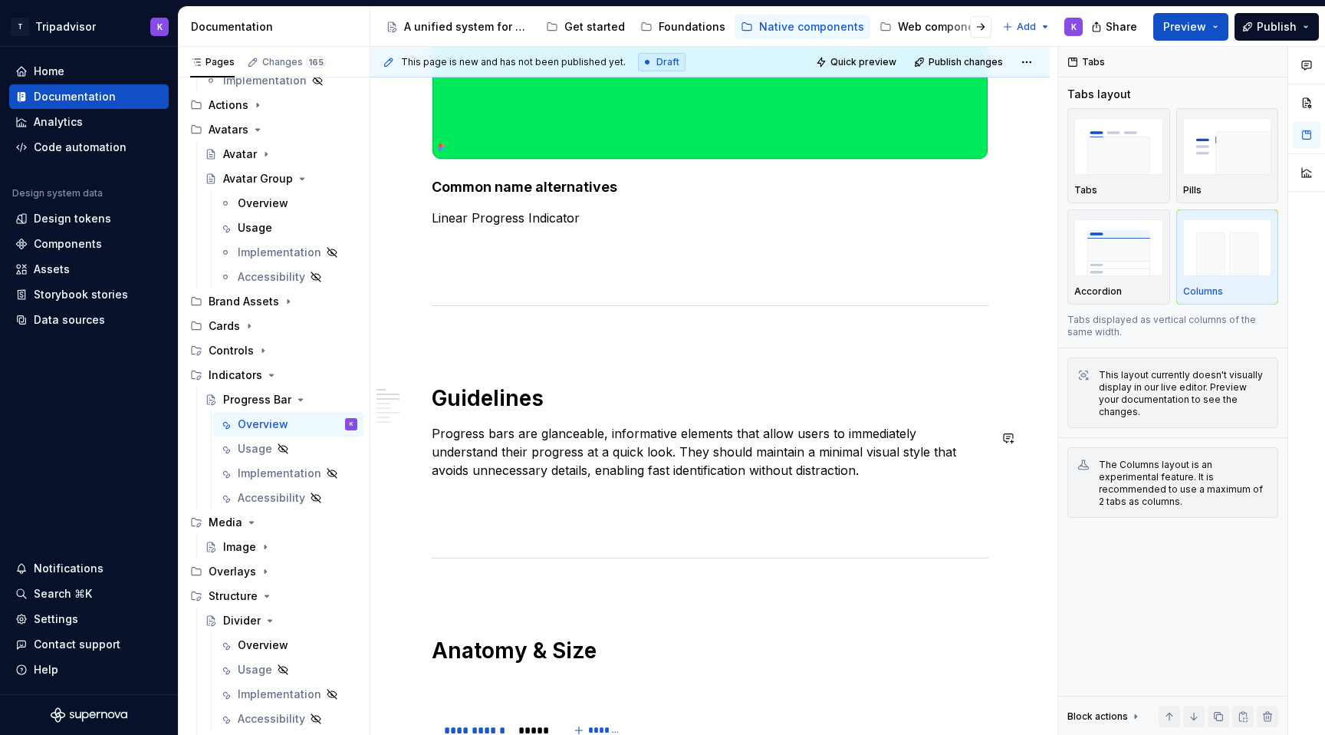
scroll to position [442, 0]
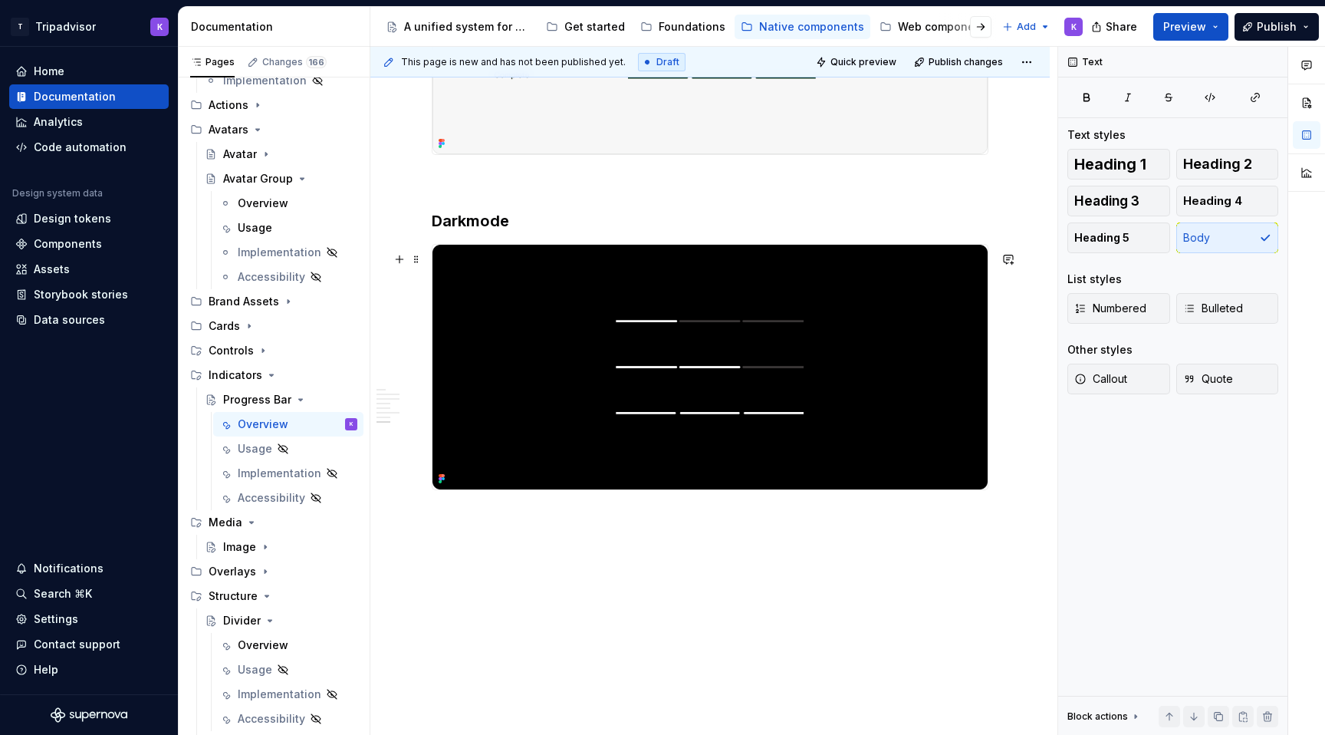
scroll to position [1924, 0]
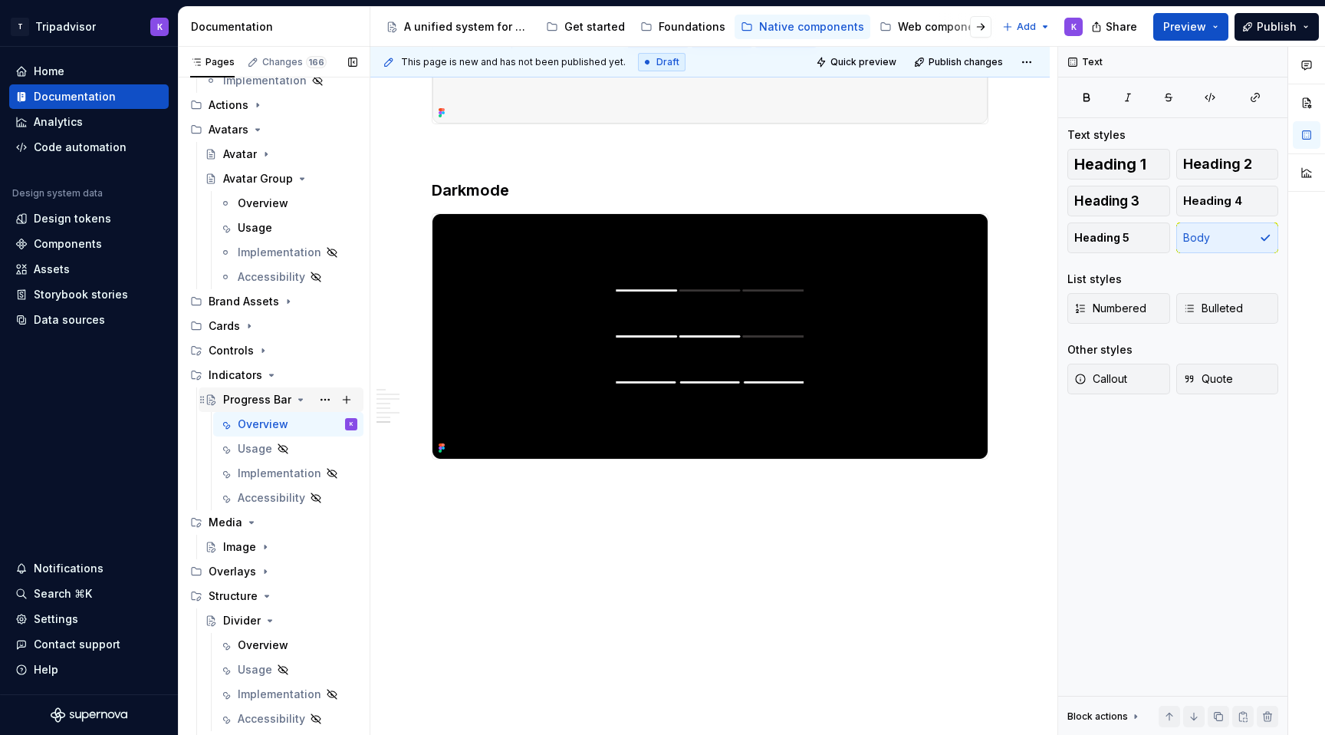
click at [299, 403] on icon "Page tree" at bounding box center [300, 399] width 12 height 12
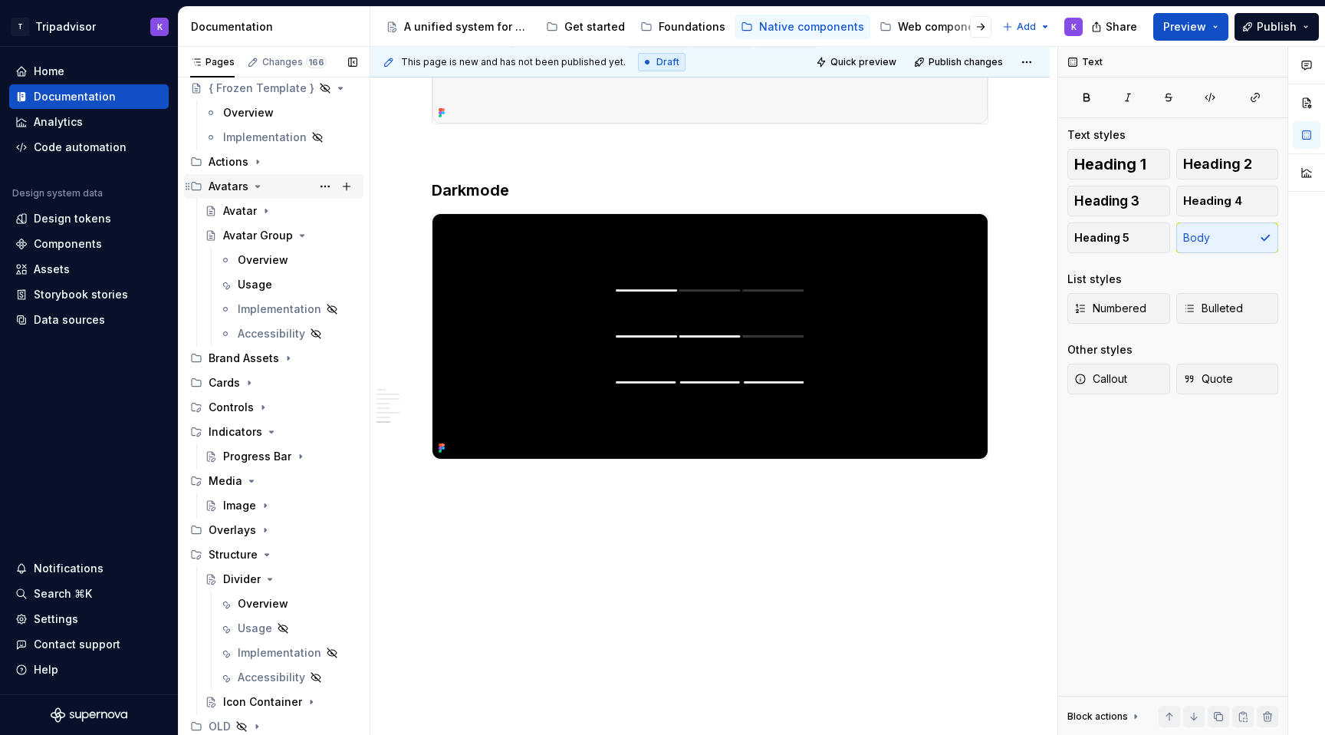
scroll to position [140, 0]
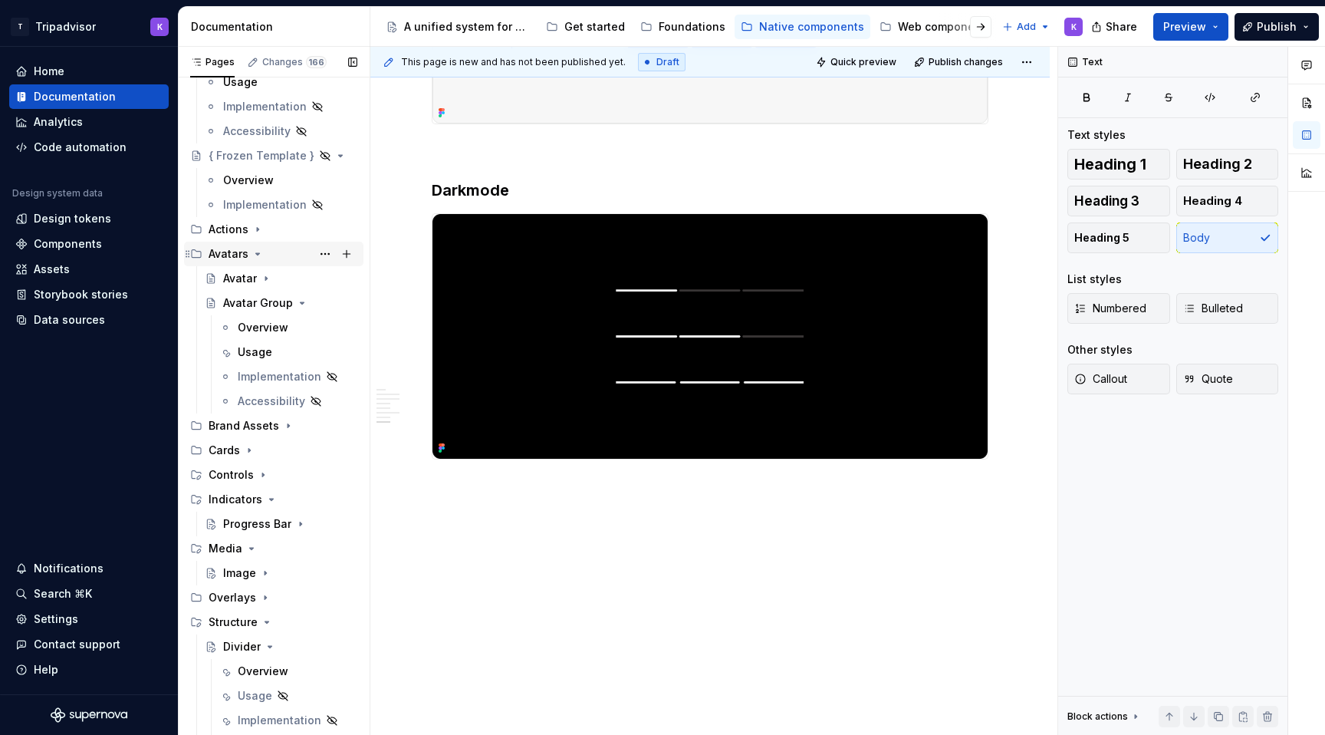
click at [257, 256] on icon "Page tree" at bounding box center [257, 254] width 12 height 12
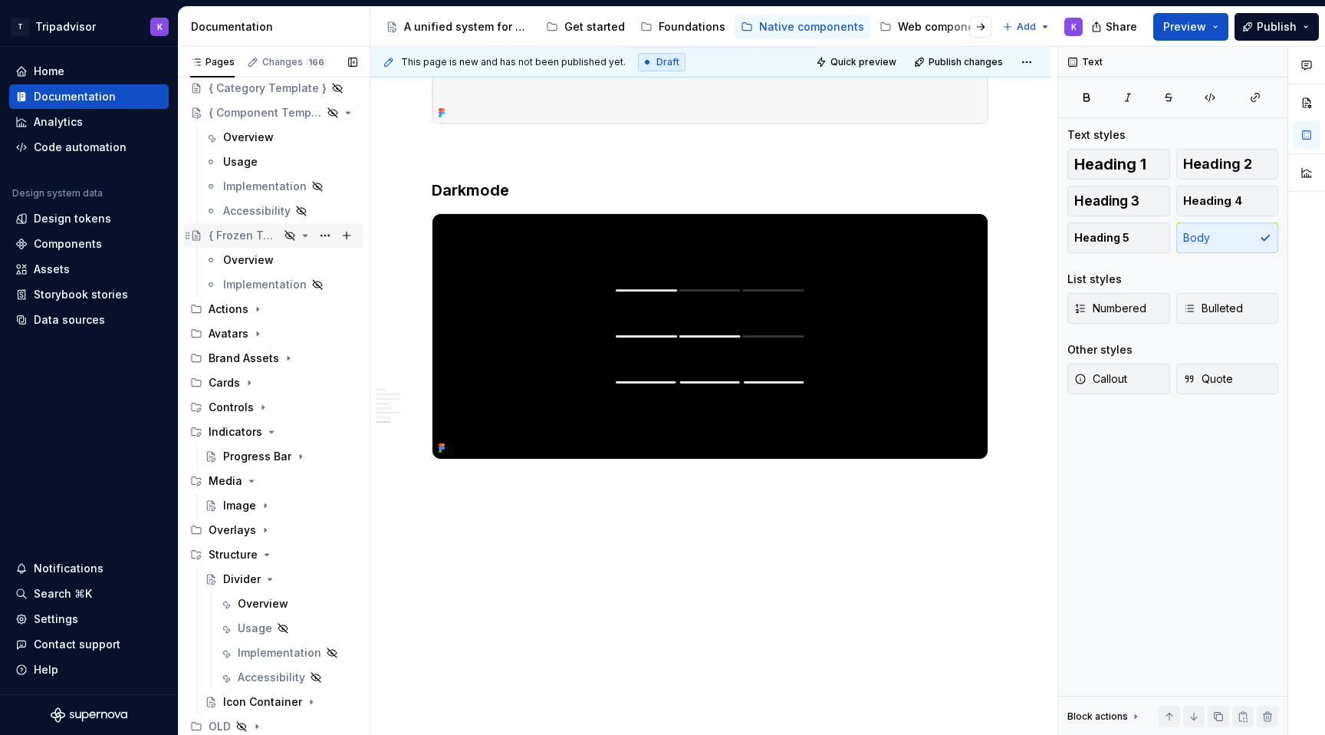
scroll to position [60, 0]
click at [251, 311] on icon "Page tree" at bounding box center [257, 309] width 12 height 12
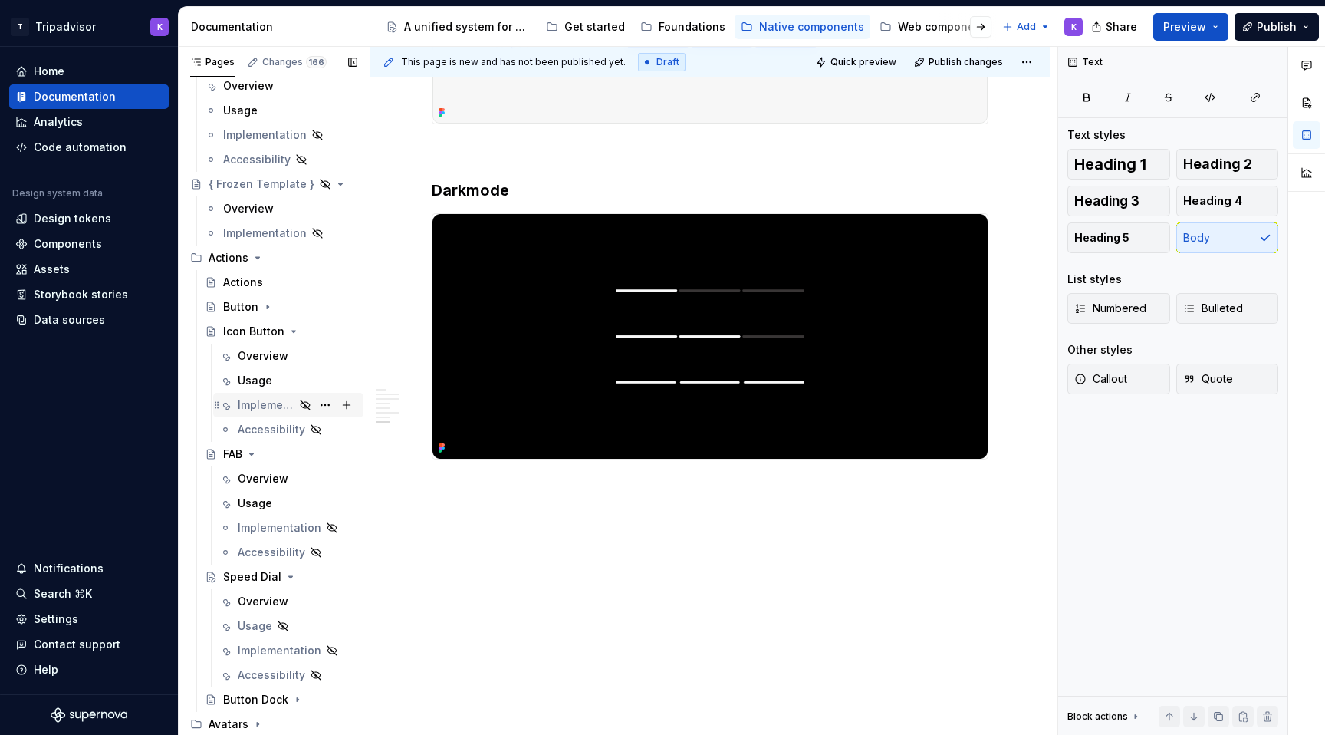
scroll to position [125, 0]
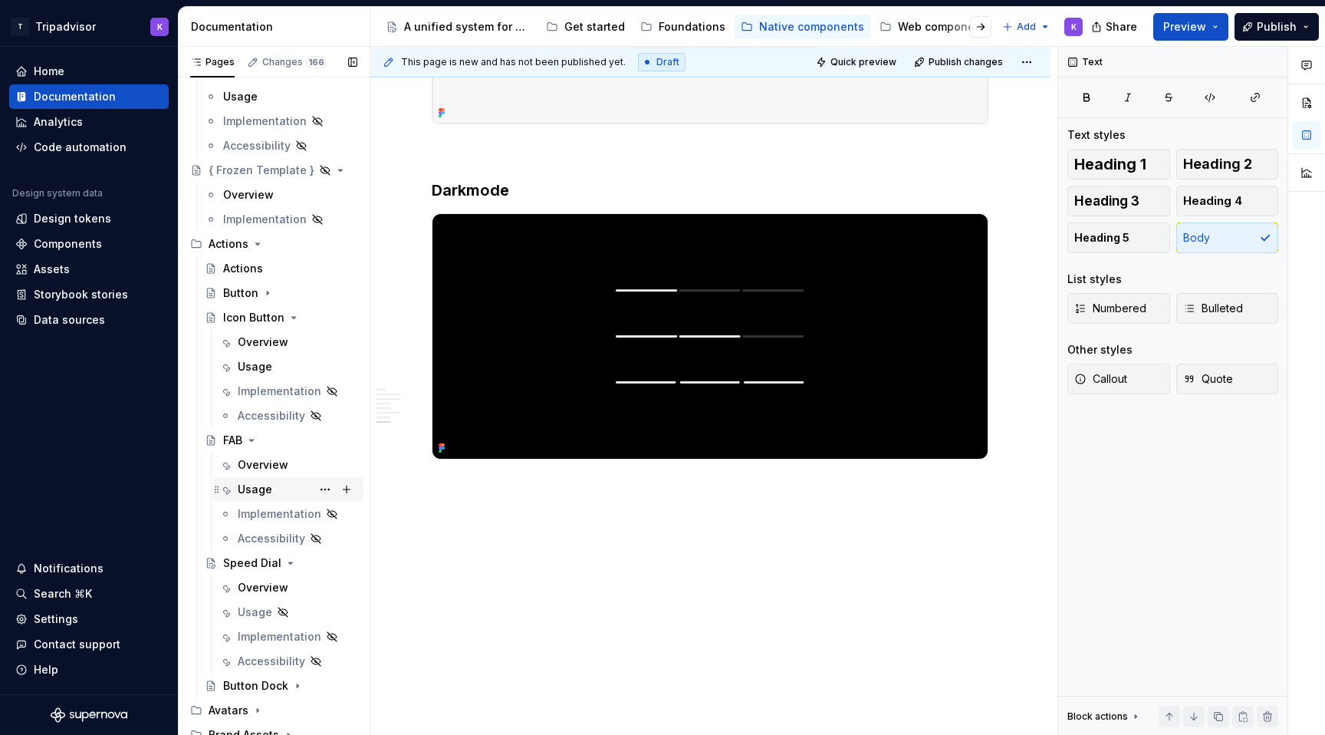
click at [259, 487] on div "Usage" at bounding box center [255, 488] width 35 height 15
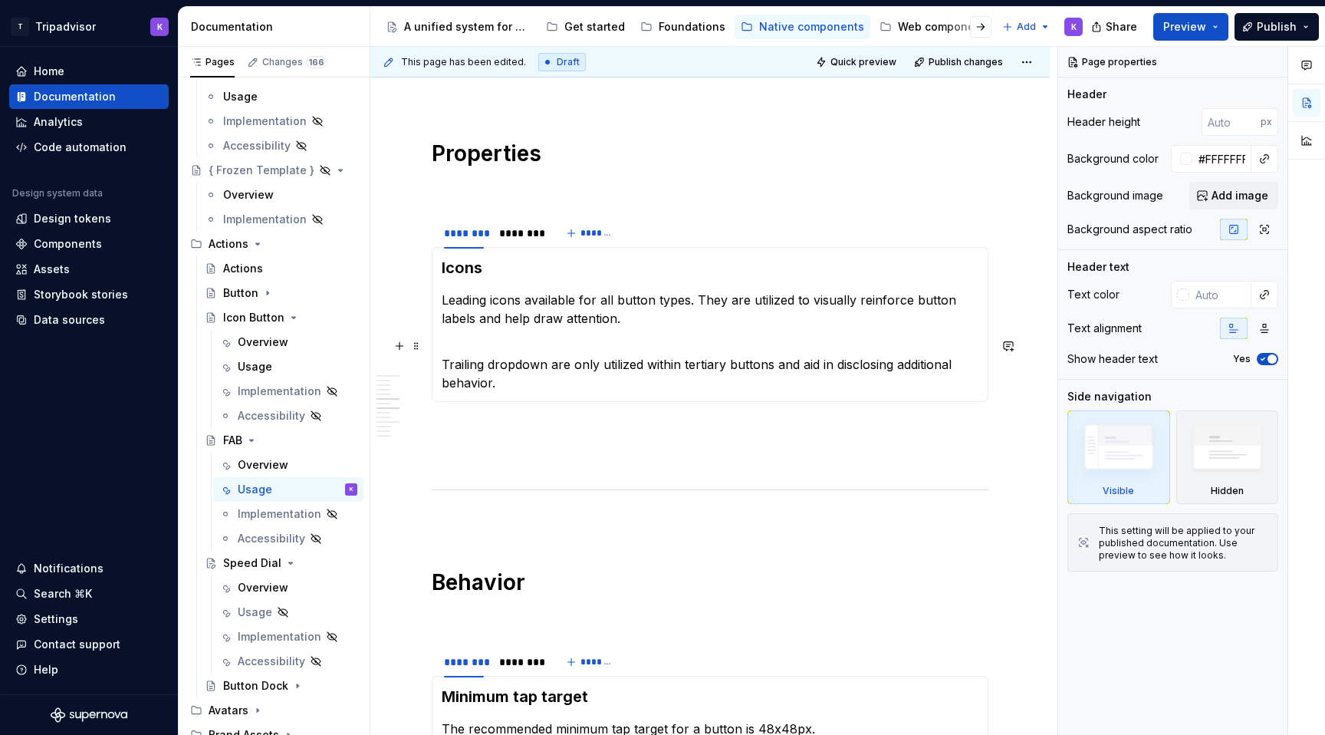
scroll to position [1119, 0]
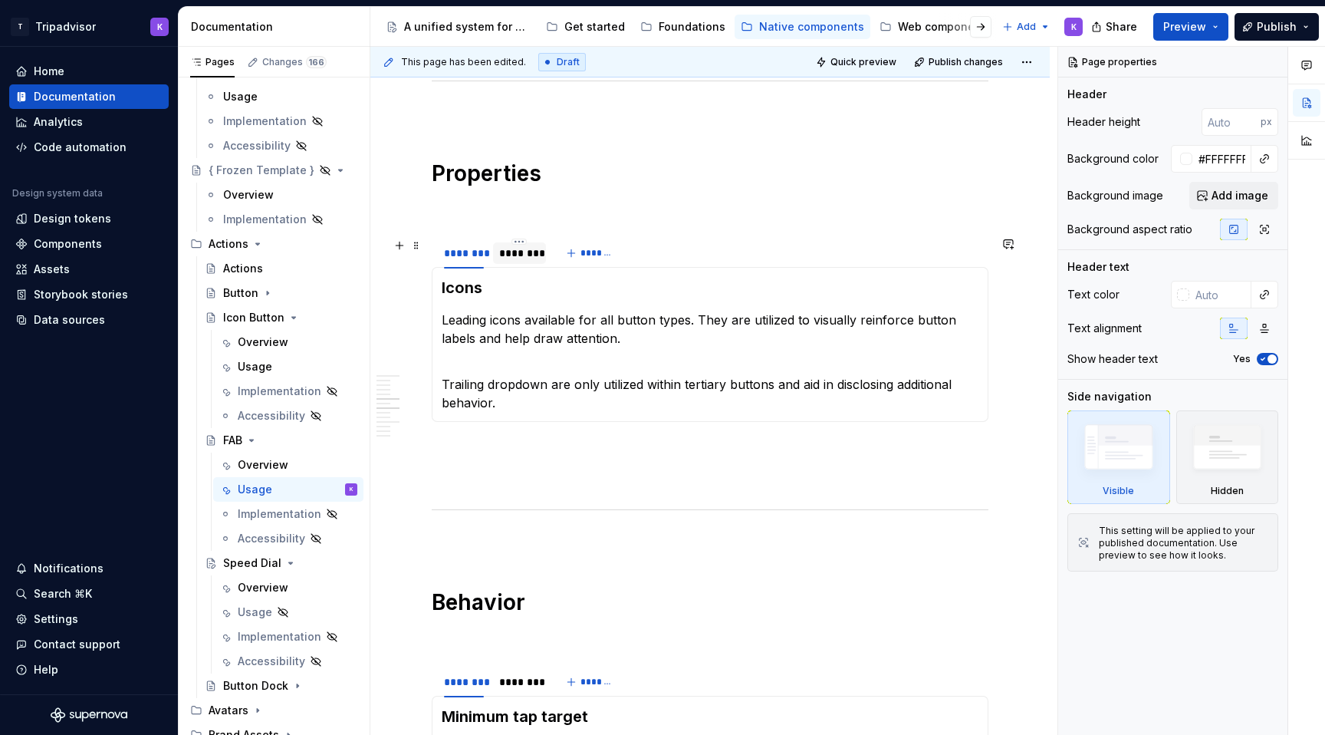
click at [519, 258] on div "********" at bounding box center [519, 252] width 40 height 15
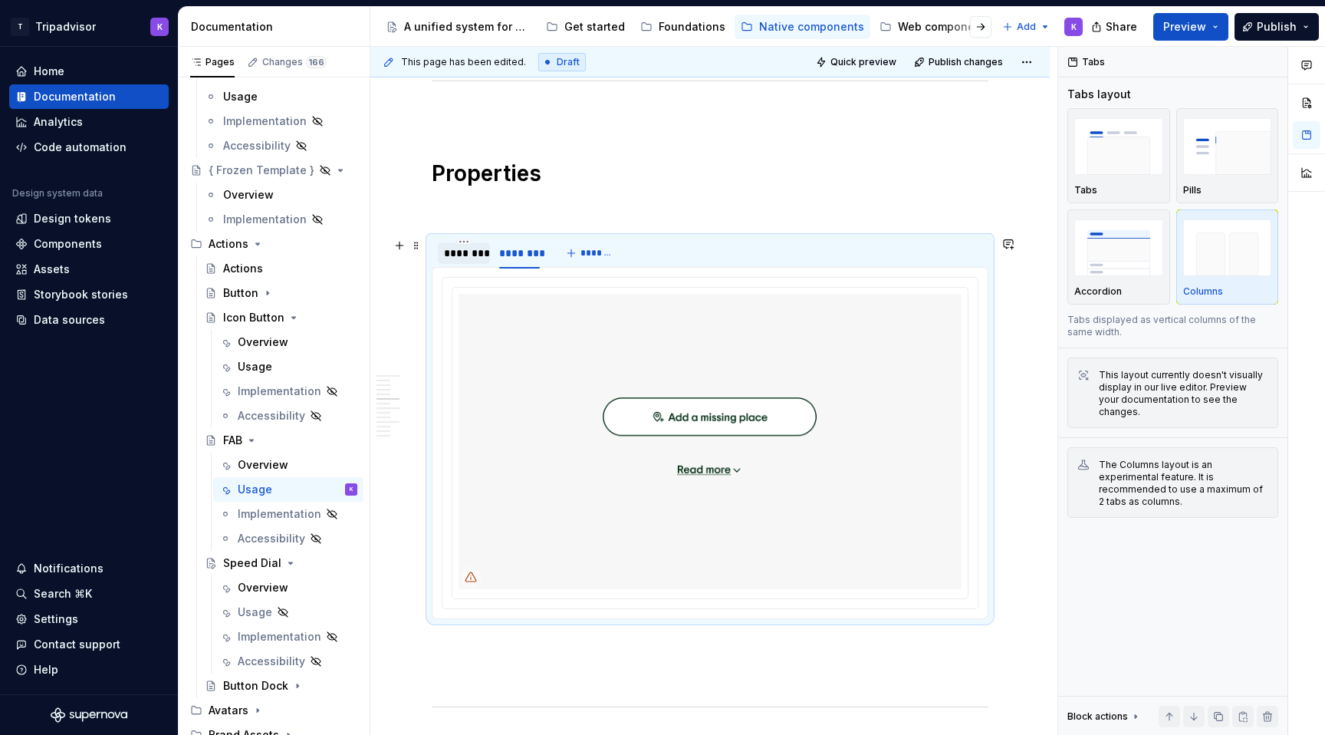
click at [465, 258] on div "********" at bounding box center [464, 252] width 40 height 15
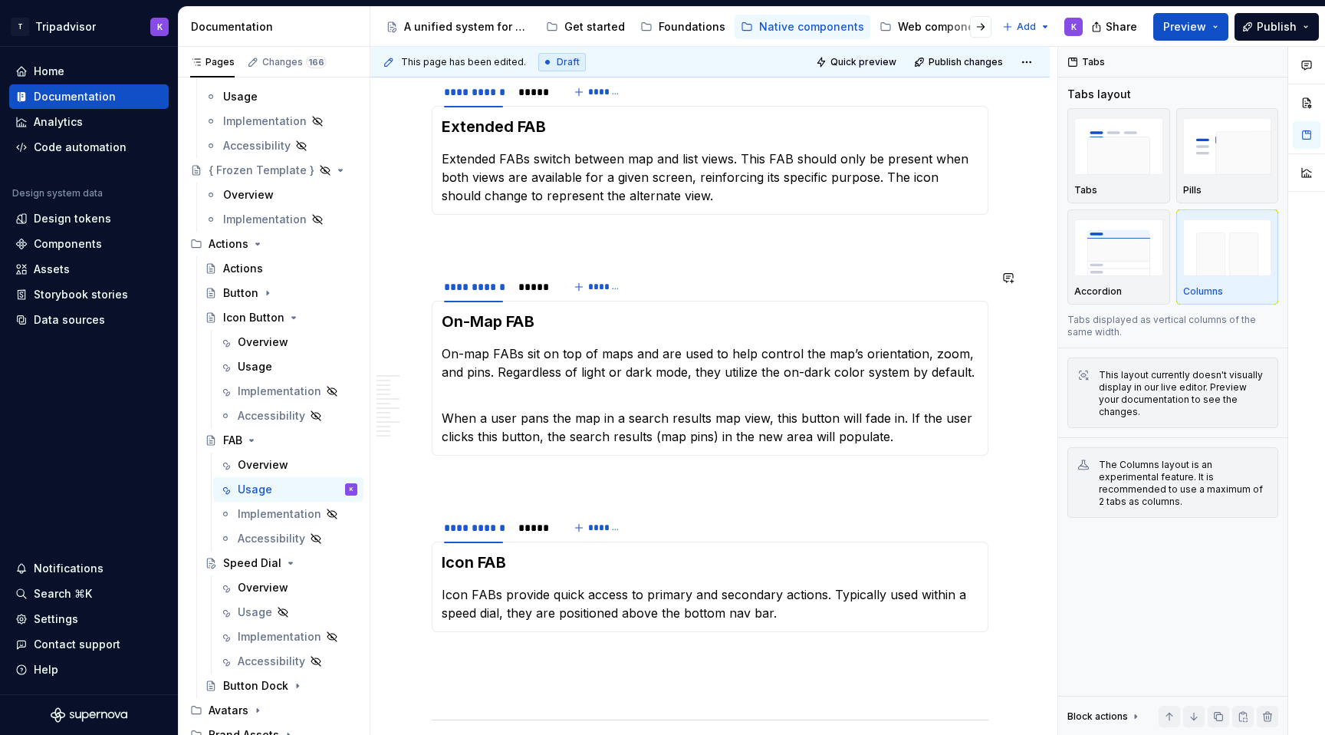
scroll to position [447, 0]
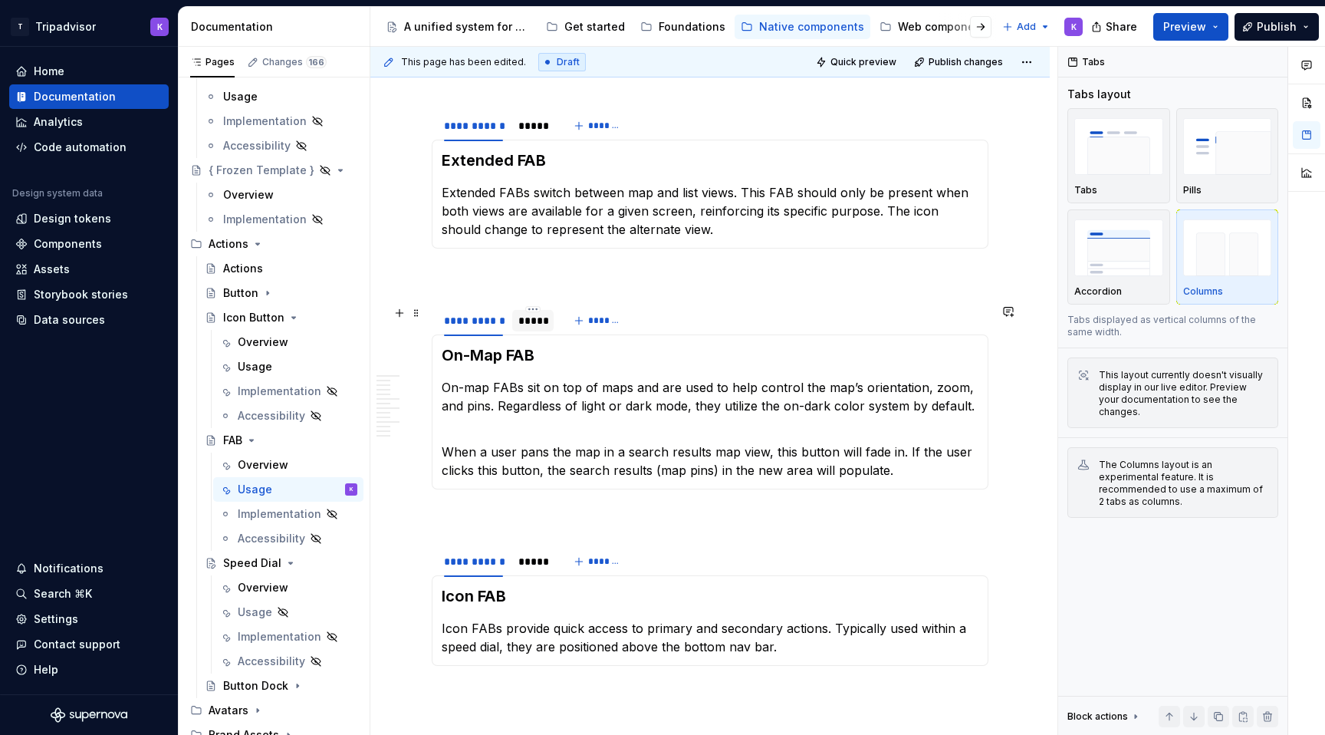
click at [527, 319] on div "*****" at bounding box center [532, 320] width 29 height 15
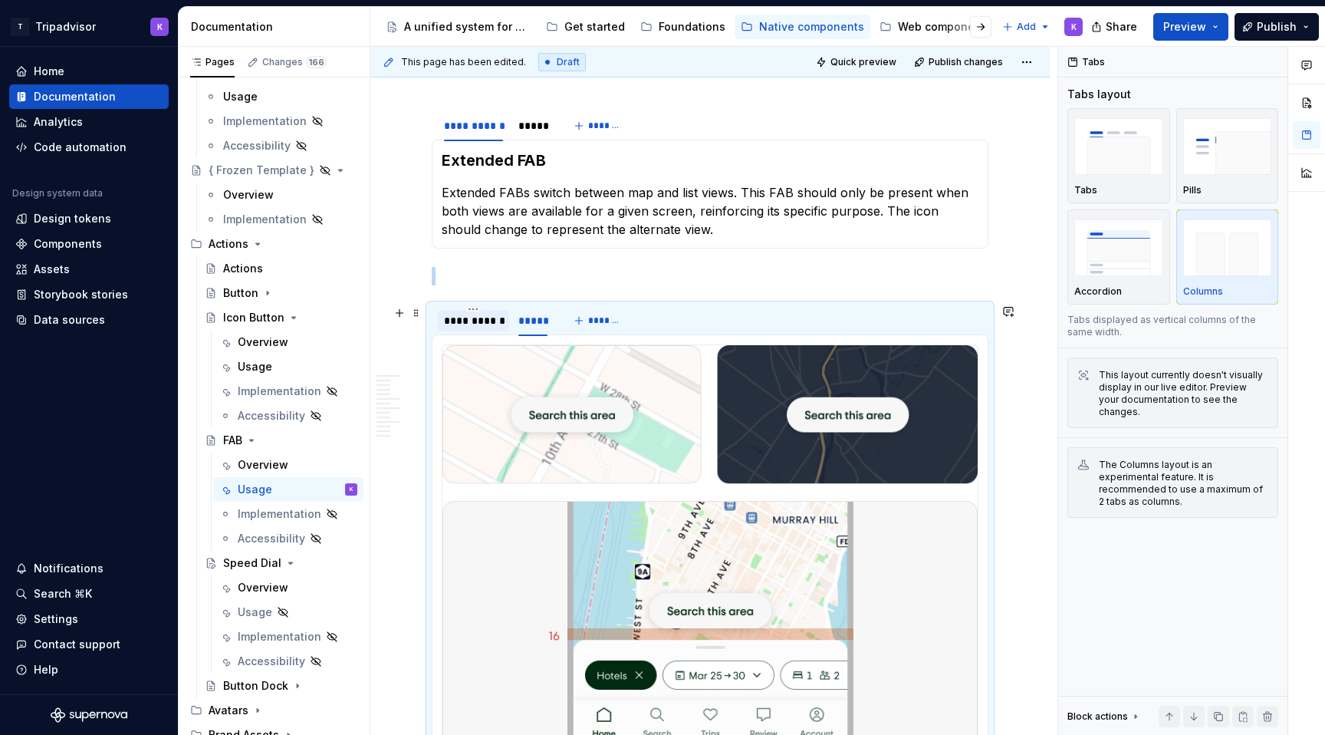
click at [485, 324] on div "**********" at bounding box center [473, 320] width 59 height 15
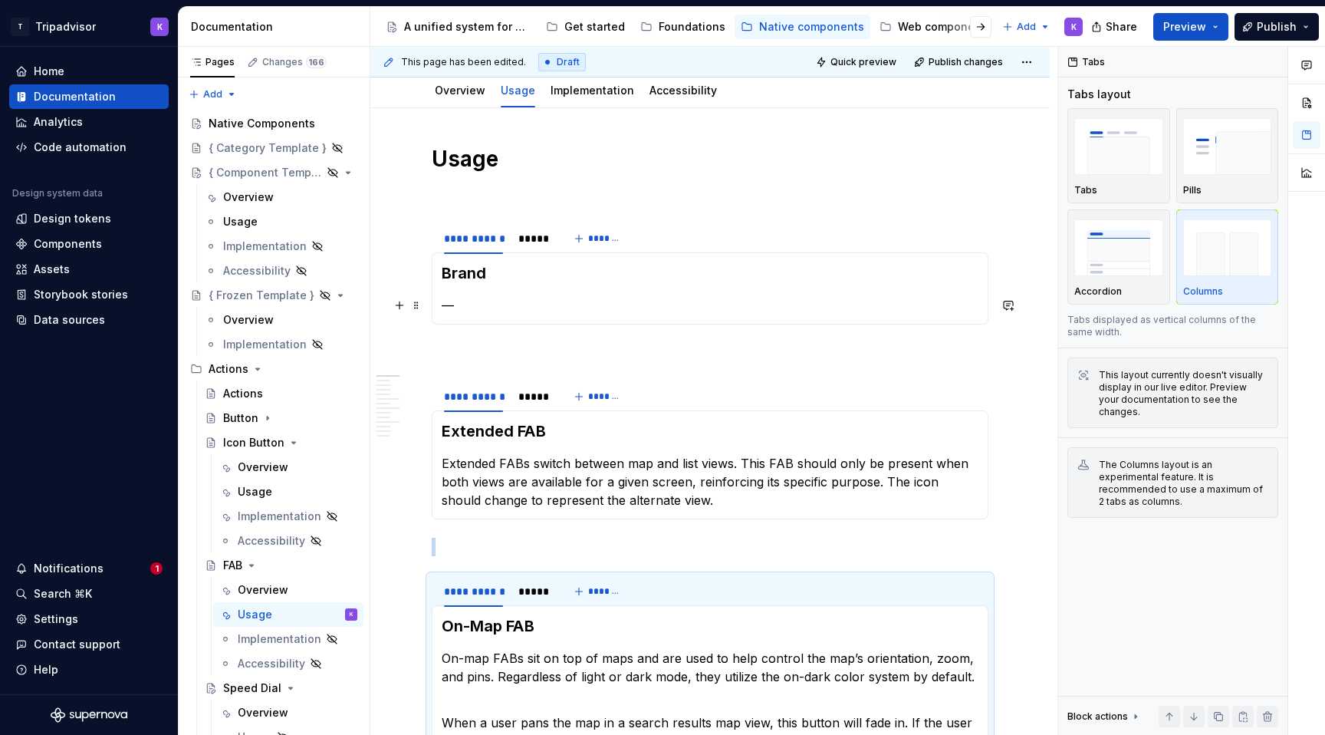
scroll to position [189, 0]
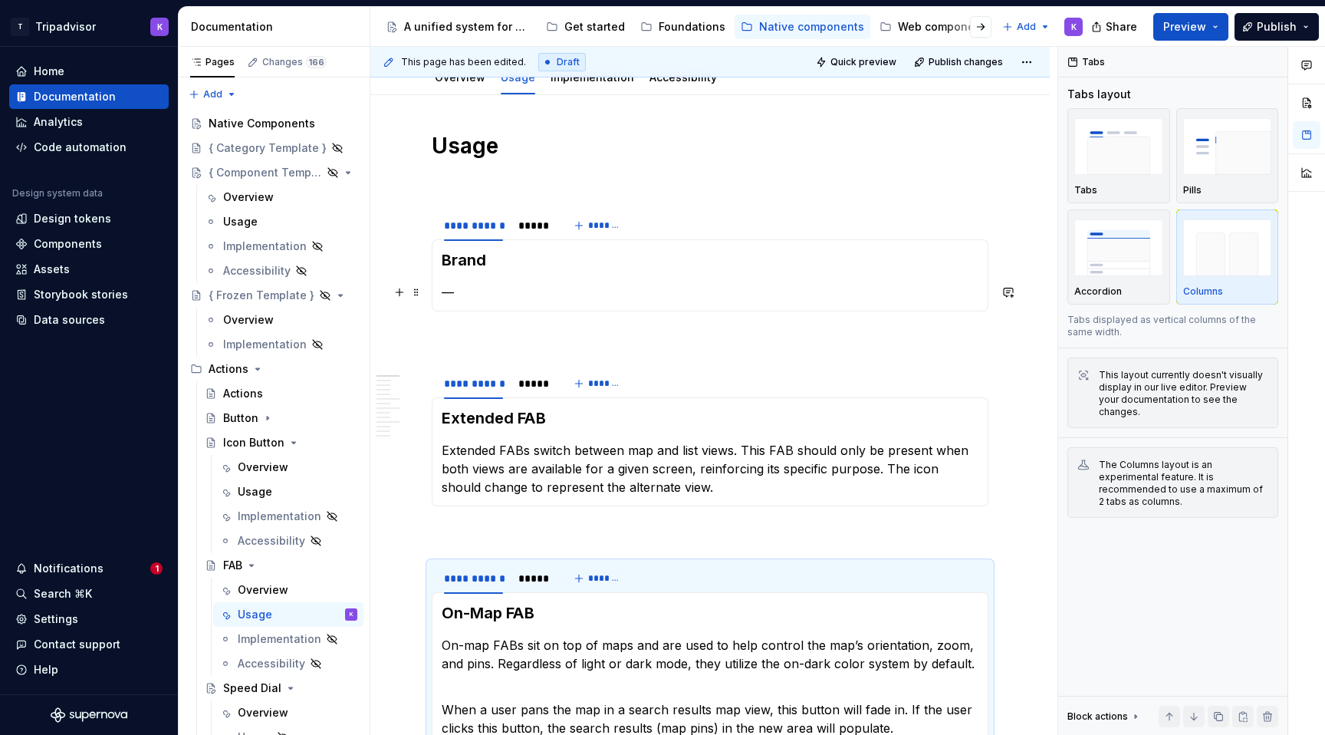
click at [534, 292] on p "—" at bounding box center [710, 292] width 537 height 18
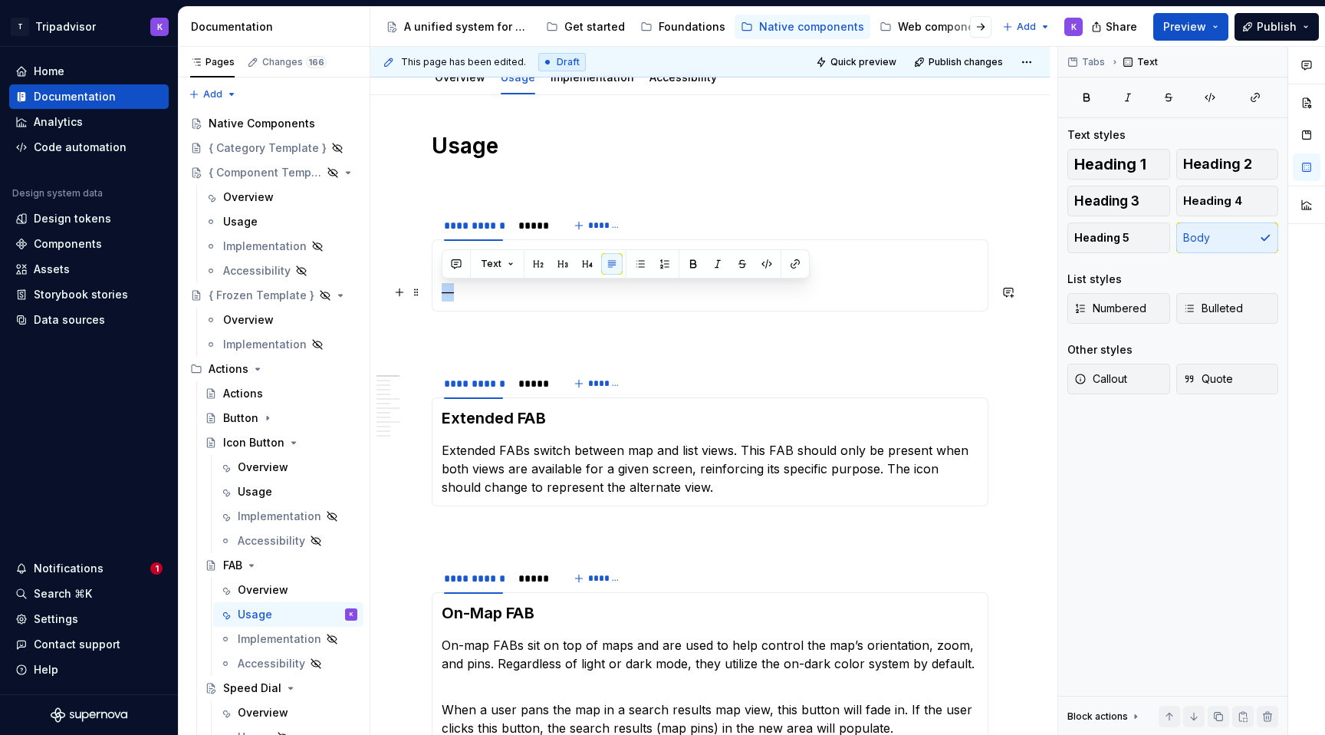
drag, startPoint x: 471, startPoint y: 292, endPoint x: 442, endPoint y: 292, distance: 28.4
click at [442, 292] on p "—" at bounding box center [710, 292] width 537 height 18
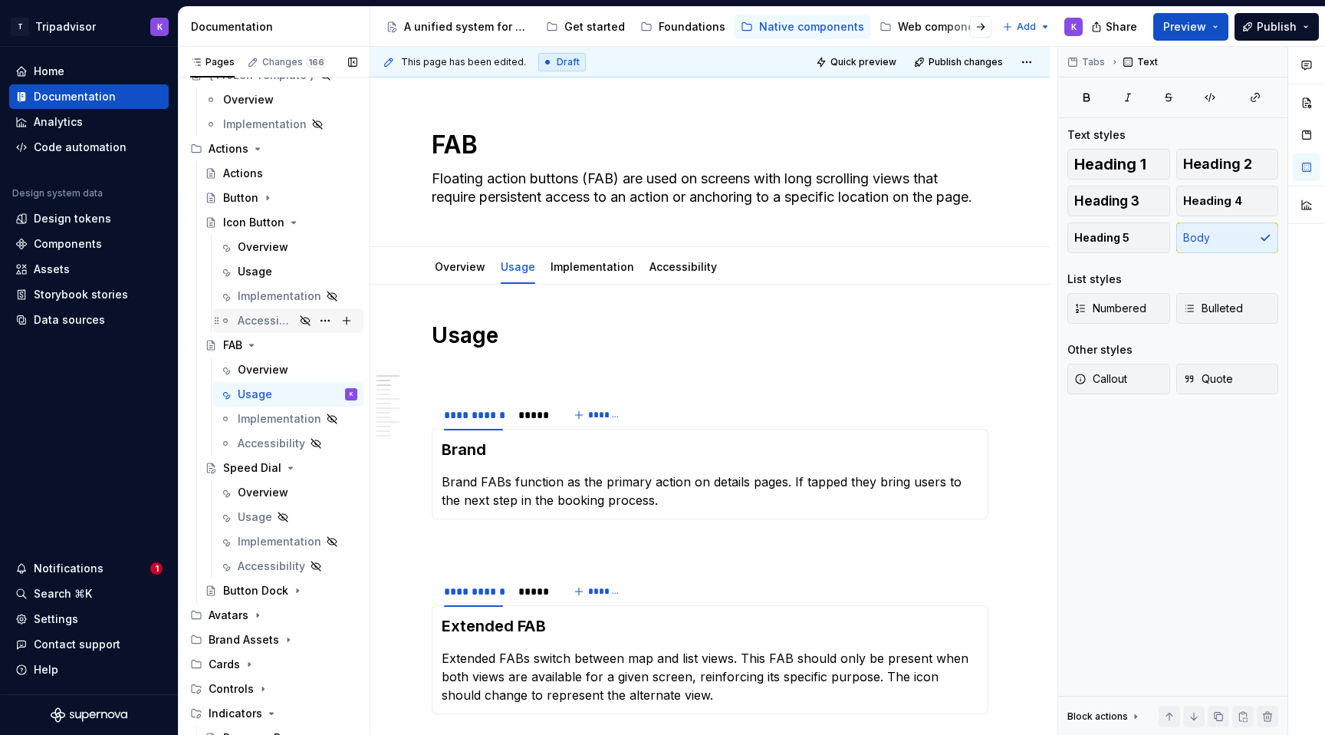
scroll to position [420, 0]
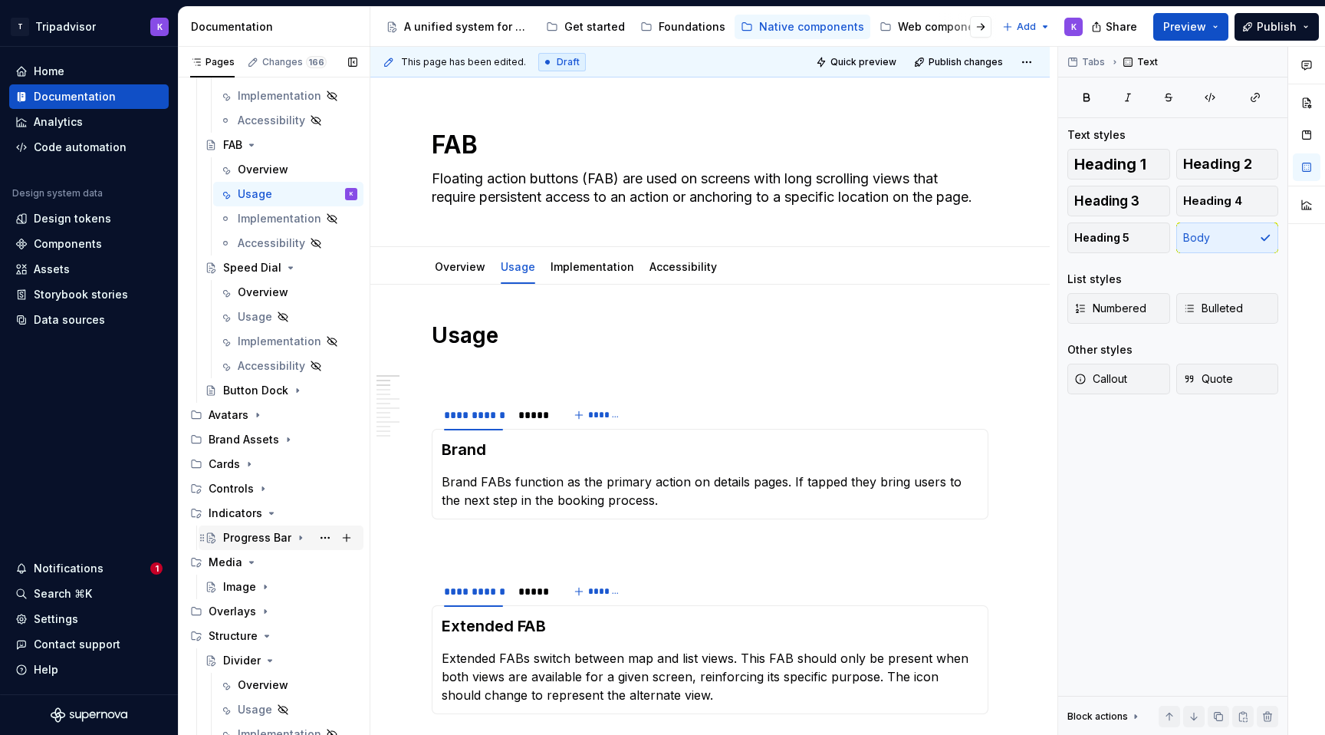
click at [284, 539] on div "Progress Bar" at bounding box center [257, 537] width 68 height 15
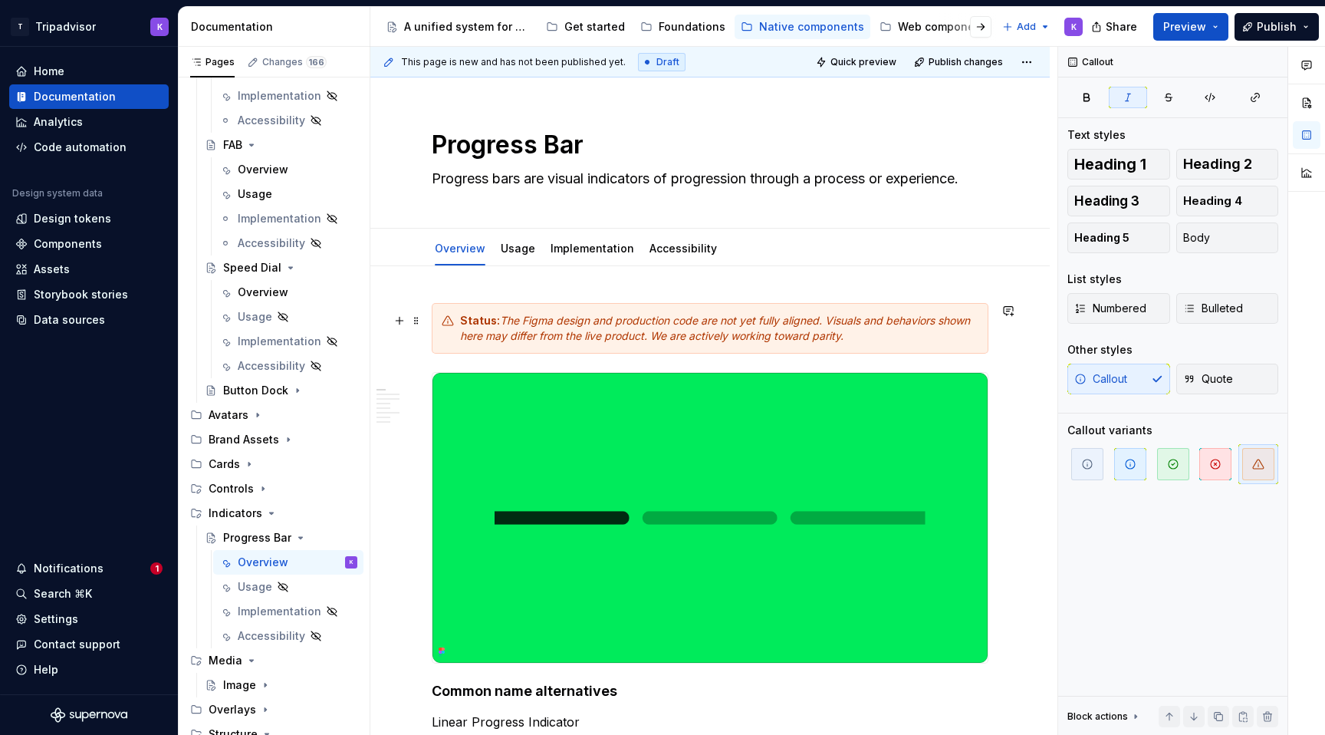
click at [478, 336] on em "The Figma design and production code are not yet fully aligned. Visuals and beh…" at bounding box center [716, 328] width 513 height 28
click at [419, 318] on span at bounding box center [416, 320] width 12 height 21
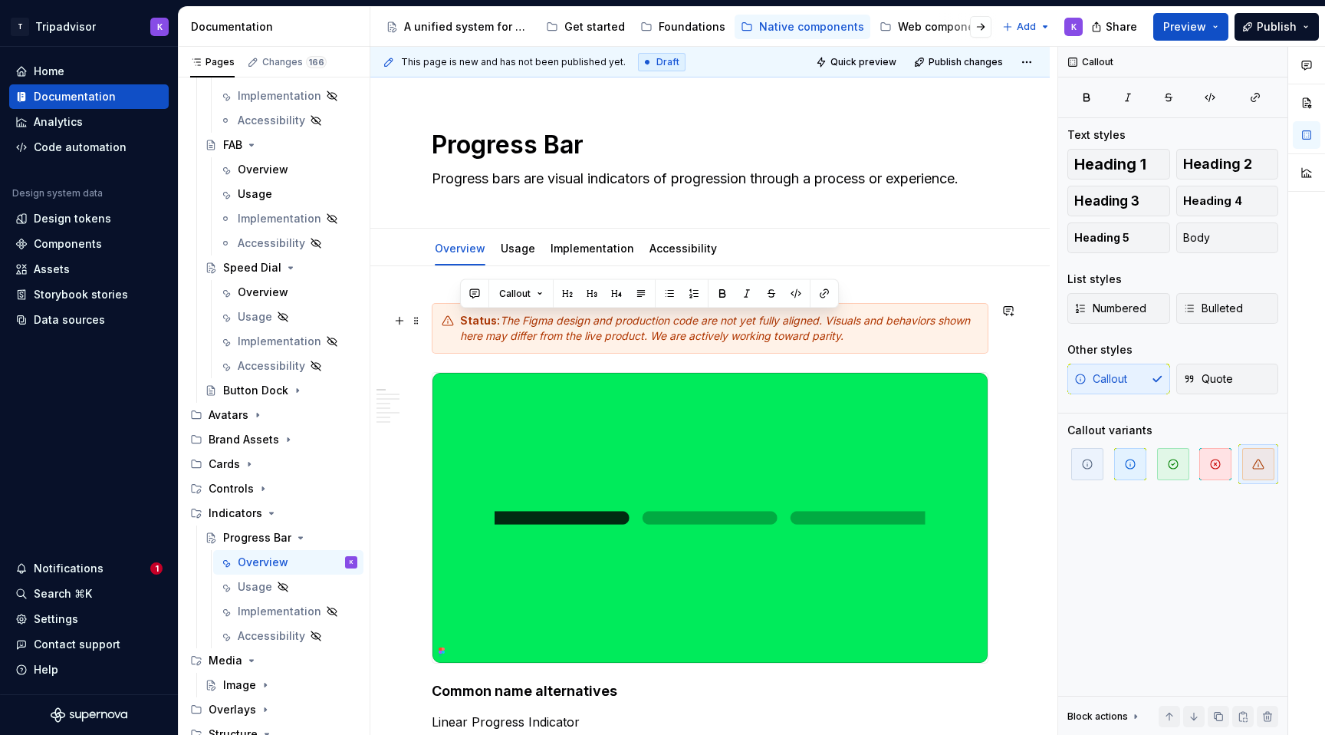
drag, startPoint x: 863, startPoint y: 339, endPoint x: 441, endPoint y: 318, distance: 423.0
click at [441, 318] on div "Status: The Figma design and production code are not yet fully aligned. Visuals…" at bounding box center [710, 328] width 557 height 51
copy div "Status: The Figma design and production code are not yet fully aligned. Visuals…"
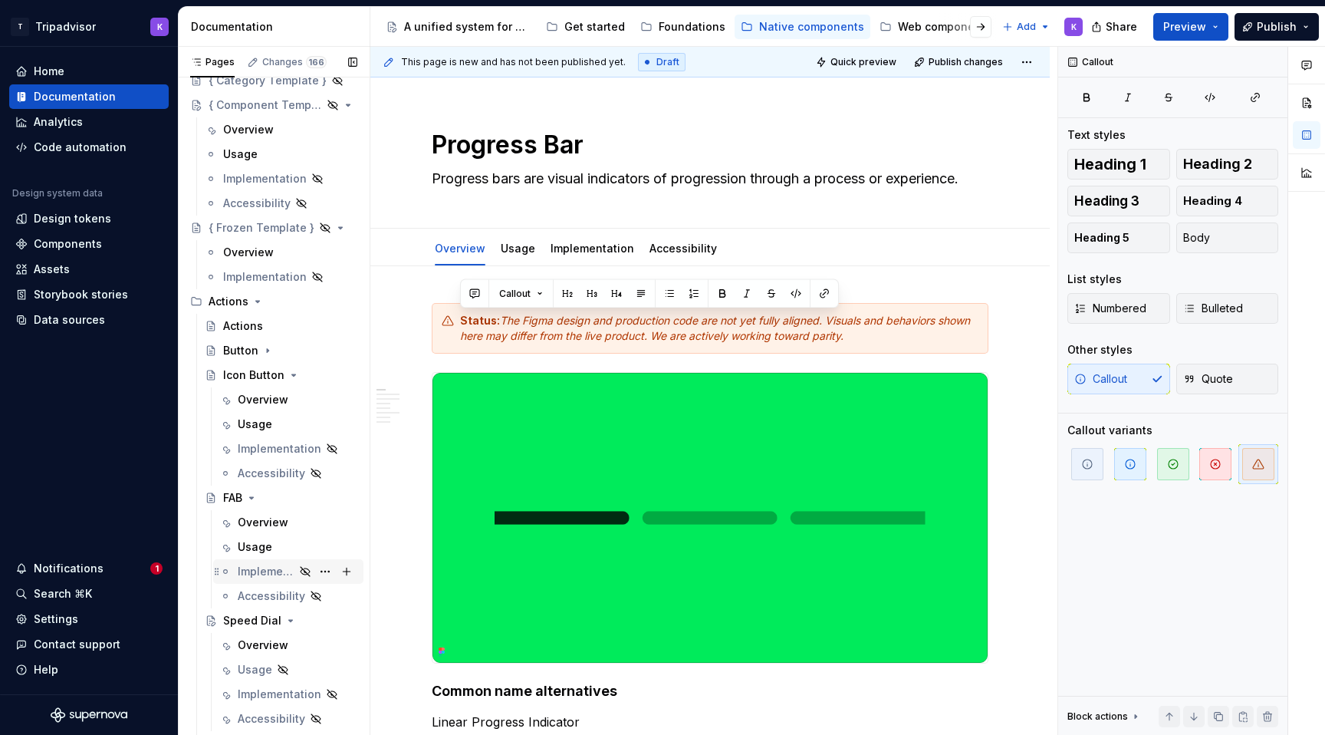
scroll to position [77, 0]
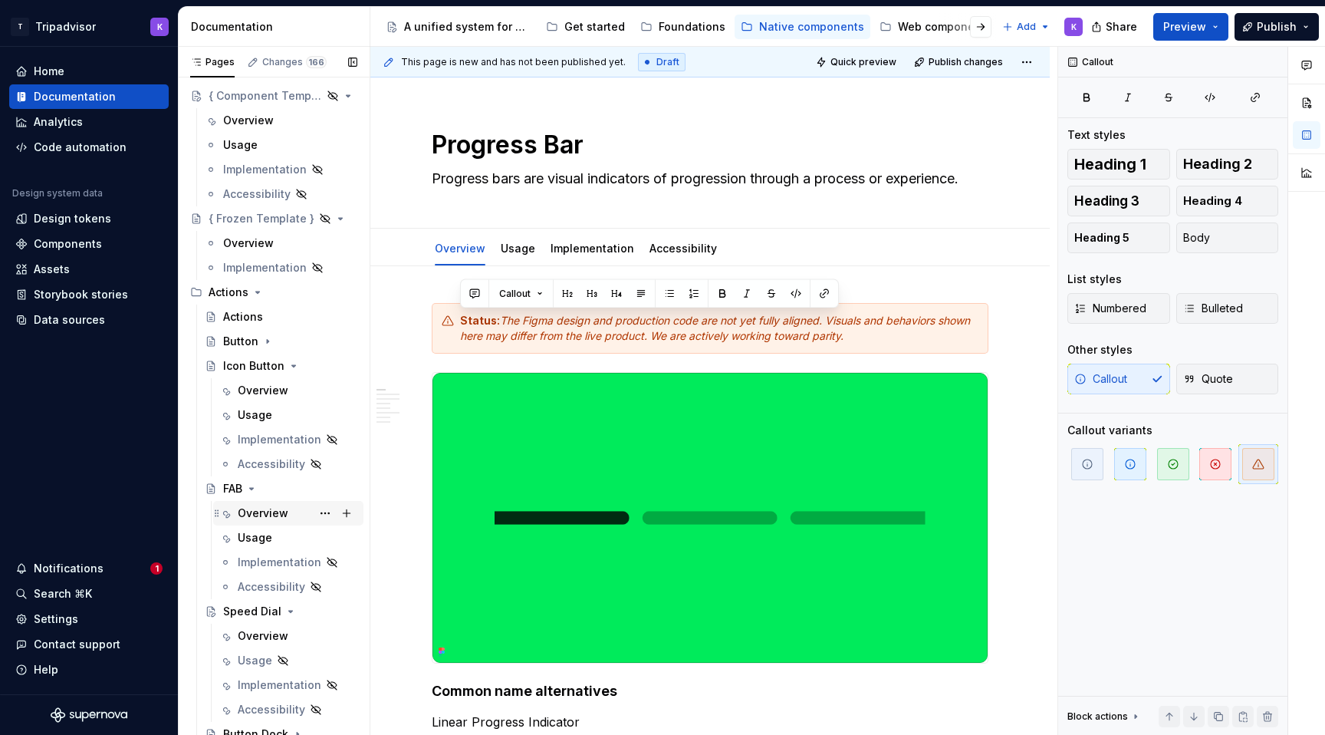
click at [287, 509] on div "Overview" at bounding box center [298, 512] width 120 height 21
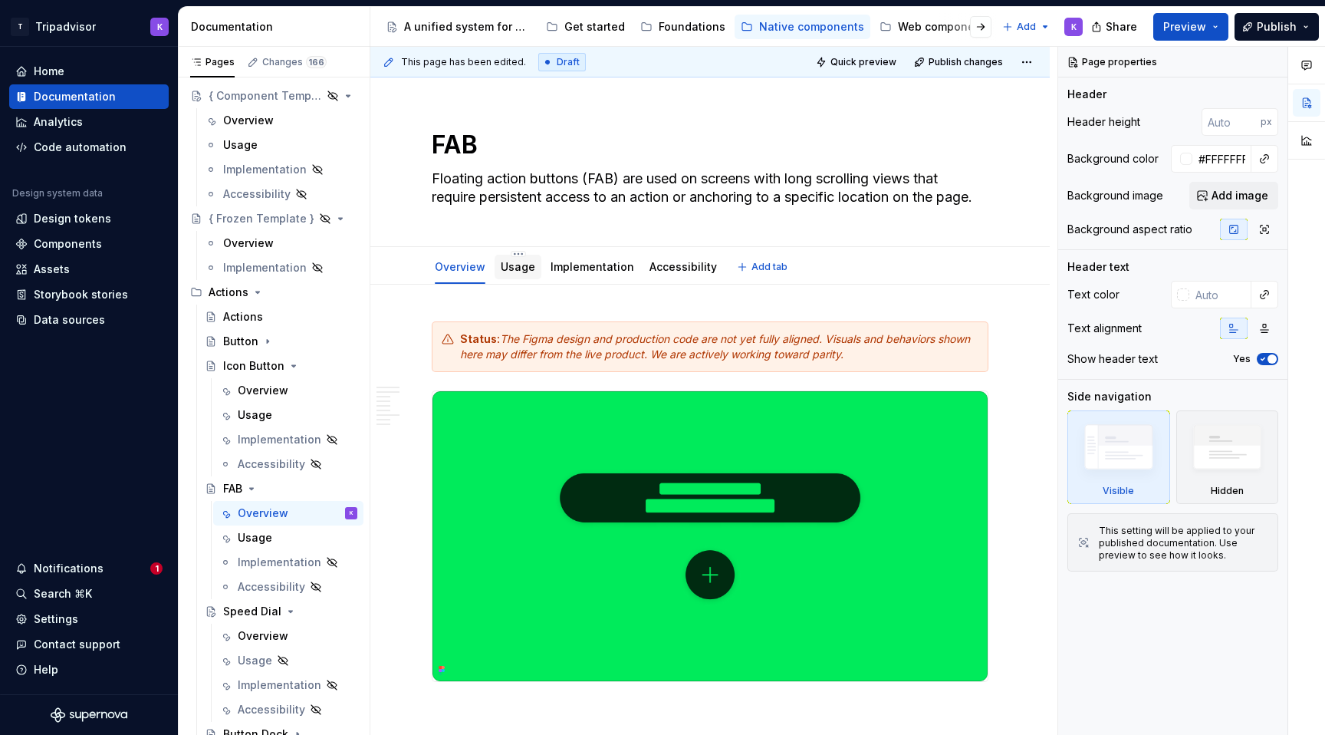
click at [524, 261] on link "Usage" at bounding box center [518, 266] width 35 height 13
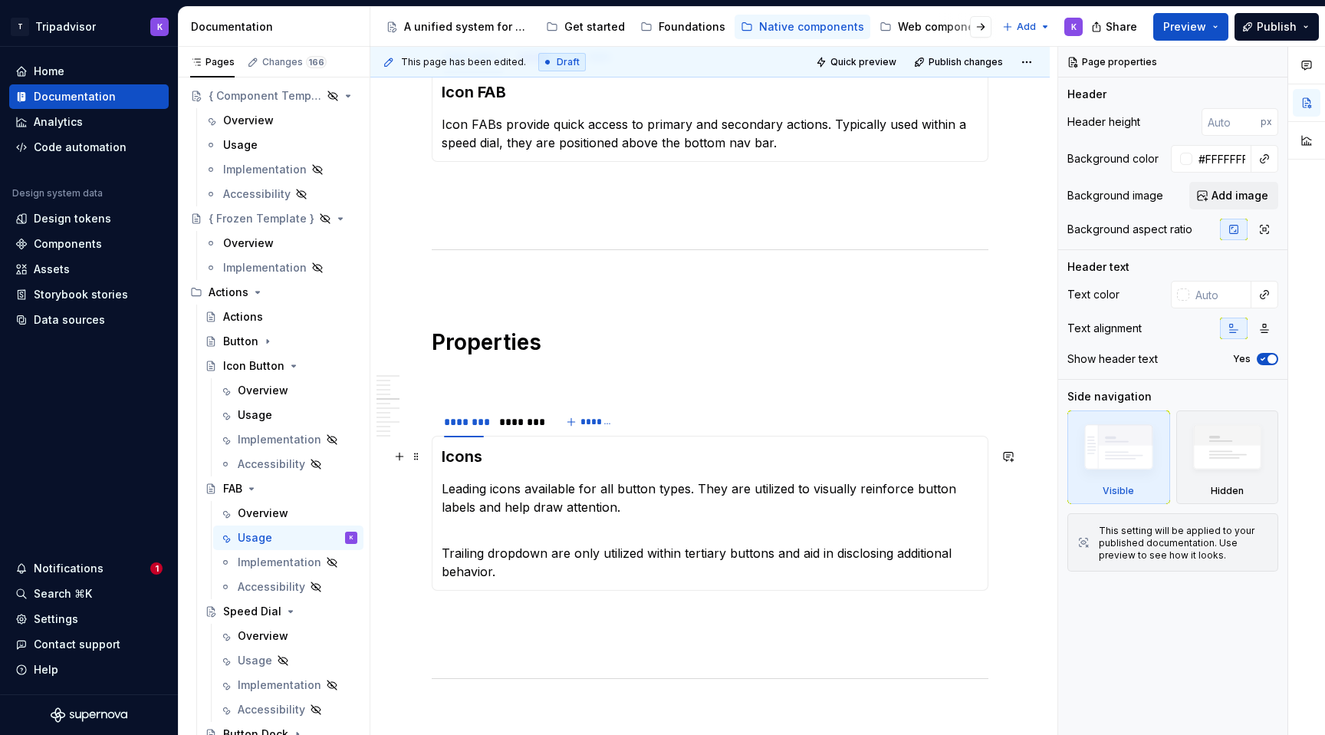
scroll to position [964, 0]
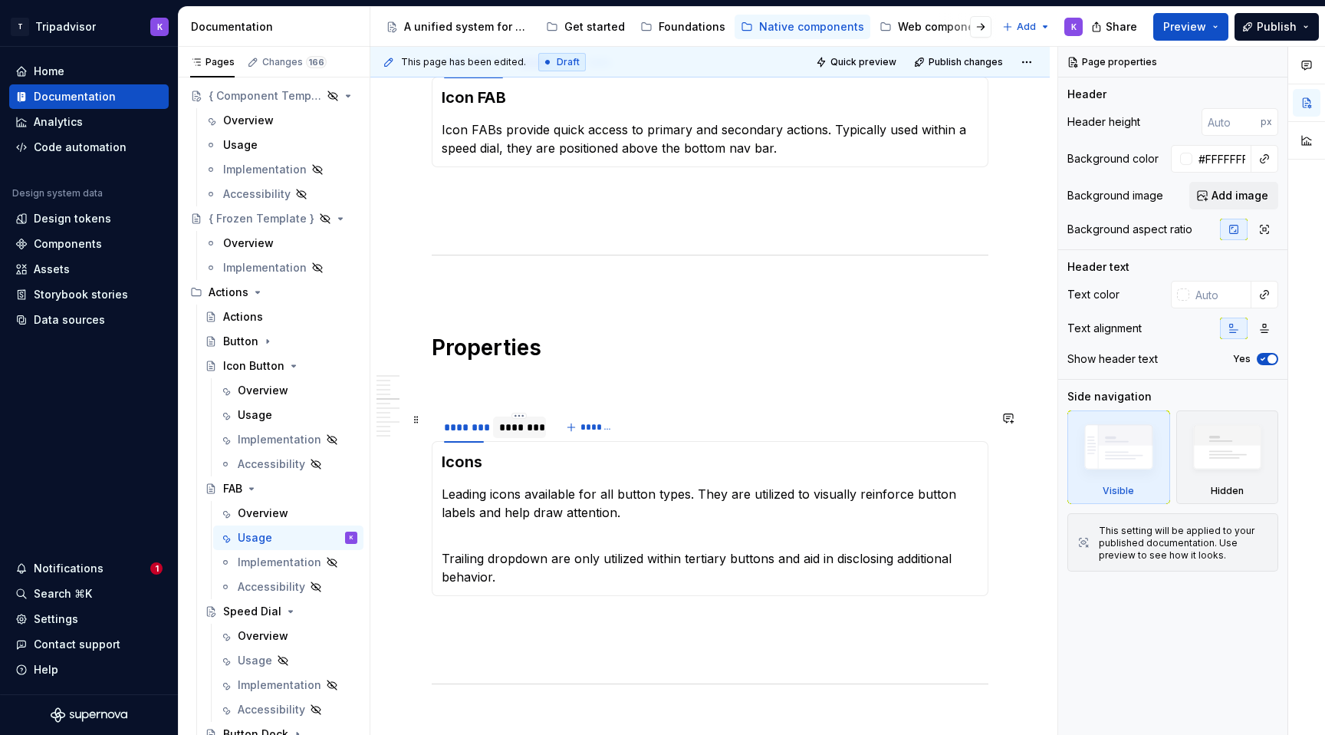
click at [511, 429] on div "********" at bounding box center [519, 426] width 40 height 15
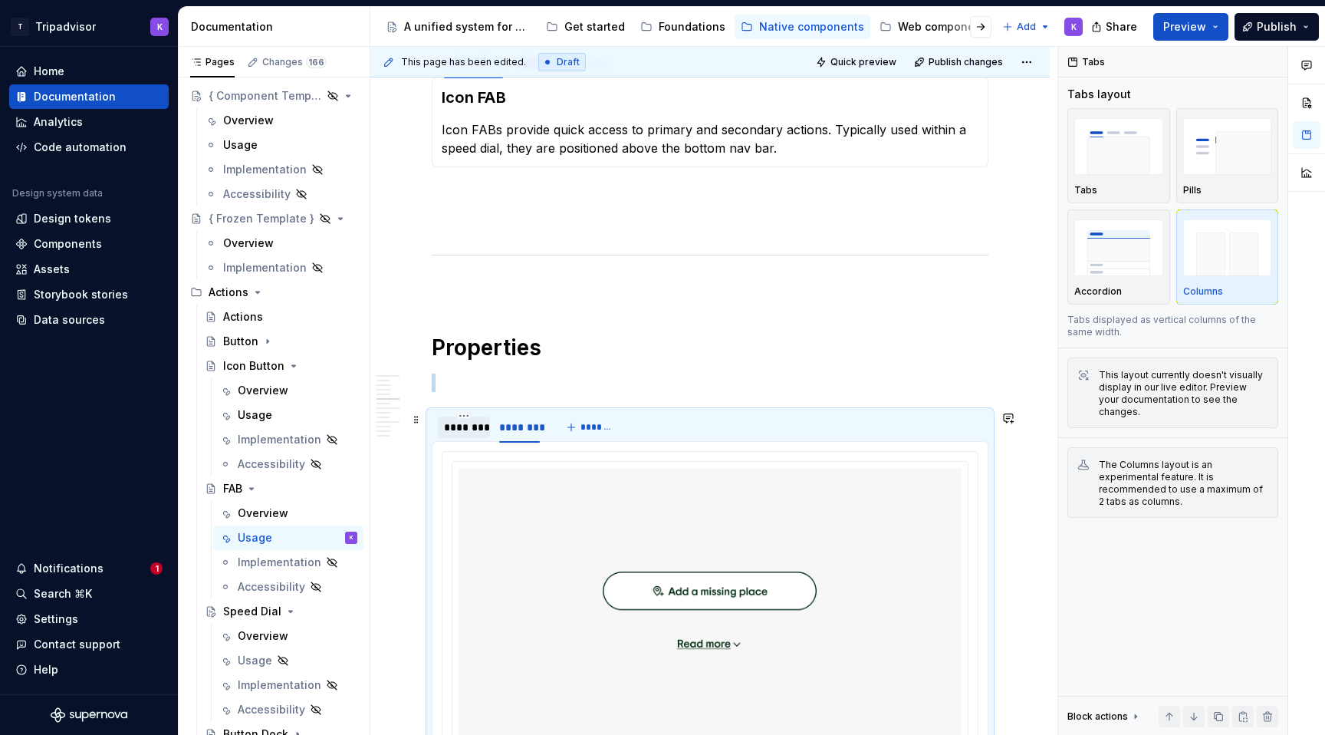
click at [462, 429] on div "********" at bounding box center [464, 426] width 40 height 15
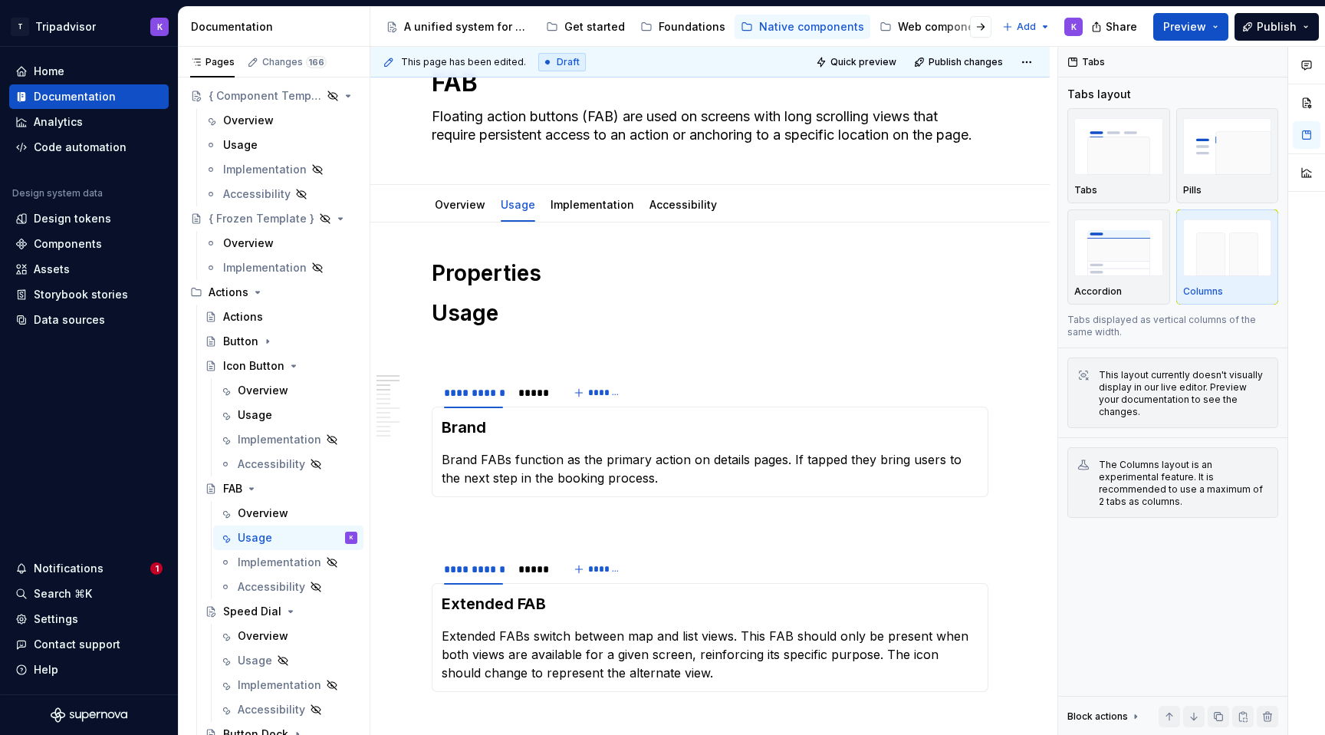
scroll to position [0, 0]
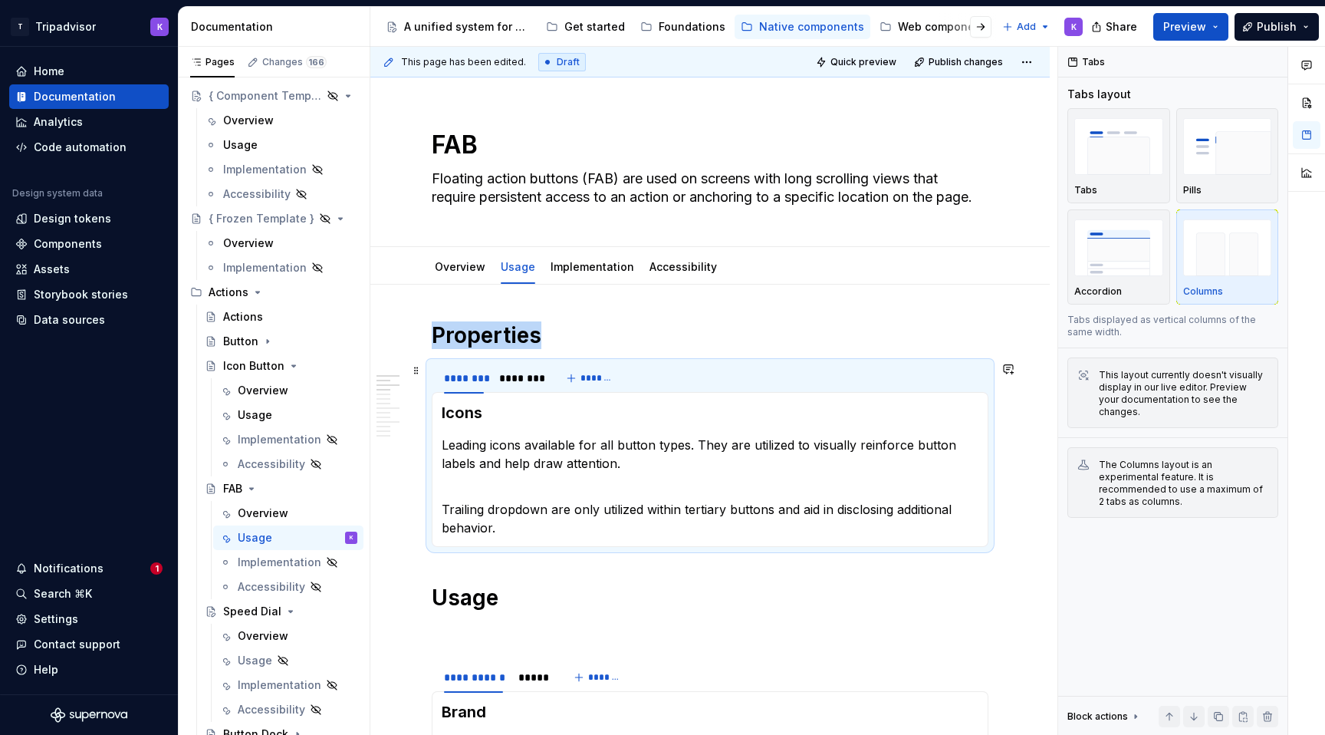
type textarea "*"
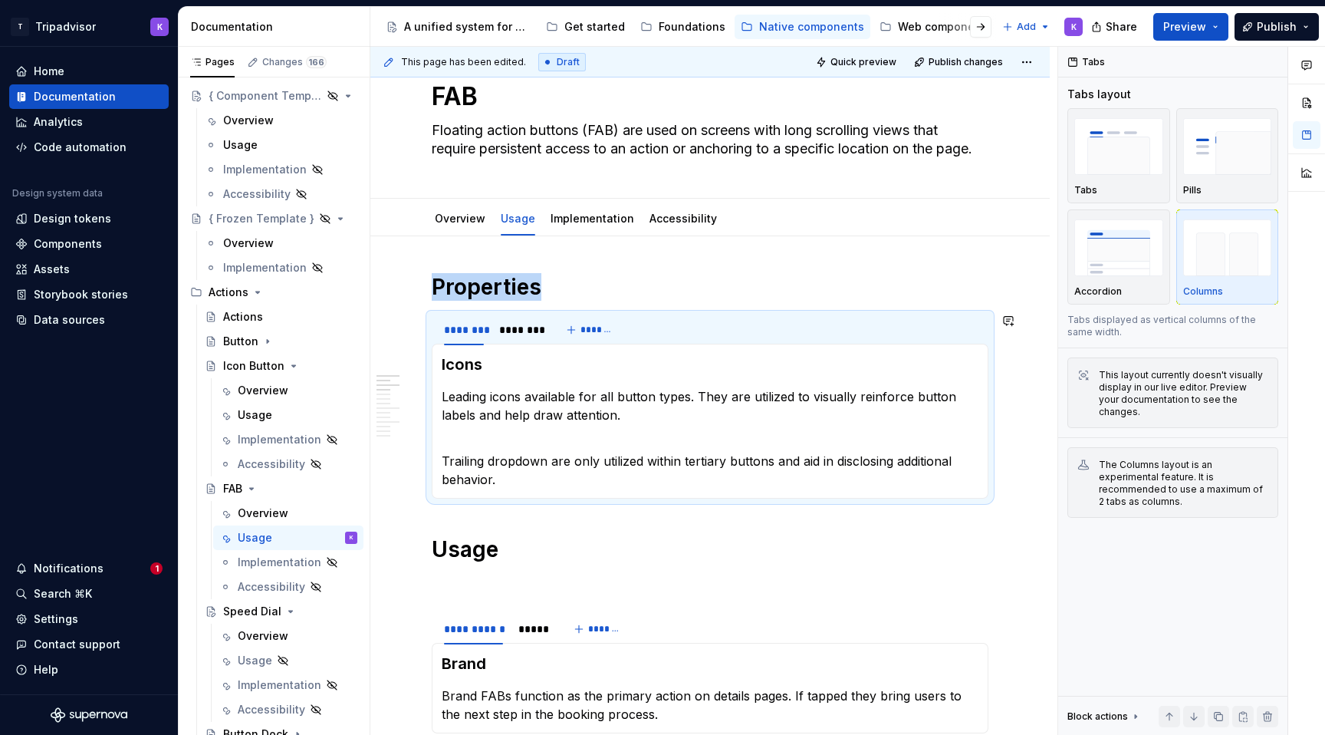
scroll to position [113, 0]
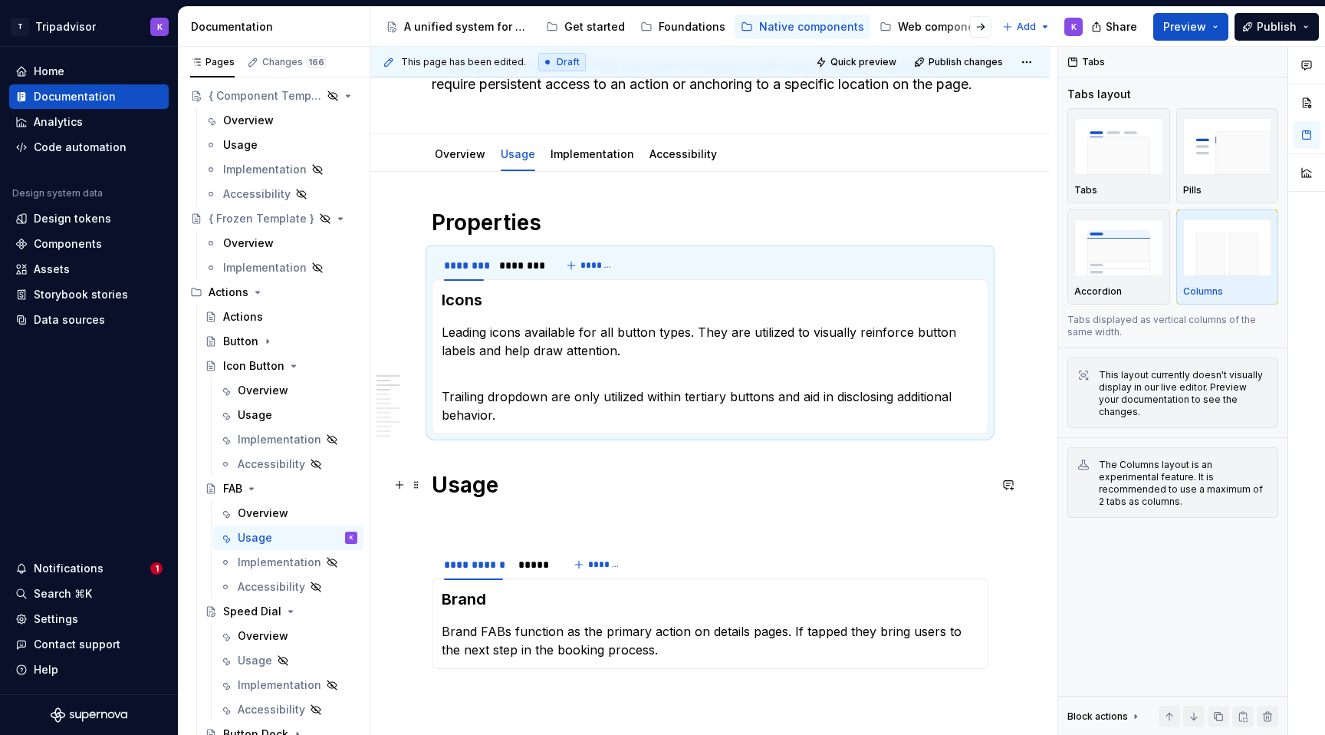
click at [432, 488] on h1 "Usage" at bounding box center [710, 485] width 557 height 28
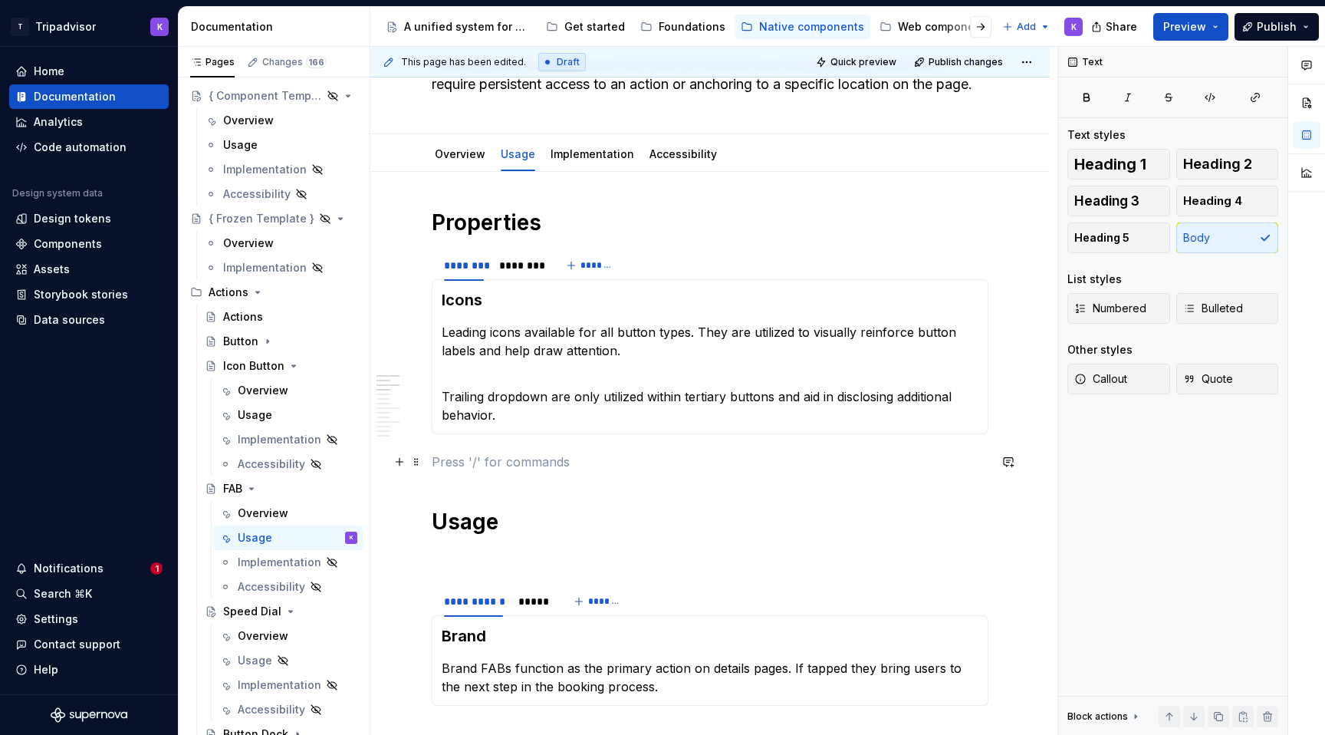
click at [468, 468] on p at bounding box center [710, 461] width 557 height 18
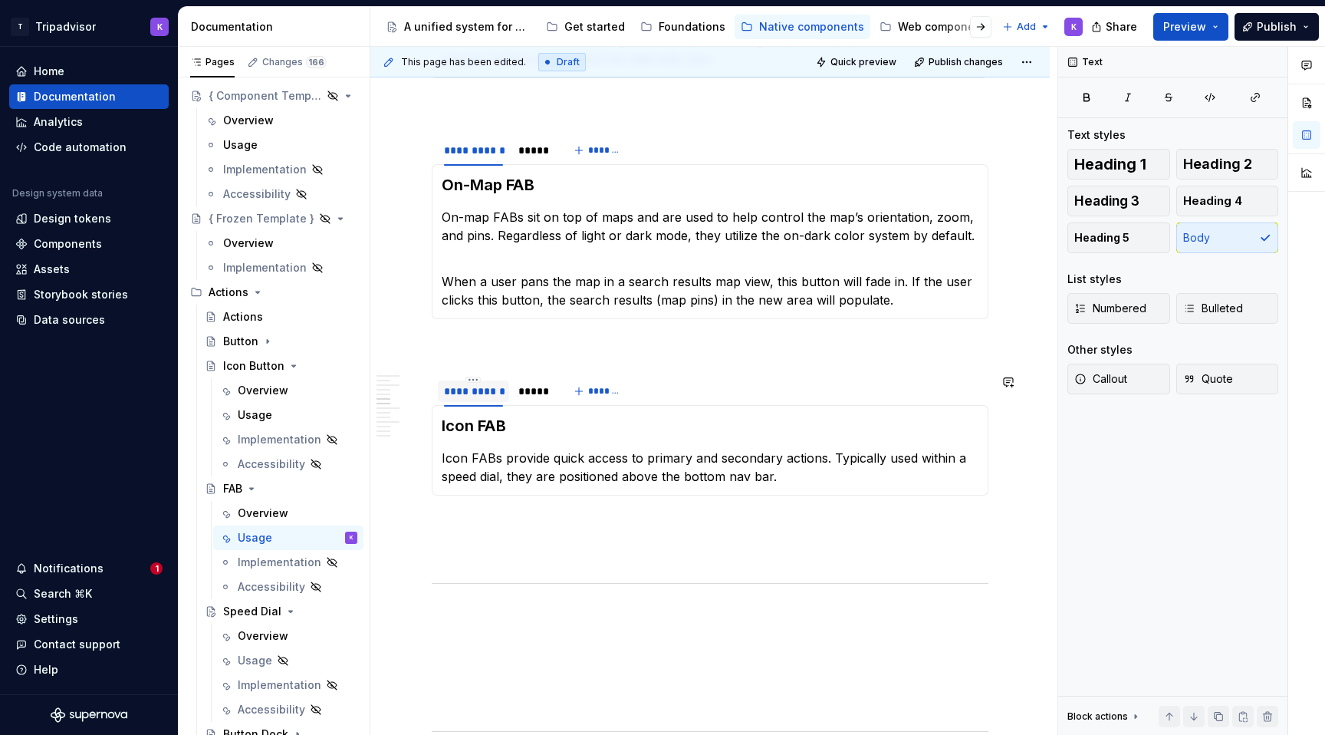
scroll to position [1110, 0]
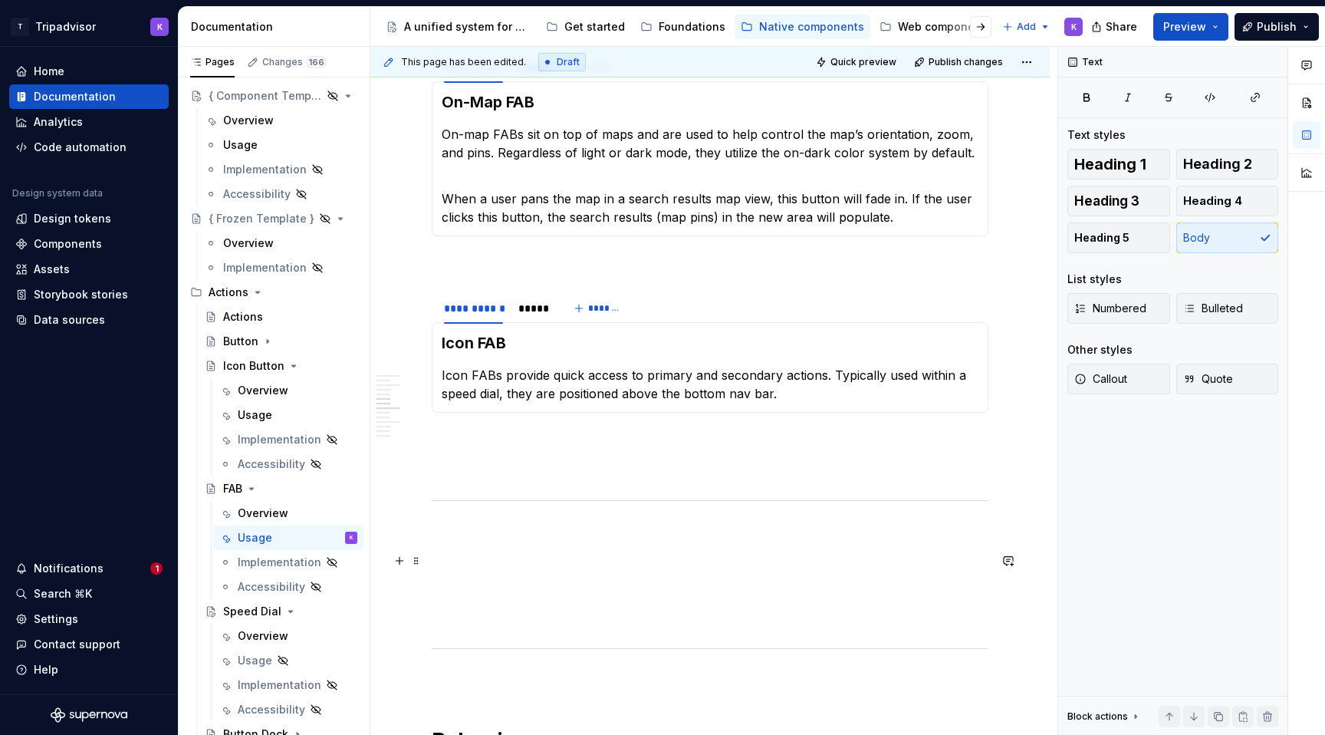
click at [447, 554] on p at bounding box center [710, 560] width 557 height 18
click at [473, 475] on p at bounding box center [710, 467] width 557 height 18
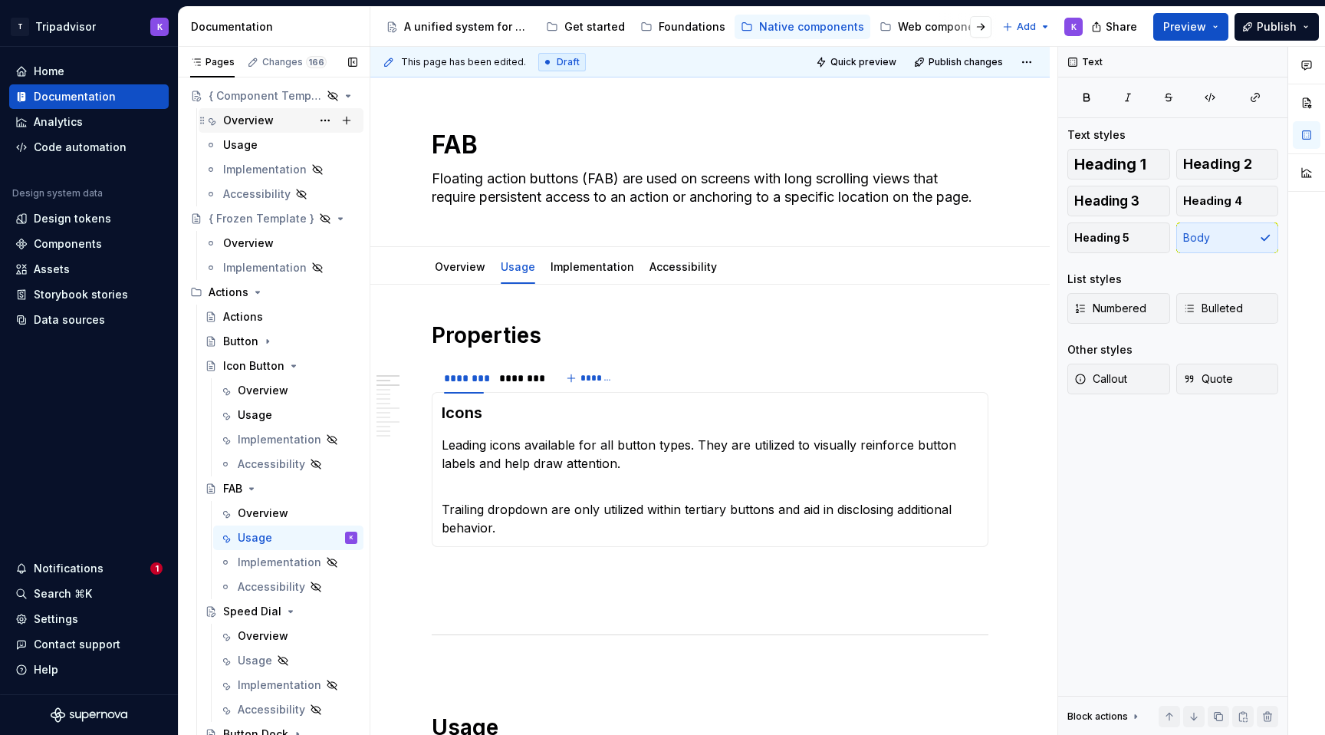
scroll to position [0, 0]
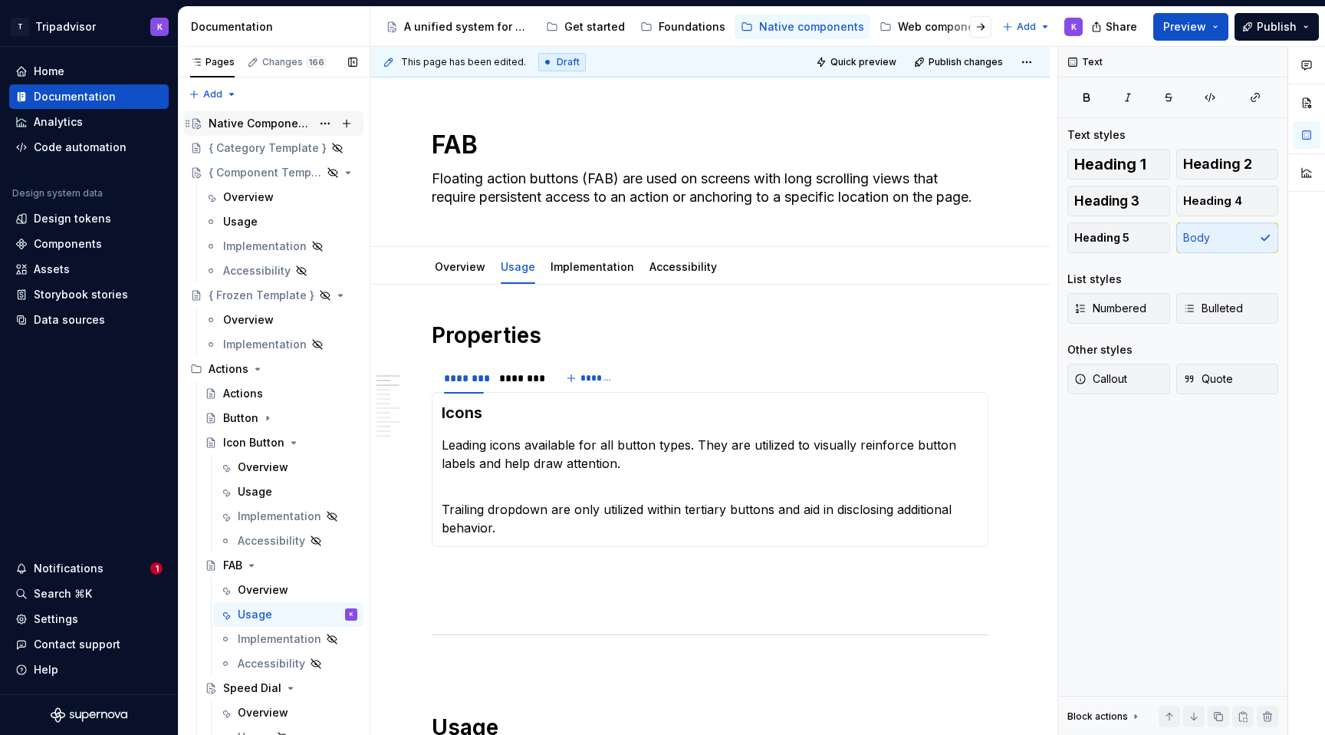
click at [272, 117] on div "Native Components" at bounding box center [260, 123] width 103 height 15
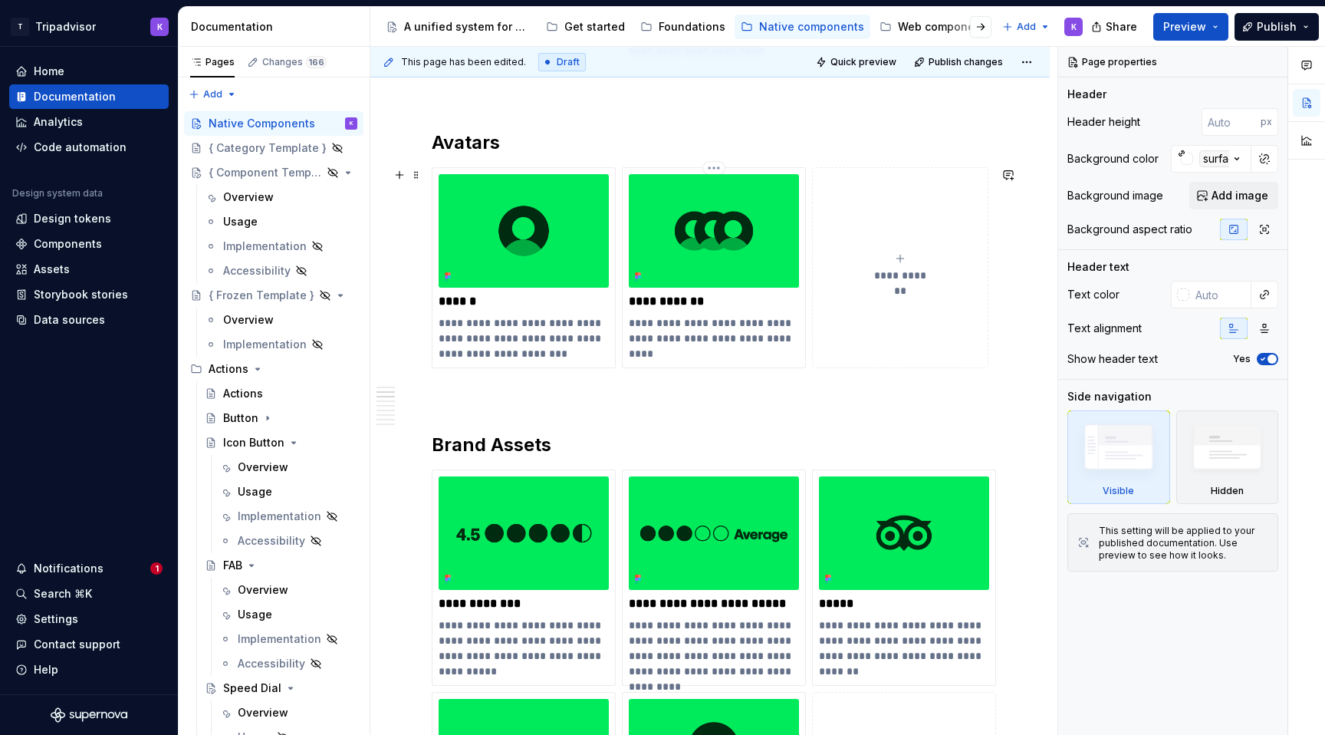
scroll to position [695, 0]
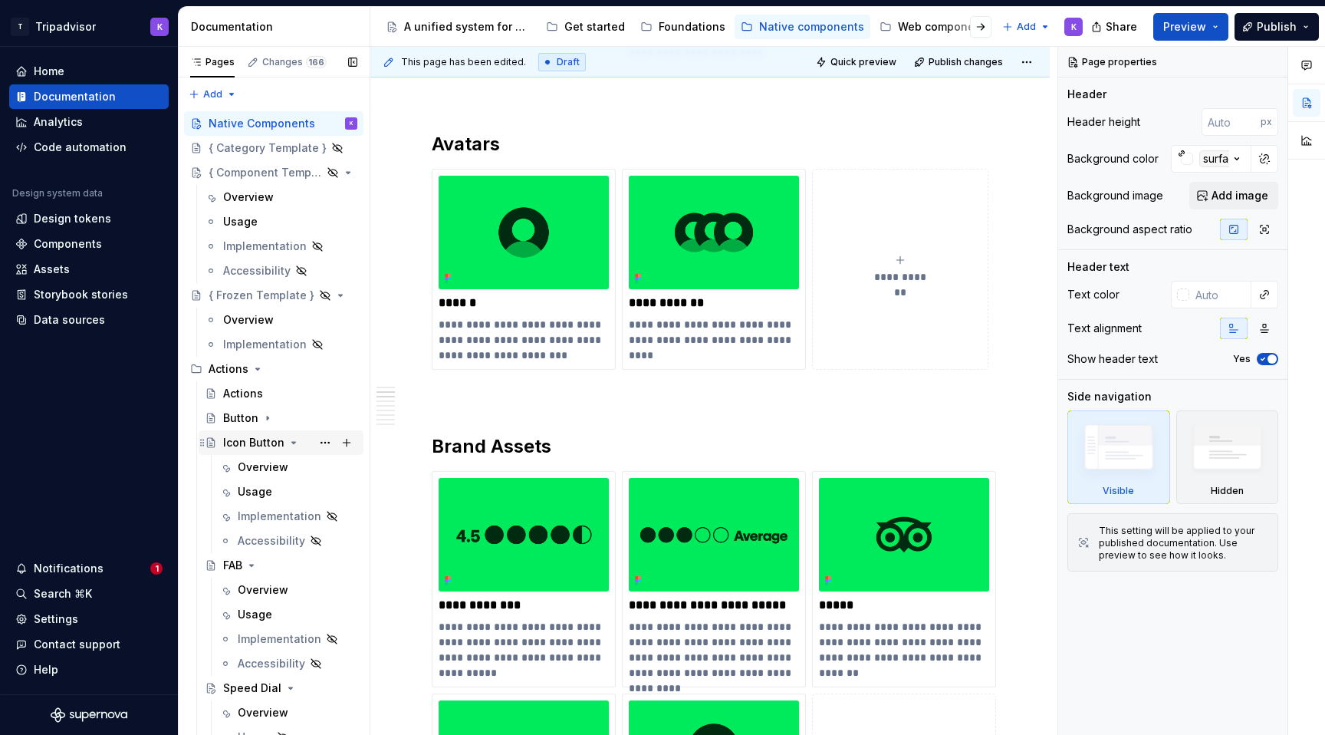
click at [288, 442] on icon "Page tree" at bounding box center [294, 442] width 12 height 12
click at [259, 488] on div "Overview" at bounding box center [263, 491] width 51 height 15
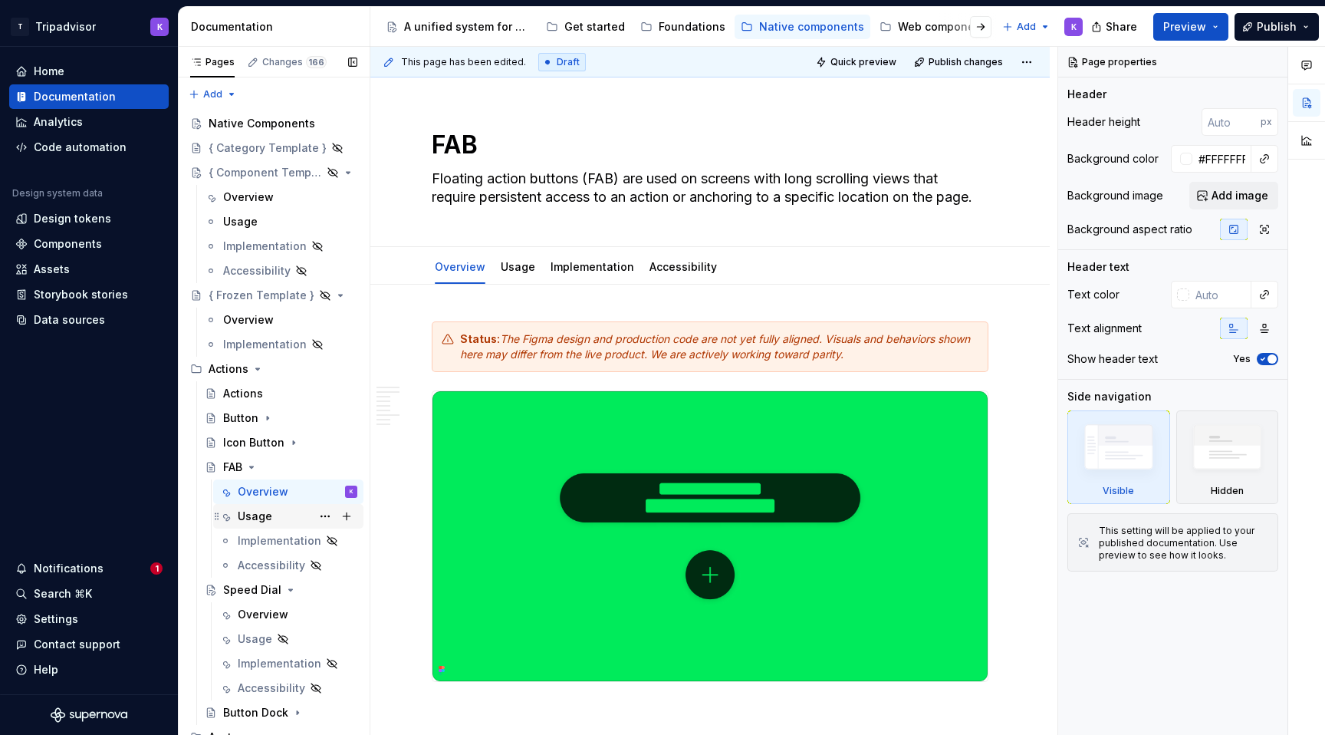
click at [260, 515] on div "Usage" at bounding box center [255, 515] width 35 height 15
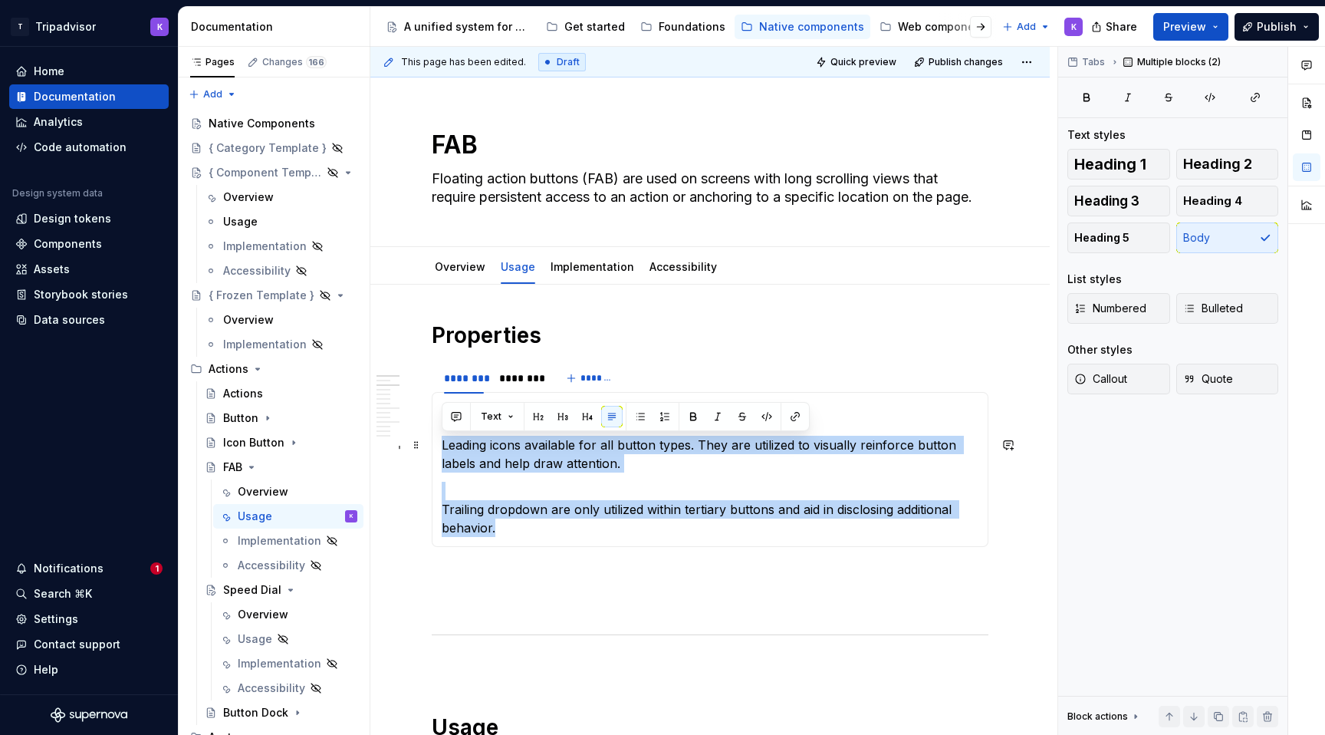
drag, startPoint x: 495, startPoint y: 525, endPoint x: 435, endPoint y: 445, distance: 99.2
click at [435, 445] on div "Icons Leading icons available for all button types. They are utilized to visual…" at bounding box center [710, 469] width 557 height 155
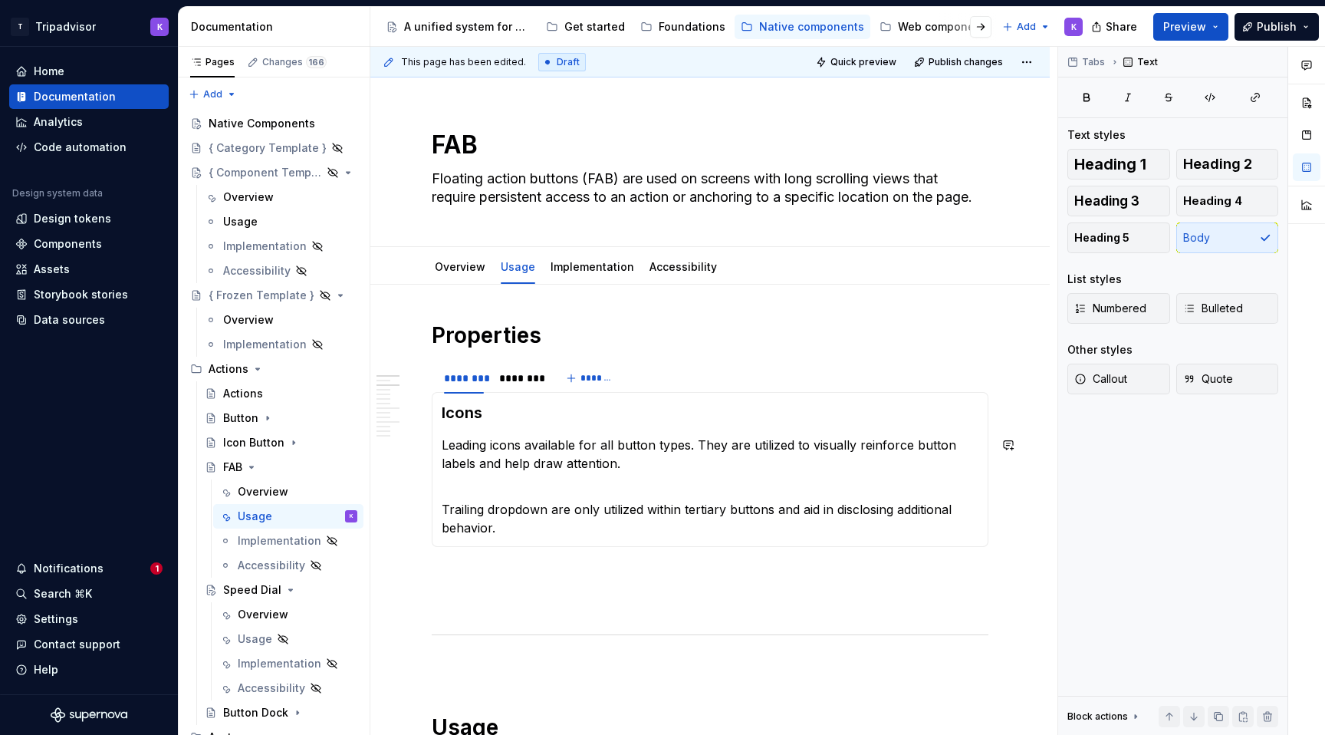
type textarea "*"
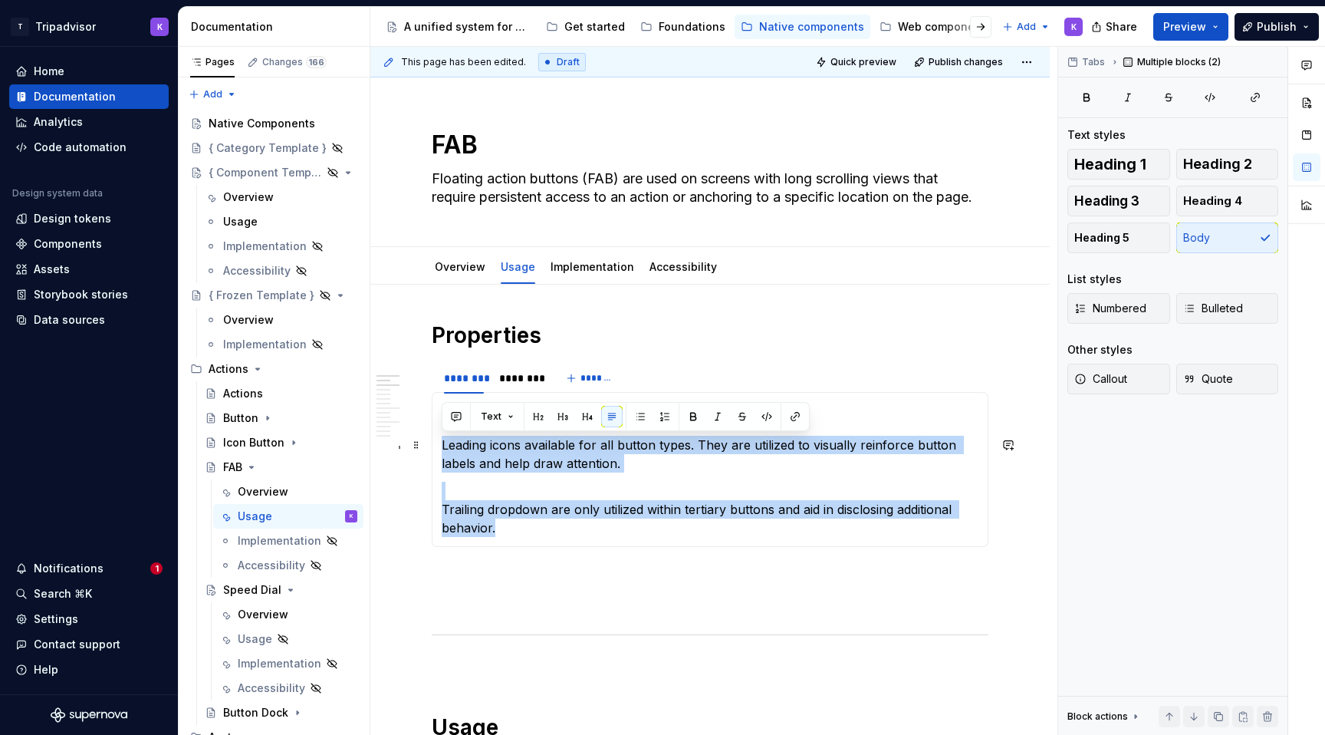
drag, startPoint x: 499, startPoint y: 521, endPoint x: 439, endPoint y: 452, distance: 92.4
click at [439, 452] on div "Icons Leading icons available for all button types. They are utilized to visual…" at bounding box center [710, 469] width 557 height 155
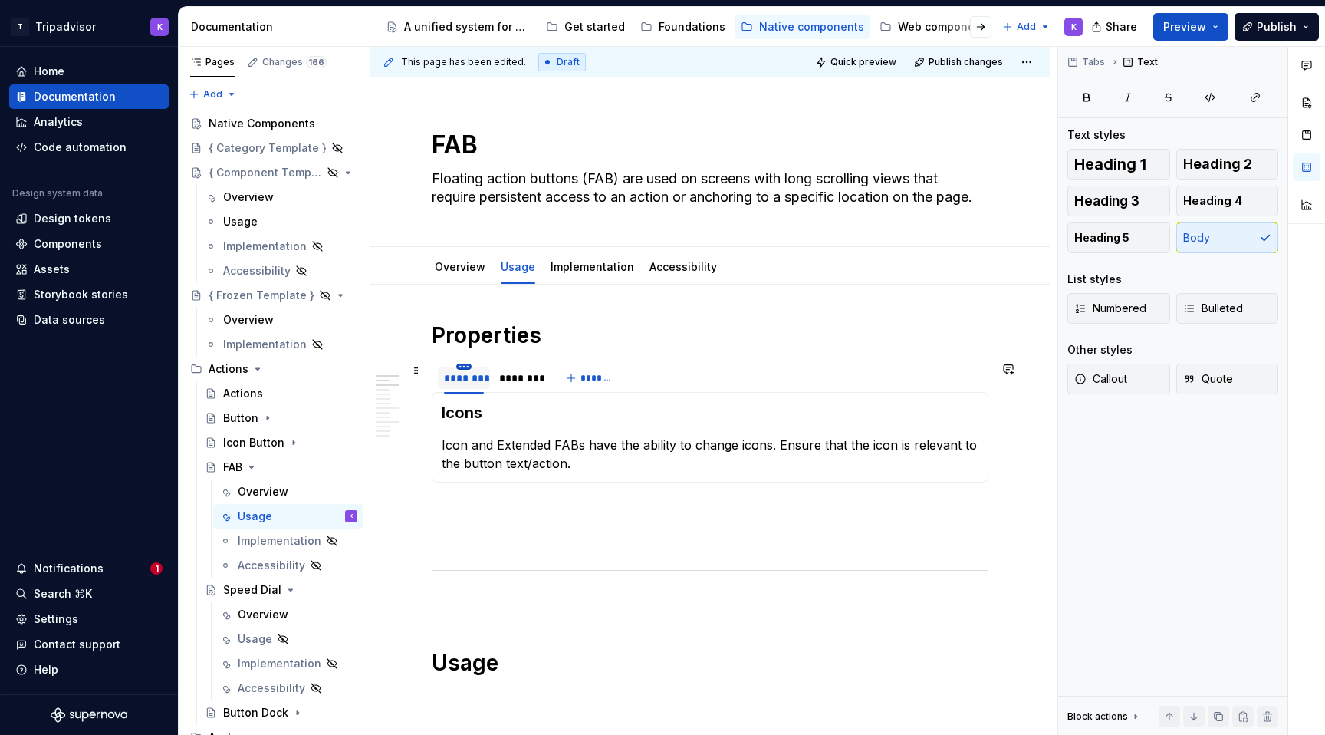
click at [459, 366] on html "T Tripadvisor K Home Documentation Analytics Code automation Design system data…" at bounding box center [662, 367] width 1325 height 735
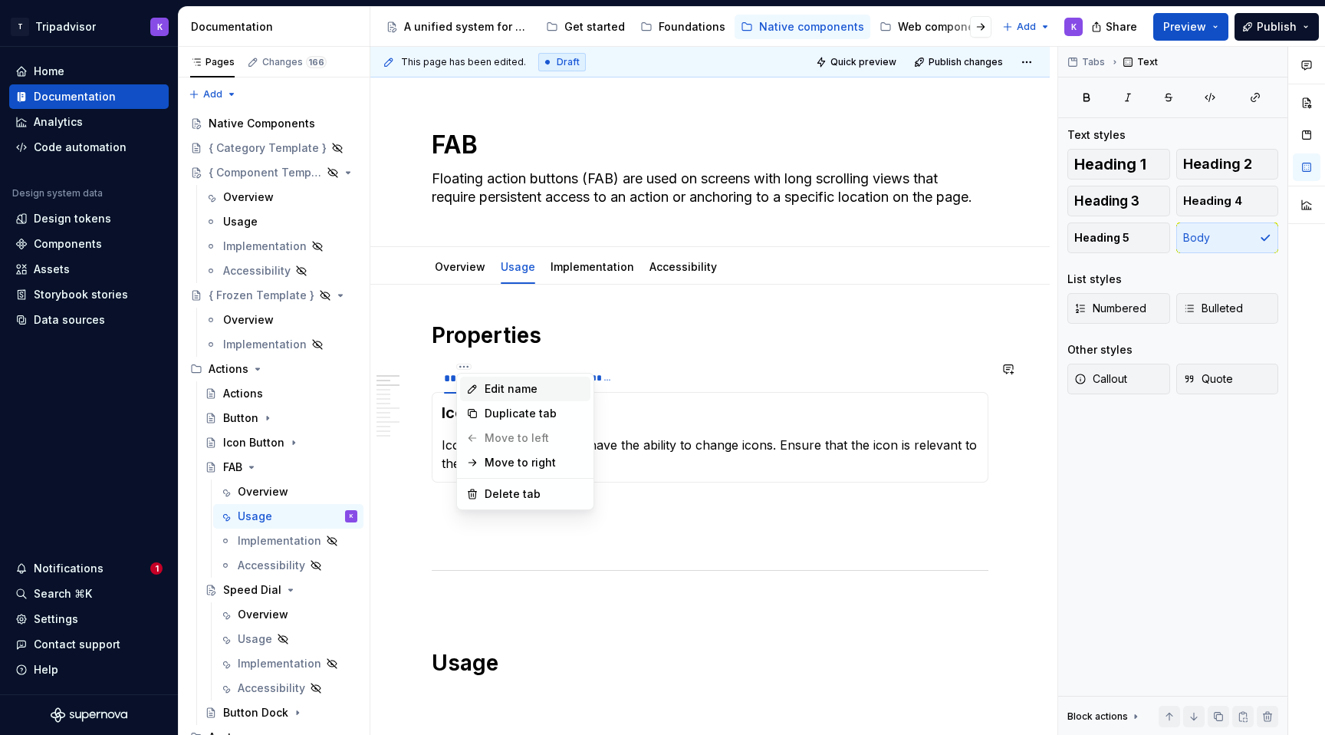
click at [478, 389] on icon at bounding box center [472, 389] width 12 height 12
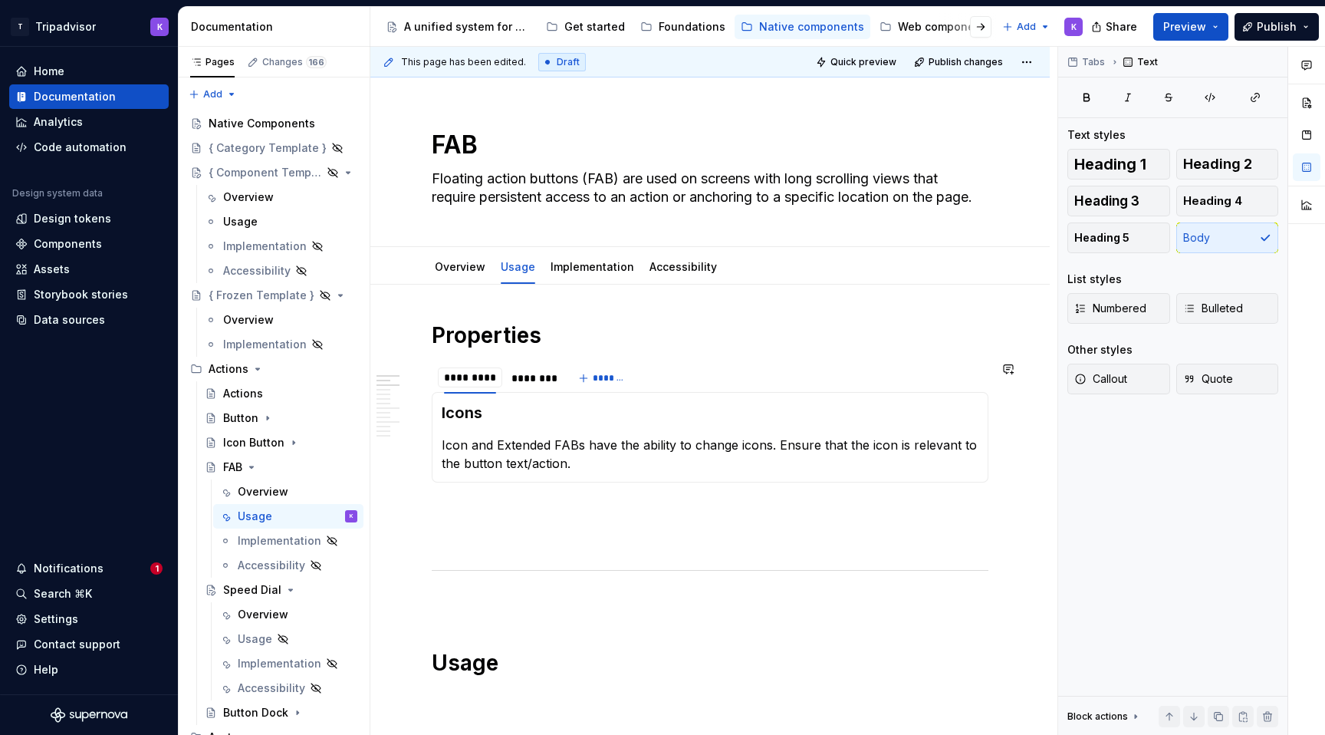
type input "**********"
click at [540, 364] on html "T Tripadvisor K Home Documentation Analytics Code automation Design system data…" at bounding box center [662, 367] width 1325 height 735
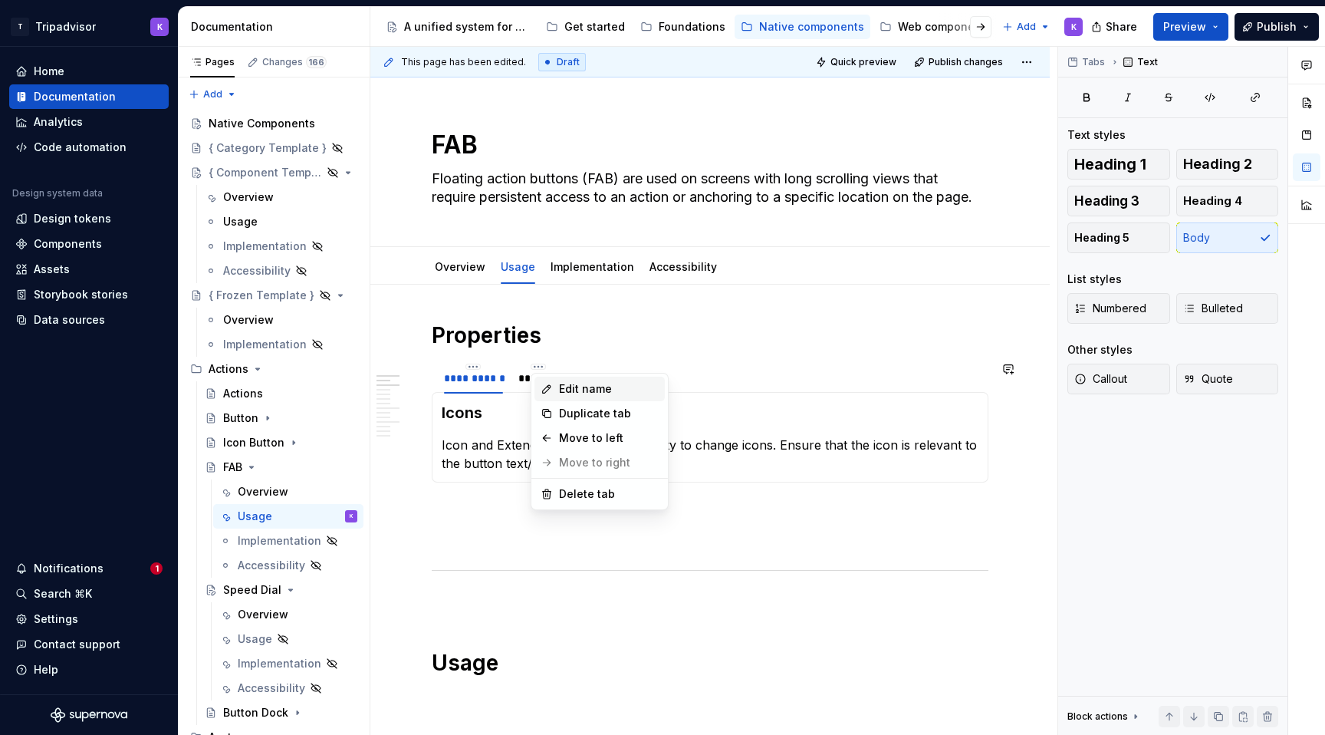
click at [542, 389] on icon at bounding box center [547, 389] width 12 height 12
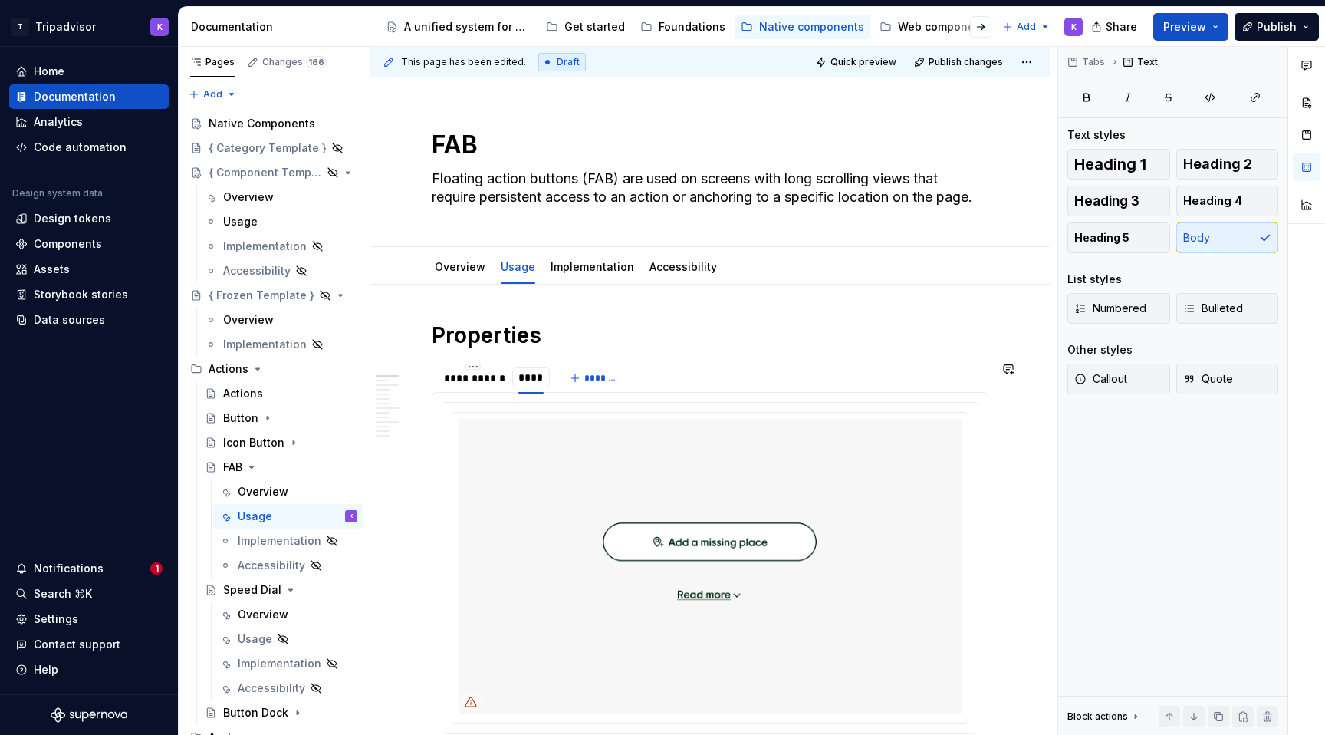
type input "*****"
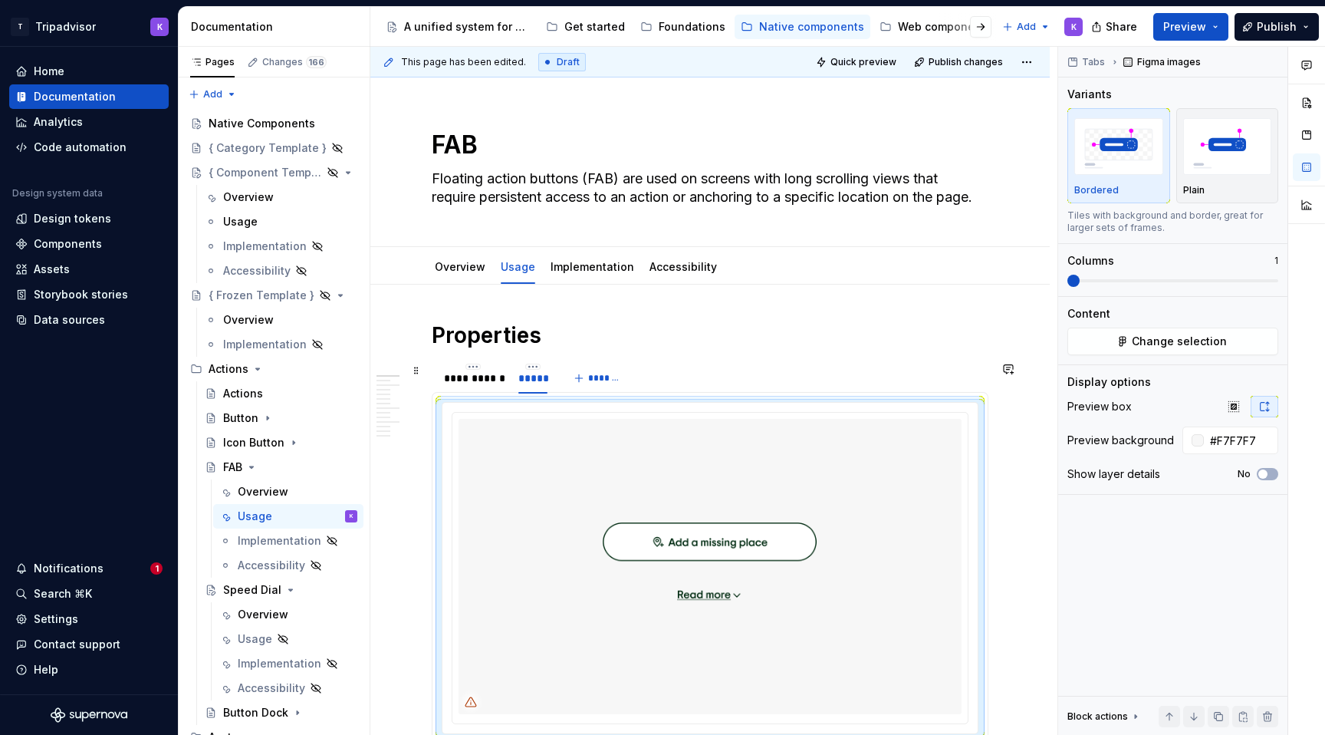
click at [546, 392] on div at bounding box center [532, 391] width 41 height 2
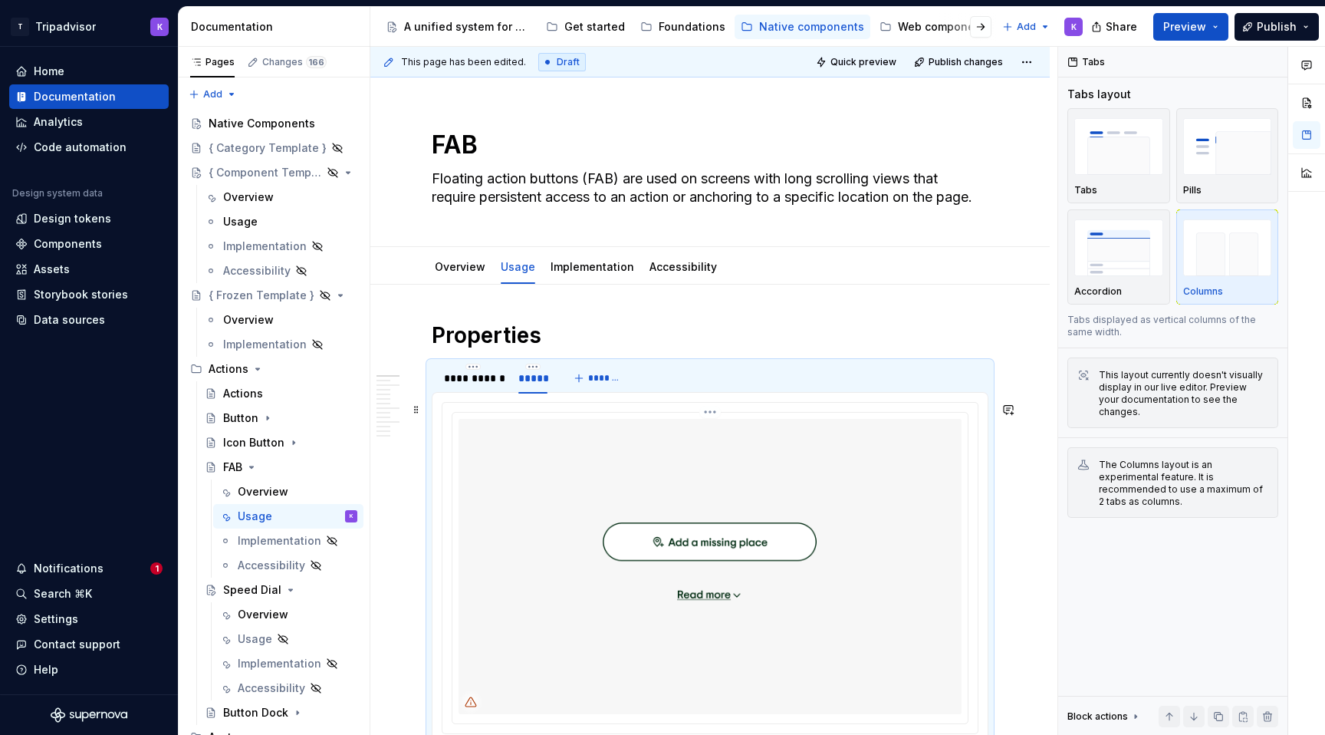
click at [546, 462] on img at bounding box center [709, 566] width 503 height 295
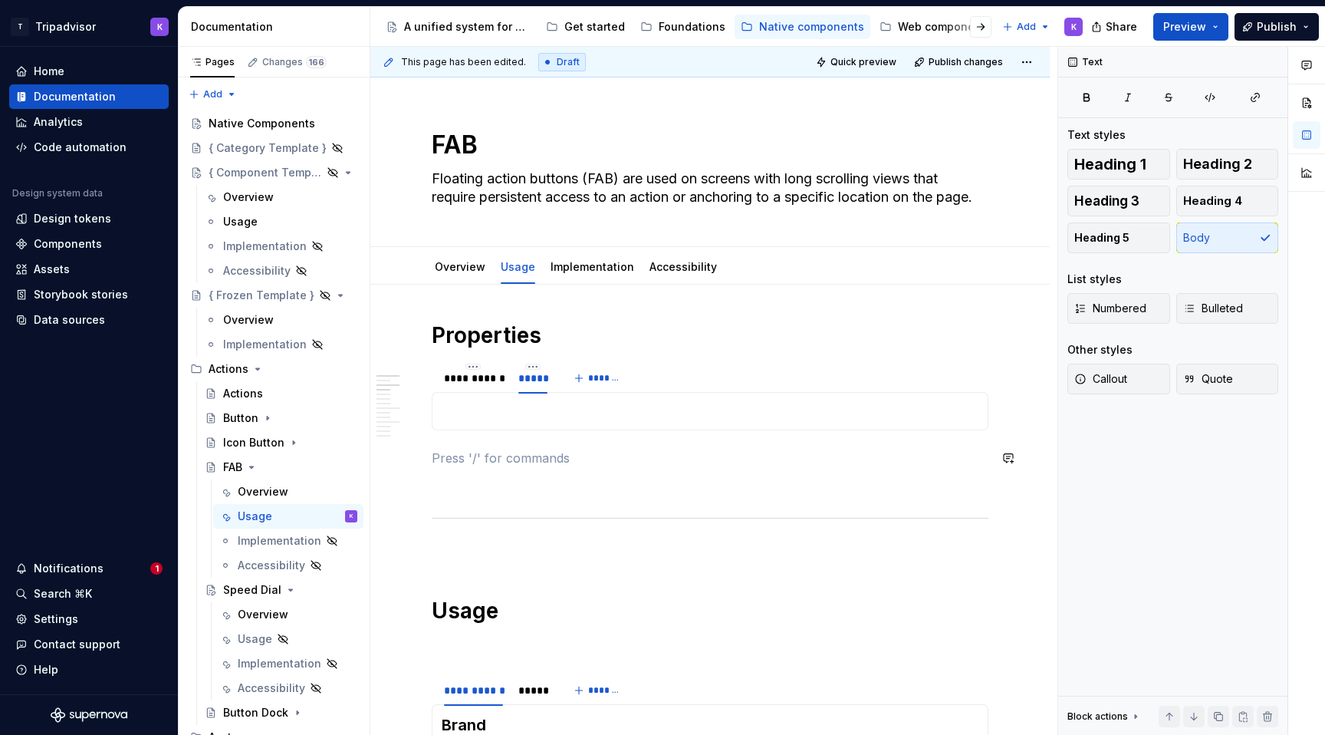
click at [515, 430] on section "**********" at bounding box center [710, 395] width 557 height 69
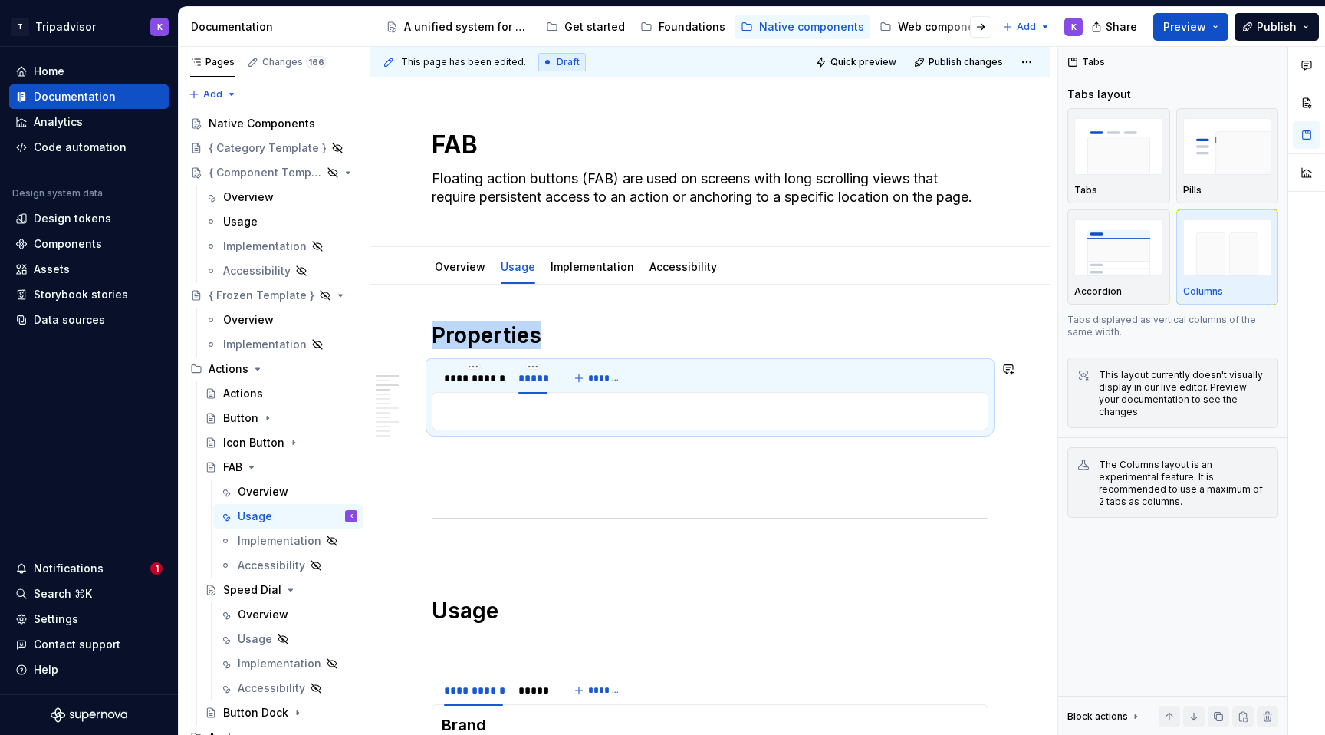
click at [515, 419] on p at bounding box center [710, 411] width 537 height 18
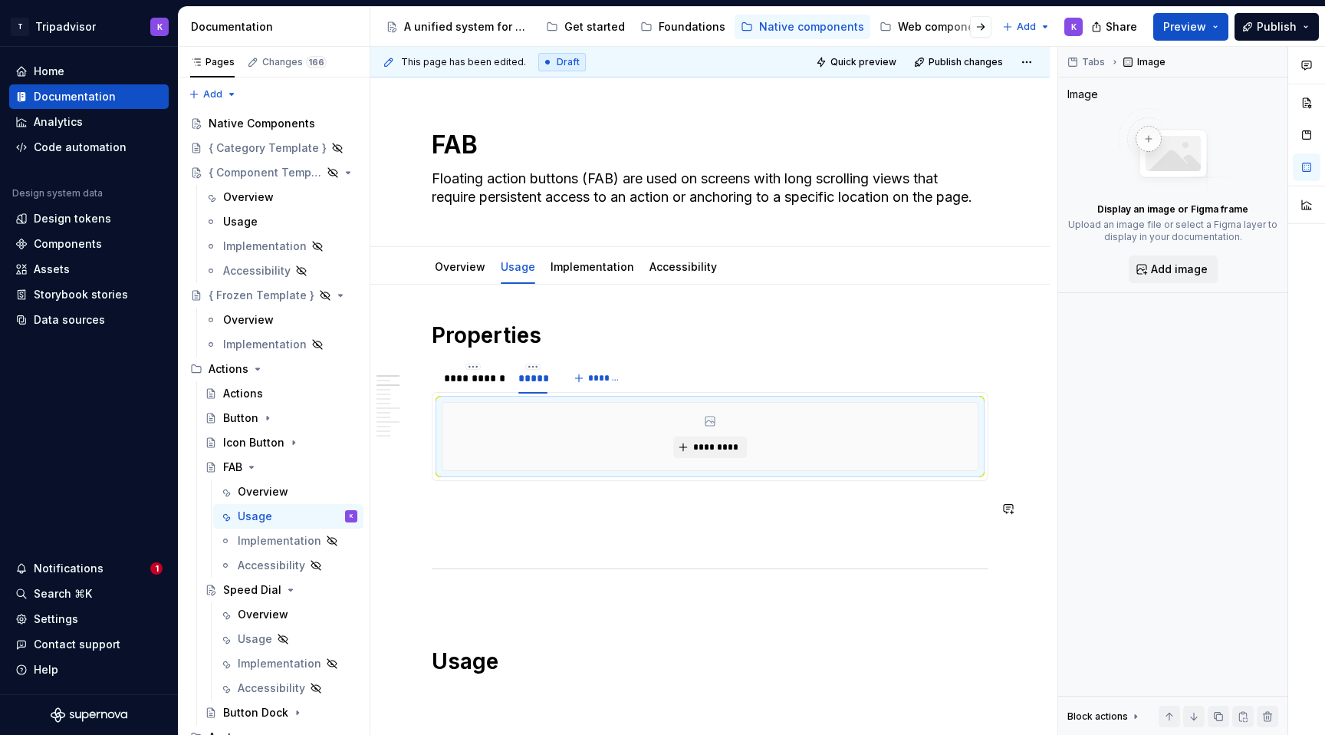
click at [646, 537] on p at bounding box center [710, 536] width 557 height 18
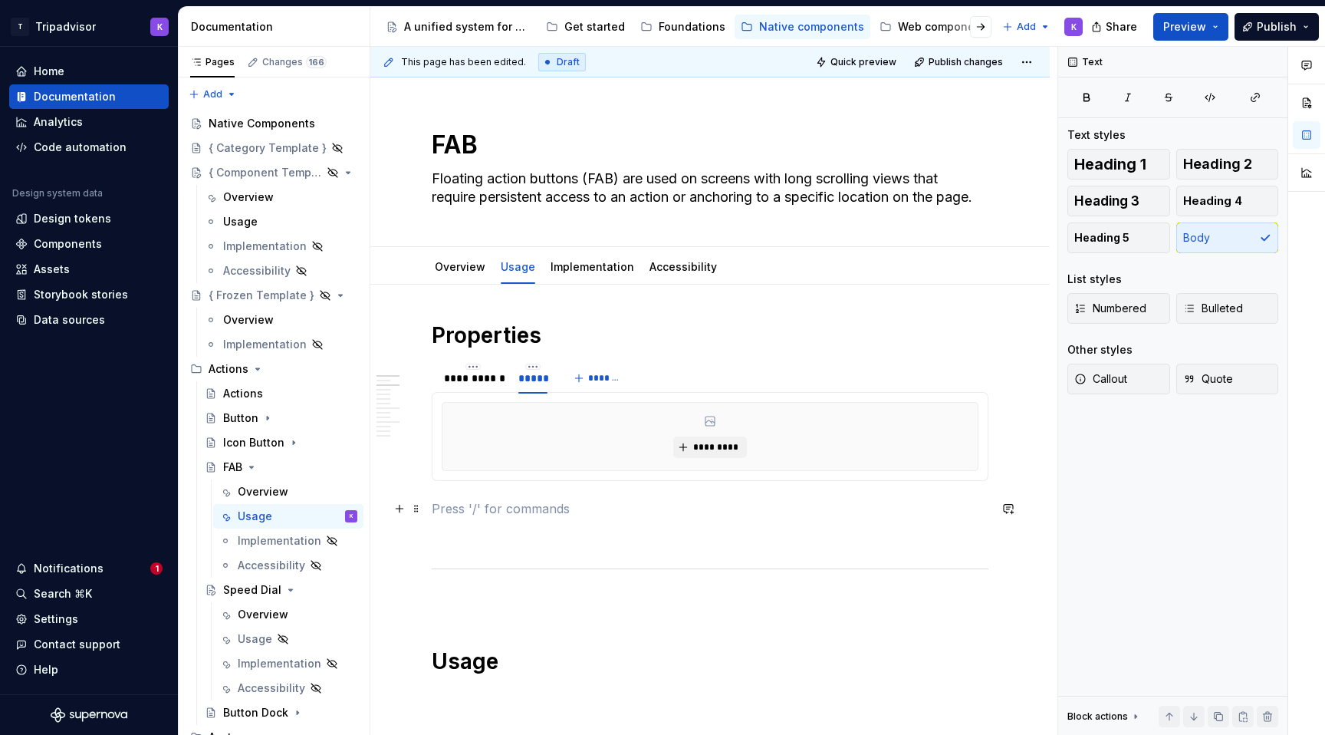
click at [646, 507] on p at bounding box center [710, 508] width 557 height 18
click at [721, 451] on span "*********" at bounding box center [715, 447] width 47 height 12
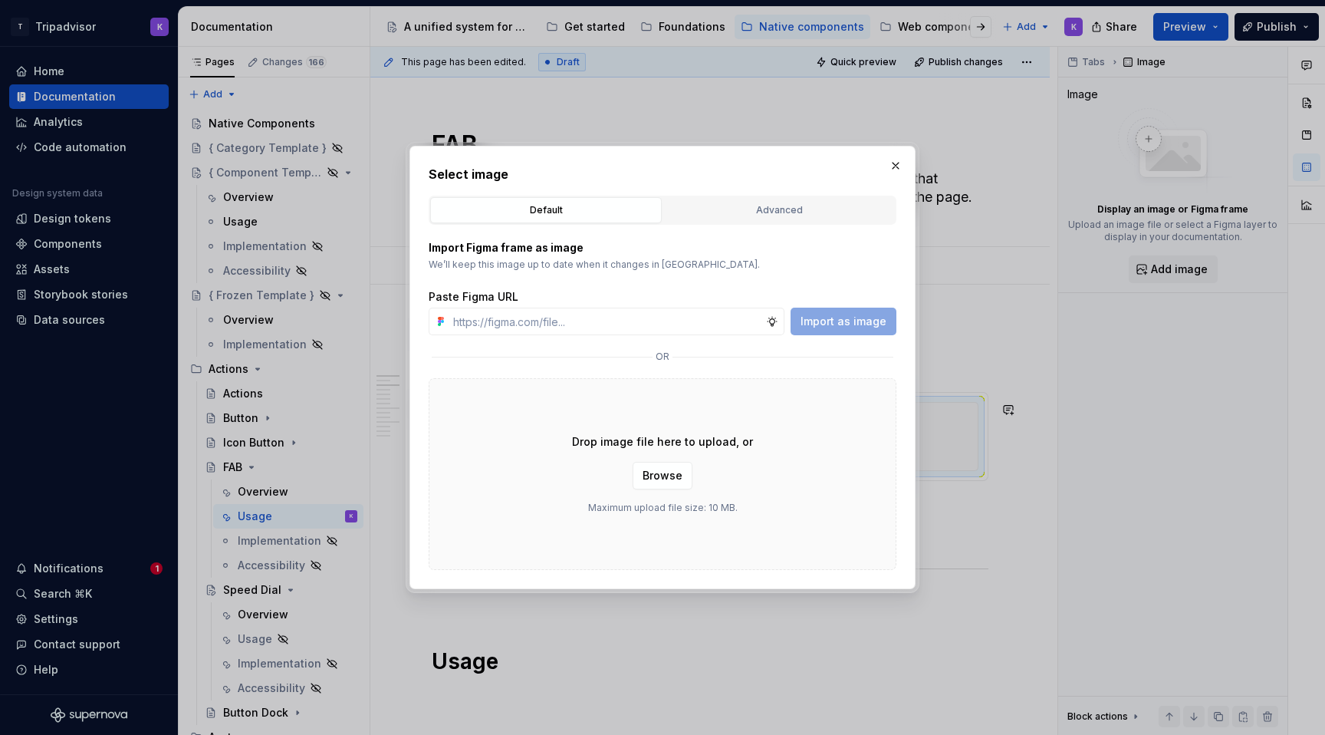
type textarea "*"
type input "https://www.figma.com/design/eWzZGbXTCMsZ0gwC1u1MU0/Altas-Native-Documentation?…"
click at [853, 317] on span "Import as image" at bounding box center [843, 321] width 86 height 15
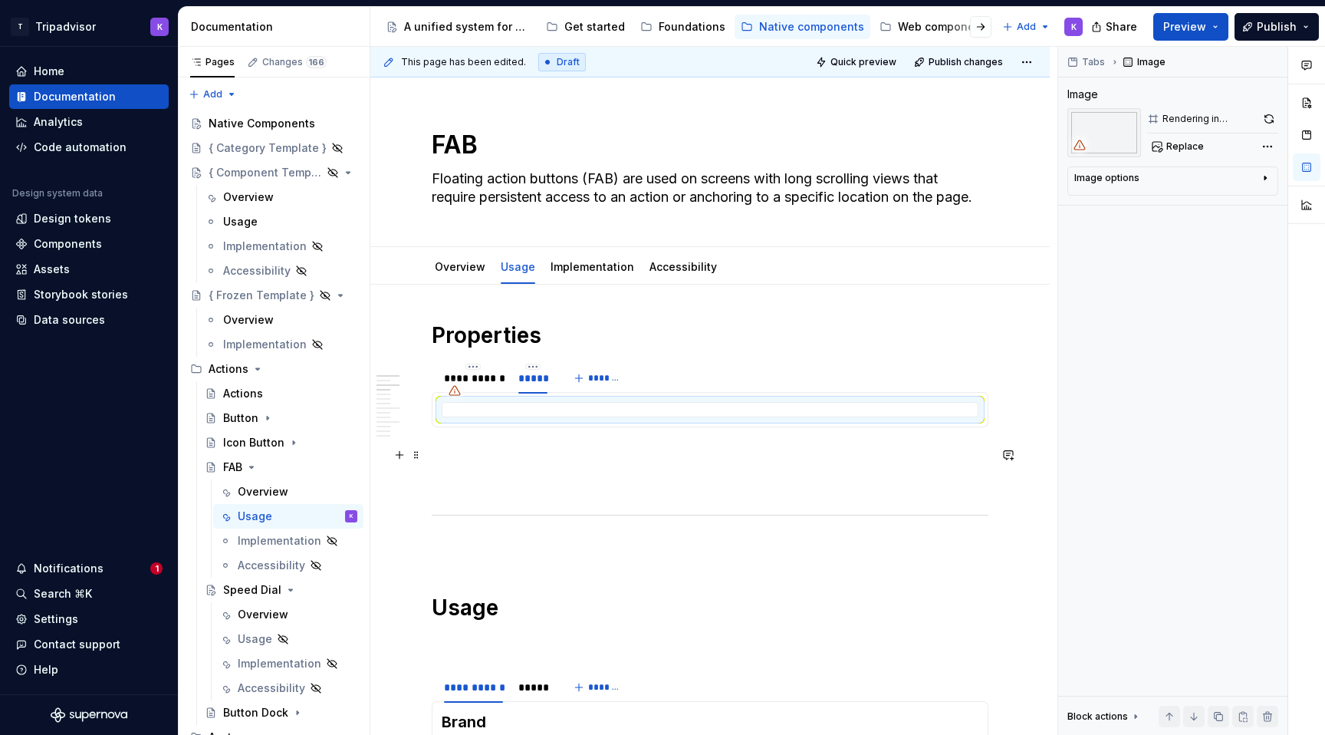
click at [528, 461] on p at bounding box center [710, 454] width 557 height 18
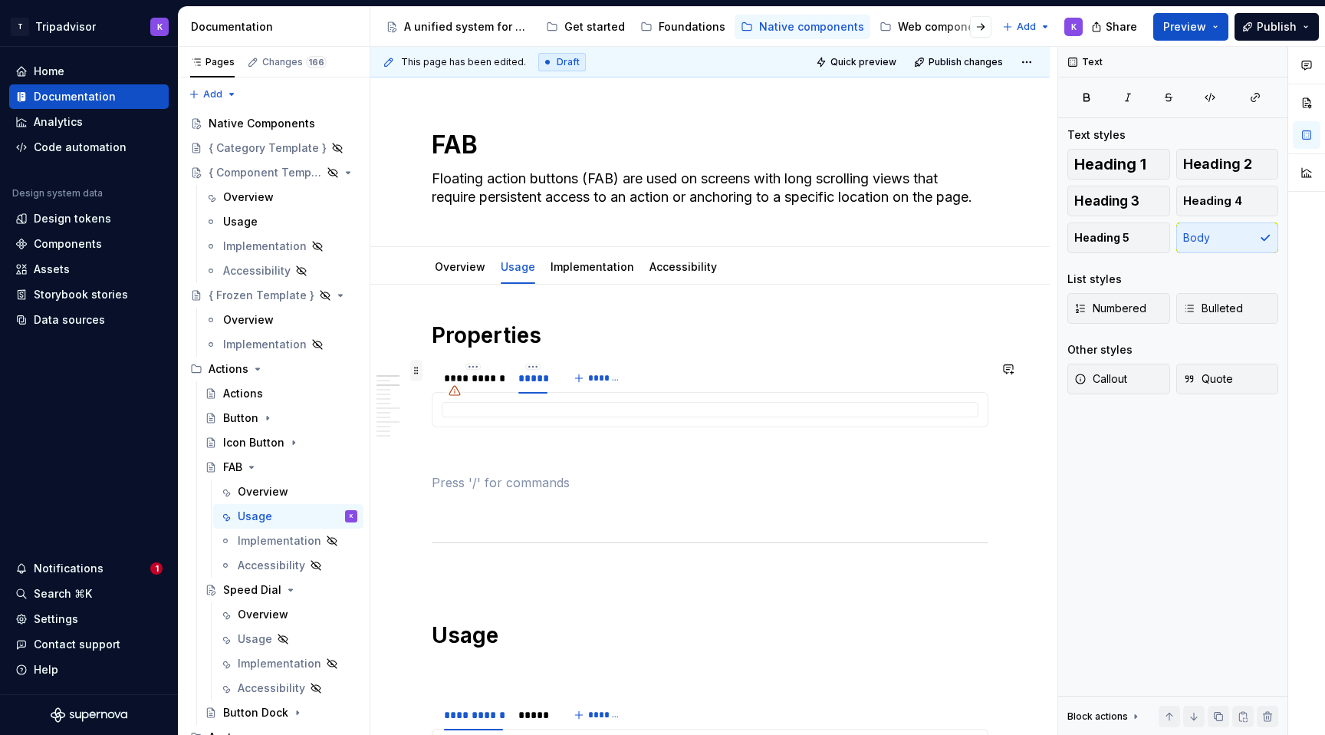
click at [417, 373] on span at bounding box center [416, 370] width 12 height 21
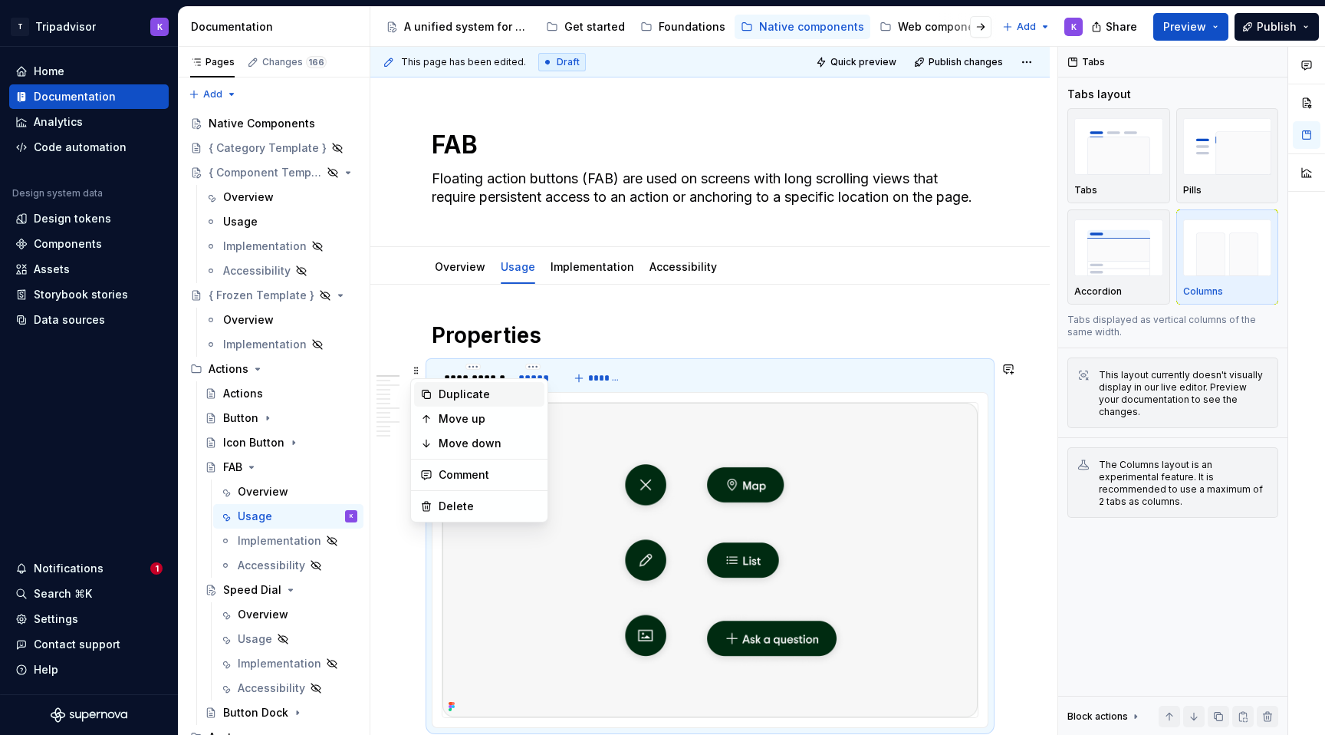
click at [452, 399] on div "Duplicate" at bounding box center [489, 393] width 100 height 15
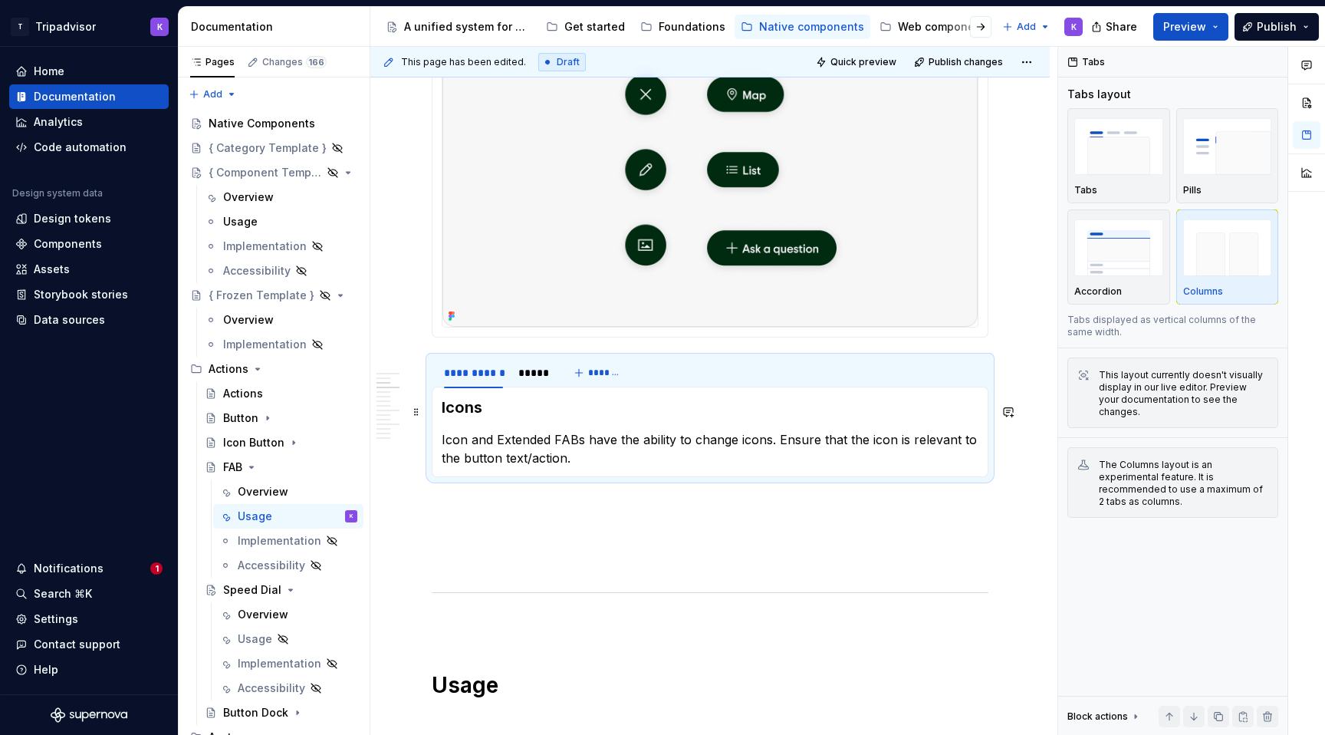
scroll to position [422, 0]
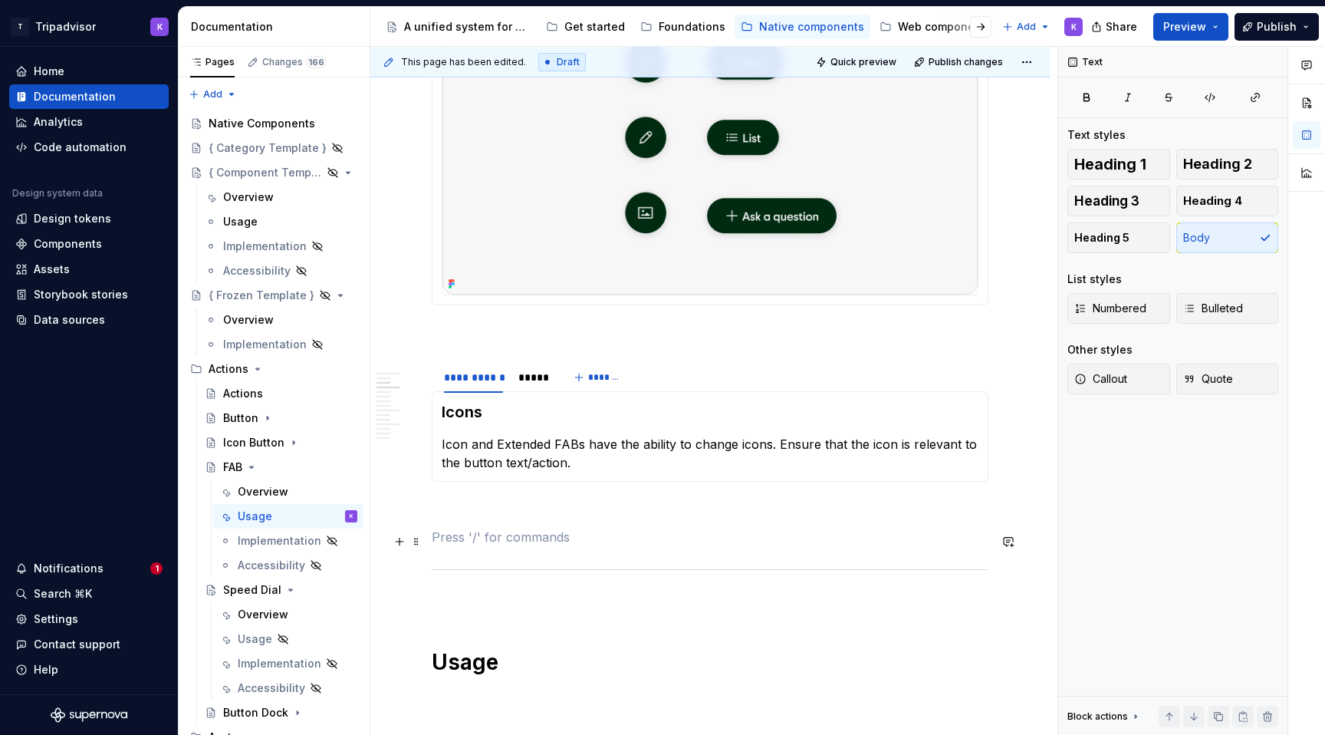
click at [472, 504] on p at bounding box center [710, 509] width 557 height 18
type textarea "*"
